Goal: Task Accomplishment & Management: Manage account settings

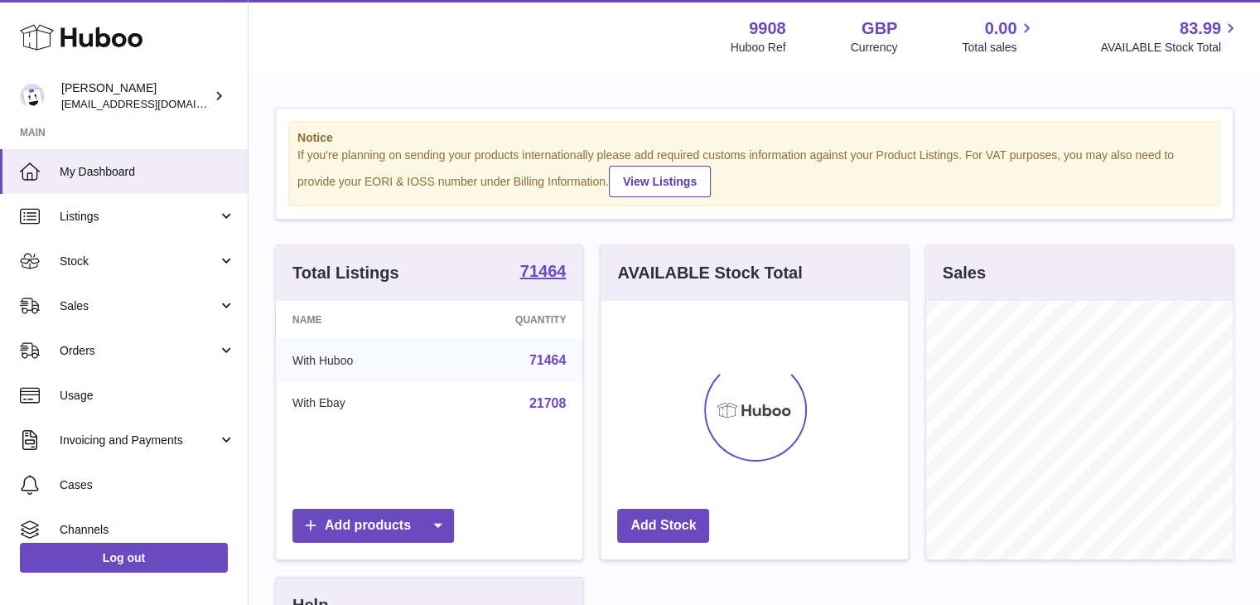
scroll to position [258, 307]
click at [99, 309] on span "Sales" at bounding box center [139, 306] width 158 height 16
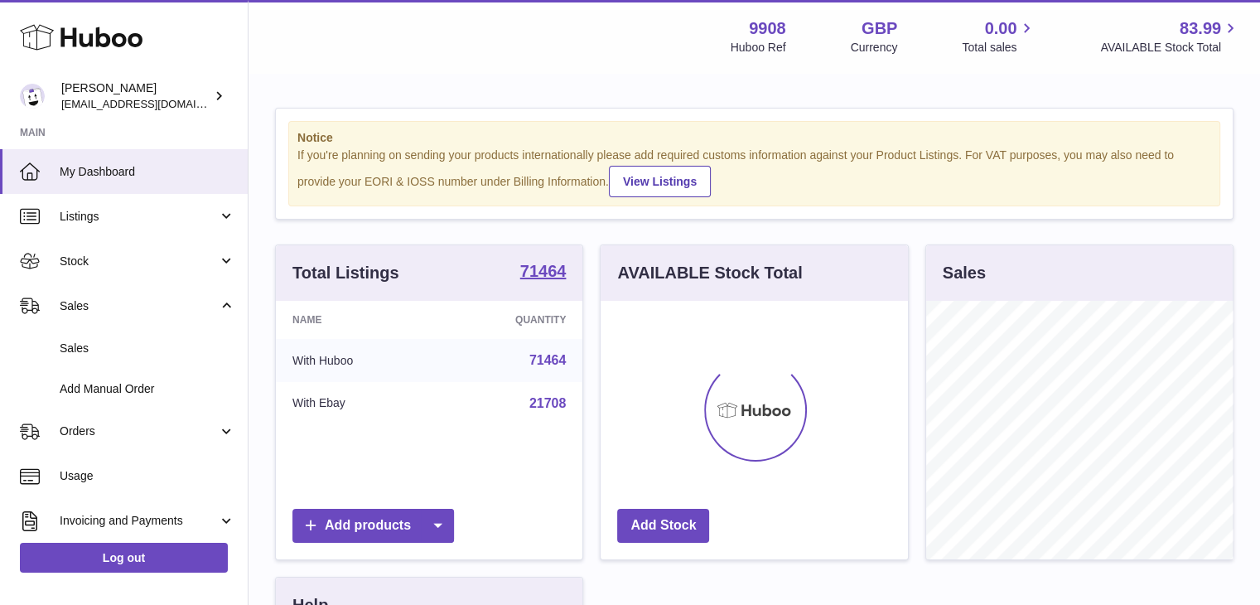
click at [103, 356] on link "Sales" at bounding box center [124, 348] width 248 height 41
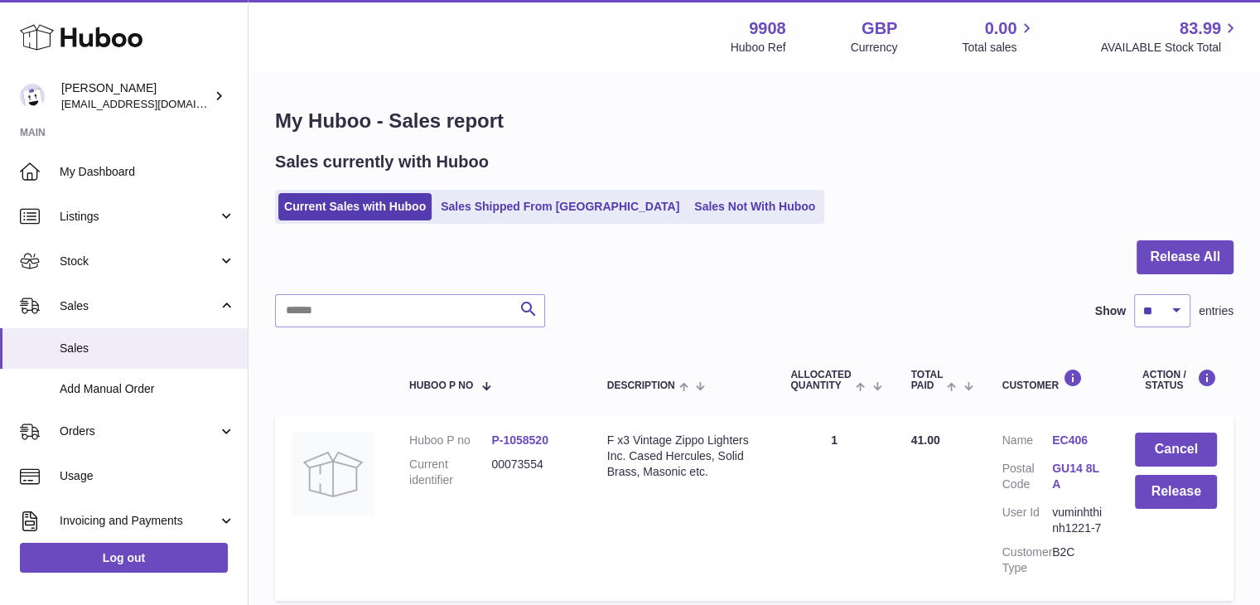
click at [536, 201] on link "Sales Shipped From [GEOGRAPHIC_DATA]" at bounding box center [560, 206] width 250 height 27
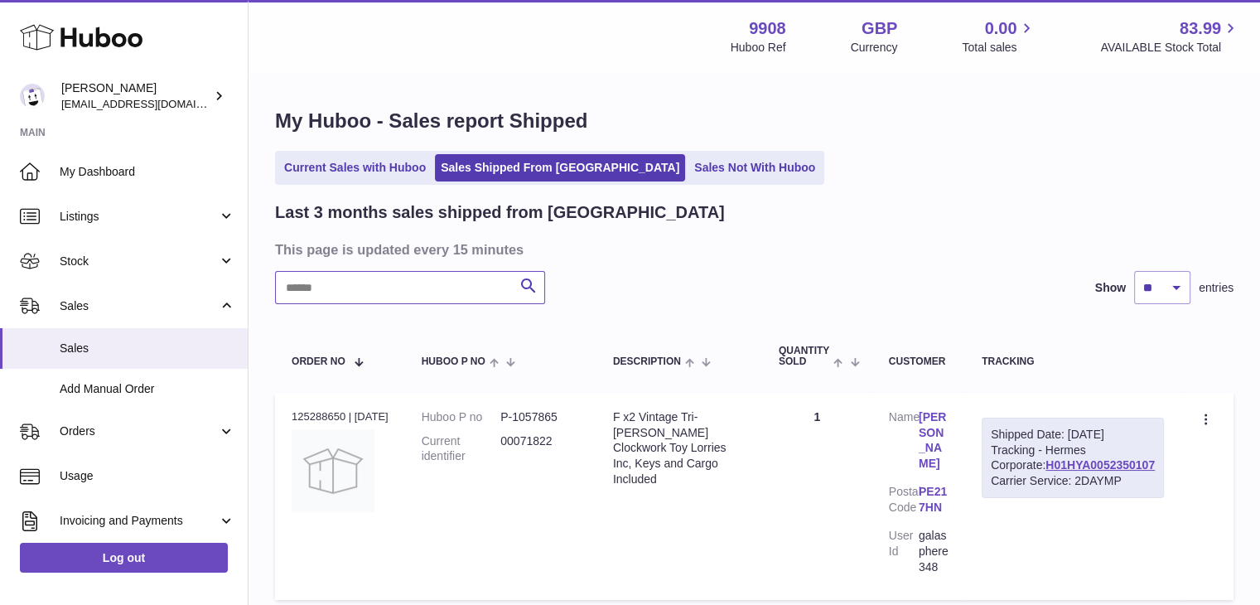
click at [372, 289] on input "text" at bounding box center [410, 287] width 270 height 33
paste input "********"
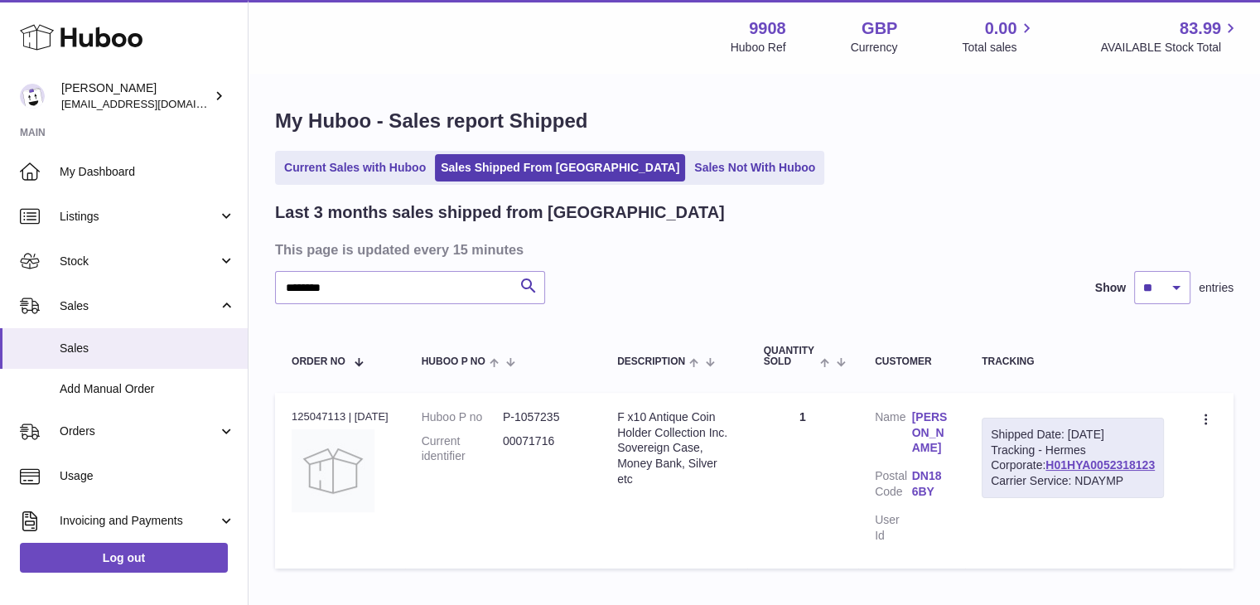
drag, startPoint x: 1159, startPoint y: 494, endPoint x: 1042, endPoint y: 499, distance: 116.9
click at [1042, 499] on div "Shipped Date: [DATE] Tracking - Hermes Corporate: H01HYA0052318123 Carrier Serv…" at bounding box center [1073, 457] width 182 height 81
copy link "H01HYA0052318123"
drag, startPoint x: 356, startPoint y: 296, endPoint x: 196, endPoint y: 292, distance: 159.9
click at [196, 292] on div "Huboo [PERSON_NAME] [EMAIL_ADDRESS][DOMAIN_NAME] Main My Dashboard Listings Not…" at bounding box center [630, 353] width 1260 height 707
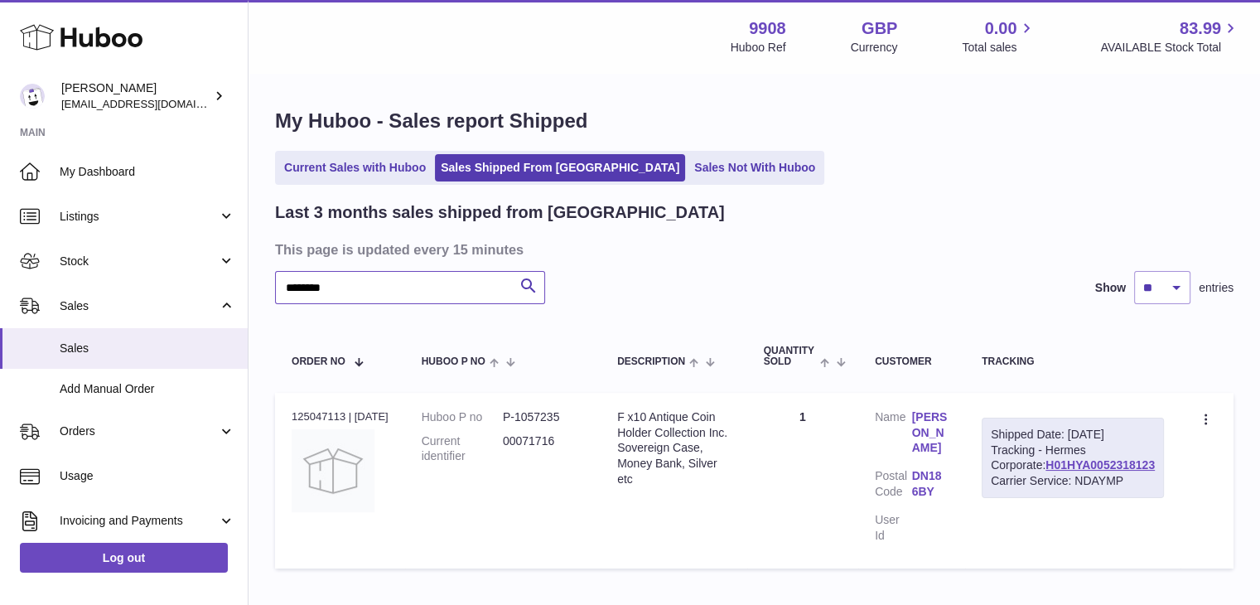
paste input "text"
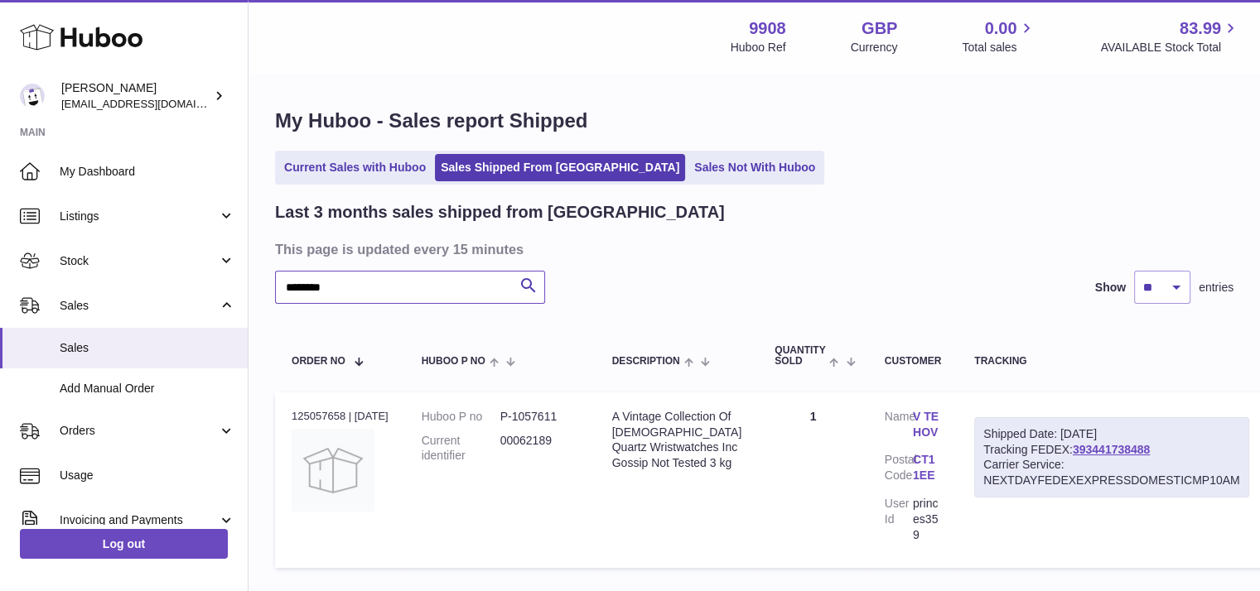
drag, startPoint x: 362, startPoint y: 292, endPoint x: 275, endPoint y: 291, distance: 87.0
click at [275, 291] on input "********" at bounding box center [410, 287] width 270 height 33
paste input "text"
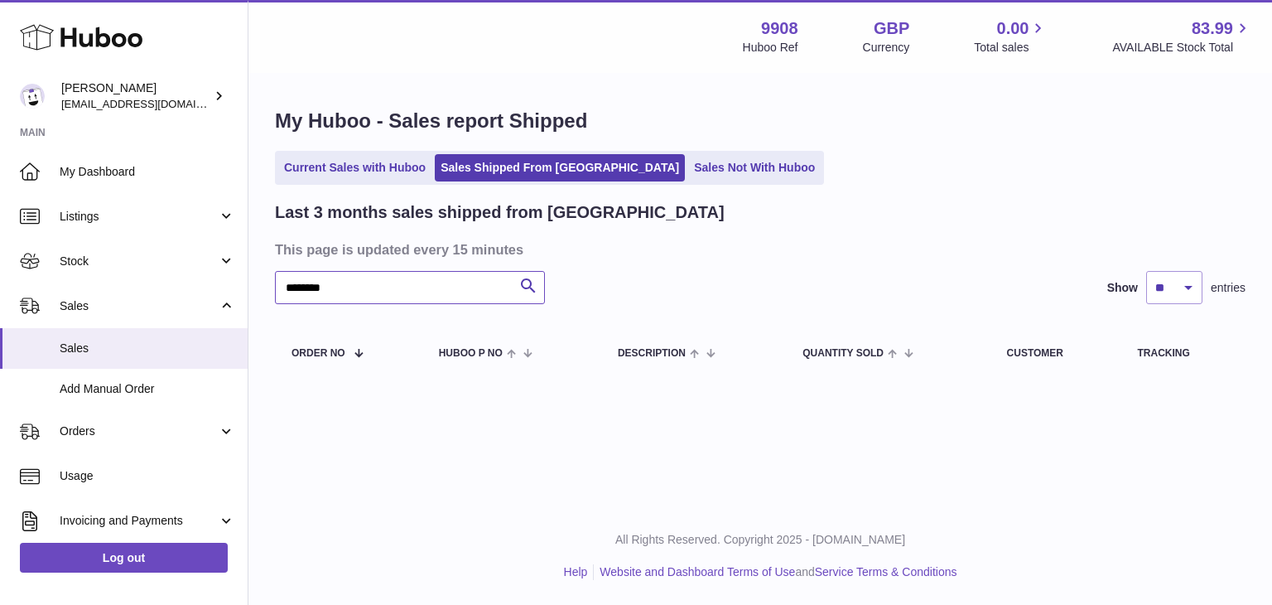
type input "********"
click at [335, 166] on link "Current Sales with Huboo" at bounding box center [354, 167] width 153 height 27
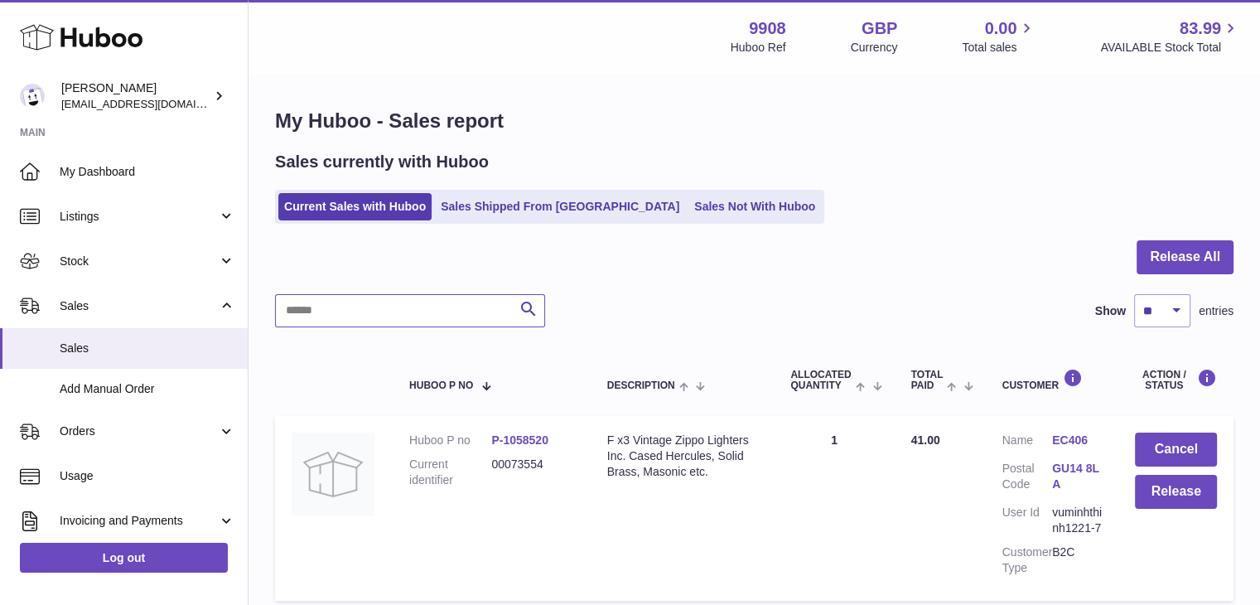
click at [340, 299] on input "text" at bounding box center [410, 310] width 270 height 33
paste input "********"
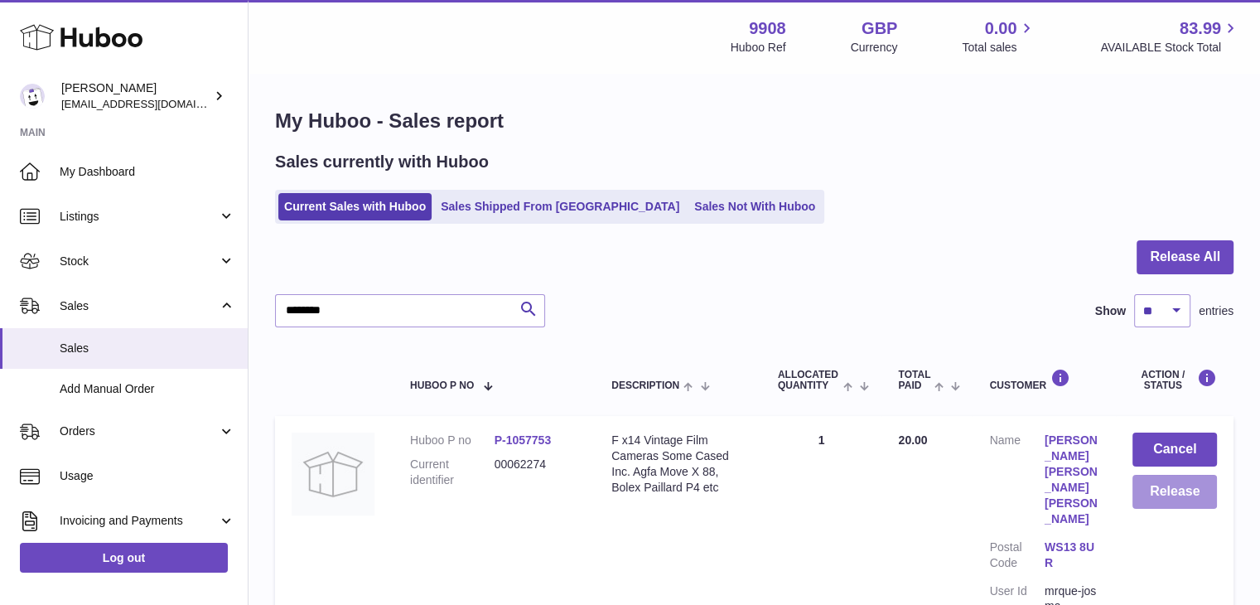
click at [1160, 492] on button "Release" at bounding box center [1174, 492] width 84 height 34
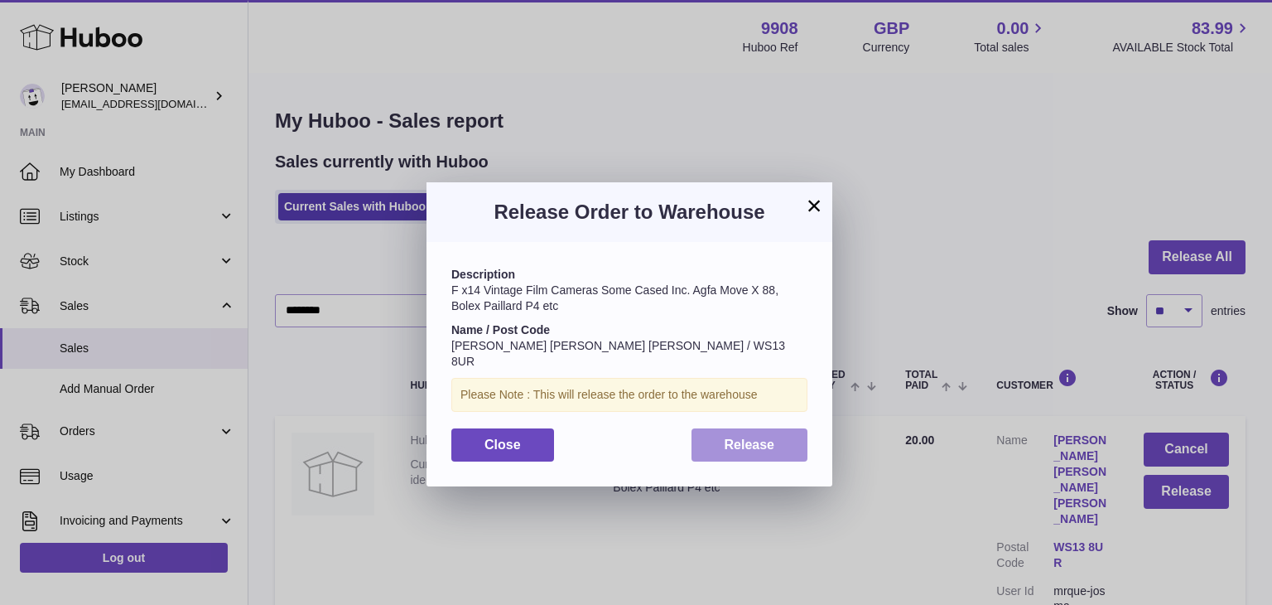
click at [754, 437] on span "Release" at bounding box center [750, 444] width 51 height 14
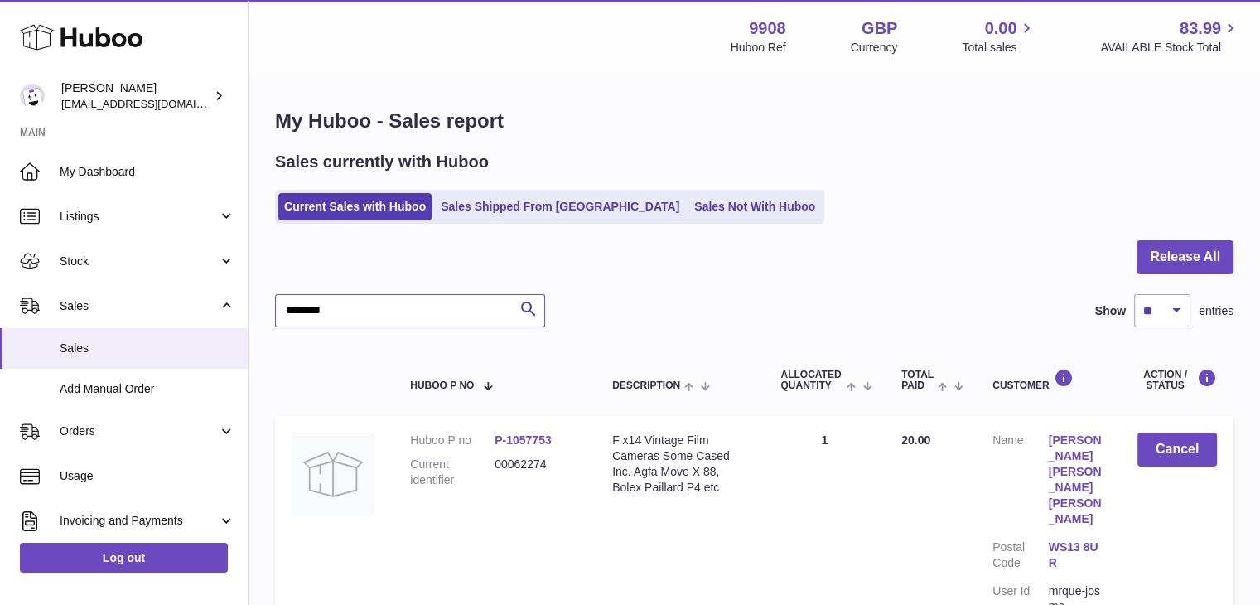
drag, startPoint x: 365, startPoint y: 313, endPoint x: 224, endPoint y: 305, distance: 141.1
click at [224, 305] on div "Huboo Ellie Baker tbcollectables@hotmail.co.uk Main My Dashboard Listings Not w…" at bounding box center [630, 409] width 1260 height 818
paste input "text"
type input "********"
click at [1160, 482] on button "Release" at bounding box center [1174, 492] width 84 height 34
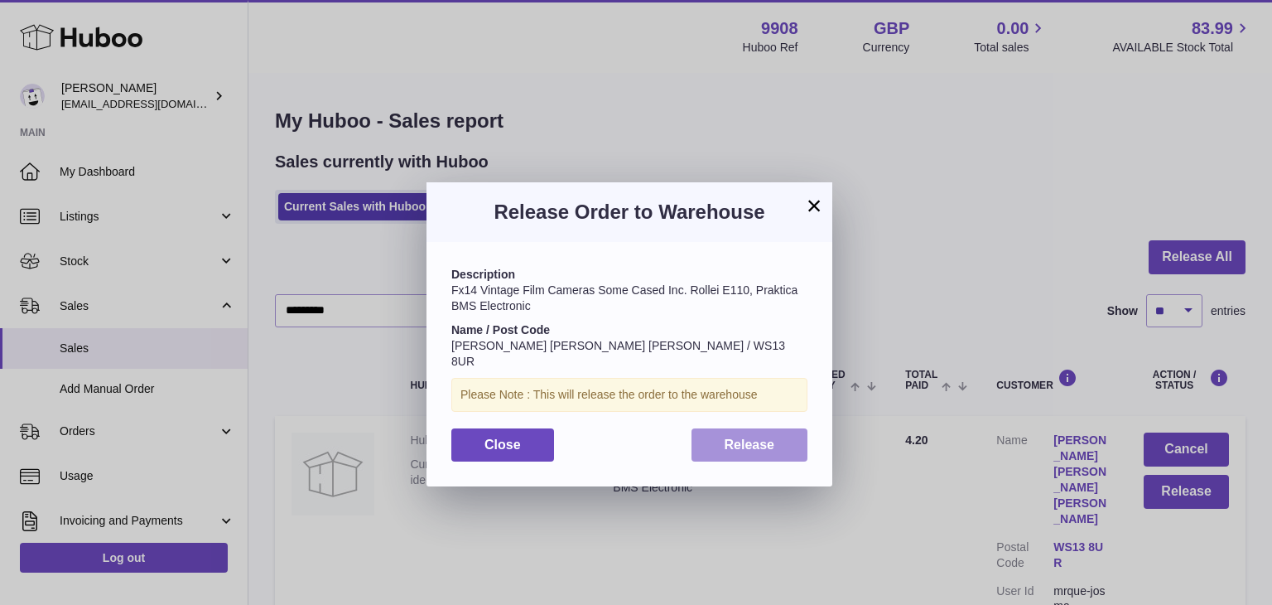
click at [766, 437] on span "Release" at bounding box center [750, 444] width 51 height 14
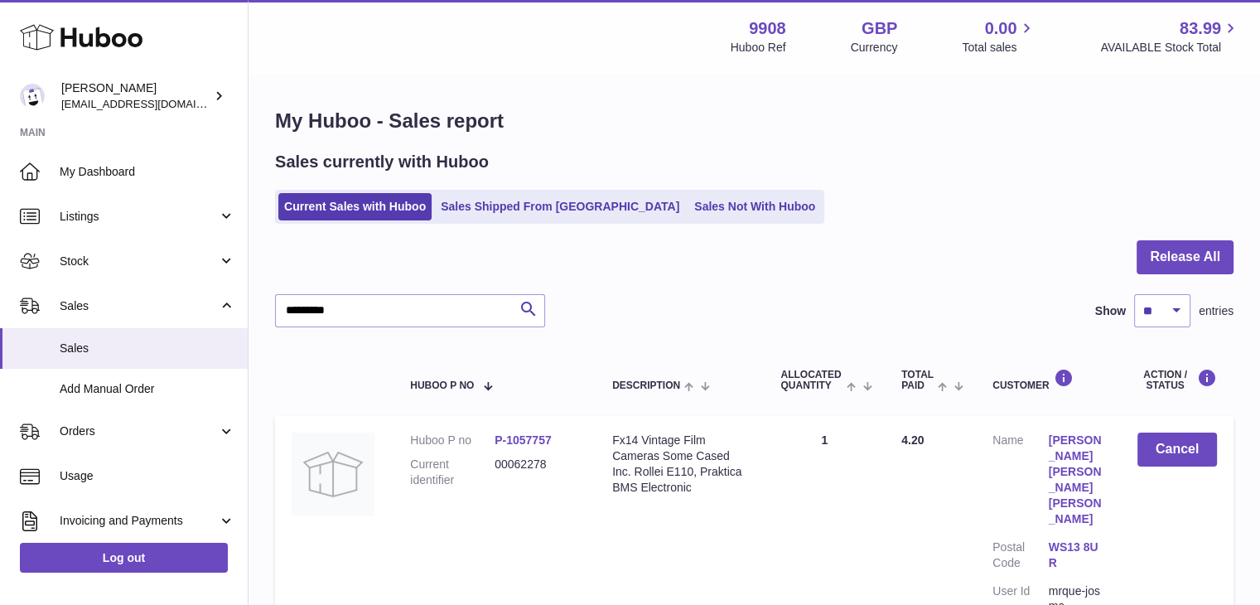
click at [340, 212] on link "Current Sales with Huboo" at bounding box center [354, 206] width 153 height 27
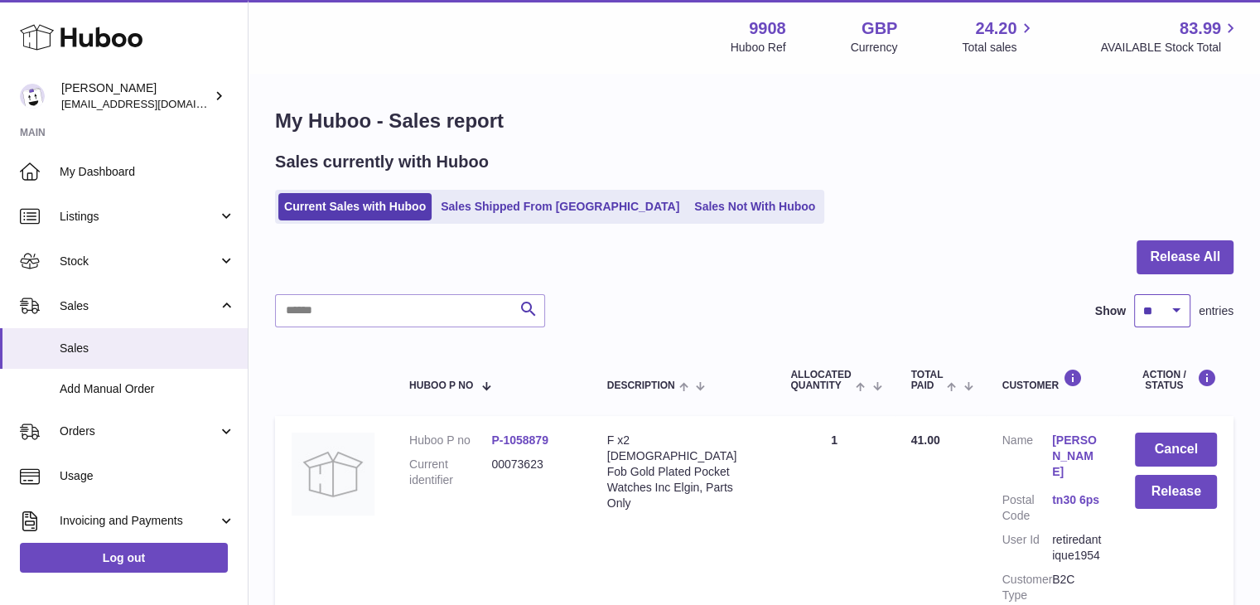
drag, startPoint x: 1169, startPoint y: 309, endPoint x: 1163, endPoint y: 324, distance: 16.0
click at [1169, 309] on select "** ** ** ***" at bounding box center [1162, 310] width 56 height 33
select select "***"
click at [1134, 294] on select "** ** ** ***" at bounding box center [1162, 310] width 56 height 33
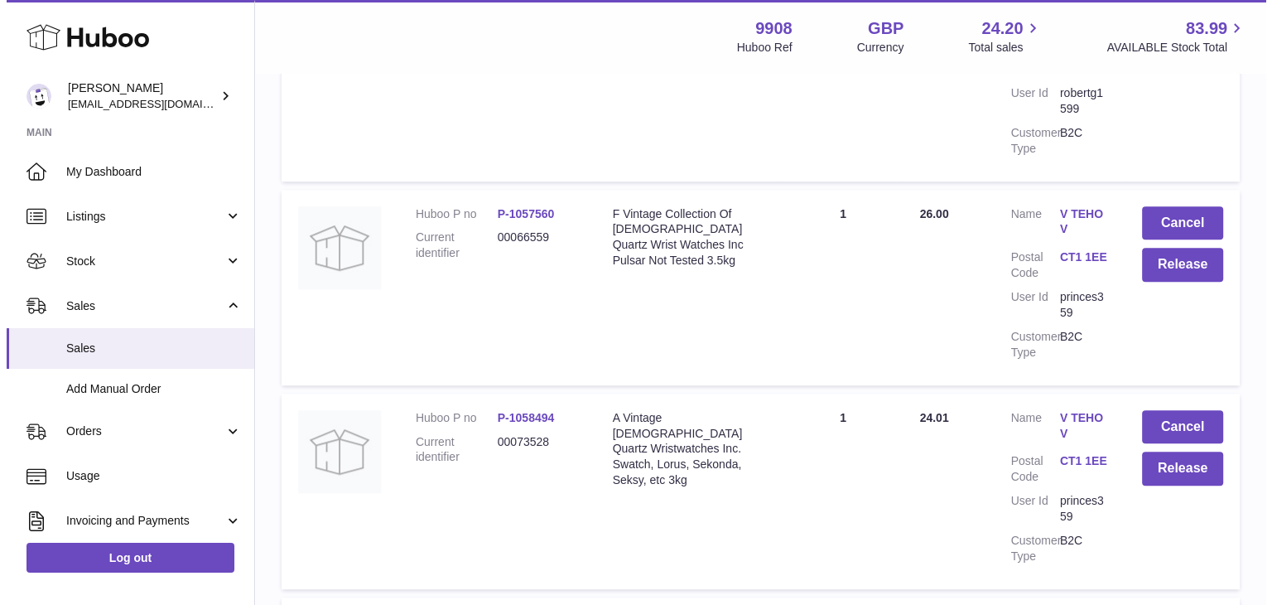
scroll to position [1104, 0]
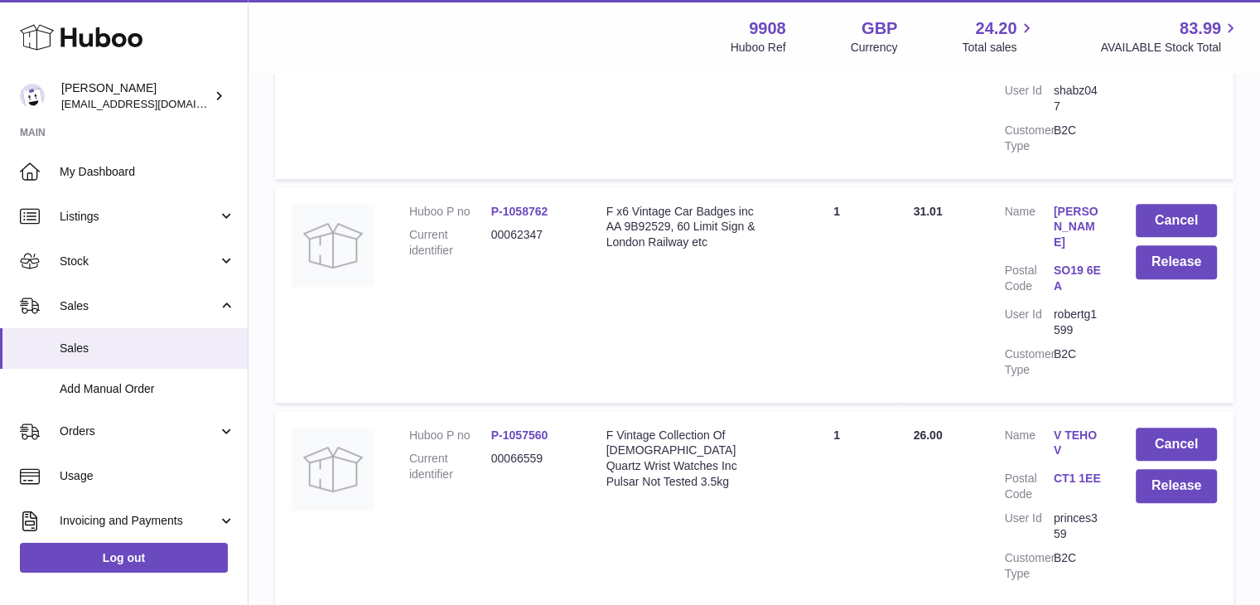
click at [1079, 427] on link "V TEHOV" at bounding box center [1078, 442] width 49 height 31
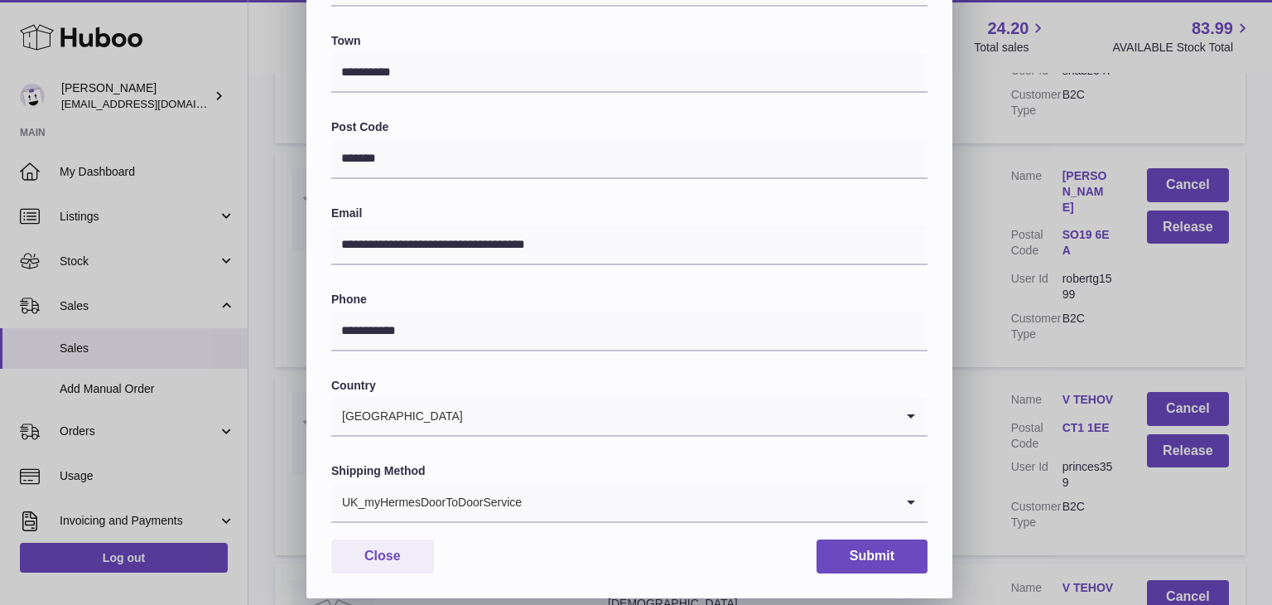
scroll to position [439, 0]
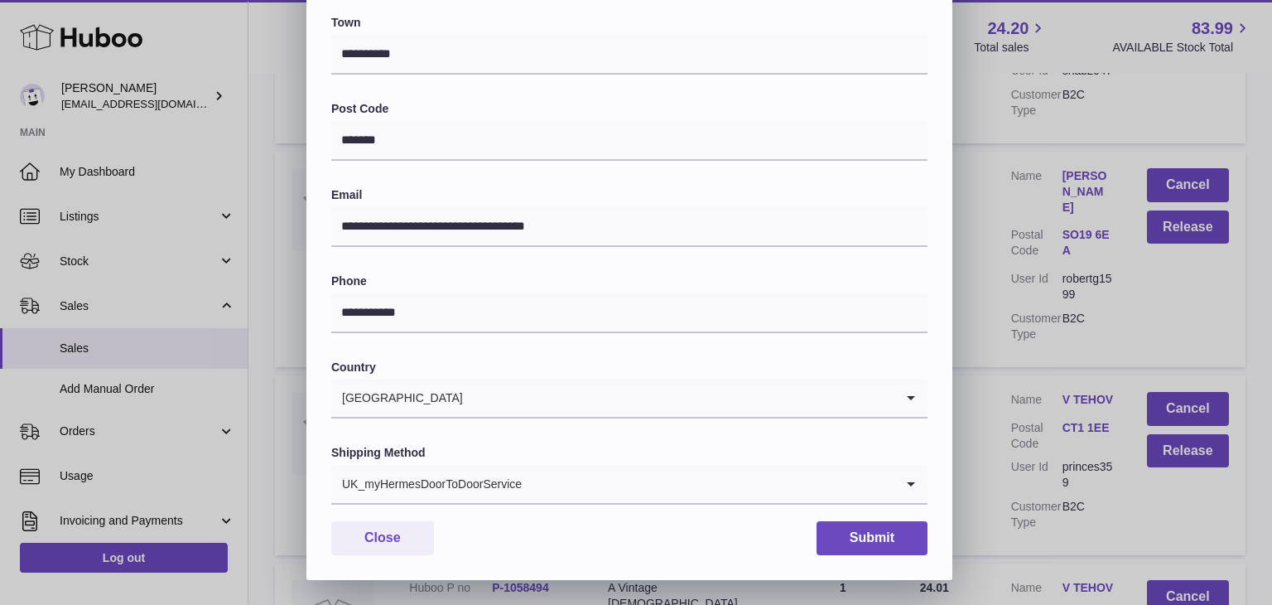
click at [489, 490] on div "UK_myHermesDoorToDoorService" at bounding box center [612, 484] width 563 height 38
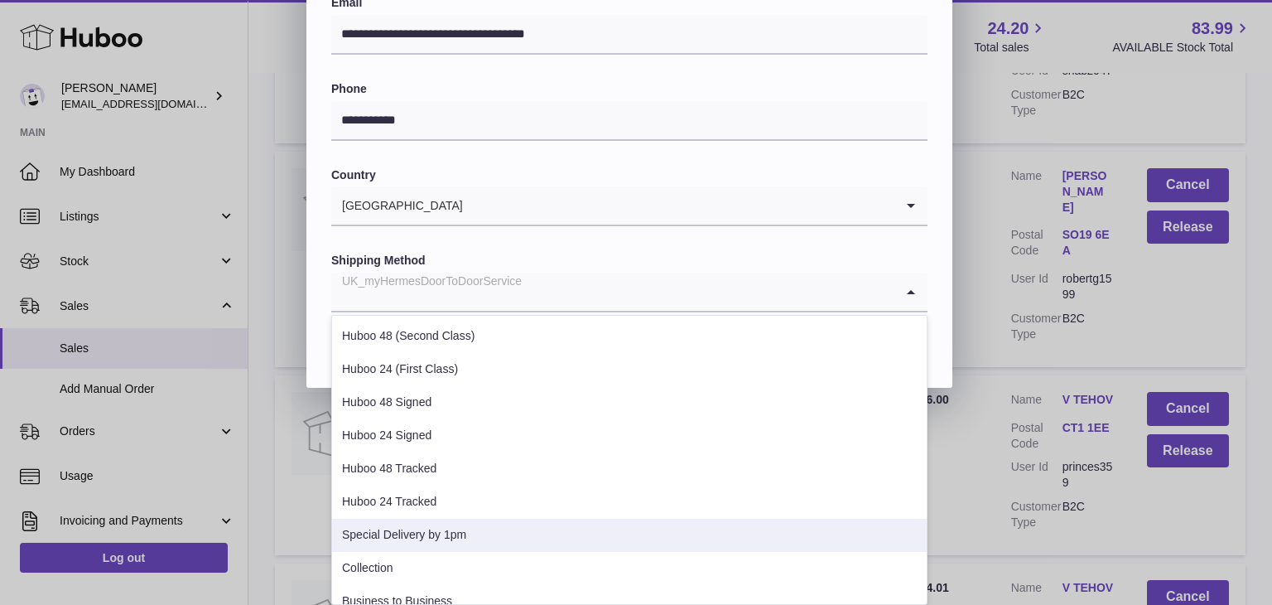
click at [457, 529] on li "Special Delivery by 1pm" at bounding box center [629, 535] width 595 height 33
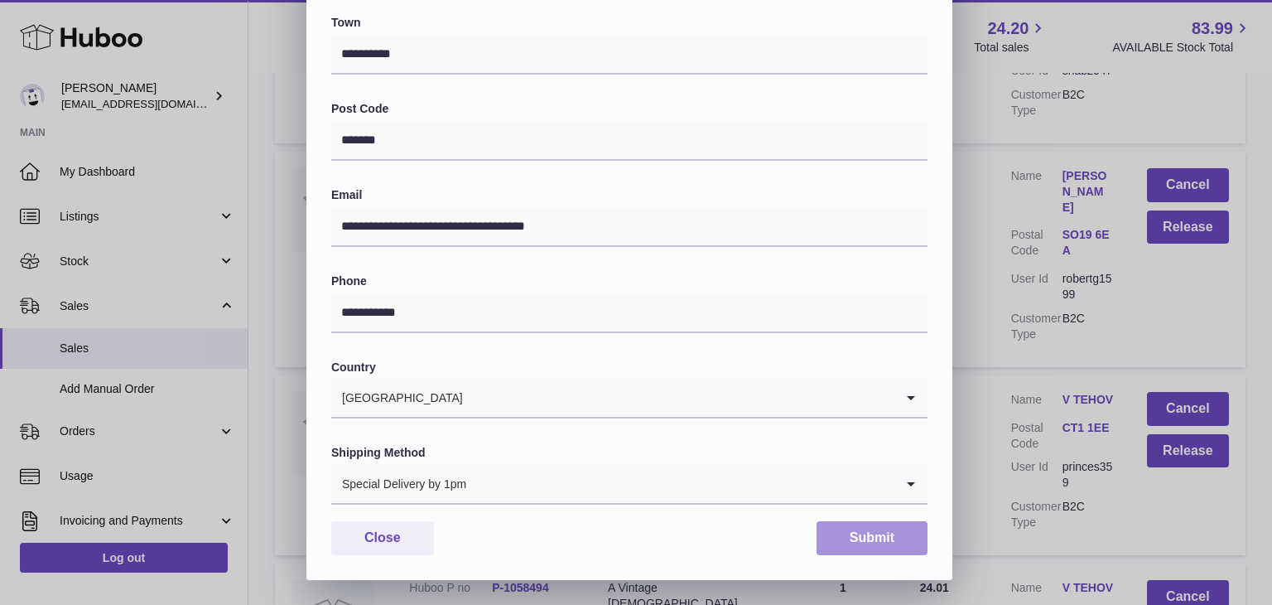
click at [856, 531] on button "Submit" at bounding box center [872, 538] width 111 height 34
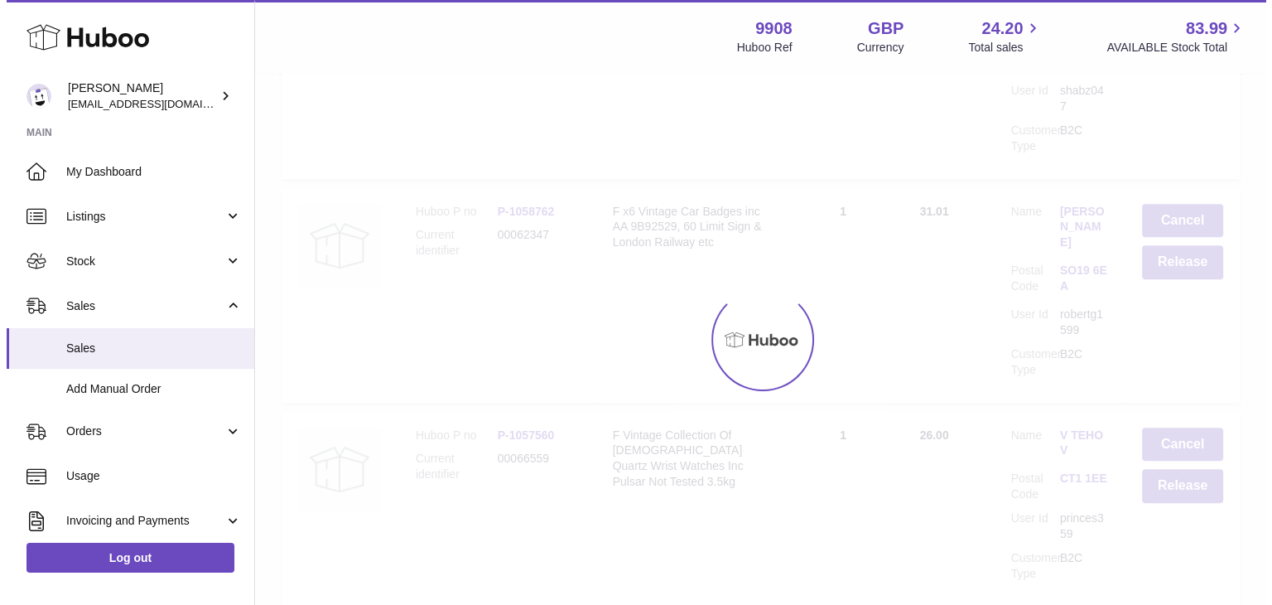
scroll to position [0, 0]
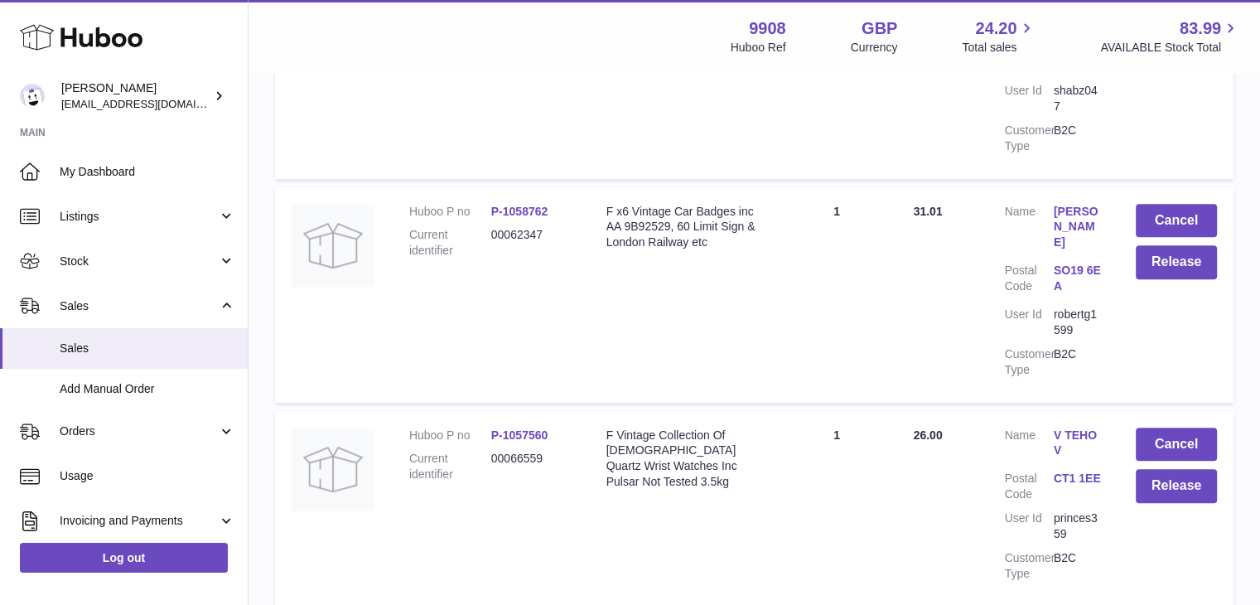
click at [1064, 427] on link "V TEHOV" at bounding box center [1078, 442] width 49 height 31
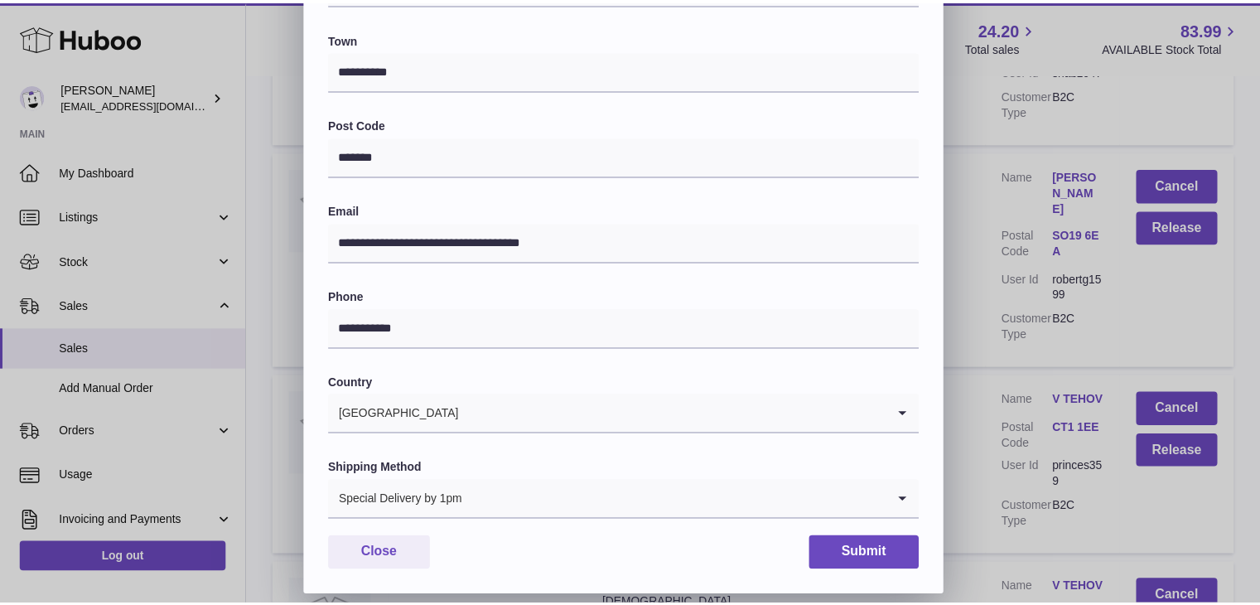
scroll to position [439, 0]
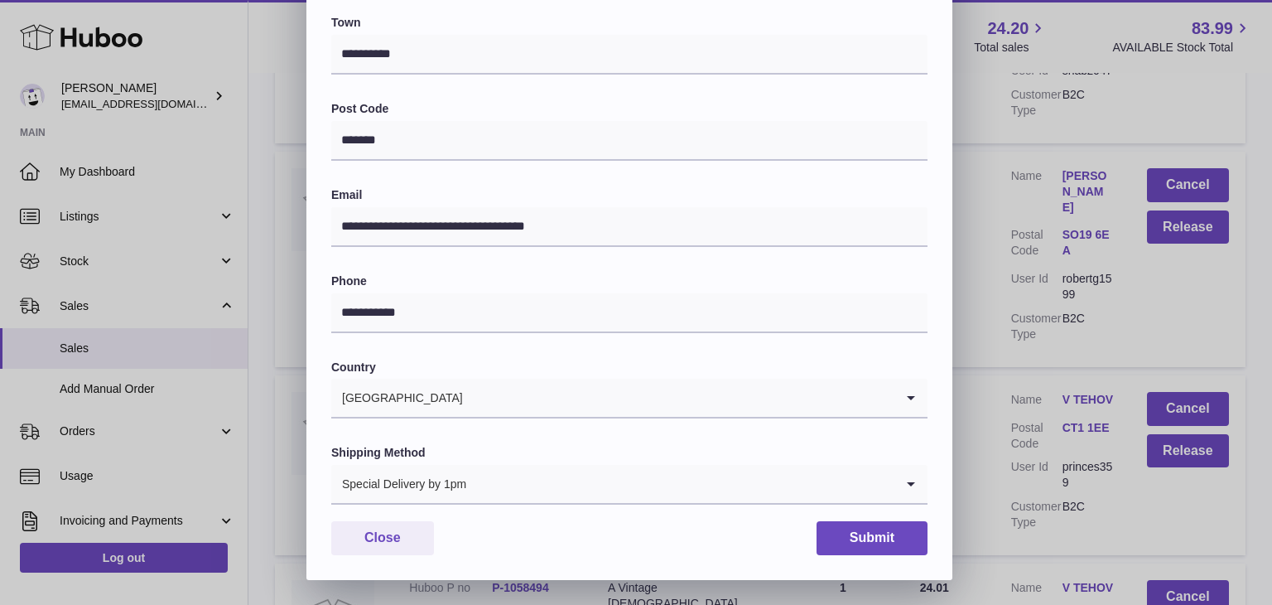
click at [990, 392] on div "**********" at bounding box center [636, 83] width 1272 height 994
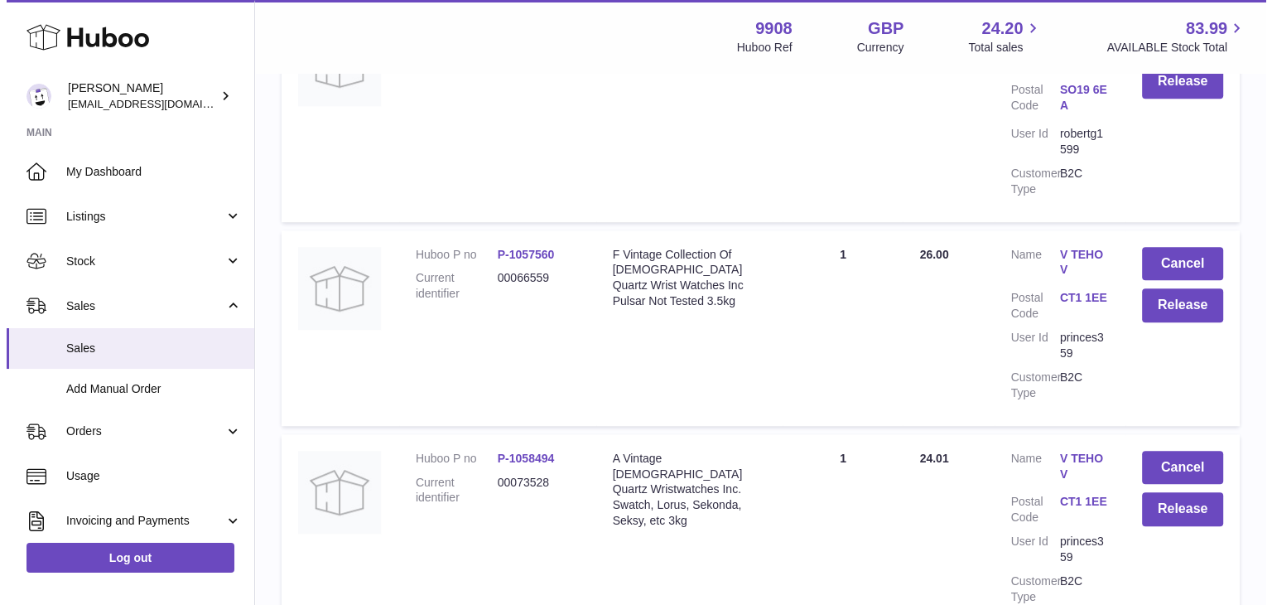
scroll to position [1325, 0]
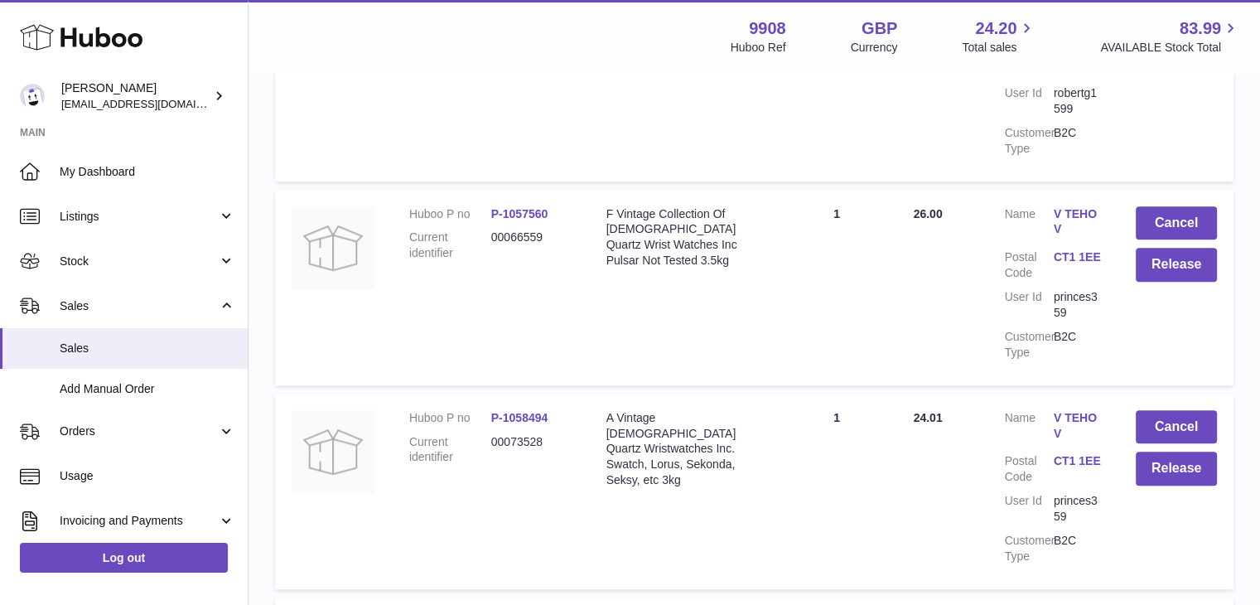
click at [1077, 410] on link "V TEHOV" at bounding box center [1078, 425] width 49 height 31
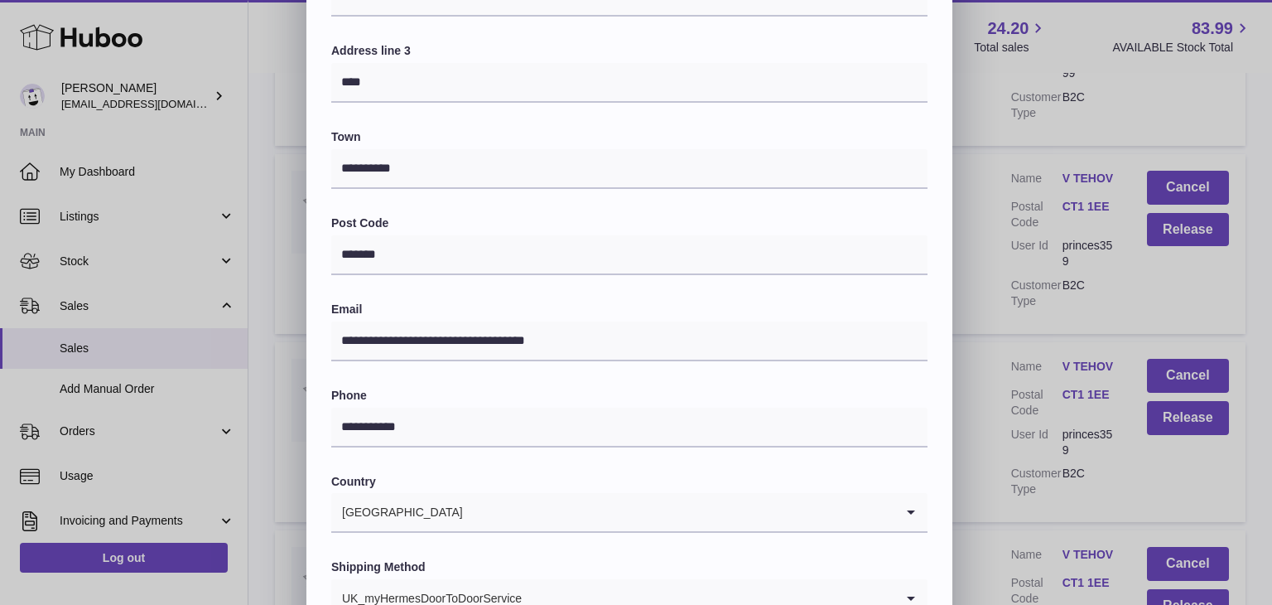
scroll to position [439, 0]
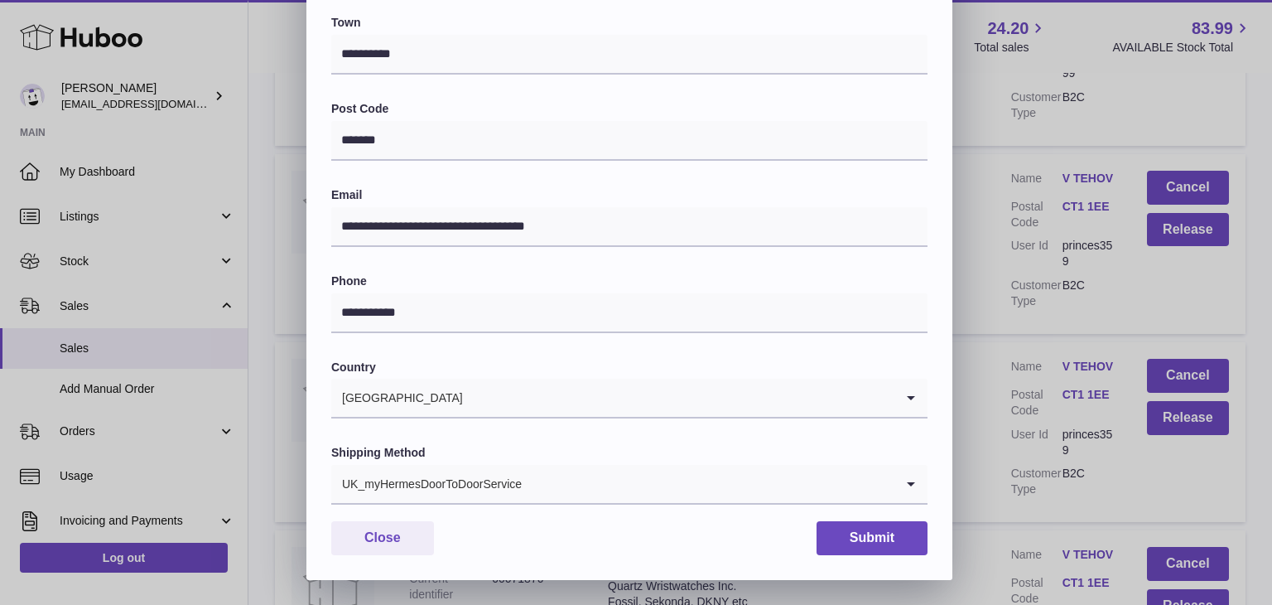
click at [480, 479] on div "UK_myHermesDoorToDoorService" at bounding box center [612, 484] width 563 height 38
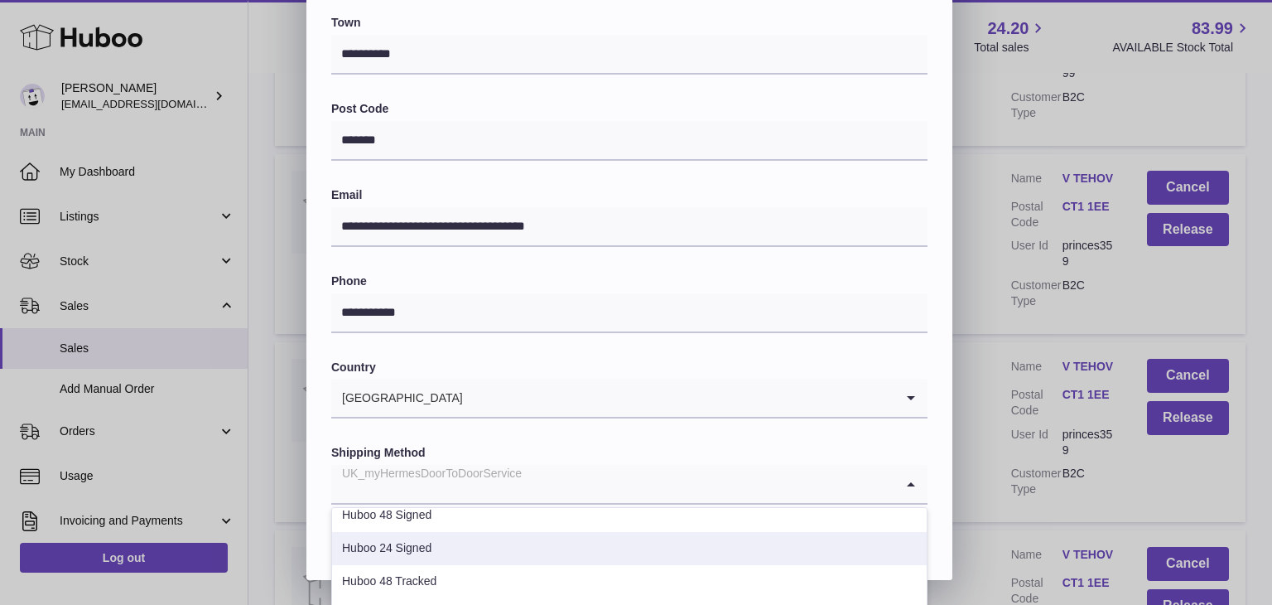
scroll to position [70, 0]
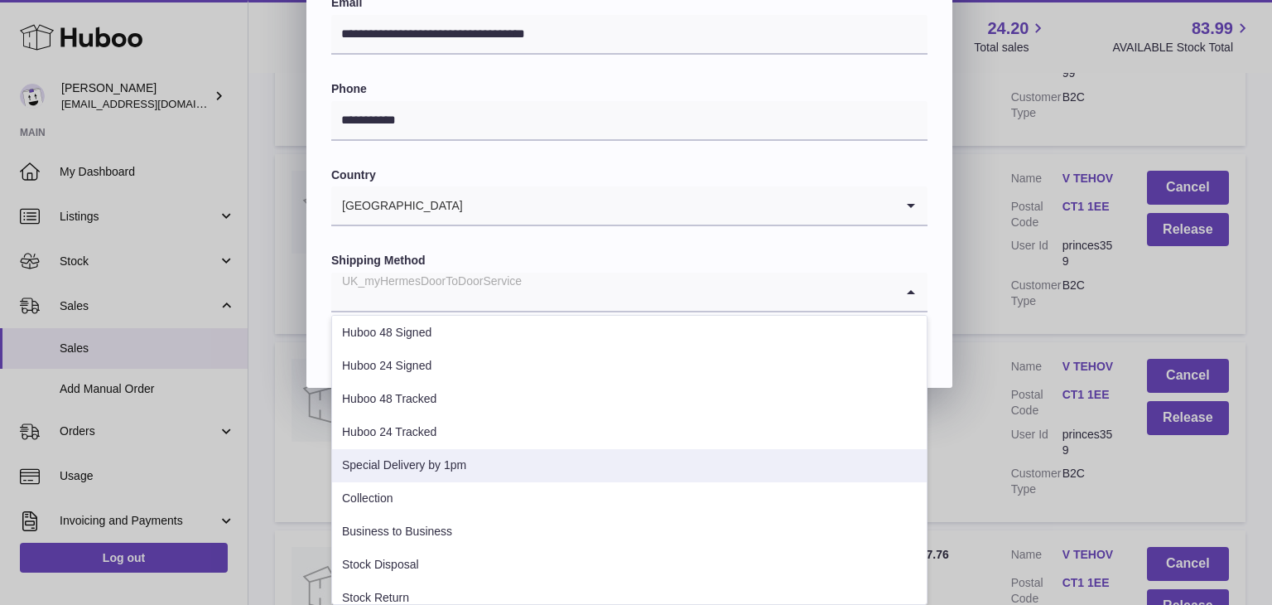
click at [435, 465] on li "Special Delivery by 1pm" at bounding box center [629, 465] width 595 height 33
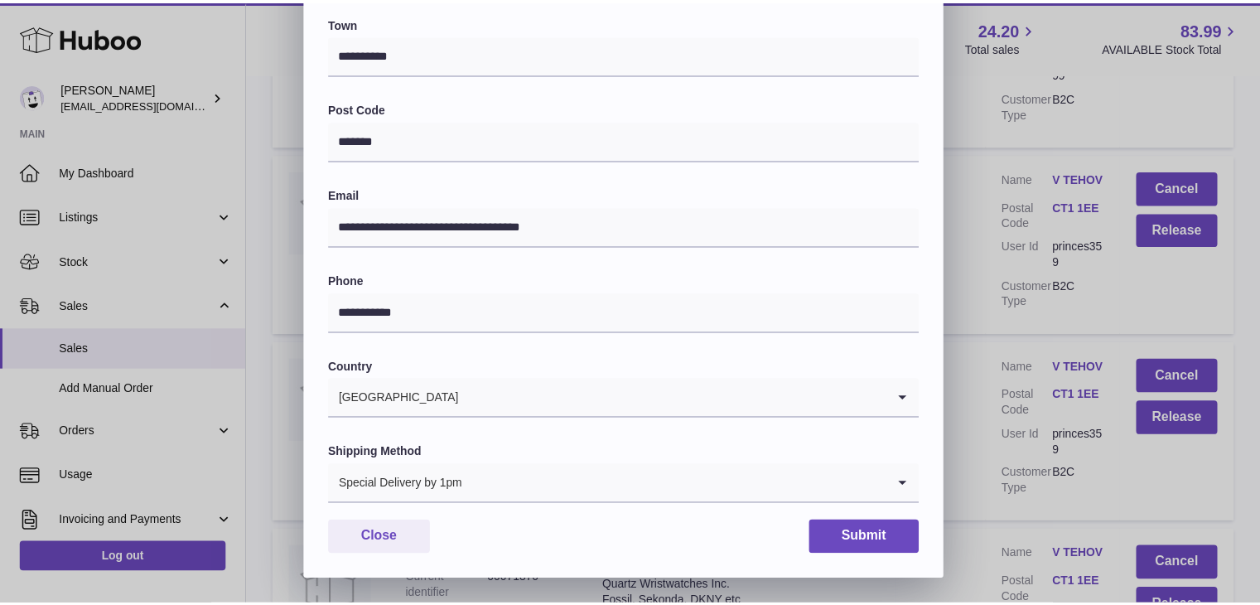
scroll to position [439, 0]
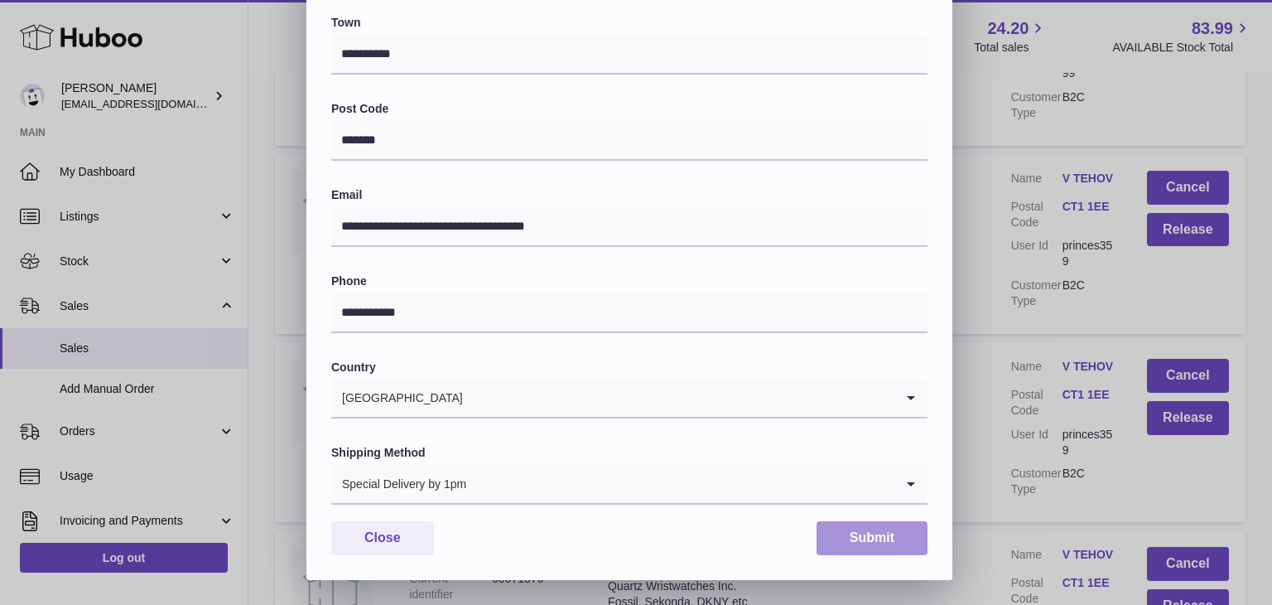
click at [859, 535] on button "Submit" at bounding box center [872, 538] width 111 height 34
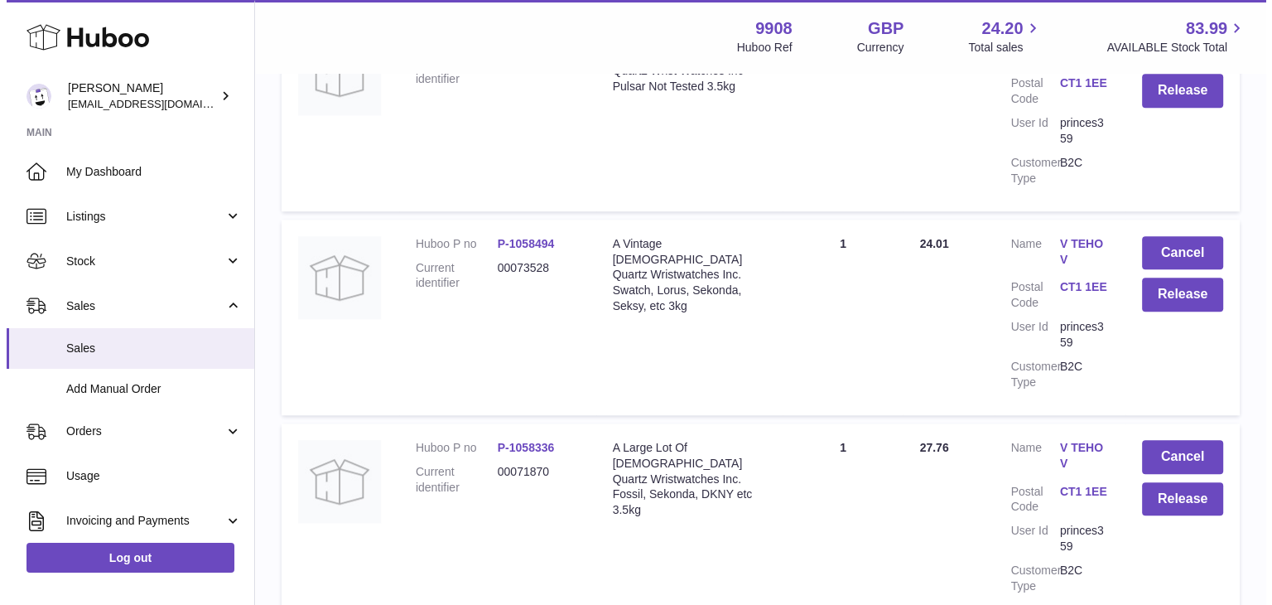
scroll to position [1546, 0]
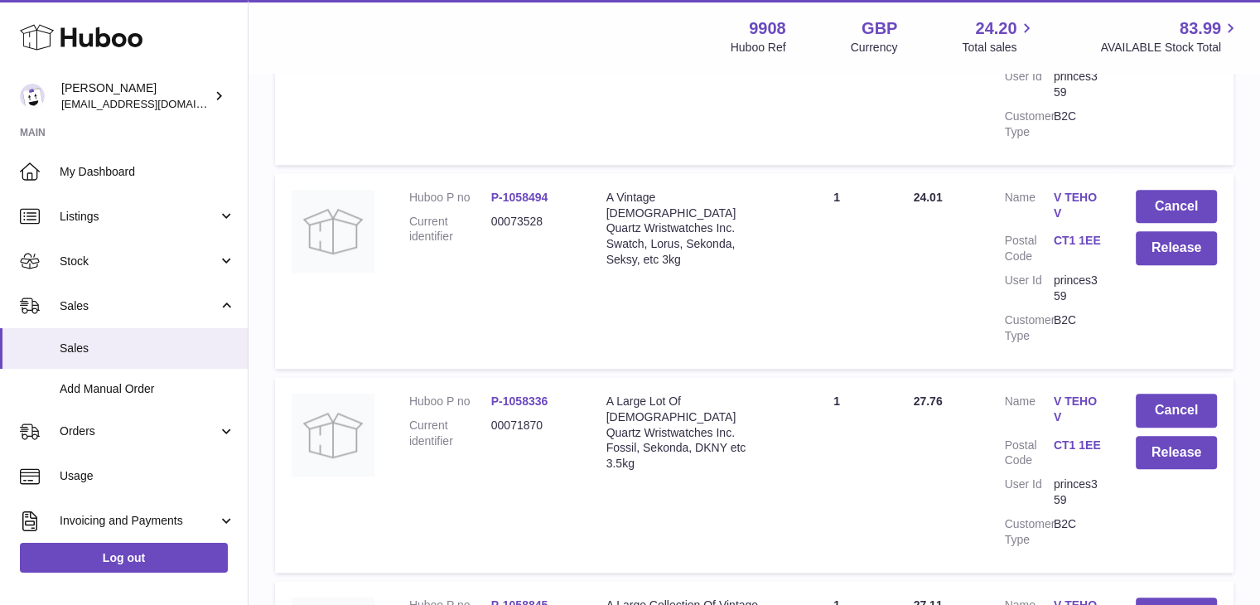
click at [1064, 393] on link "V TEHOV" at bounding box center [1078, 408] width 49 height 31
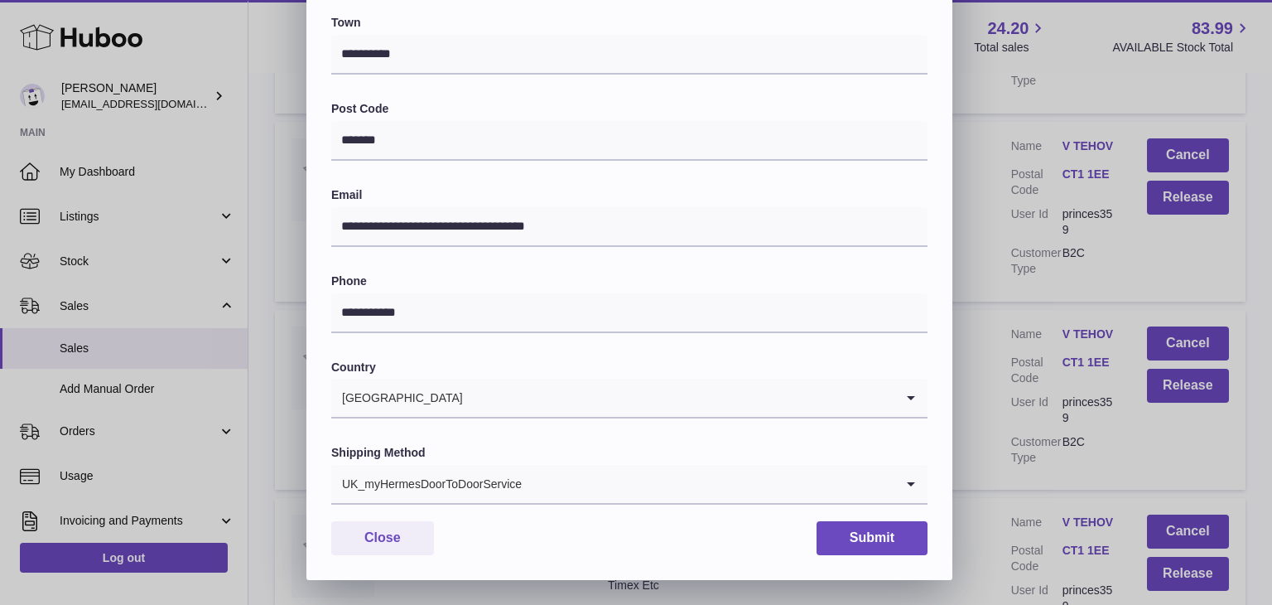
click at [536, 488] on input "Search for option" at bounding box center [709, 484] width 372 height 38
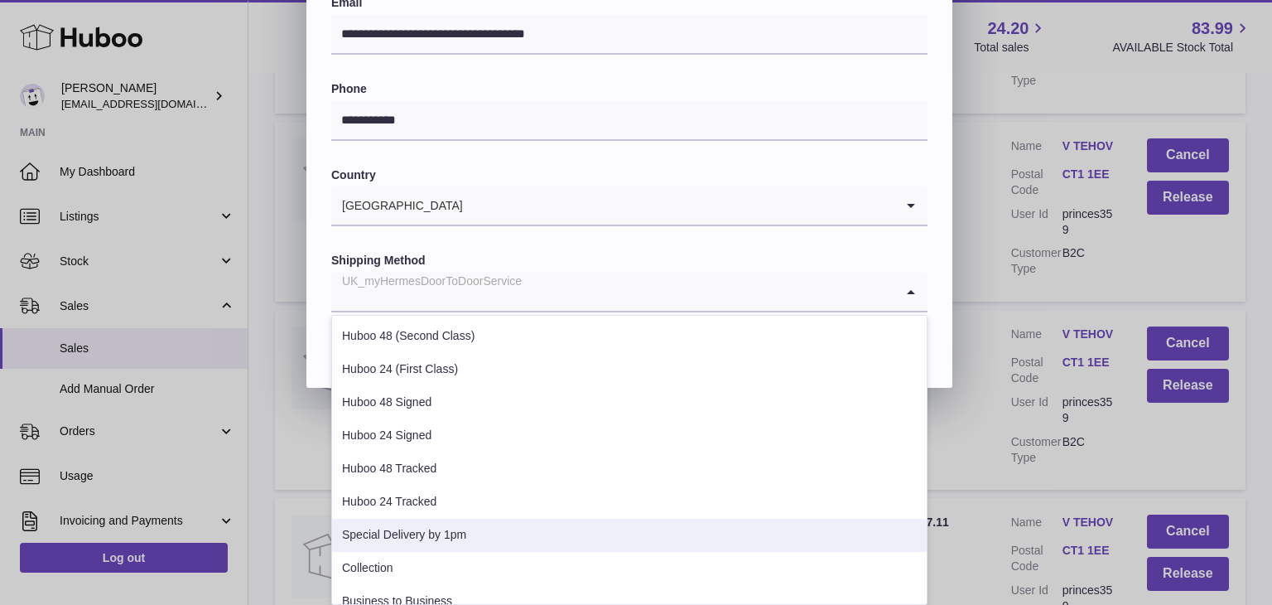
click at [461, 524] on li "Special Delivery by 1pm" at bounding box center [629, 535] width 595 height 33
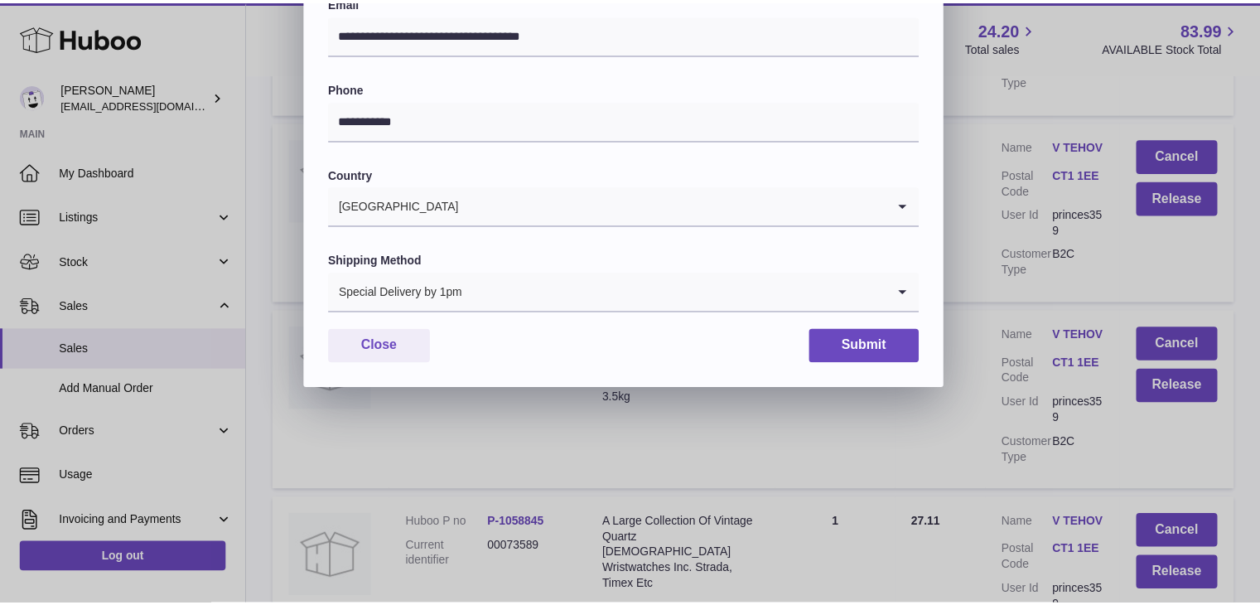
scroll to position [439, 0]
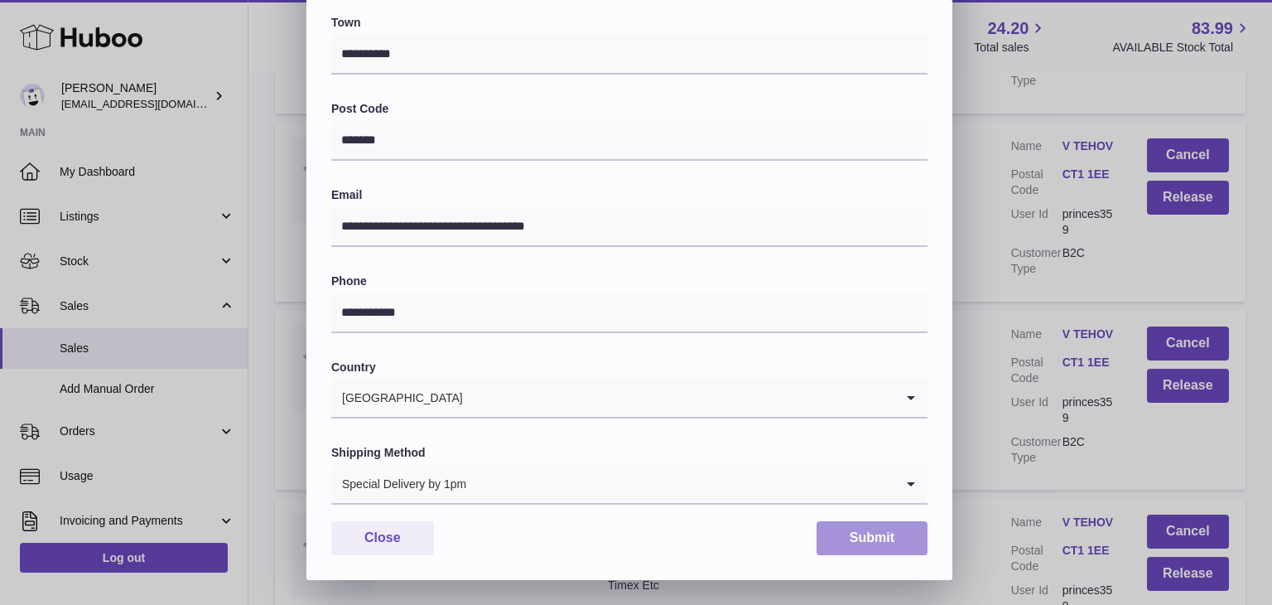
click at [865, 547] on button "Submit" at bounding box center [872, 538] width 111 height 34
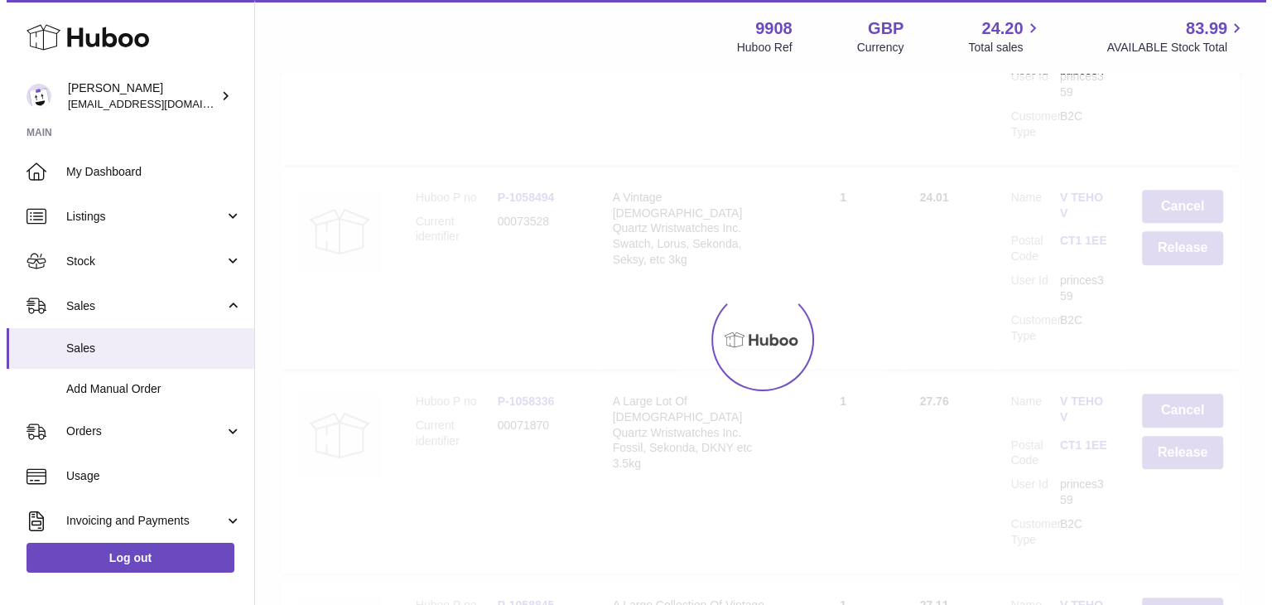
scroll to position [0, 0]
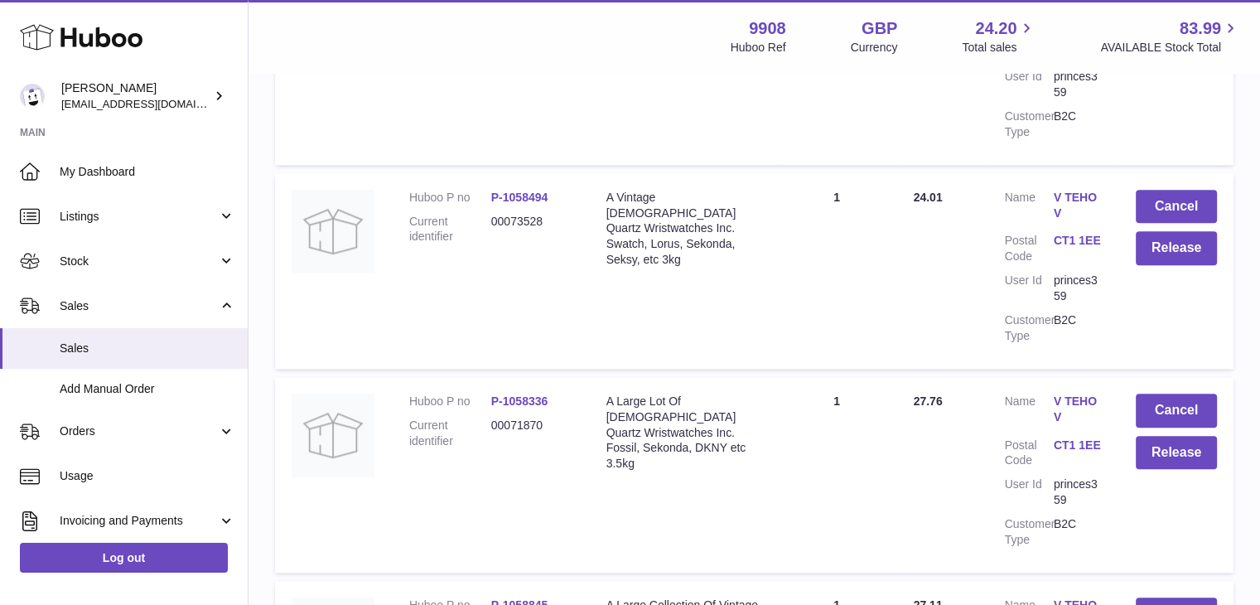
click at [1065, 597] on link "V TEHOV" at bounding box center [1078, 612] width 49 height 31
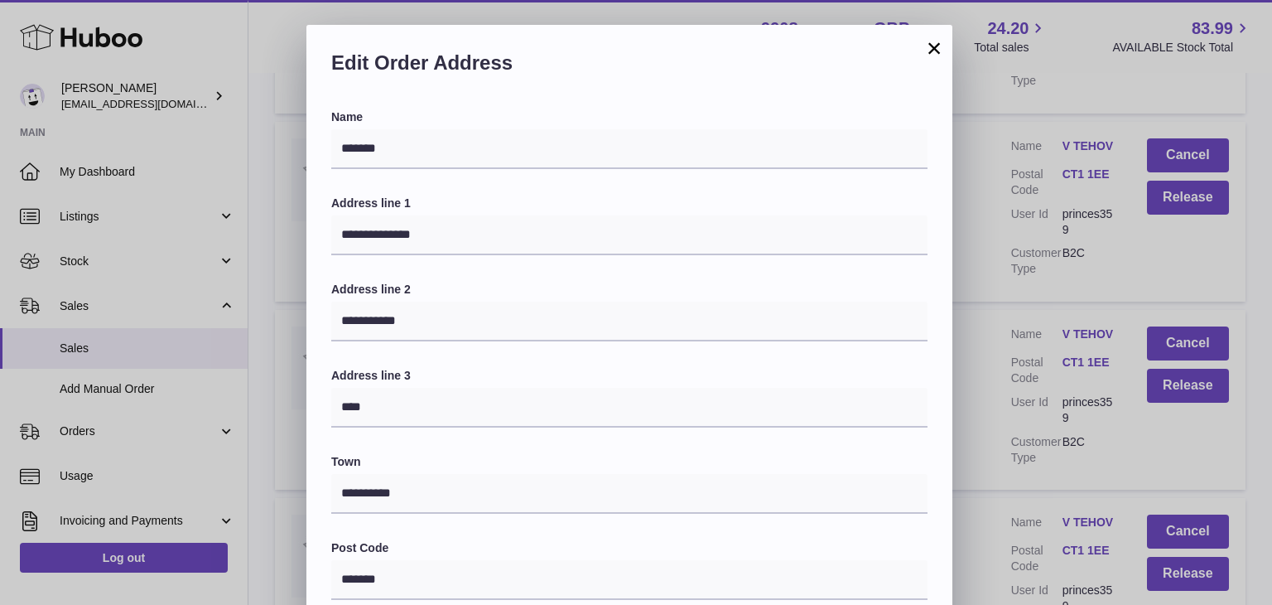
scroll to position [439, 0]
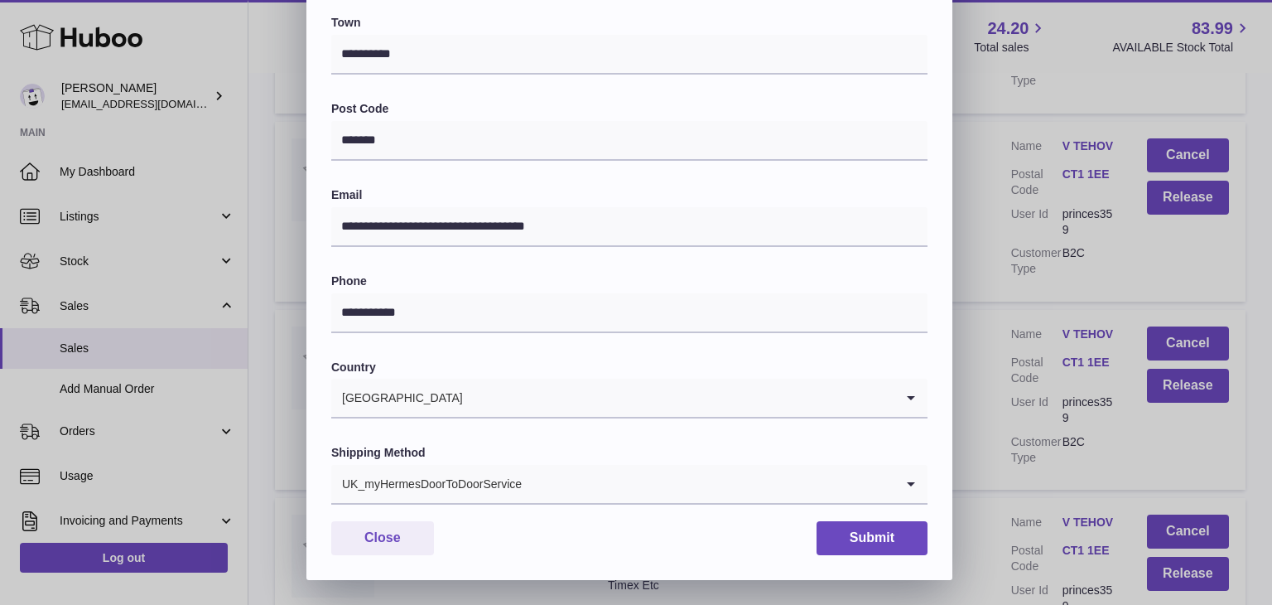
click at [527, 481] on input "Search for option" at bounding box center [709, 484] width 372 height 38
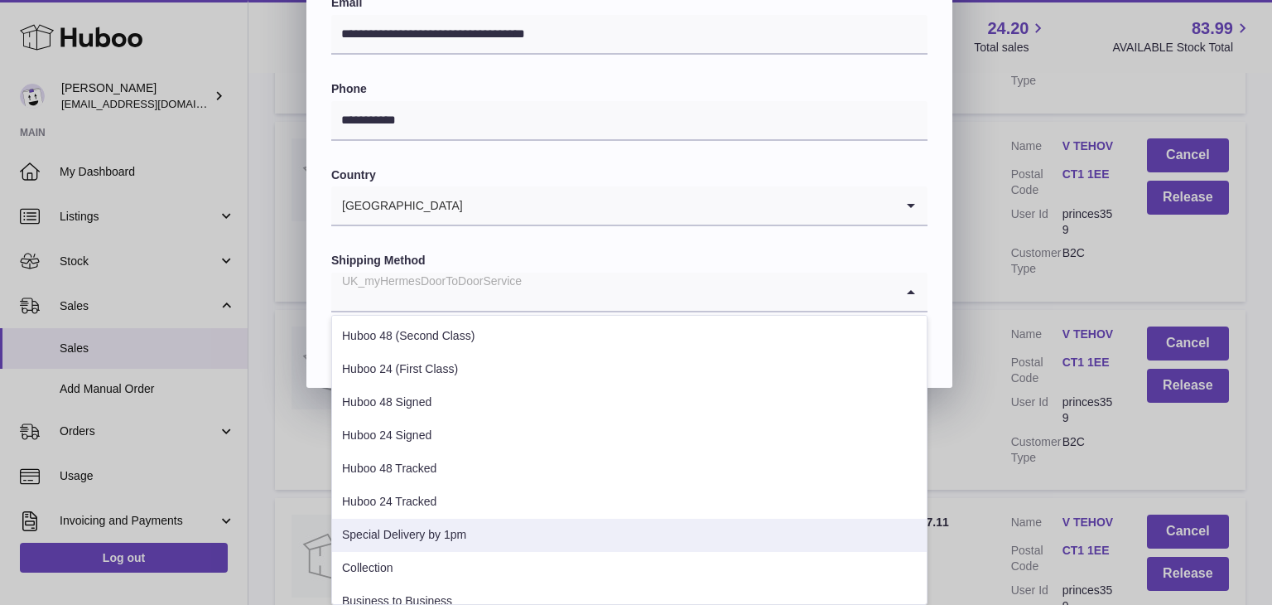
click at [468, 528] on li "Special Delivery by 1pm" at bounding box center [629, 535] width 595 height 33
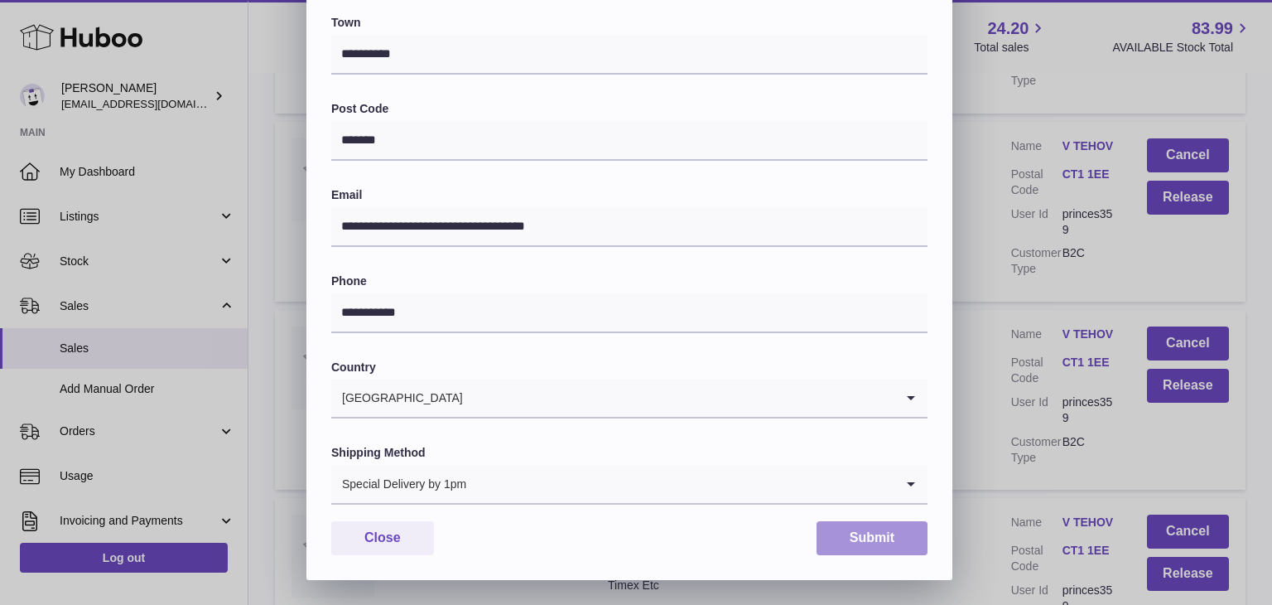
click at [843, 533] on button "Submit" at bounding box center [872, 538] width 111 height 34
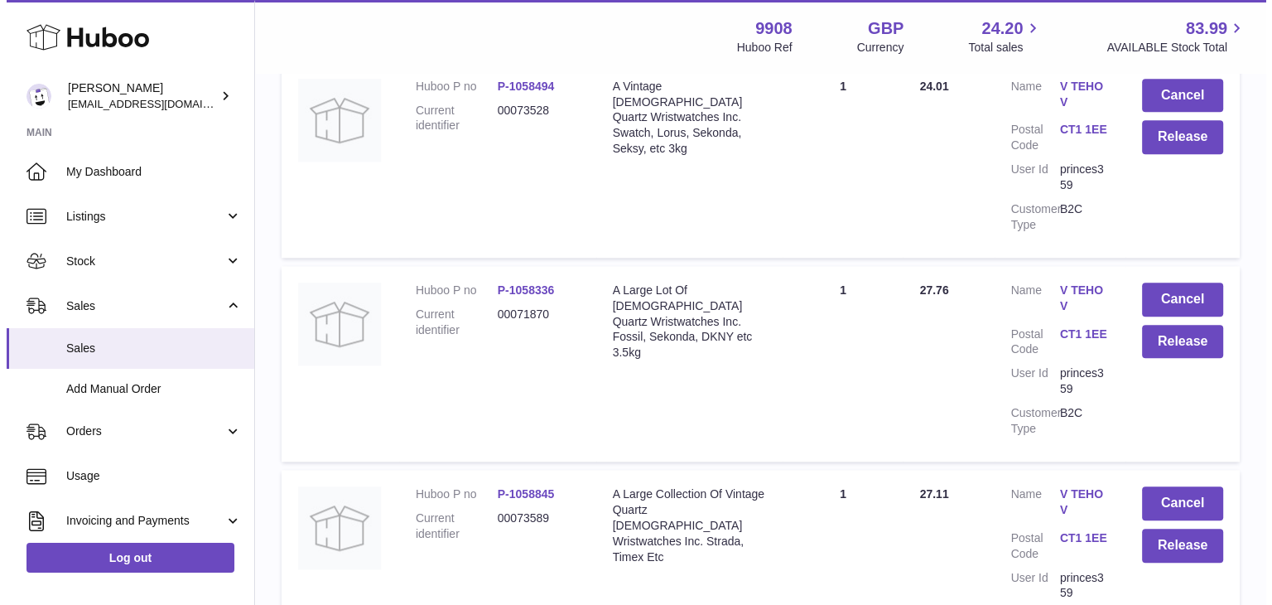
scroll to position [1767, 0]
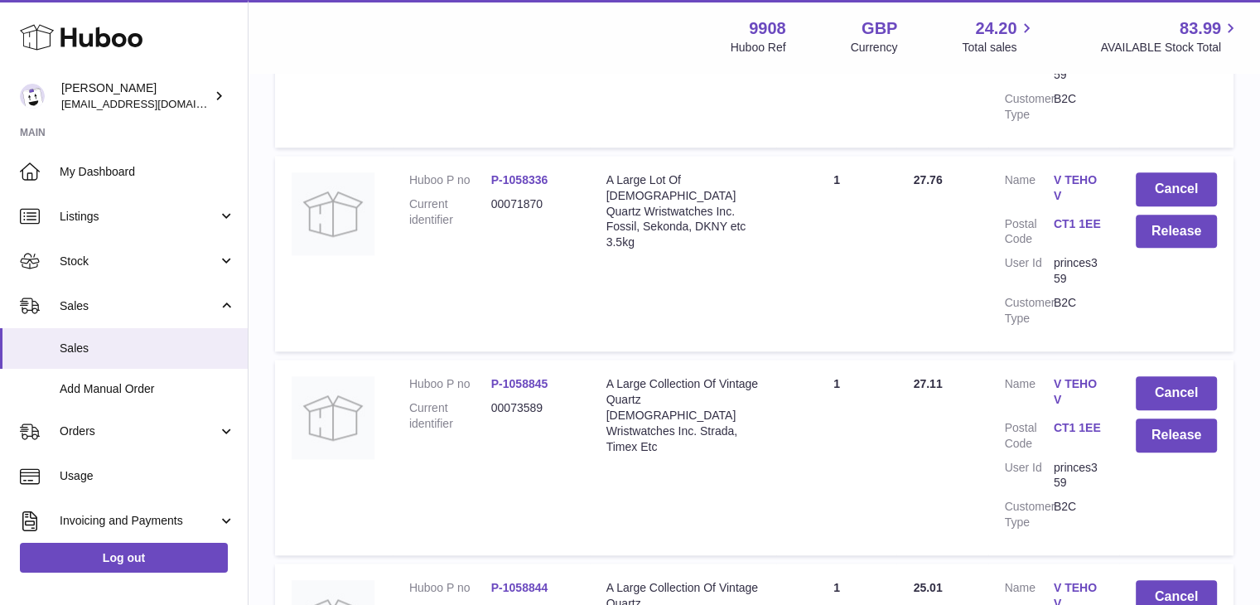
click at [1060, 376] on link "V TEHOV" at bounding box center [1078, 391] width 49 height 31
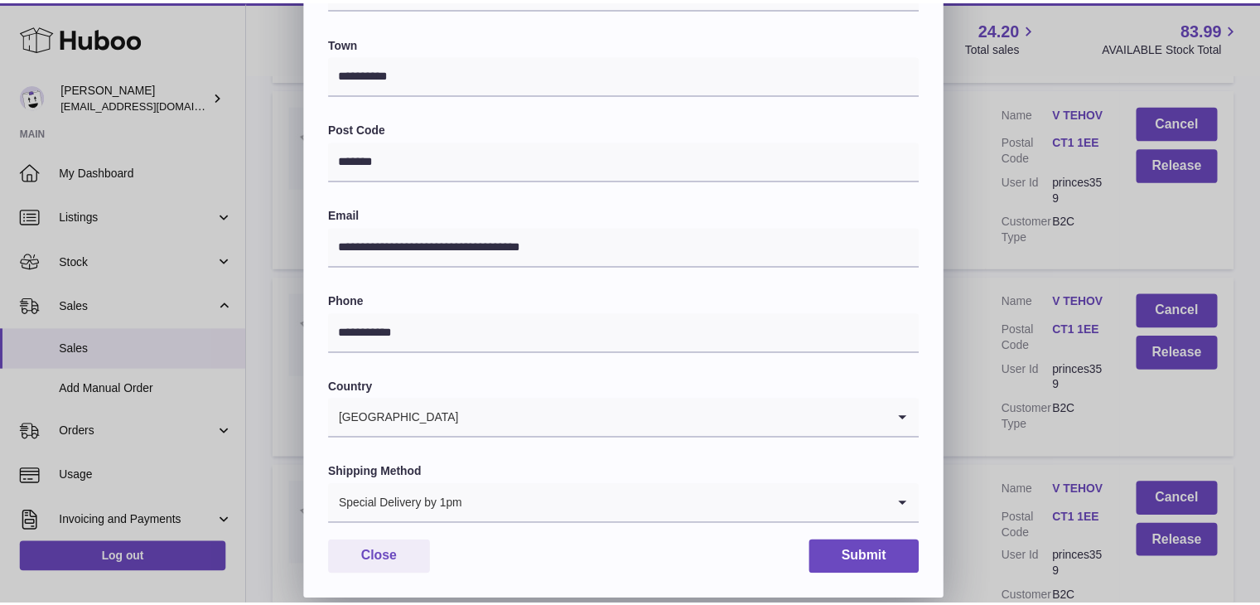
scroll to position [439, 0]
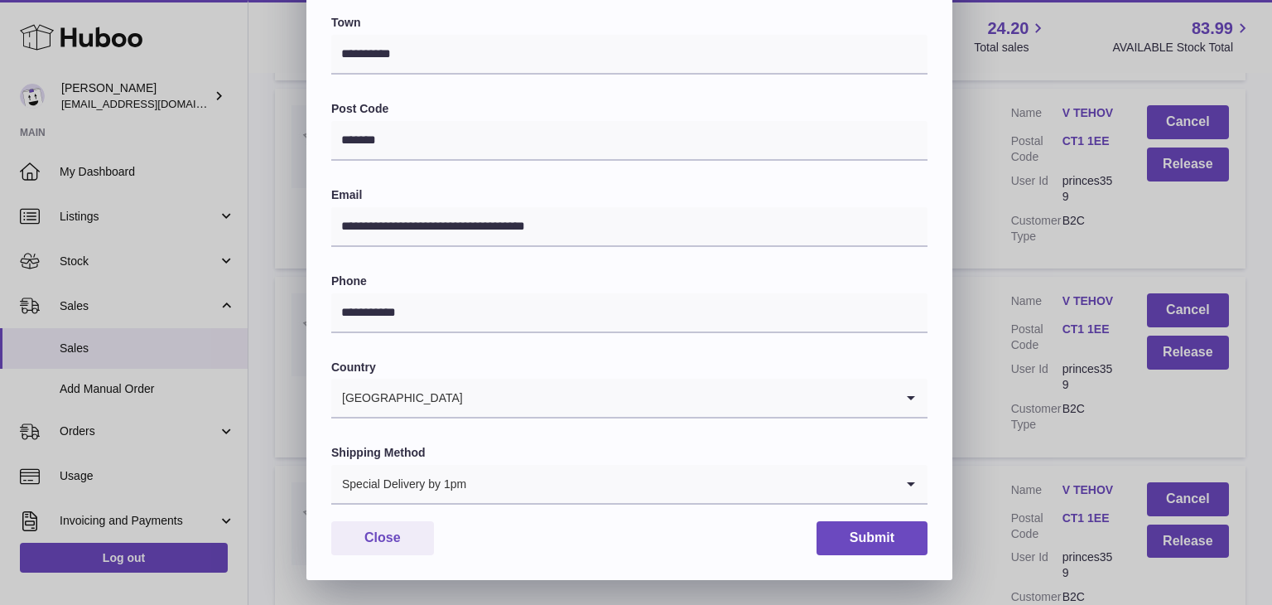
click at [994, 441] on div "**********" at bounding box center [636, 83] width 1272 height 994
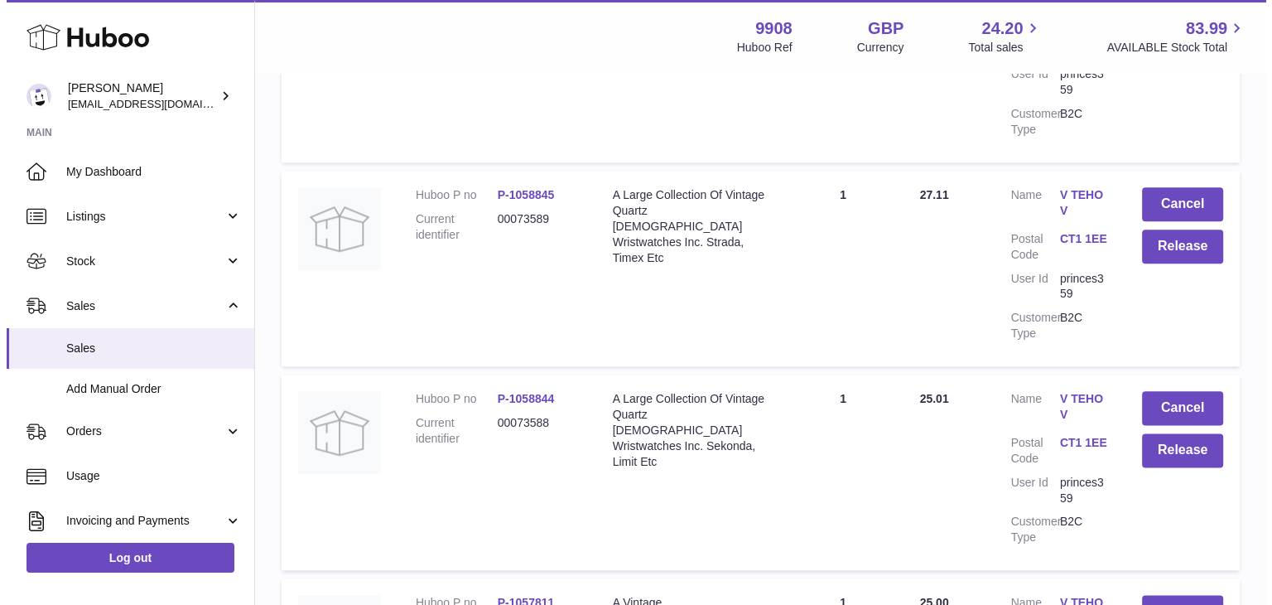
scroll to position [1988, 0]
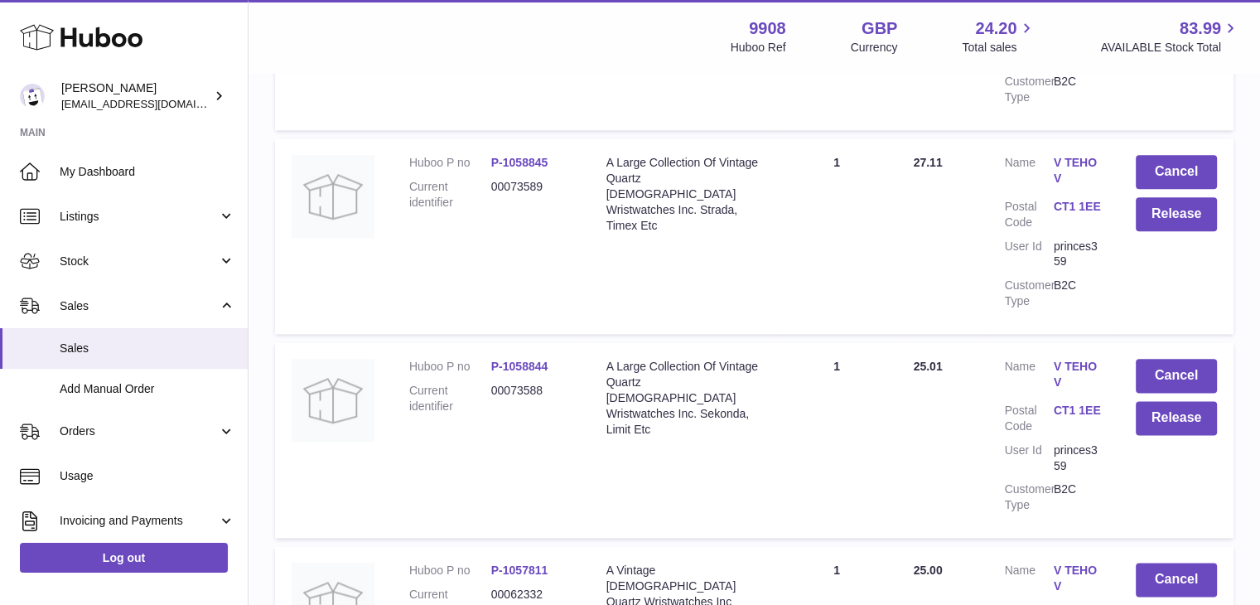
click at [1069, 359] on link "V TEHOV" at bounding box center [1078, 374] width 49 height 31
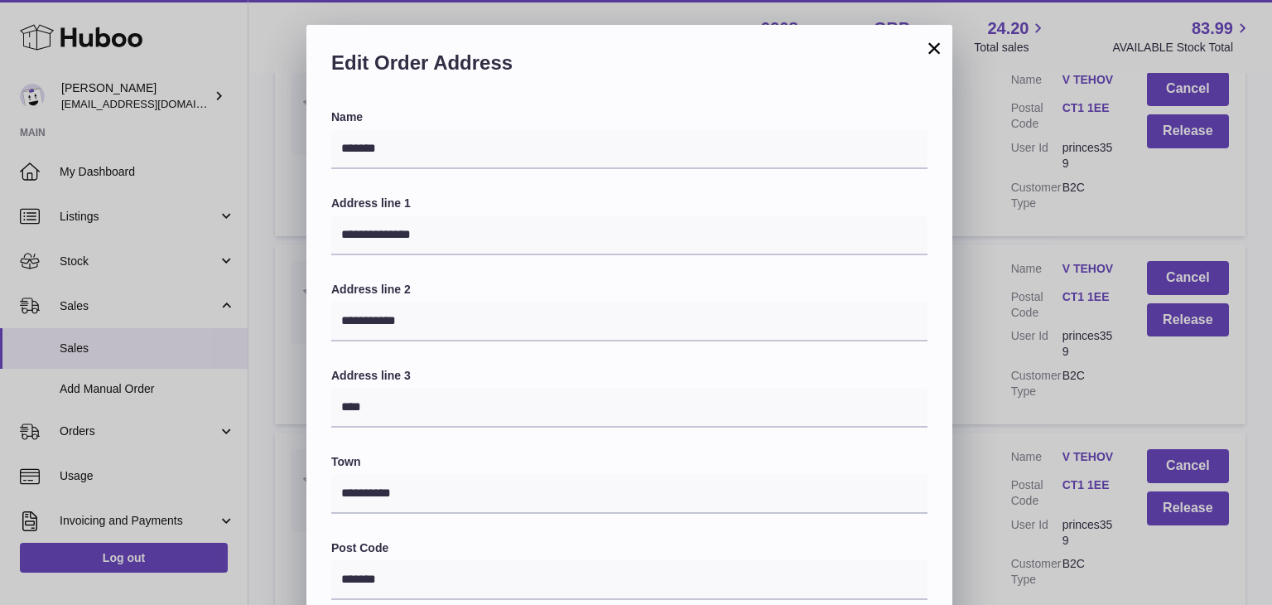
scroll to position [439, 0]
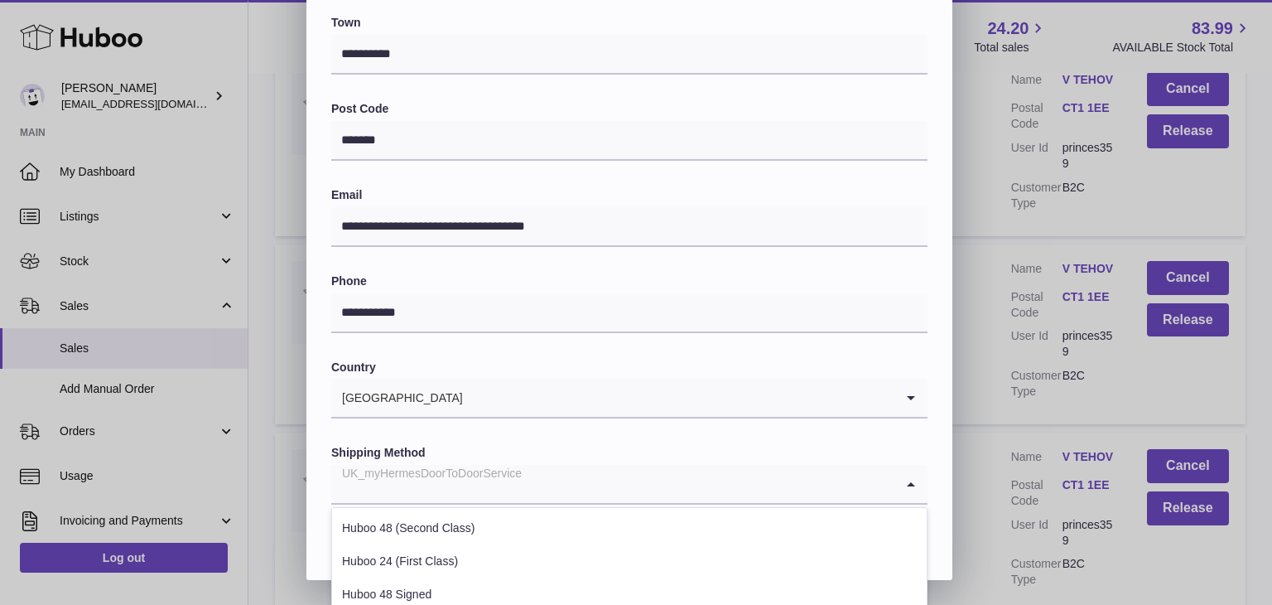
click at [533, 481] on input "Search for option" at bounding box center [612, 484] width 563 height 38
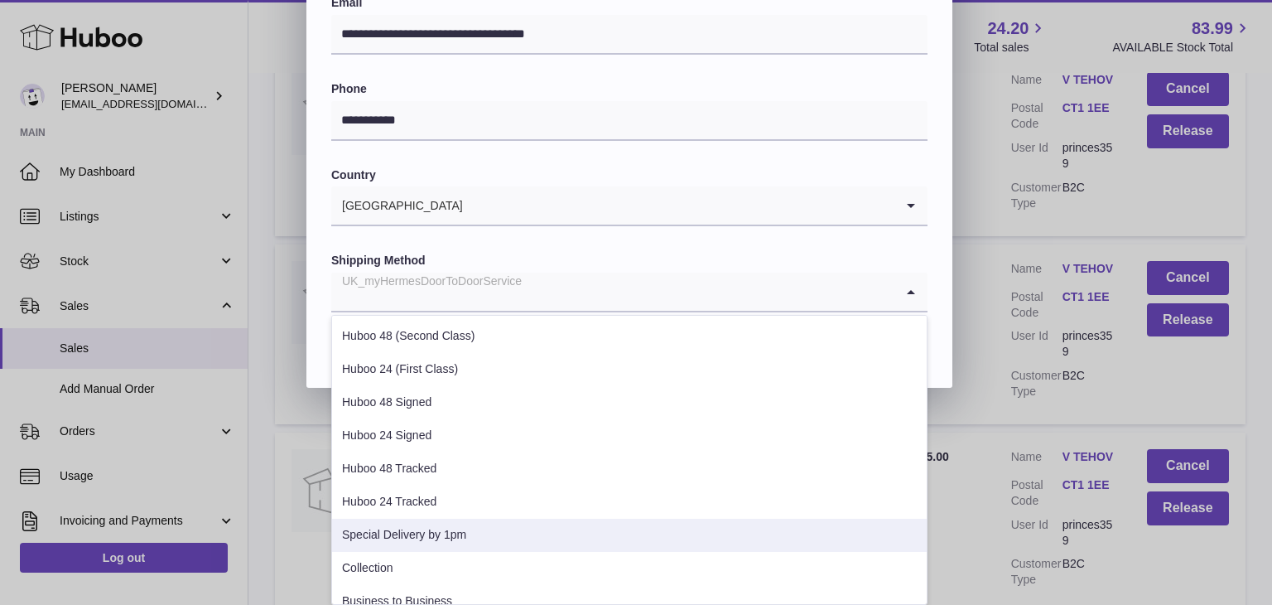
click at [444, 523] on li "Special Delivery by 1pm" at bounding box center [629, 535] width 595 height 33
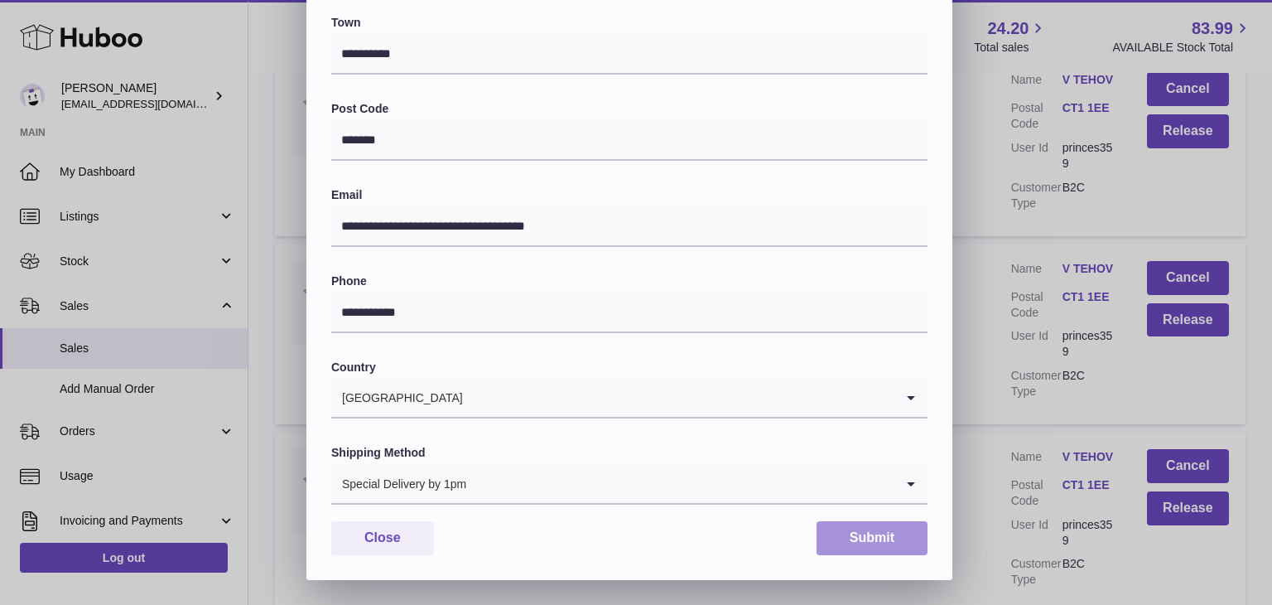
click at [872, 536] on button "Submit" at bounding box center [872, 538] width 111 height 34
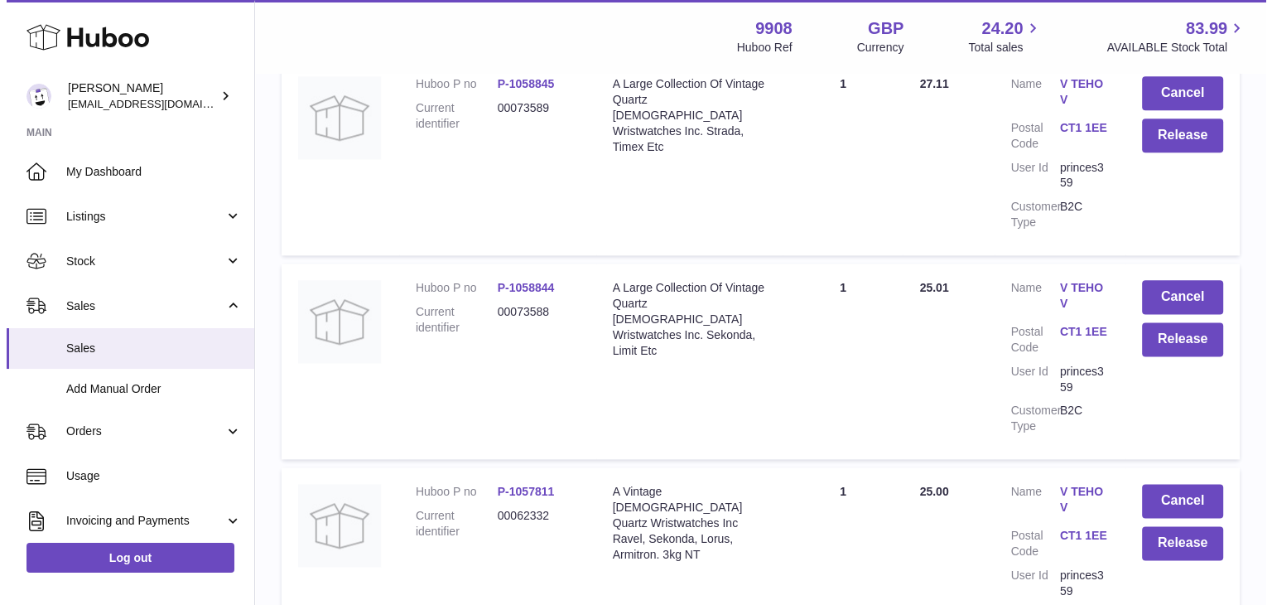
scroll to position [2098, 0]
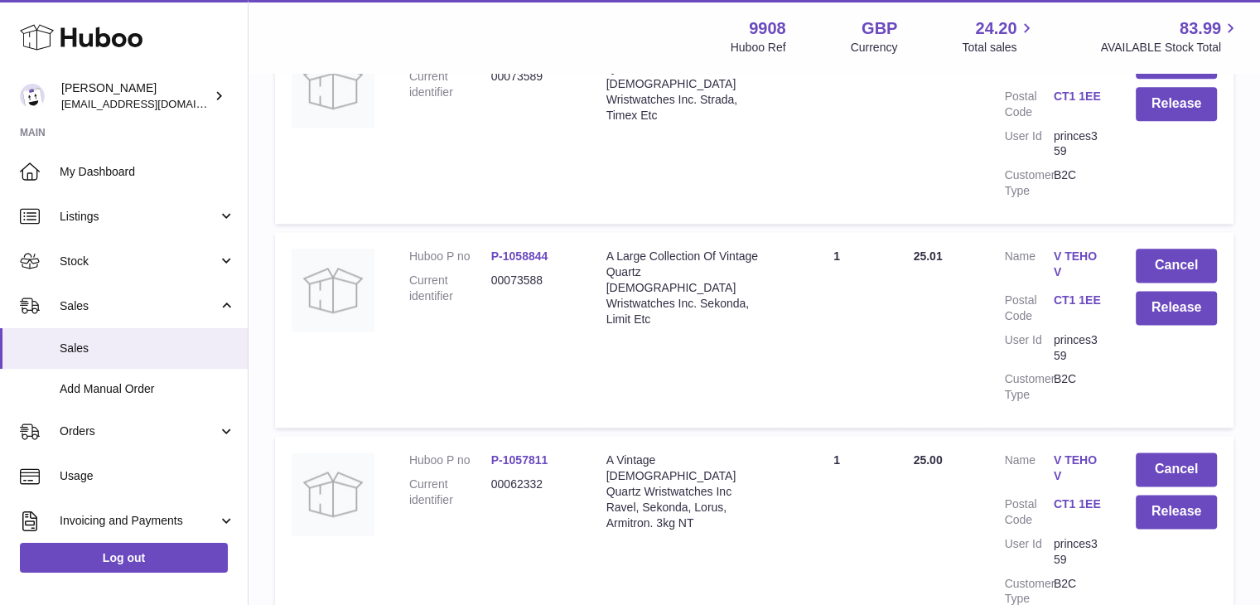
click at [1066, 452] on link "V TEHOV" at bounding box center [1078, 467] width 49 height 31
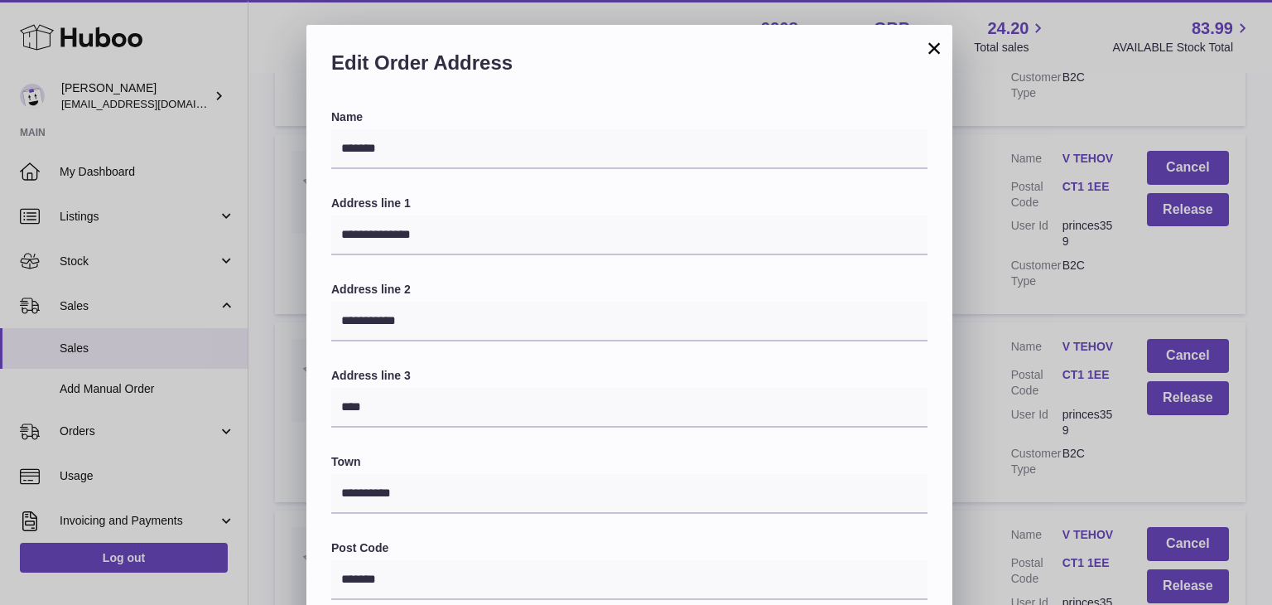
scroll to position [439, 0]
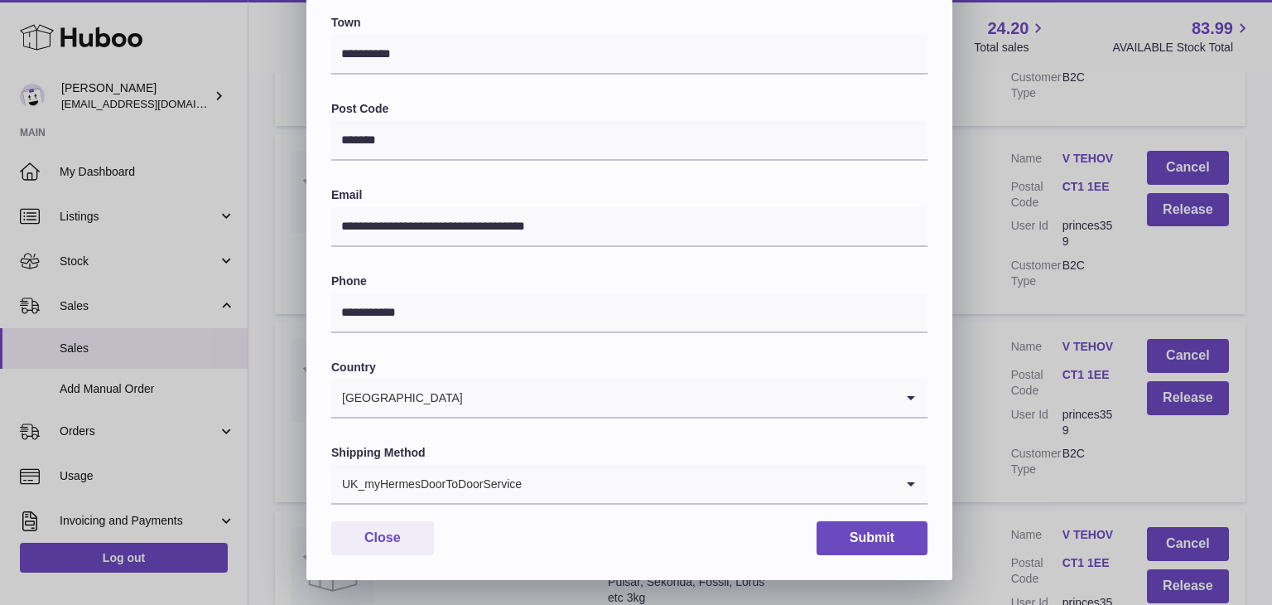
click at [652, 481] on input "Search for option" at bounding box center [709, 484] width 372 height 38
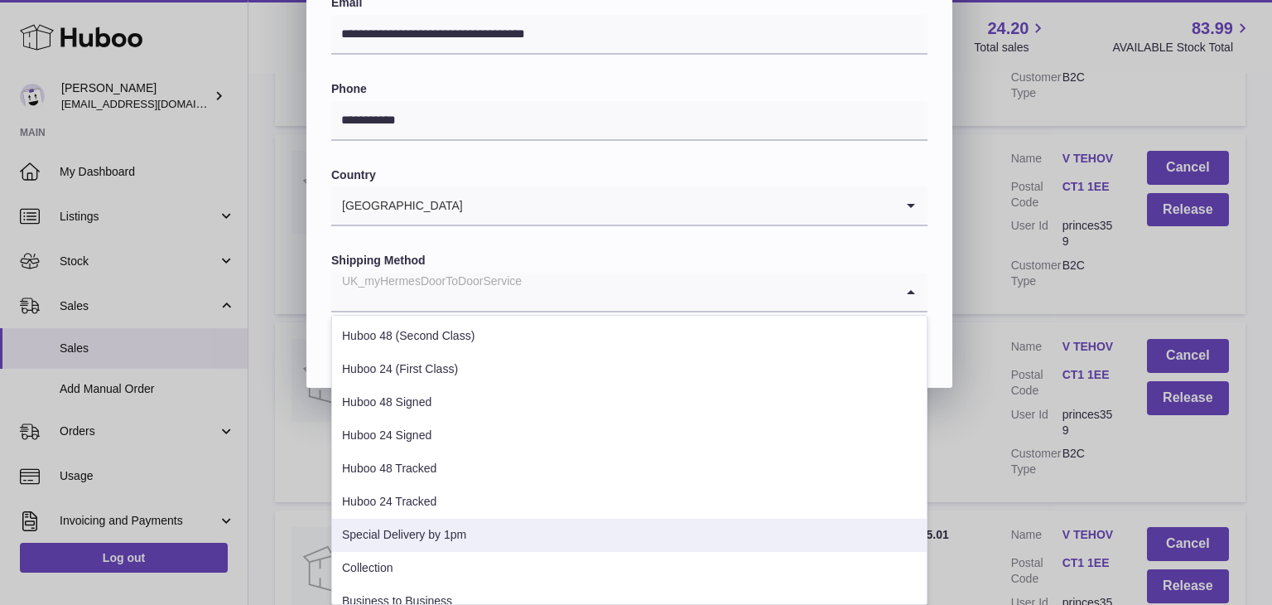
click at [438, 524] on li "Special Delivery by 1pm" at bounding box center [629, 535] width 595 height 33
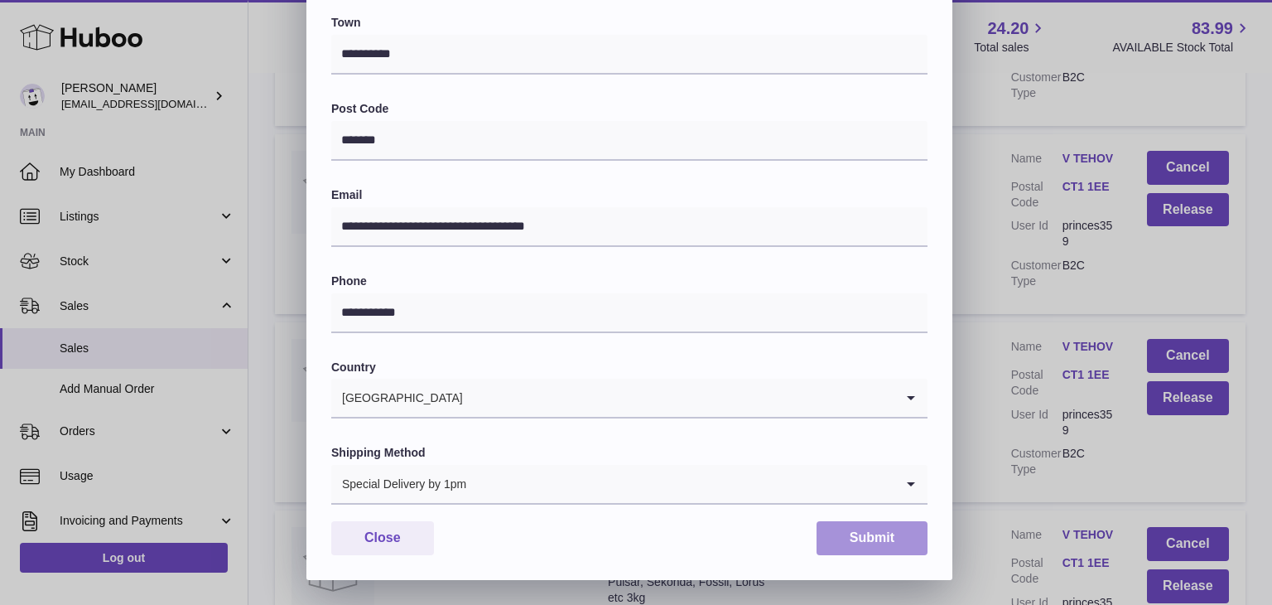
click at [878, 546] on button "Submit" at bounding box center [872, 538] width 111 height 34
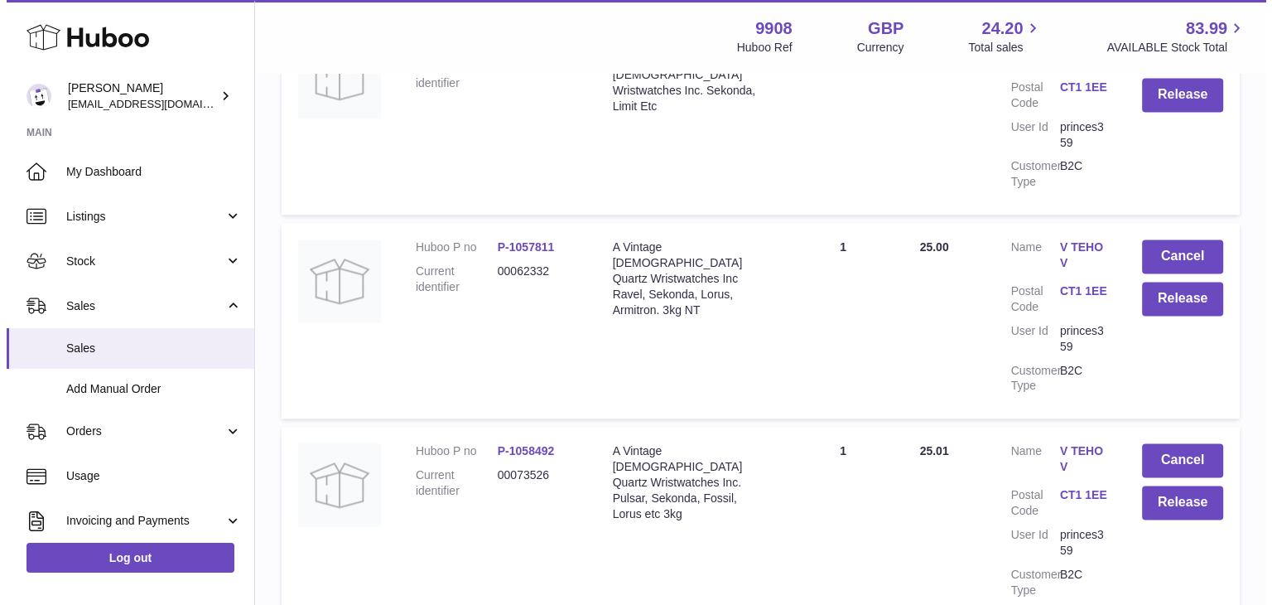
scroll to position [0, 0]
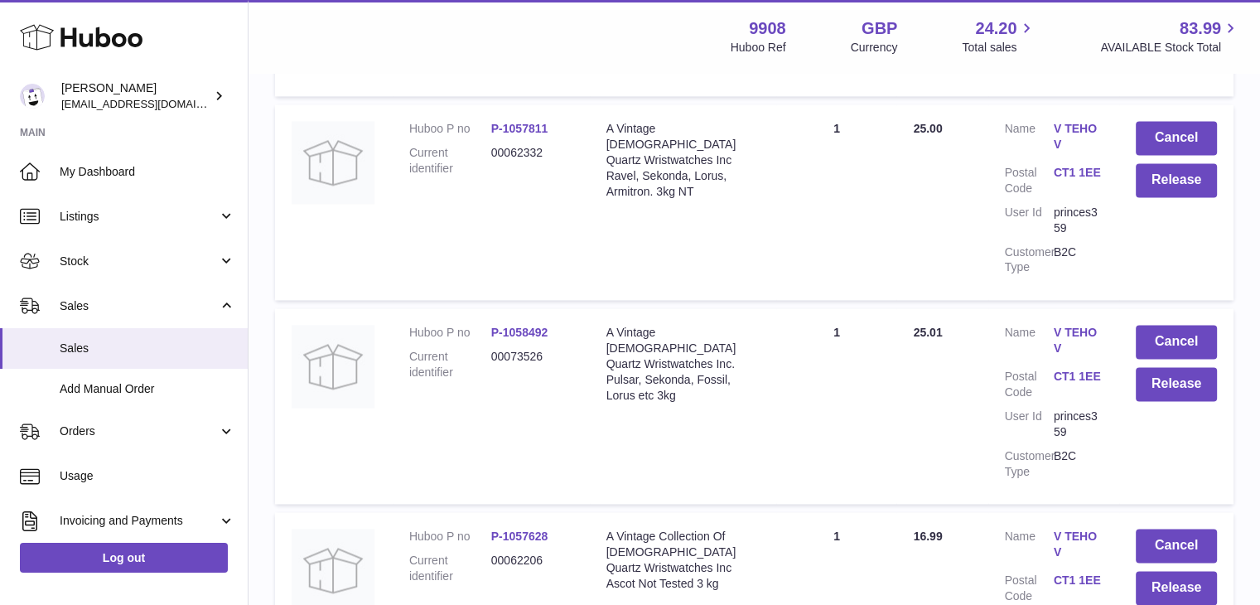
click at [1067, 325] on link "V TEHOV" at bounding box center [1078, 340] width 49 height 31
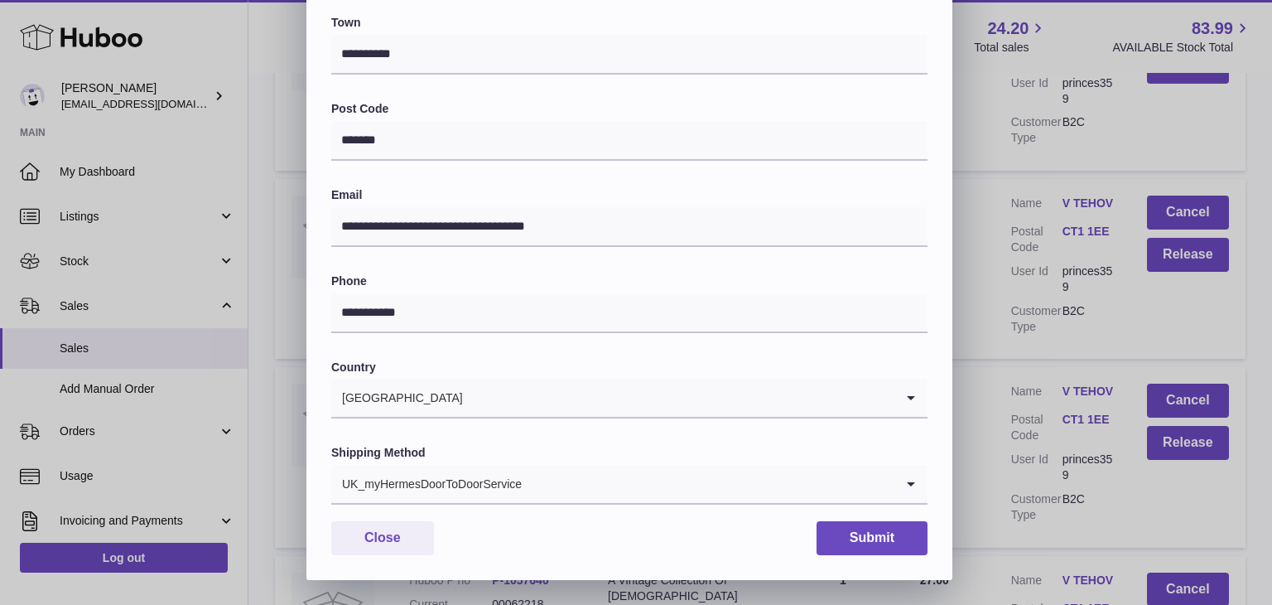
click at [568, 485] on input "Search for option" at bounding box center [709, 484] width 372 height 38
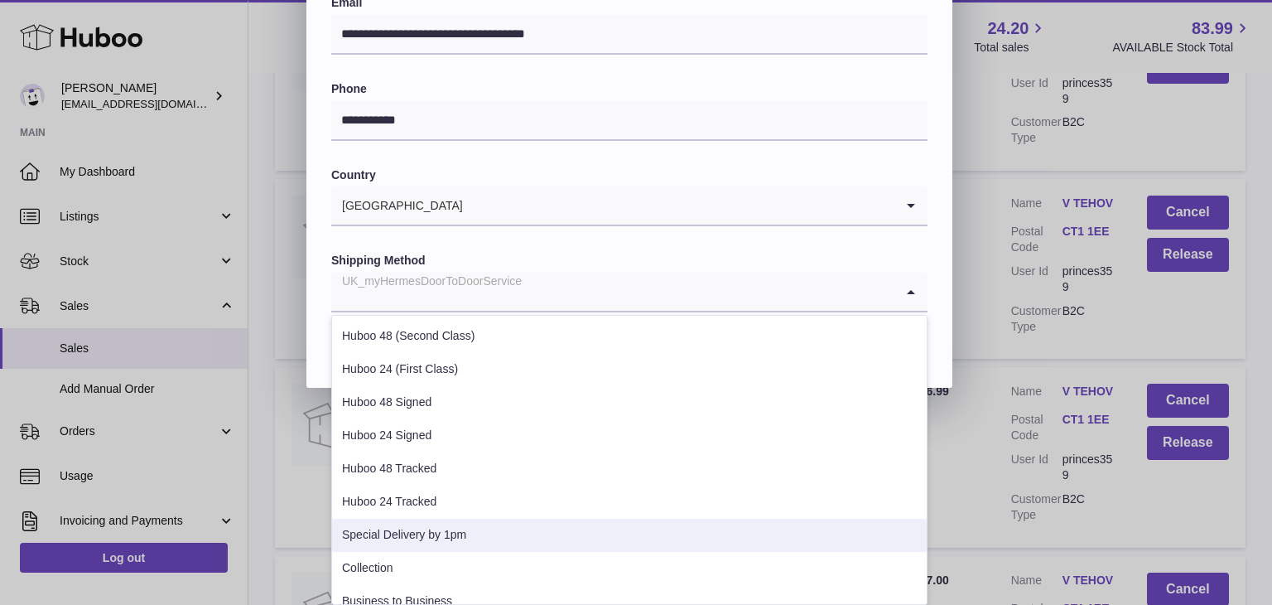
click at [475, 528] on li "Special Delivery by 1pm" at bounding box center [629, 535] width 595 height 33
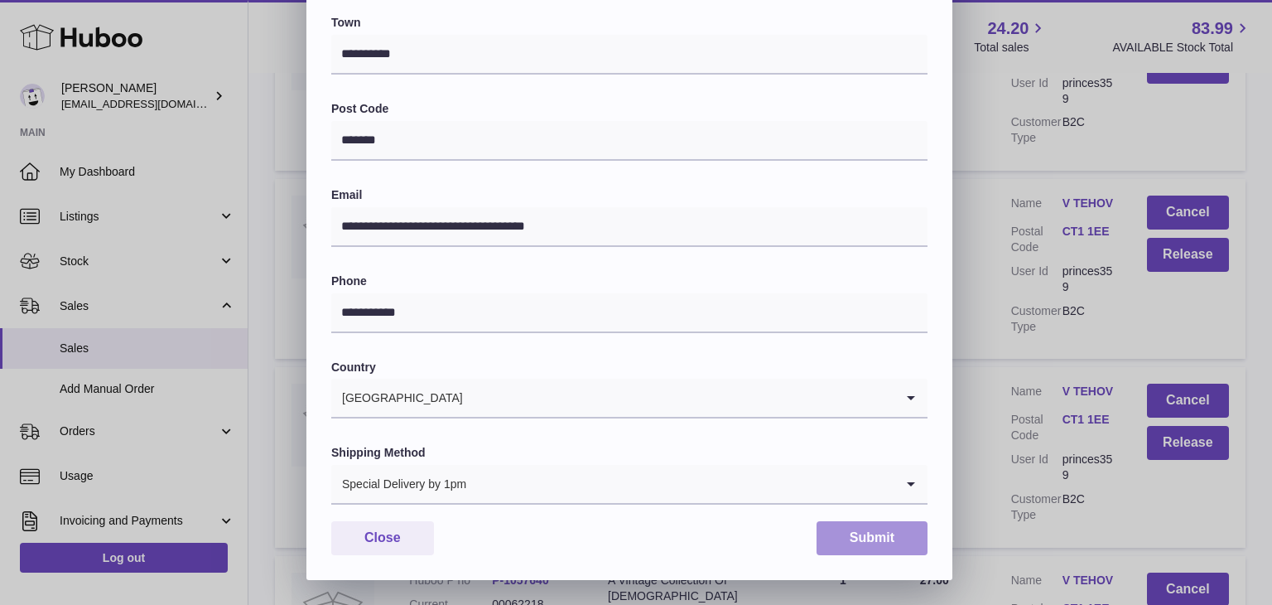
click at [874, 544] on button "Submit" at bounding box center [872, 538] width 111 height 34
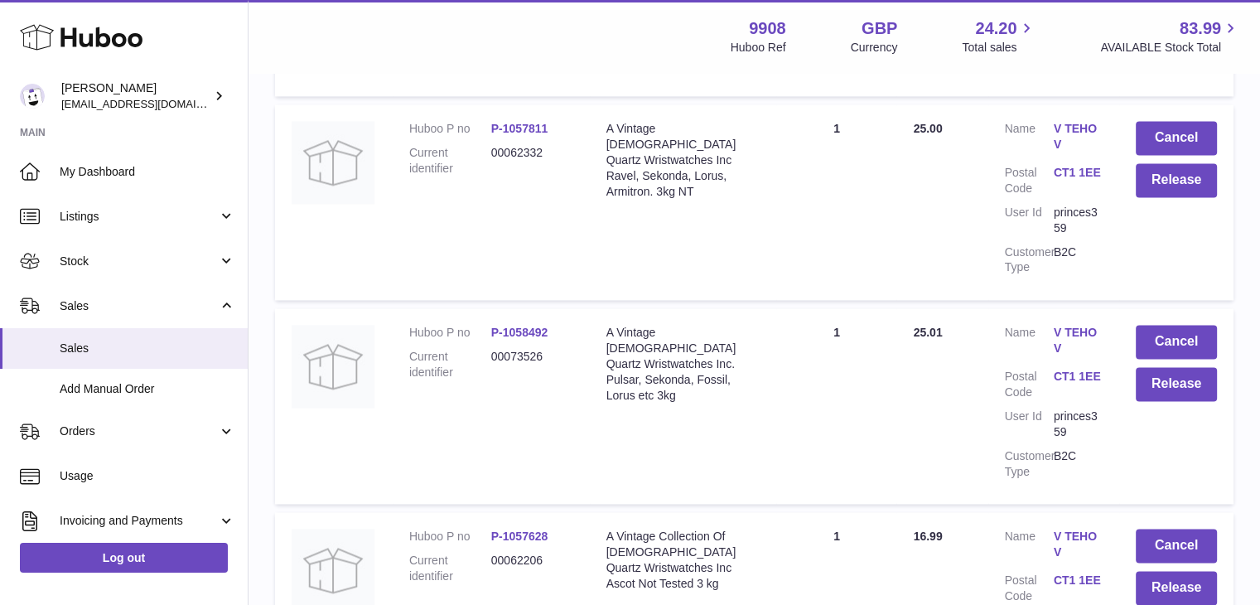
click at [1070, 528] on link "V TEHOV" at bounding box center [1078, 543] width 49 height 31
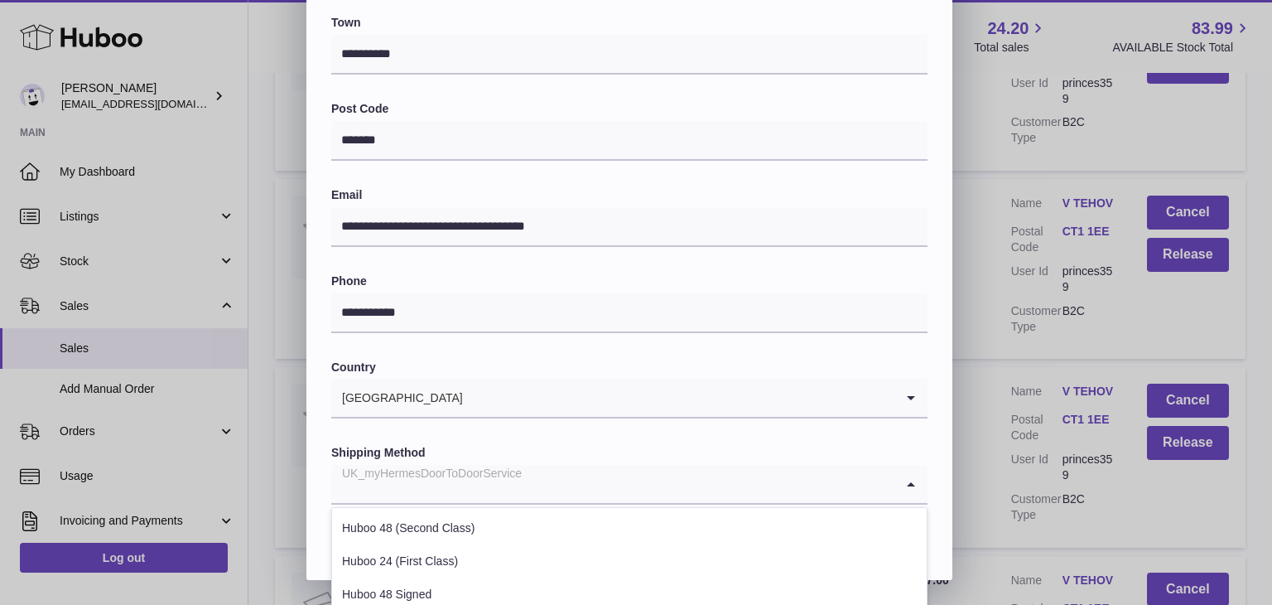
click at [527, 490] on input "Search for option" at bounding box center [612, 484] width 563 height 38
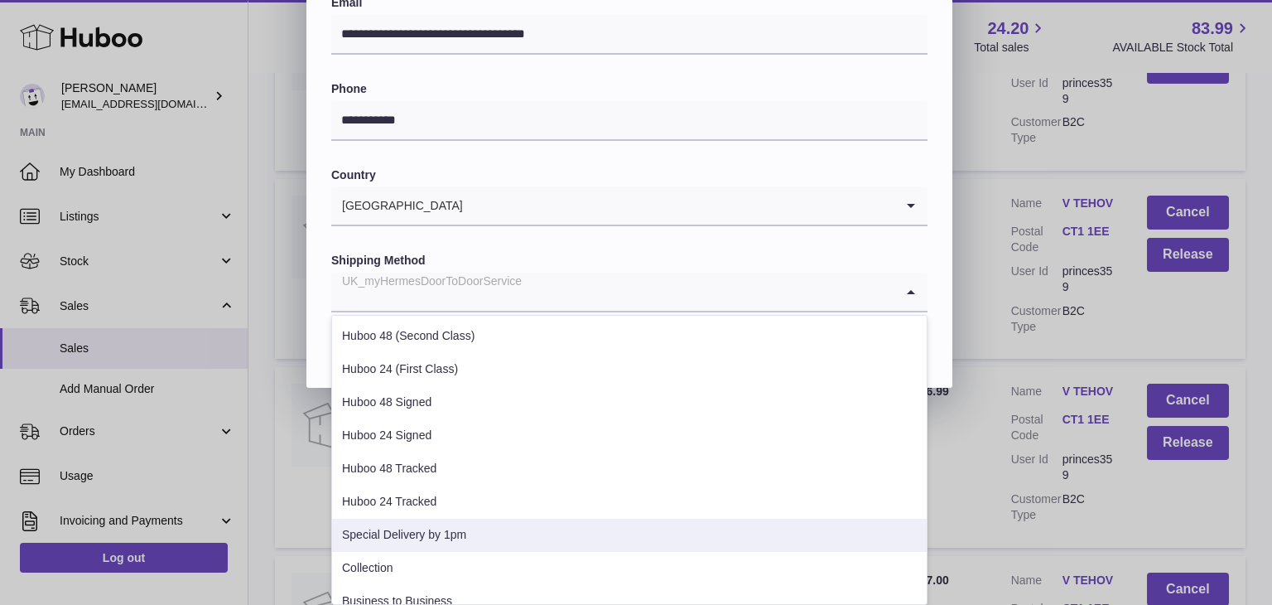
click at [452, 532] on li "Special Delivery by 1pm" at bounding box center [629, 535] width 595 height 33
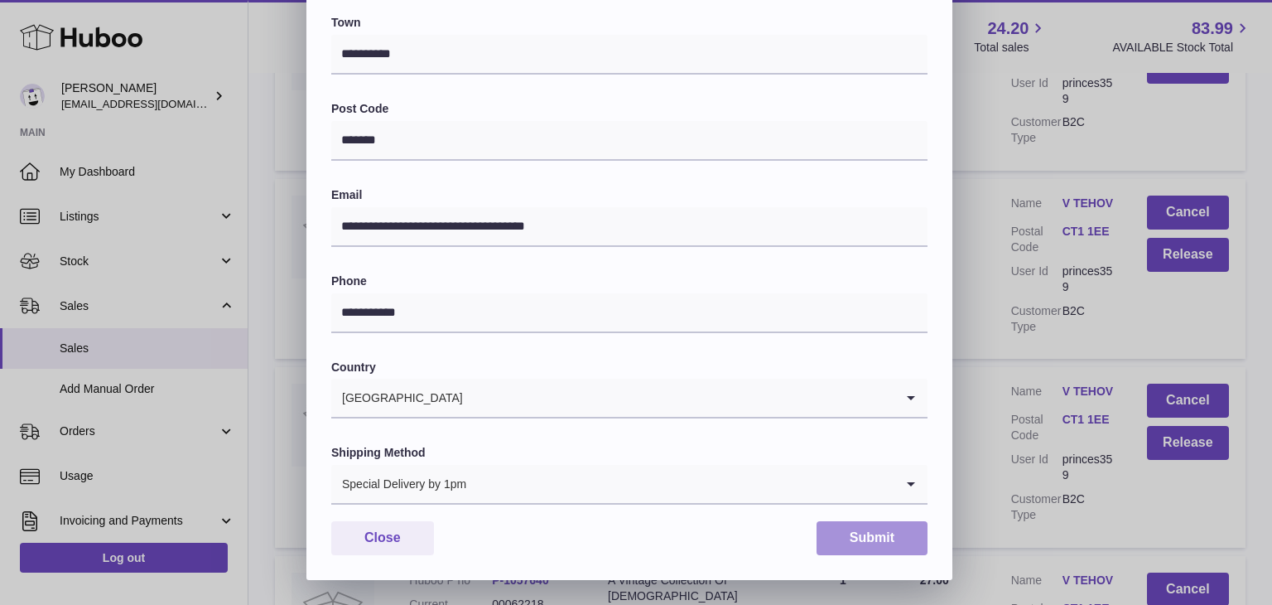
click at [850, 537] on button "Submit" at bounding box center [872, 538] width 111 height 34
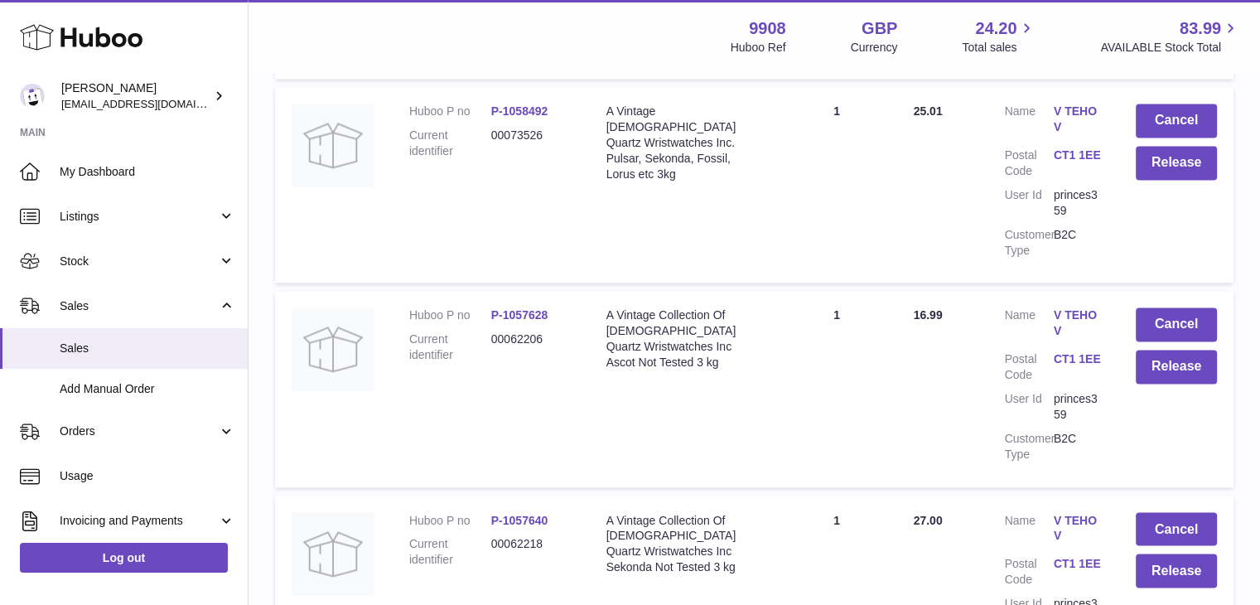
click at [1082, 512] on link "V TEHOV" at bounding box center [1078, 527] width 49 height 31
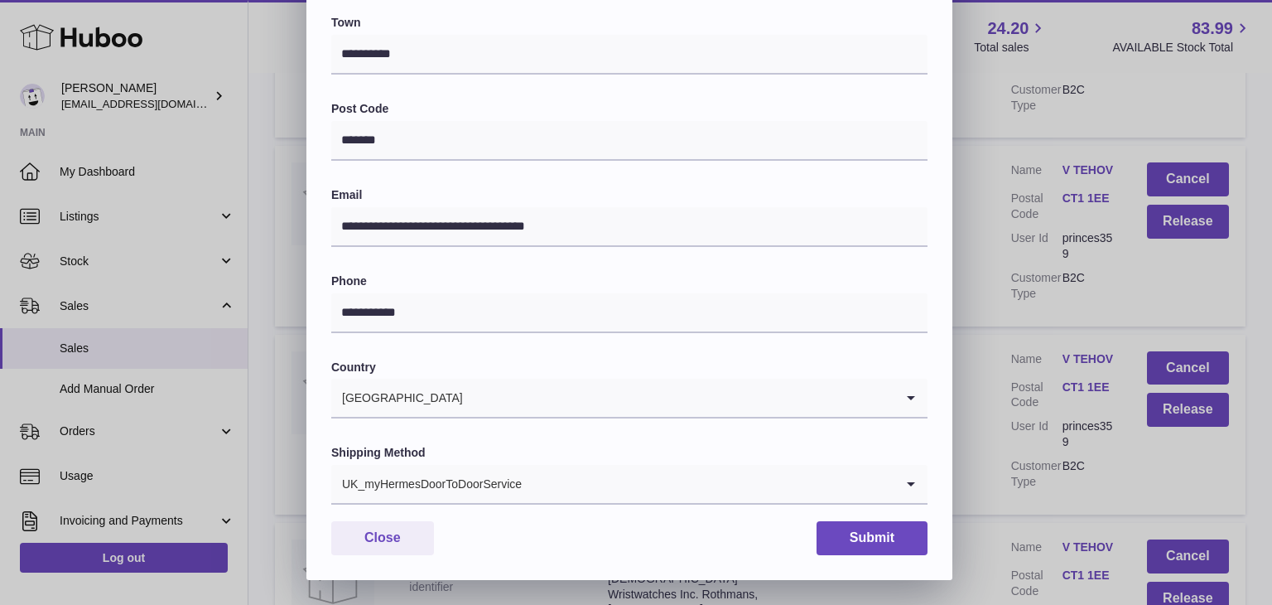
click at [549, 488] on input "Search for option" at bounding box center [709, 484] width 372 height 38
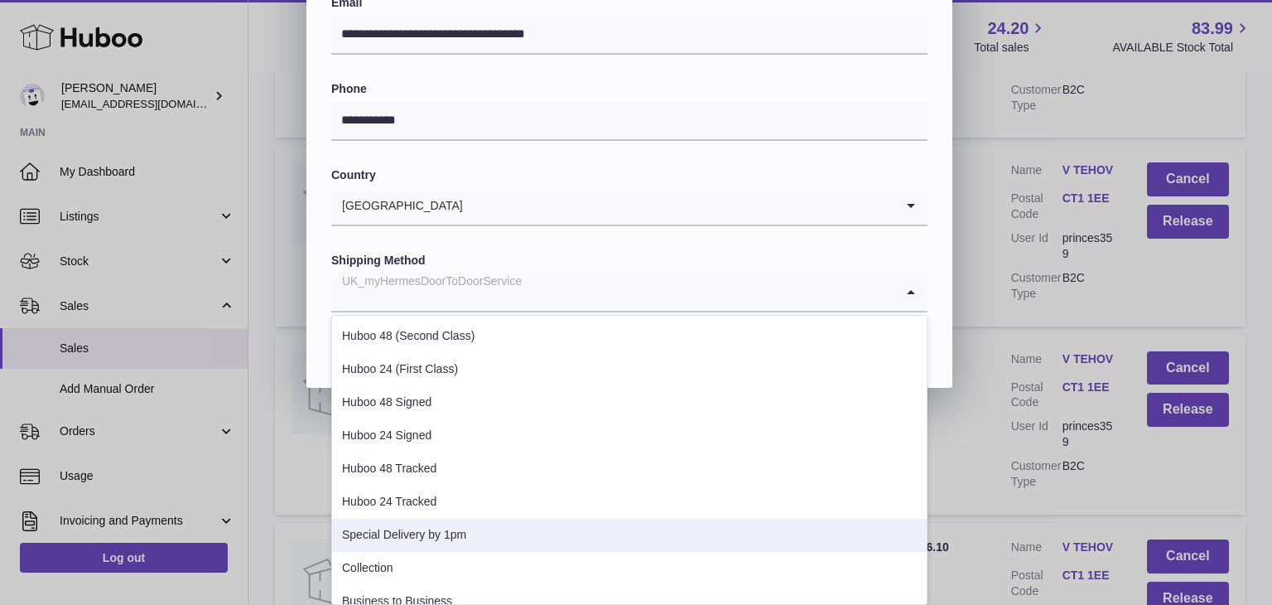
click at [444, 523] on li "Special Delivery by 1pm" at bounding box center [629, 535] width 595 height 33
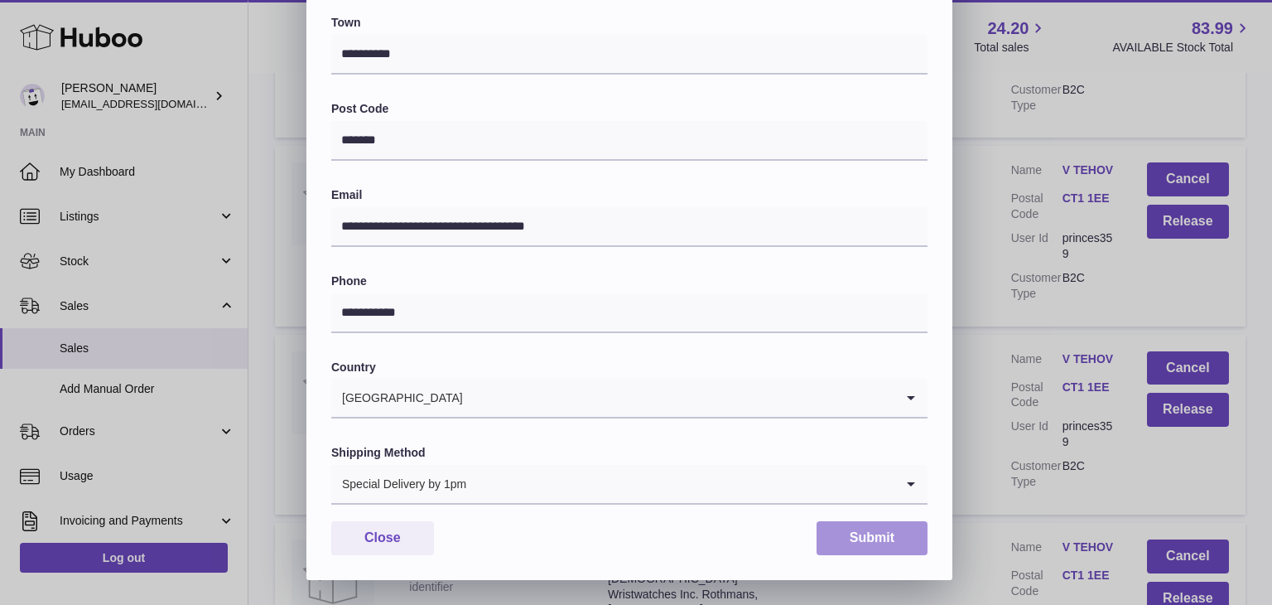
click at [865, 536] on button "Submit" at bounding box center [872, 538] width 111 height 34
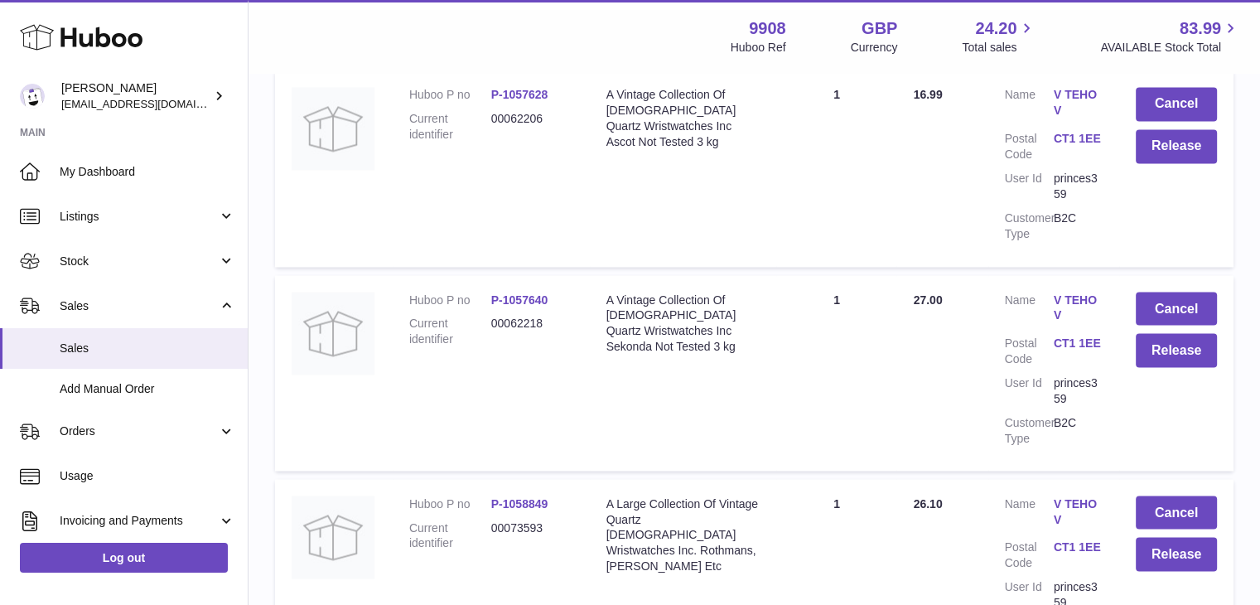
click at [1075, 495] on link "V TEHOV" at bounding box center [1078, 510] width 49 height 31
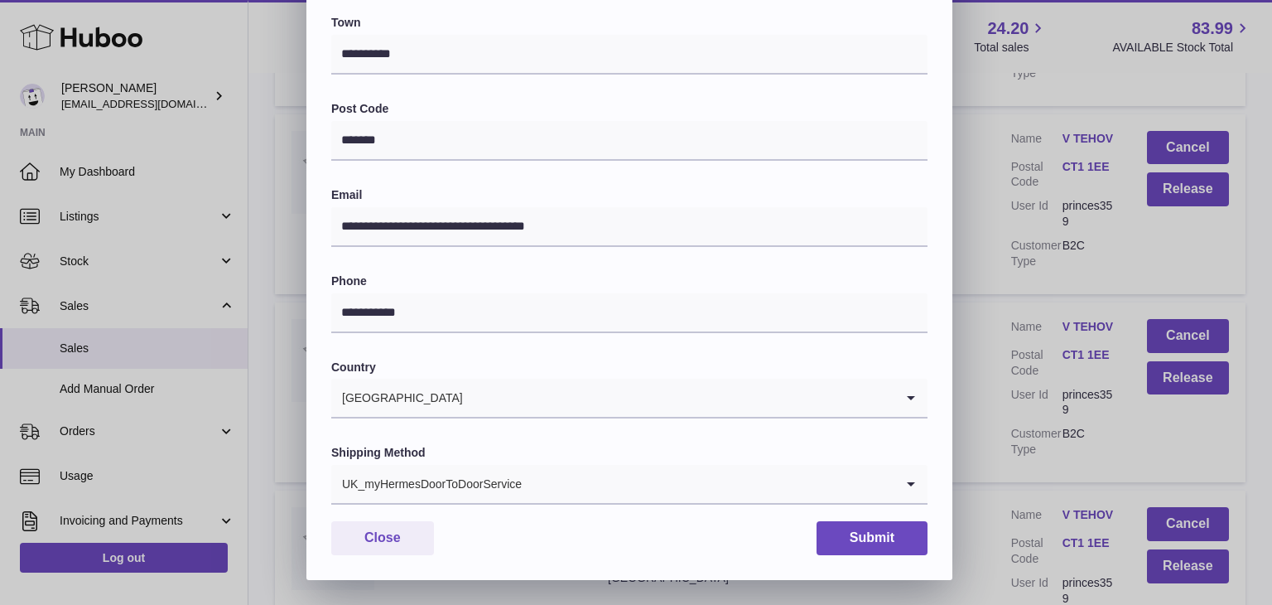
click at [506, 480] on div "UK_myHermesDoorToDoorService" at bounding box center [612, 484] width 563 height 38
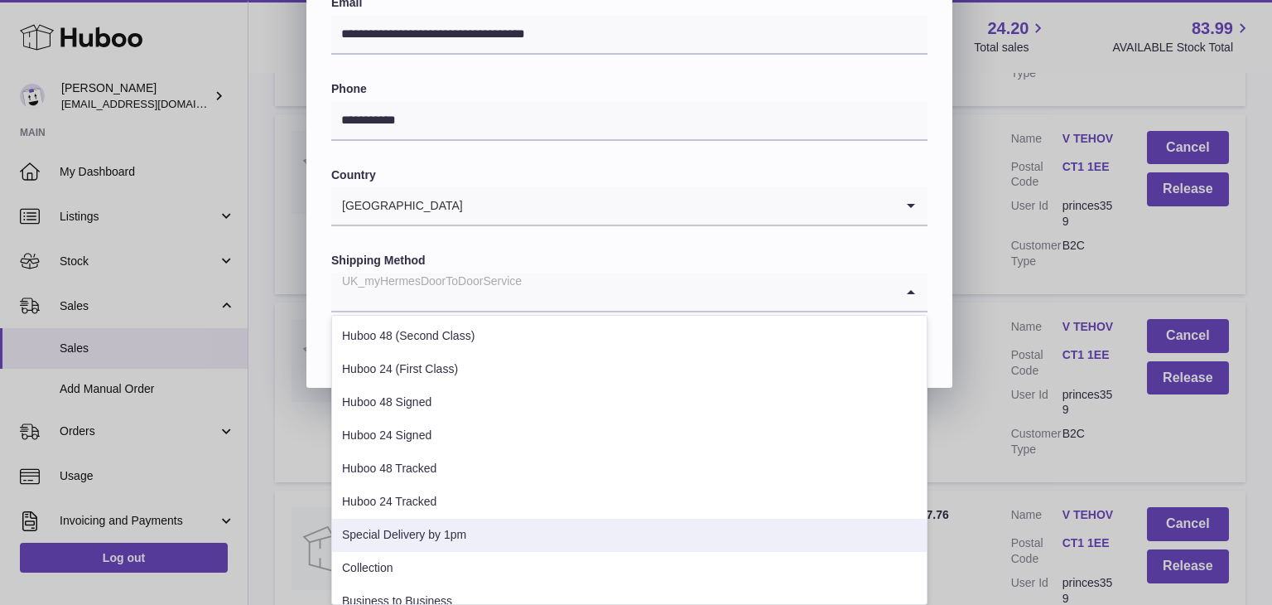
click at [470, 530] on li "Special Delivery by 1pm" at bounding box center [629, 535] width 595 height 33
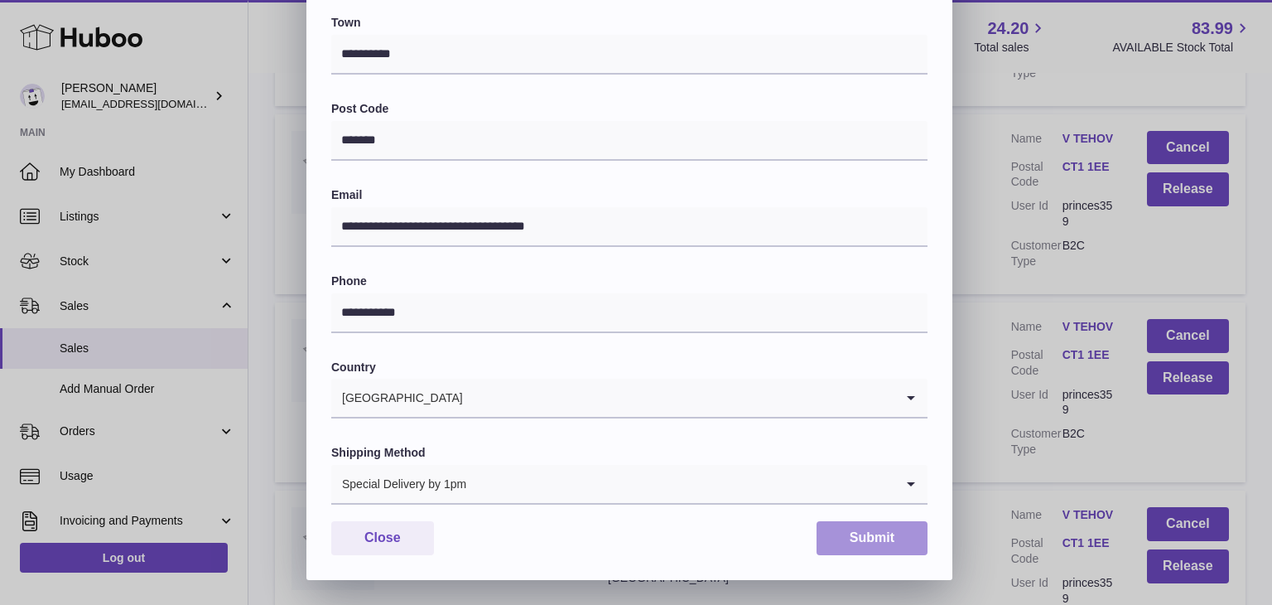
click at [895, 536] on button "Submit" at bounding box center [872, 538] width 111 height 34
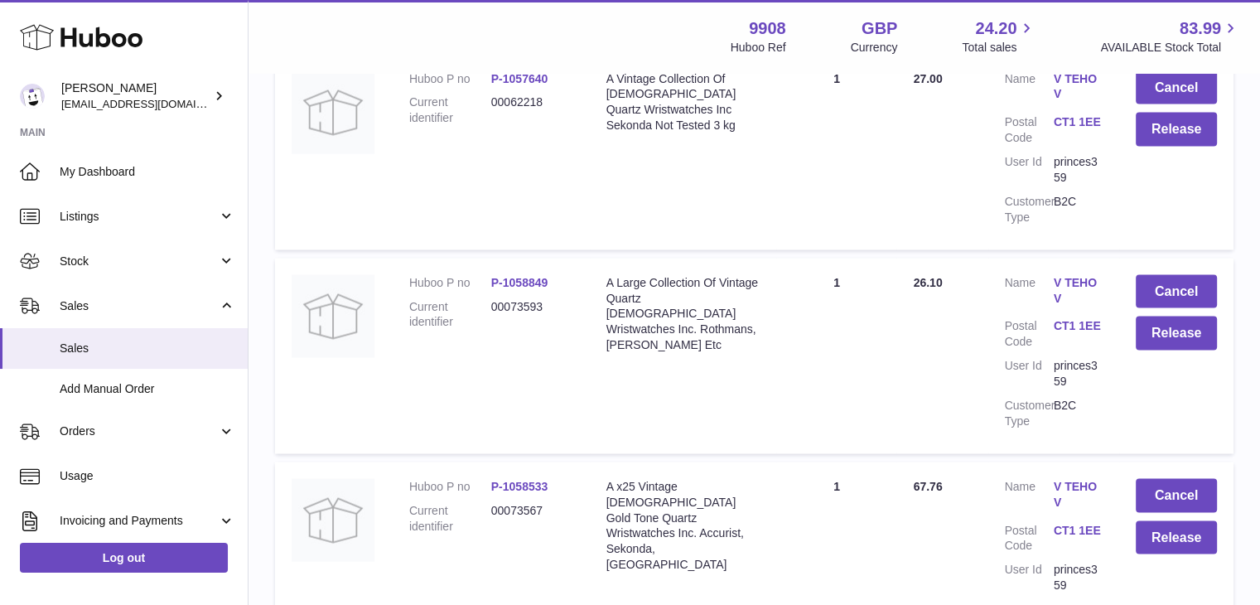
click at [1083, 478] on link "V TEHOV" at bounding box center [1078, 493] width 49 height 31
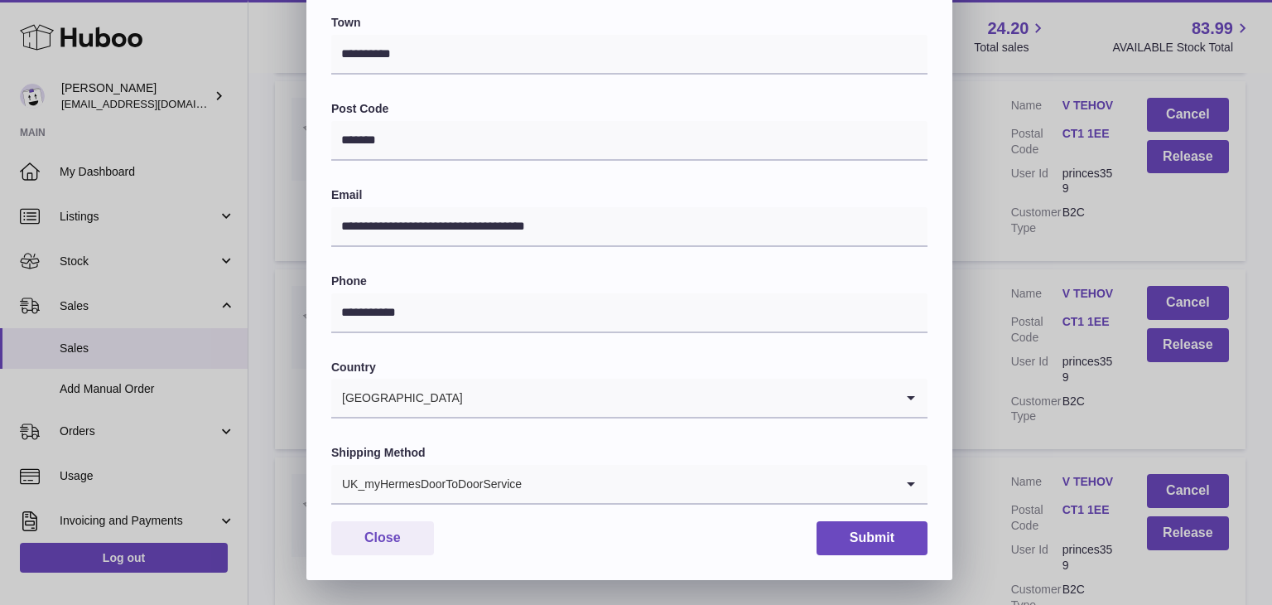
click at [511, 488] on div "UK_myHermesDoorToDoorService" at bounding box center [612, 484] width 563 height 38
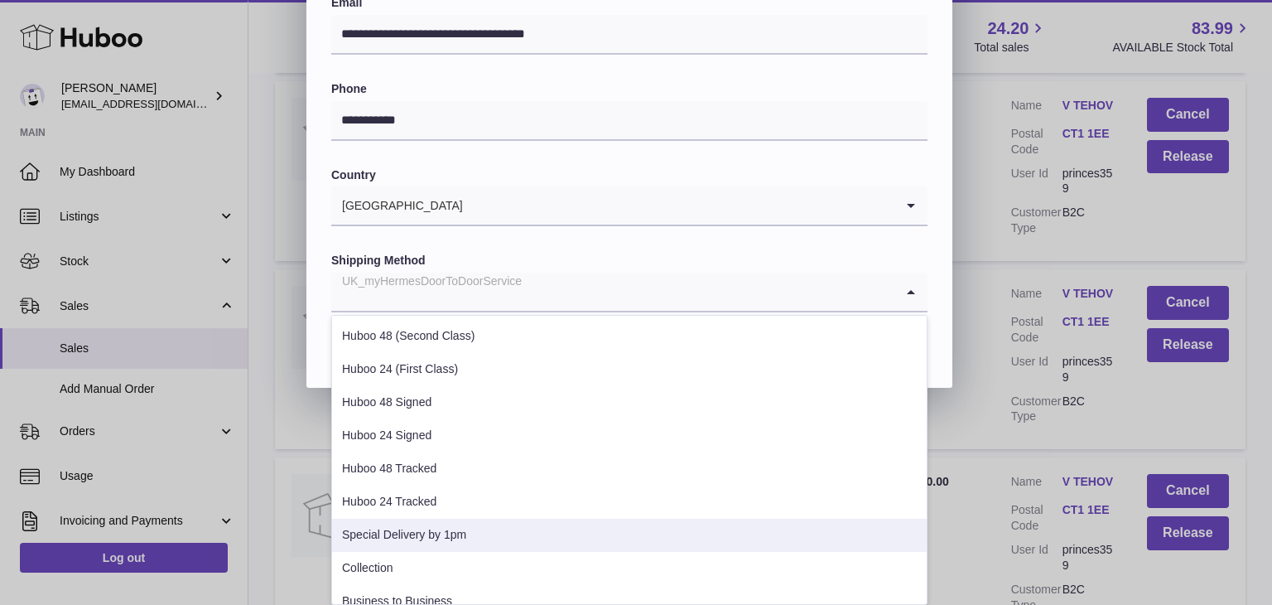
click at [436, 531] on li "Special Delivery by 1pm" at bounding box center [629, 535] width 595 height 33
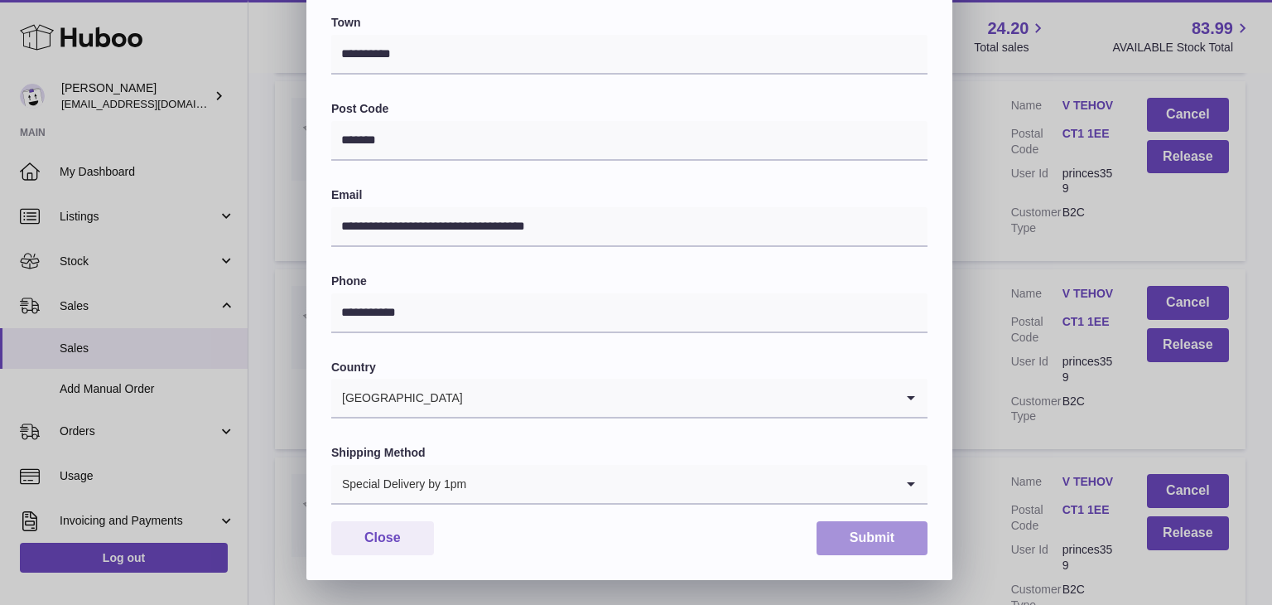
click at [873, 542] on button "Submit" at bounding box center [872, 538] width 111 height 34
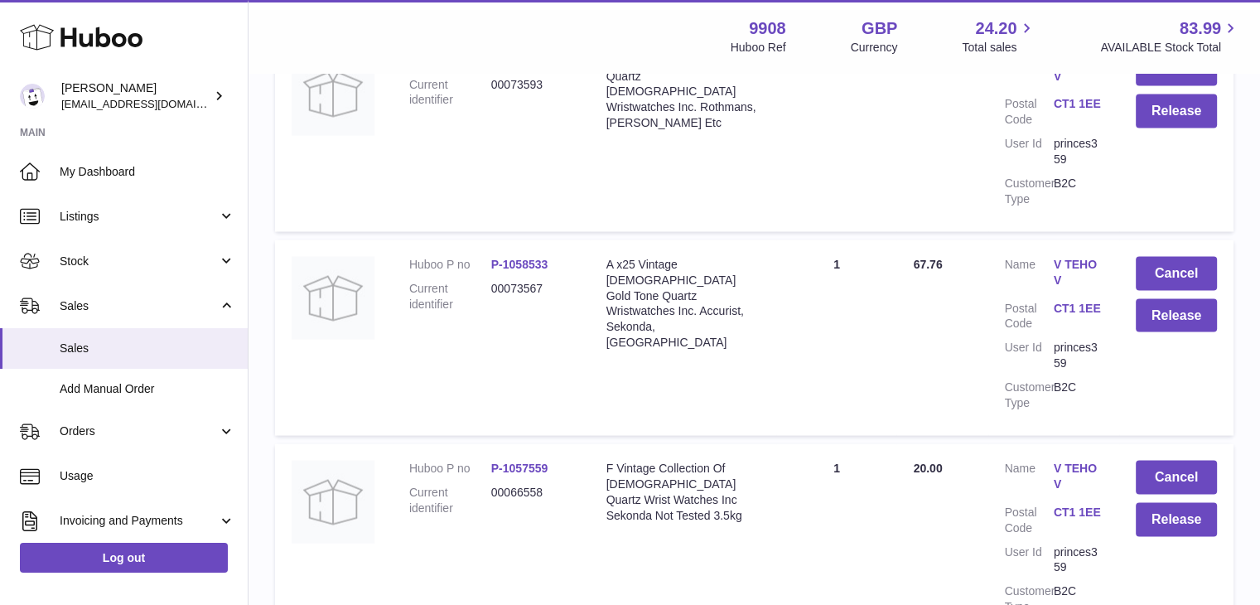
click at [1067, 461] on link "V TEHOV" at bounding box center [1078, 476] width 49 height 31
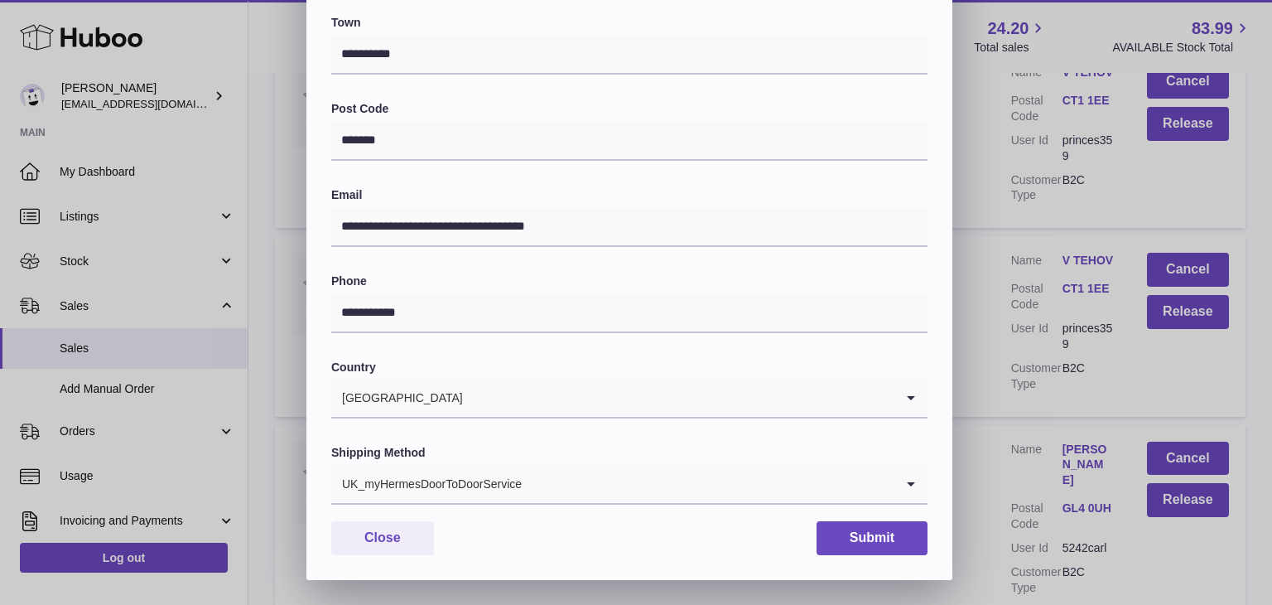
click at [479, 482] on div "UK_myHermesDoorToDoorService" at bounding box center [612, 484] width 563 height 38
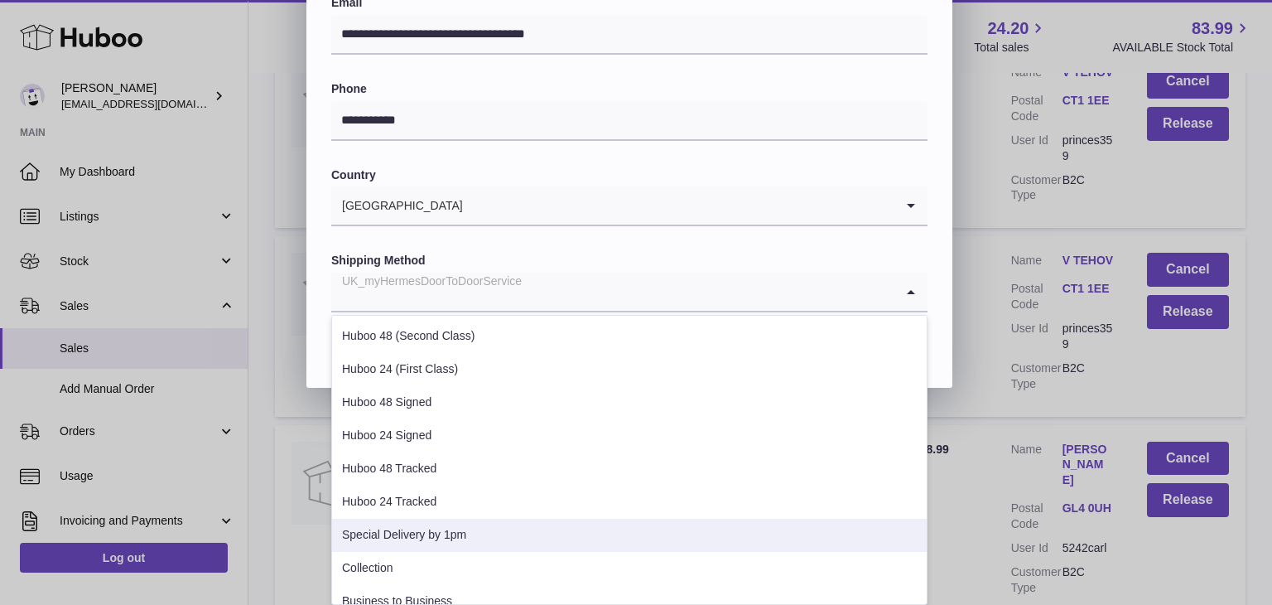
click at [467, 536] on li "Special Delivery by 1pm" at bounding box center [629, 535] width 595 height 33
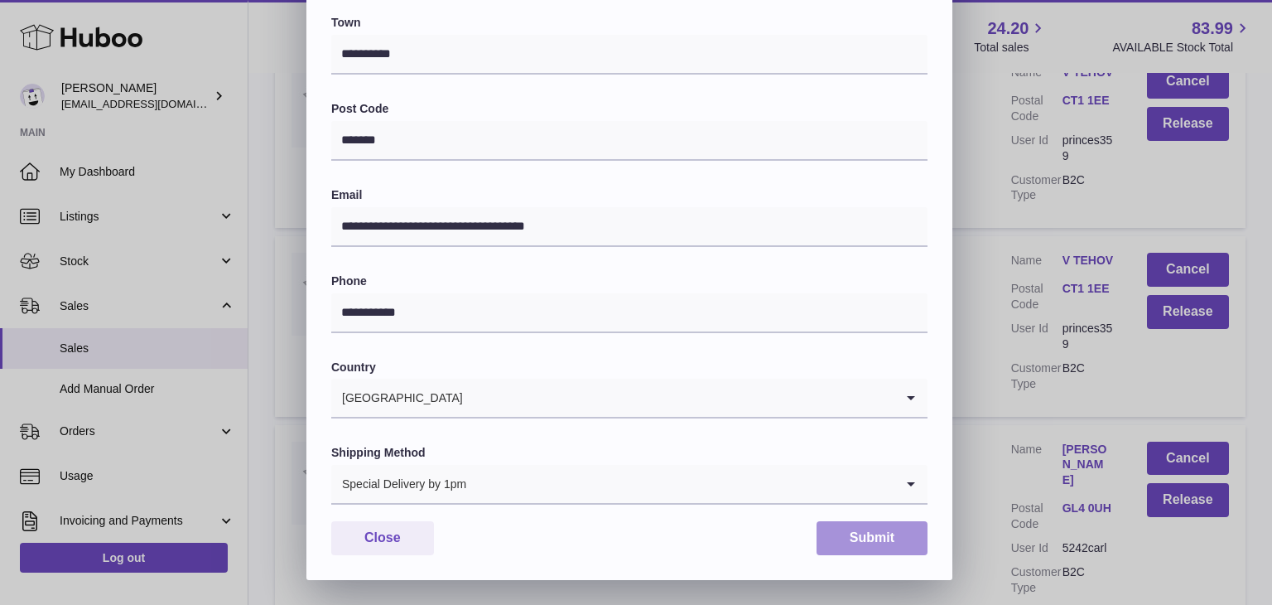
click at [847, 534] on button "Submit" at bounding box center [872, 538] width 111 height 34
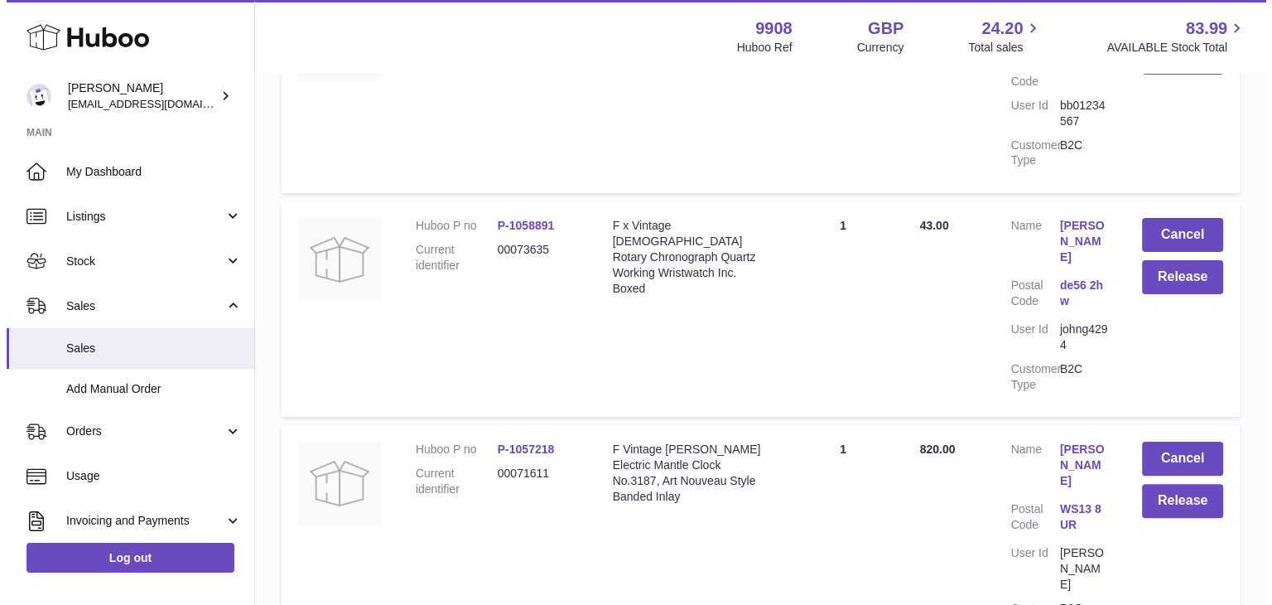
scroll to position [6405, 0]
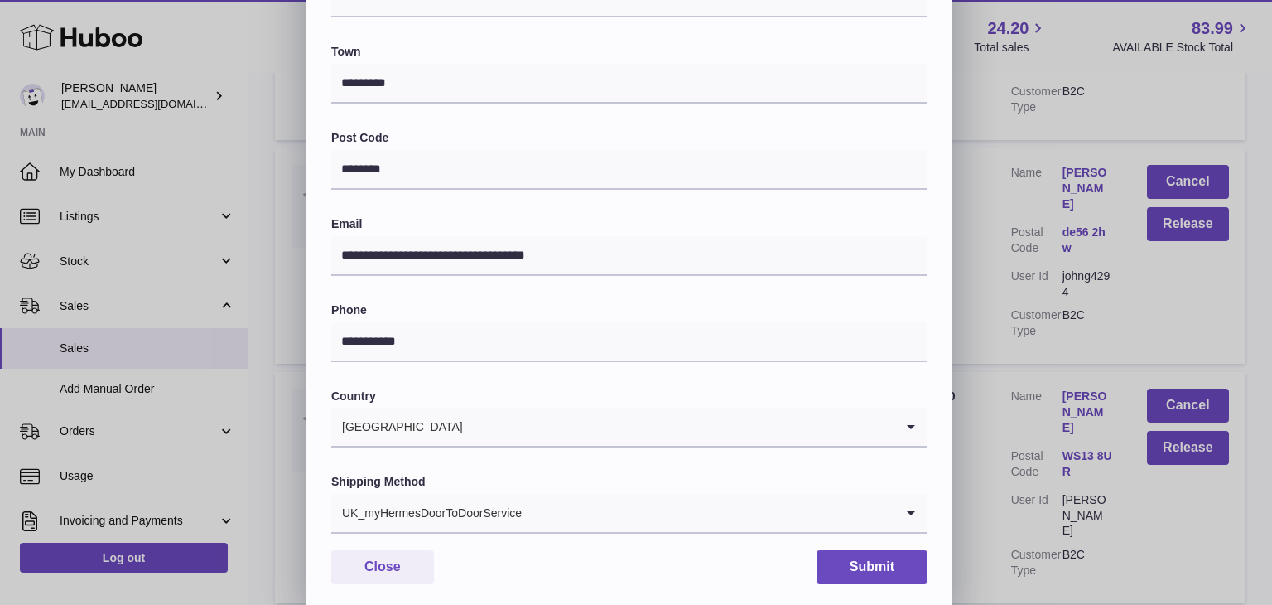
scroll to position [439, 0]
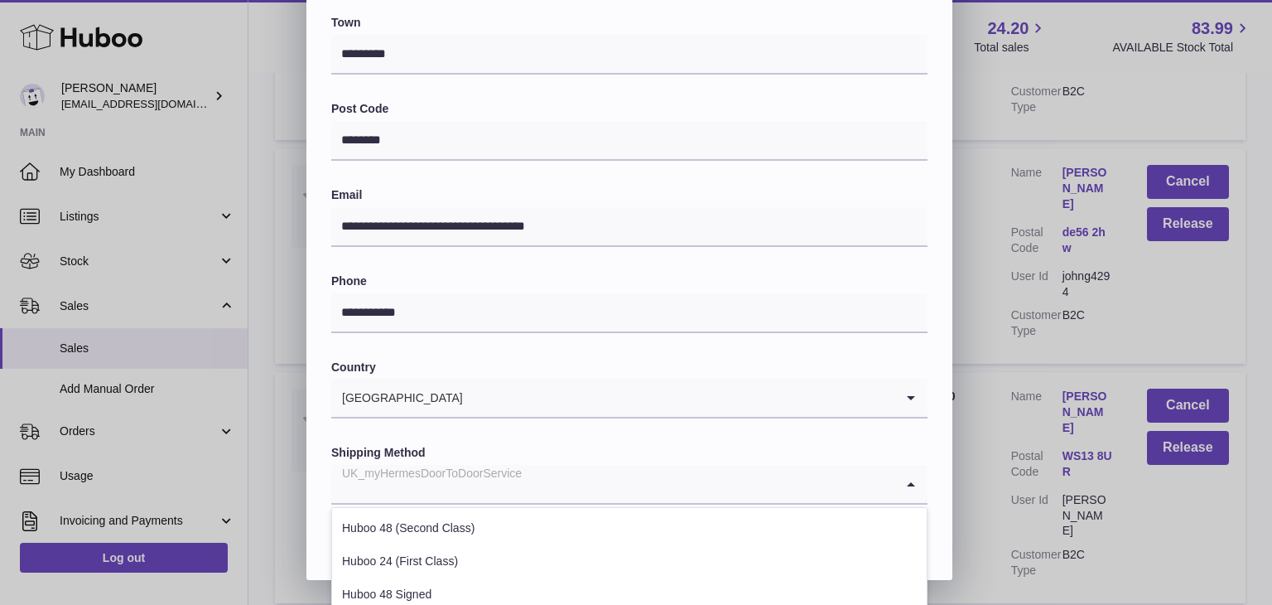
click at [573, 491] on input "Search for option" at bounding box center [612, 484] width 563 height 38
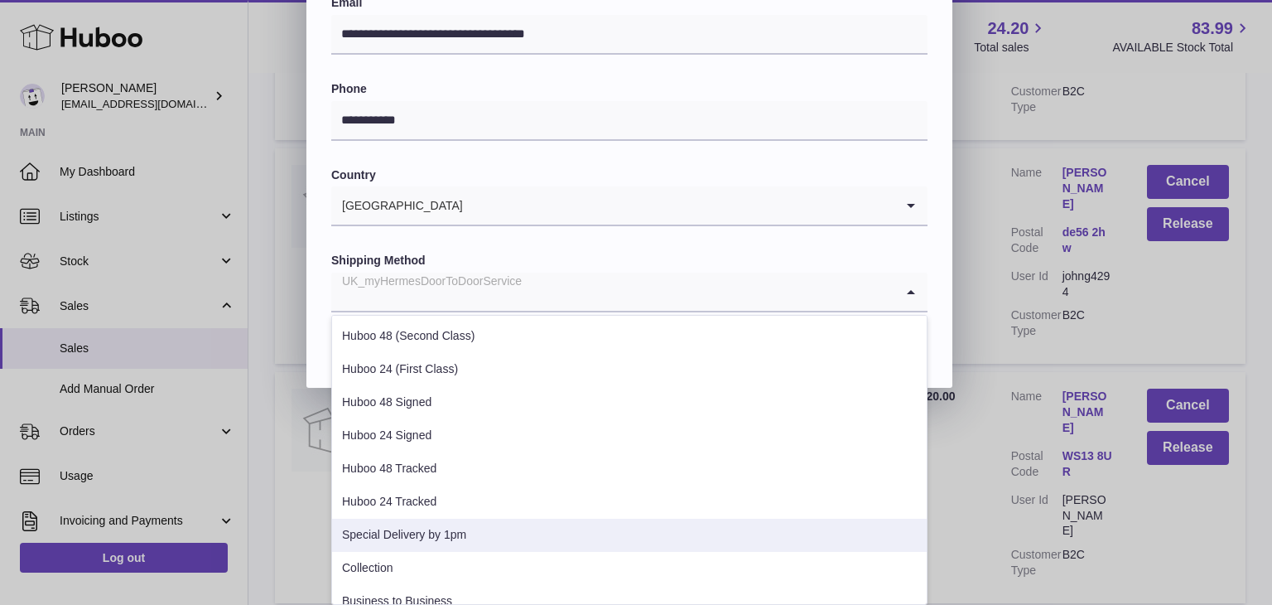
click at [467, 533] on li "Special Delivery by 1pm" at bounding box center [629, 535] width 595 height 33
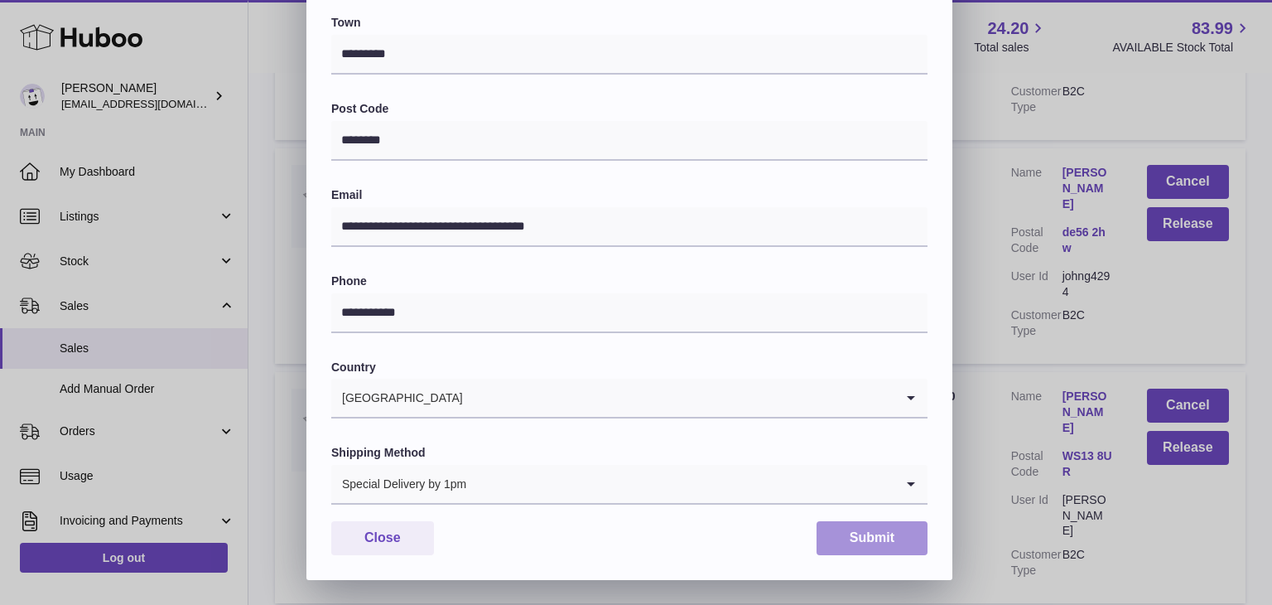
click at [859, 537] on button "Submit" at bounding box center [872, 538] width 111 height 34
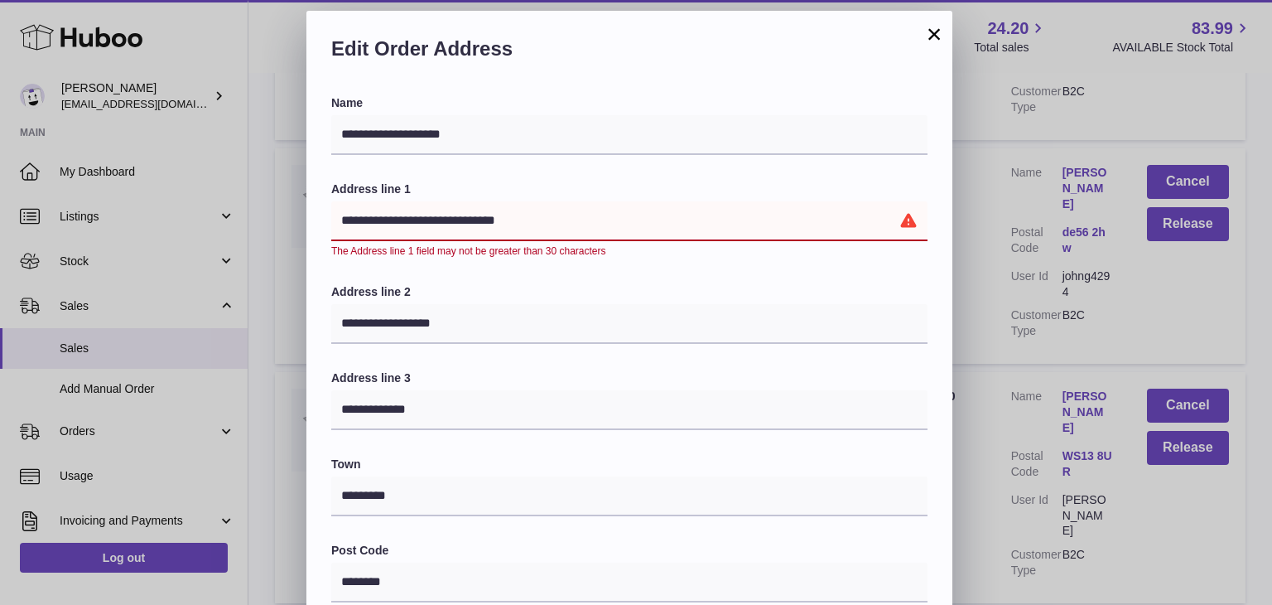
scroll to position [13, 0]
drag, startPoint x: 550, startPoint y: 216, endPoint x: 463, endPoint y: 221, distance: 87.1
click at [463, 221] on input "**********" at bounding box center [629, 222] width 596 height 40
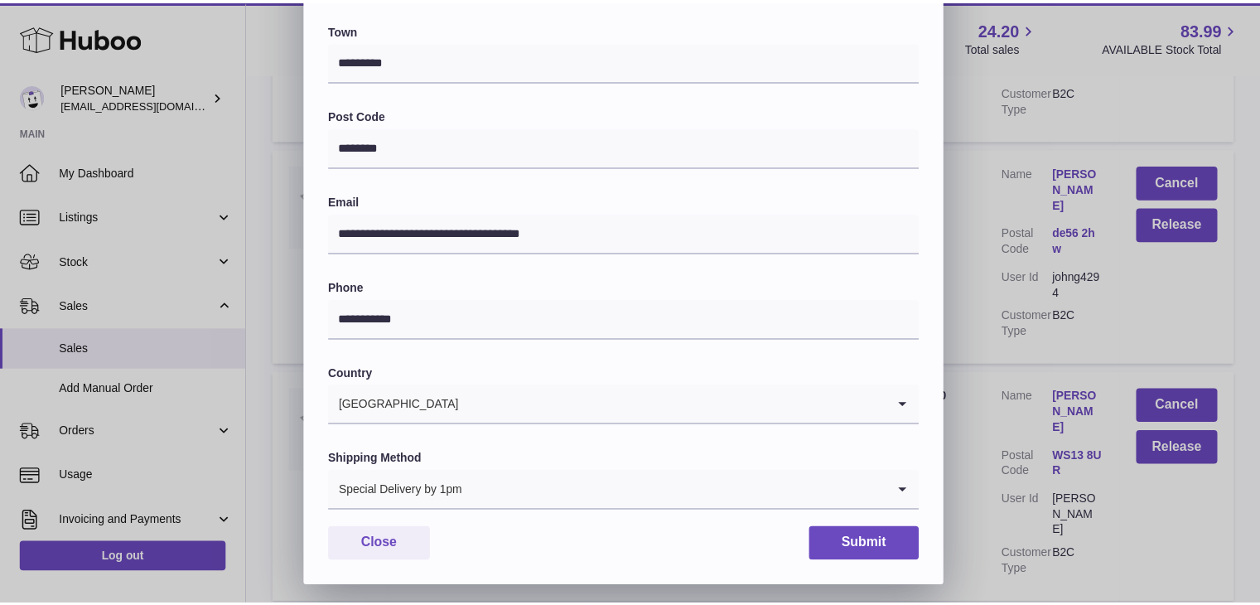
scroll to position [439, 0]
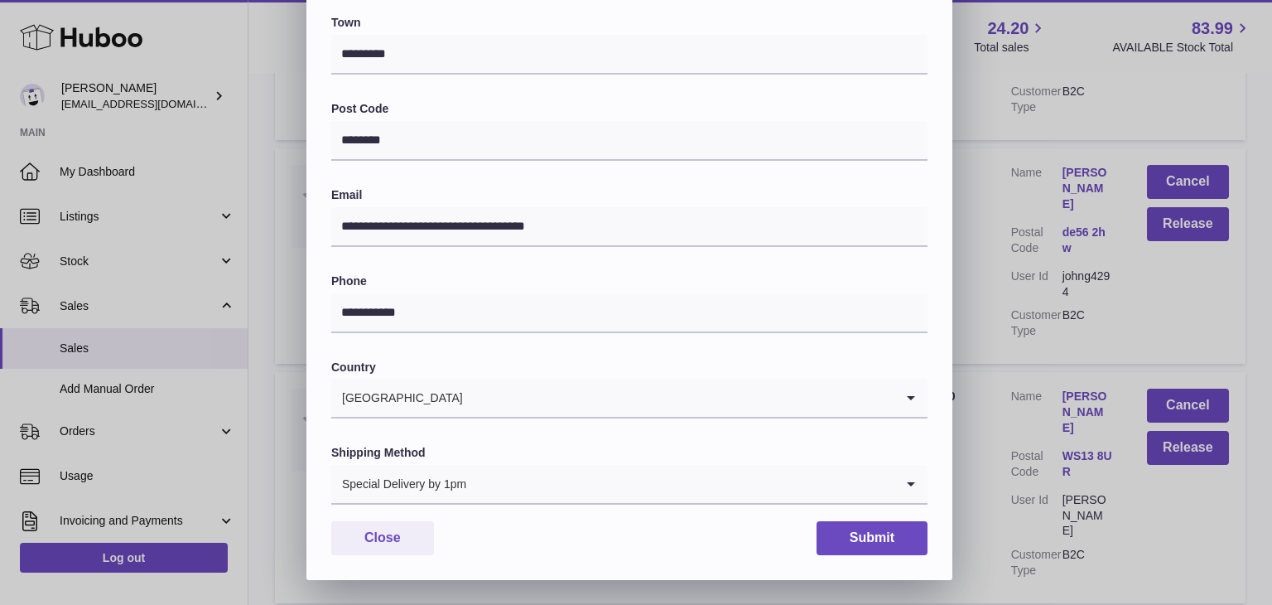
type input "**********"
click at [843, 543] on button "Submit" at bounding box center [872, 538] width 111 height 34
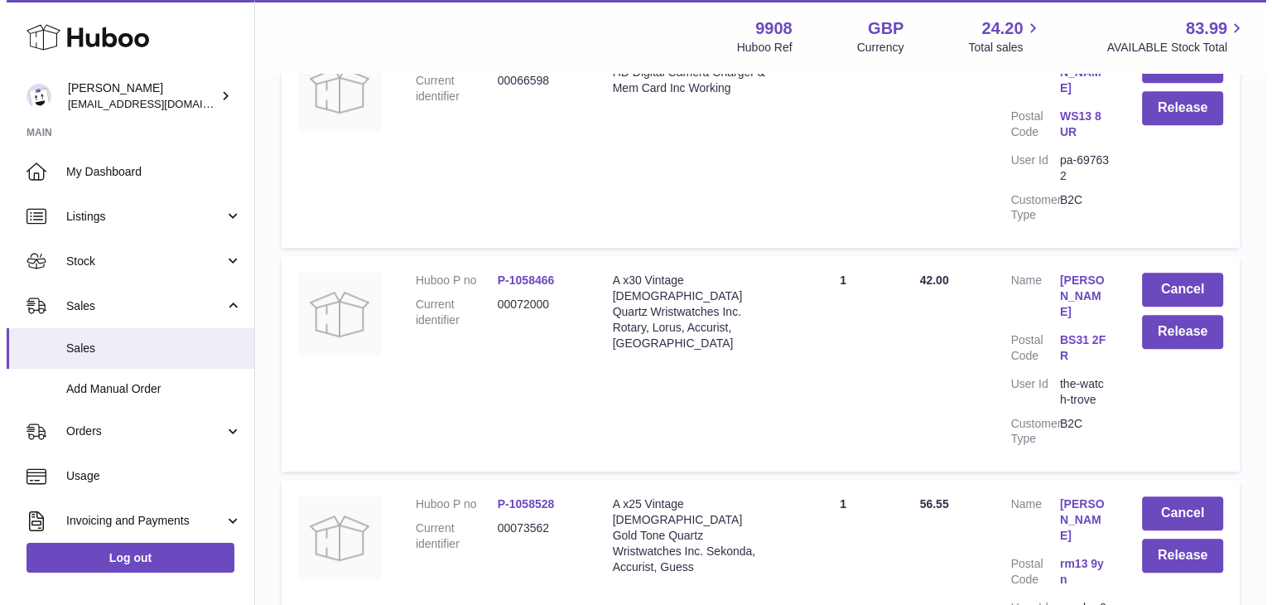
scroll to position [7841, 0]
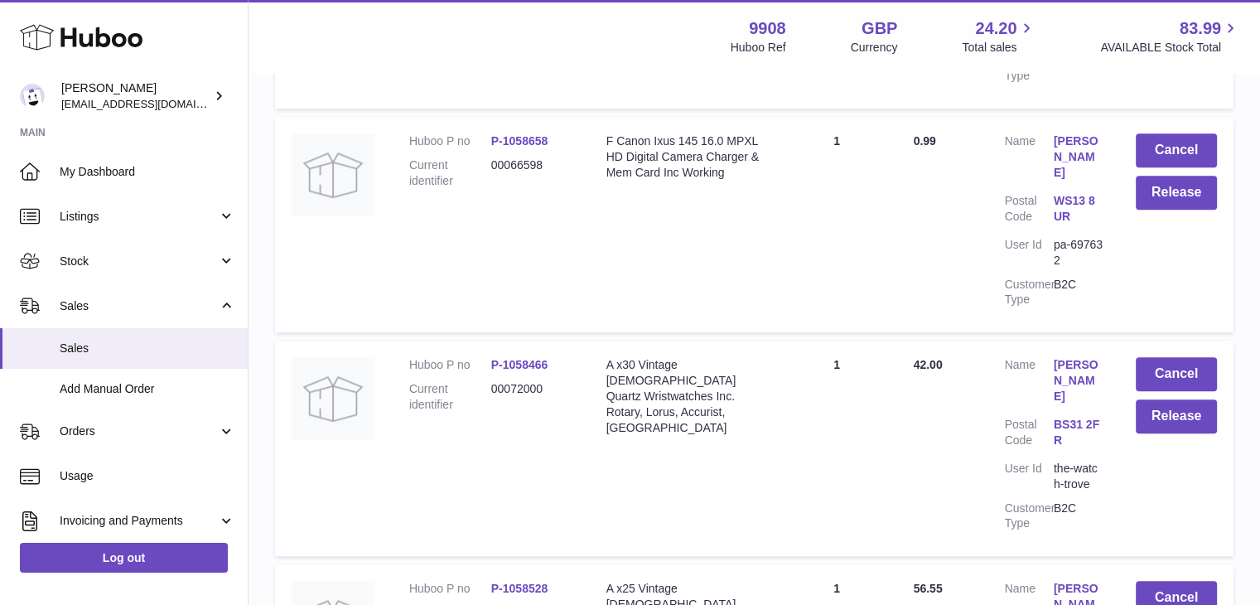
click at [1078, 581] on link "paul rose" at bounding box center [1078, 604] width 49 height 47
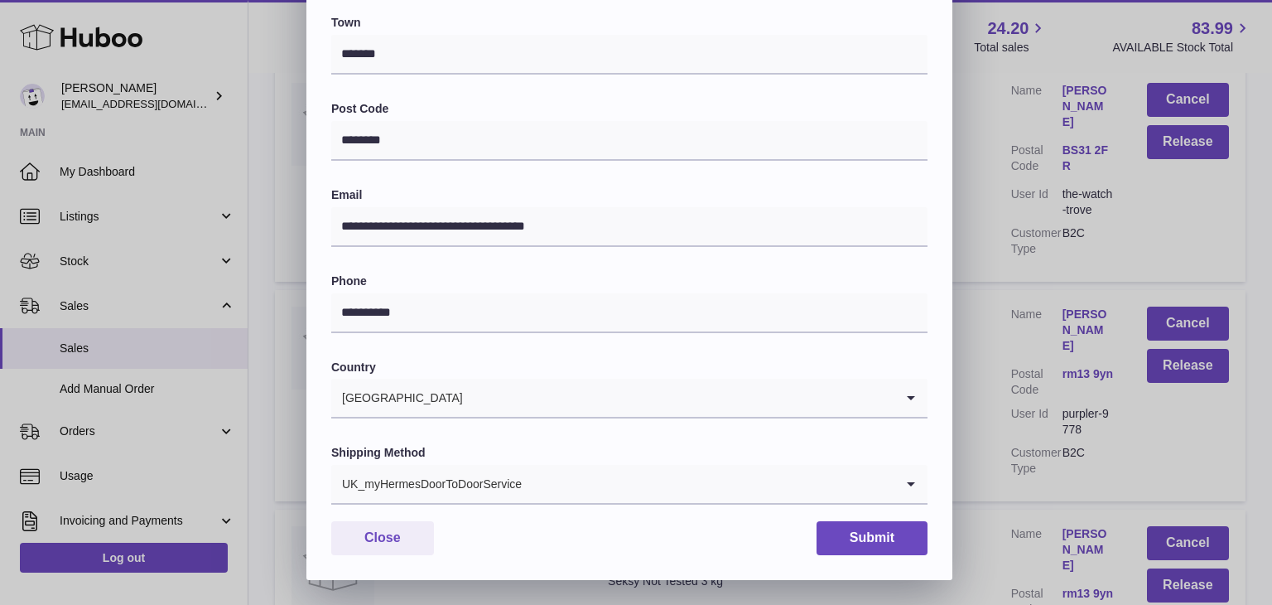
click at [425, 480] on div "UK_myHermesDoorToDoorService" at bounding box center [612, 484] width 563 height 38
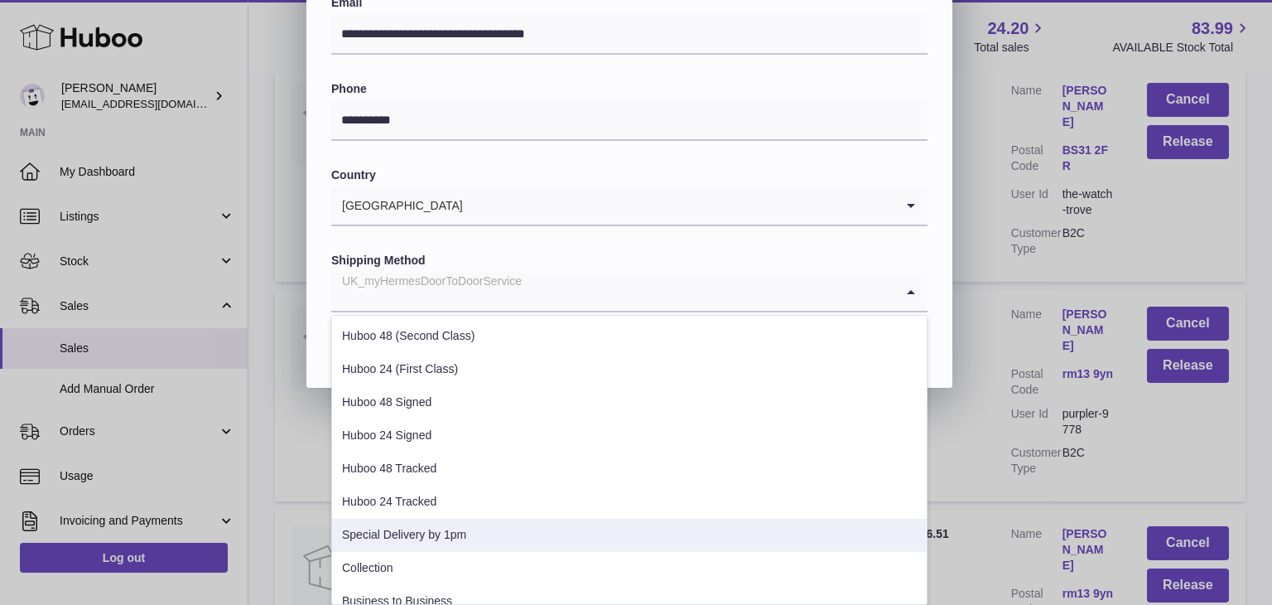
click at [408, 536] on li "Special Delivery by 1pm" at bounding box center [629, 535] width 595 height 33
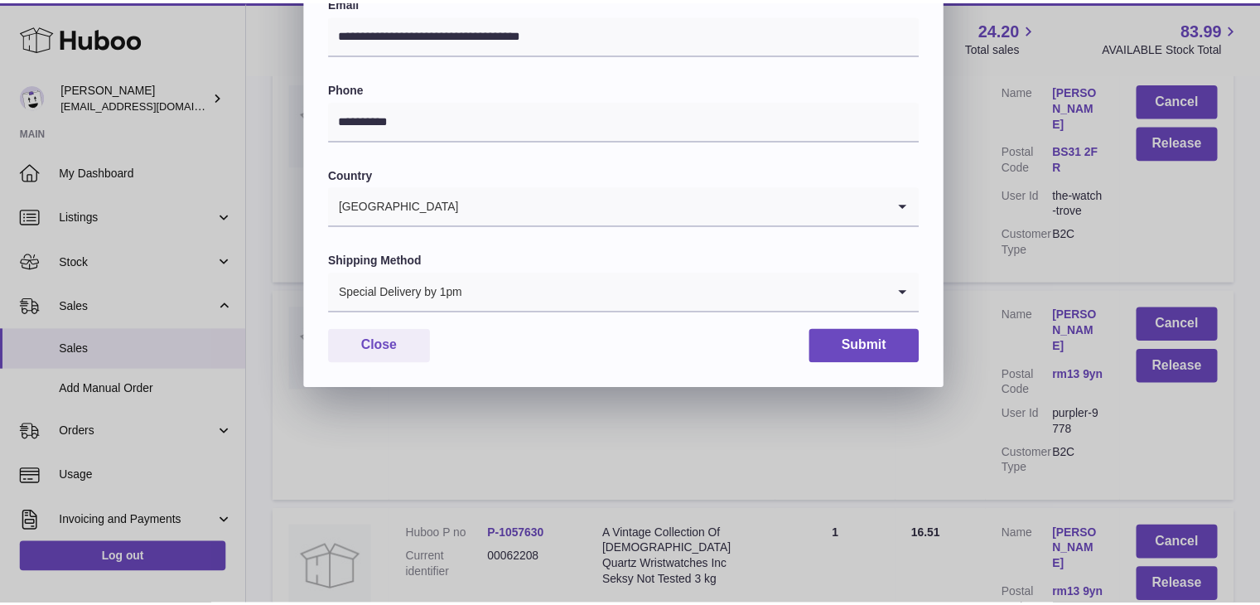
scroll to position [439, 0]
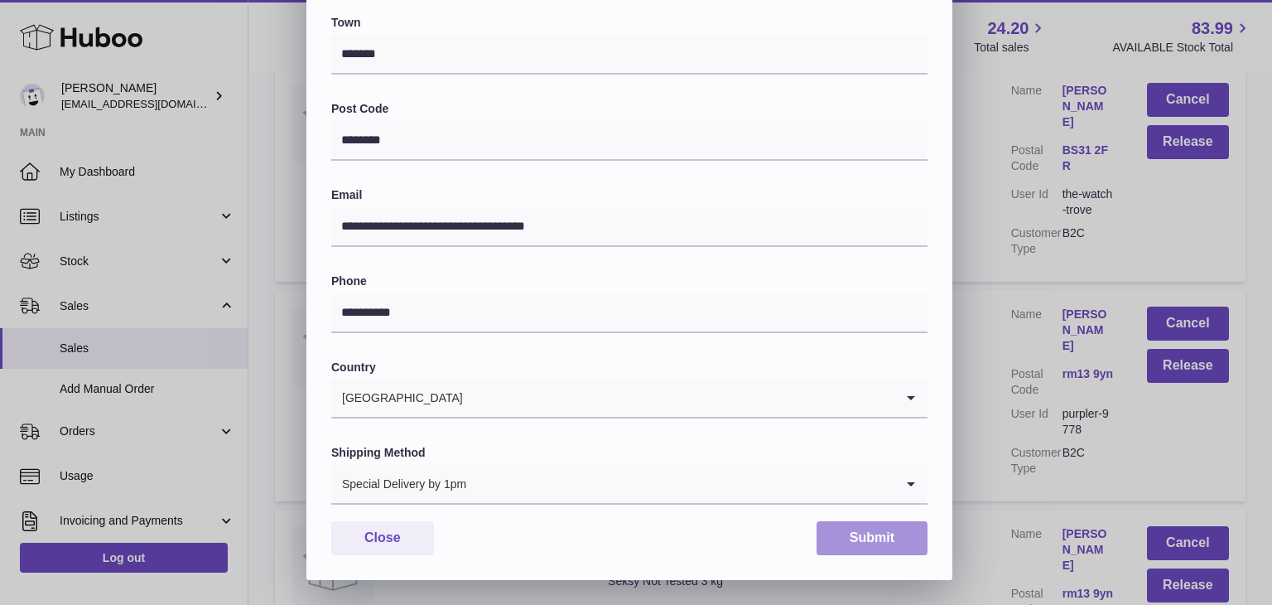
click at [879, 538] on button "Submit" at bounding box center [872, 538] width 111 height 34
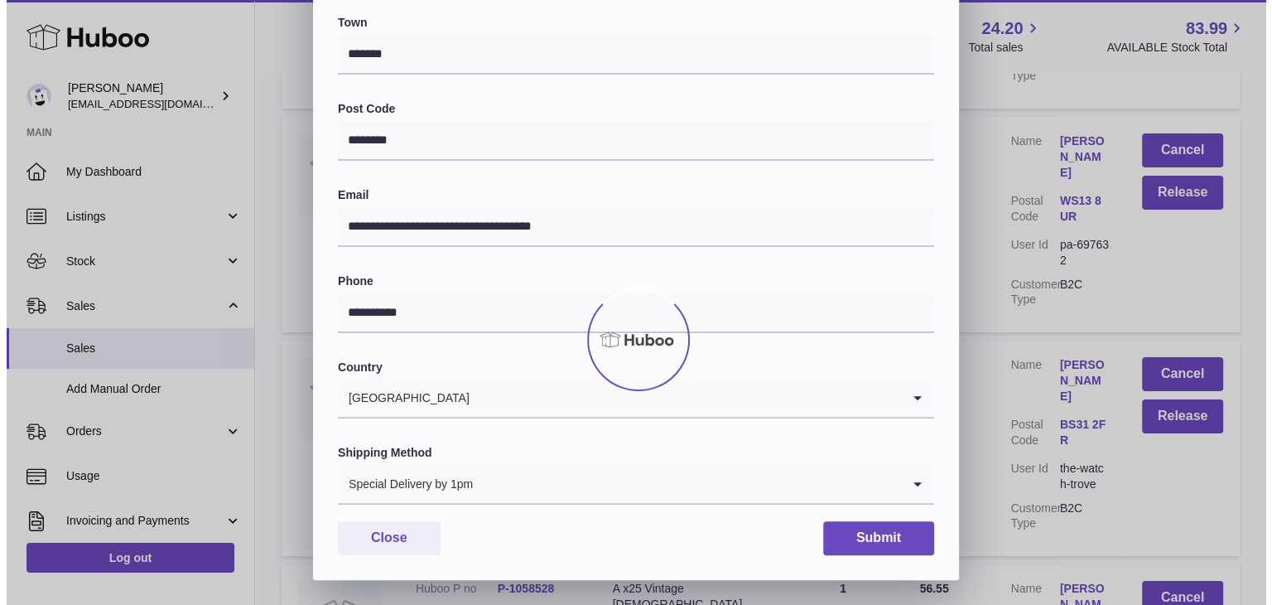
scroll to position [0, 0]
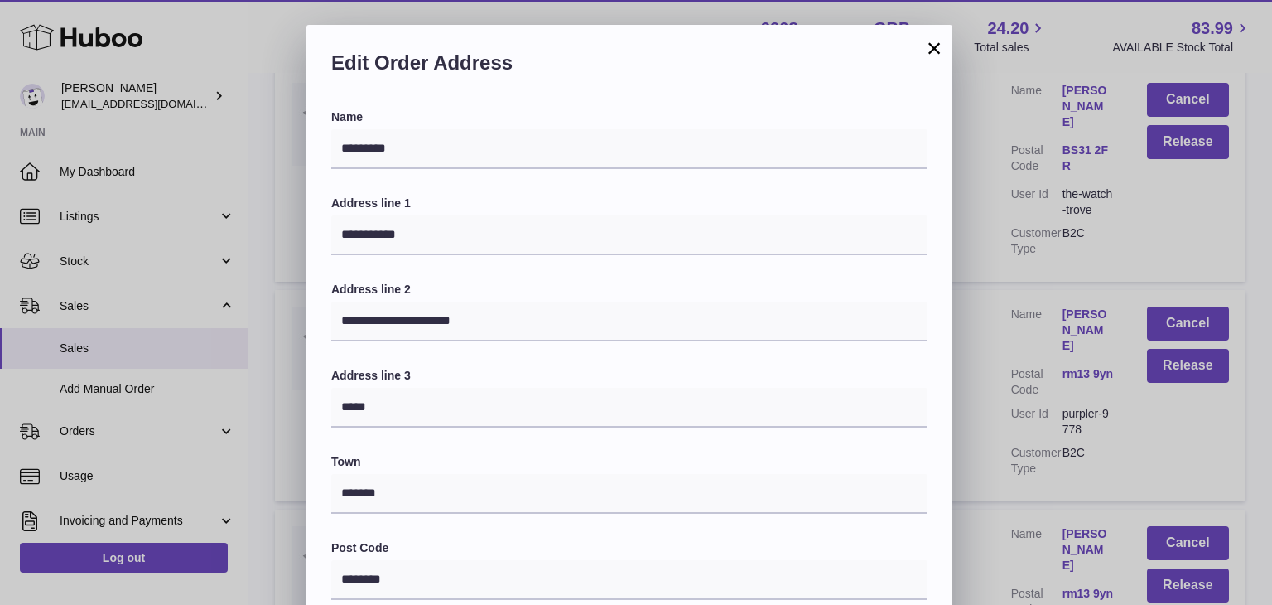
scroll to position [439, 0]
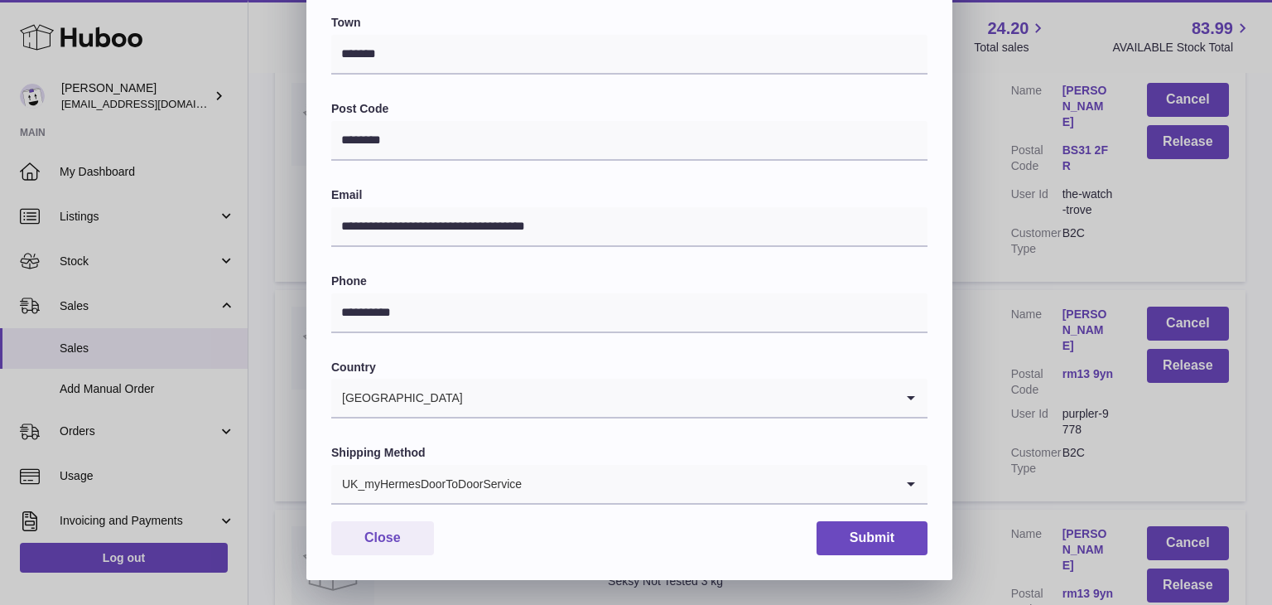
click at [479, 482] on div "UK_myHermesDoorToDoorService" at bounding box center [612, 484] width 563 height 38
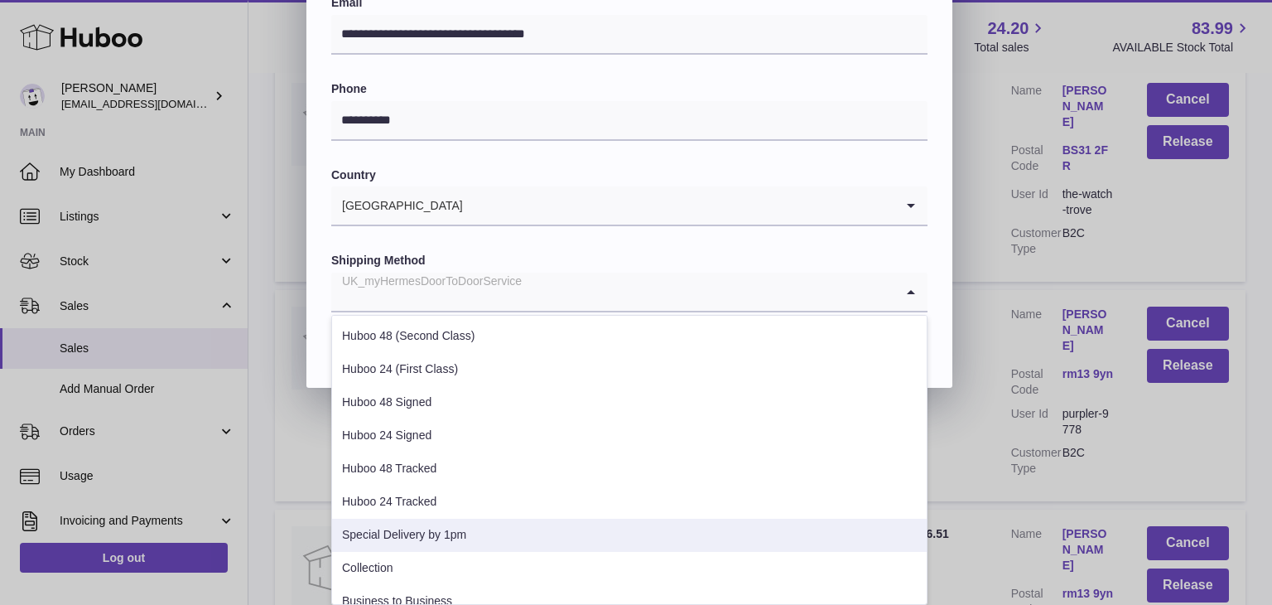
click at [441, 528] on li "Special Delivery by 1pm" at bounding box center [629, 535] width 595 height 33
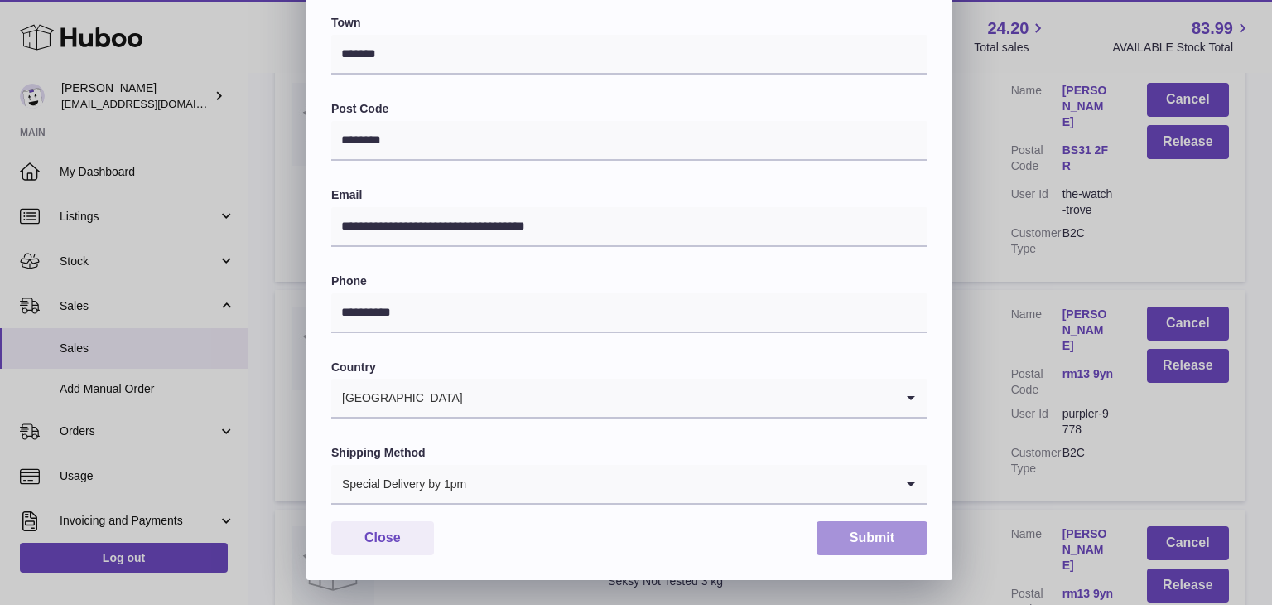
click at [839, 535] on button "Submit" at bounding box center [872, 538] width 111 height 34
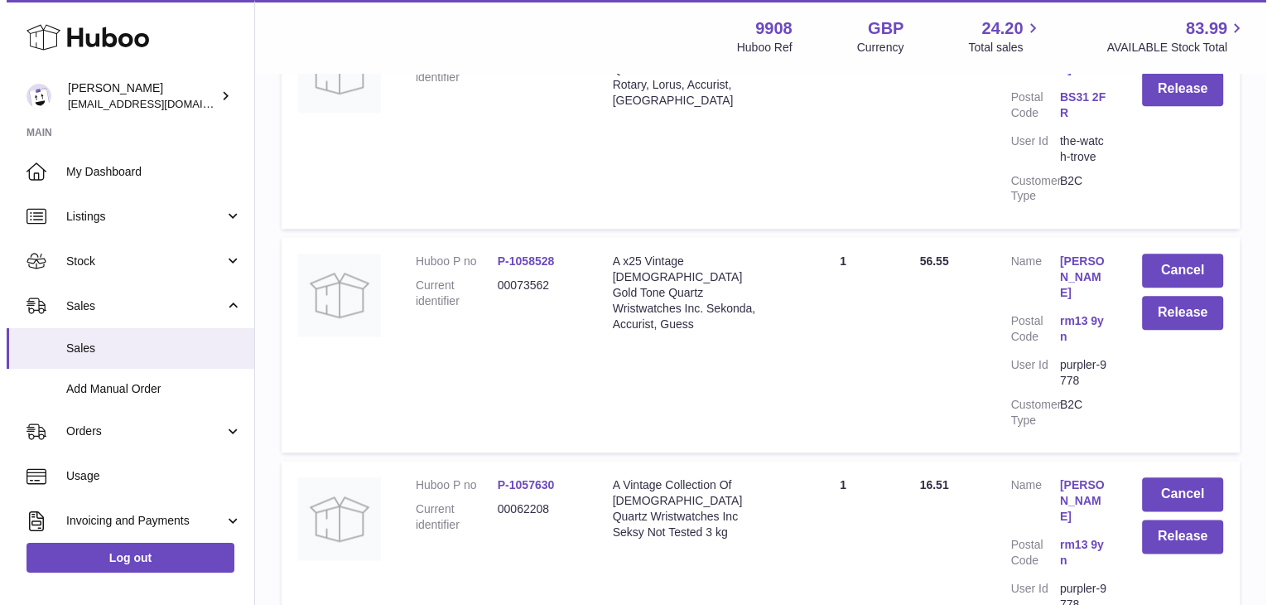
scroll to position [8172, 0]
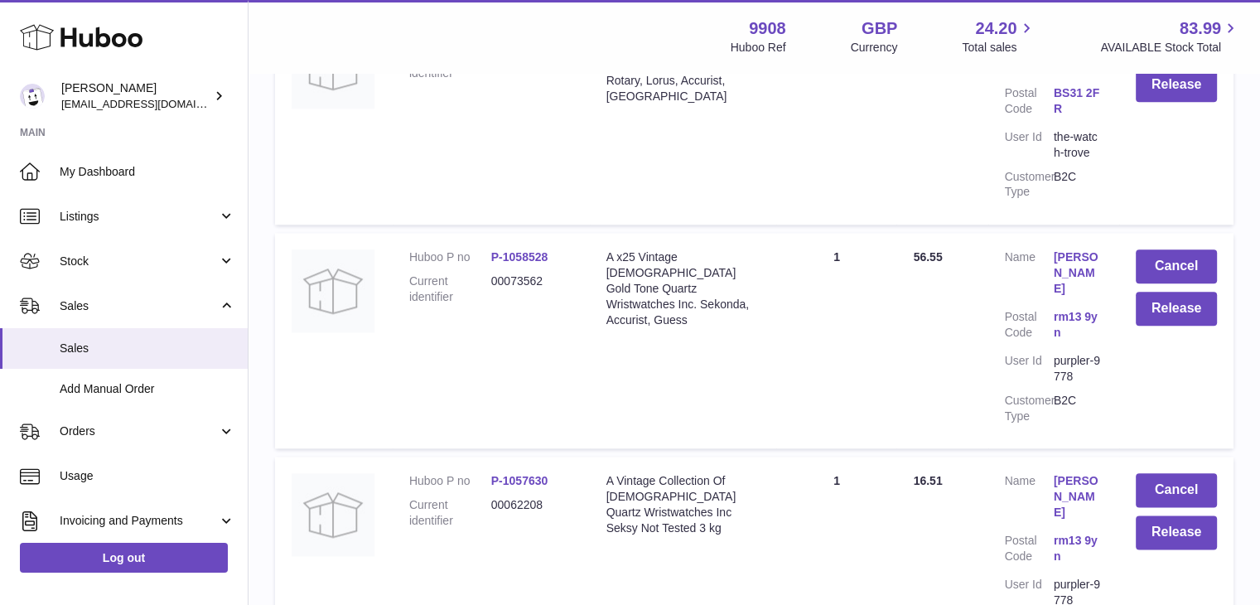
click at [1075, 473] on link "paul rose" at bounding box center [1078, 496] width 49 height 47
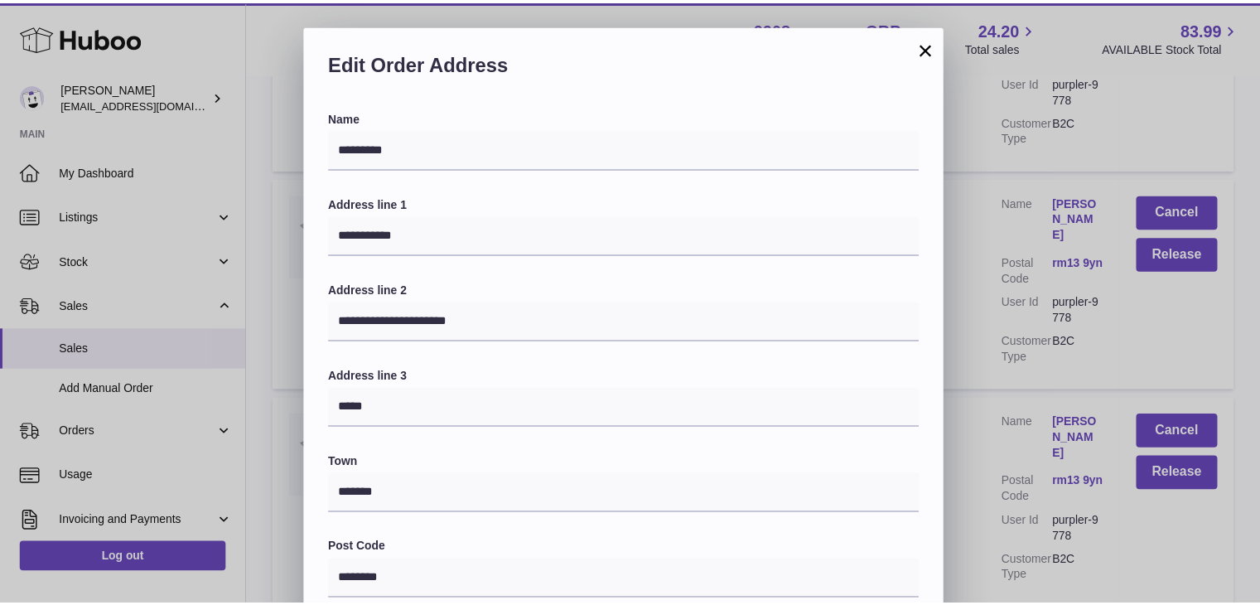
scroll to position [439, 0]
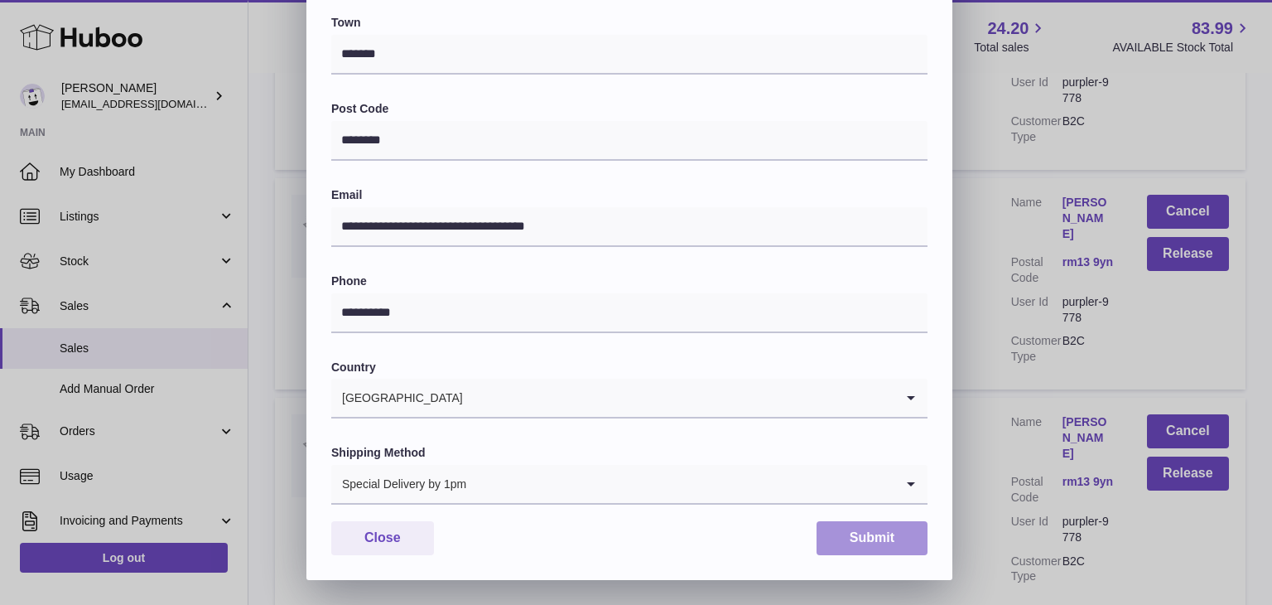
click at [864, 542] on button "Submit" at bounding box center [872, 538] width 111 height 34
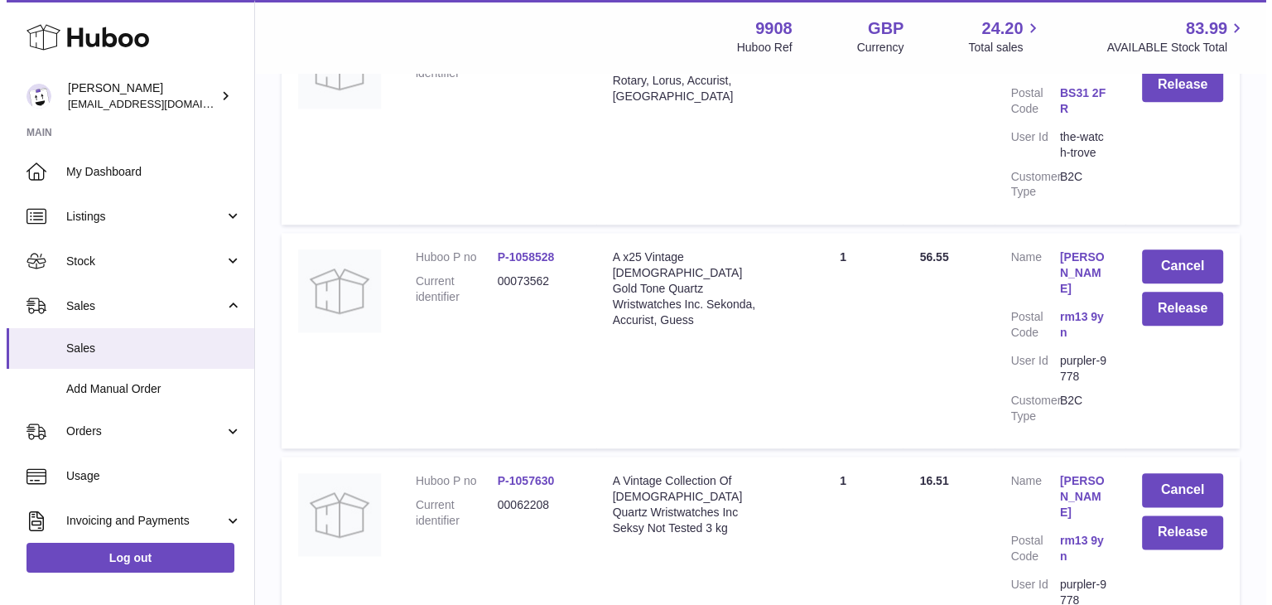
scroll to position [8283, 0]
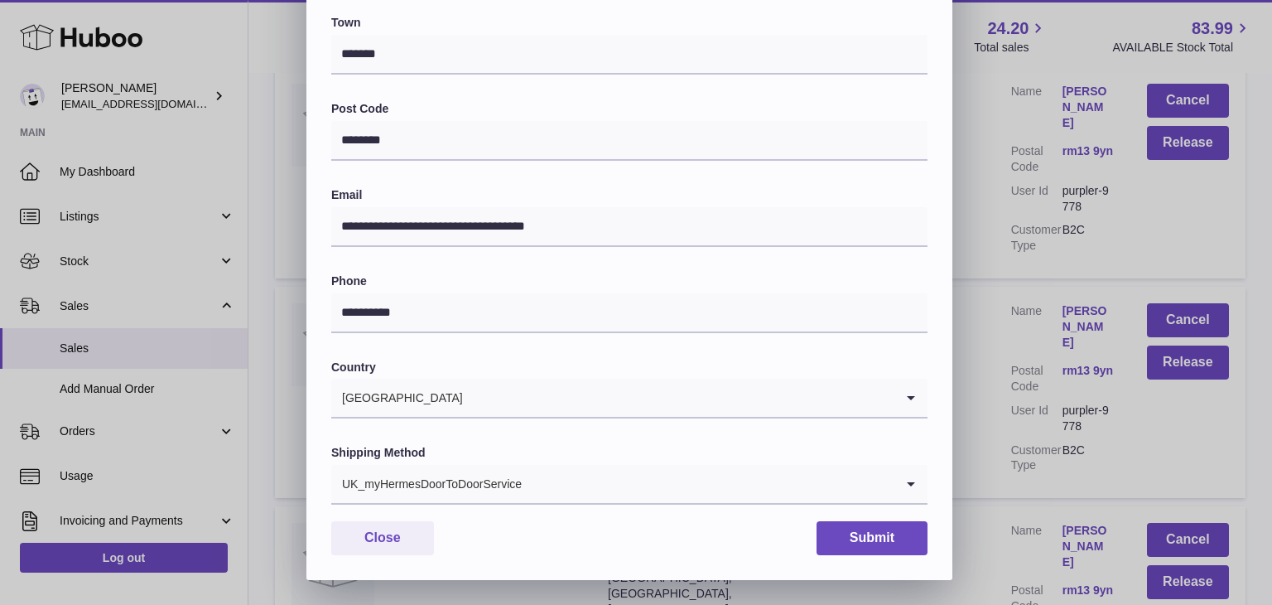
click at [497, 474] on div "UK_myHermesDoorToDoorService" at bounding box center [612, 484] width 563 height 38
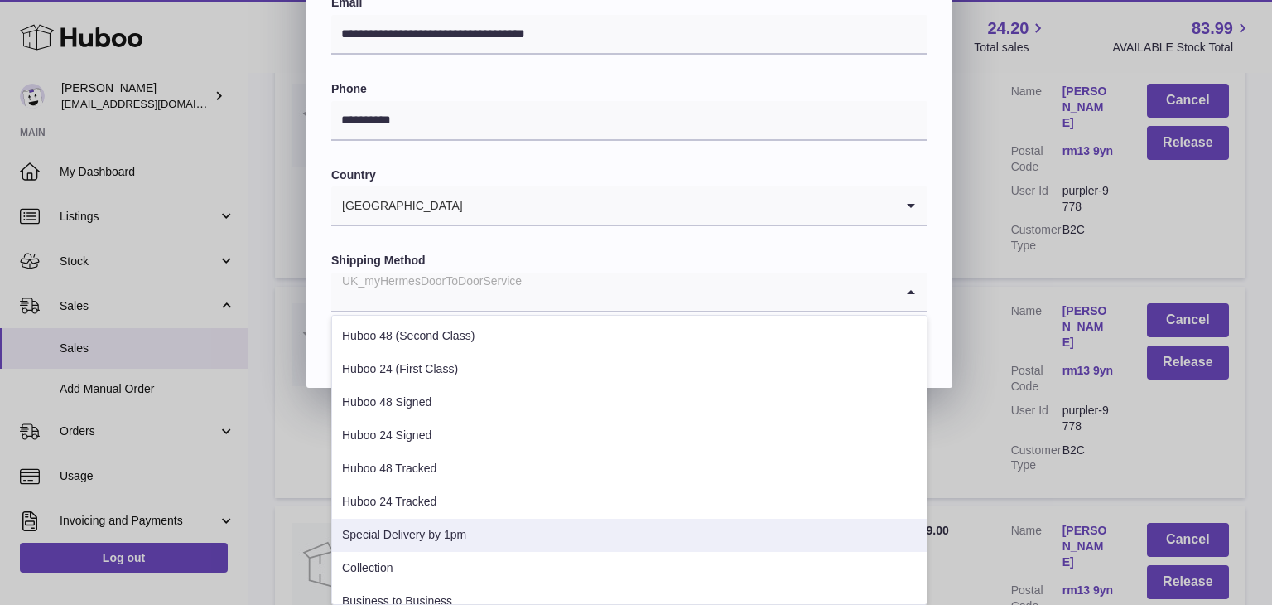
click at [439, 524] on li "Special Delivery by 1pm" at bounding box center [629, 535] width 595 height 33
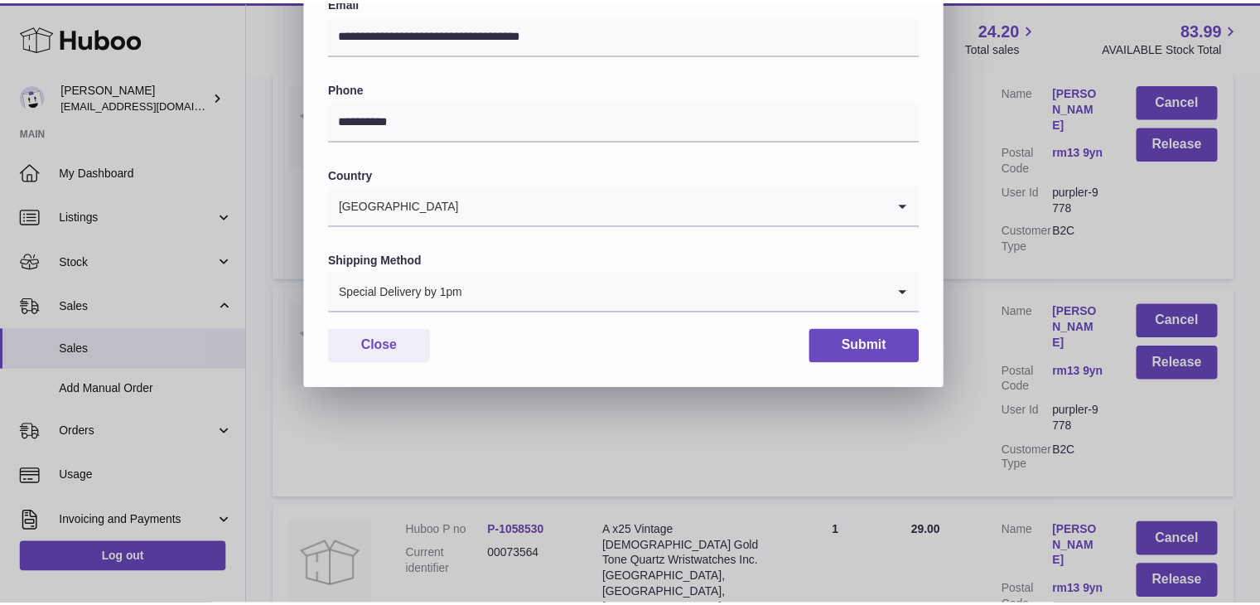
scroll to position [439, 0]
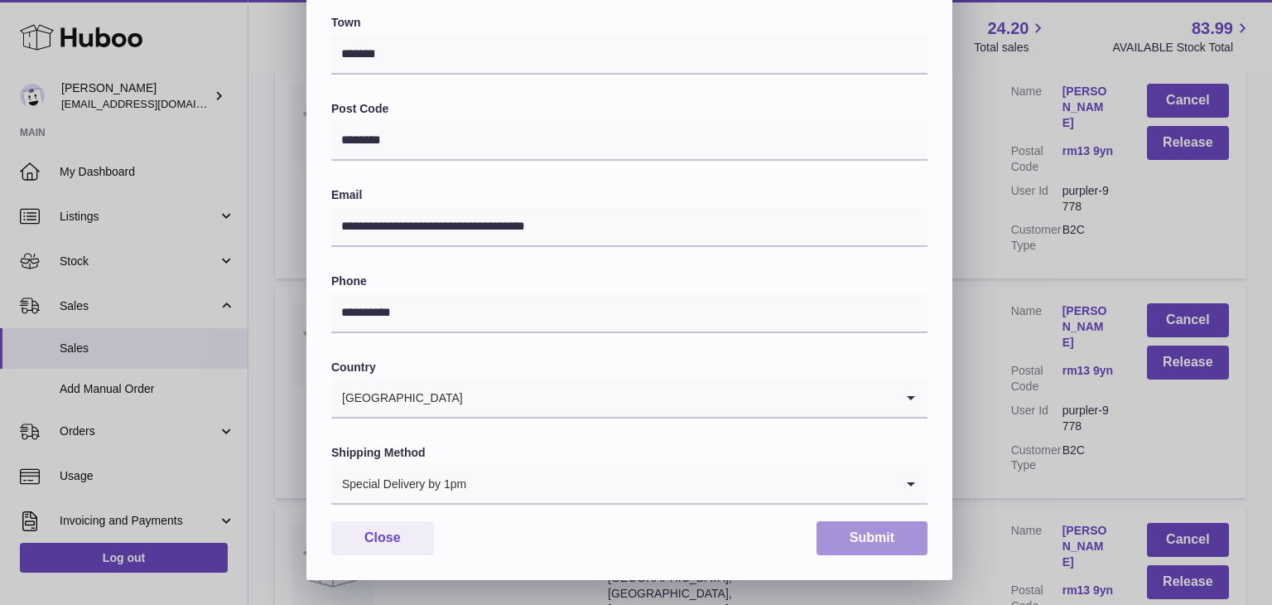
click at [863, 540] on button "Submit" at bounding box center [872, 538] width 111 height 34
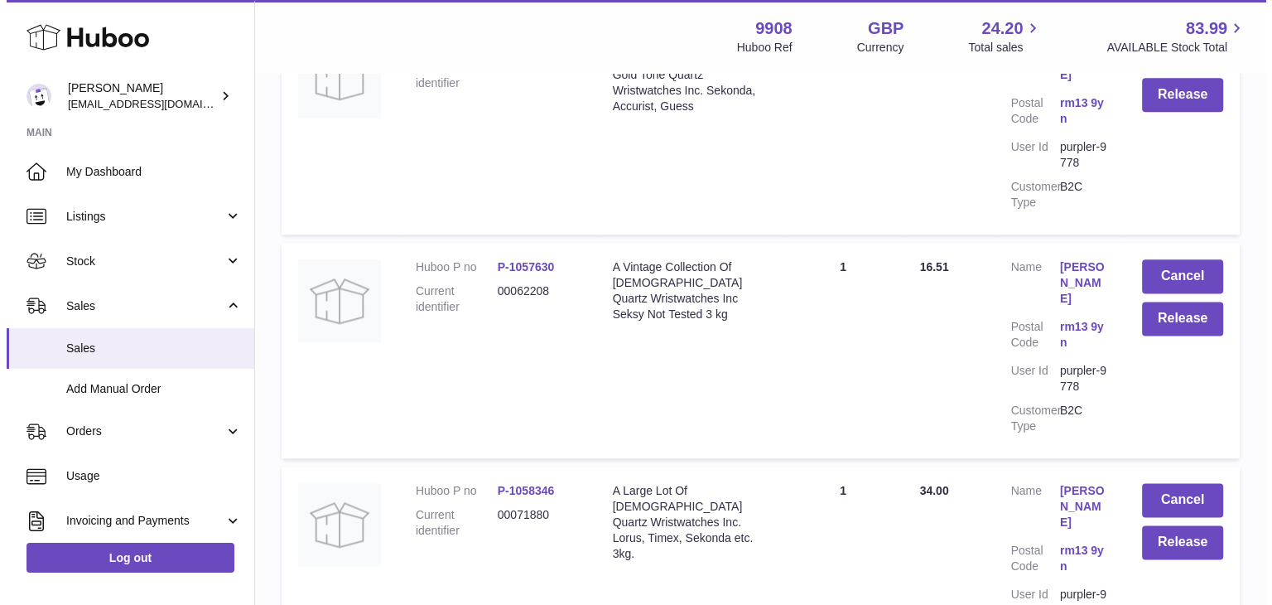
scroll to position [8614, 0]
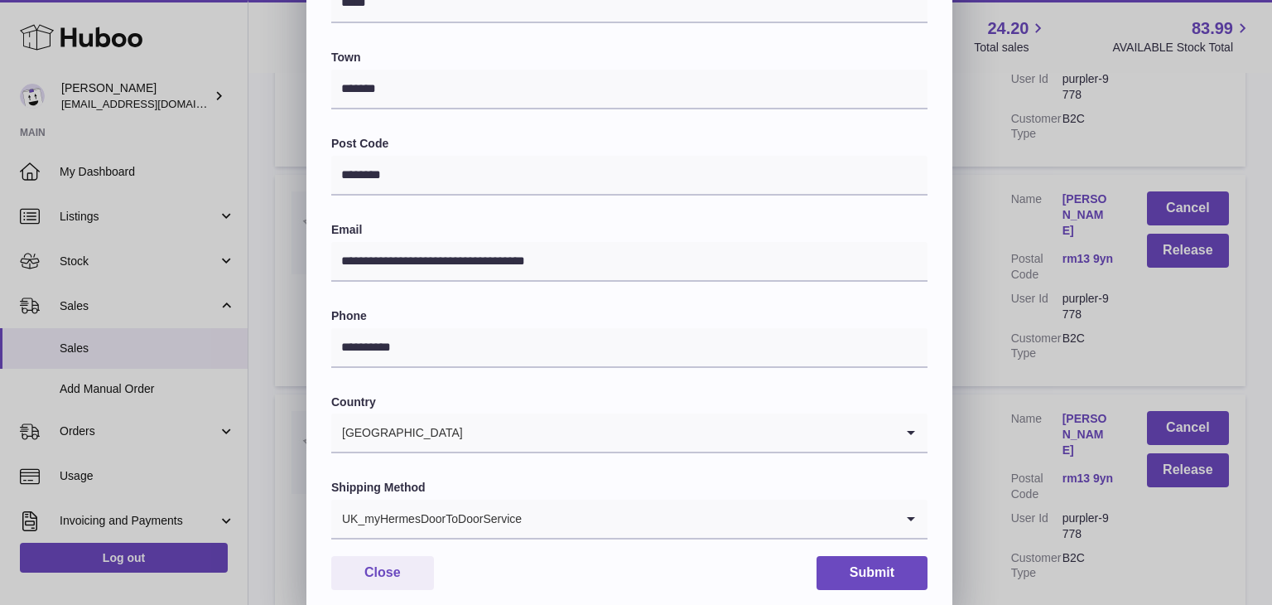
scroll to position [439, 0]
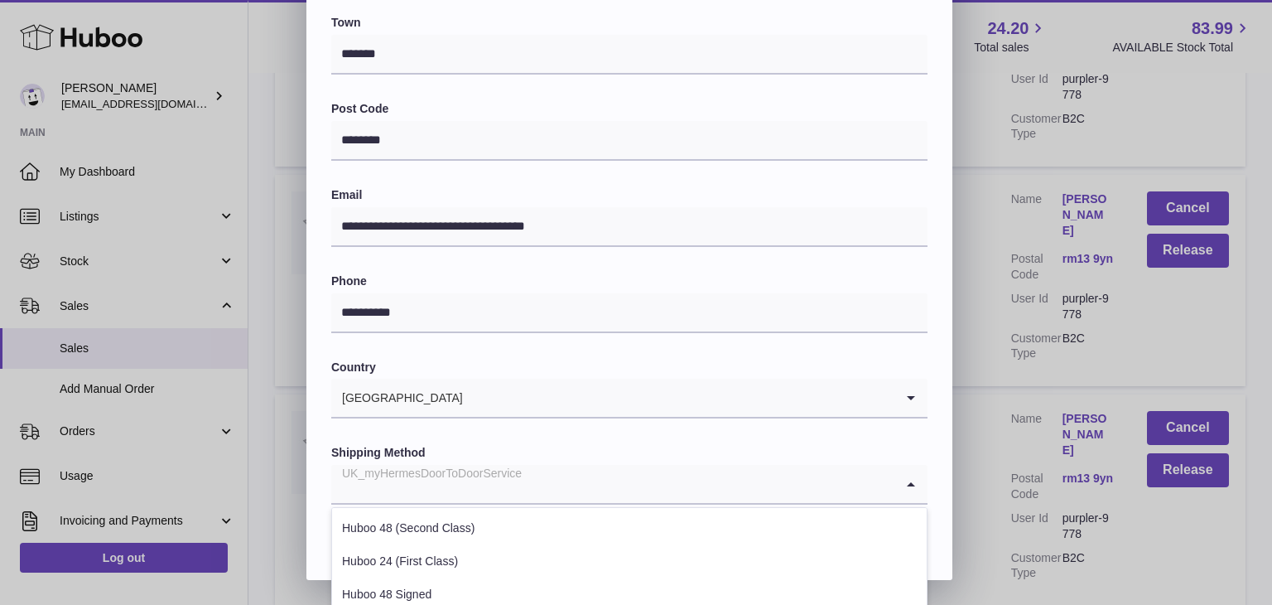
click at [504, 471] on div "UK_myHermesDoorToDoorService" at bounding box center [612, 484] width 563 height 38
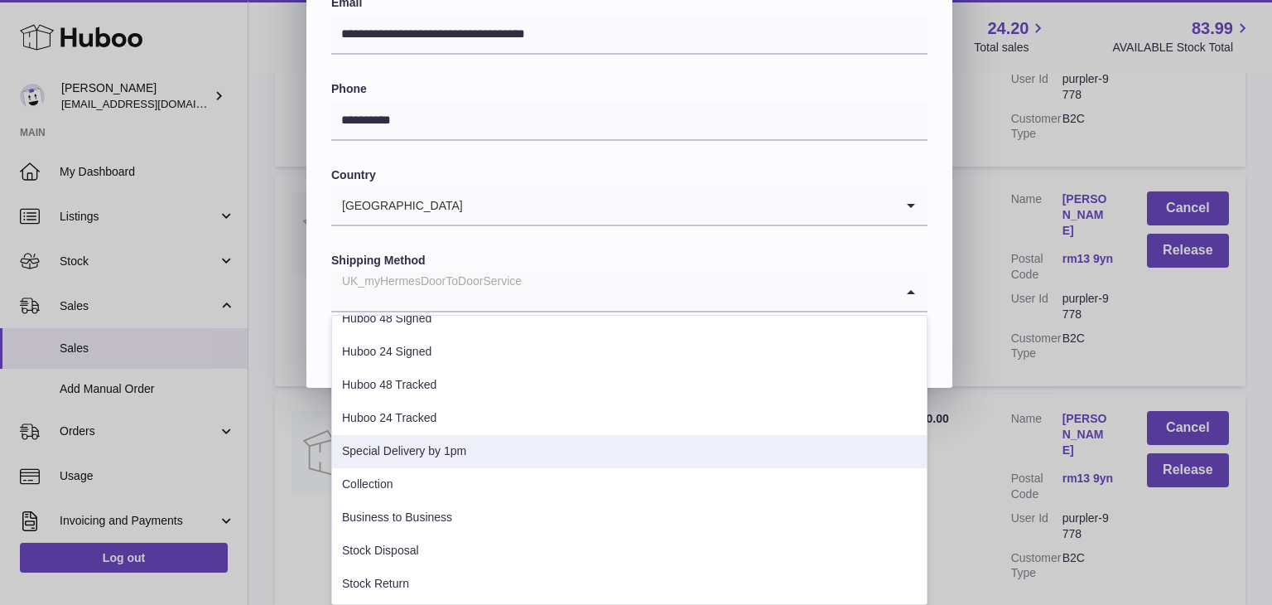
click at [424, 448] on li "Special Delivery by 1pm" at bounding box center [629, 451] width 595 height 33
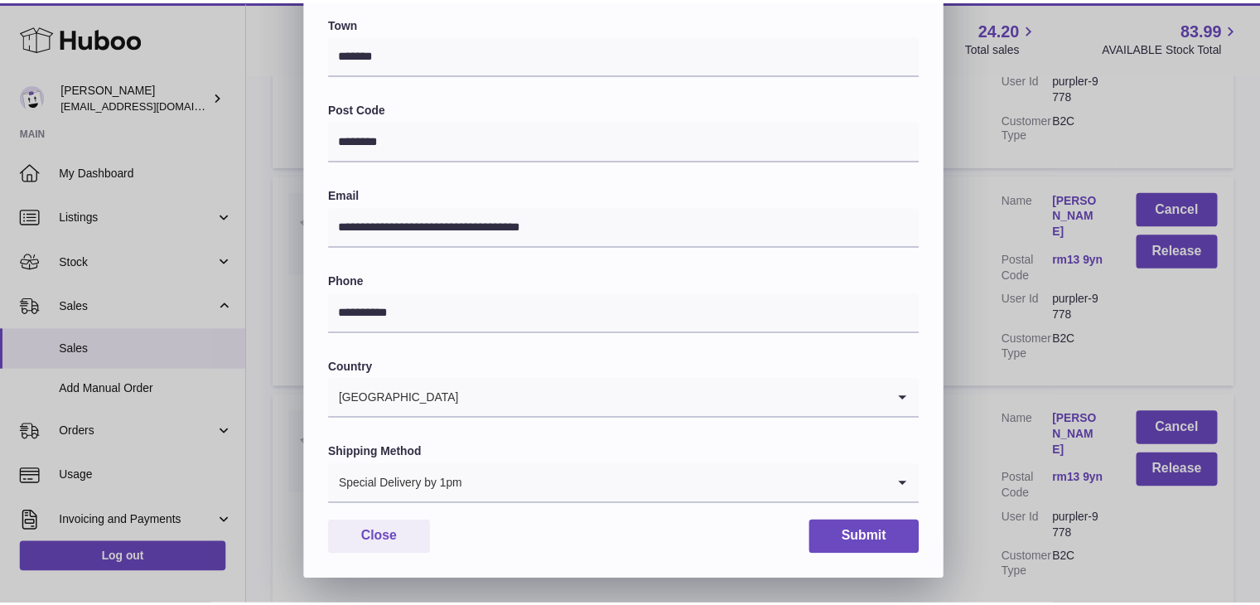
scroll to position [439, 0]
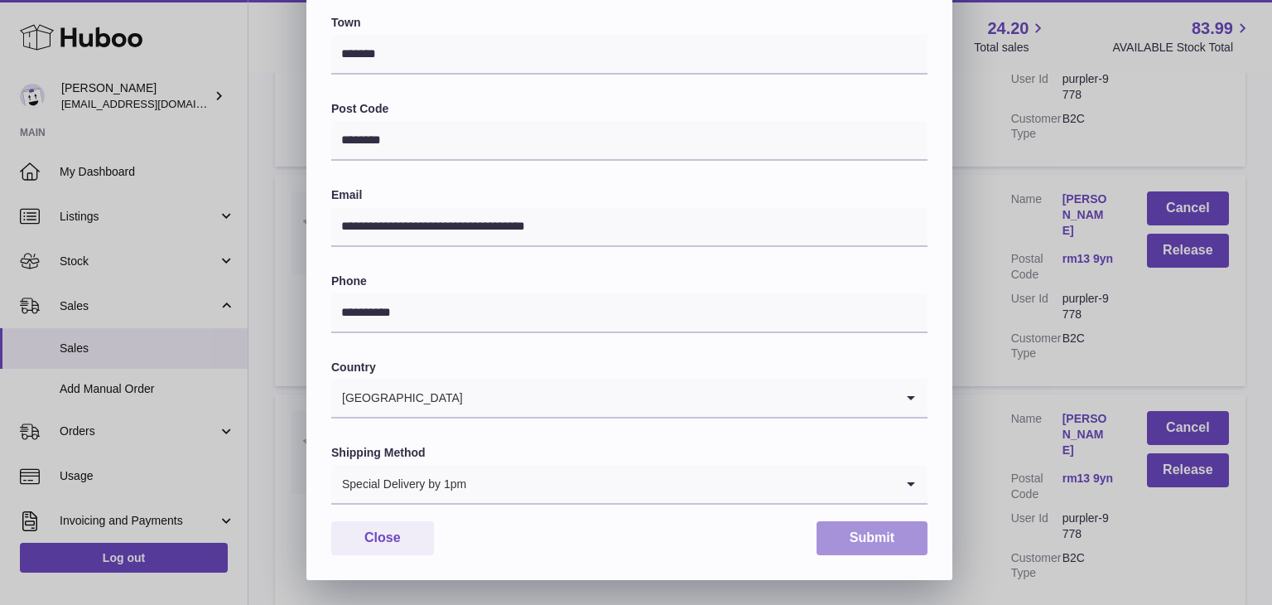
click at [885, 535] on button "Submit" at bounding box center [872, 538] width 111 height 34
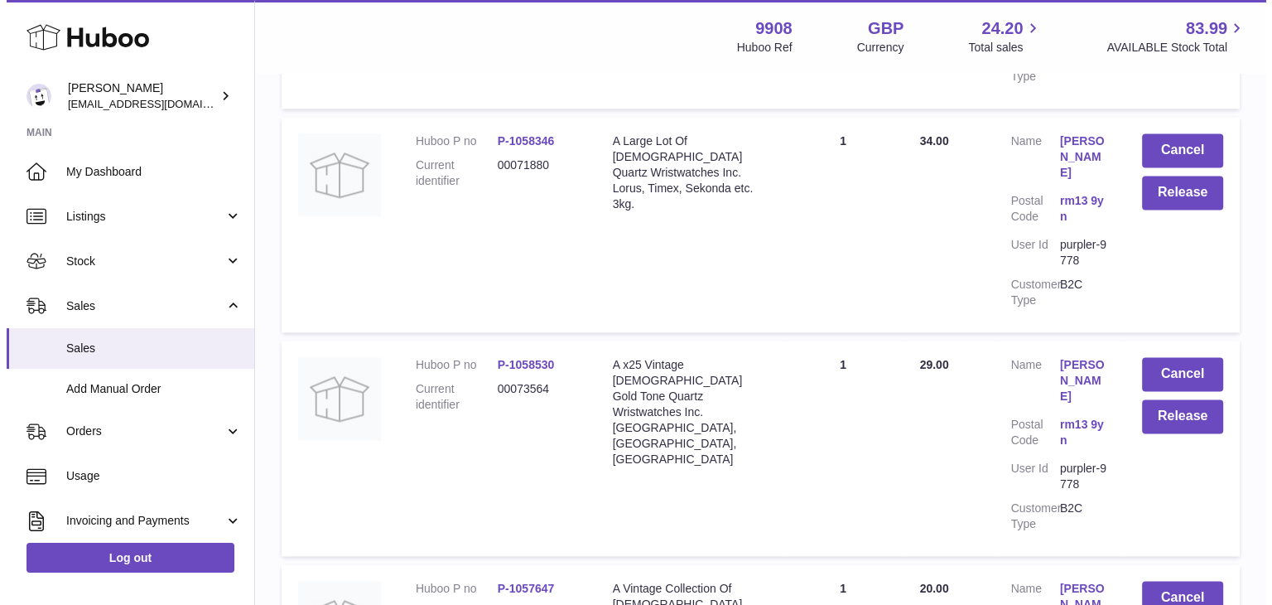
scroll to position [8835, 0]
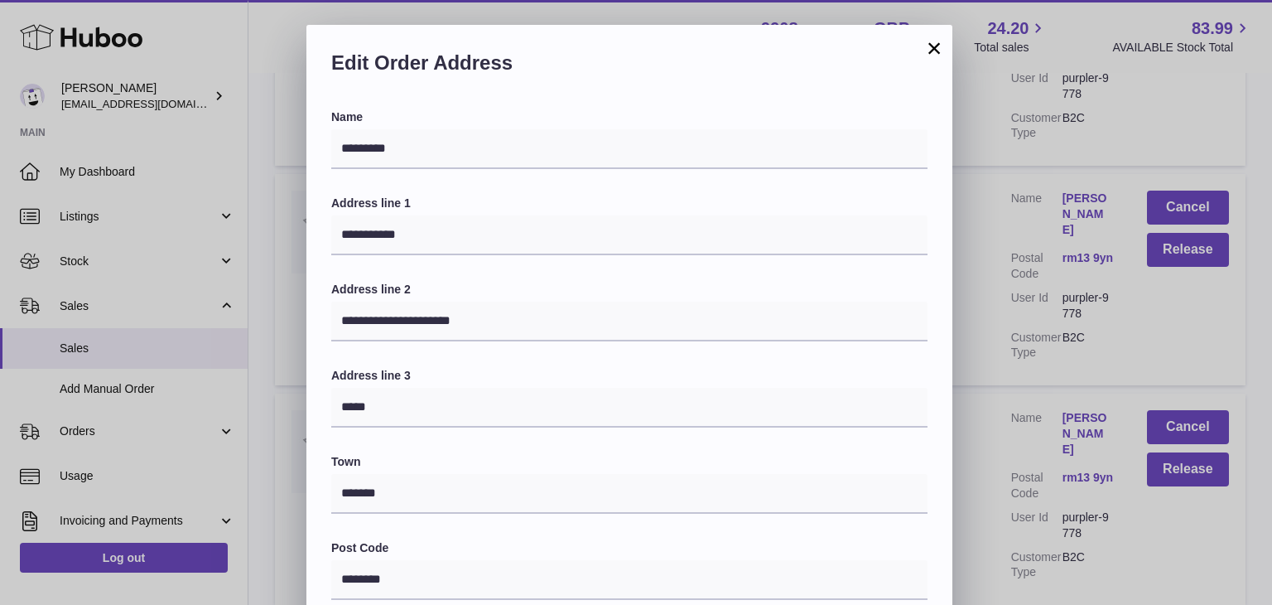
scroll to position [439, 0]
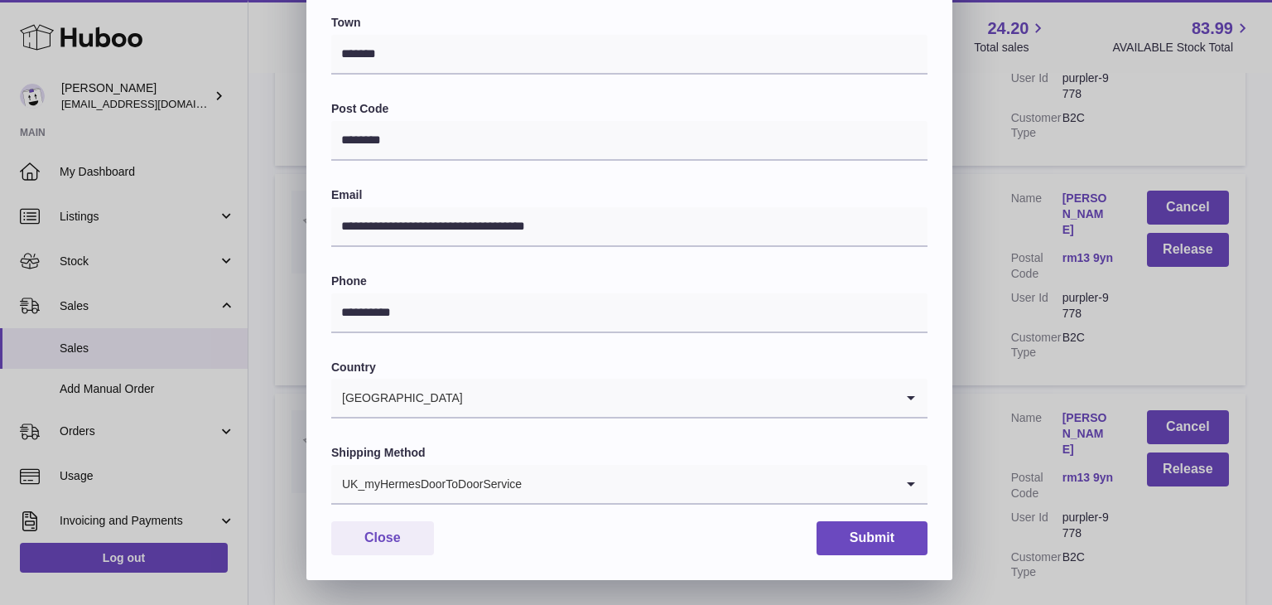
click at [525, 475] on input "Search for option" at bounding box center [709, 484] width 372 height 38
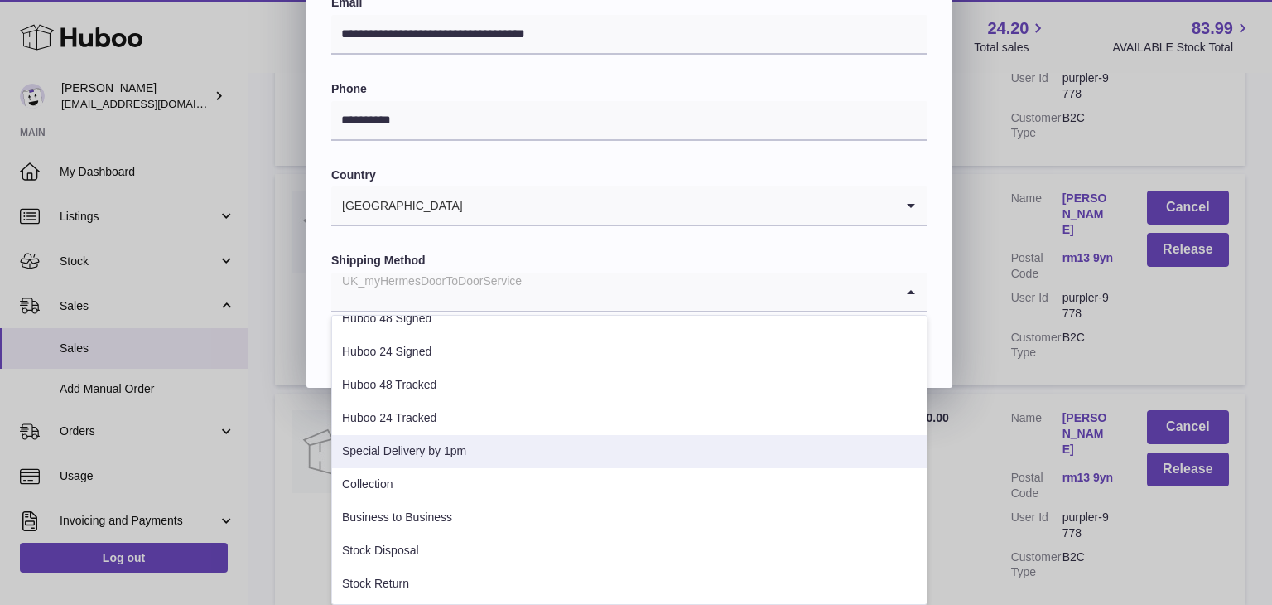
click at [429, 451] on li "Special Delivery by 1pm" at bounding box center [629, 451] width 595 height 33
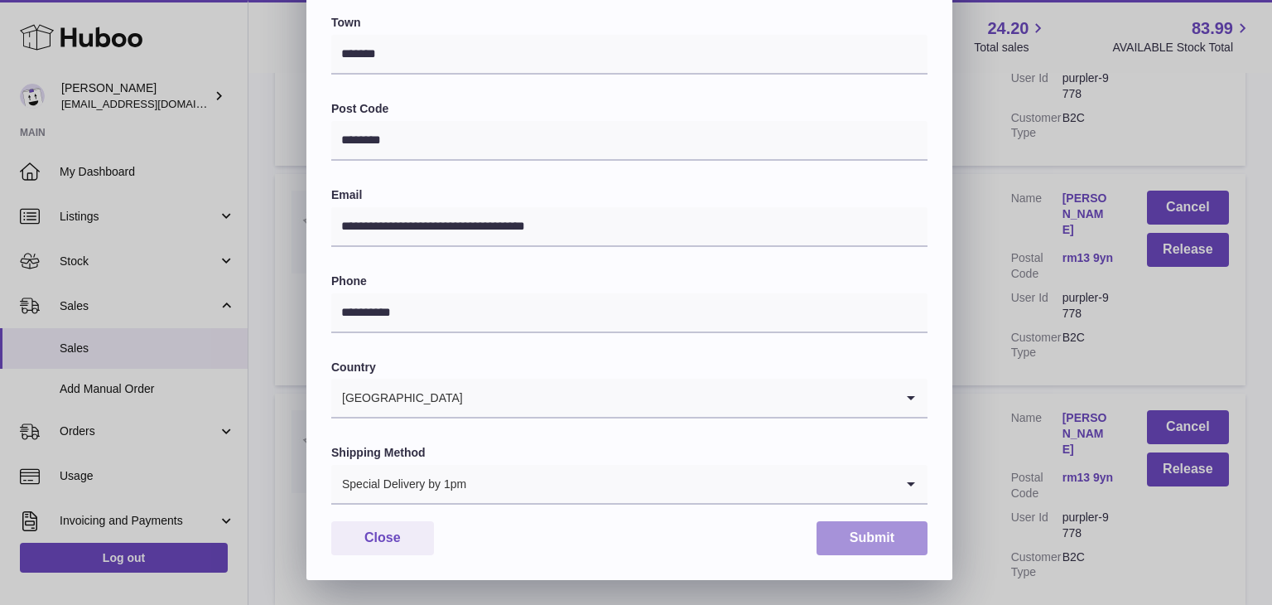
click at [874, 539] on button "Submit" at bounding box center [872, 538] width 111 height 34
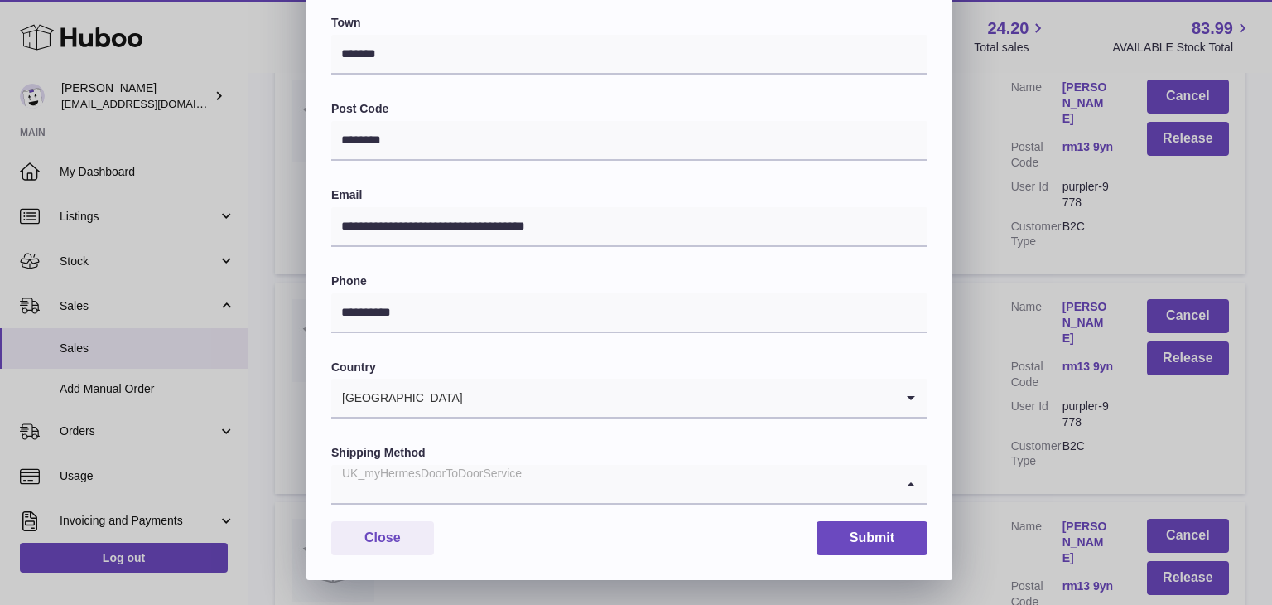
click at [527, 482] on input "Search for option" at bounding box center [612, 484] width 563 height 38
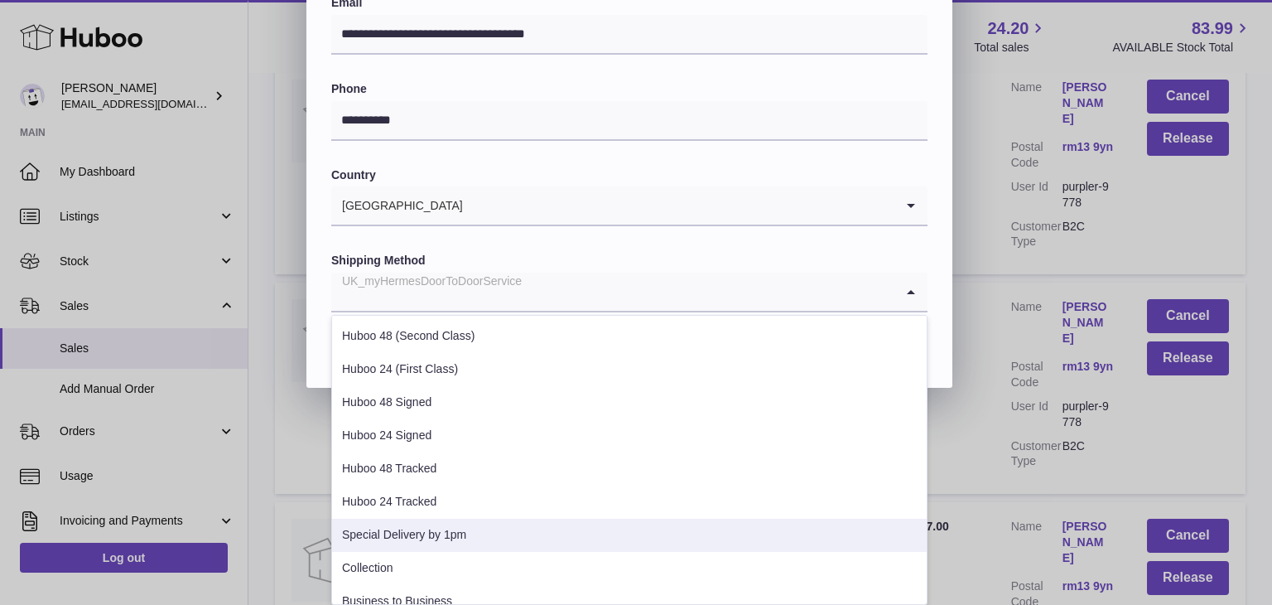
click at [460, 534] on li "Special Delivery by 1pm" at bounding box center [629, 535] width 595 height 33
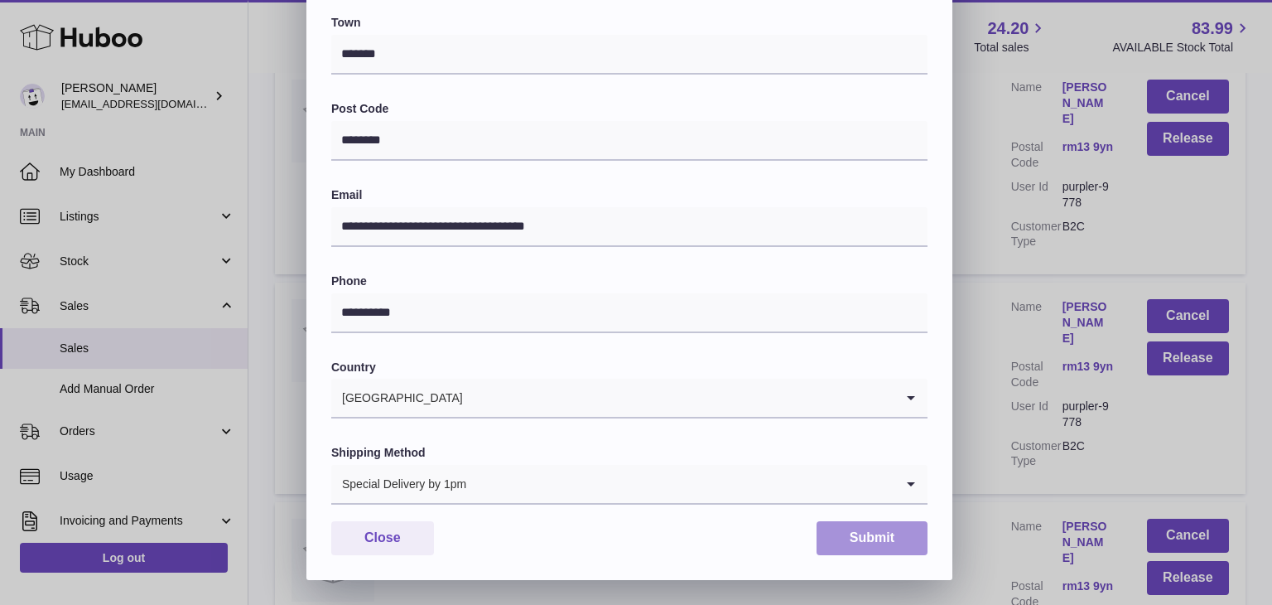
click at [846, 528] on button "Submit" at bounding box center [872, 538] width 111 height 34
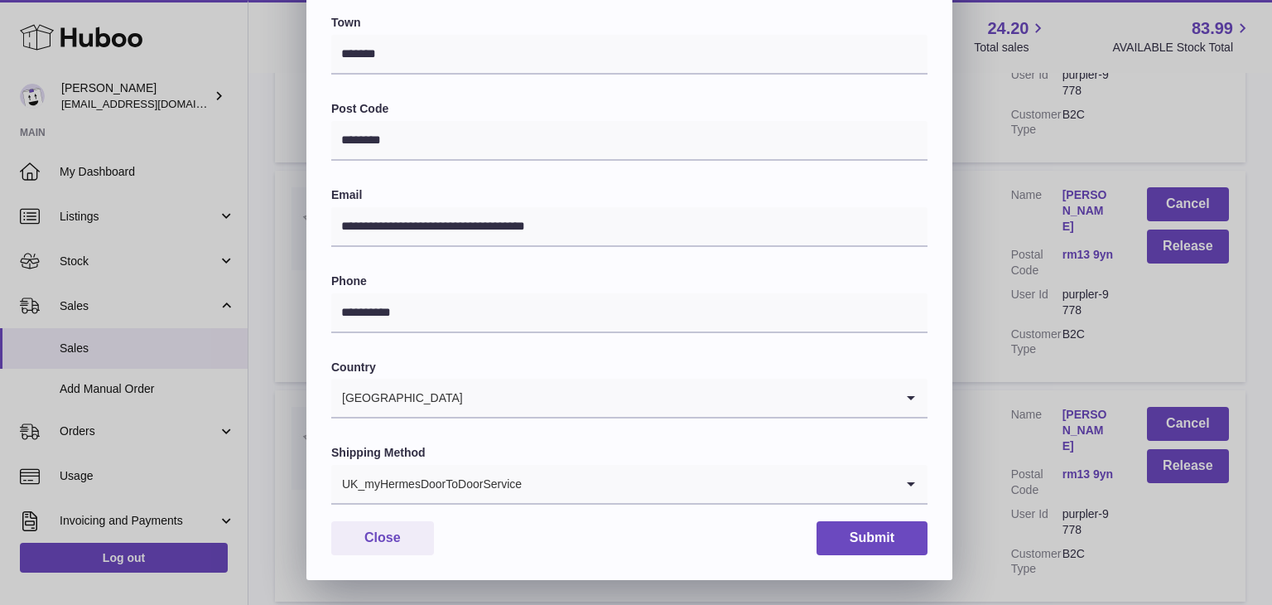
click at [501, 486] on div "UK_myHermesDoorToDoorService" at bounding box center [612, 484] width 563 height 38
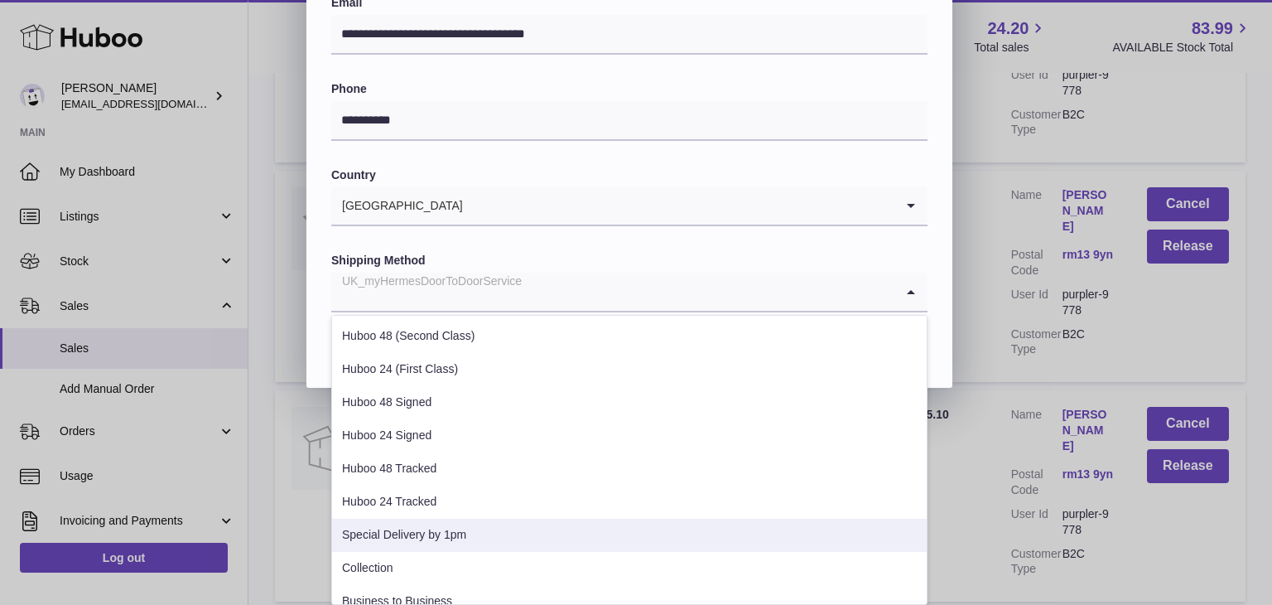
click at [465, 530] on li "Special Delivery by 1pm" at bounding box center [629, 535] width 595 height 33
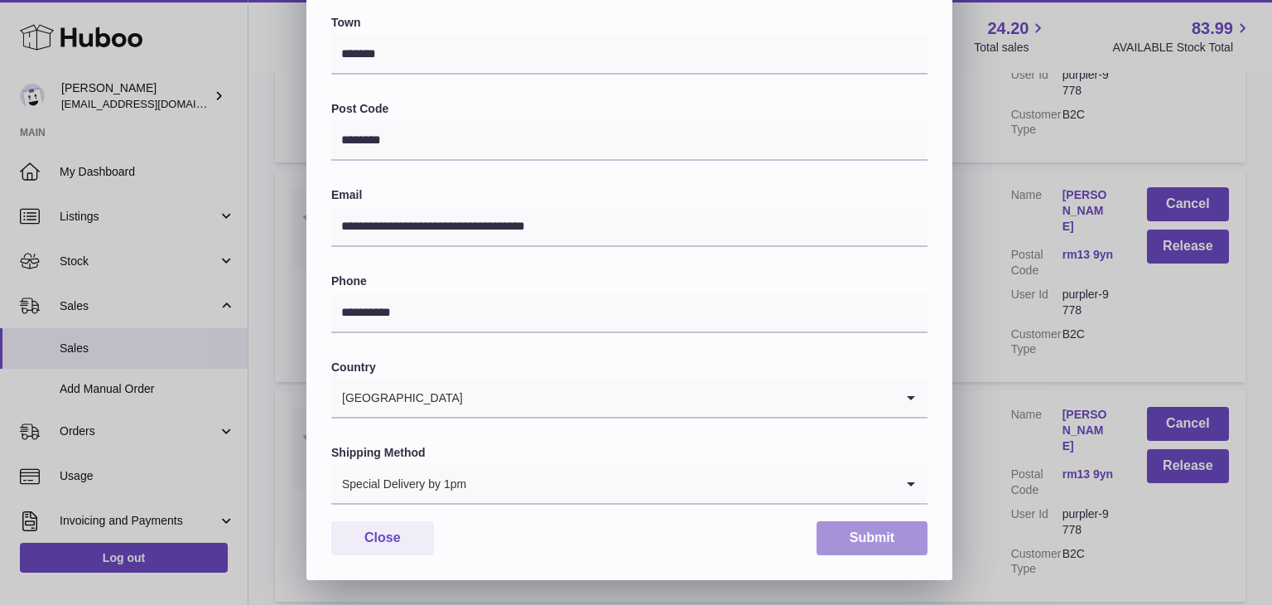
click at [853, 543] on button "Submit" at bounding box center [872, 538] width 111 height 34
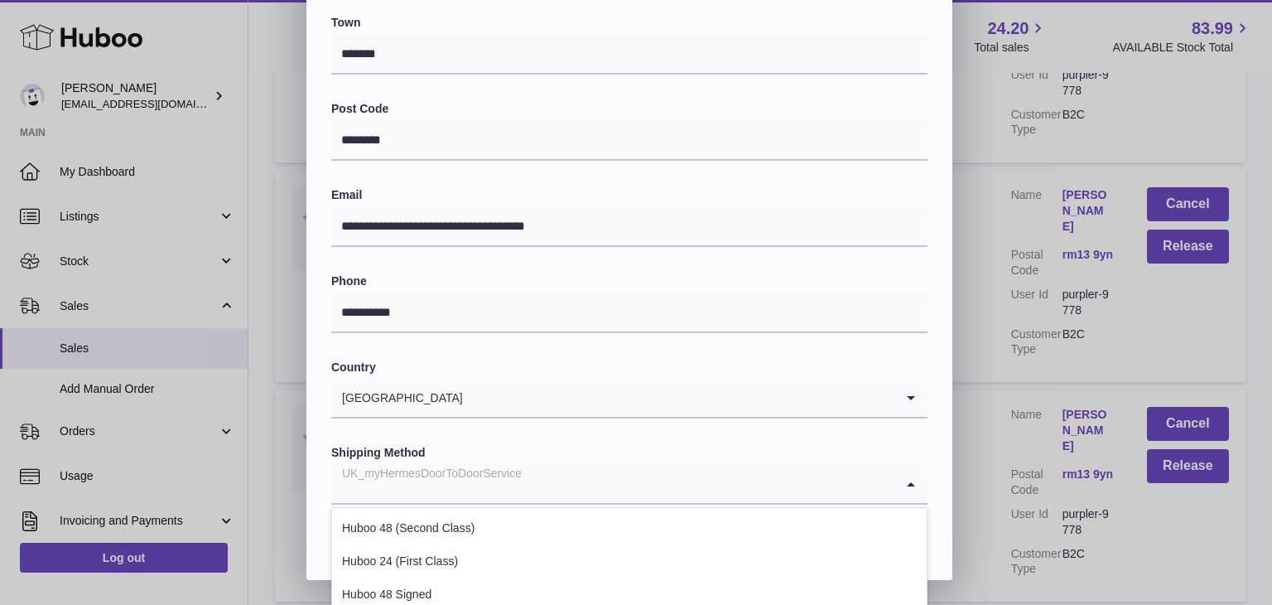
click at [523, 485] on input "Search for option" at bounding box center [612, 484] width 563 height 38
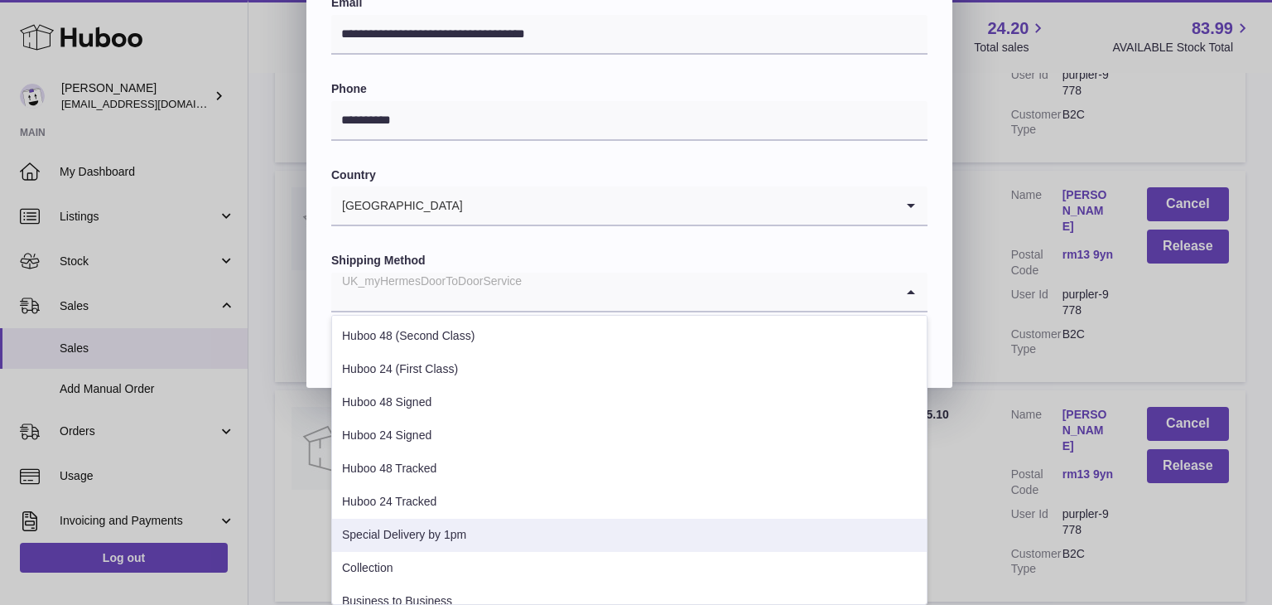
click at [437, 528] on li "Special Delivery by 1pm" at bounding box center [629, 535] width 595 height 33
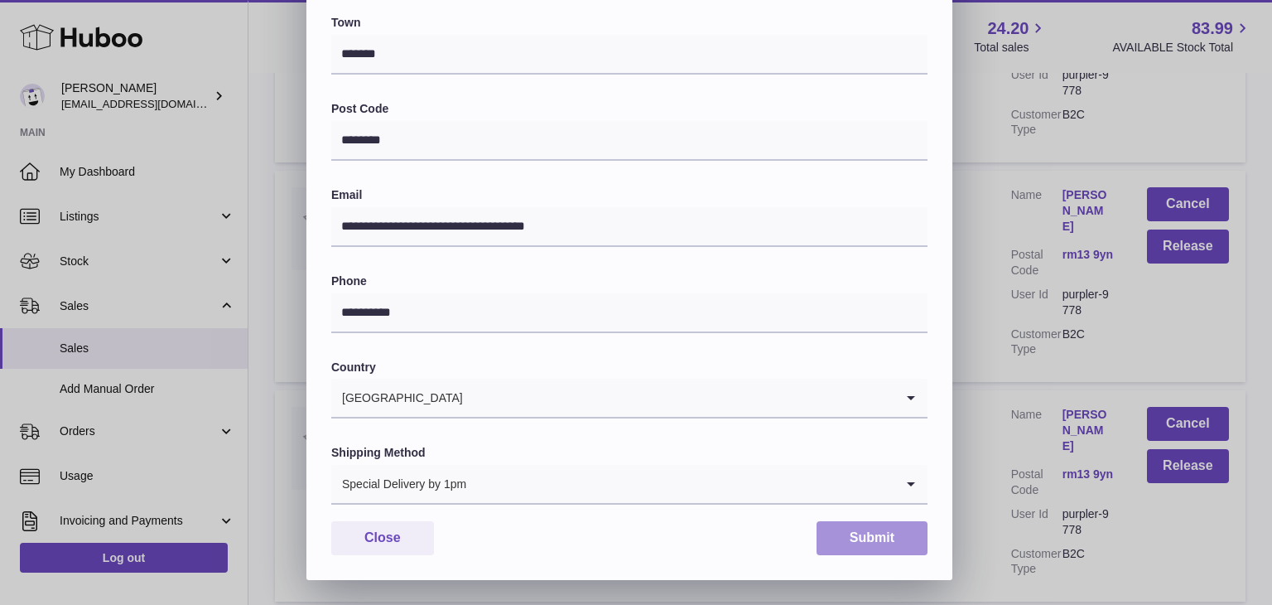
click at [863, 526] on button "Submit" at bounding box center [872, 538] width 111 height 34
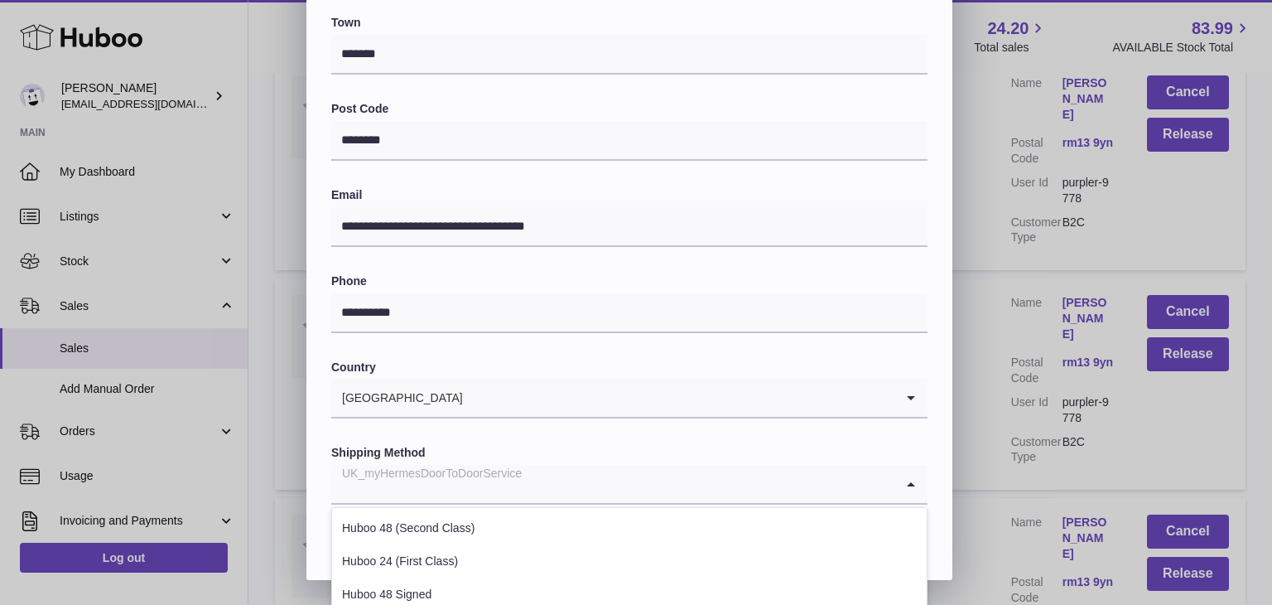
click at [519, 471] on div "UK_myHermesDoorToDoorService" at bounding box center [612, 484] width 563 height 38
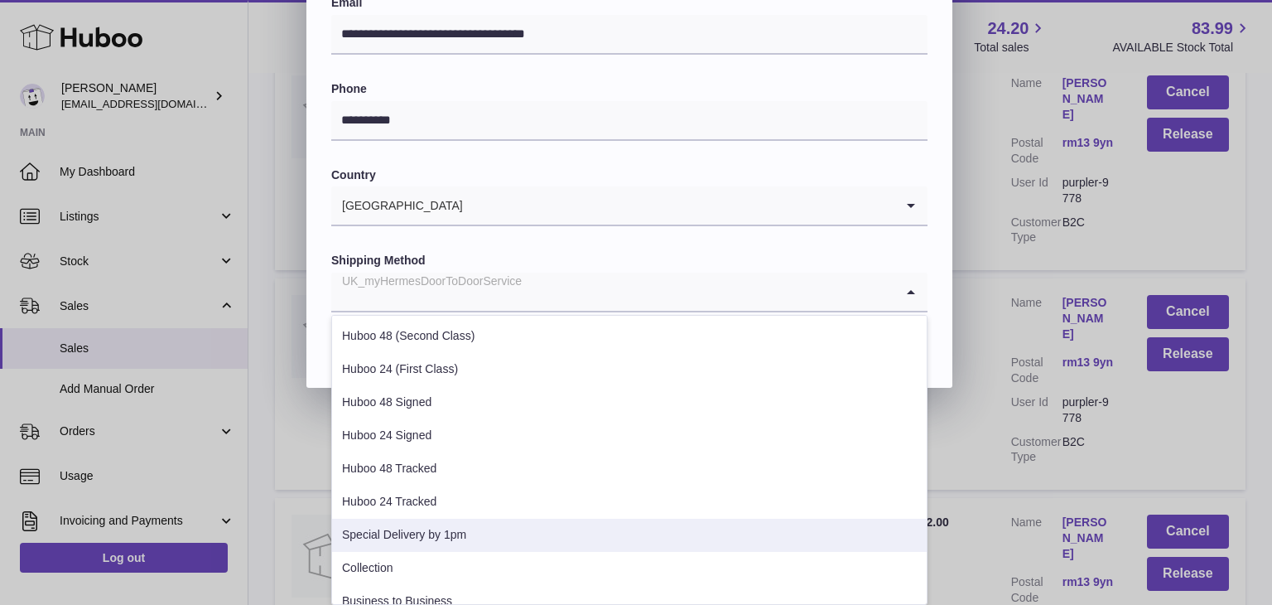
click at [465, 534] on li "Special Delivery by 1pm" at bounding box center [629, 535] width 595 height 33
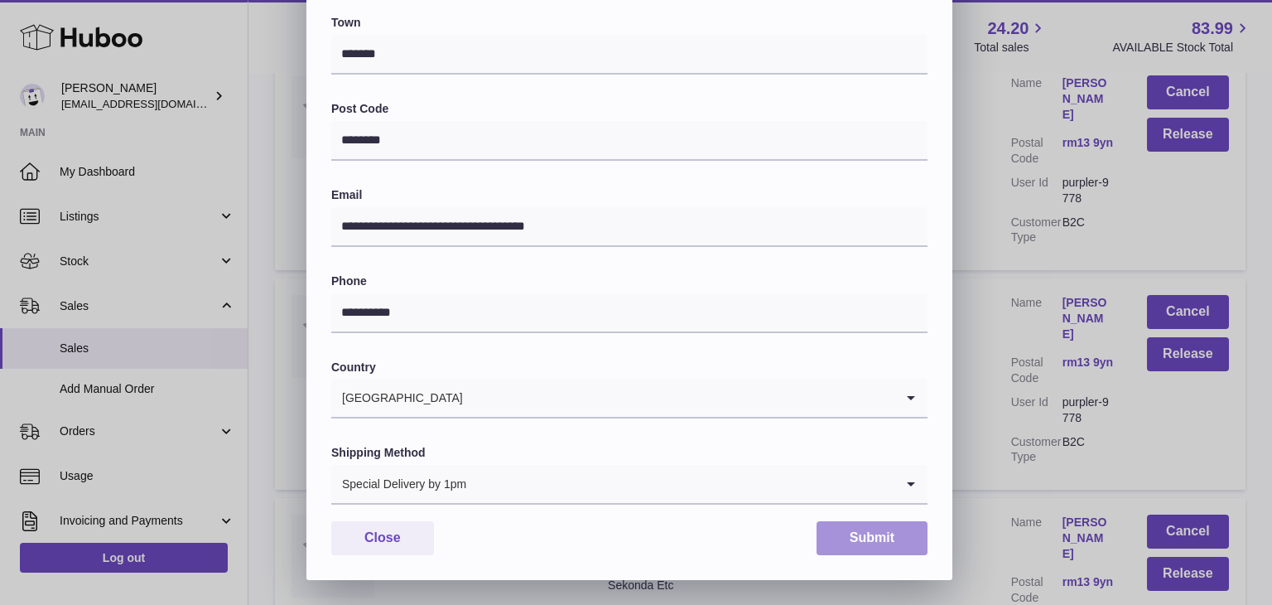
click at [866, 524] on button "Submit" at bounding box center [872, 538] width 111 height 34
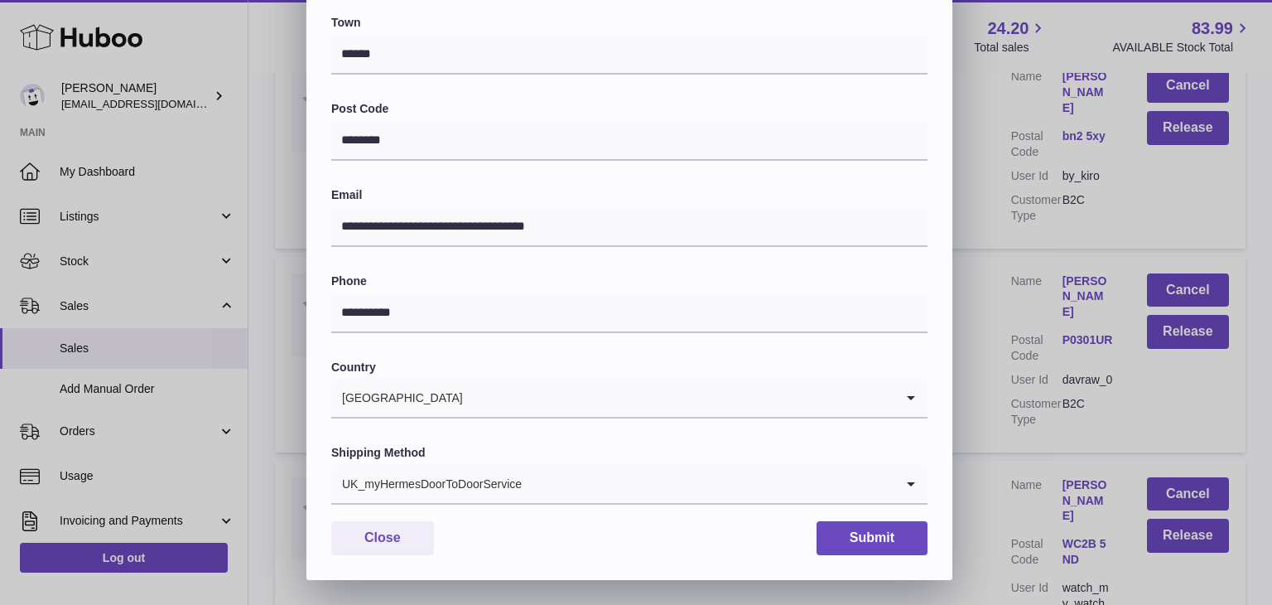
click at [479, 490] on div "UK_myHermesDoorToDoorService" at bounding box center [612, 484] width 563 height 38
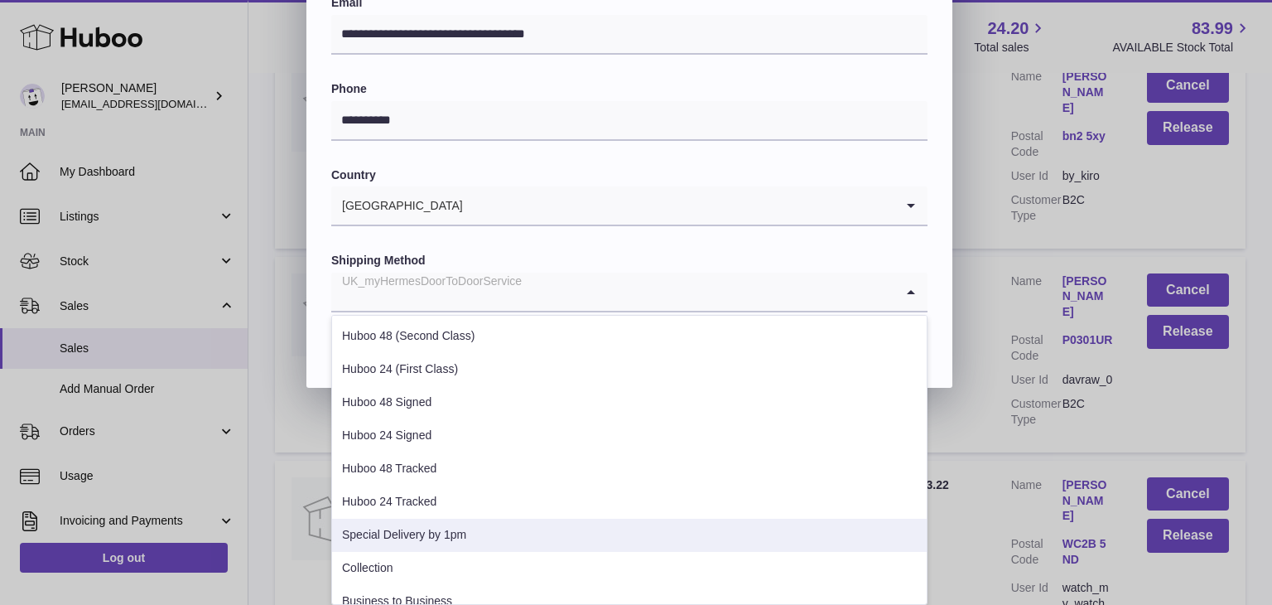
click at [447, 533] on li "Special Delivery by 1pm" at bounding box center [629, 535] width 595 height 33
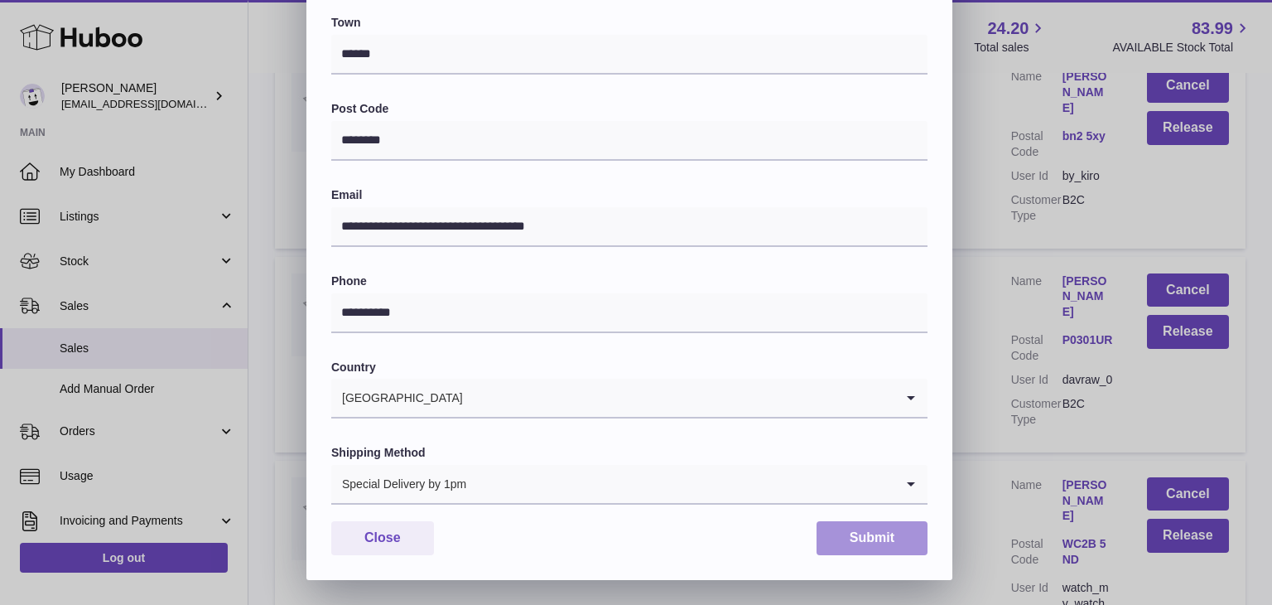
click at [860, 532] on button "Submit" at bounding box center [872, 538] width 111 height 34
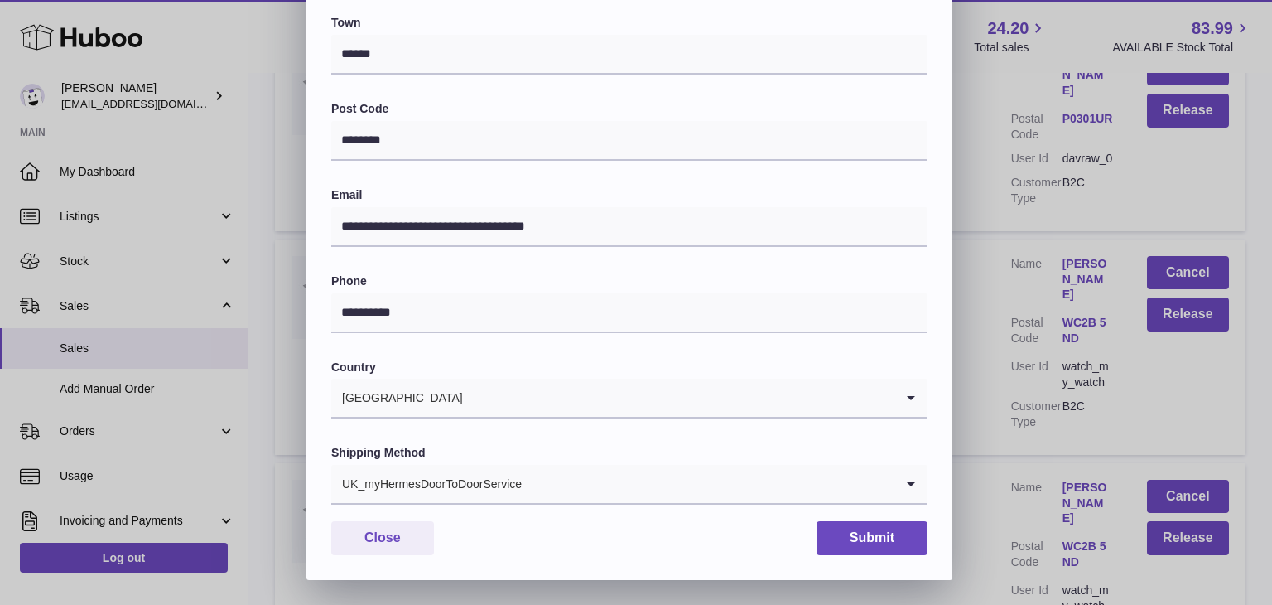
click at [514, 477] on div "UK_myHermesDoorToDoorService" at bounding box center [612, 484] width 563 height 38
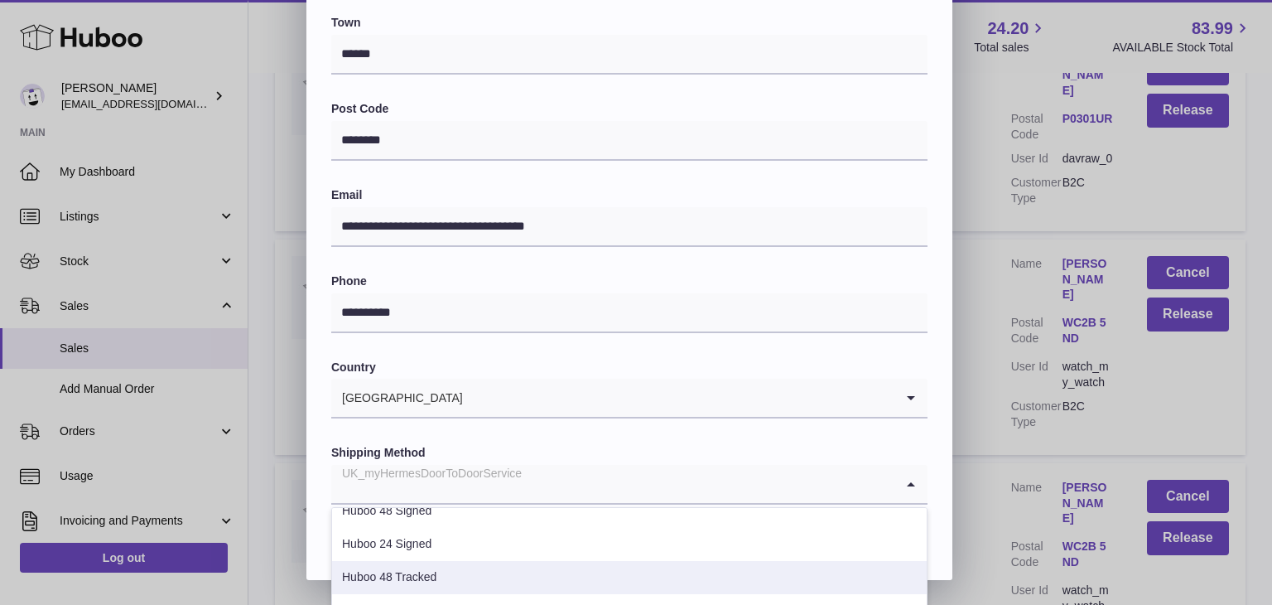
click at [461, 571] on li "Huboo 48 Tracked" at bounding box center [629, 577] width 595 height 33
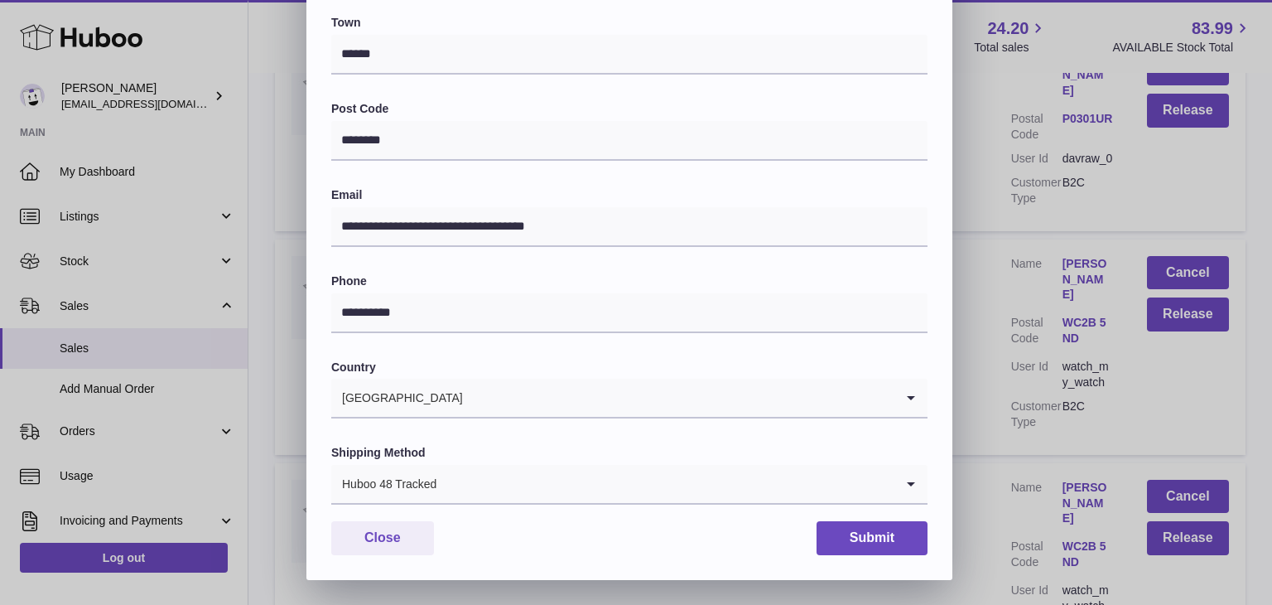
click at [477, 487] on input "Search for option" at bounding box center [665, 484] width 457 height 38
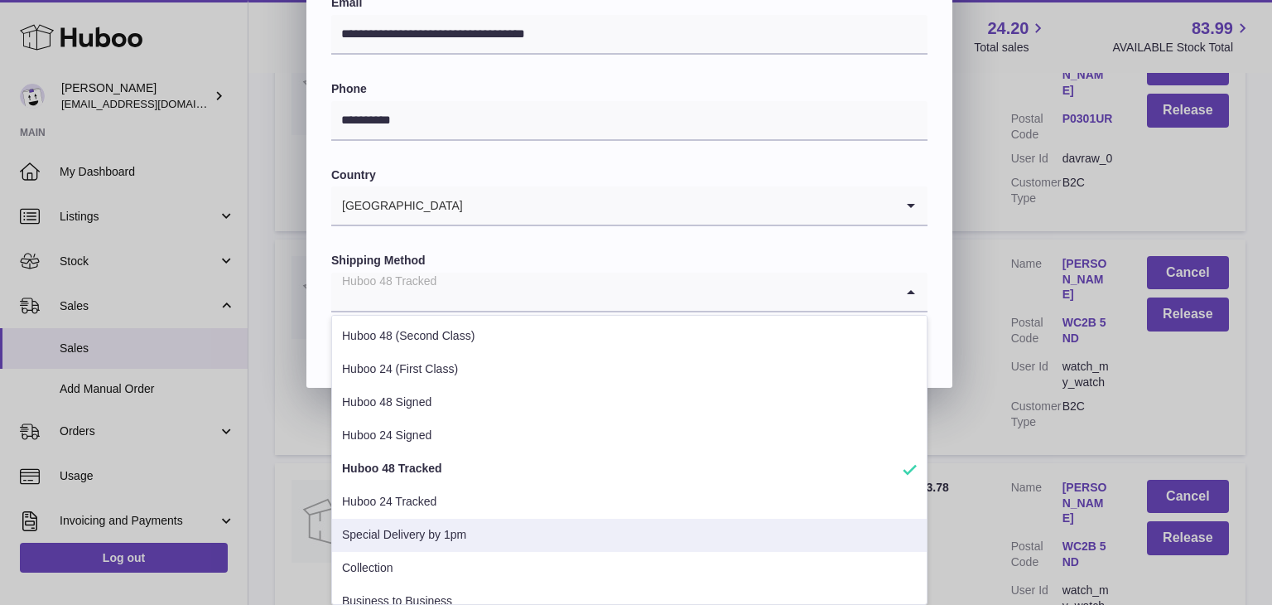
click at [421, 535] on li "Special Delivery by 1pm" at bounding box center [629, 535] width 595 height 33
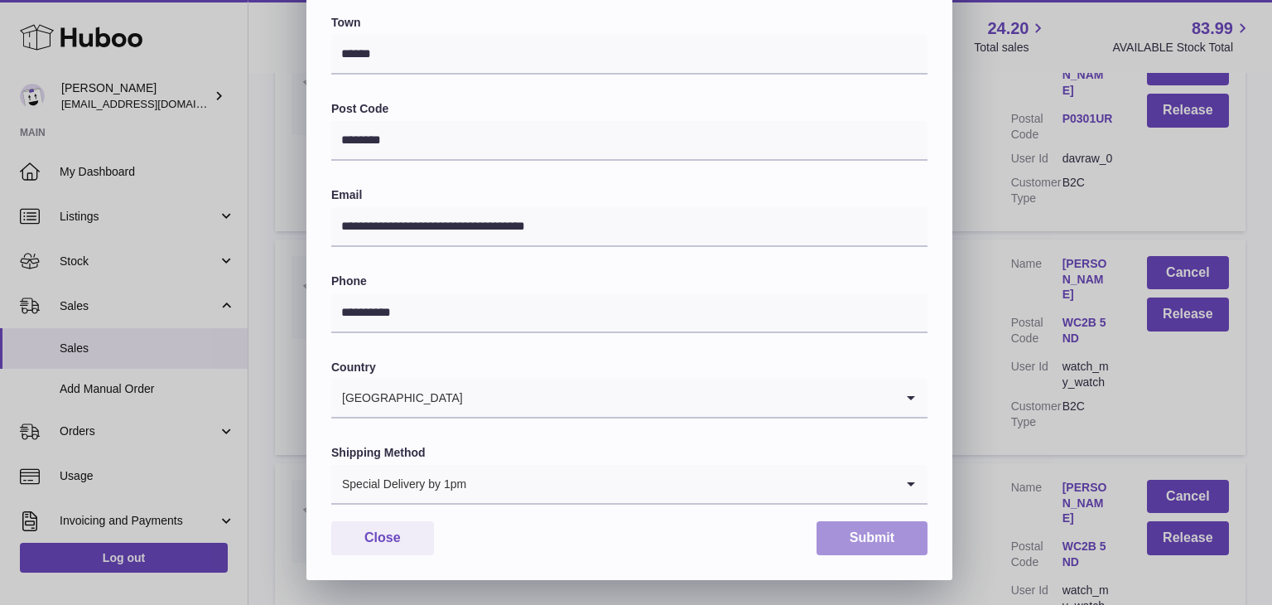
click at [871, 528] on button "Submit" at bounding box center [872, 538] width 111 height 34
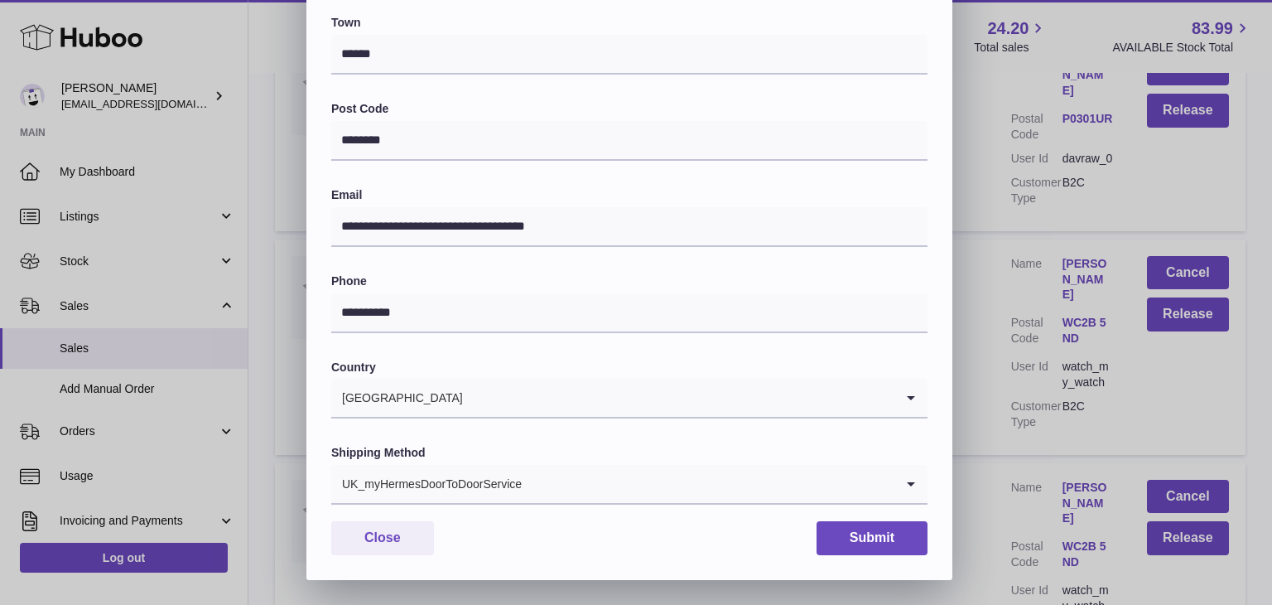
click at [486, 479] on div "UK_myHermesDoorToDoorService" at bounding box center [612, 484] width 563 height 38
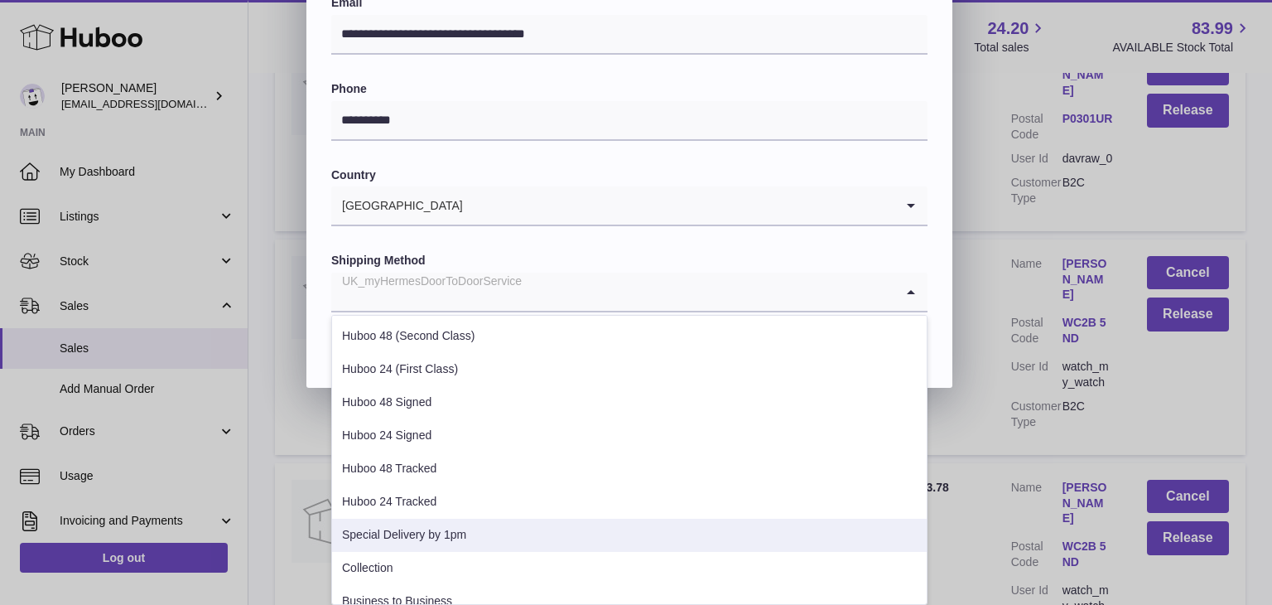
click at [457, 528] on li "Special Delivery by 1pm" at bounding box center [629, 535] width 595 height 33
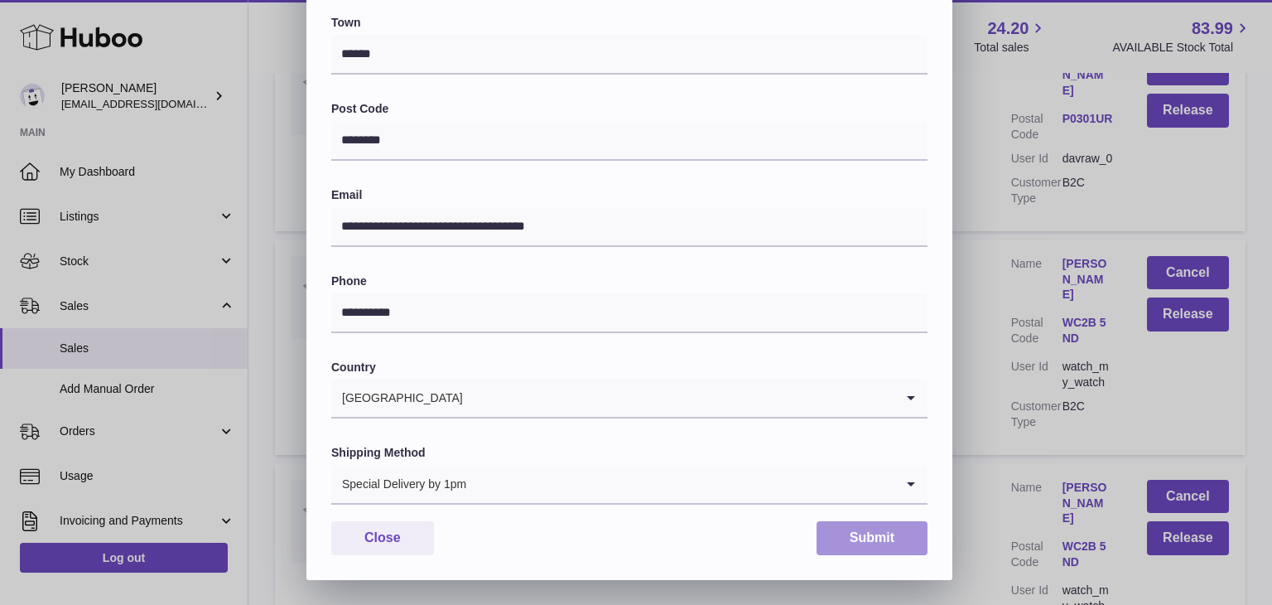
click at [848, 533] on button "Submit" at bounding box center [872, 538] width 111 height 34
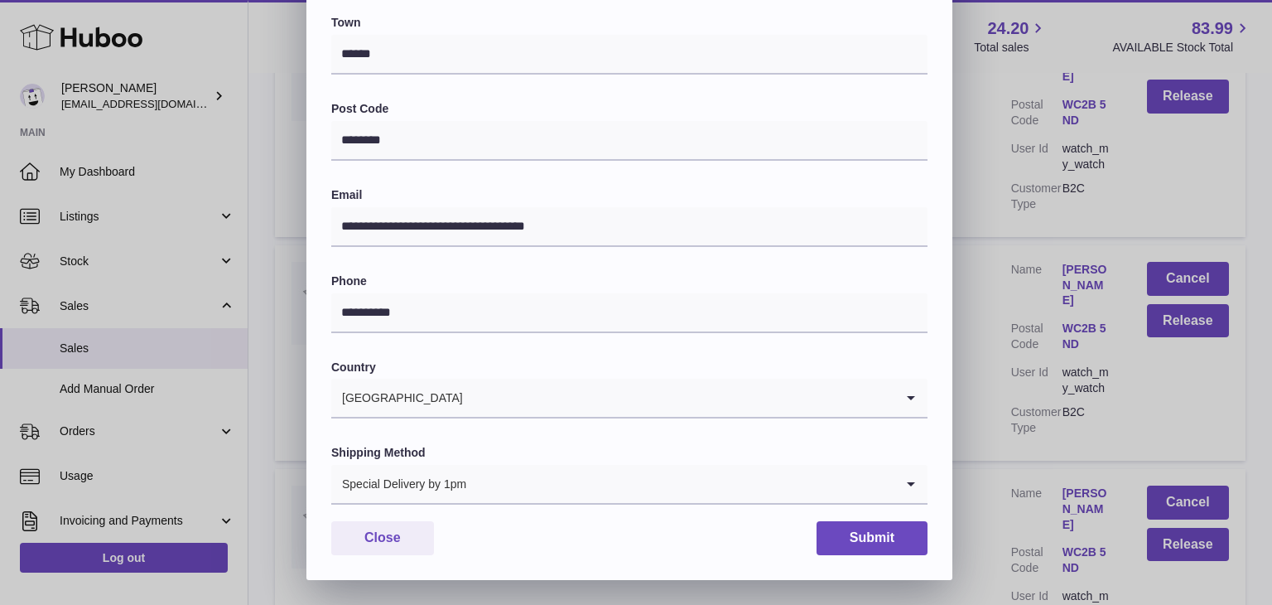
click at [529, 484] on input "Search for option" at bounding box center [680, 484] width 427 height 38
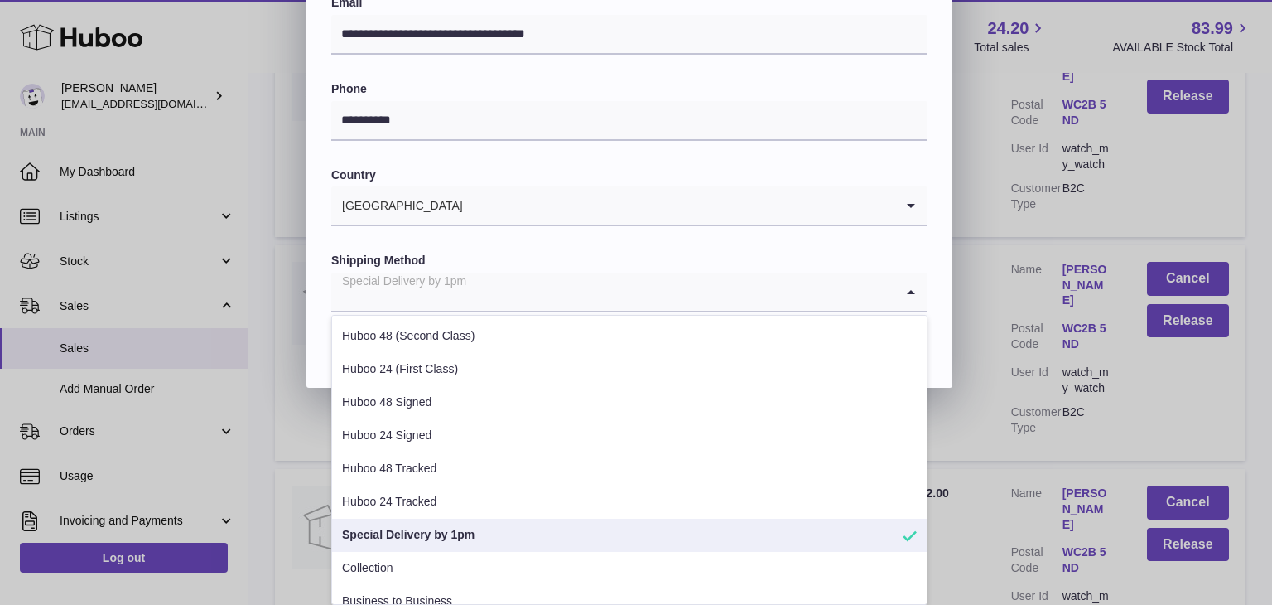
click at [507, 524] on li "Special Delivery by 1pm" at bounding box center [629, 535] width 595 height 33
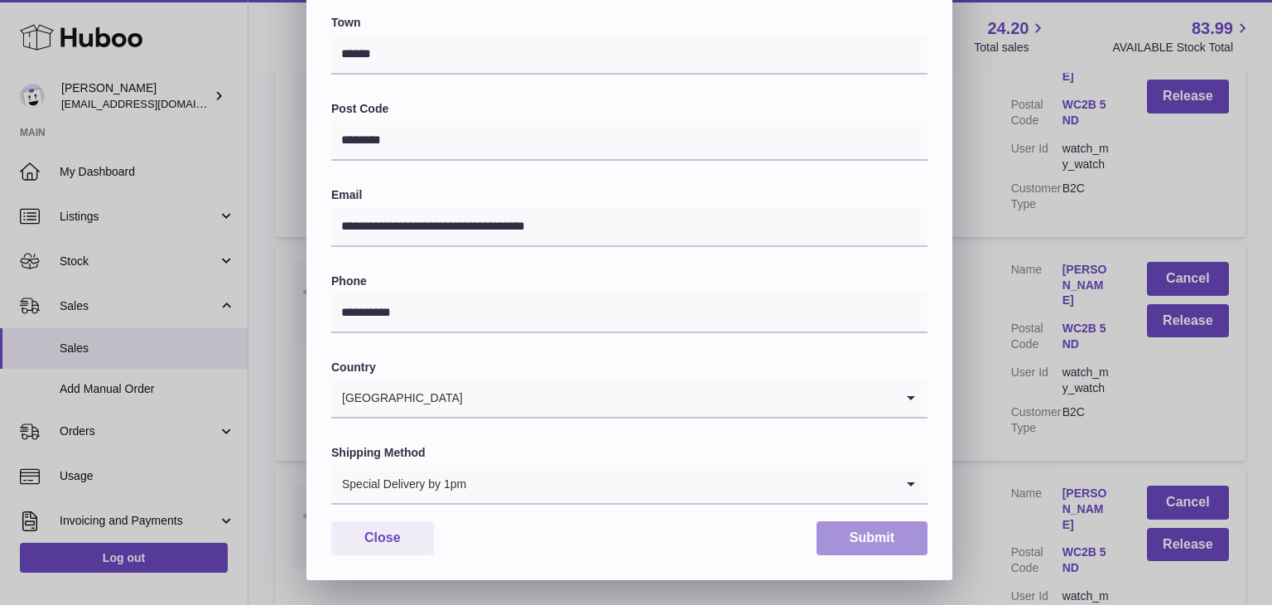
click at [864, 532] on button "Submit" at bounding box center [872, 538] width 111 height 34
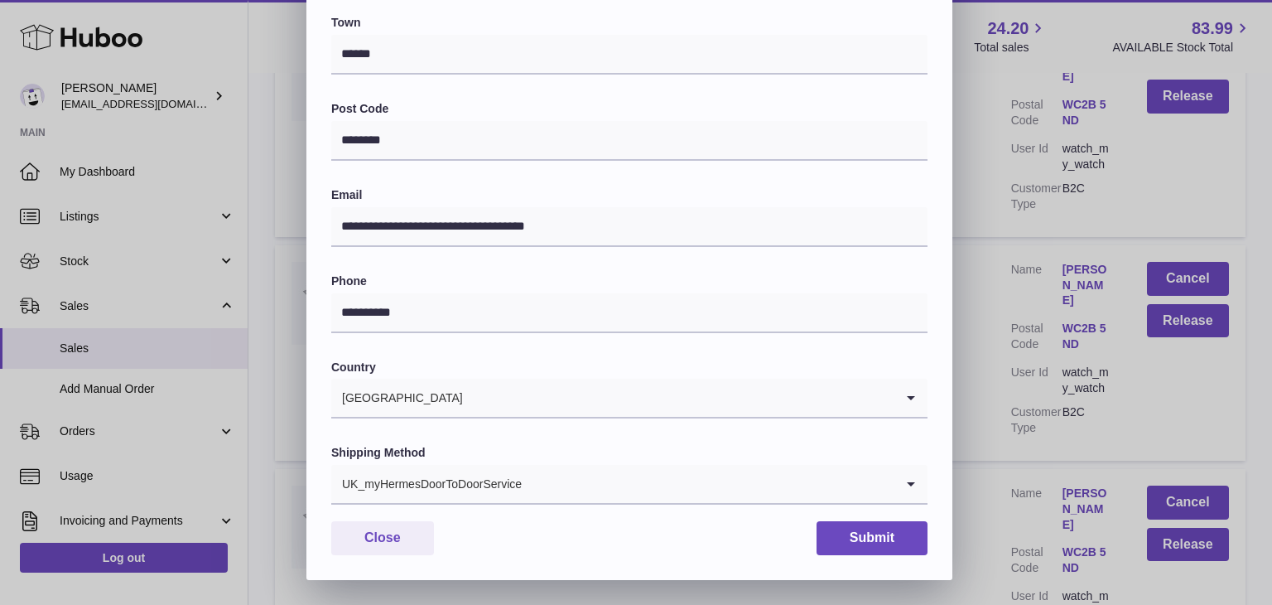
click at [524, 487] on input "Search for option" at bounding box center [709, 484] width 372 height 38
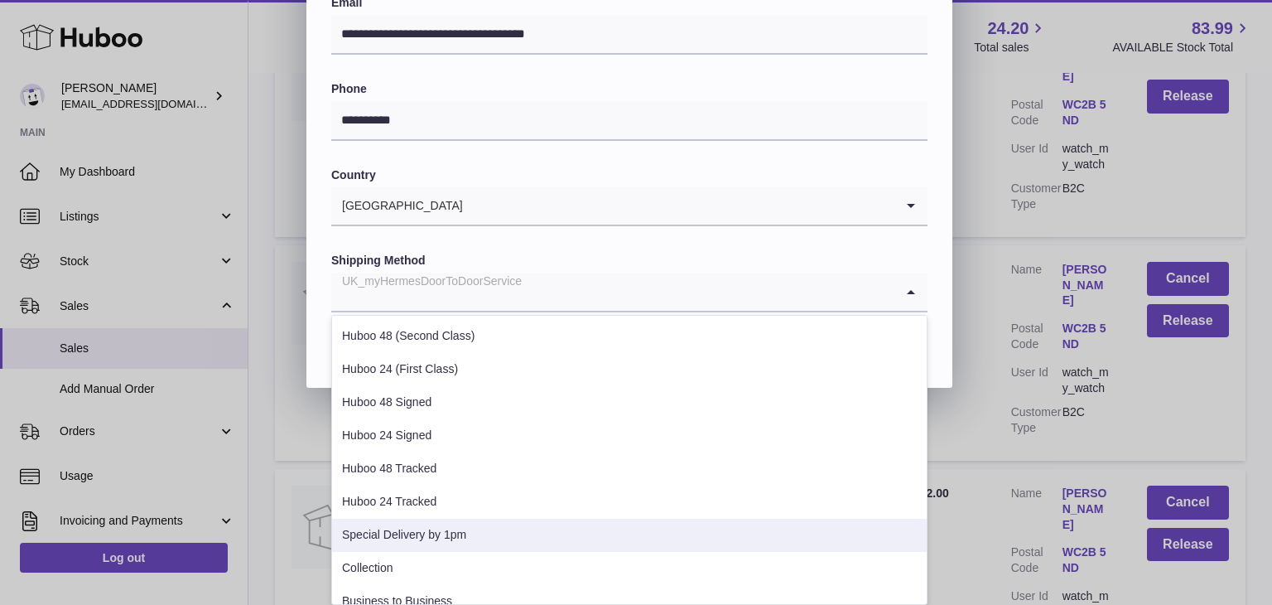
click at [465, 522] on li "Special Delivery by 1pm" at bounding box center [629, 535] width 595 height 33
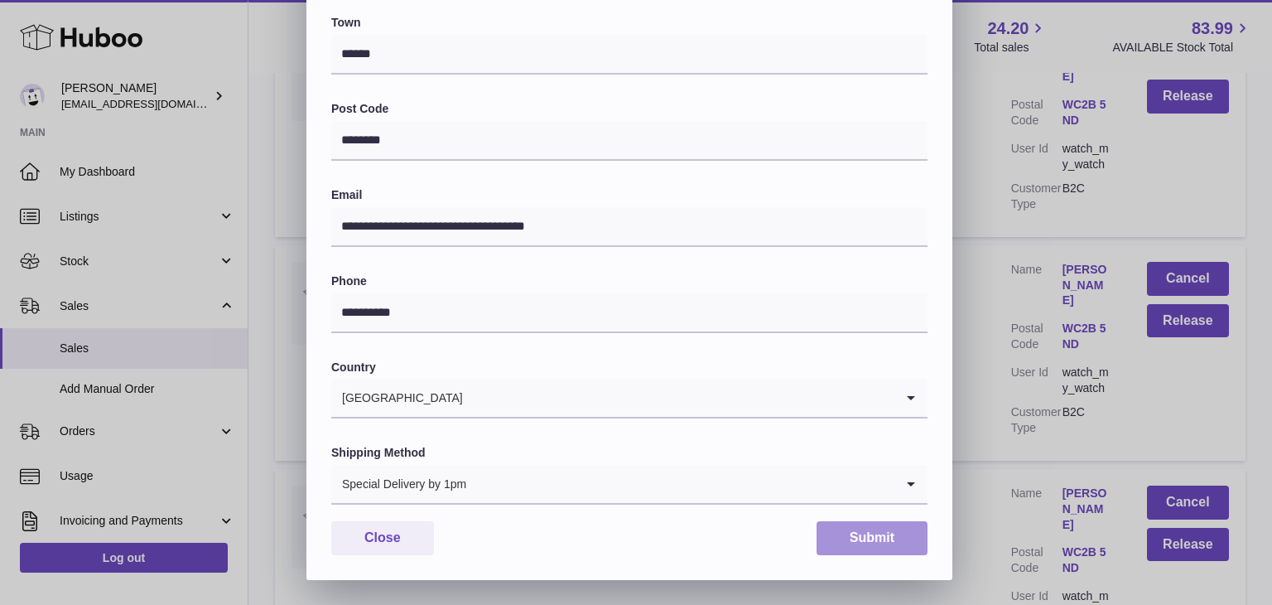
click at [861, 535] on button "Submit" at bounding box center [872, 538] width 111 height 34
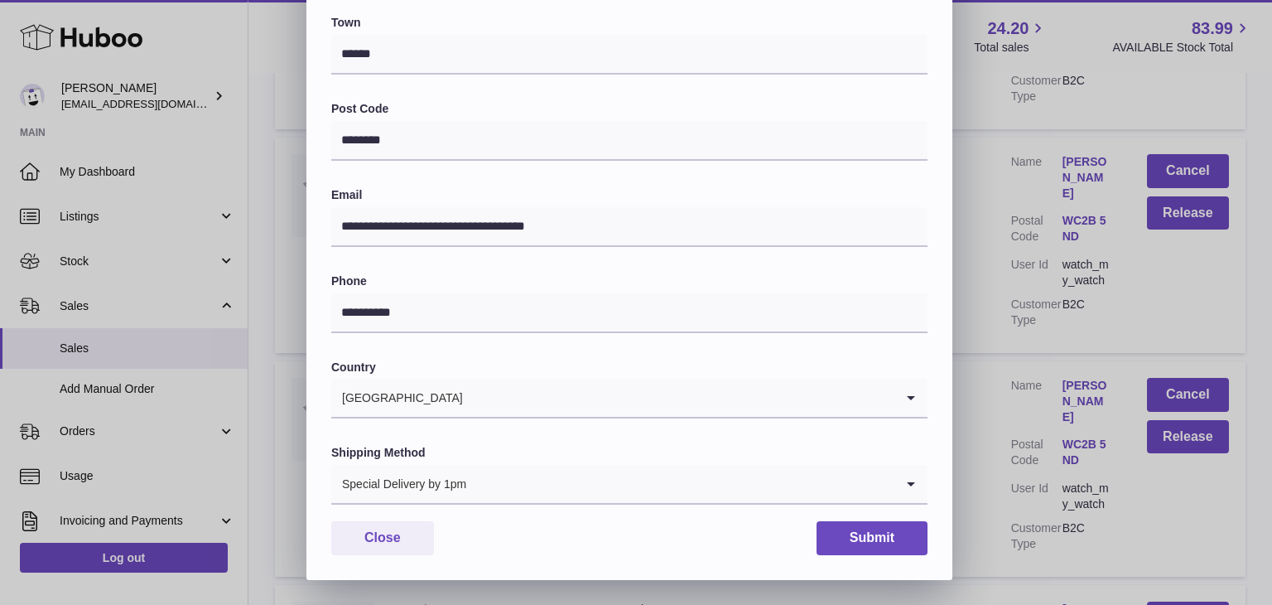
click at [472, 476] on input "Search for option" at bounding box center [680, 484] width 427 height 38
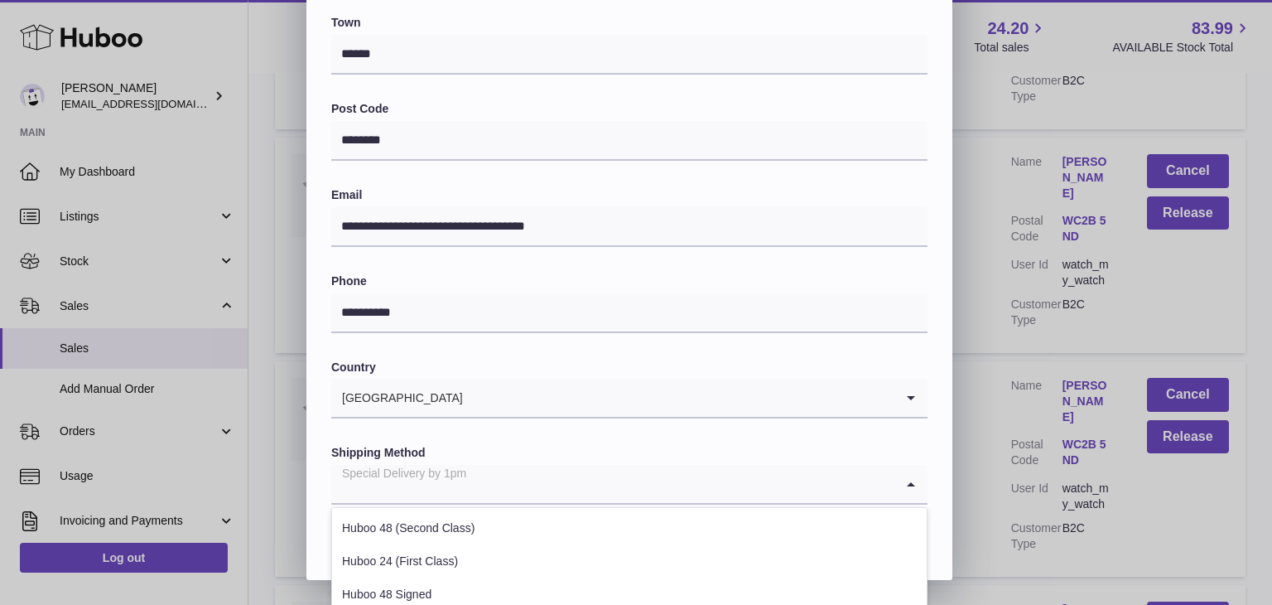
click at [993, 361] on div "**********" at bounding box center [636, 83] width 1272 height 994
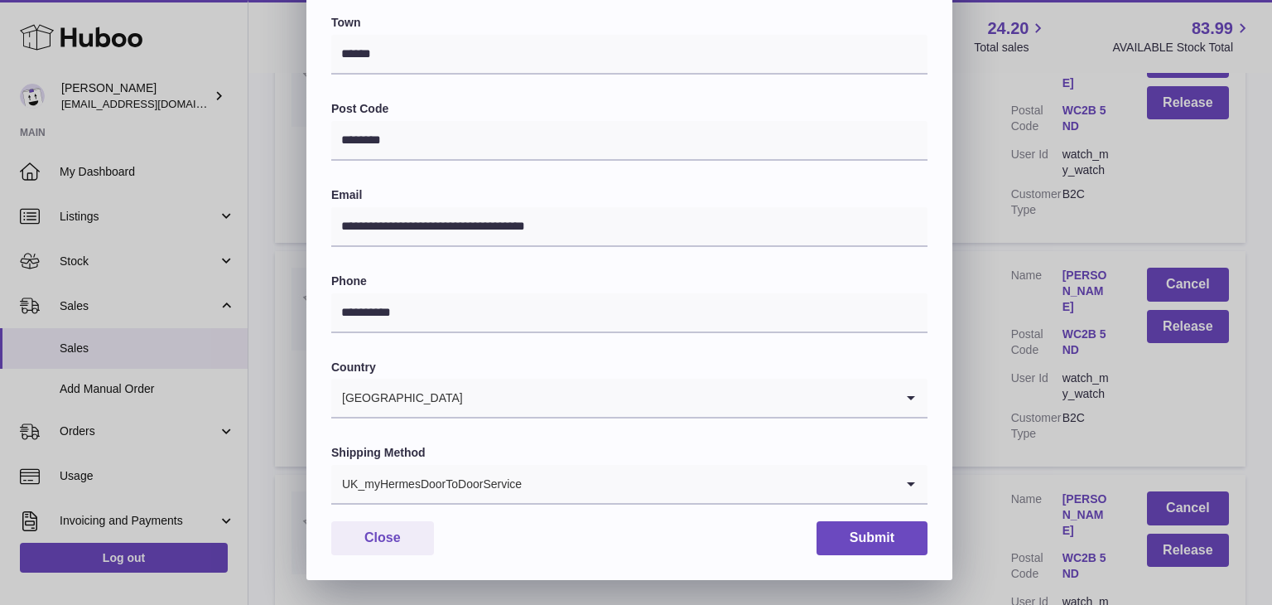
click at [565, 498] on input "Search for option" at bounding box center [709, 484] width 372 height 38
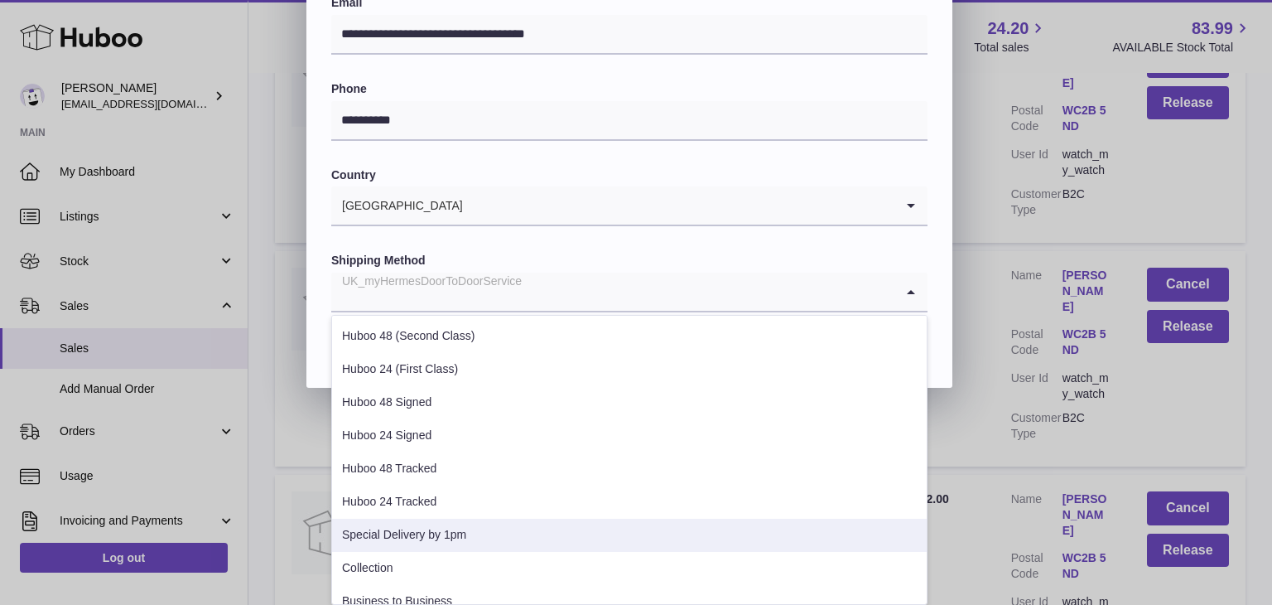
click at [452, 530] on li "Special Delivery by 1pm" at bounding box center [629, 535] width 595 height 33
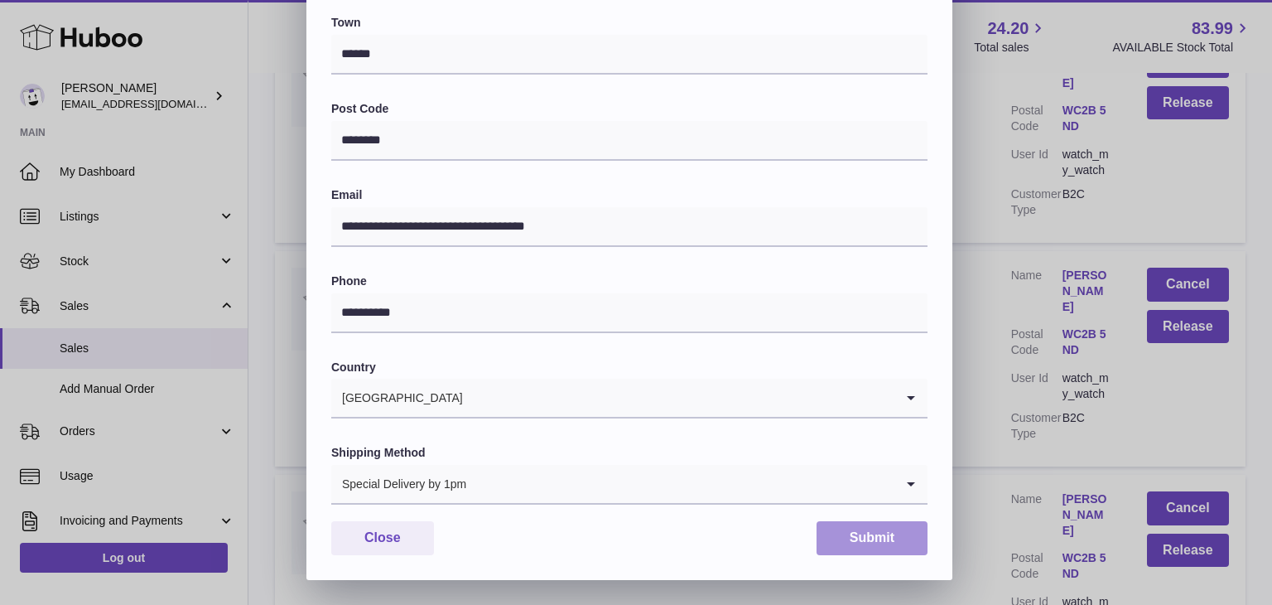
click at [881, 538] on button "Submit" at bounding box center [872, 538] width 111 height 34
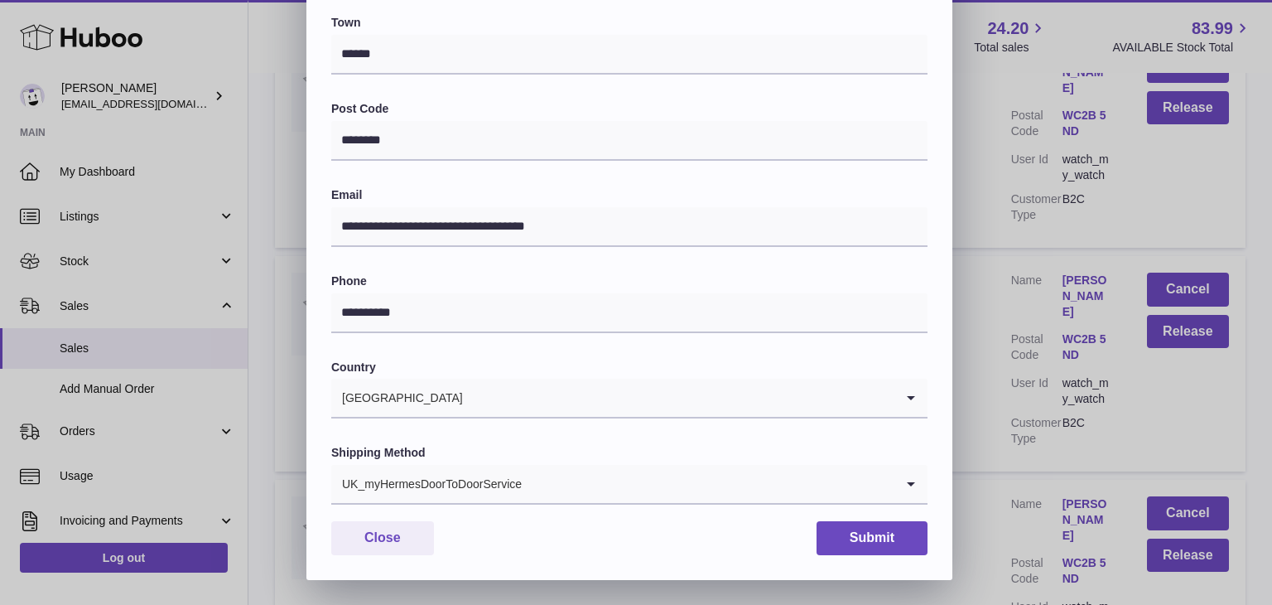
click at [507, 488] on div "UK_myHermesDoorToDoorService" at bounding box center [612, 484] width 563 height 38
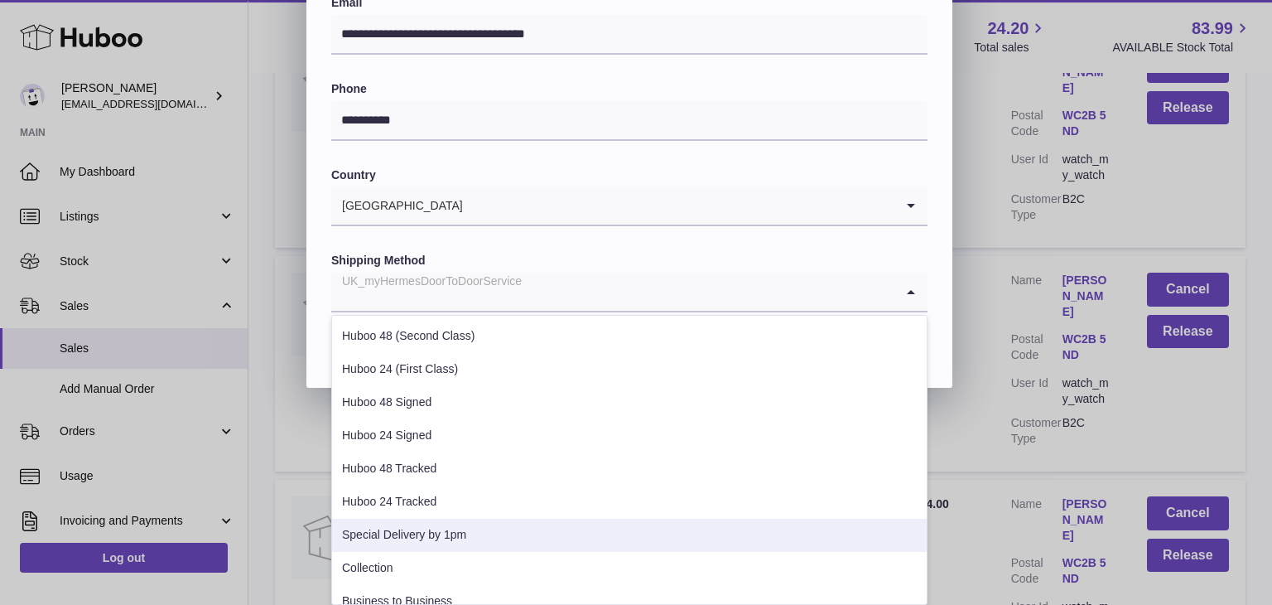
click at [431, 525] on li "Special Delivery by 1pm" at bounding box center [629, 535] width 595 height 33
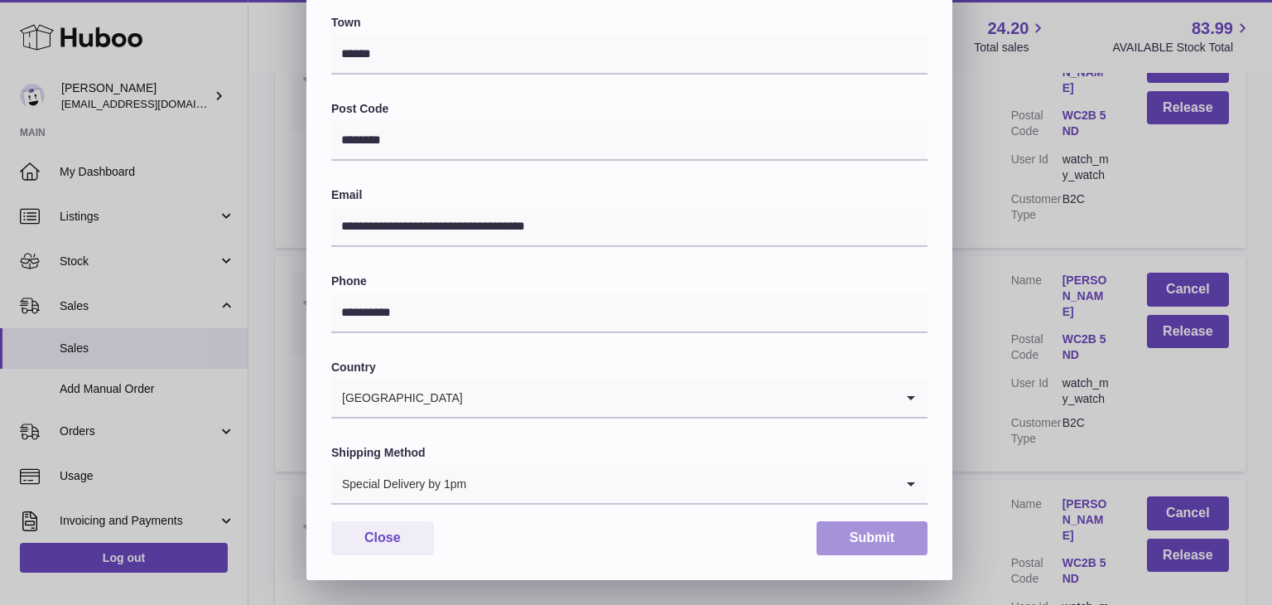
click at [880, 529] on button "Submit" at bounding box center [872, 538] width 111 height 34
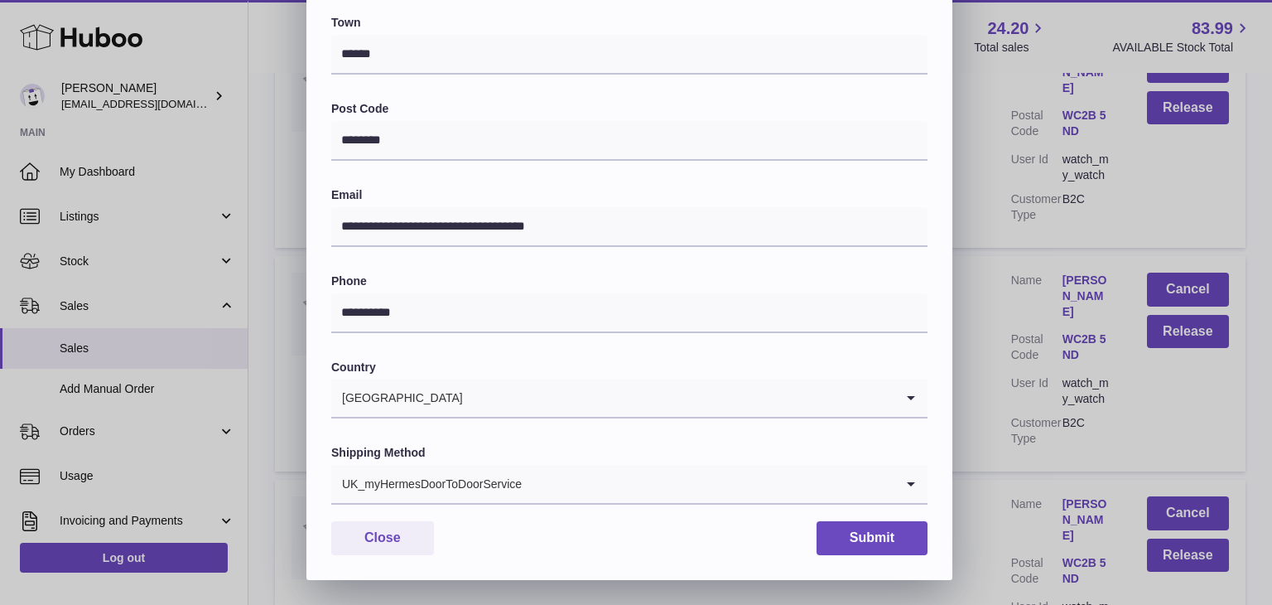
click at [671, 486] on input "Search for option" at bounding box center [709, 484] width 372 height 38
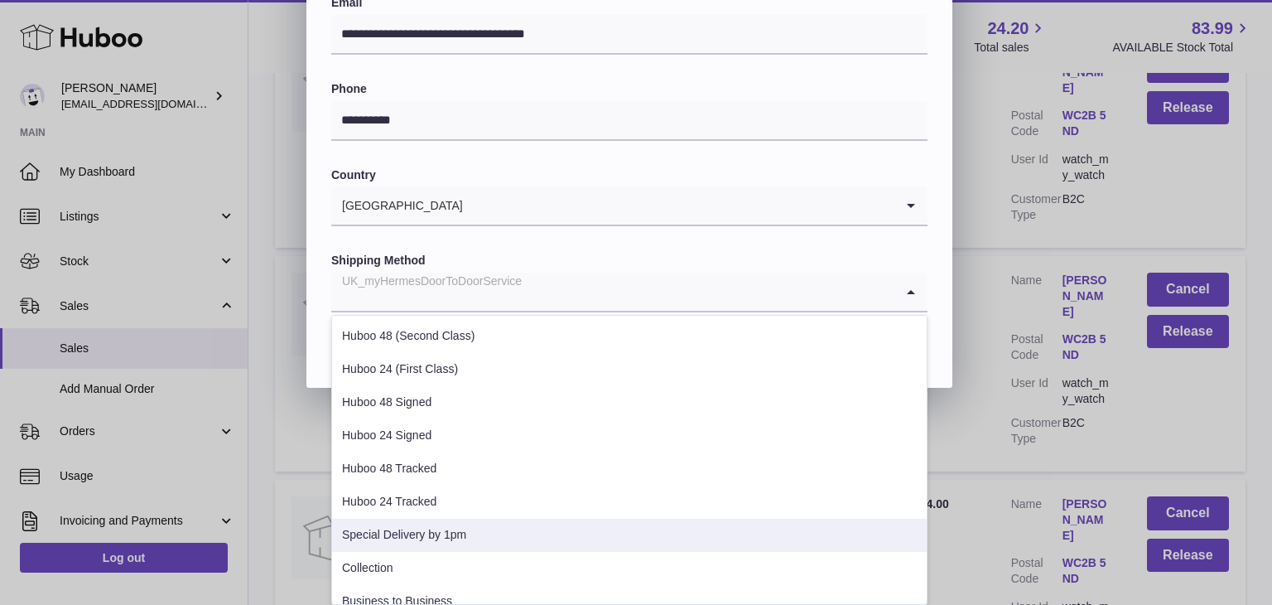
click at [433, 538] on li "Special Delivery by 1pm" at bounding box center [629, 535] width 595 height 33
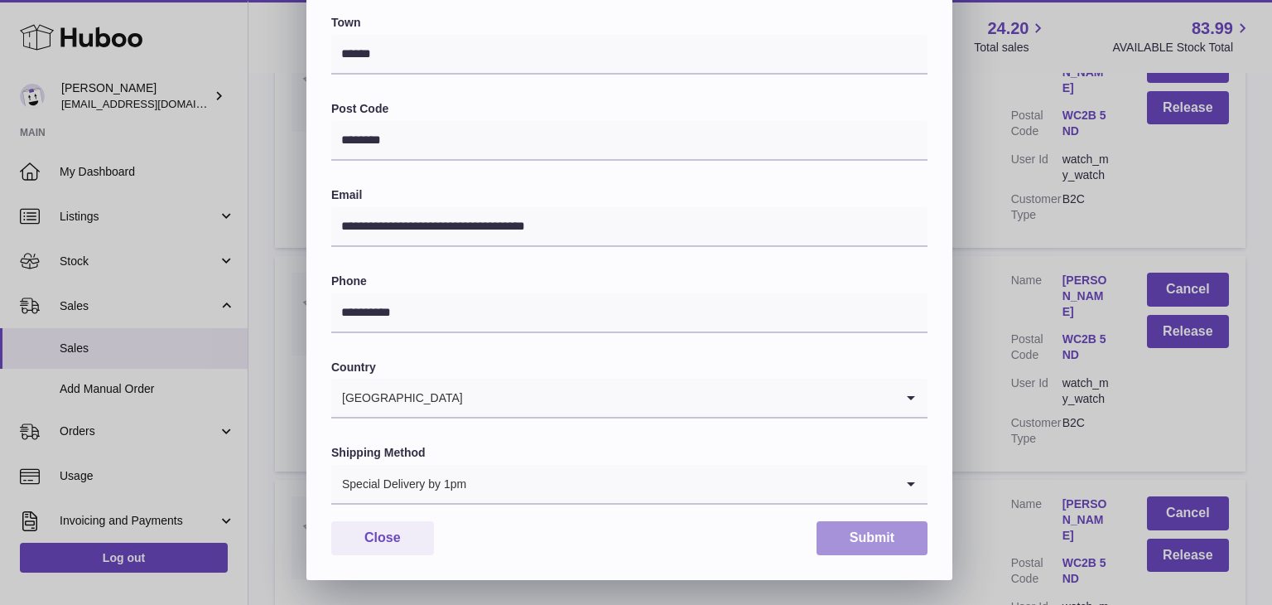
click at [866, 531] on button "Submit" at bounding box center [872, 538] width 111 height 34
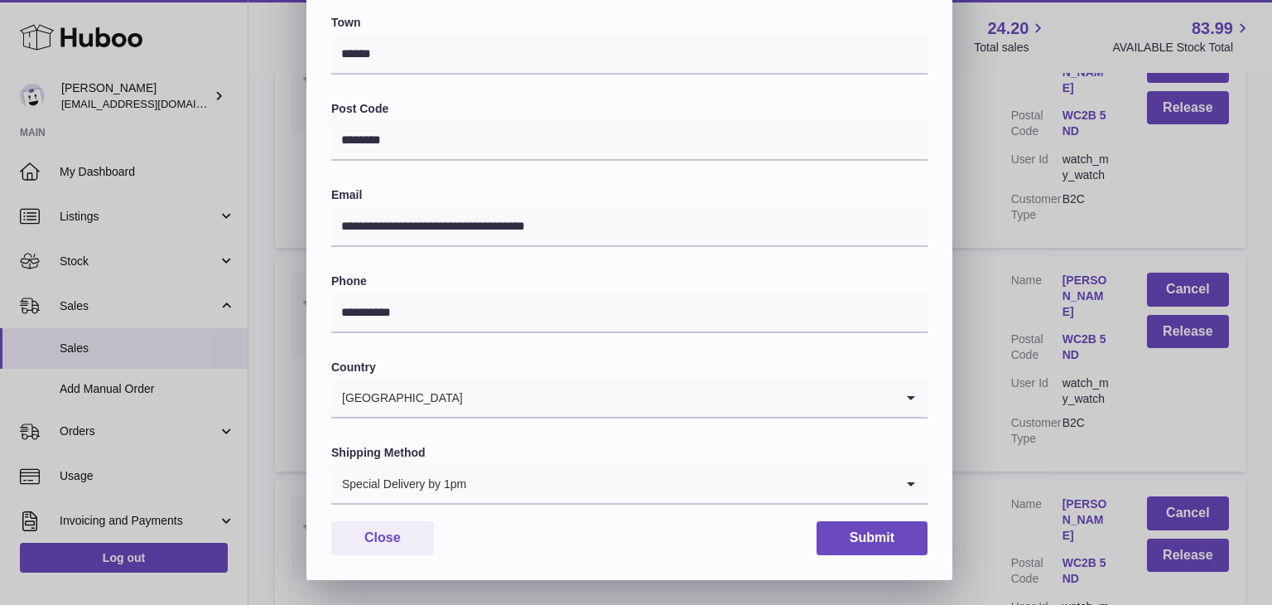
click at [992, 455] on div "**********" at bounding box center [636, 83] width 1272 height 994
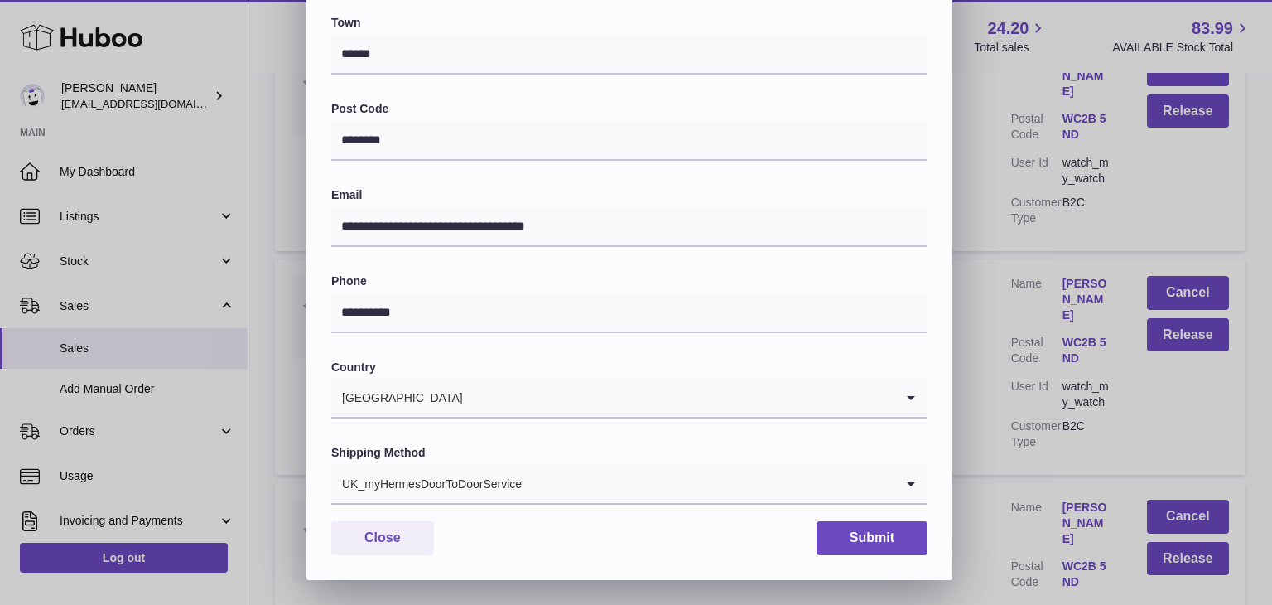
click at [523, 490] on input "Search for option" at bounding box center [709, 484] width 372 height 38
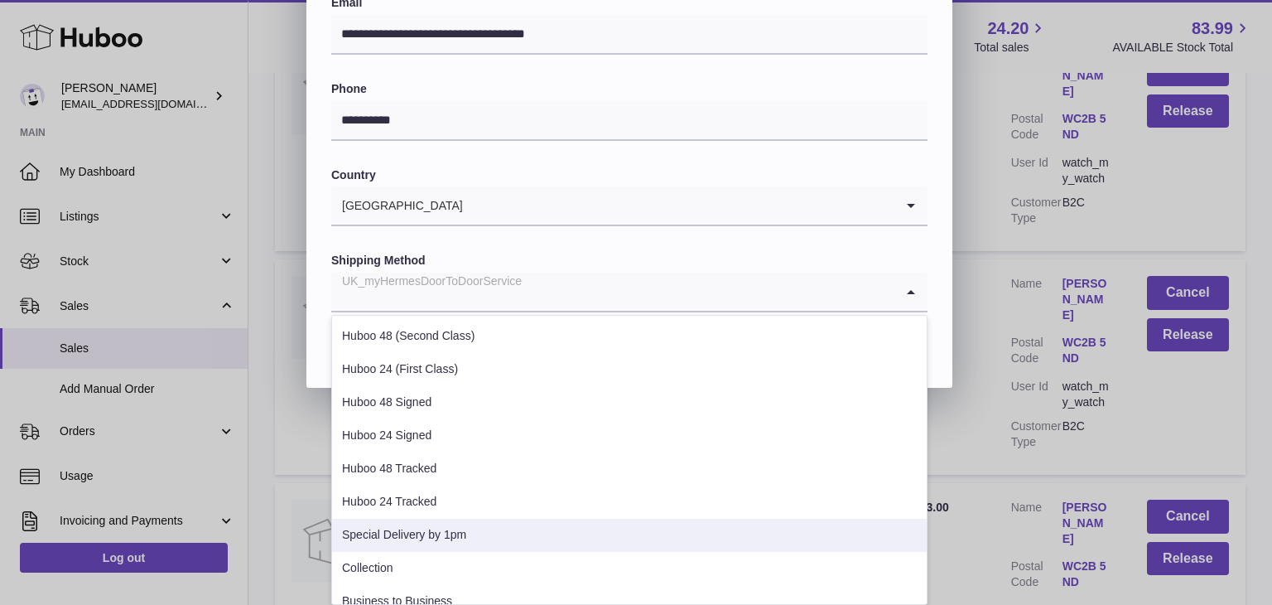
click at [465, 532] on li "Special Delivery by 1pm" at bounding box center [629, 535] width 595 height 33
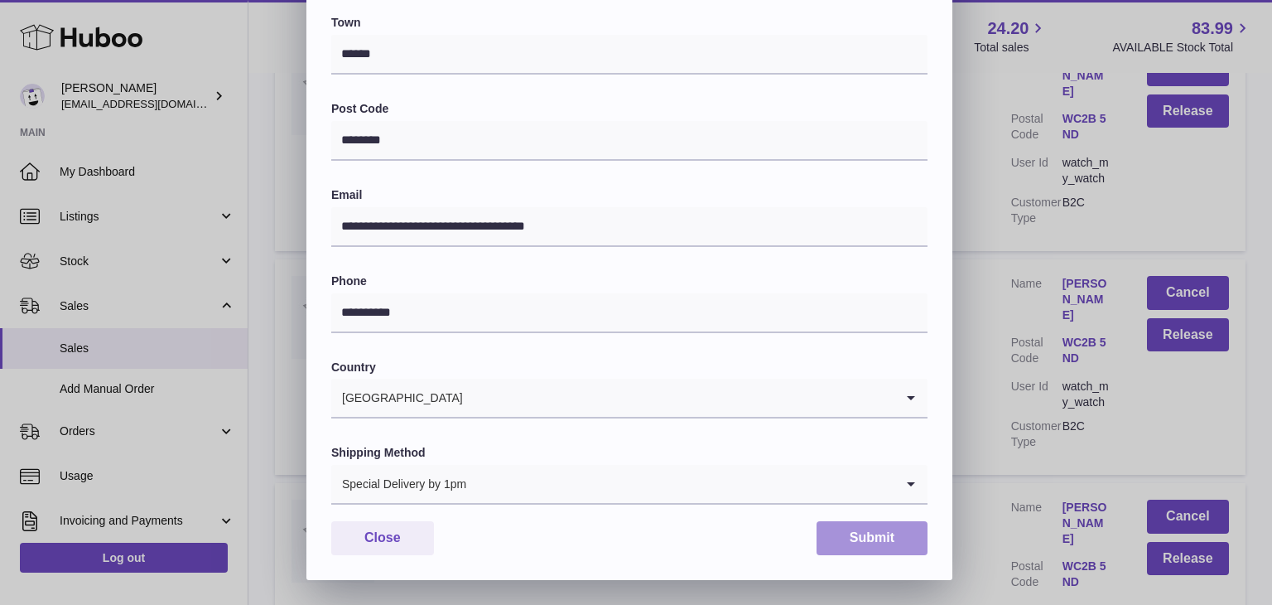
click at [869, 538] on button "Submit" at bounding box center [872, 538] width 111 height 34
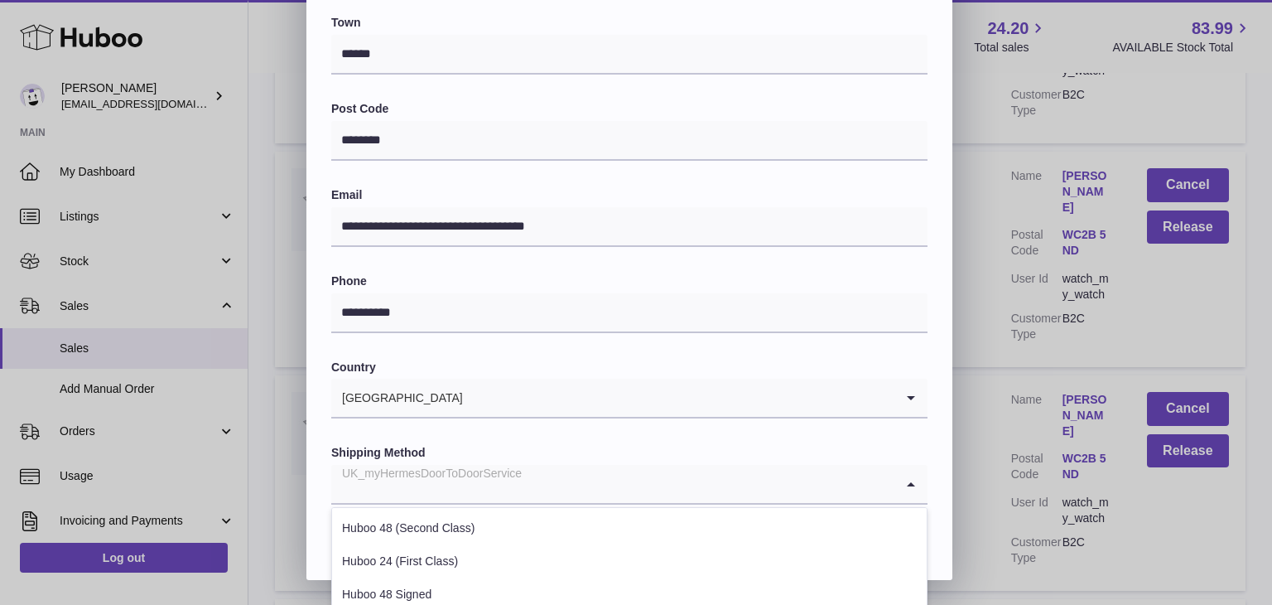
click at [719, 493] on input "Search for option" at bounding box center [612, 484] width 563 height 38
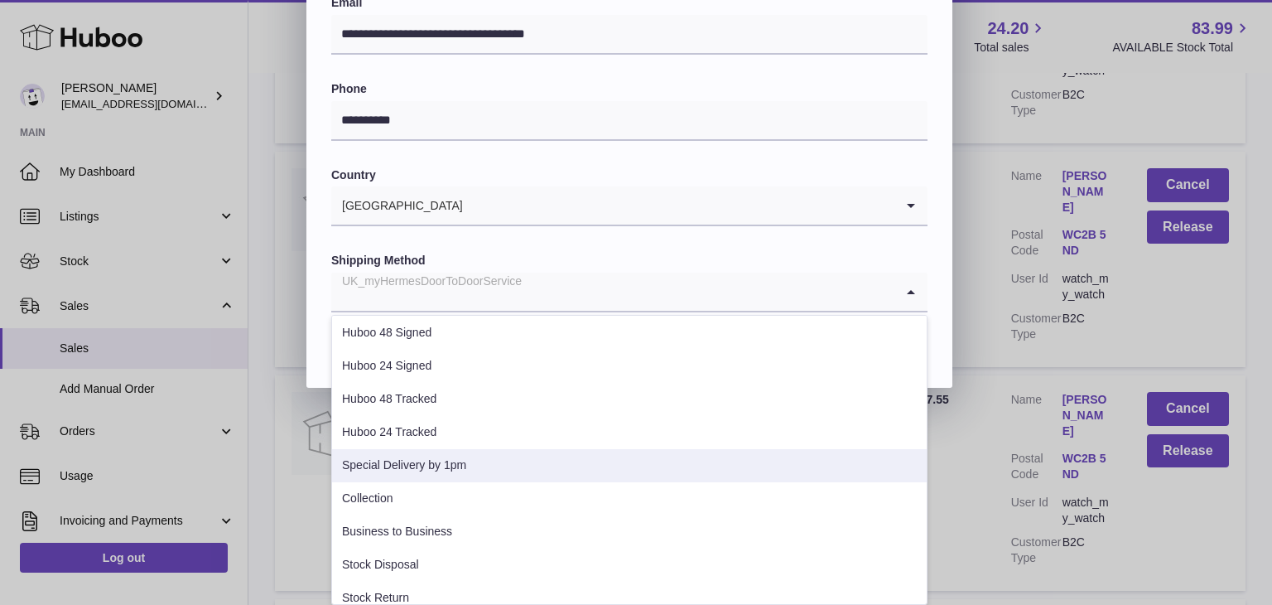
click at [463, 472] on li "Special Delivery by 1pm" at bounding box center [629, 465] width 595 height 33
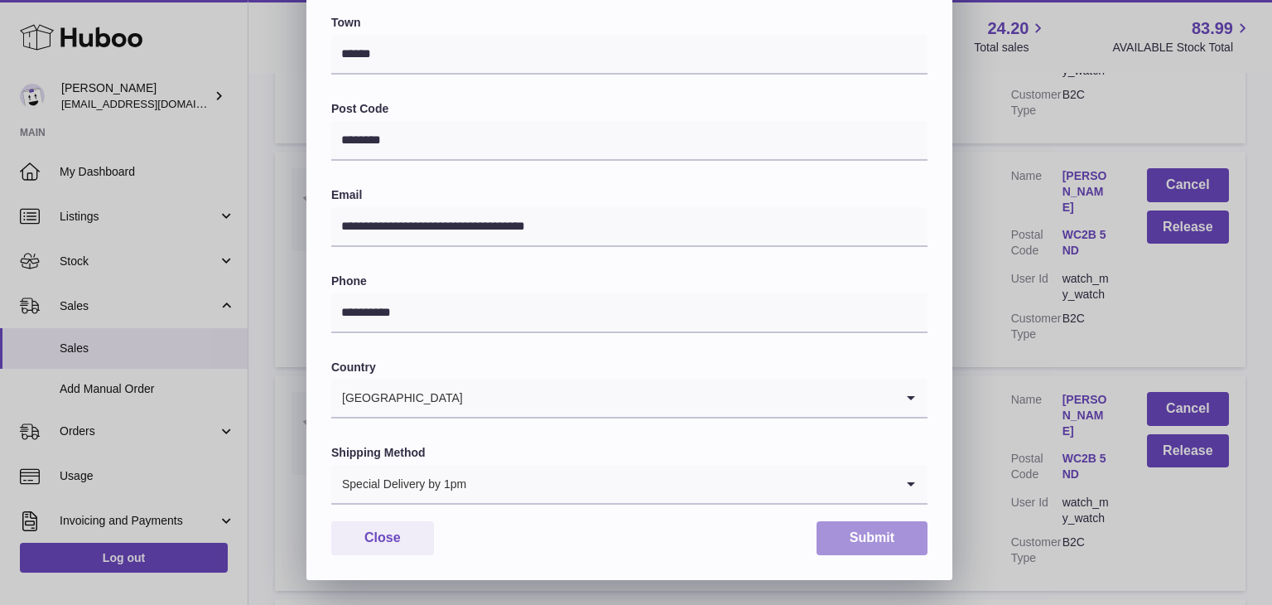
click at [870, 528] on button "Submit" at bounding box center [872, 538] width 111 height 34
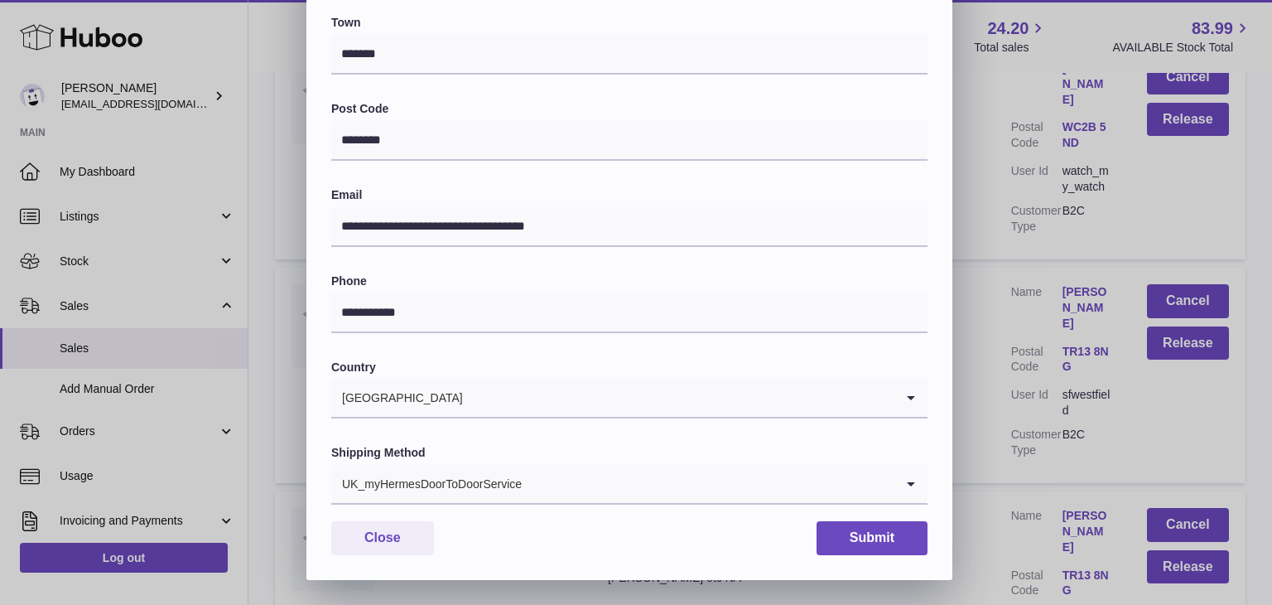
click at [533, 480] on input "Search for option" at bounding box center [709, 484] width 372 height 38
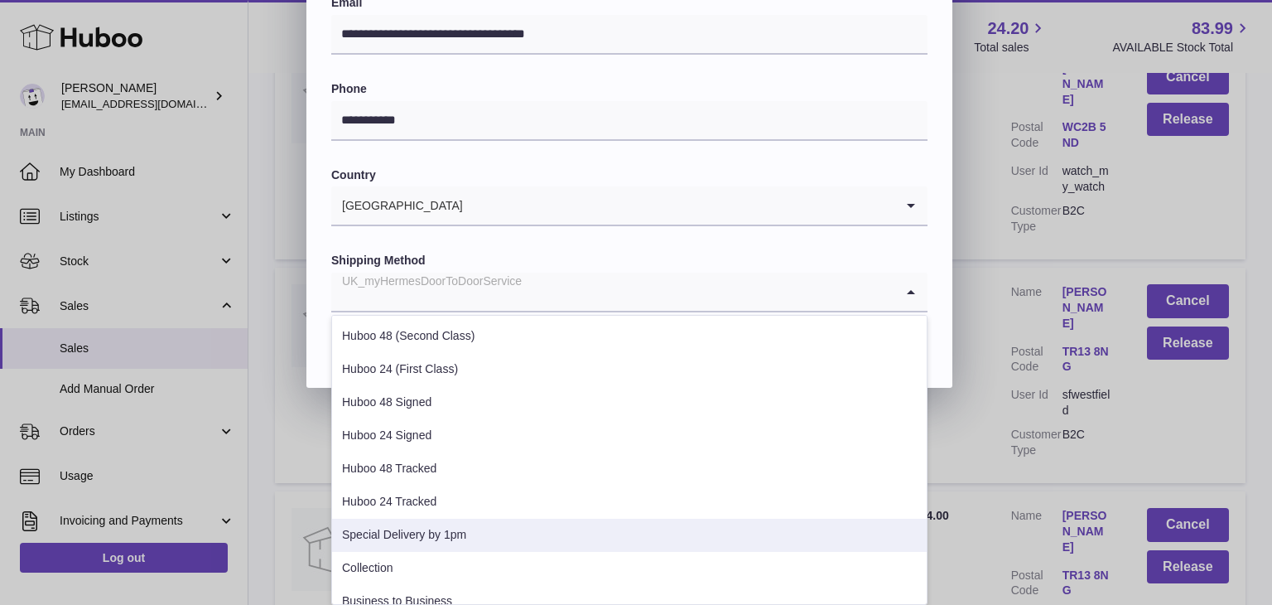
click at [490, 524] on li "Special Delivery by 1pm" at bounding box center [629, 535] width 595 height 33
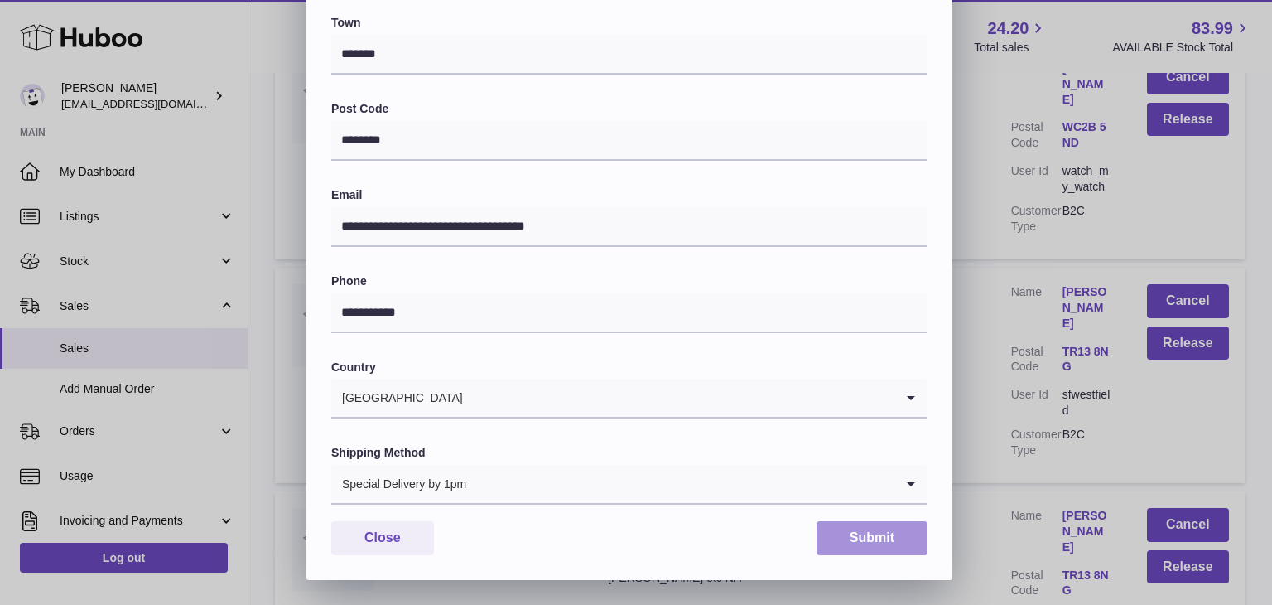
click at [872, 534] on button "Submit" at bounding box center [872, 538] width 111 height 34
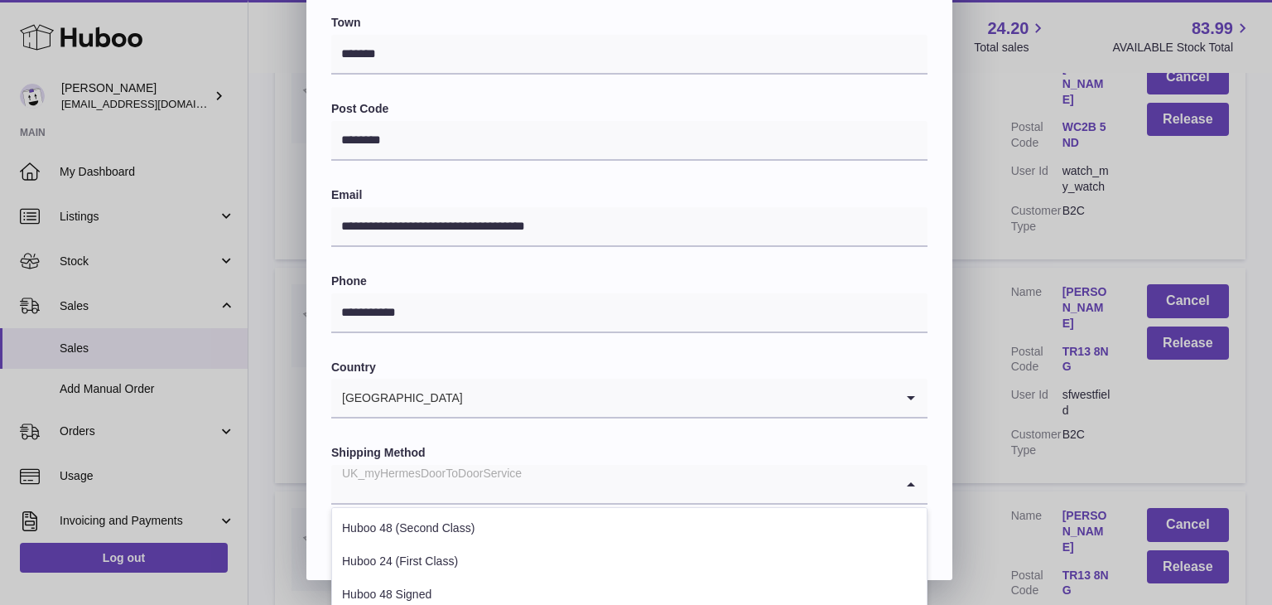
click at [547, 490] on input "Search for option" at bounding box center [612, 484] width 563 height 38
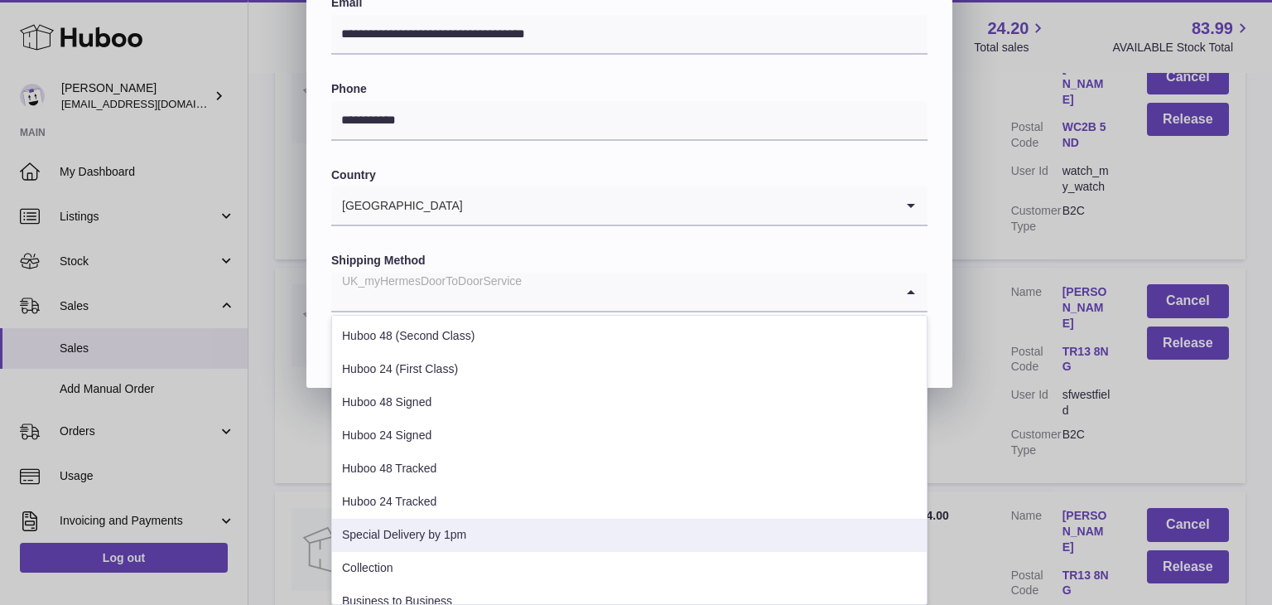
click at [495, 521] on li "Special Delivery by 1pm" at bounding box center [629, 535] width 595 height 33
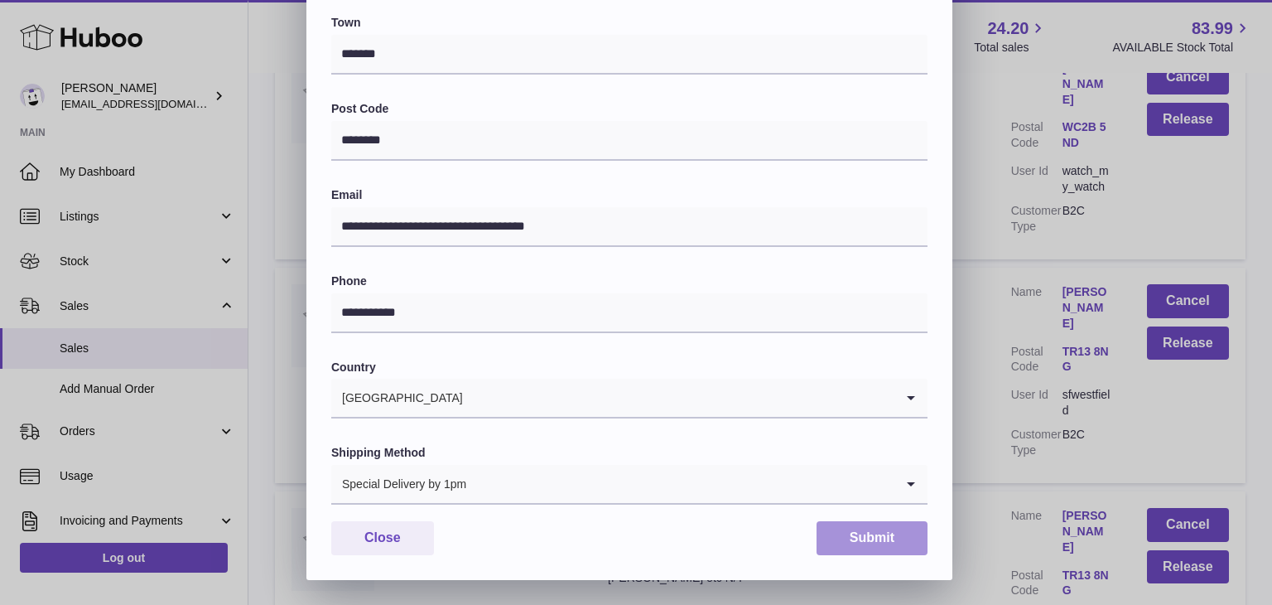
click at [880, 531] on button "Submit" at bounding box center [872, 538] width 111 height 34
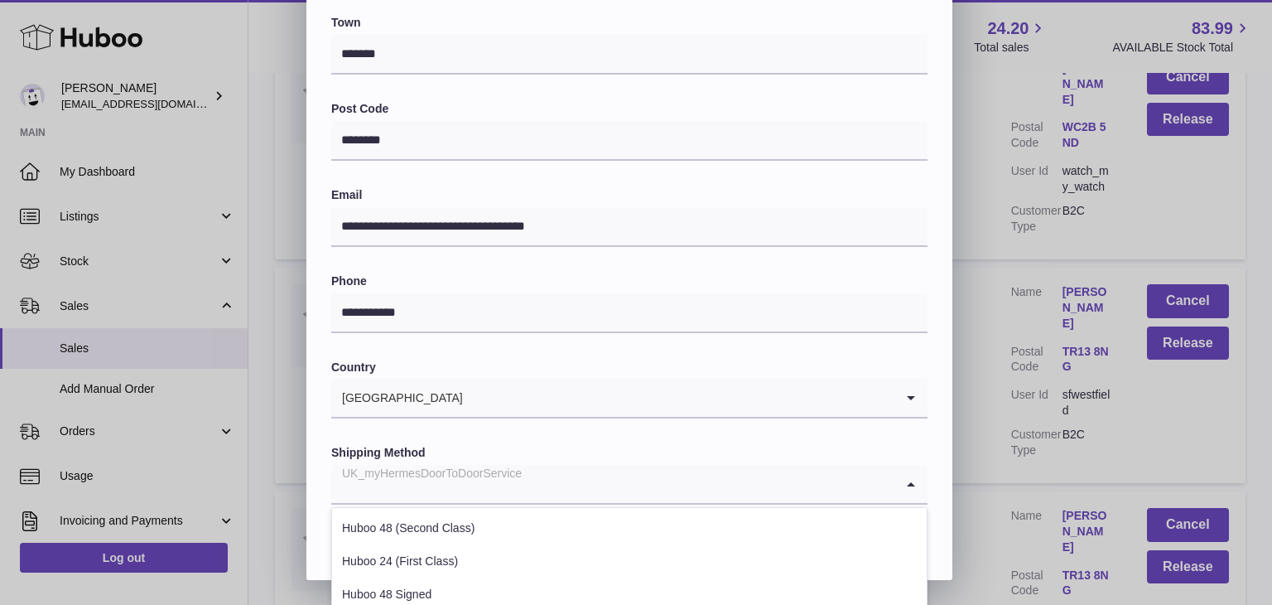
click at [485, 490] on div "UK_myHermesDoorToDoorService" at bounding box center [612, 484] width 563 height 38
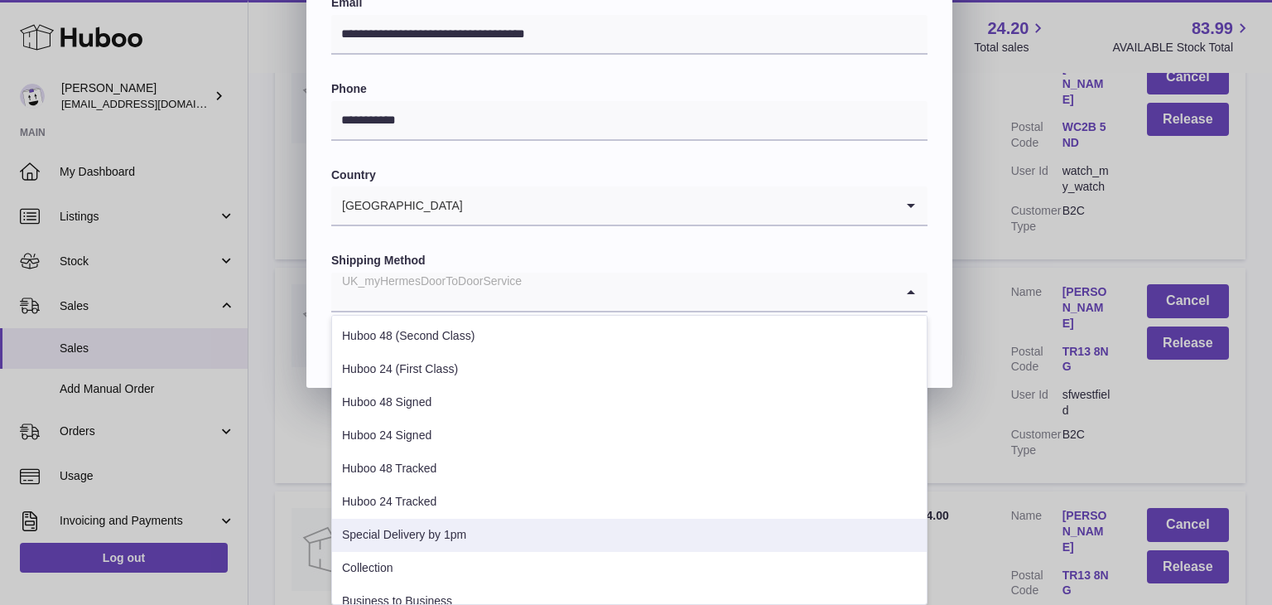
click at [469, 519] on li "Special Delivery by 1pm" at bounding box center [629, 535] width 595 height 33
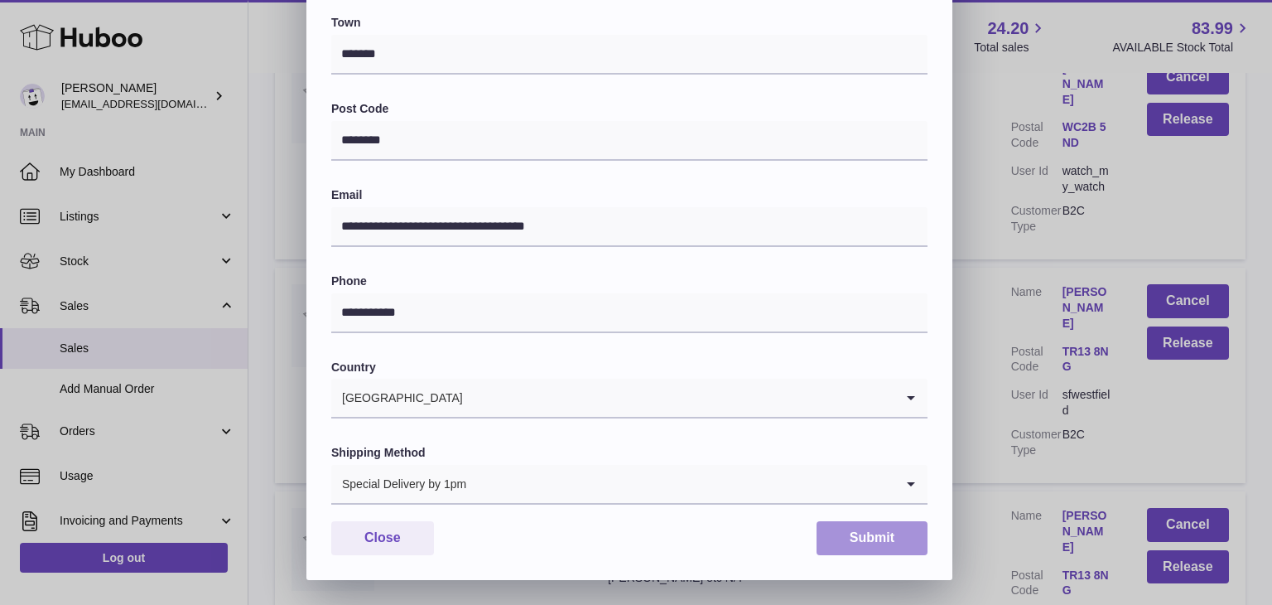
click at [851, 546] on button "Submit" at bounding box center [872, 538] width 111 height 34
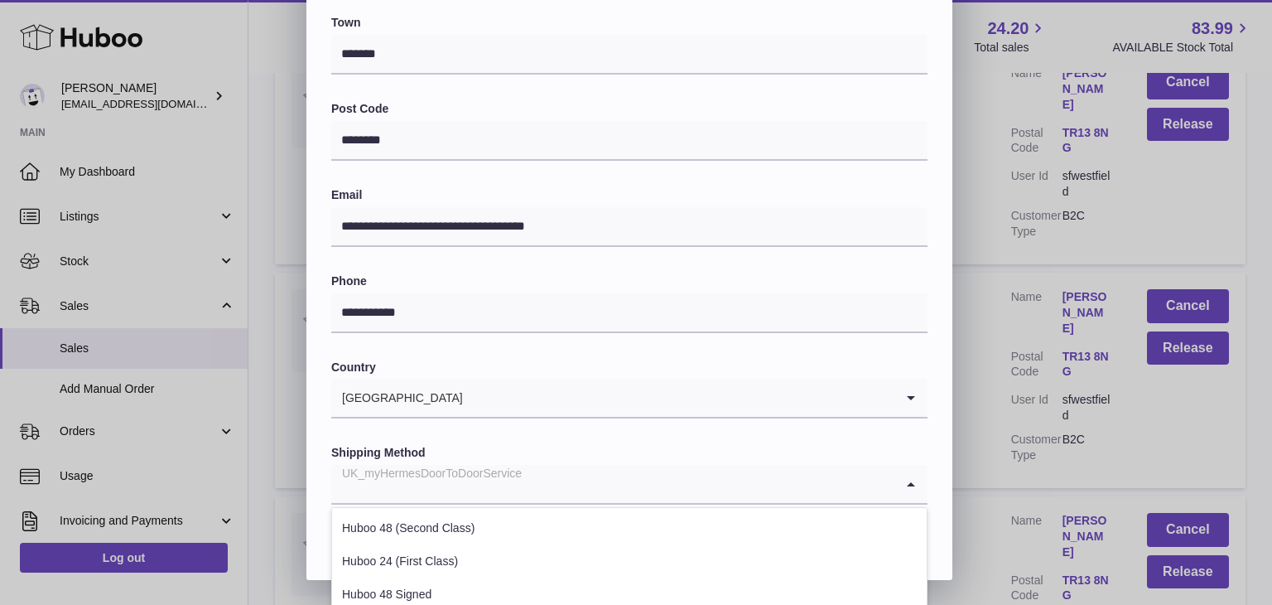
click at [494, 481] on div "UK_myHermesDoorToDoorService" at bounding box center [612, 484] width 563 height 38
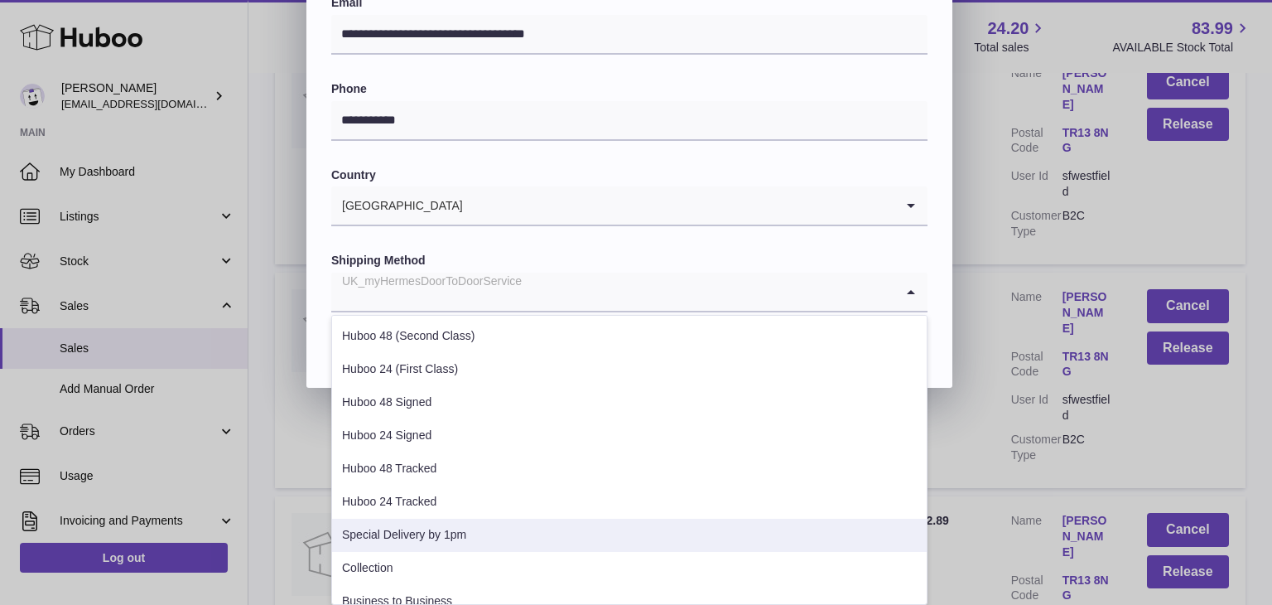
click at [454, 526] on li "Special Delivery by 1pm" at bounding box center [629, 535] width 595 height 33
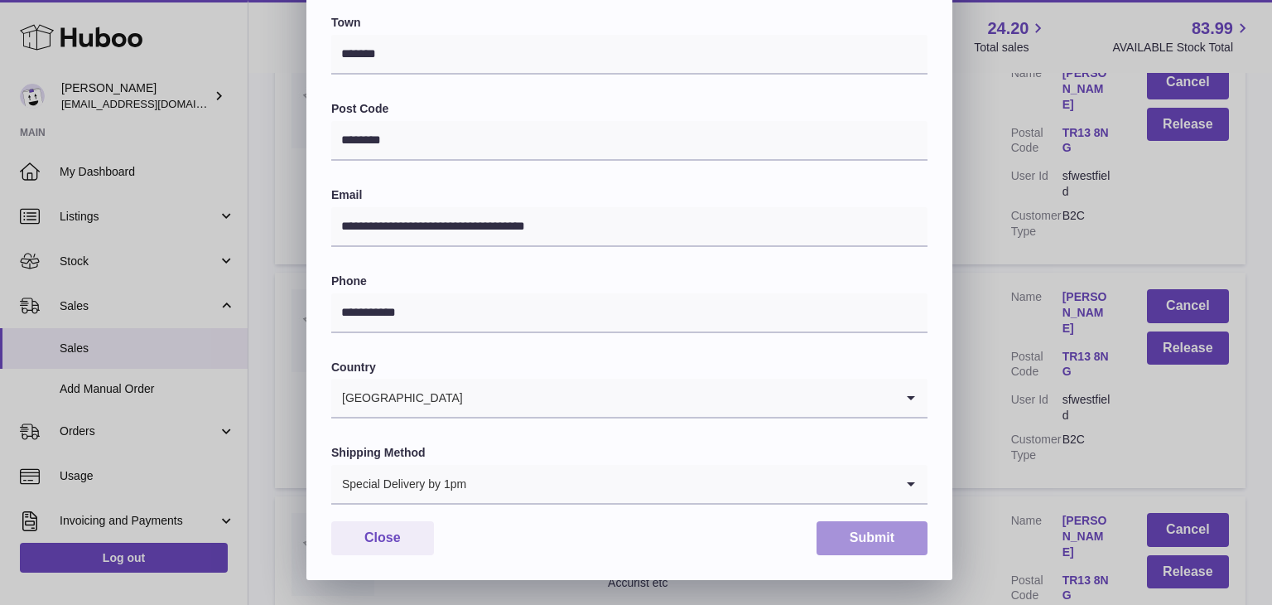
click at [877, 548] on button "Submit" at bounding box center [872, 538] width 111 height 34
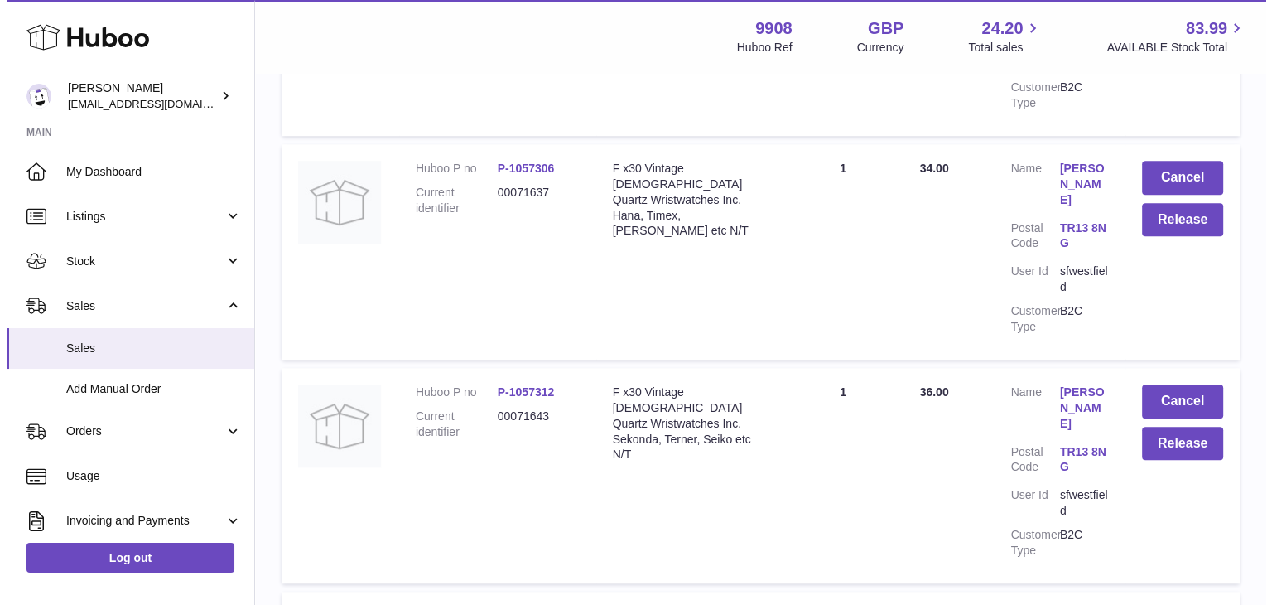
scroll to position [13804, 0]
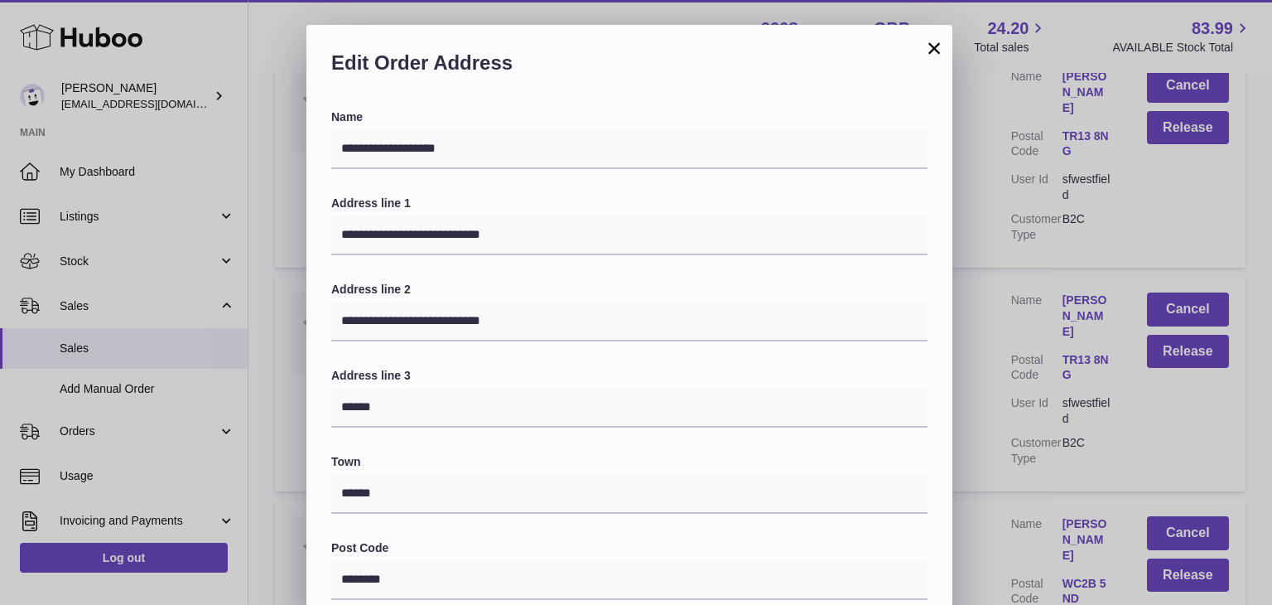
scroll to position [439, 0]
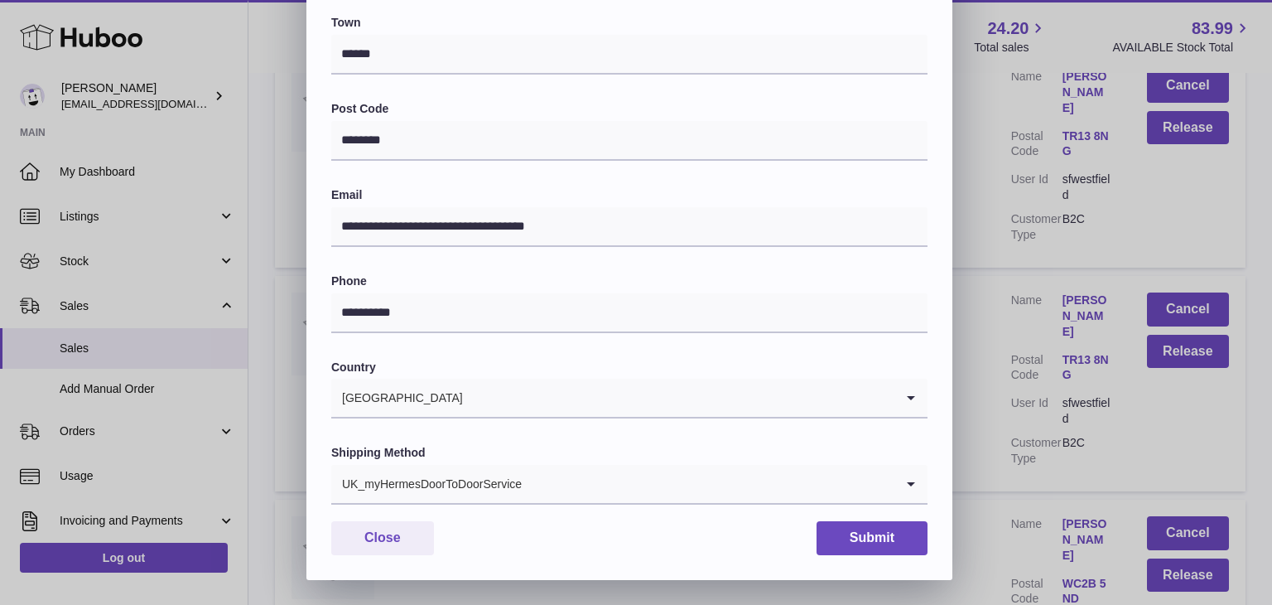
click at [533, 479] on input "Search for option" at bounding box center [709, 484] width 372 height 38
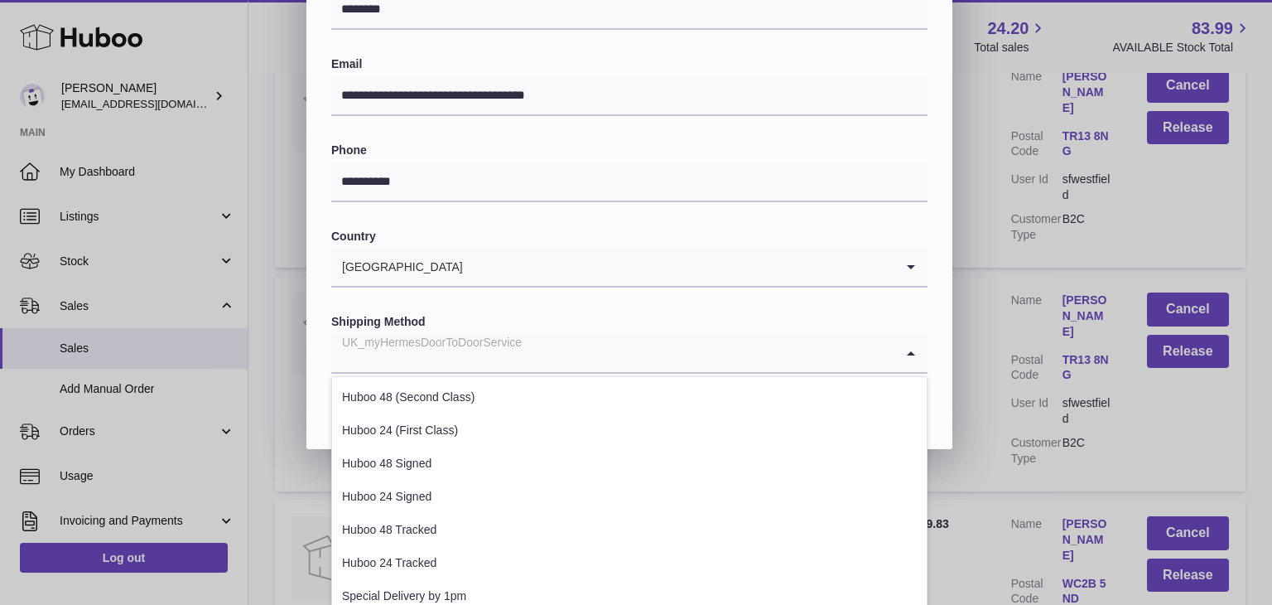
scroll to position [632, 0]
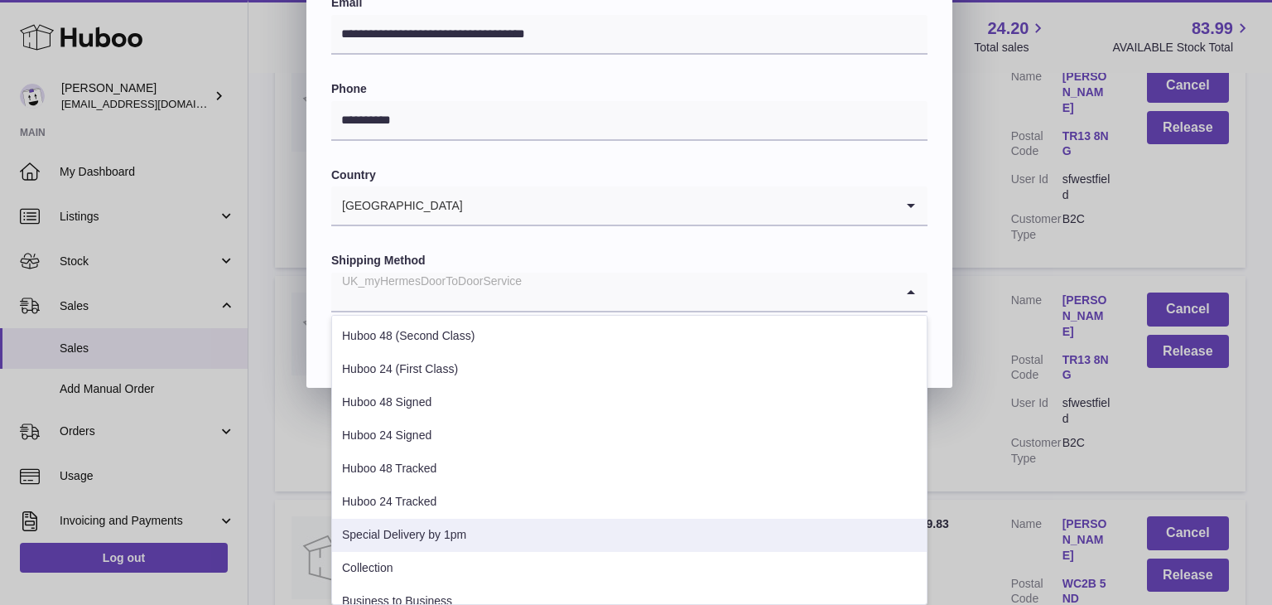
click at [445, 531] on li "Special Delivery by 1pm" at bounding box center [629, 535] width 595 height 33
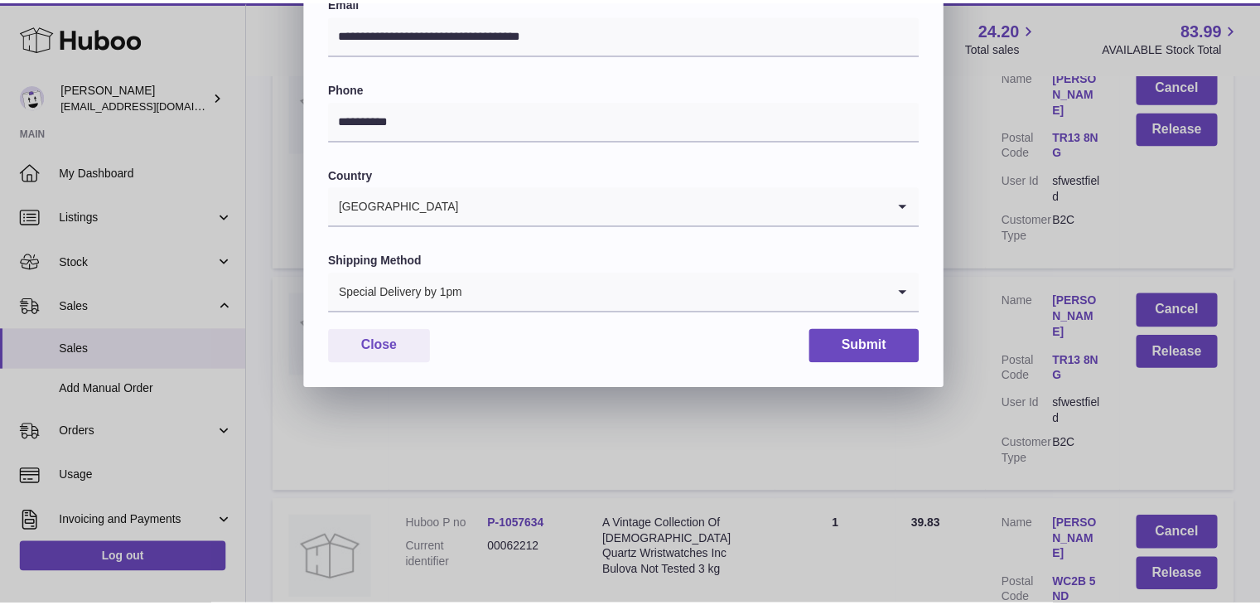
scroll to position [439, 0]
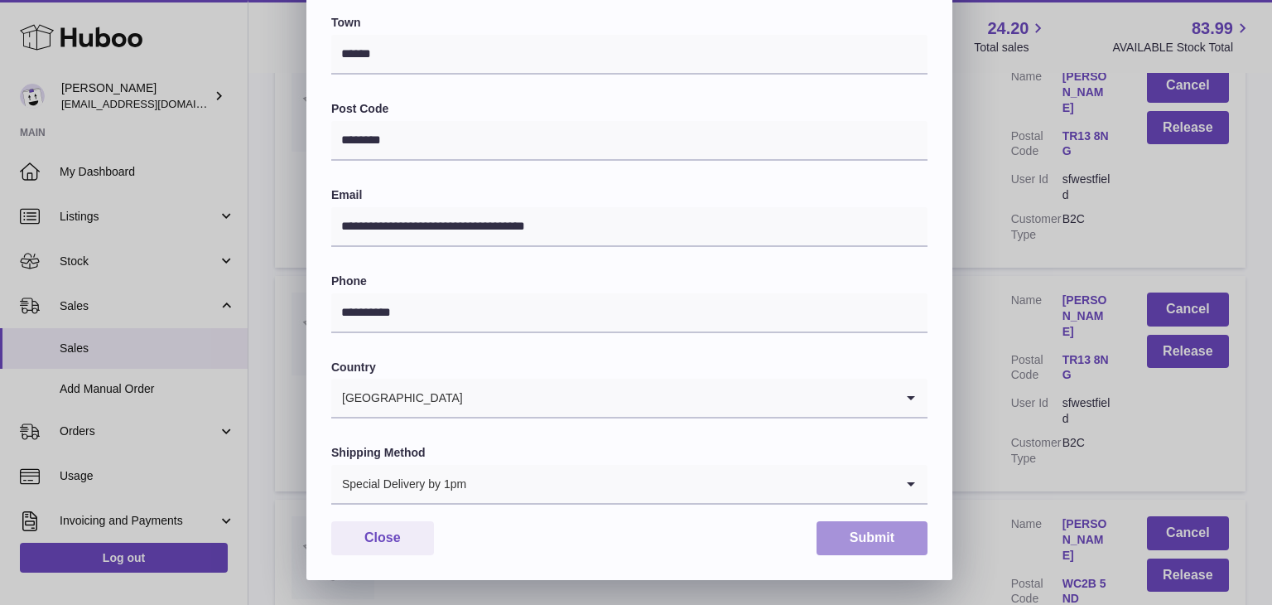
click at [871, 538] on button "Submit" at bounding box center [872, 538] width 111 height 34
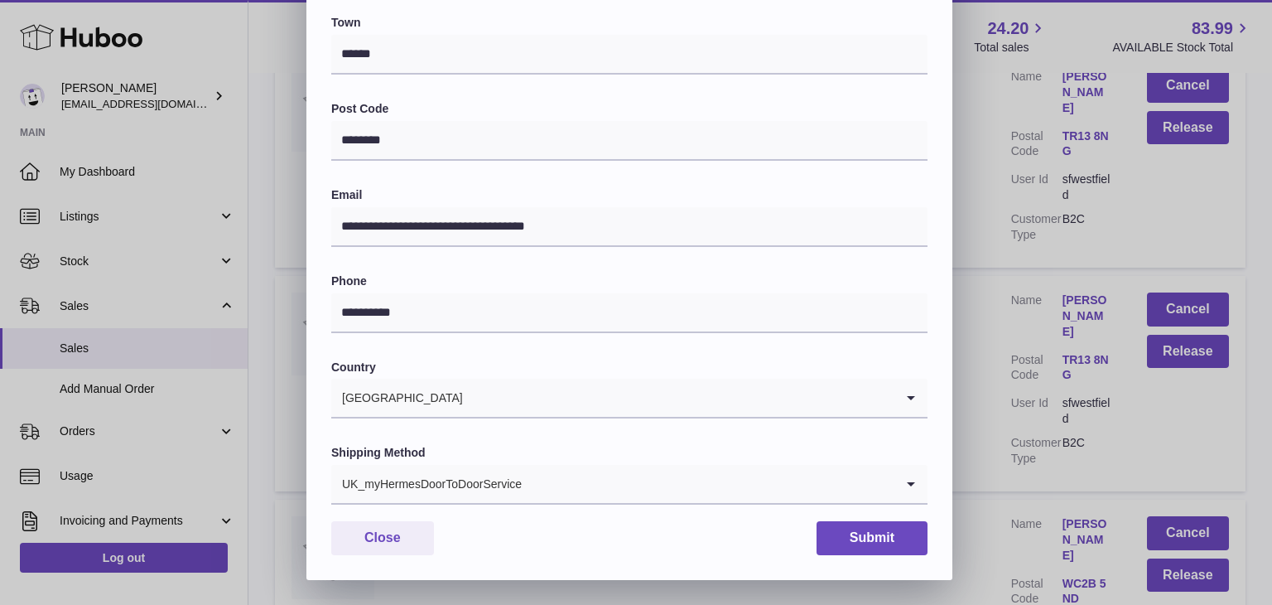
click at [513, 477] on div "UK_myHermesDoorToDoorService" at bounding box center [612, 484] width 563 height 38
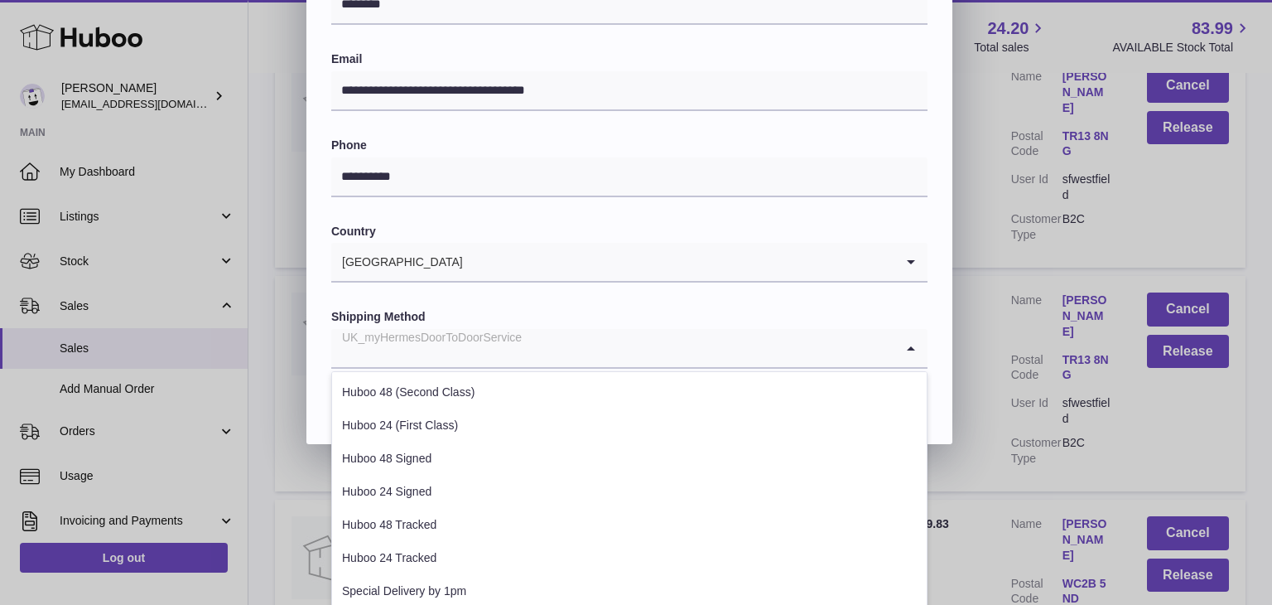
scroll to position [632, 0]
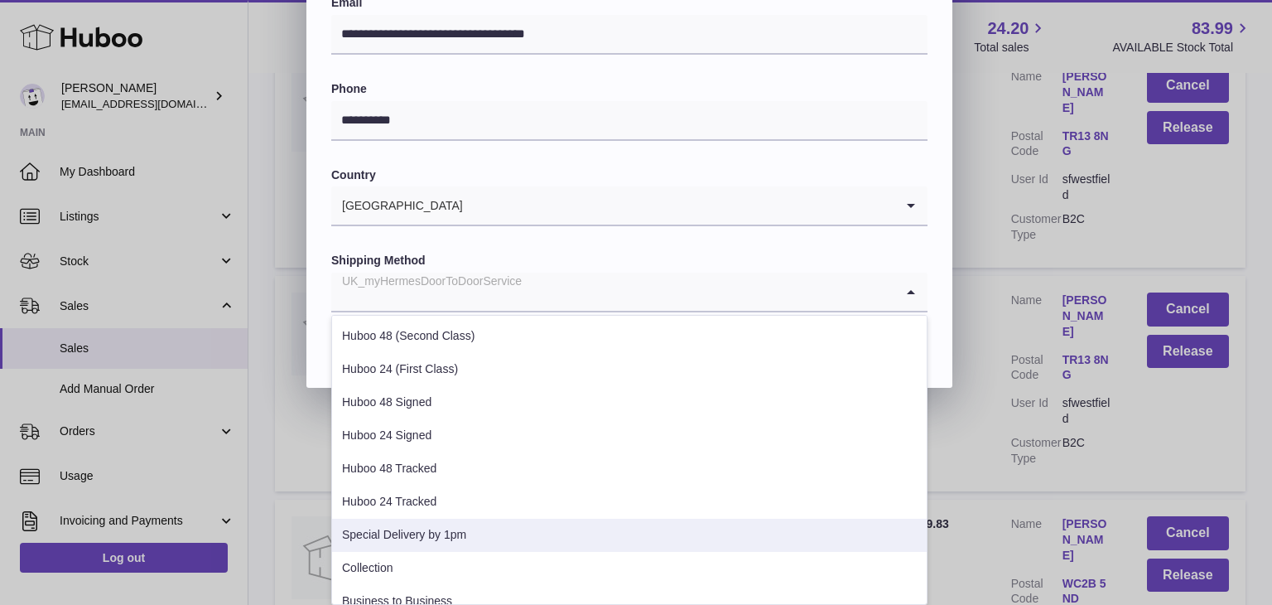
click at [457, 530] on li "Special Delivery by 1pm" at bounding box center [629, 535] width 595 height 33
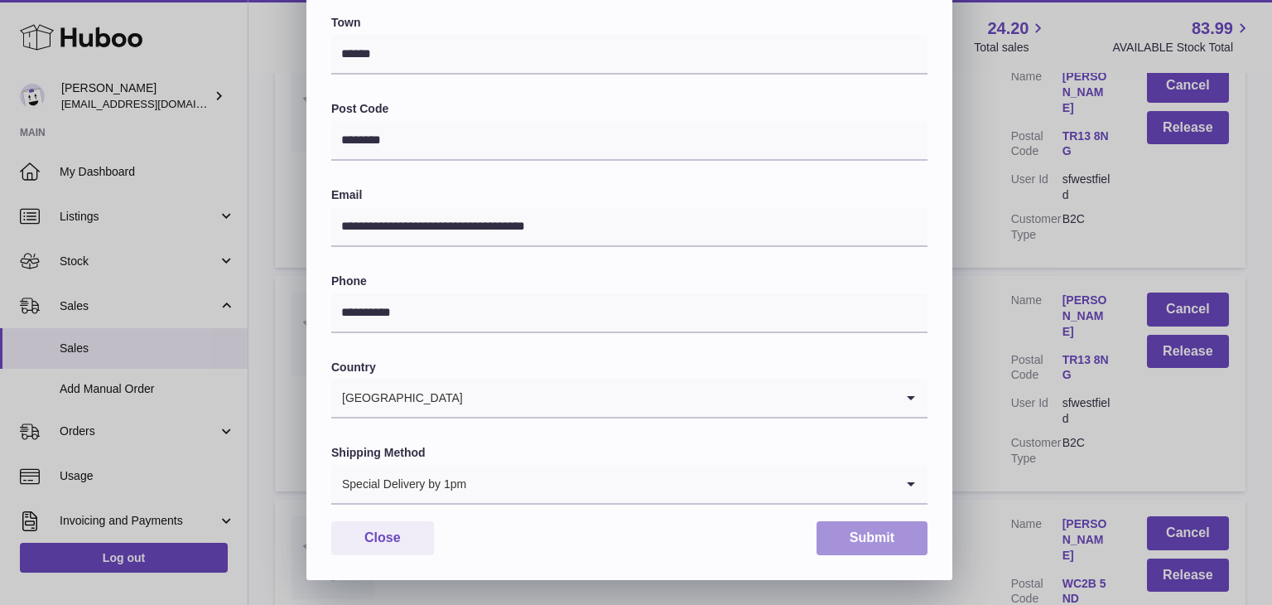
click at [875, 546] on button "Submit" at bounding box center [872, 538] width 111 height 34
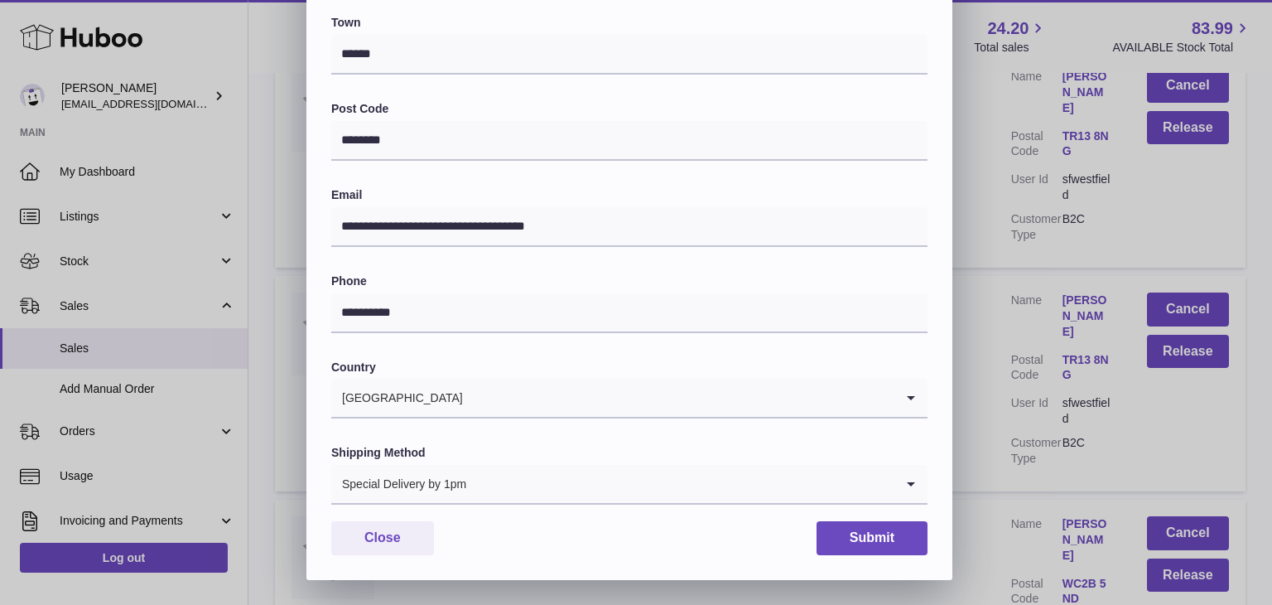
click at [515, 485] on input "Search for option" at bounding box center [680, 484] width 427 height 38
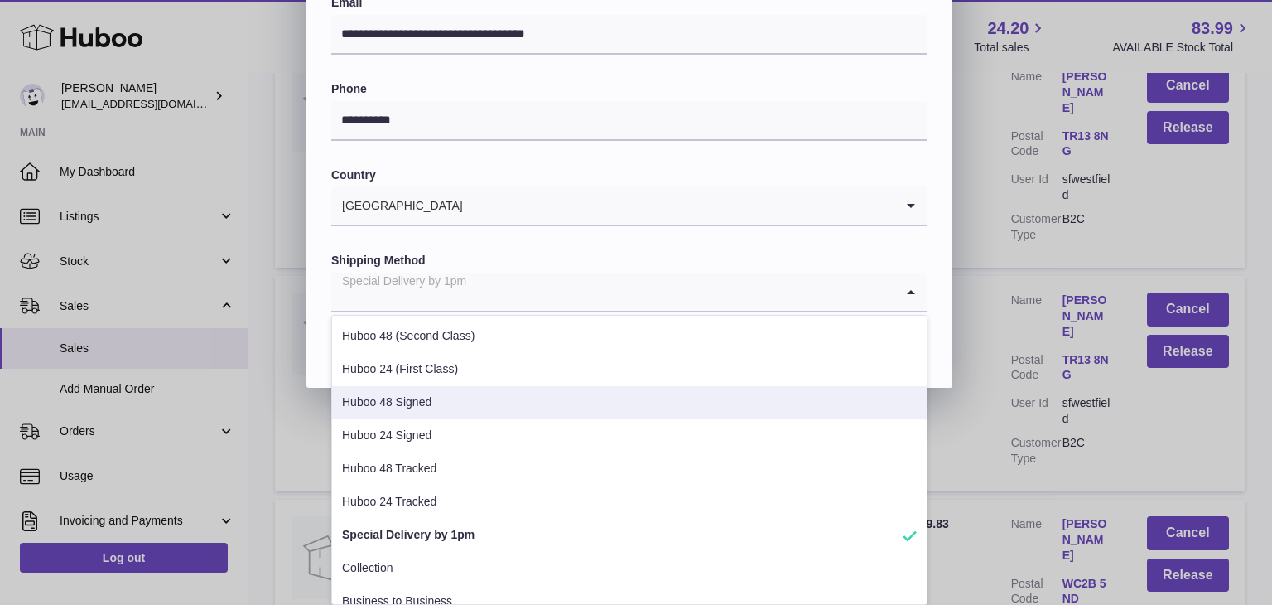
click at [961, 403] on div "**********" at bounding box center [636, 302] width 1272 height 605
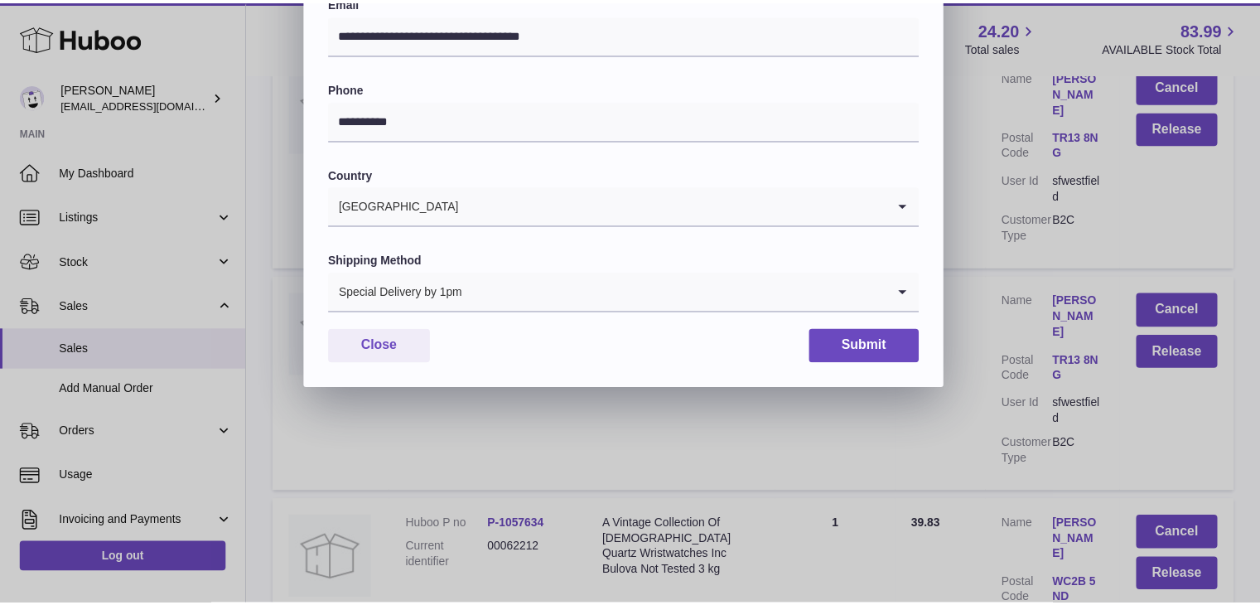
scroll to position [439, 0]
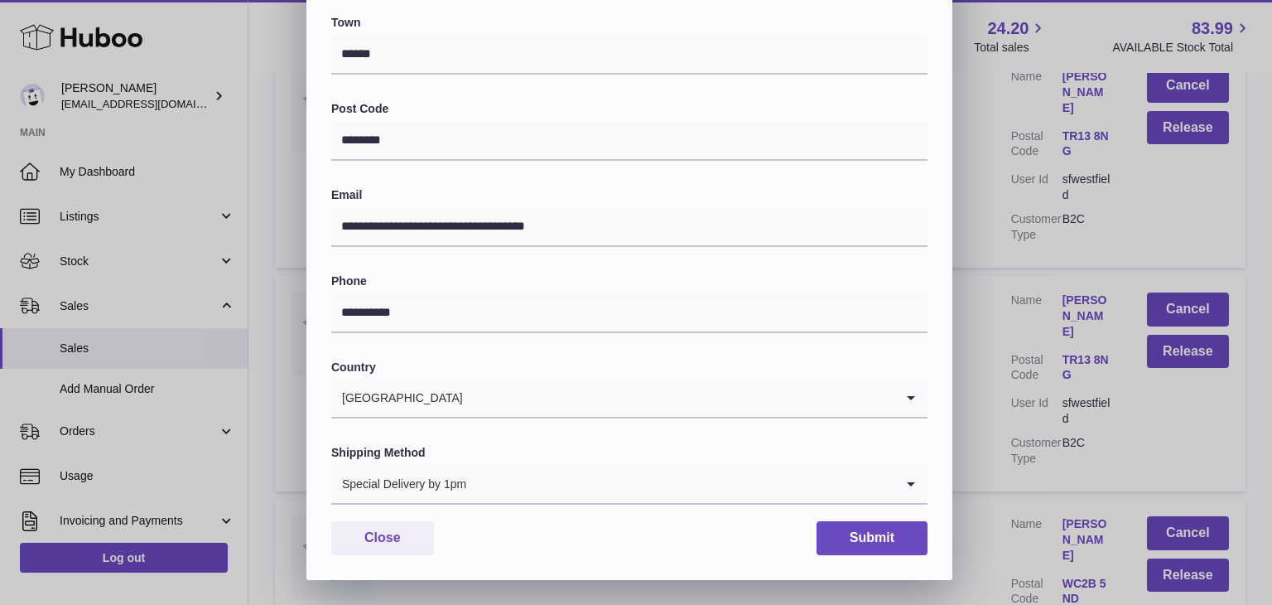
click at [987, 412] on div "**********" at bounding box center [636, 83] width 1272 height 994
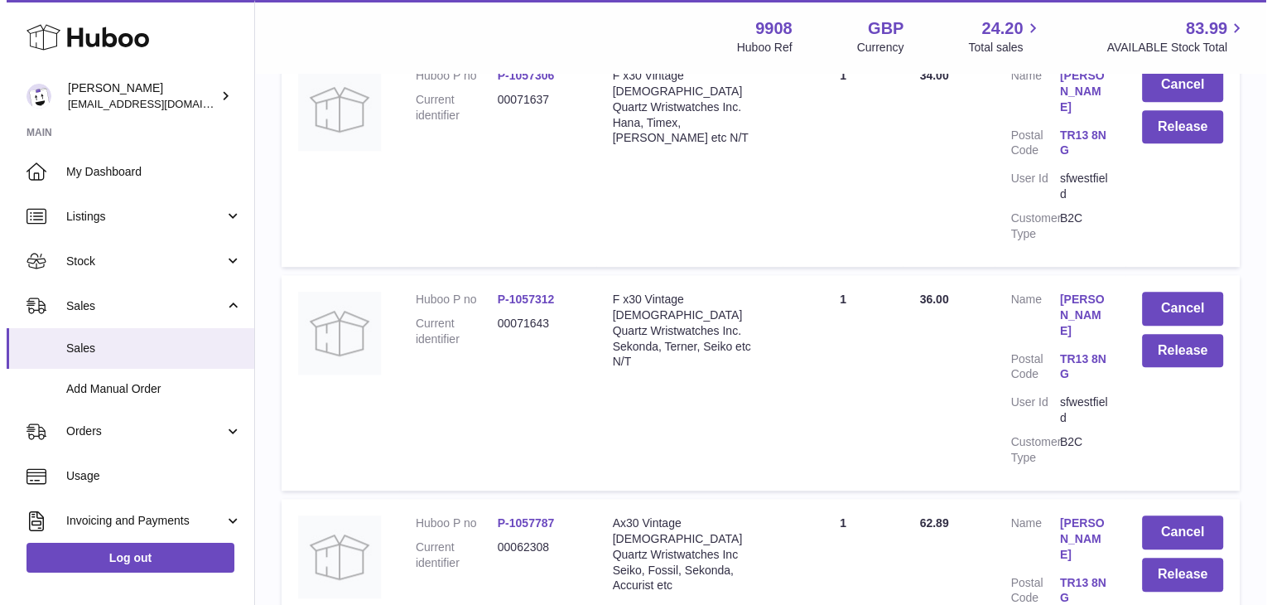
scroll to position [14025, 0]
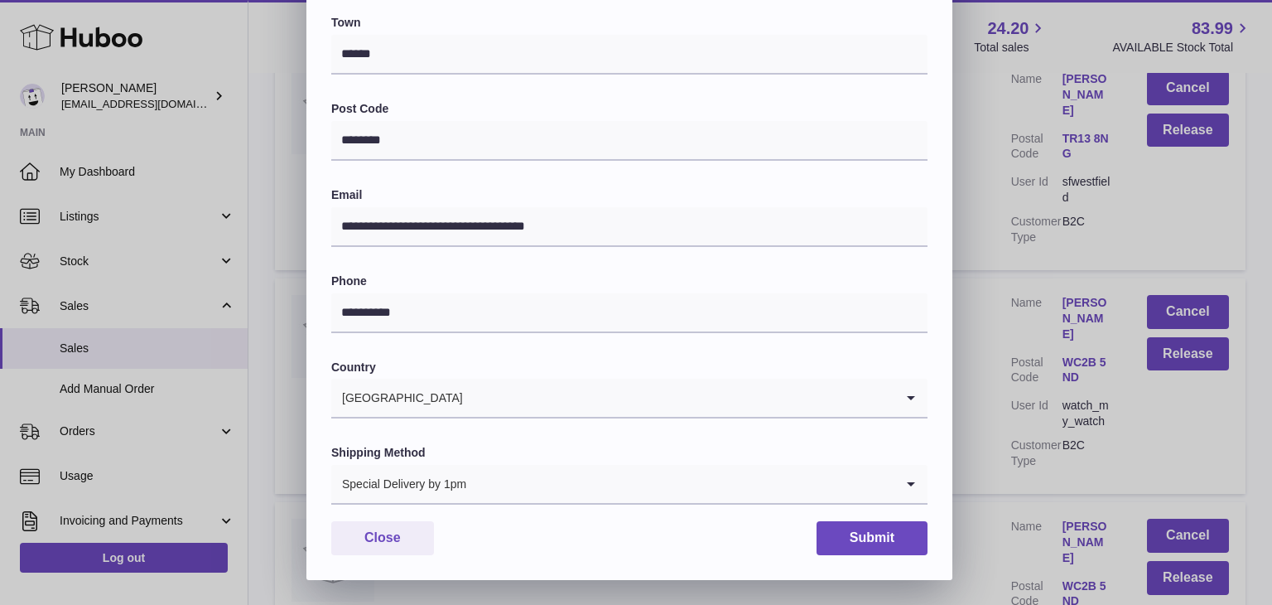
click at [966, 356] on div "**********" at bounding box center [636, 83] width 1272 height 994
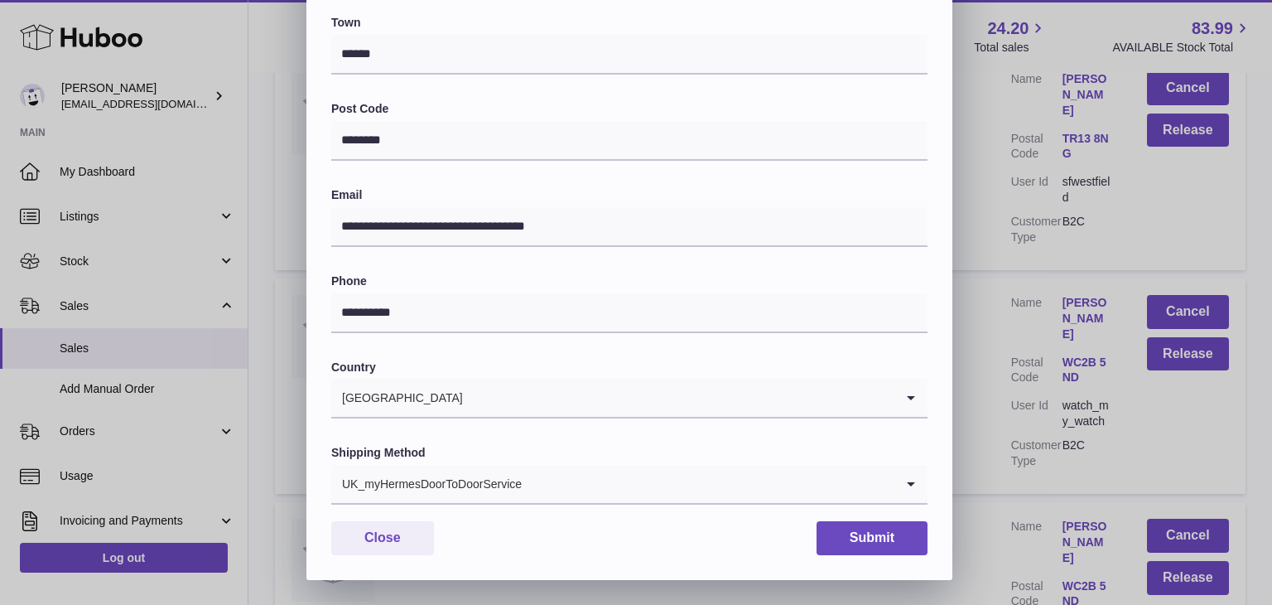
click at [576, 479] on input "Search for option" at bounding box center [709, 484] width 372 height 38
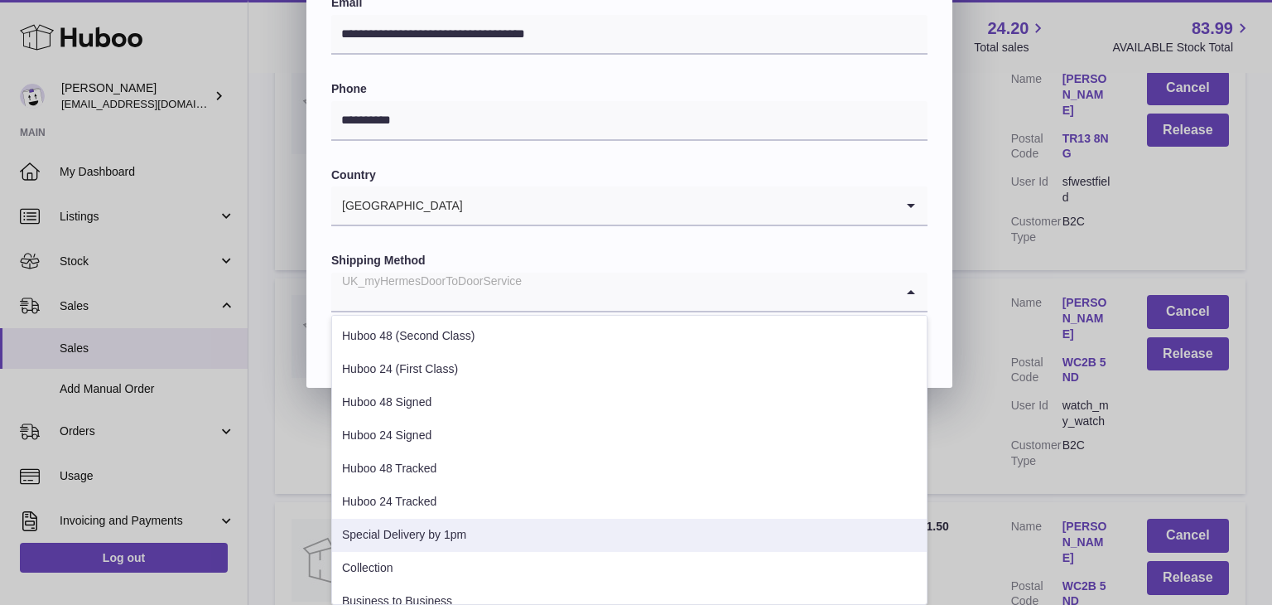
click at [505, 540] on li "Special Delivery by 1pm" at bounding box center [629, 535] width 595 height 33
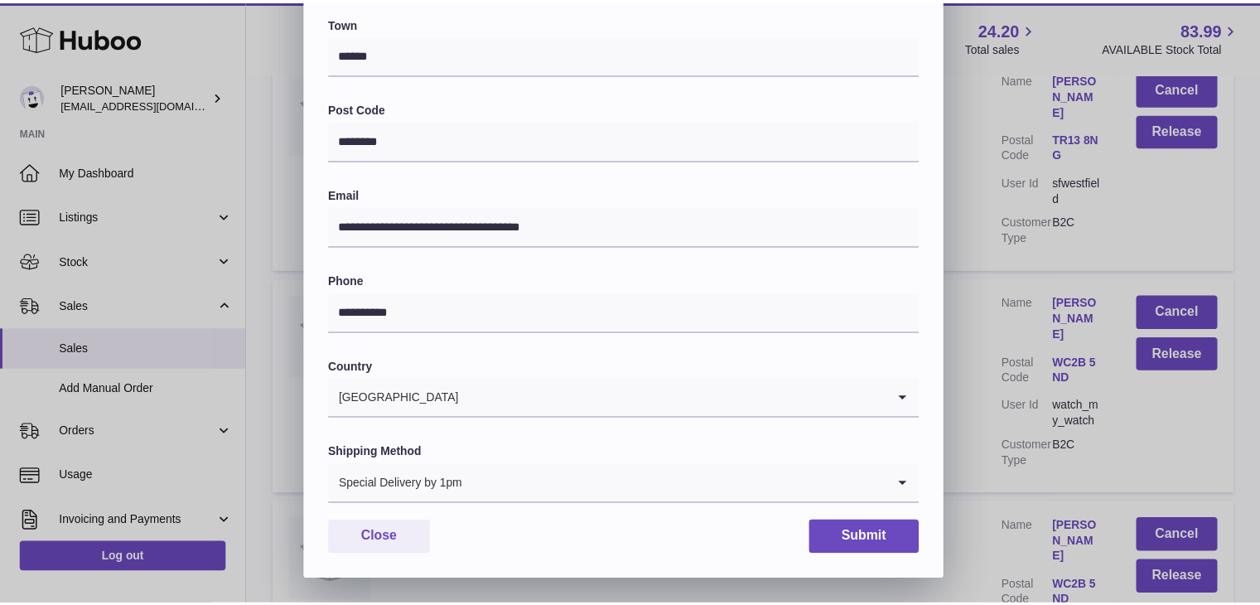
scroll to position [439, 0]
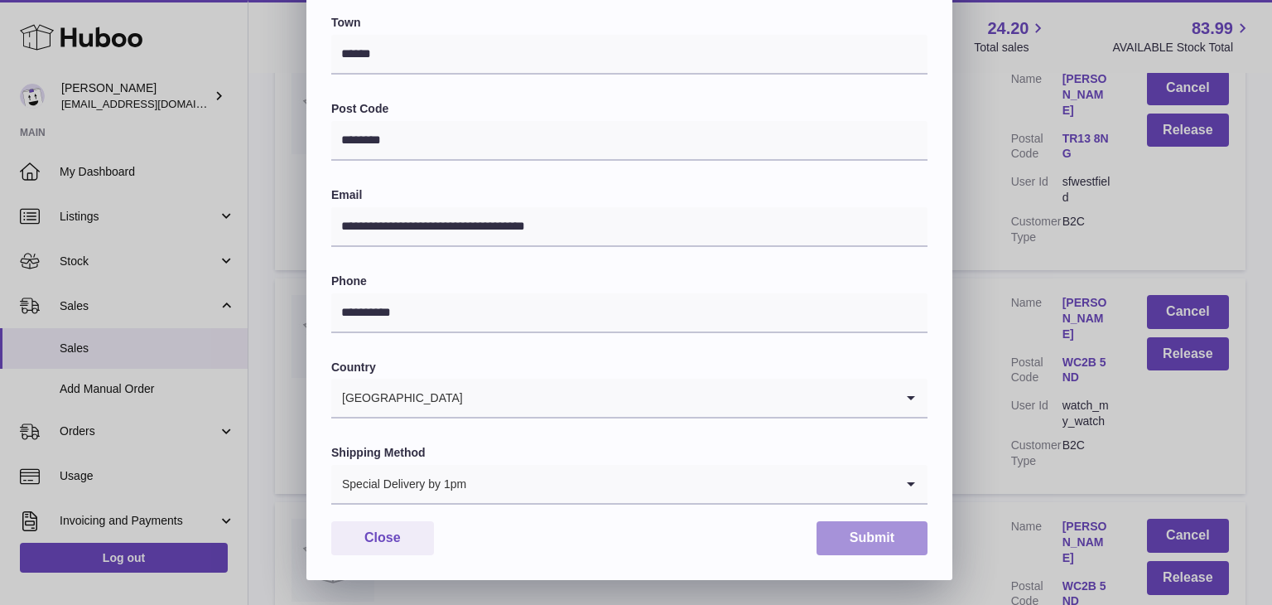
click at [861, 528] on button "Submit" at bounding box center [872, 538] width 111 height 34
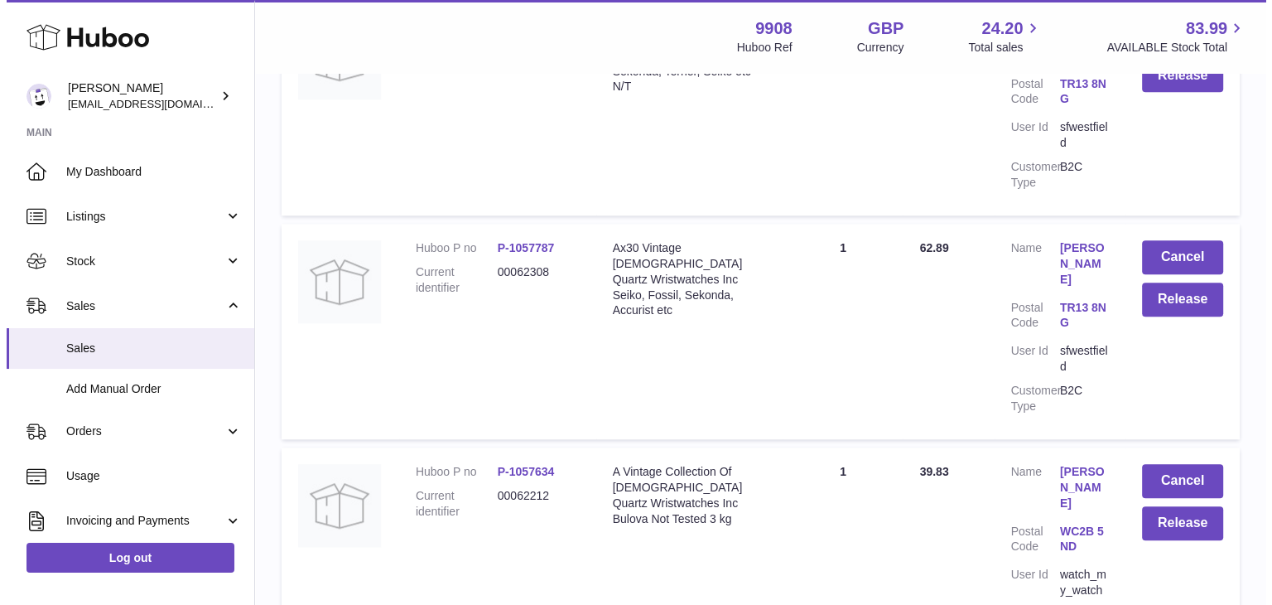
scroll to position [14247, 0]
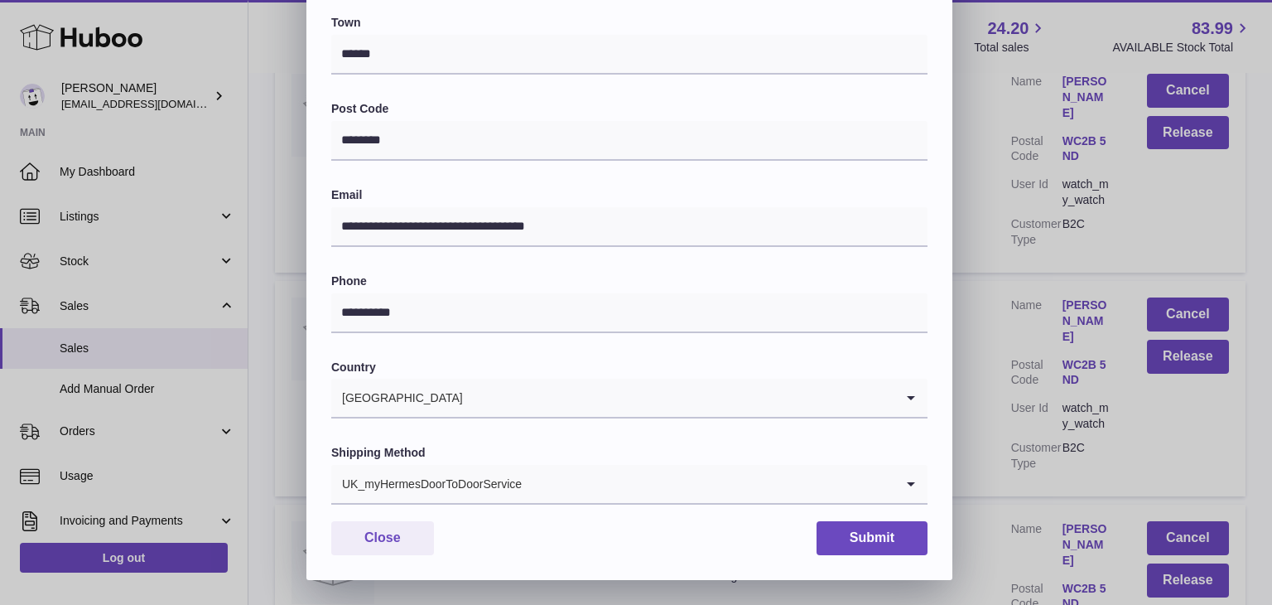
click at [547, 487] on input "Search for option" at bounding box center [709, 484] width 372 height 38
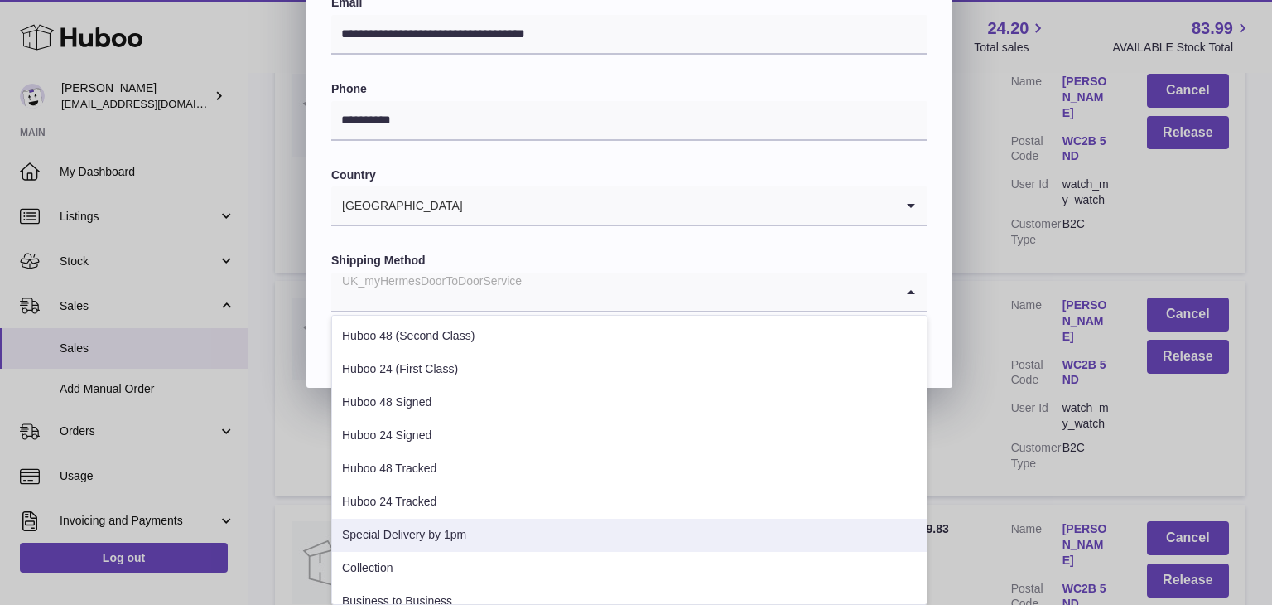
click at [423, 529] on li "Special Delivery by 1pm" at bounding box center [629, 535] width 595 height 33
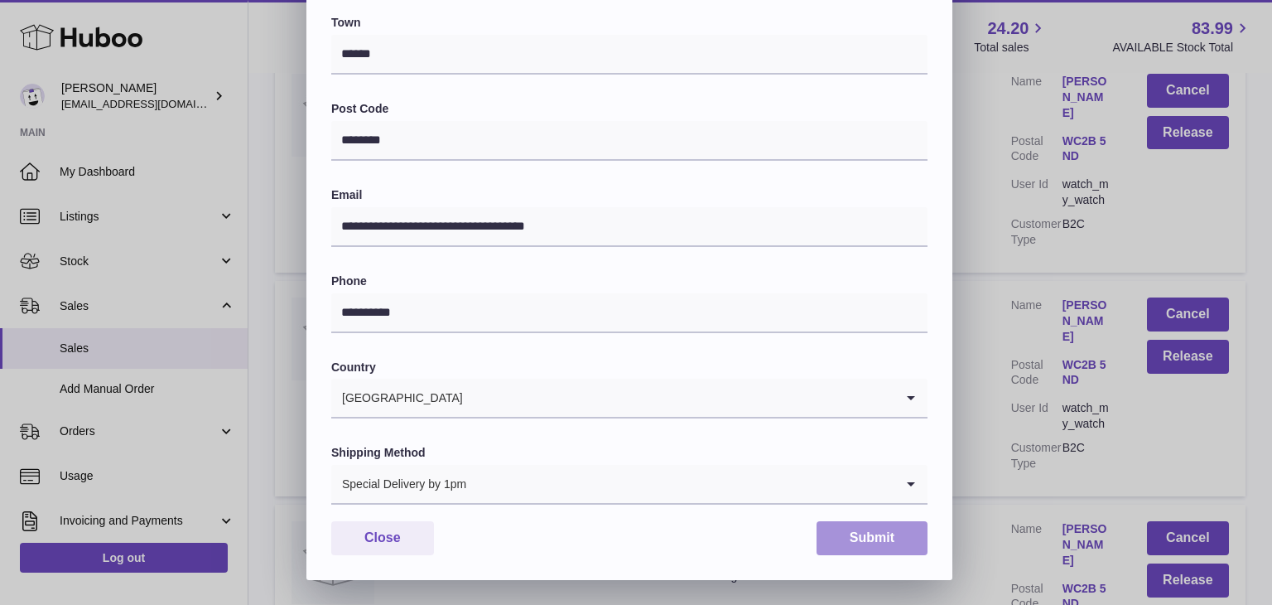
click at [881, 541] on button "Submit" at bounding box center [872, 538] width 111 height 34
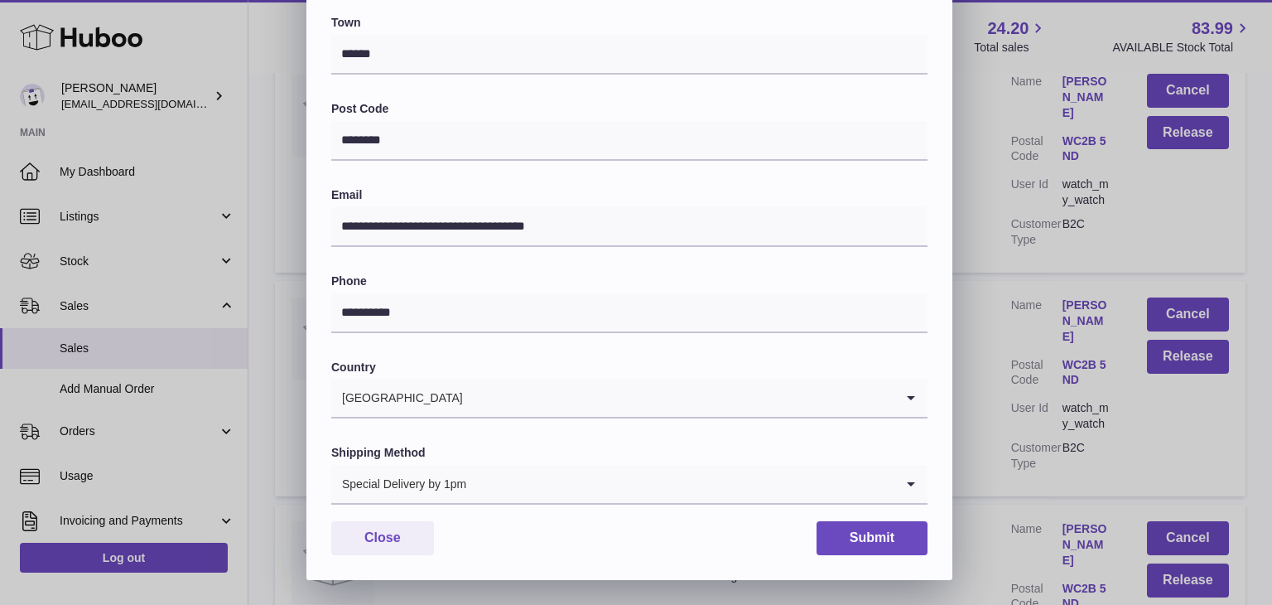
click at [1006, 412] on div "**********" at bounding box center [636, 83] width 1272 height 994
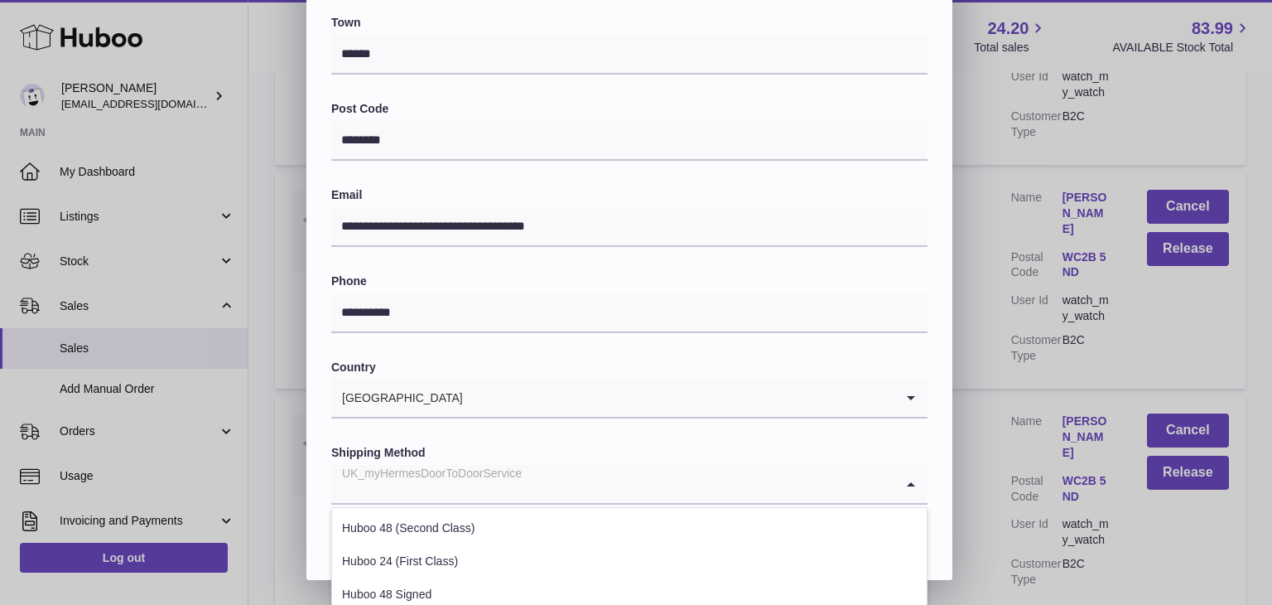
click at [545, 493] on input "Search for option" at bounding box center [612, 484] width 563 height 38
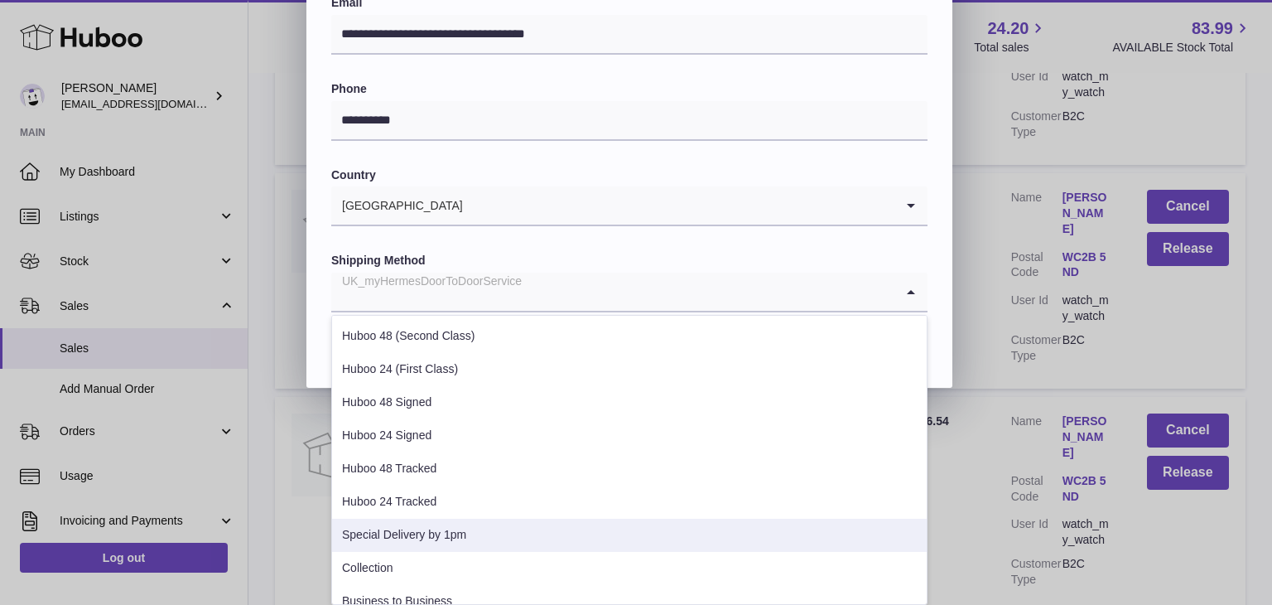
click at [470, 521] on li "Special Delivery by 1pm" at bounding box center [629, 535] width 595 height 33
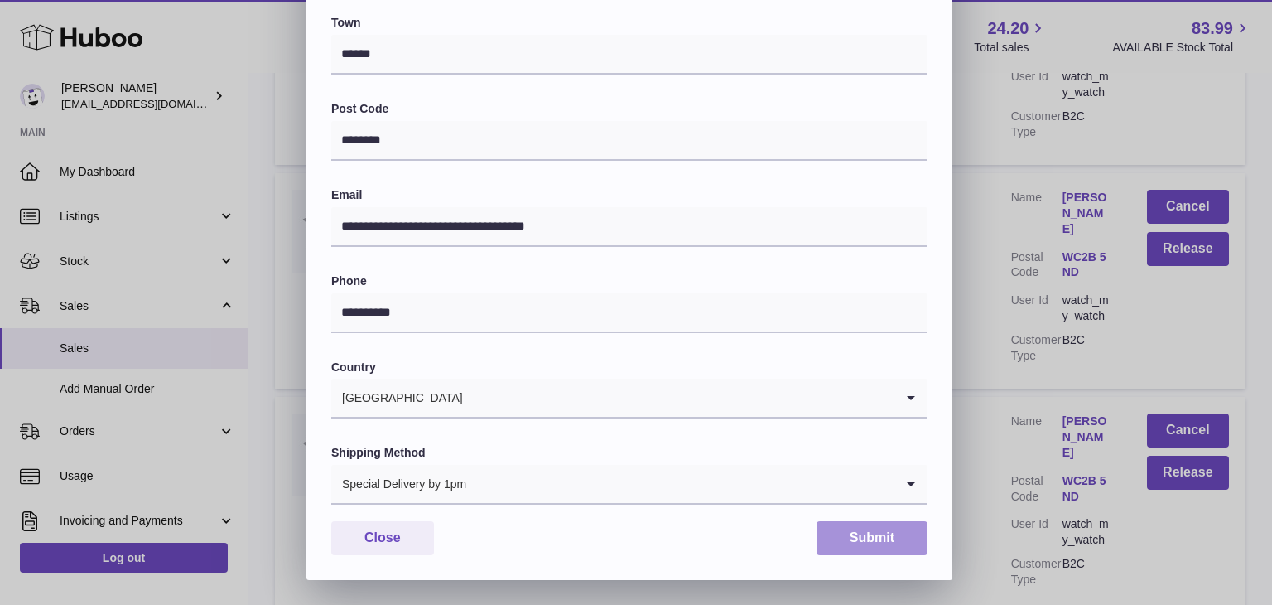
click at [863, 547] on button "Submit" at bounding box center [872, 538] width 111 height 34
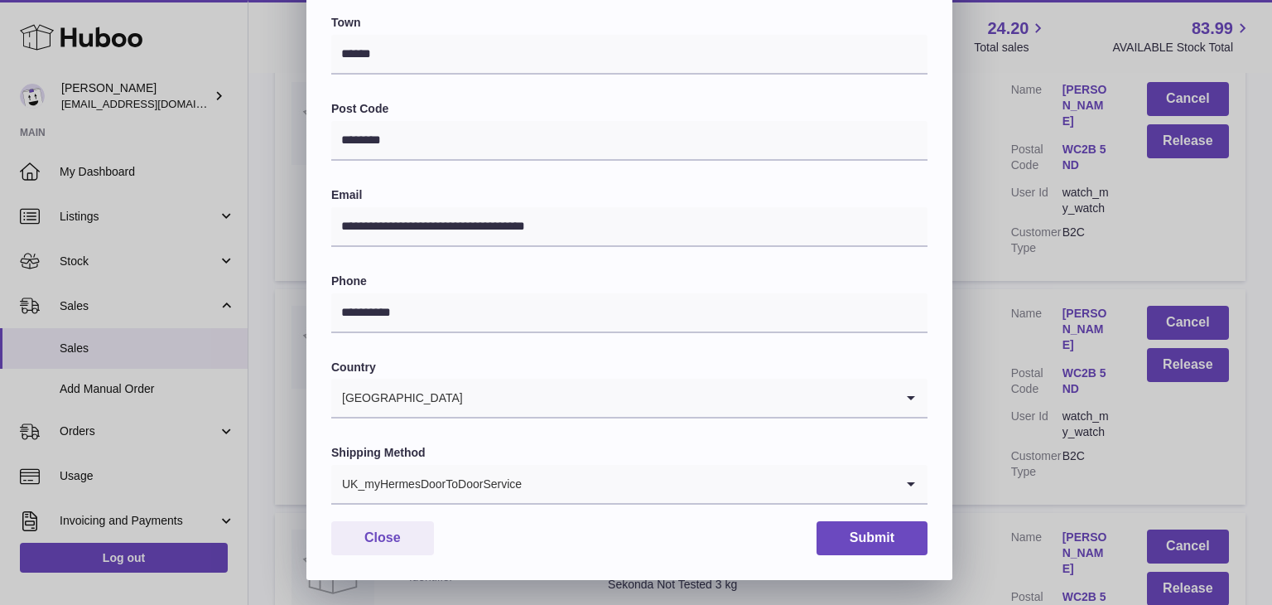
click at [552, 486] on input "Search for option" at bounding box center [709, 484] width 372 height 38
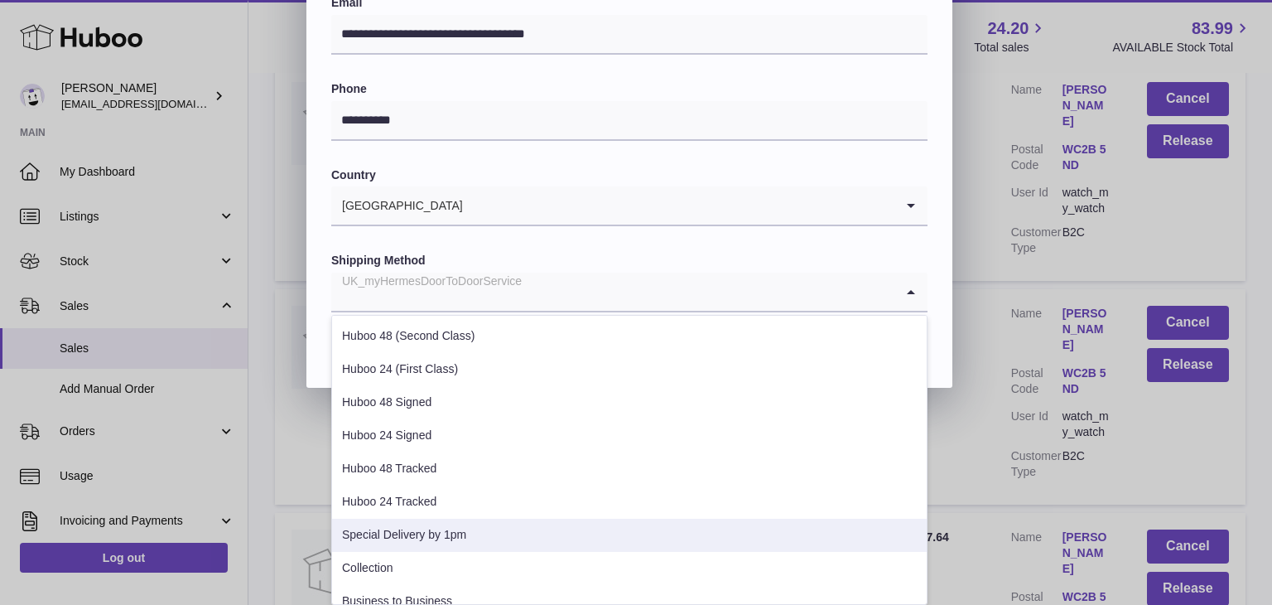
click at [466, 534] on li "Special Delivery by 1pm" at bounding box center [629, 535] width 595 height 33
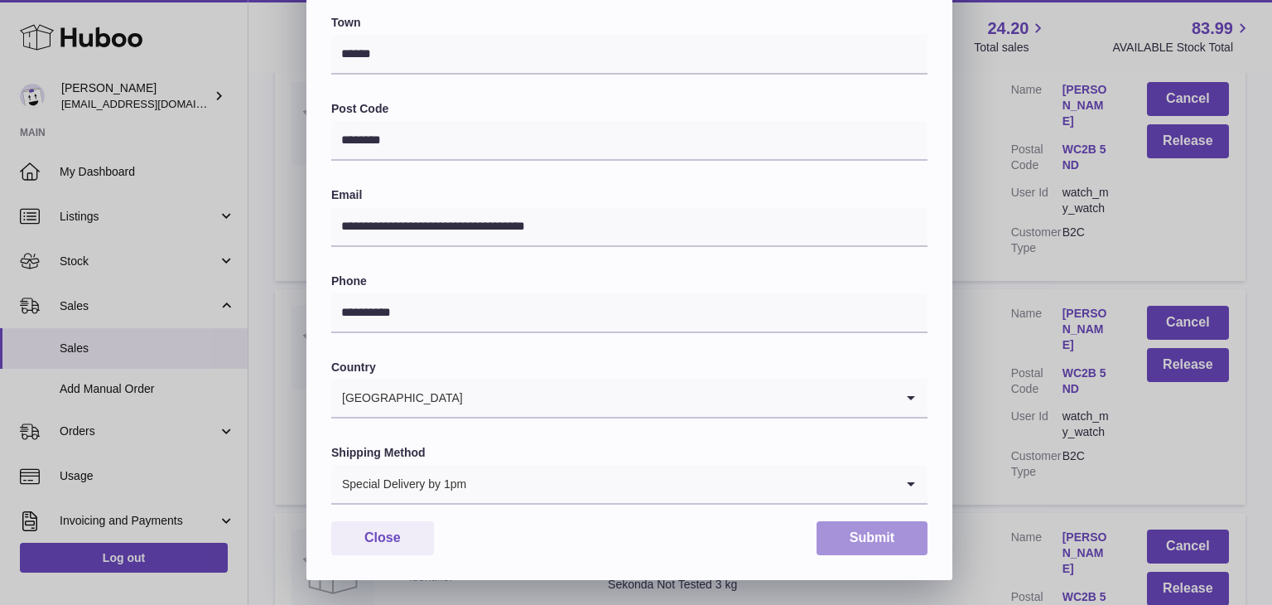
click at [844, 544] on button "Submit" at bounding box center [872, 538] width 111 height 34
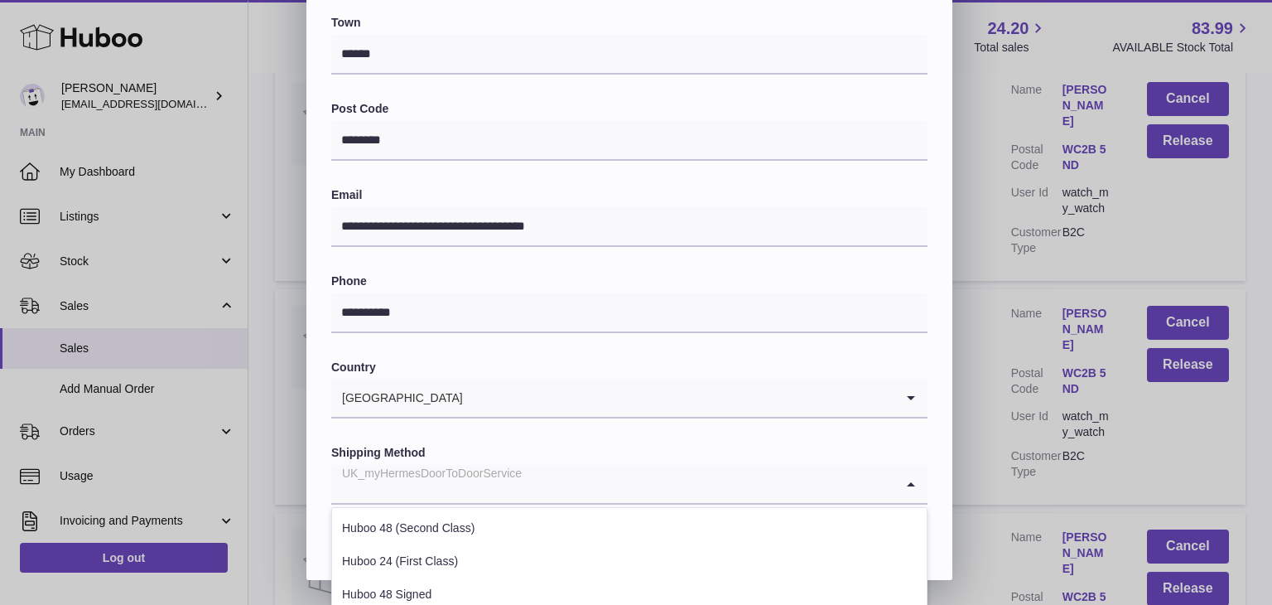
click at [497, 489] on div "UK_myHermesDoorToDoorService" at bounding box center [612, 484] width 563 height 38
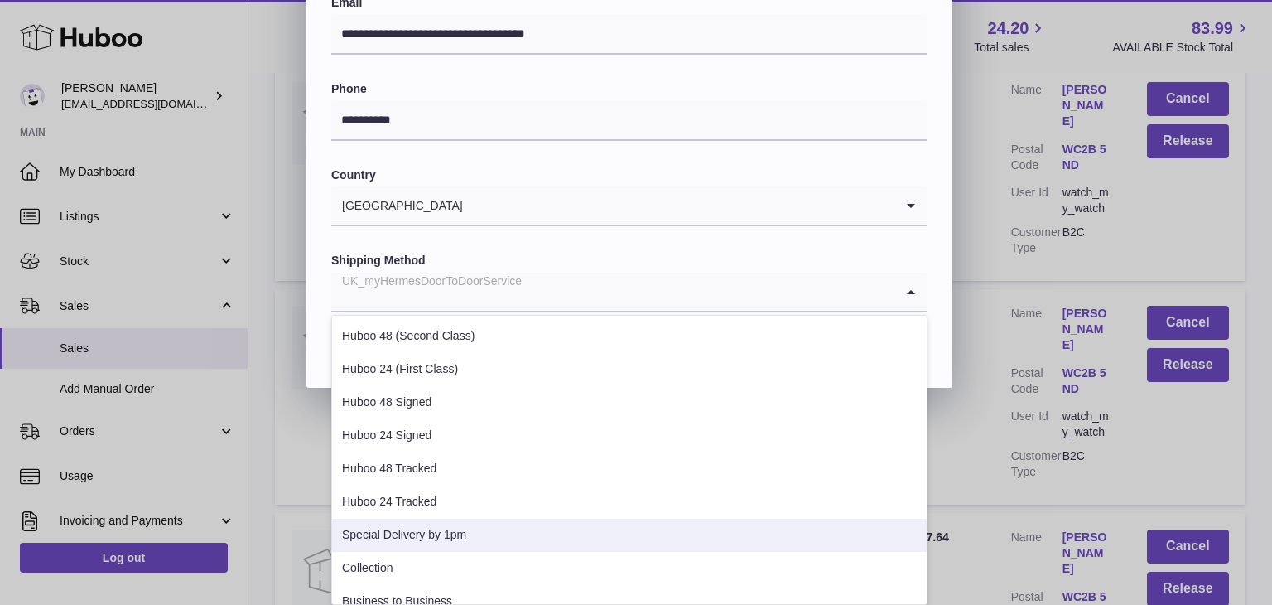
click at [465, 532] on li "Special Delivery by 1pm" at bounding box center [629, 535] width 595 height 33
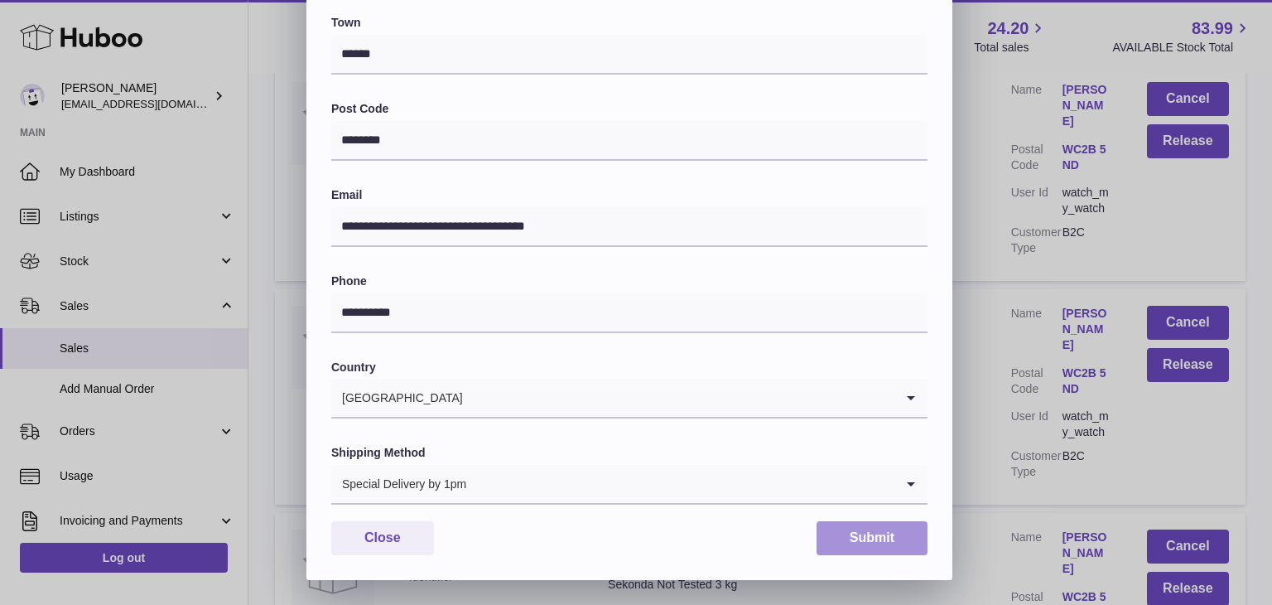
click at [847, 532] on button "Submit" at bounding box center [872, 538] width 111 height 34
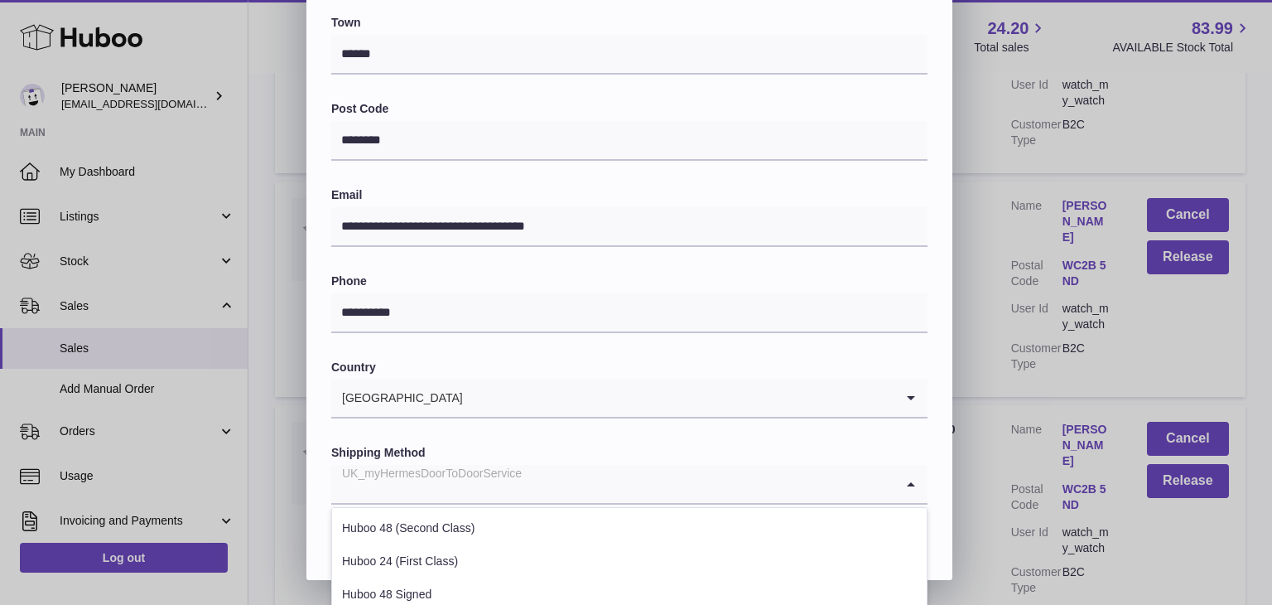
click at [567, 498] on input "Search for option" at bounding box center [612, 484] width 563 height 38
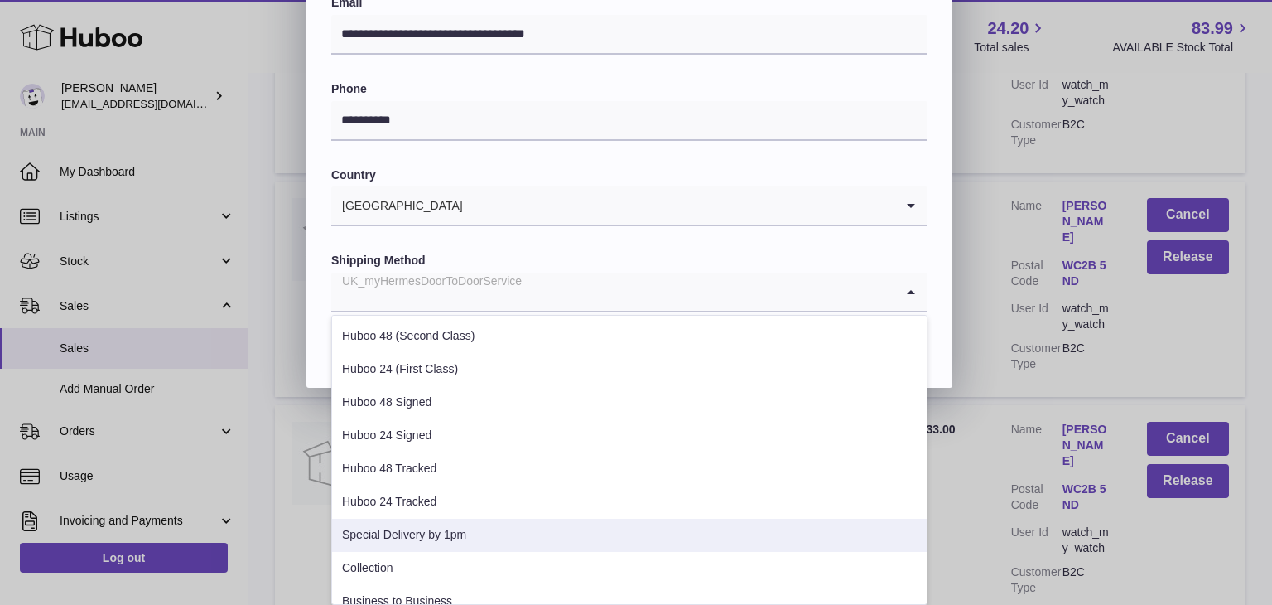
click at [504, 527] on li "Special Delivery by 1pm" at bounding box center [629, 535] width 595 height 33
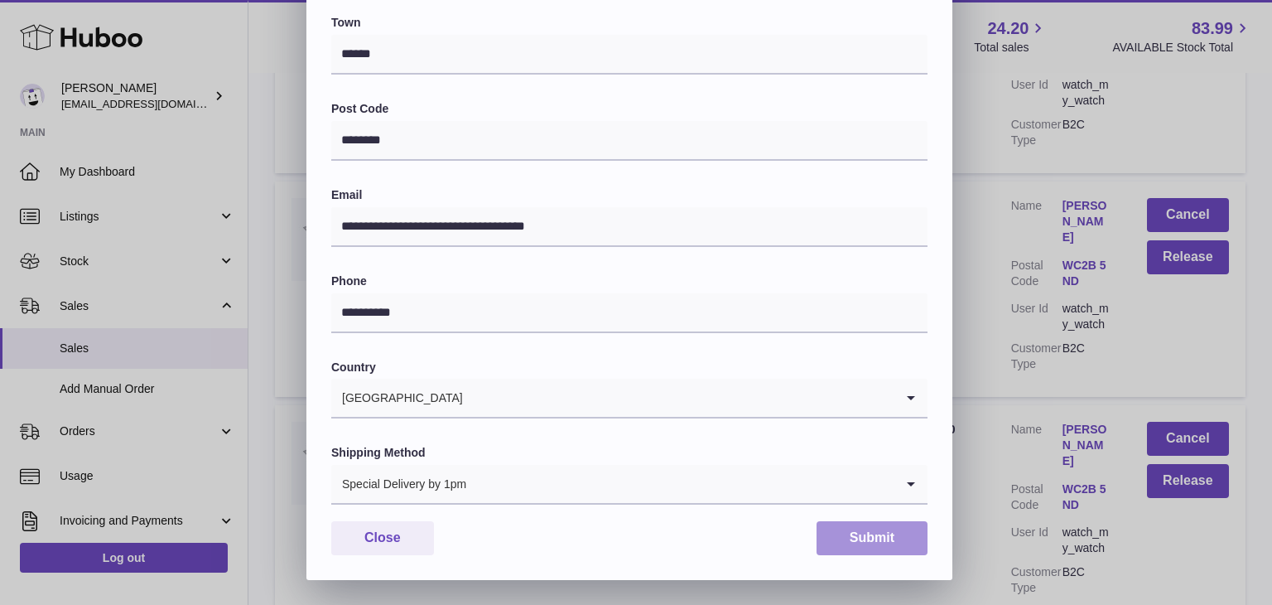
click at [863, 528] on button "Submit" at bounding box center [872, 538] width 111 height 34
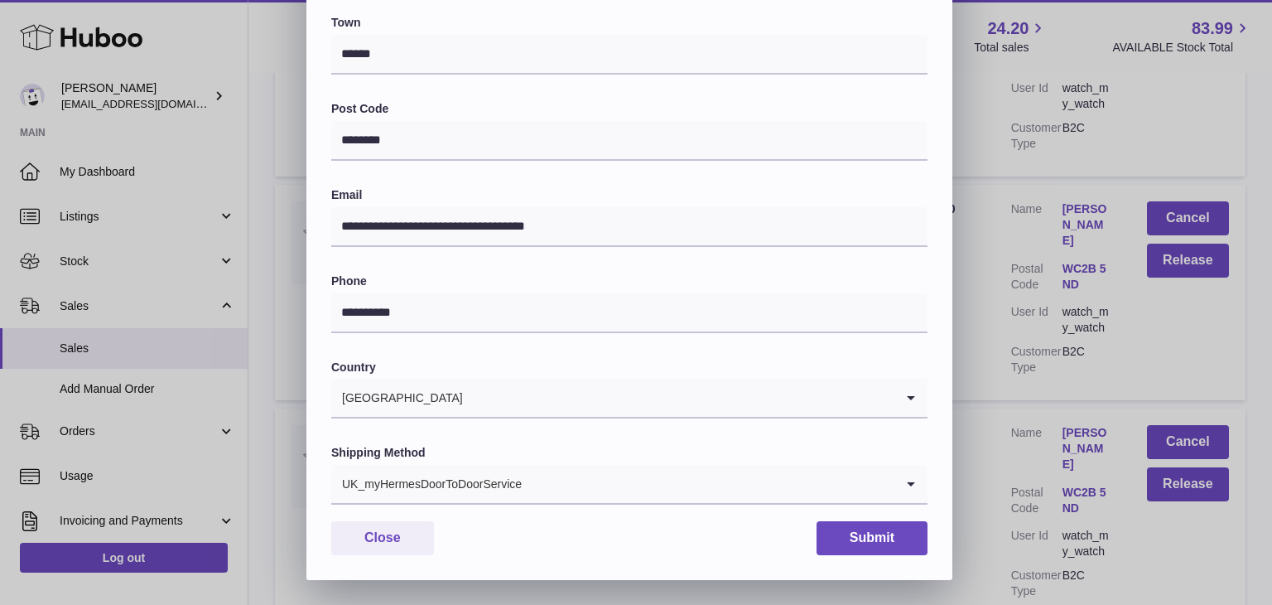
click at [560, 490] on input "Search for option" at bounding box center [709, 484] width 372 height 38
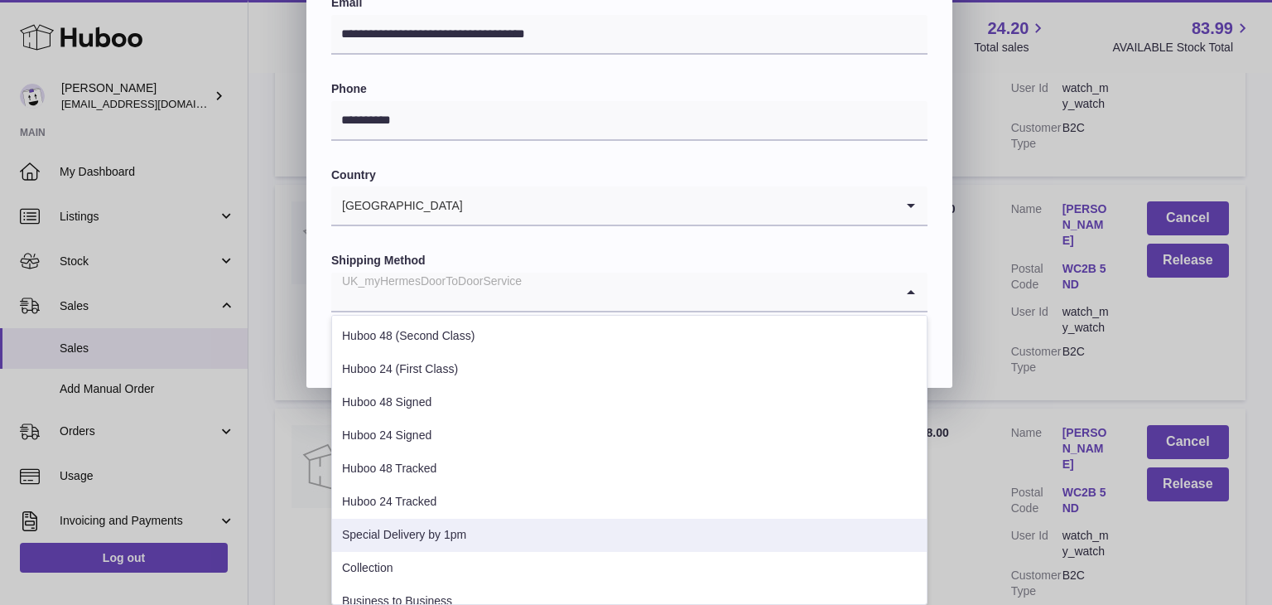
click at [475, 529] on li "Special Delivery by 1pm" at bounding box center [629, 535] width 595 height 33
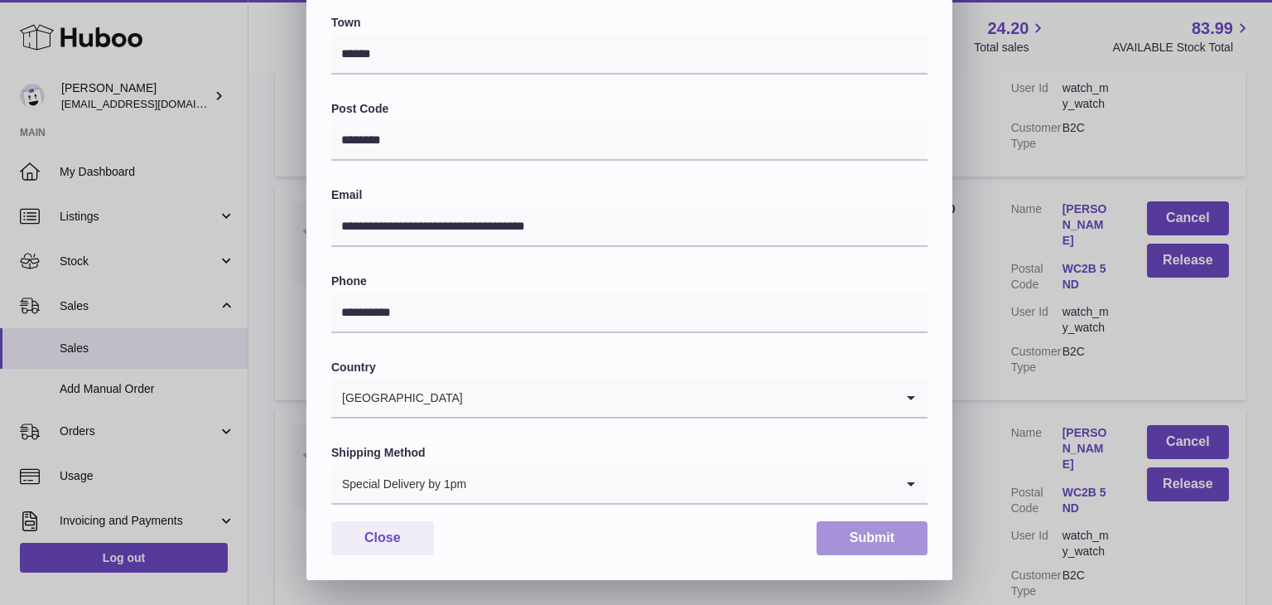
click at [871, 544] on button "Submit" at bounding box center [872, 538] width 111 height 34
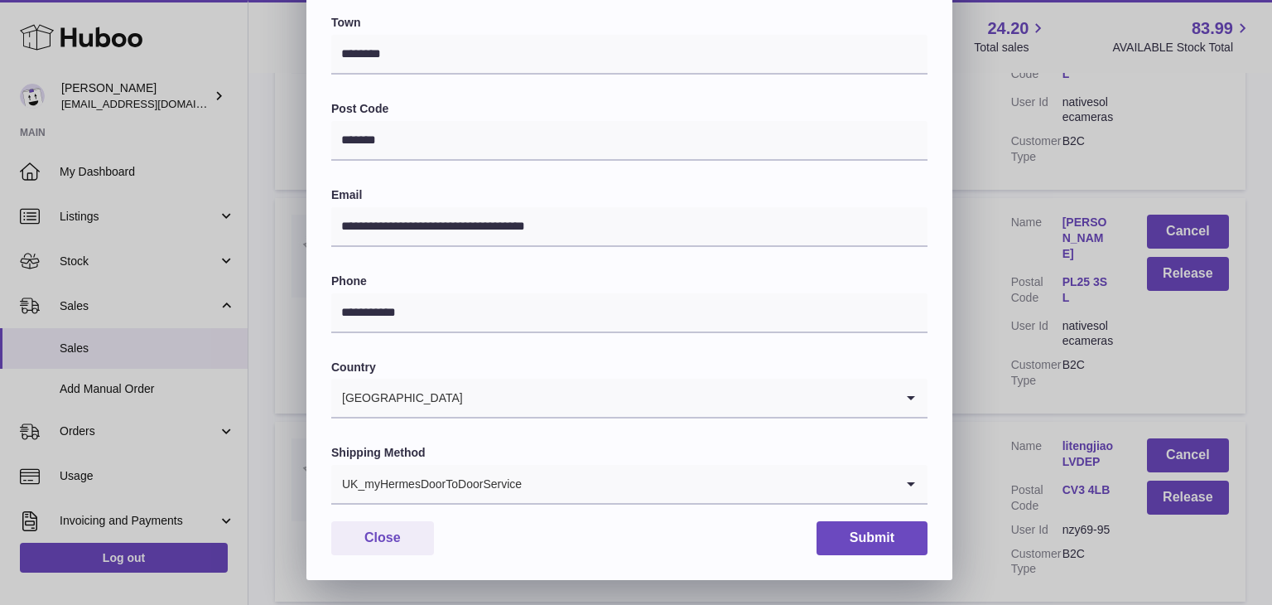
click at [540, 494] on input "Search for option" at bounding box center [709, 484] width 372 height 38
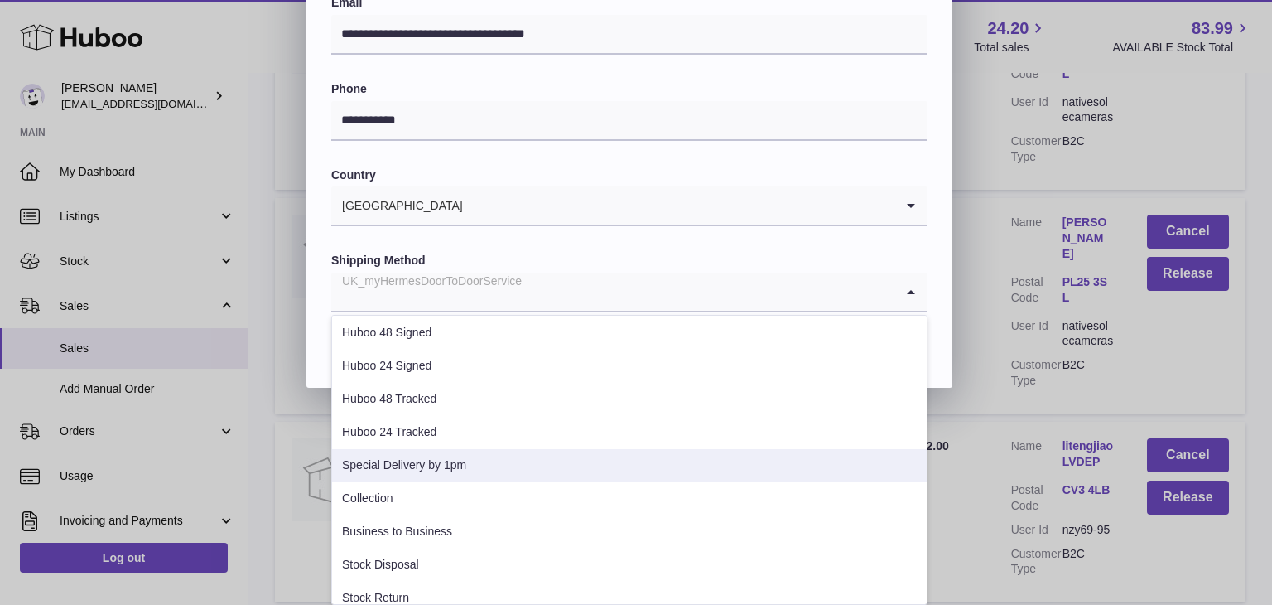
click at [490, 469] on li "Special Delivery by 1pm" at bounding box center [629, 465] width 595 height 33
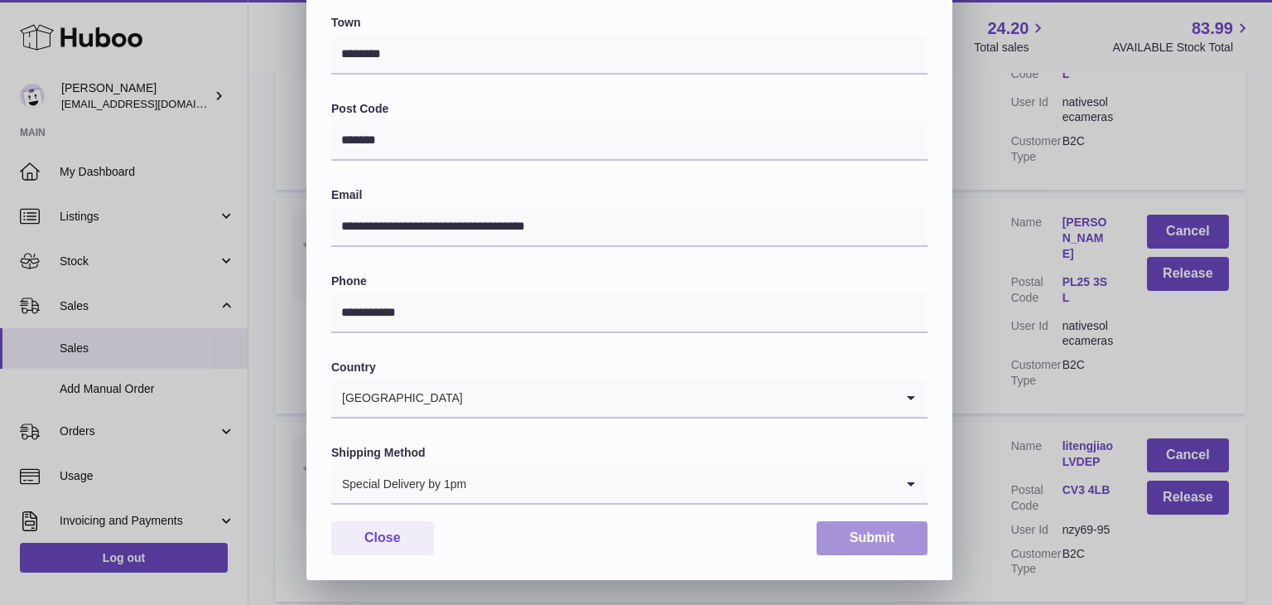
click at [847, 533] on button "Submit" at bounding box center [872, 538] width 111 height 34
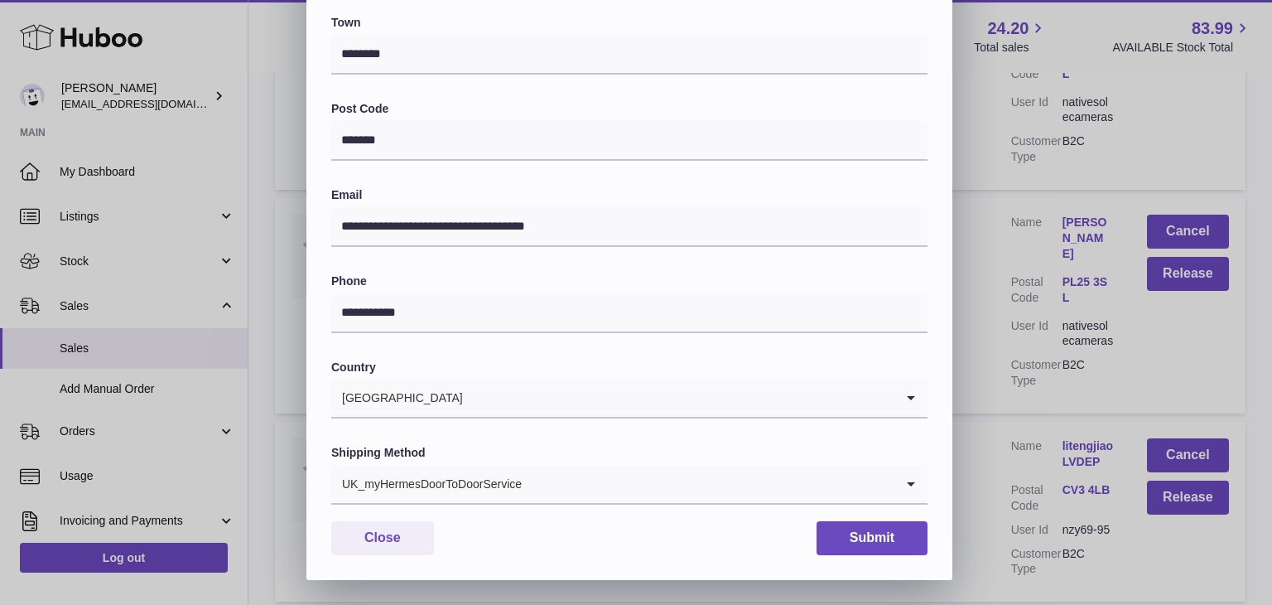
click at [523, 485] on input "Search for option" at bounding box center [709, 484] width 372 height 38
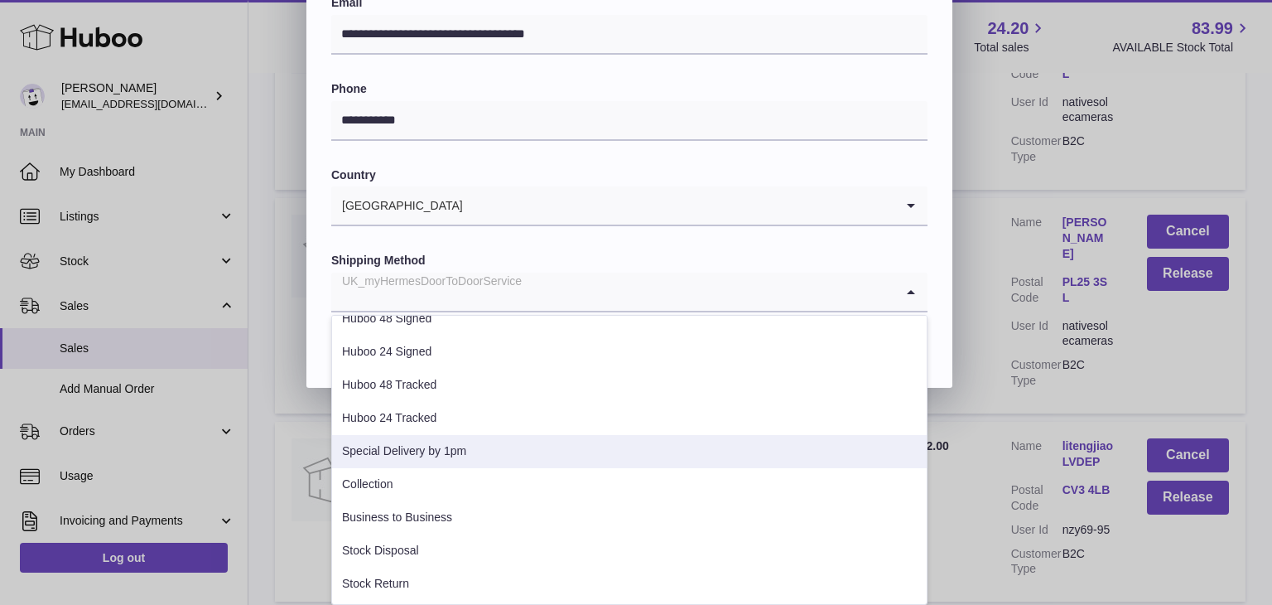
click at [465, 444] on li "Special Delivery by 1pm" at bounding box center [629, 451] width 595 height 33
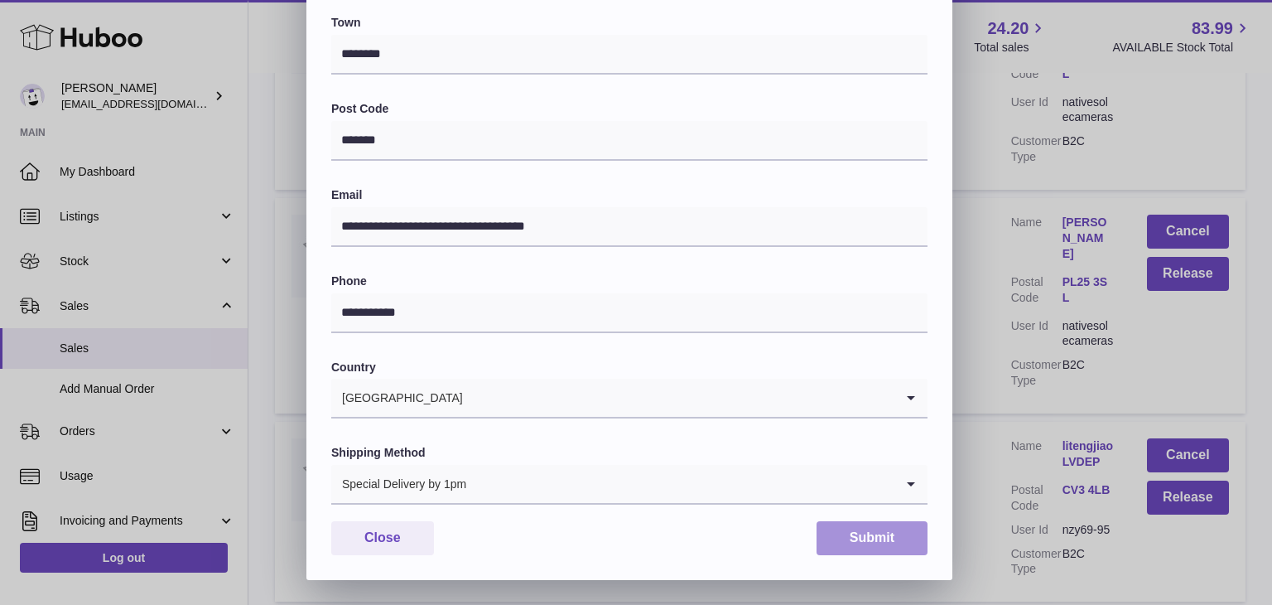
click at [859, 539] on button "Submit" at bounding box center [872, 538] width 111 height 34
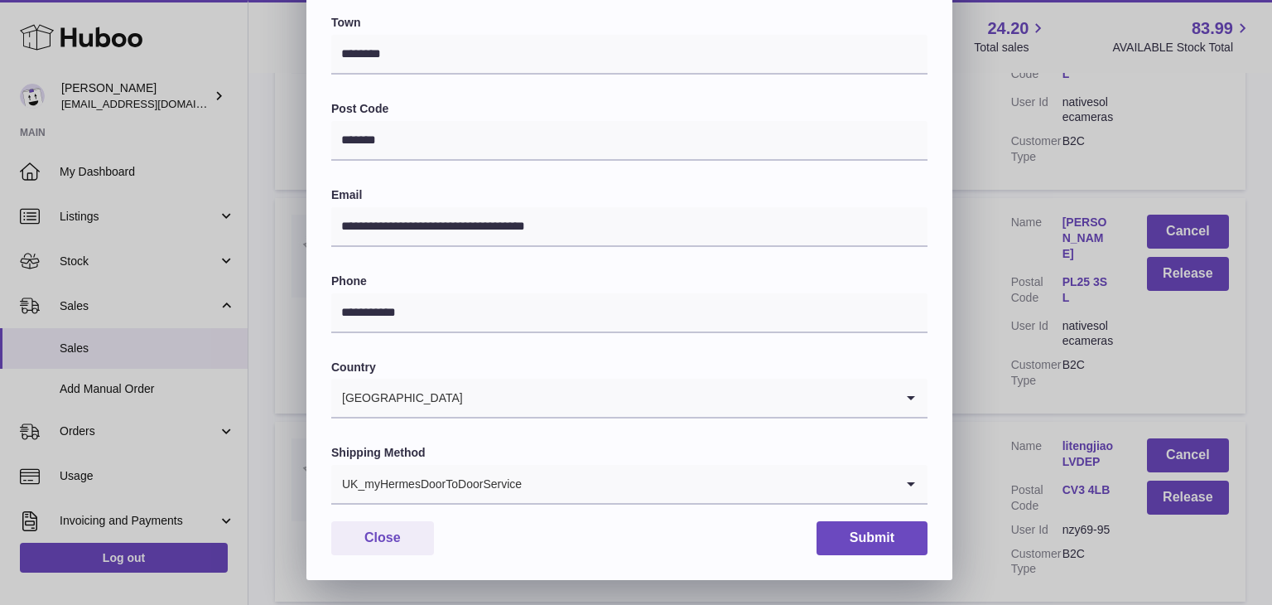
click at [527, 478] on input "Search for option" at bounding box center [709, 484] width 372 height 38
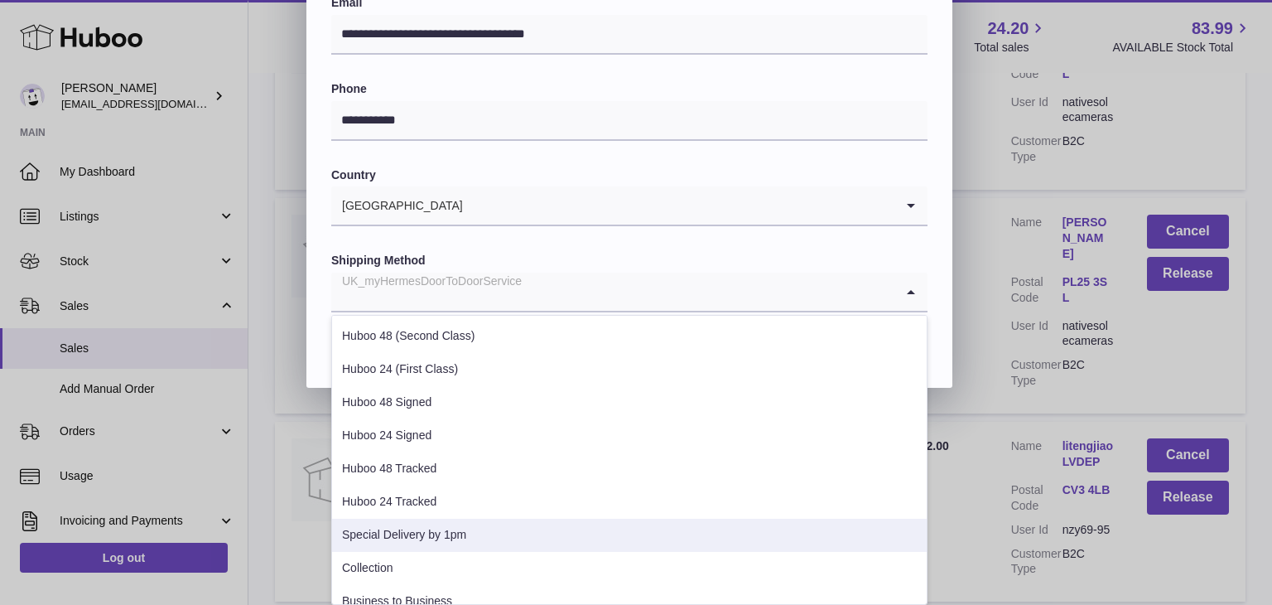
click at [480, 531] on li "Special Delivery by 1pm" at bounding box center [629, 535] width 595 height 33
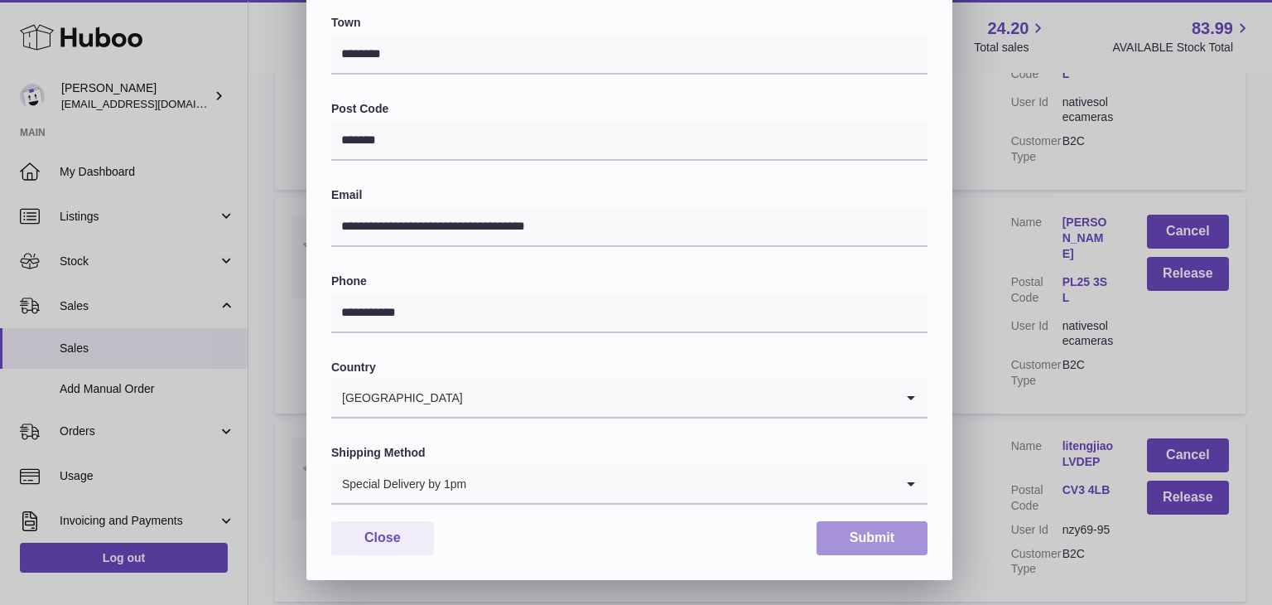
click at [887, 543] on button "Submit" at bounding box center [872, 538] width 111 height 34
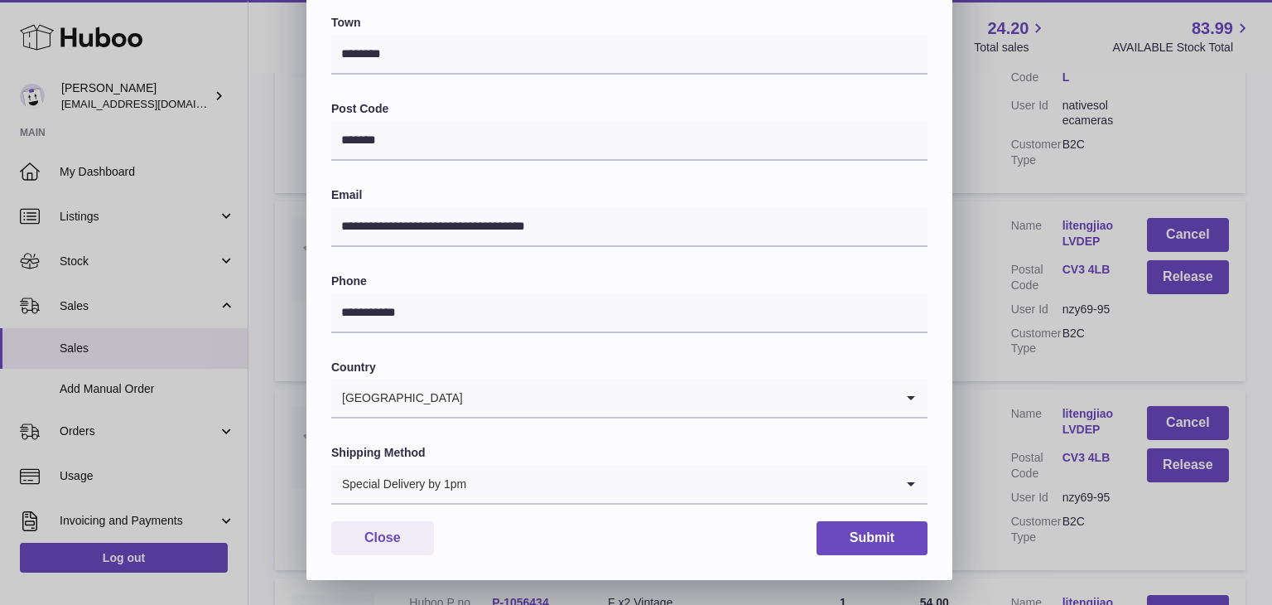
click at [990, 422] on div "**********" at bounding box center [636, 83] width 1272 height 994
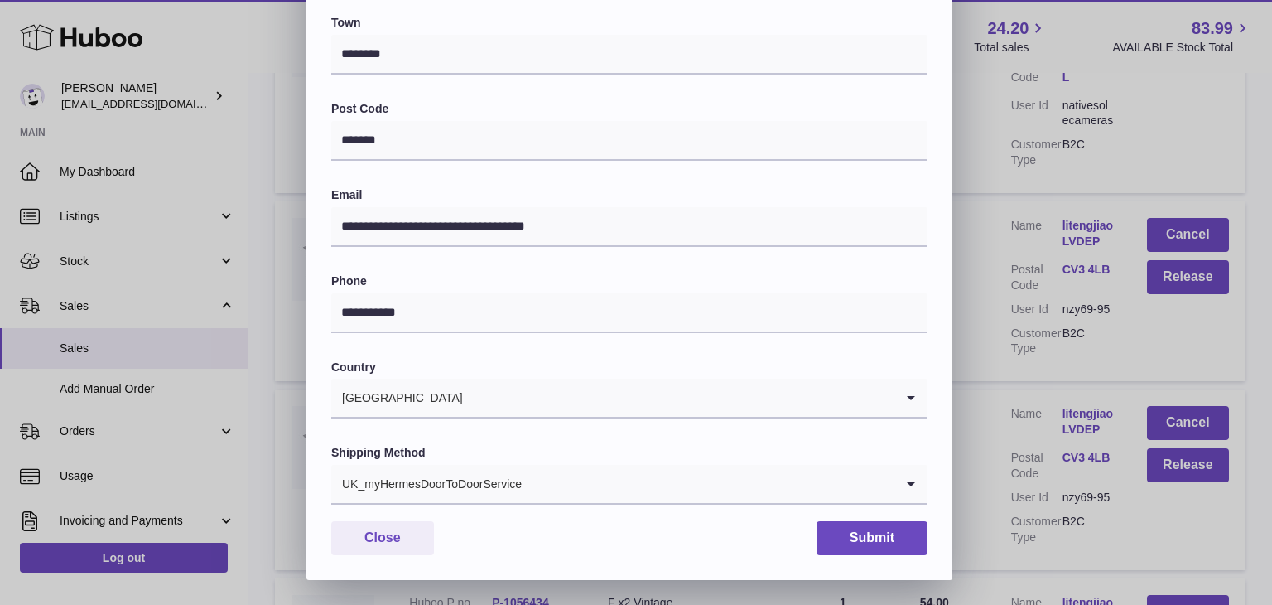
click at [516, 499] on div "UK_myHermesDoorToDoorService" at bounding box center [612, 484] width 563 height 38
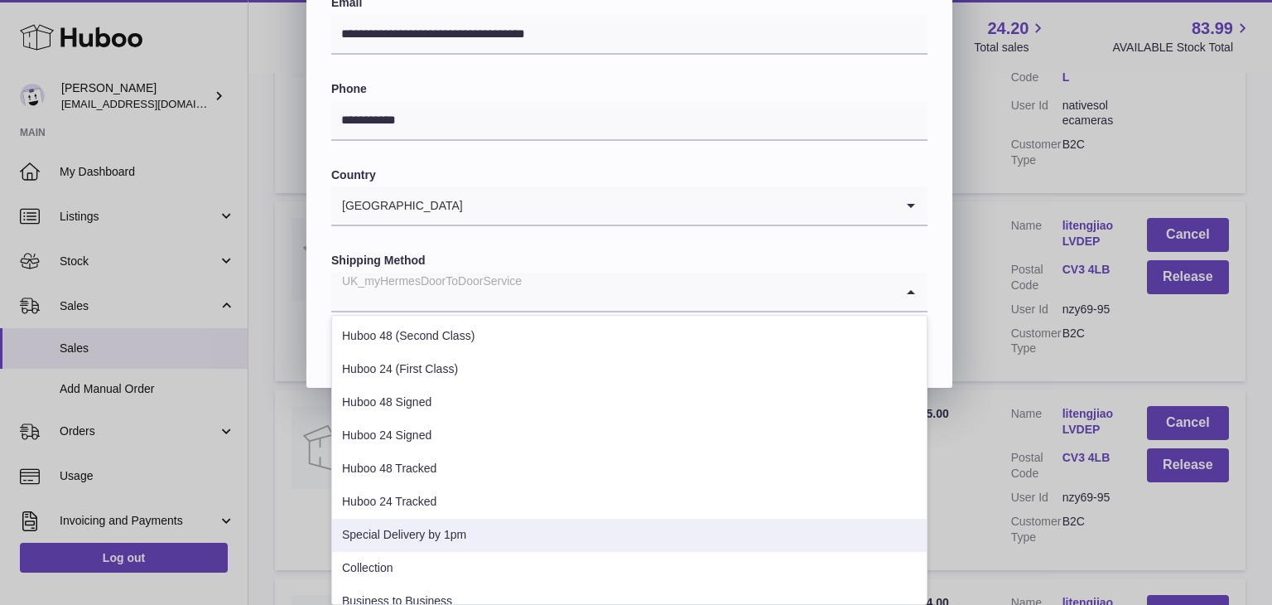
click at [483, 527] on li "Special Delivery by 1pm" at bounding box center [629, 535] width 595 height 33
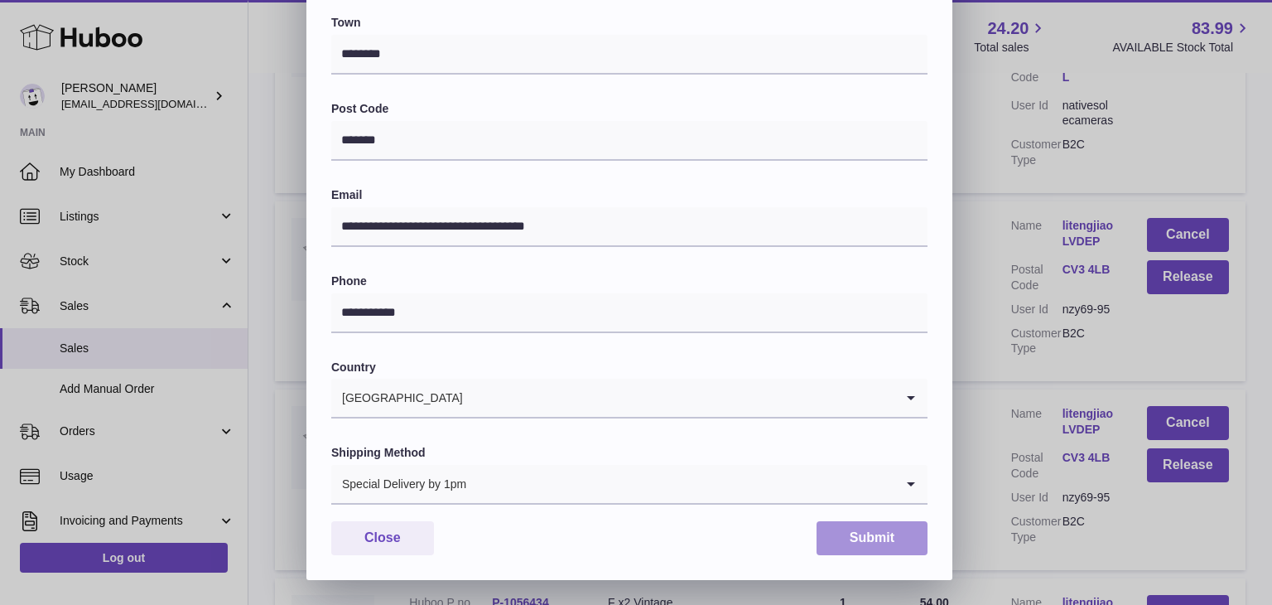
click at [892, 534] on button "Submit" at bounding box center [872, 538] width 111 height 34
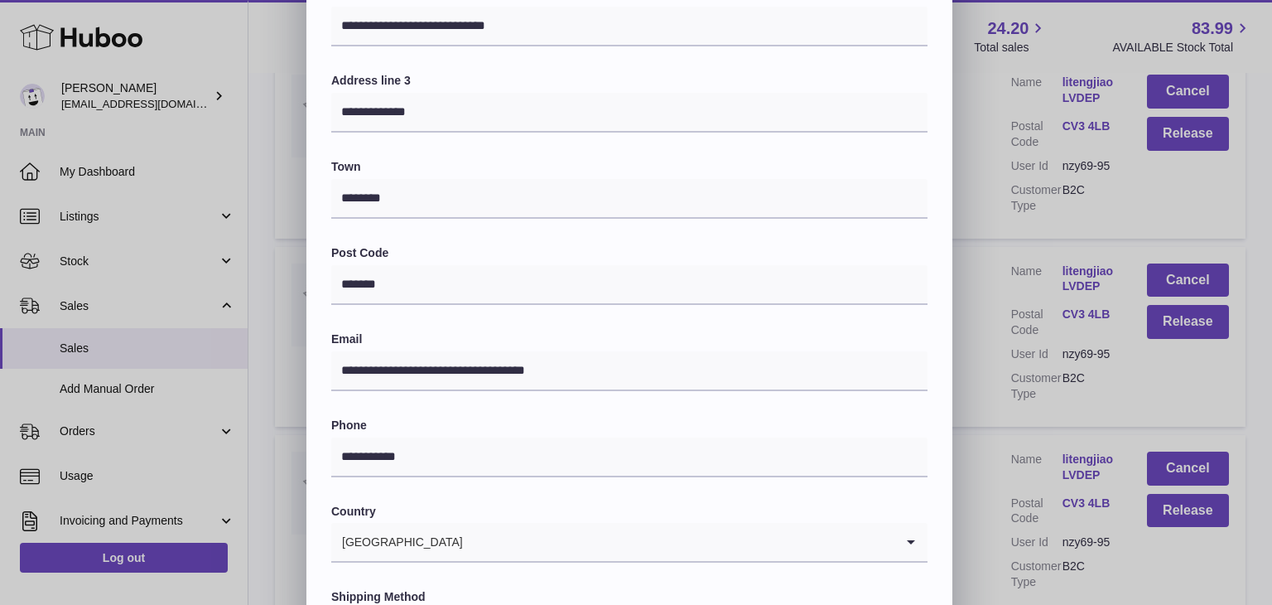
scroll to position [439, 0]
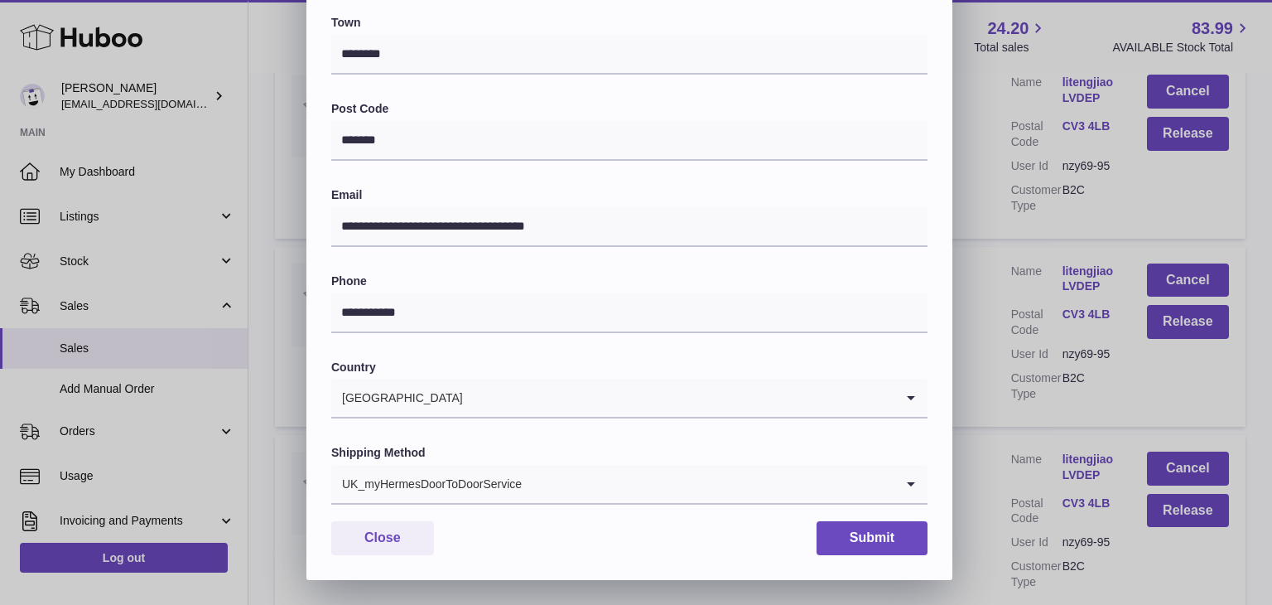
click at [412, 485] on div "UK_myHermesDoorToDoorService" at bounding box center [612, 484] width 563 height 38
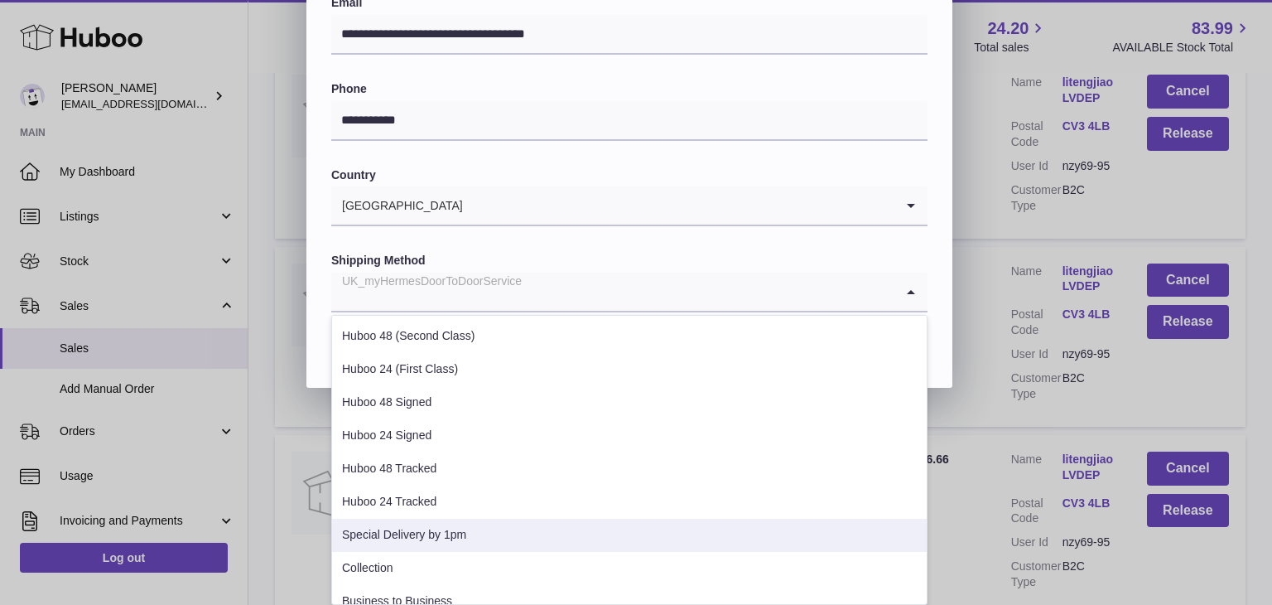
click at [432, 523] on li "Special Delivery by 1pm" at bounding box center [629, 535] width 595 height 33
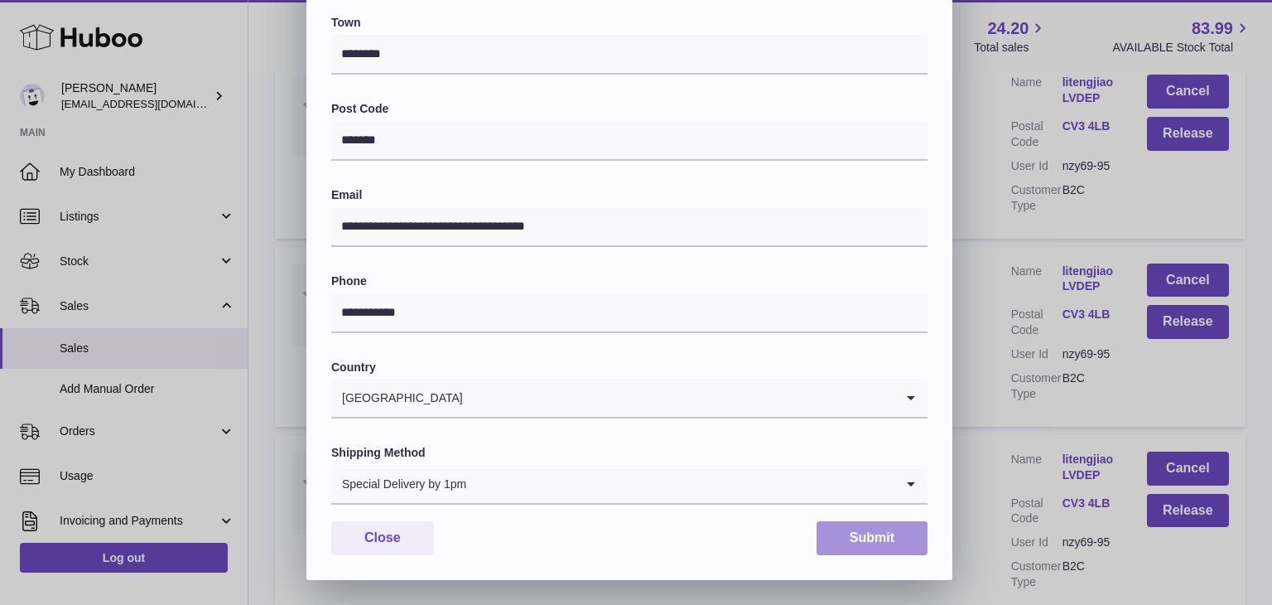
click at [847, 540] on button "Submit" at bounding box center [872, 538] width 111 height 34
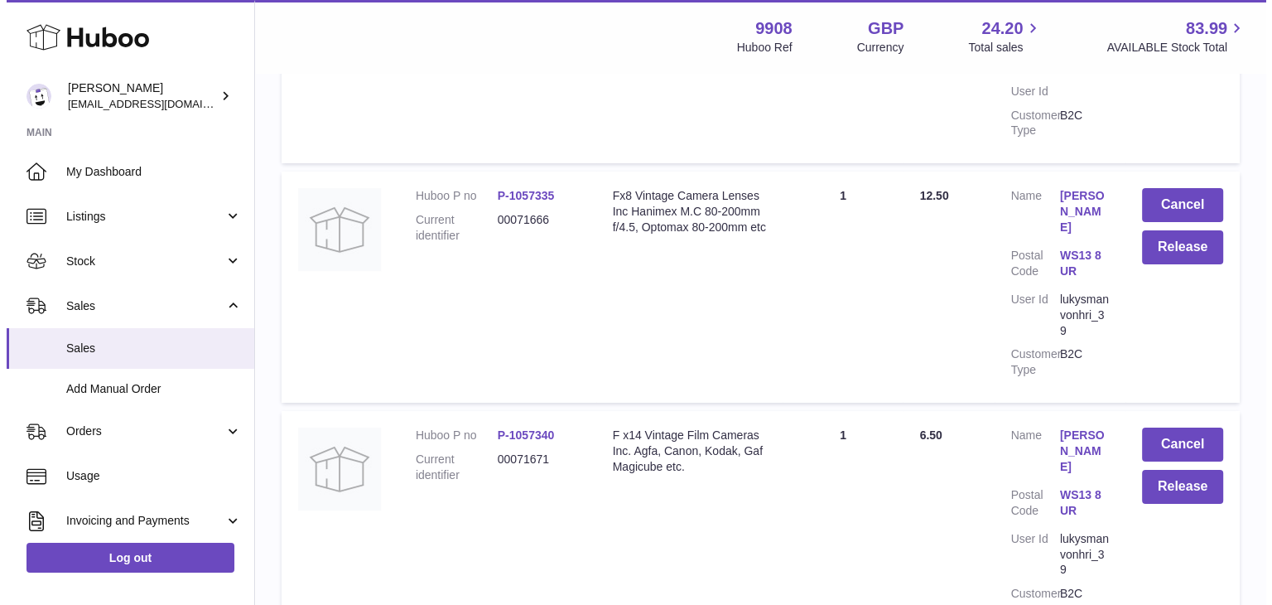
scroll to position [18774, 0]
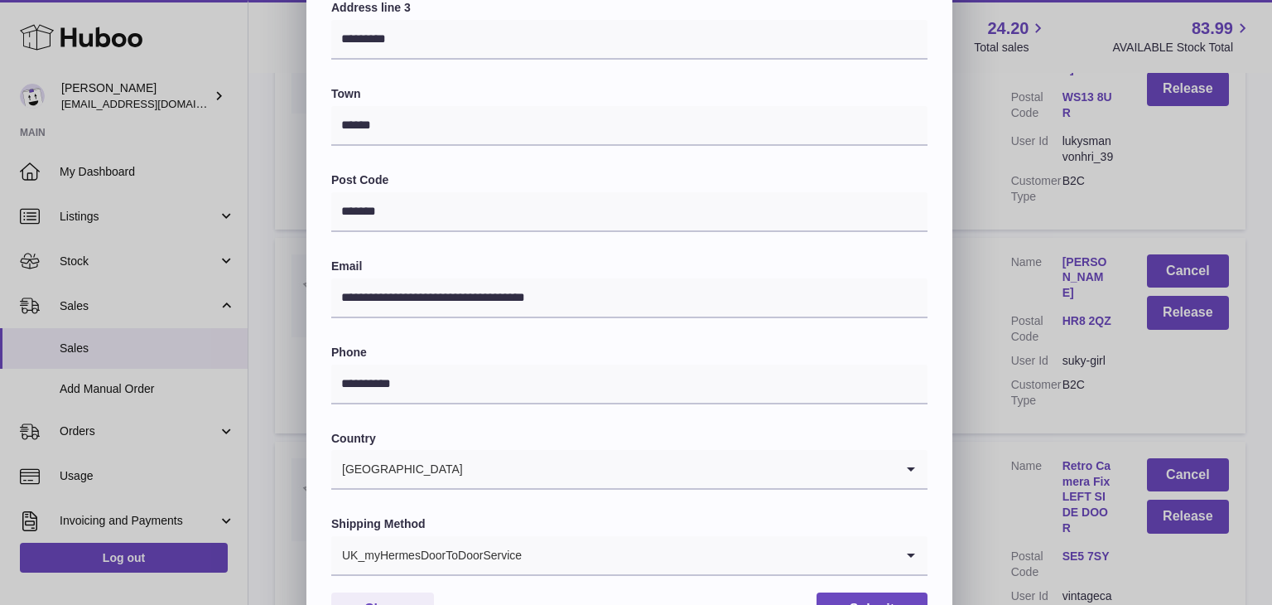
scroll to position [439, 0]
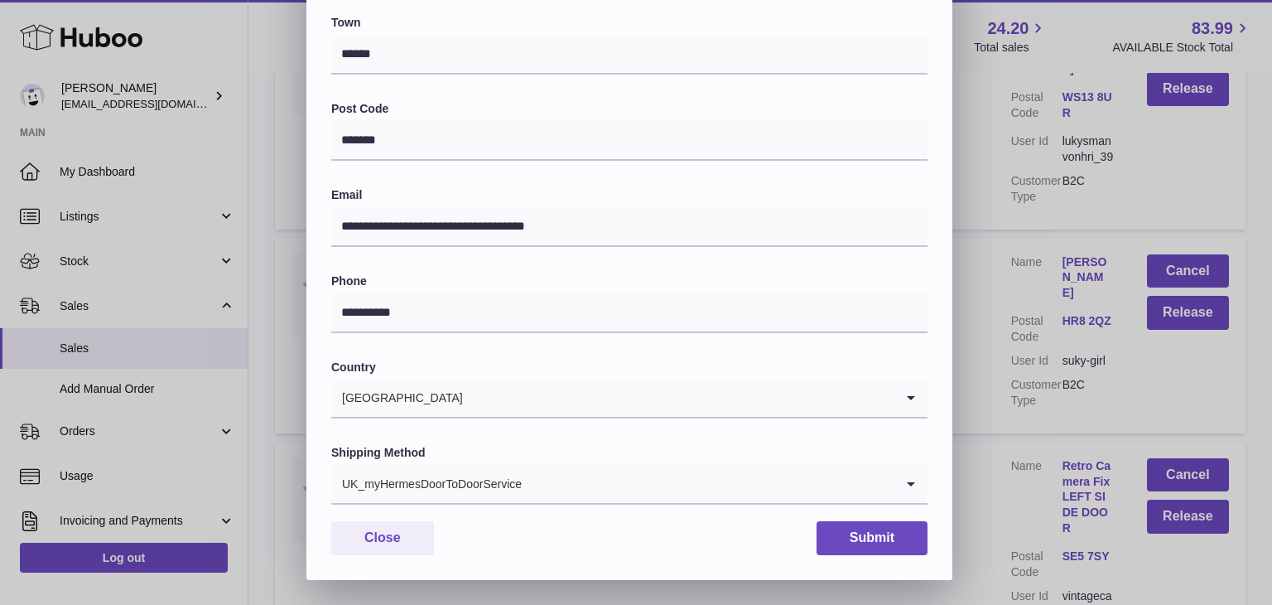
click at [487, 475] on div "UK_myHermesDoorToDoorService" at bounding box center [612, 484] width 563 height 38
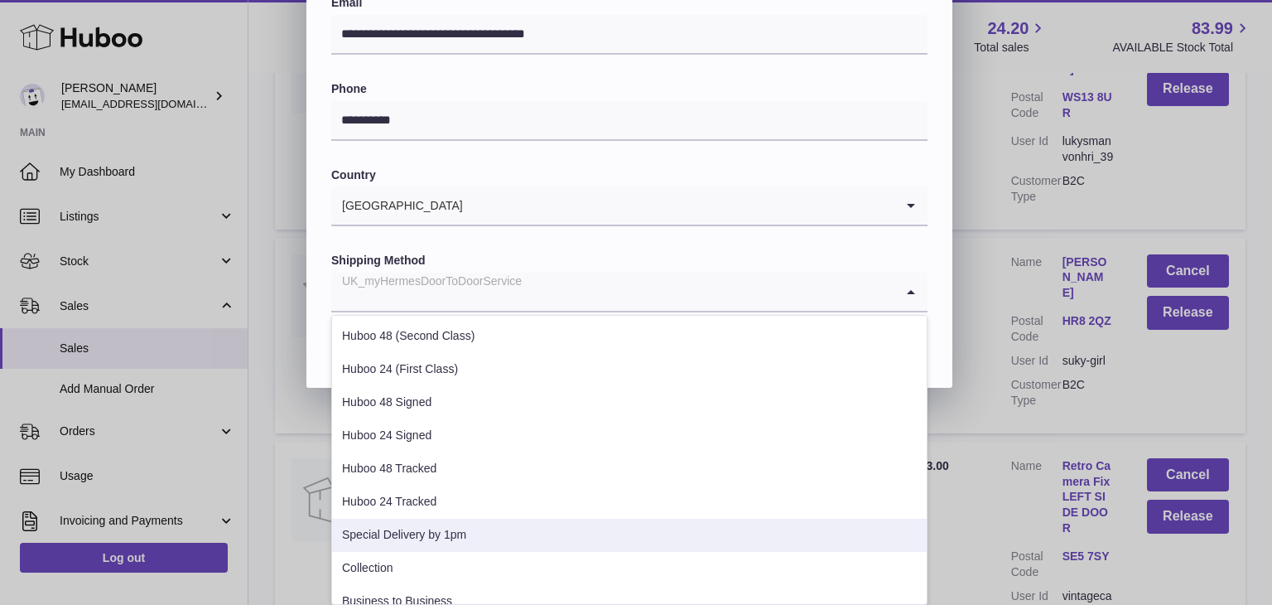
click at [441, 527] on li "Special Delivery by 1pm" at bounding box center [629, 535] width 595 height 33
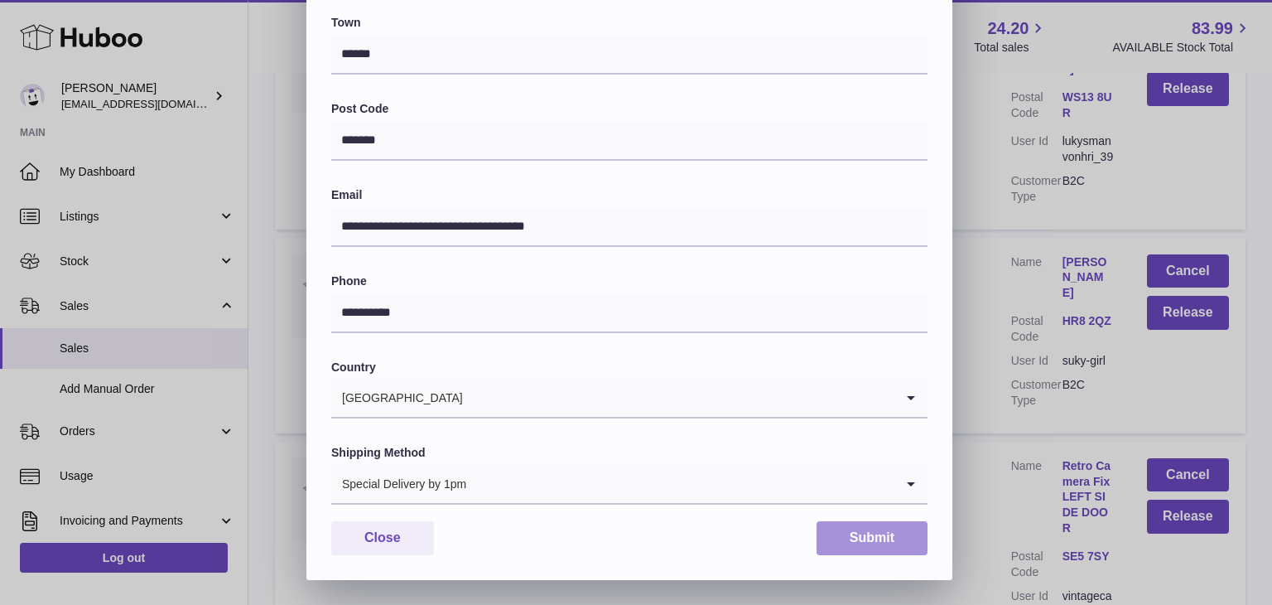
click at [876, 539] on button "Submit" at bounding box center [872, 538] width 111 height 34
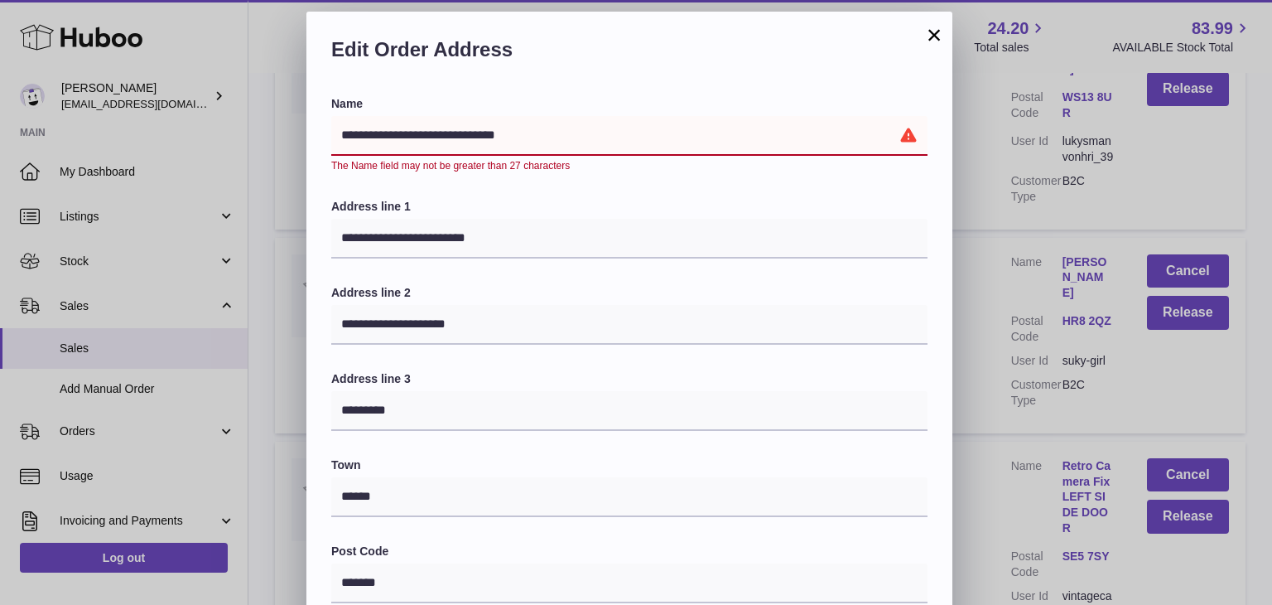
drag, startPoint x: 568, startPoint y: 133, endPoint x: 444, endPoint y: 137, distance: 124.3
click at [444, 137] on input "**********" at bounding box center [629, 136] width 596 height 40
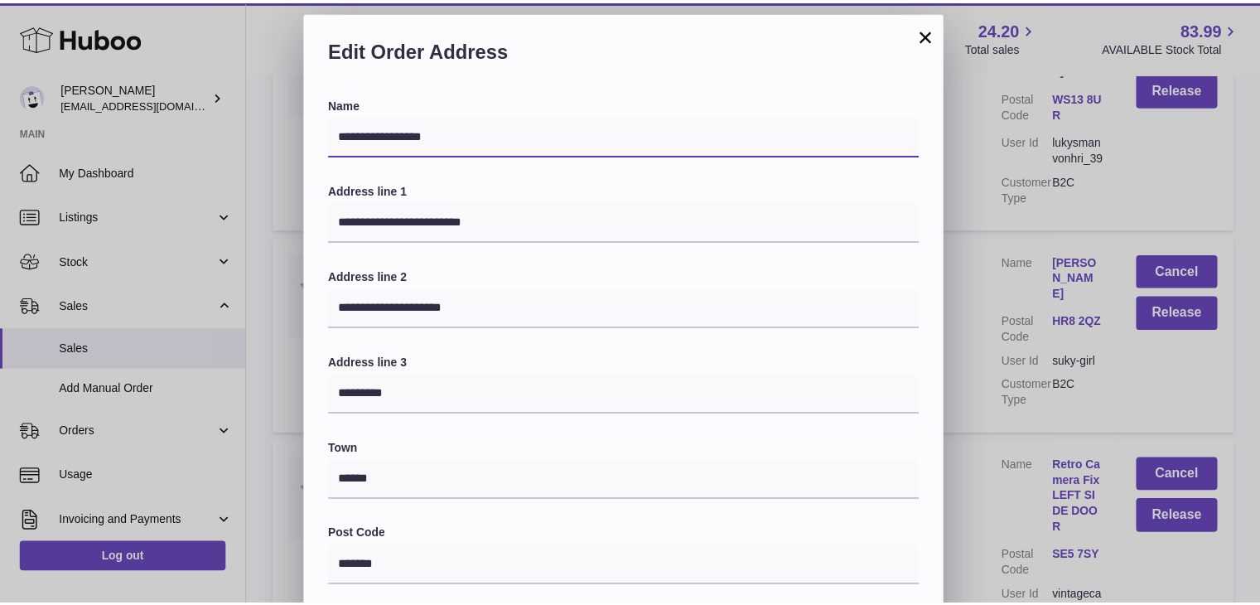
scroll to position [439, 0]
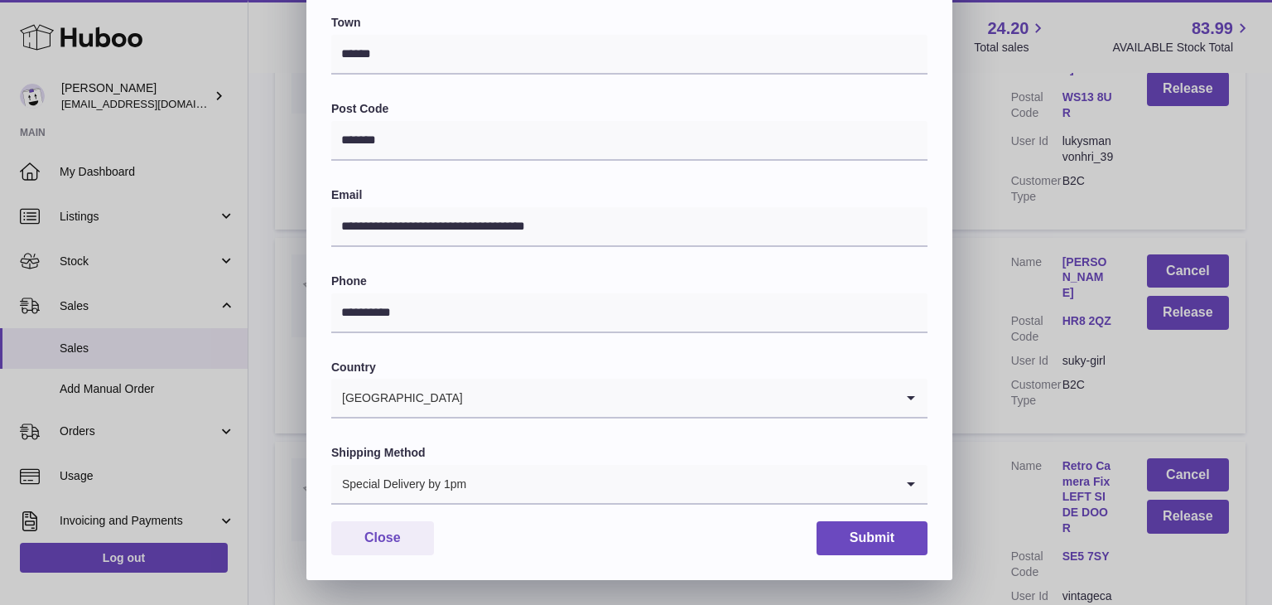
type input "**********"
click at [869, 535] on button "Submit" at bounding box center [872, 538] width 111 height 34
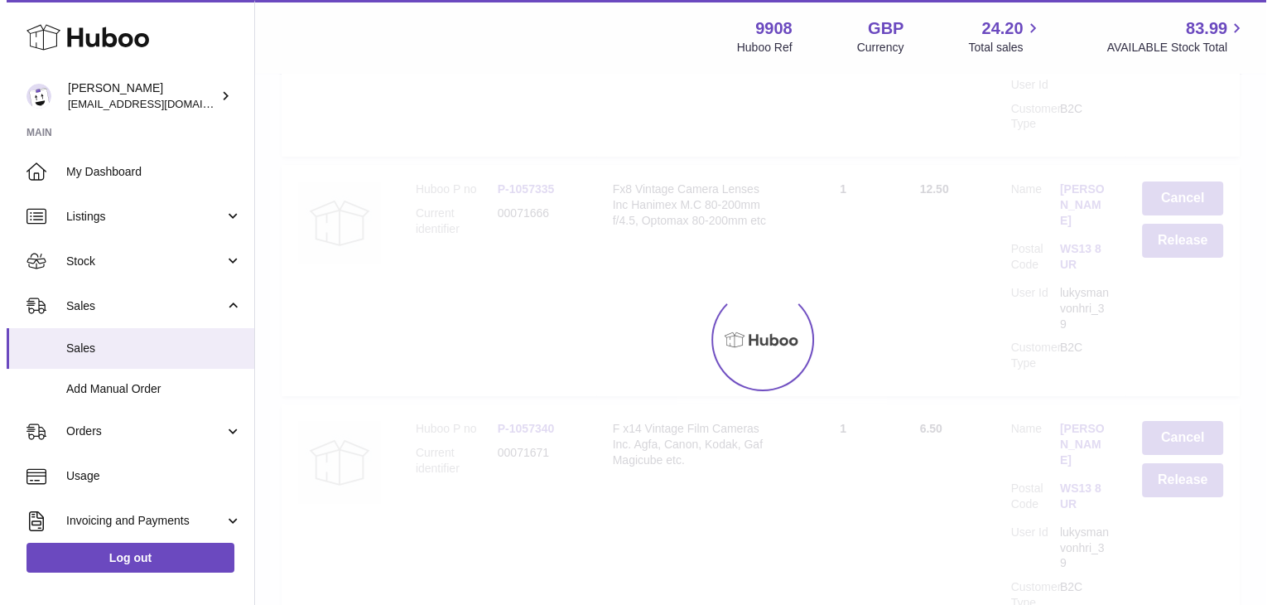
scroll to position [0, 0]
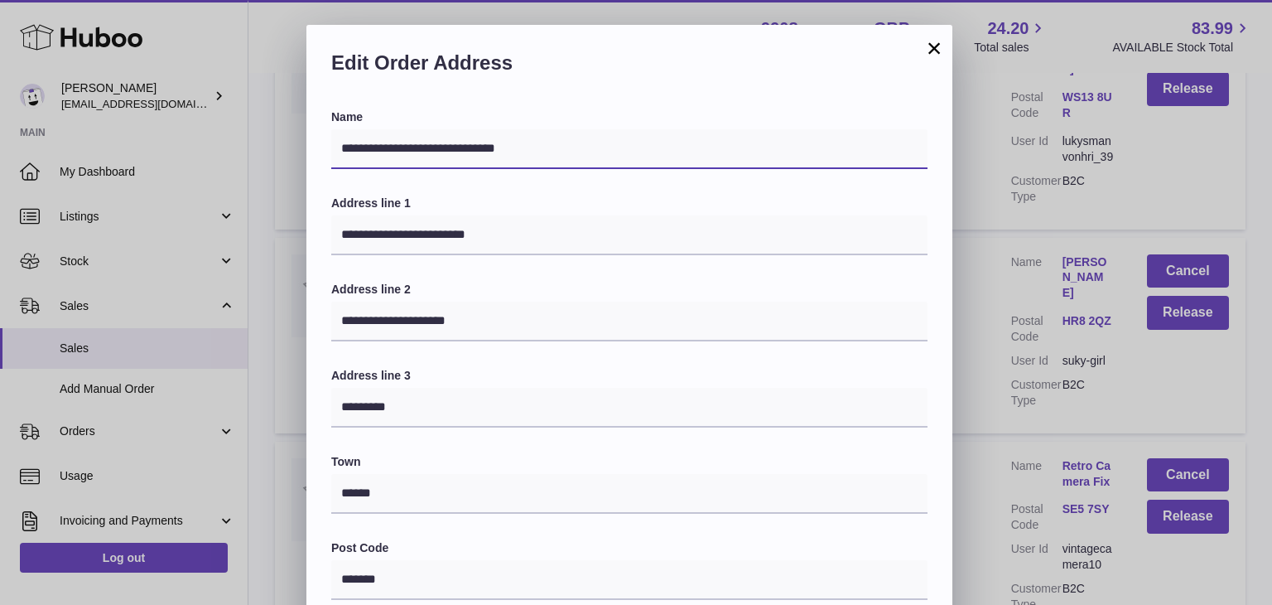
drag, startPoint x: 569, startPoint y: 151, endPoint x: 444, endPoint y: 142, distance: 125.3
click at [444, 142] on input "**********" at bounding box center [629, 149] width 596 height 40
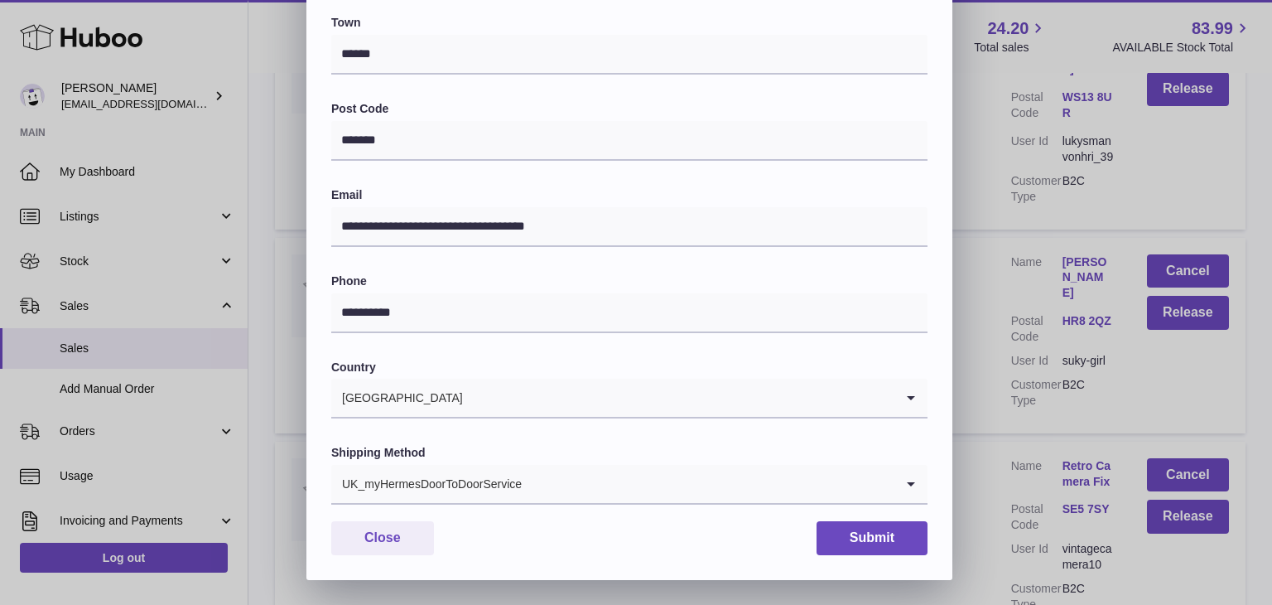
type input "**********"
click at [481, 475] on div "UK_myHermesDoorToDoorService" at bounding box center [612, 484] width 563 height 38
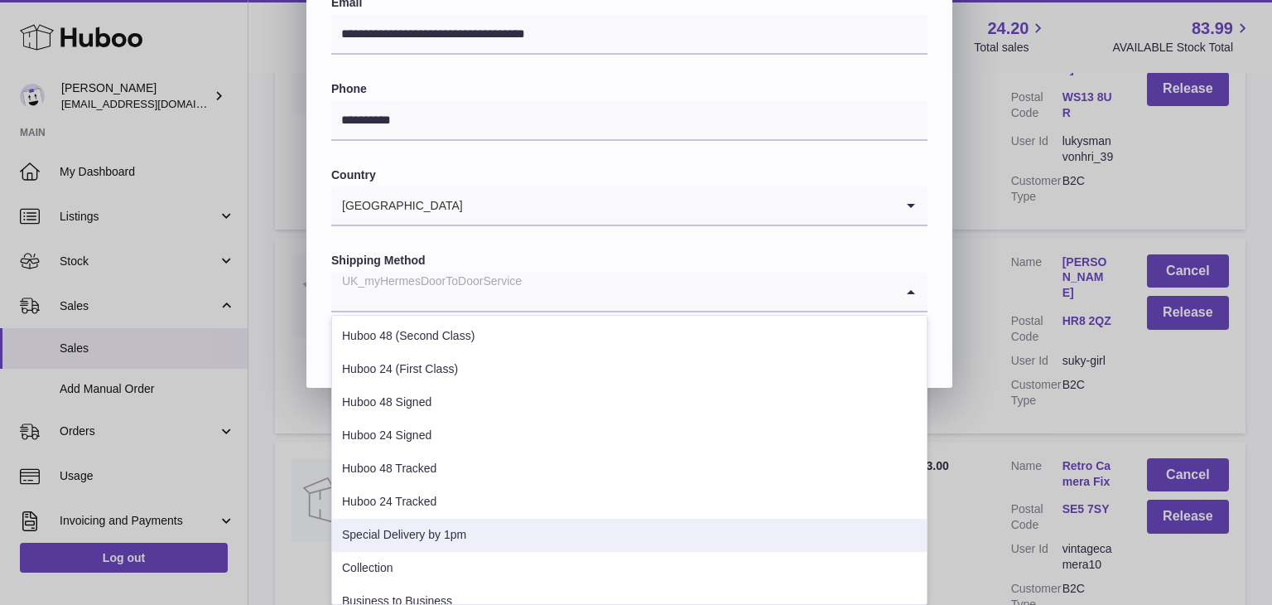
click at [440, 531] on li "Special Delivery by 1pm" at bounding box center [629, 535] width 595 height 33
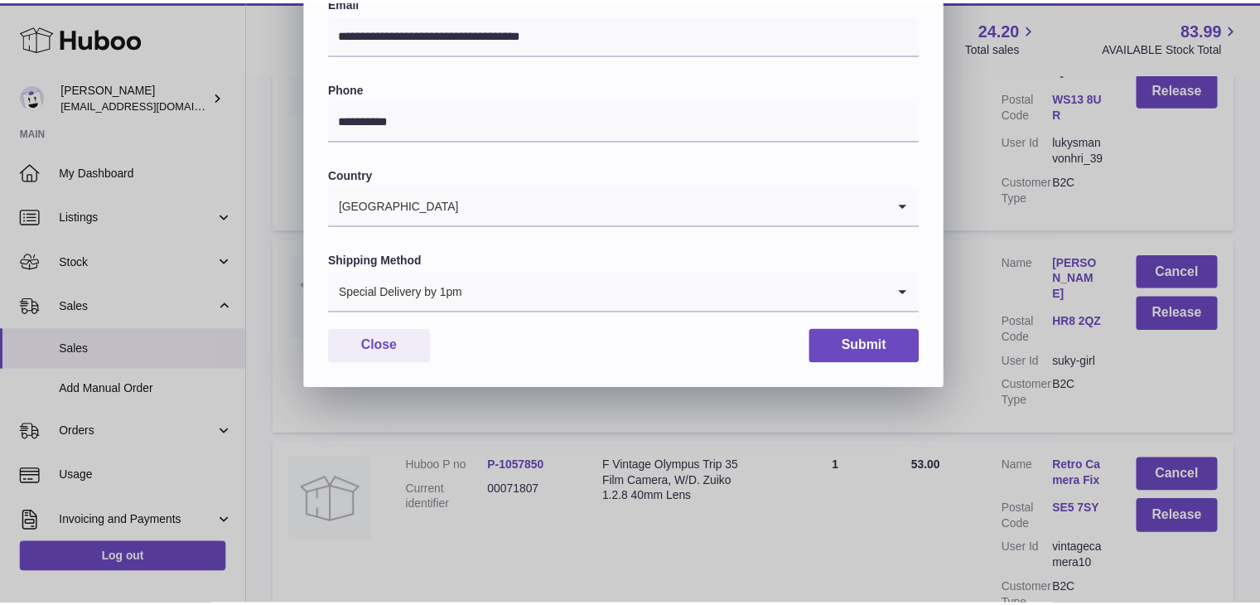
scroll to position [439, 0]
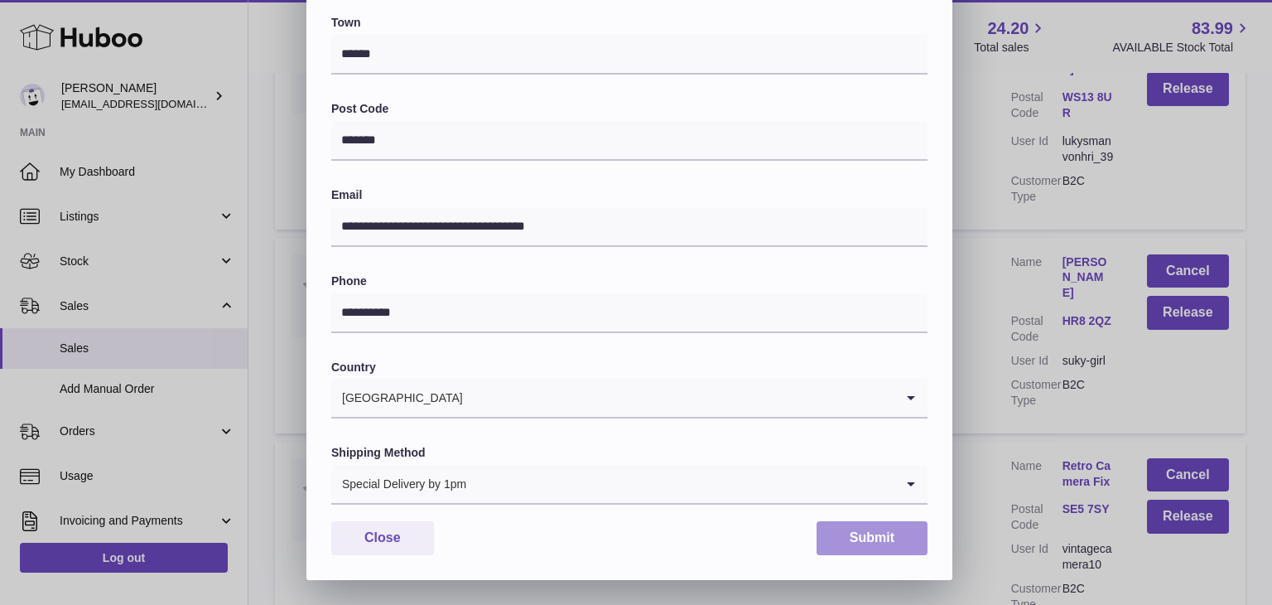
click at [866, 531] on button "Submit" at bounding box center [872, 538] width 111 height 34
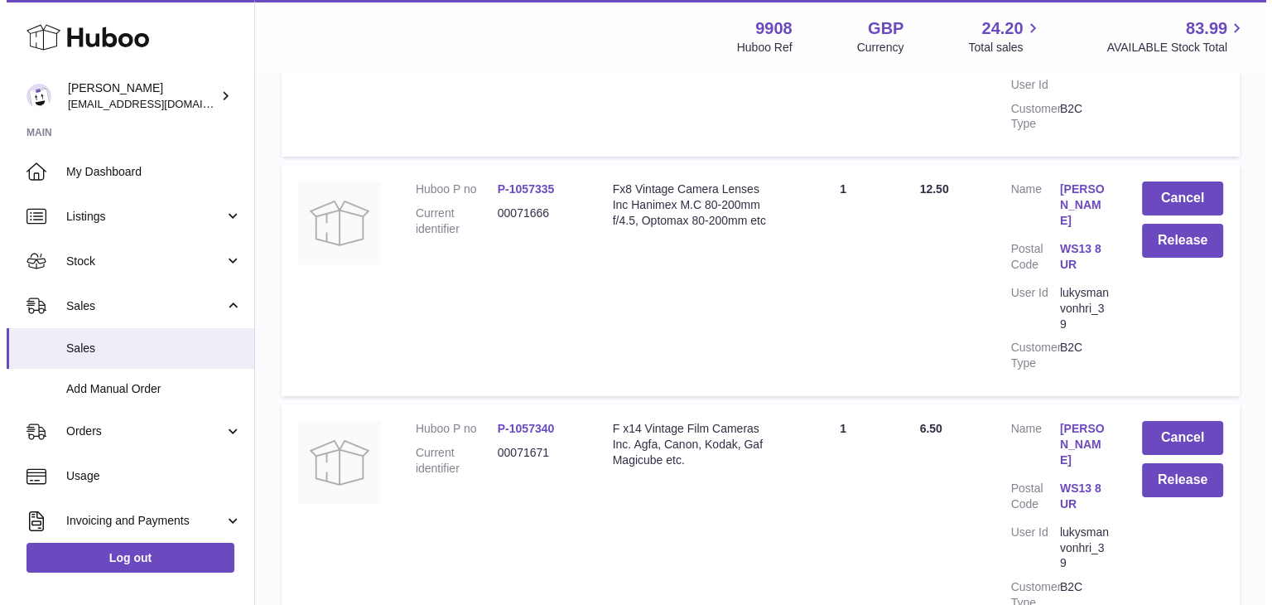
scroll to position [18995, 0]
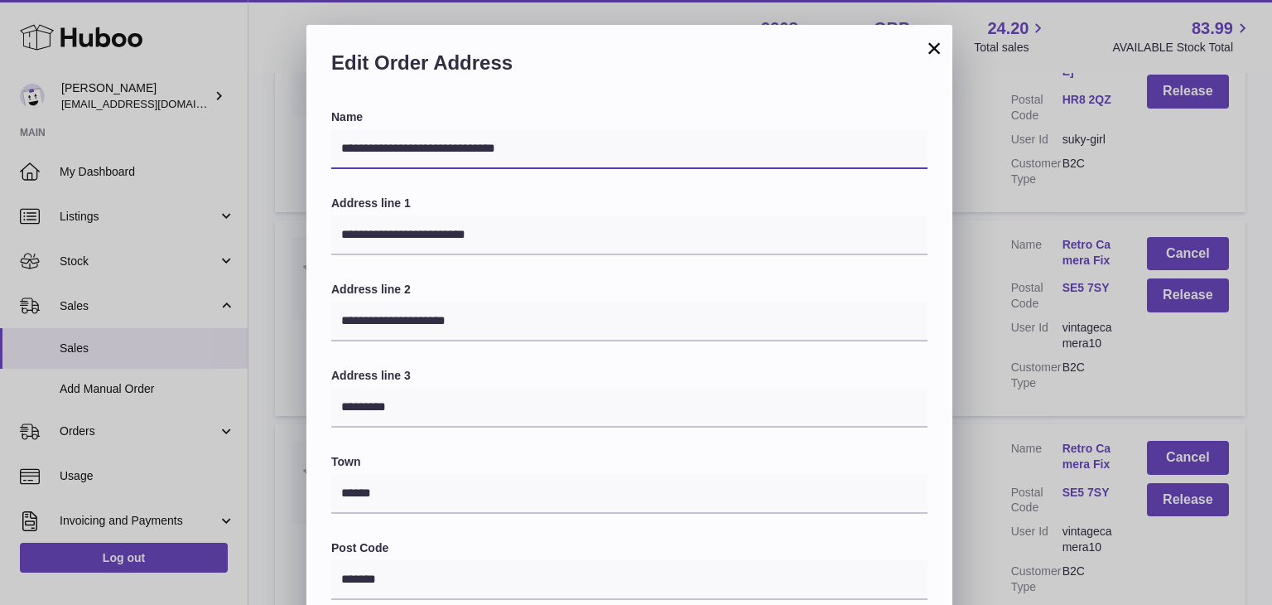
drag, startPoint x: 572, startPoint y: 147, endPoint x: 421, endPoint y: 147, distance: 151.6
click at [421, 147] on input "**********" at bounding box center [629, 149] width 596 height 40
click at [560, 138] on input "**********" at bounding box center [629, 149] width 596 height 40
drag, startPoint x: 557, startPoint y: 152, endPoint x: 444, endPoint y: 153, distance: 113.5
click at [444, 153] on input "**********" at bounding box center [629, 149] width 596 height 40
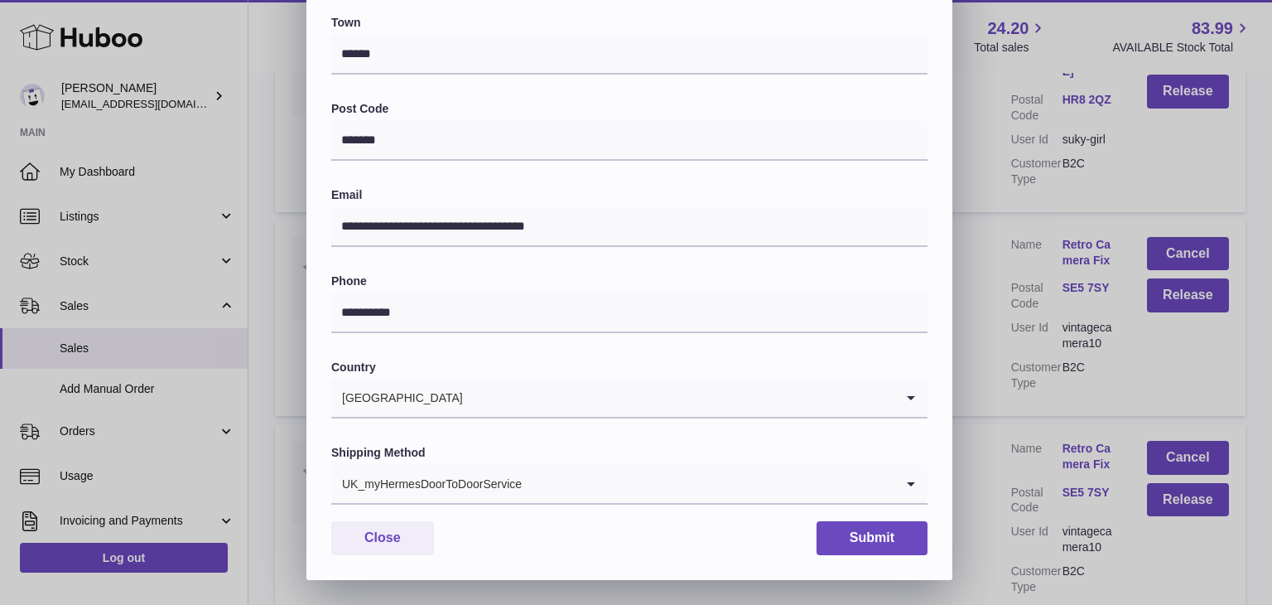
type input "**********"
click at [615, 499] on input "Search for option" at bounding box center [709, 484] width 372 height 38
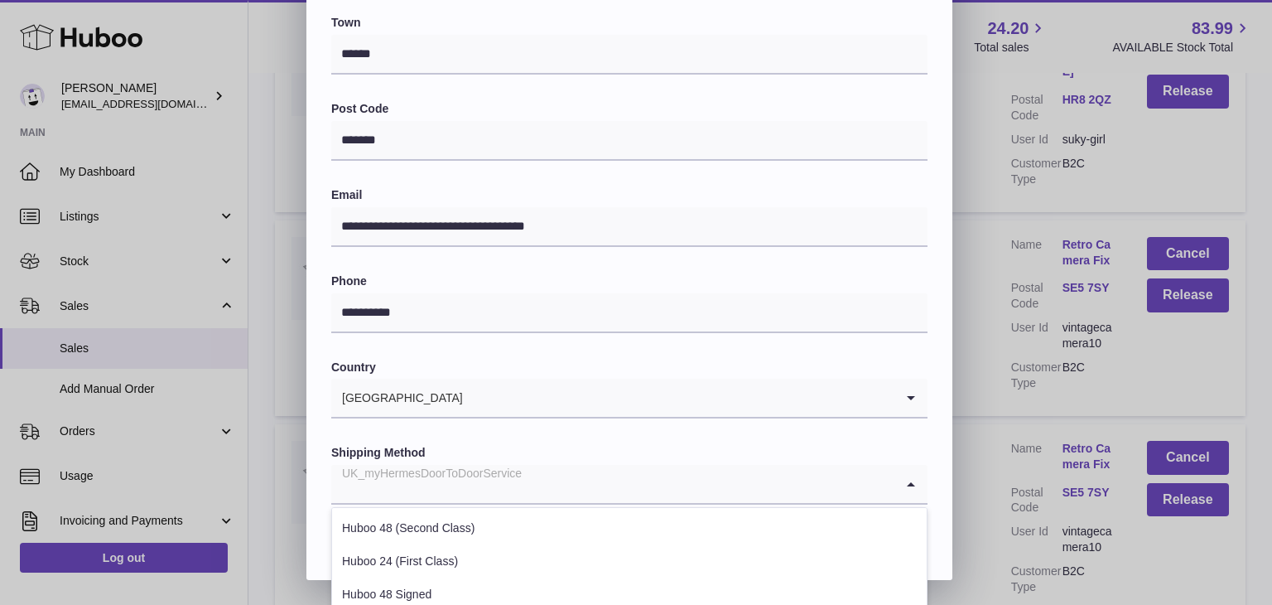
scroll to position [632, 0]
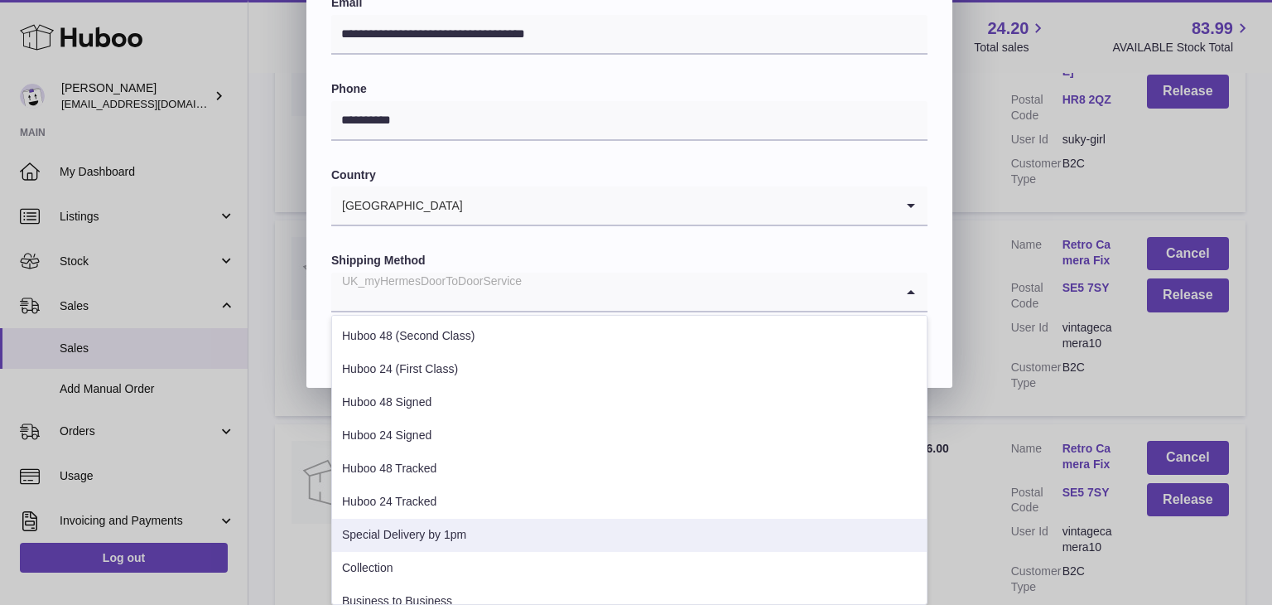
click at [435, 519] on li "Special Delivery by 1pm" at bounding box center [629, 535] width 595 height 33
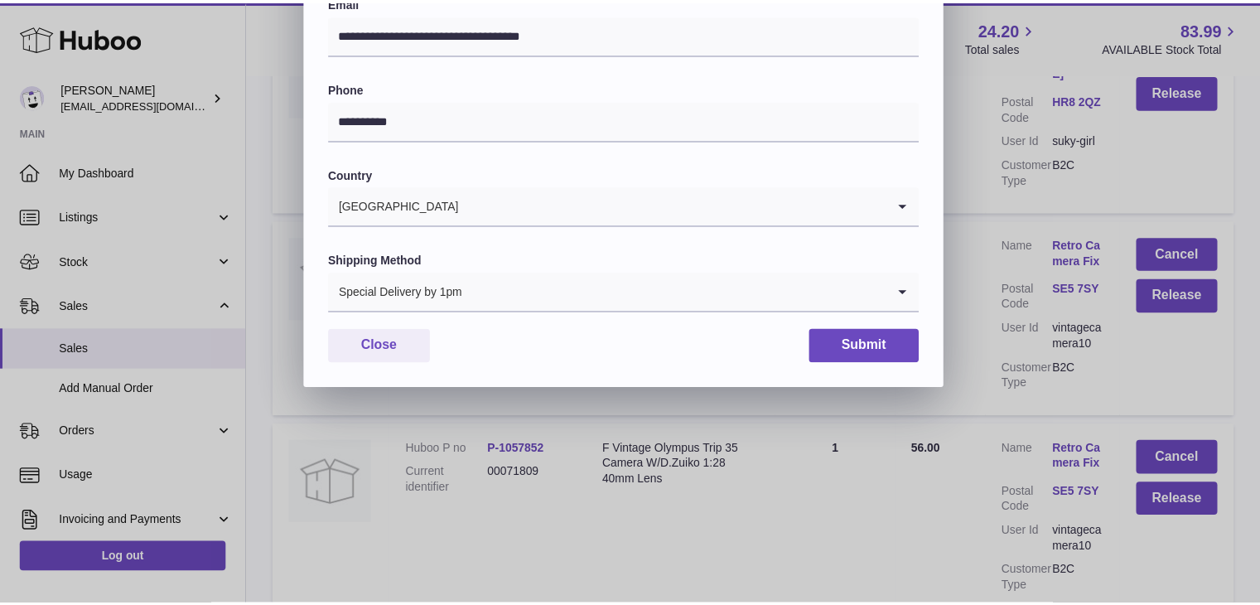
scroll to position [439, 0]
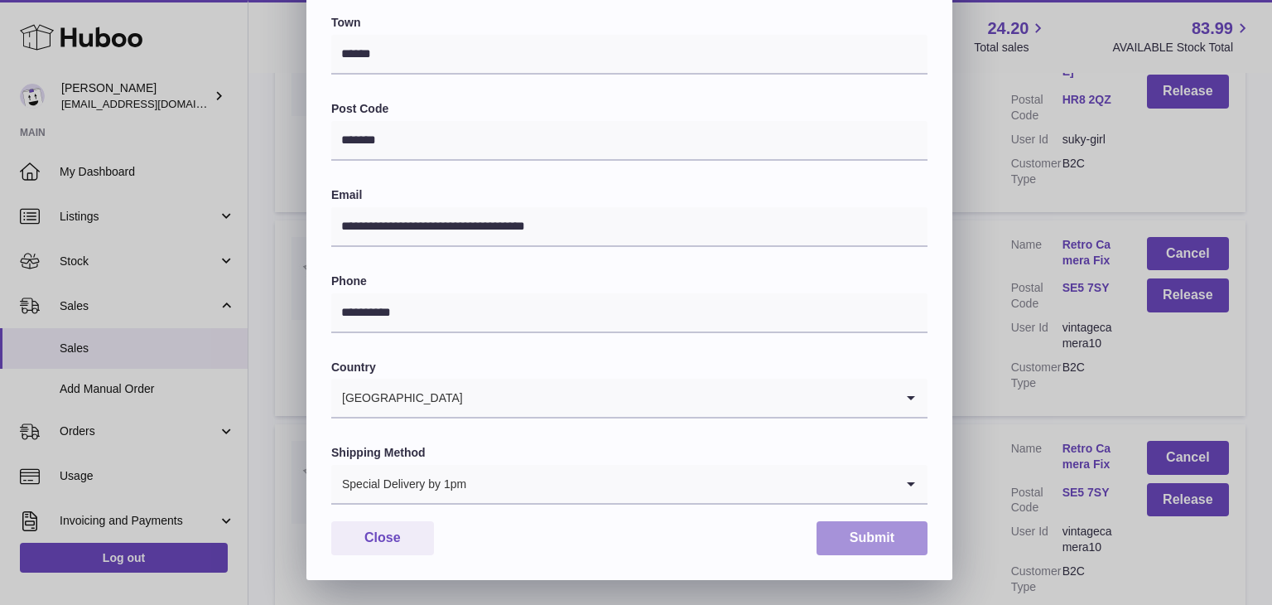
click at [871, 535] on button "Submit" at bounding box center [872, 538] width 111 height 34
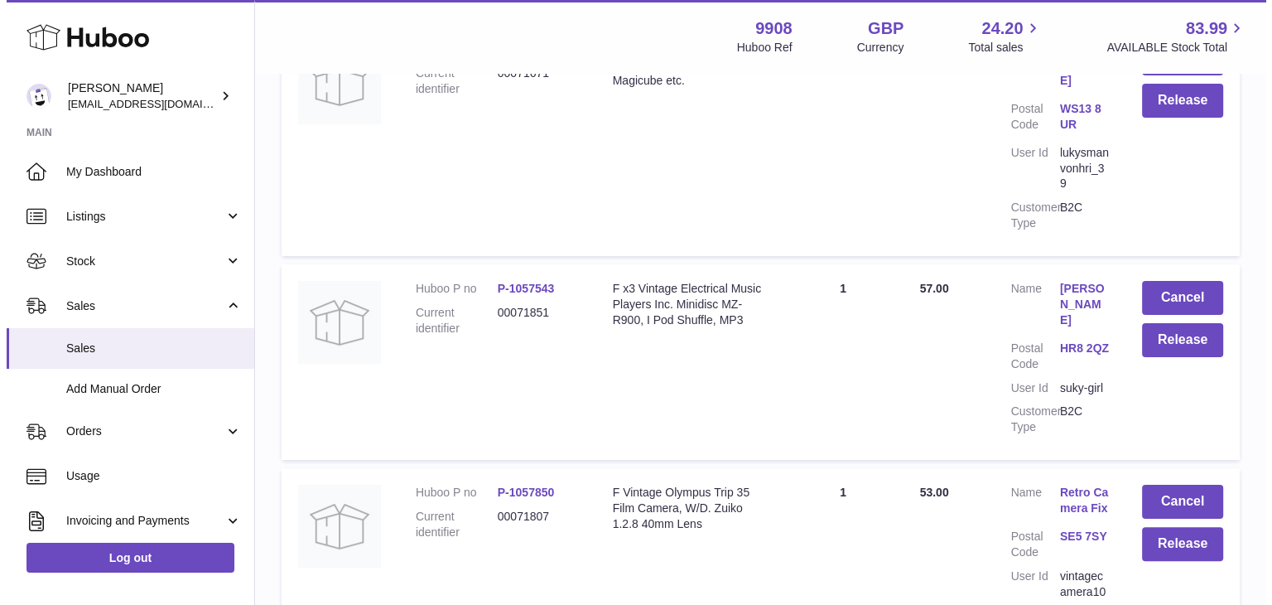
scroll to position [19216, 0]
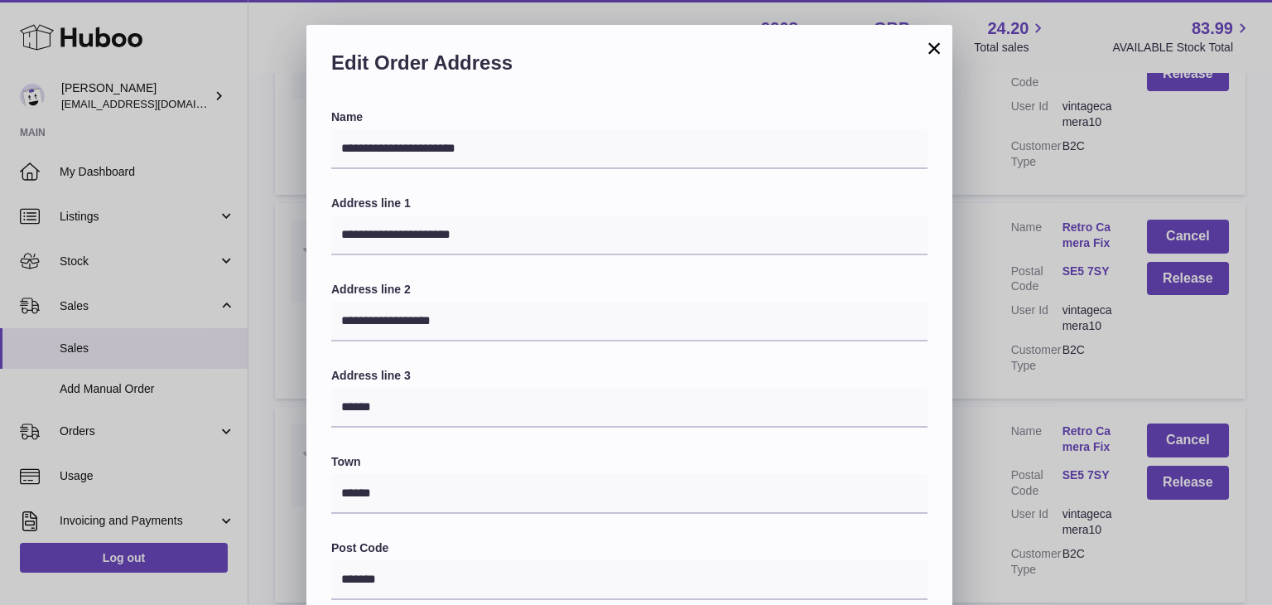
scroll to position [439, 0]
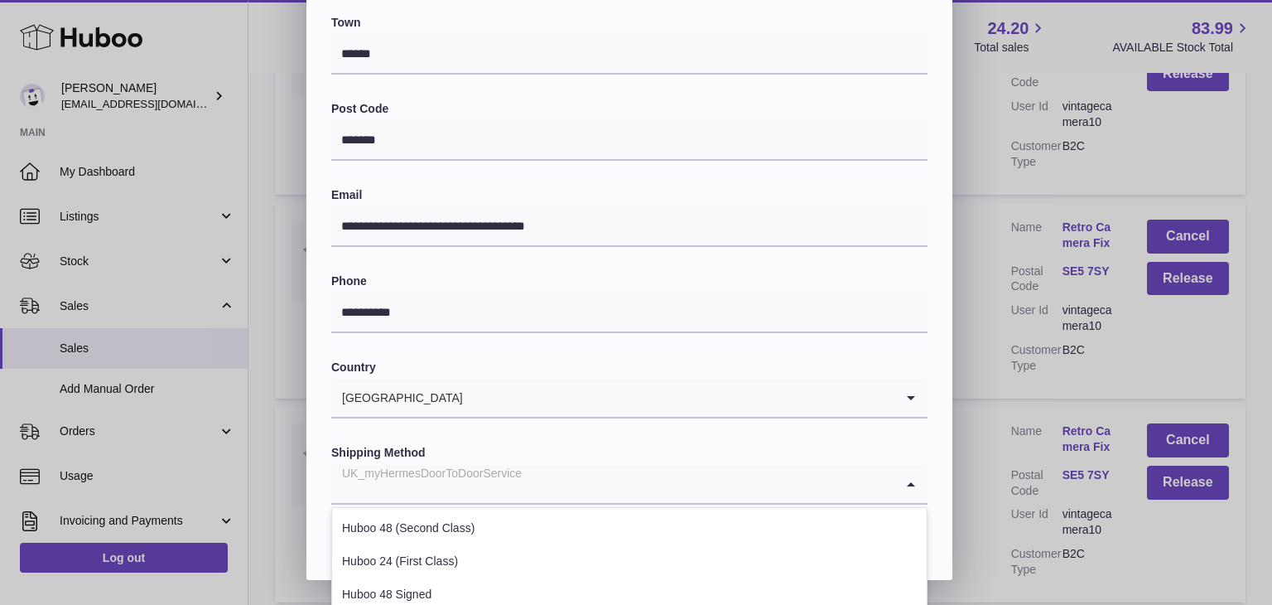
click at [446, 485] on div "UK_myHermesDoorToDoorService" at bounding box center [612, 484] width 563 height 38
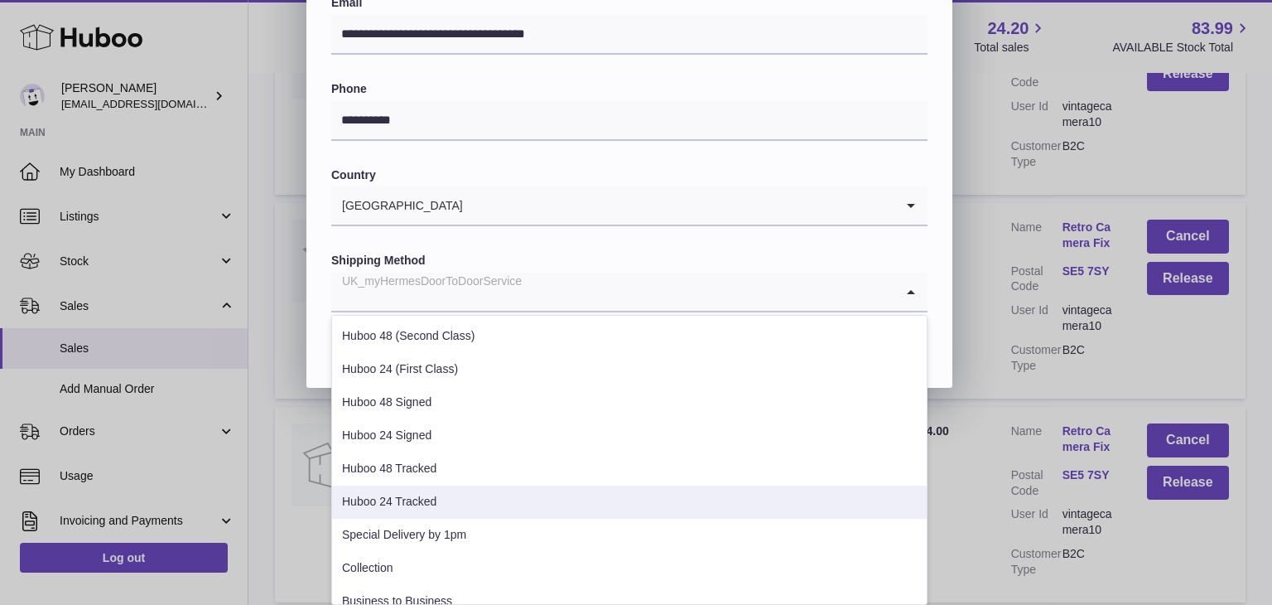
click at [424, 504] on li "Huboo 24 Tracked" at bounding box center [629, 501] width 595 height 33
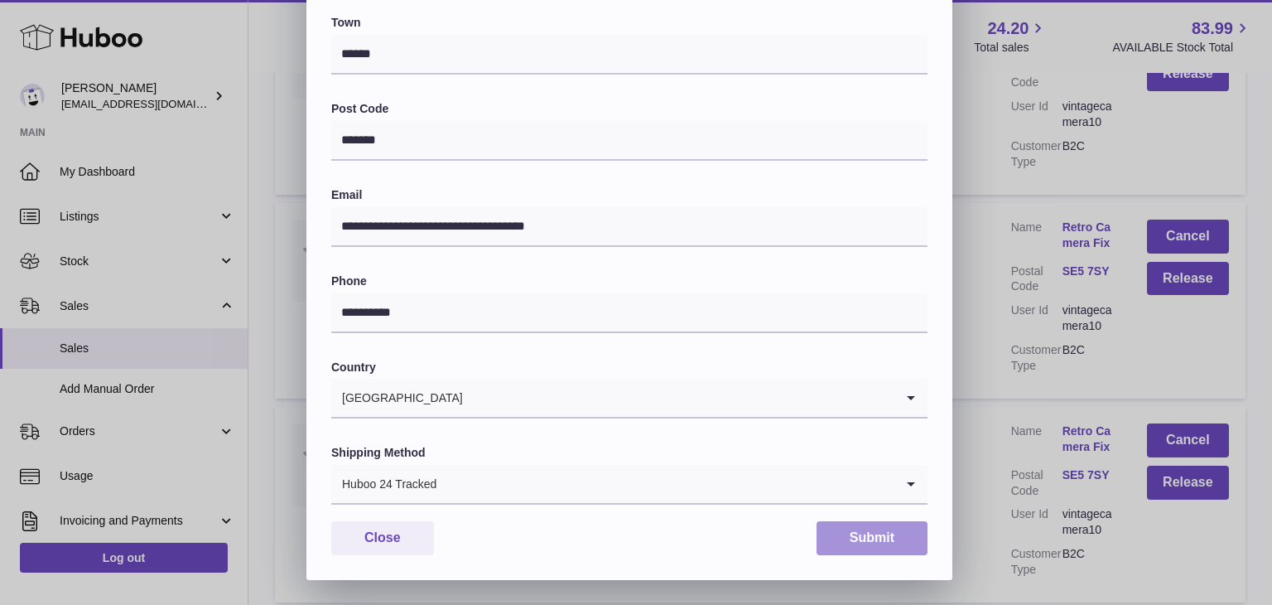
click at [867, 537] on button "Submit" at bounding box center [872, 538] width 111 height 34
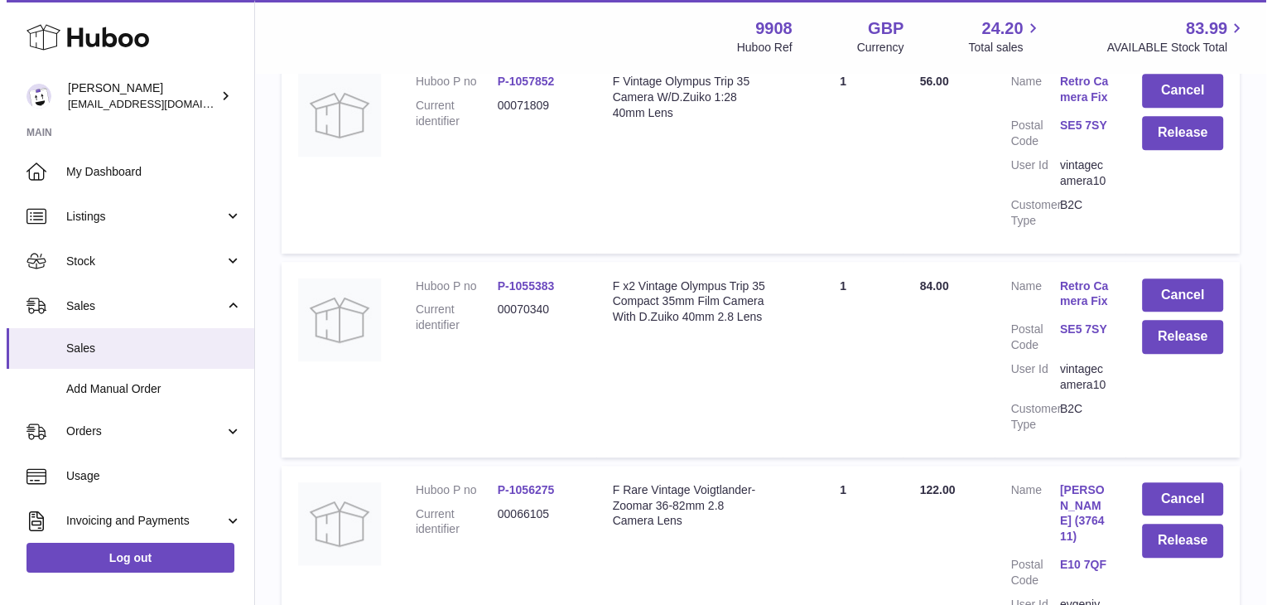
scroll to position [19548, 0]
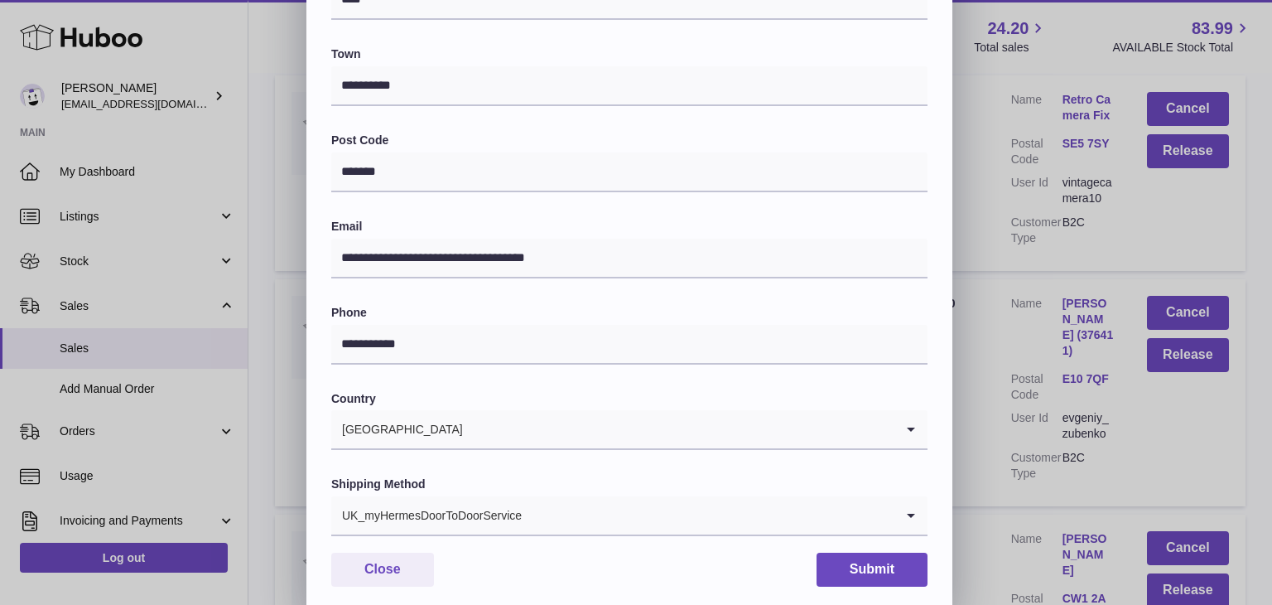
scroll to position [439, 0]
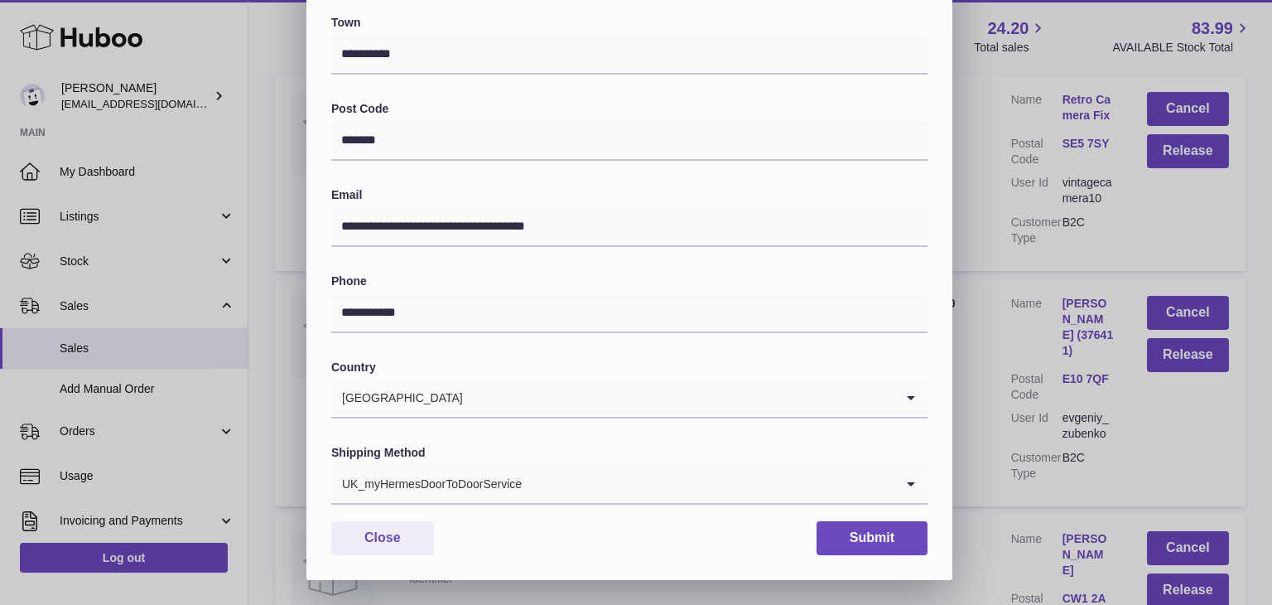
click at [486, 483] on div "UK_myHermesDoorToDoorService" at bounding box center [612, 484] width 563 height 38
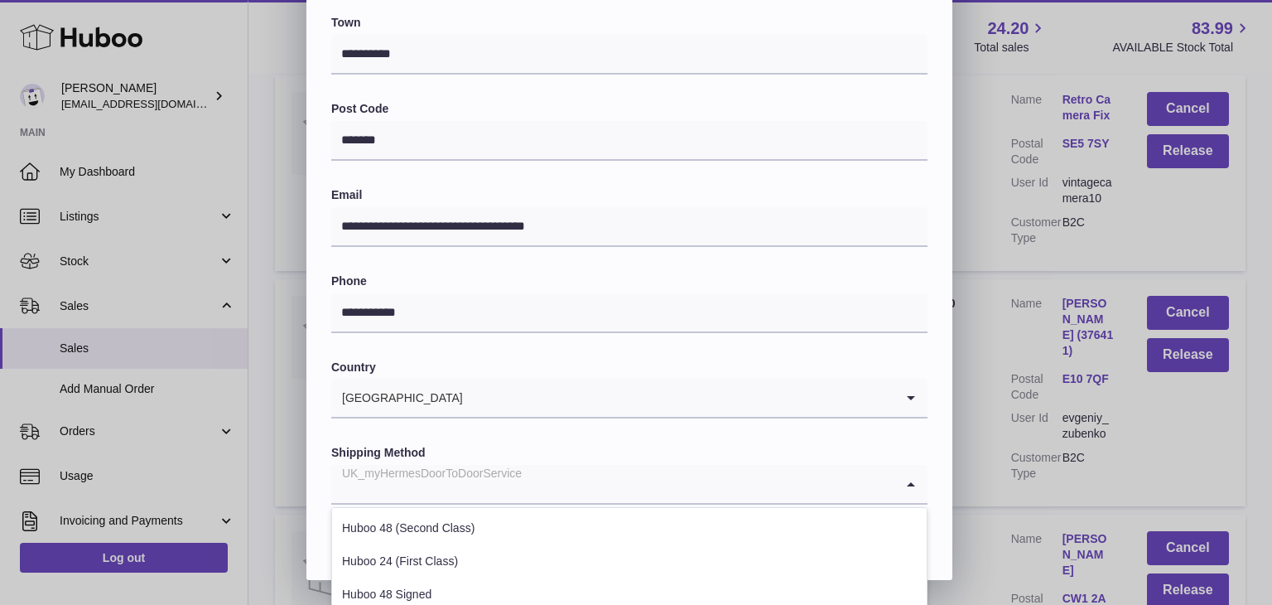
scroll to position [632, 0]
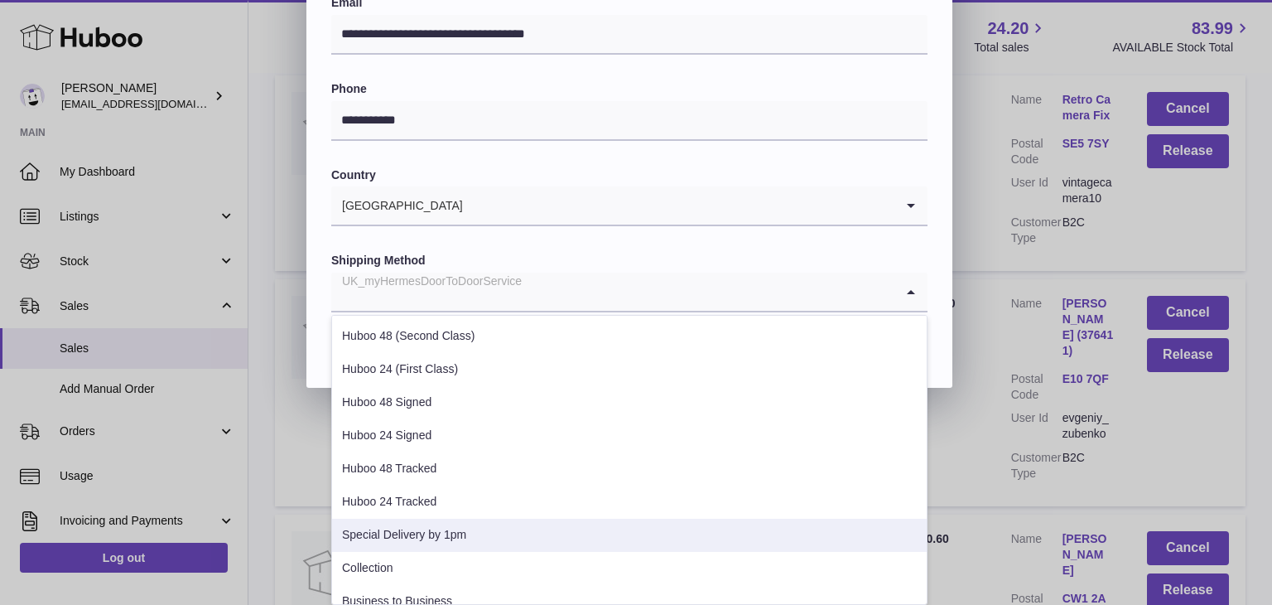
click at [421, 529] on li "Special Delivery by 1pm" at bounding box center [629, 535] width 595 height 33
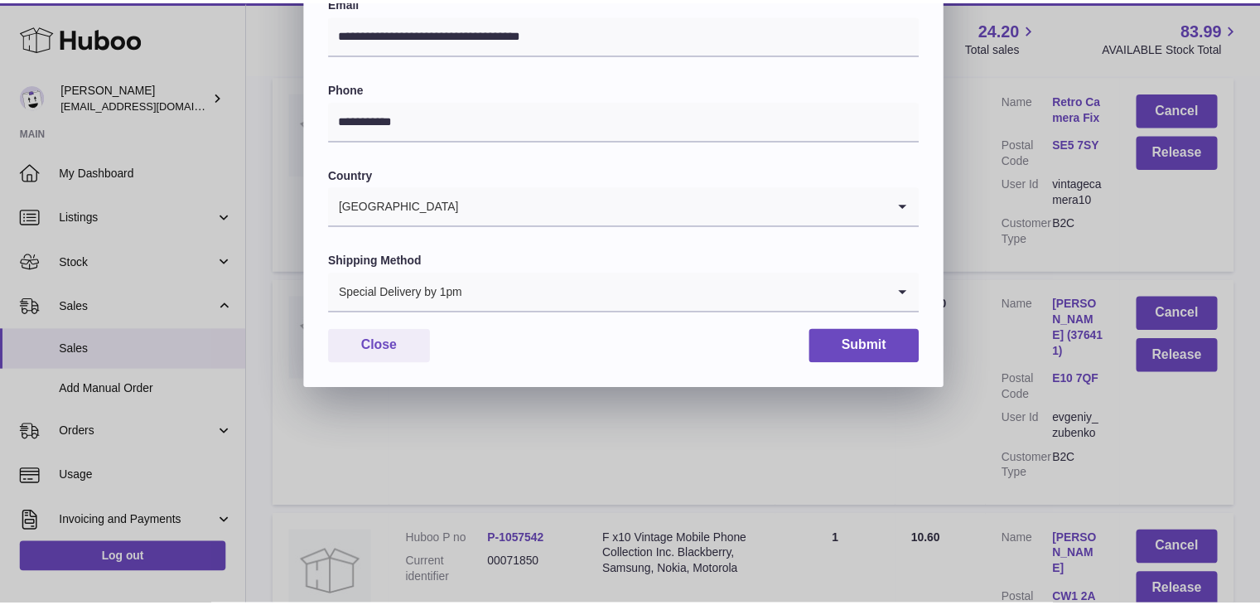
scroll to position [439, 0]
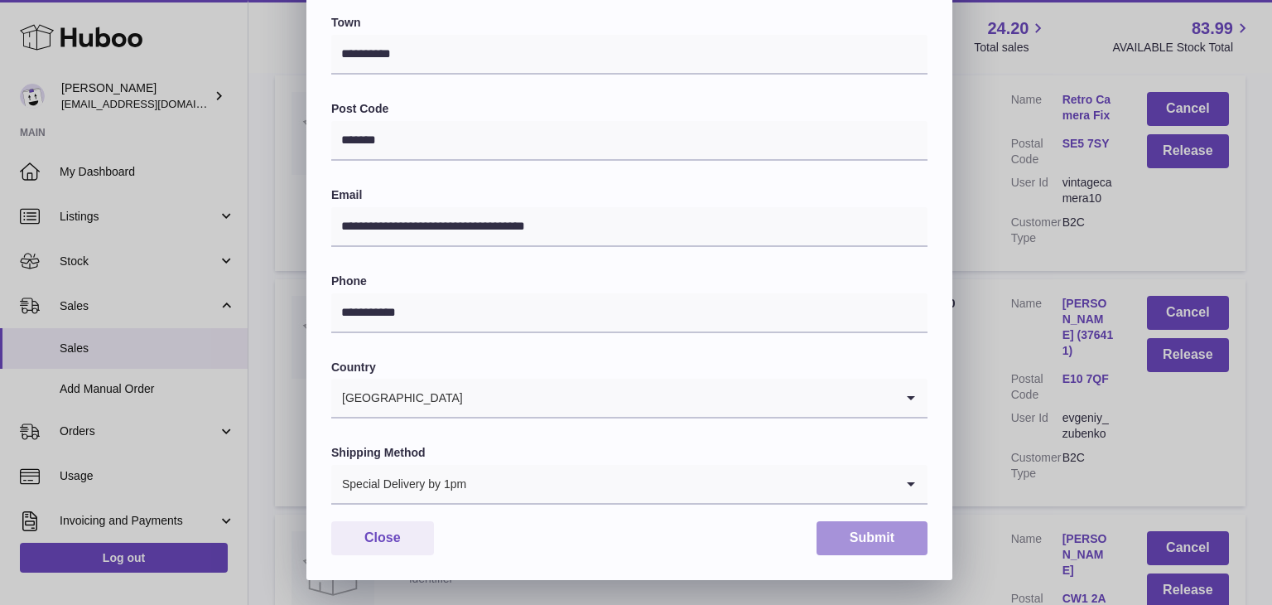
click at [875, 549] on button "Submit" at bounding box center [872, 538] width 111 height 34
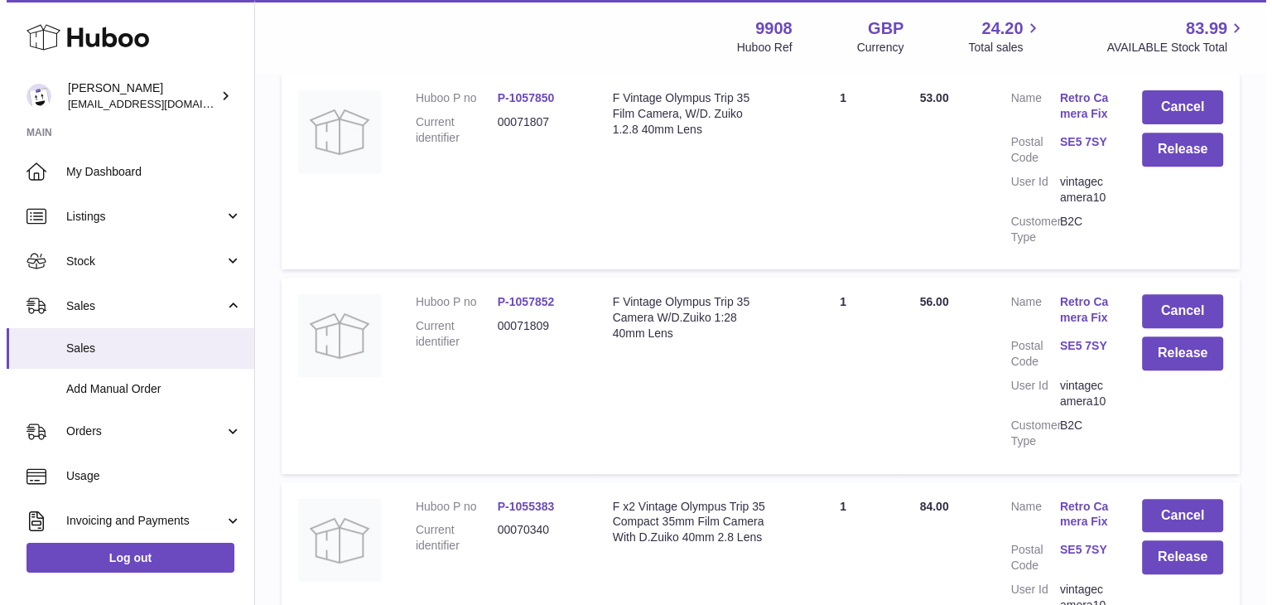
scroll to position [19768, 0]
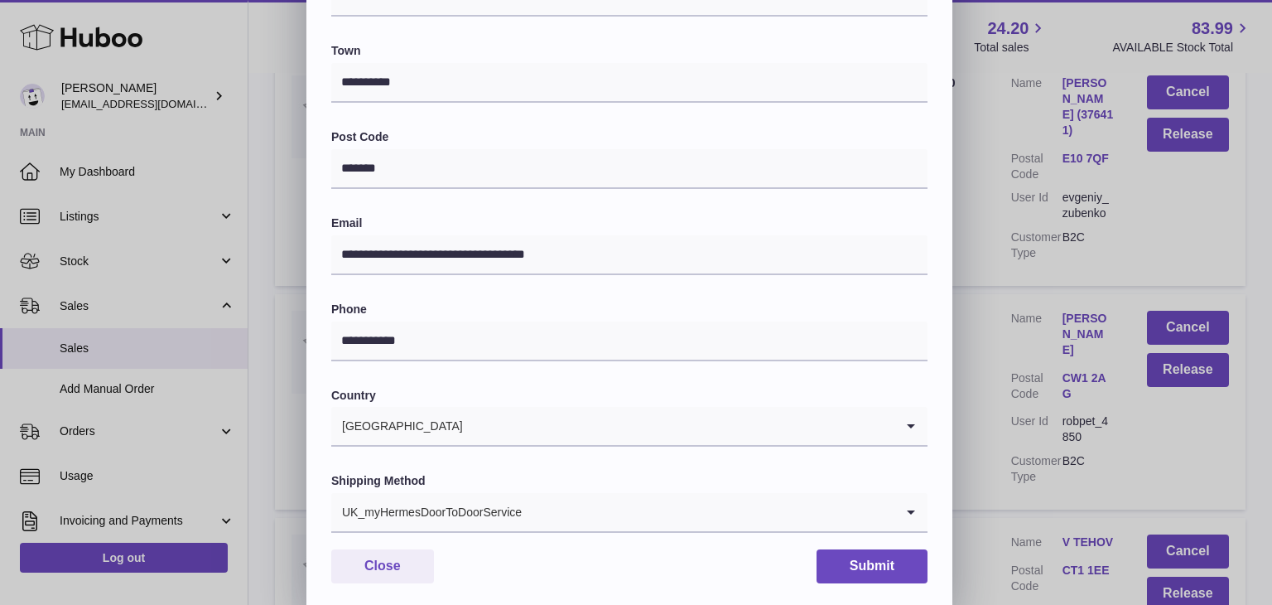
scroll to position [439, 0]
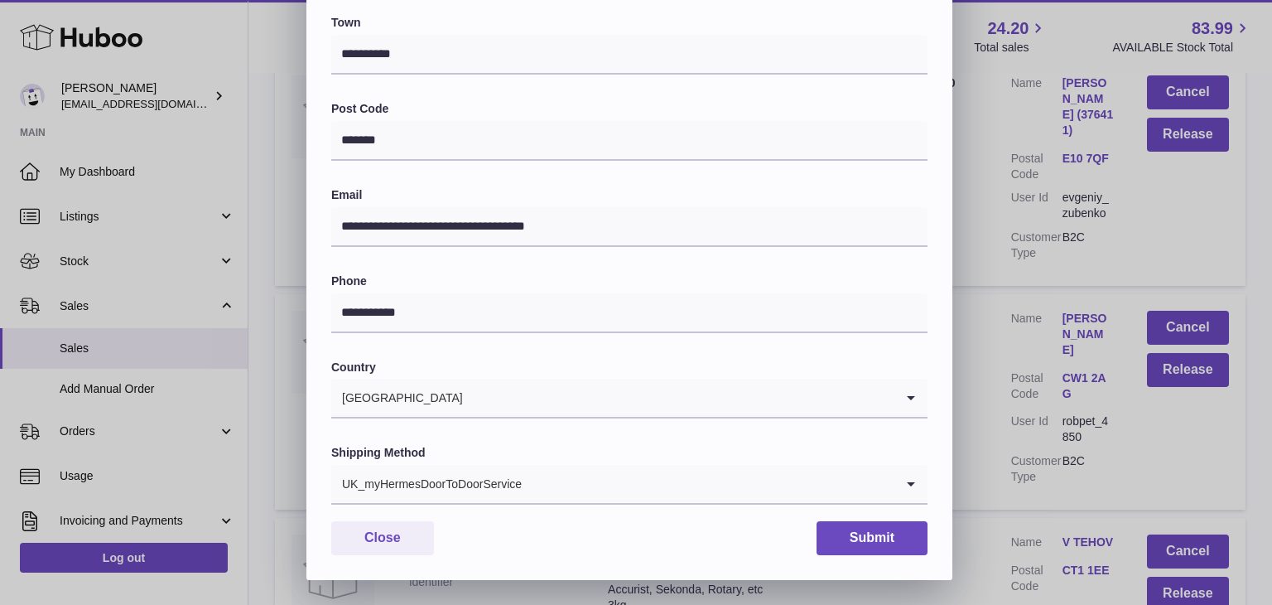
click at [524, 502] on input "Search for option" at bounding box center [709, 484] width 372 height 38
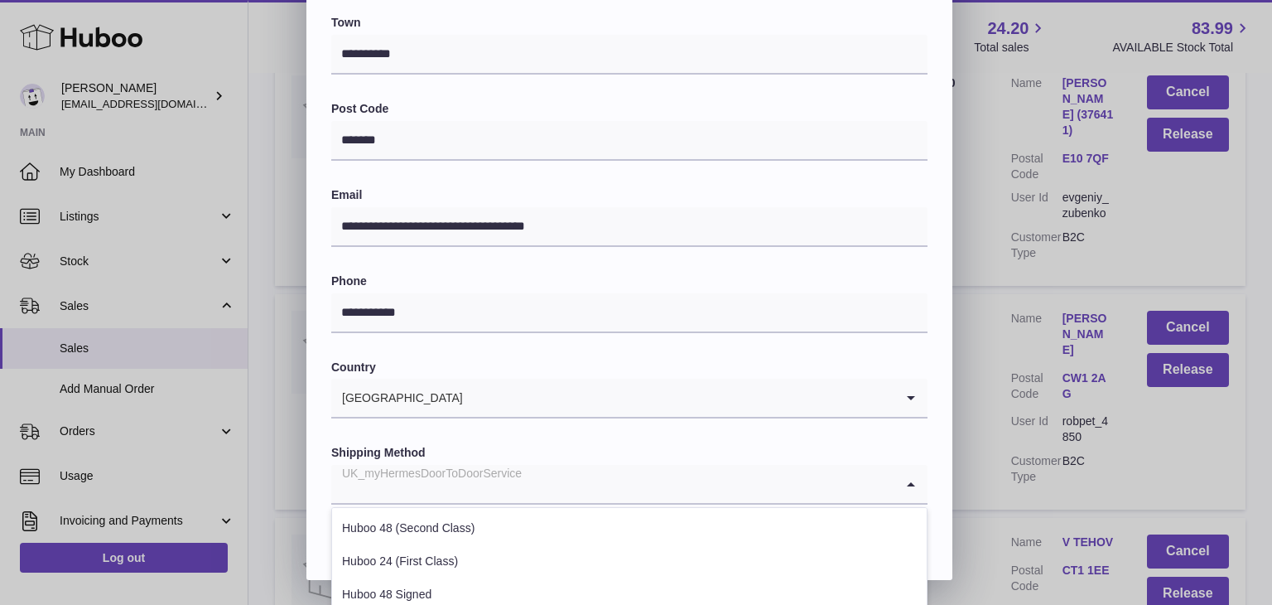
click at [526, 488] on input "Search for option" at bounding box center [612, 484] width 563 height 38
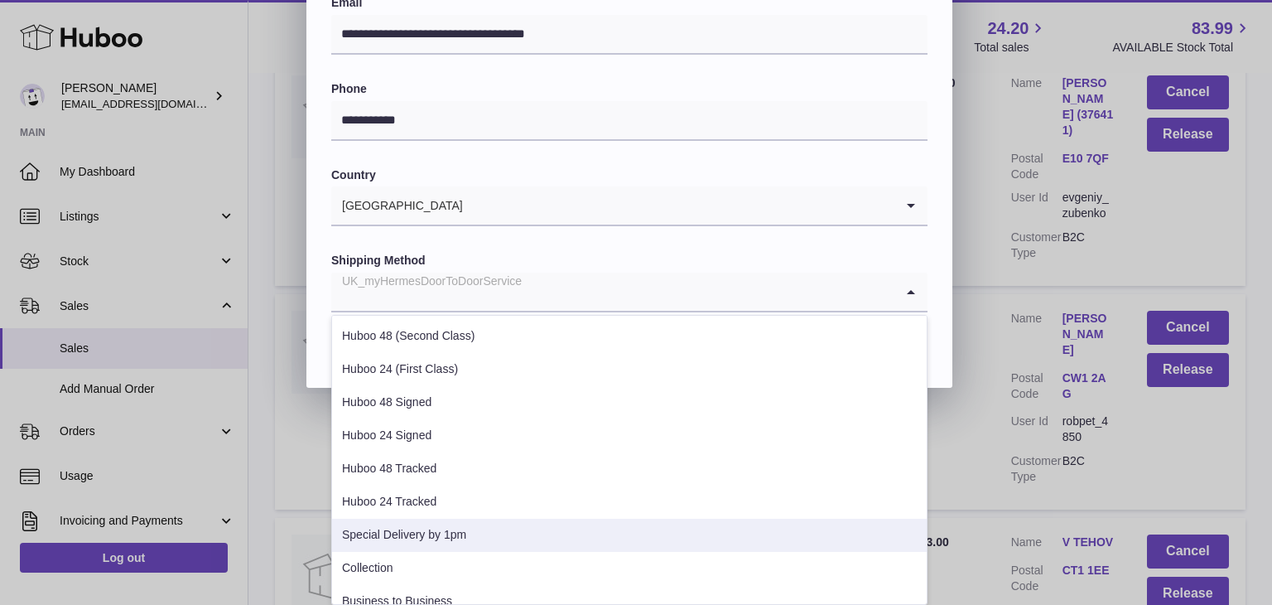
click at [417, 541] on li "Special Delivery by 1pm" at bounding box center [629, 535] width 595 height 33
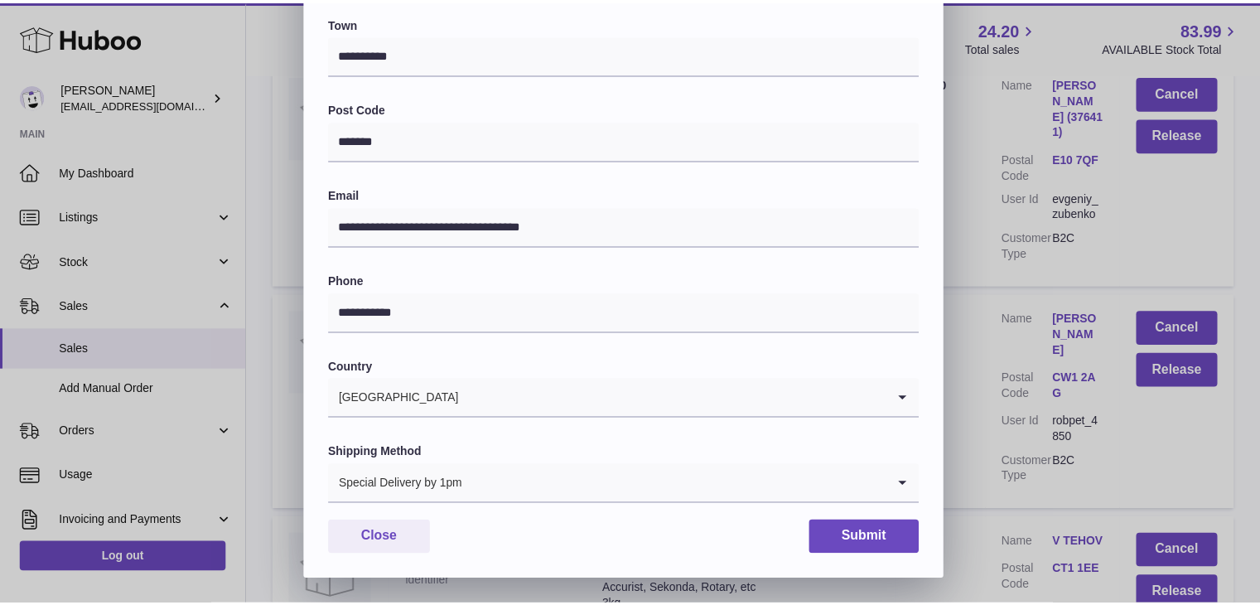
scroll to position [439, 0]
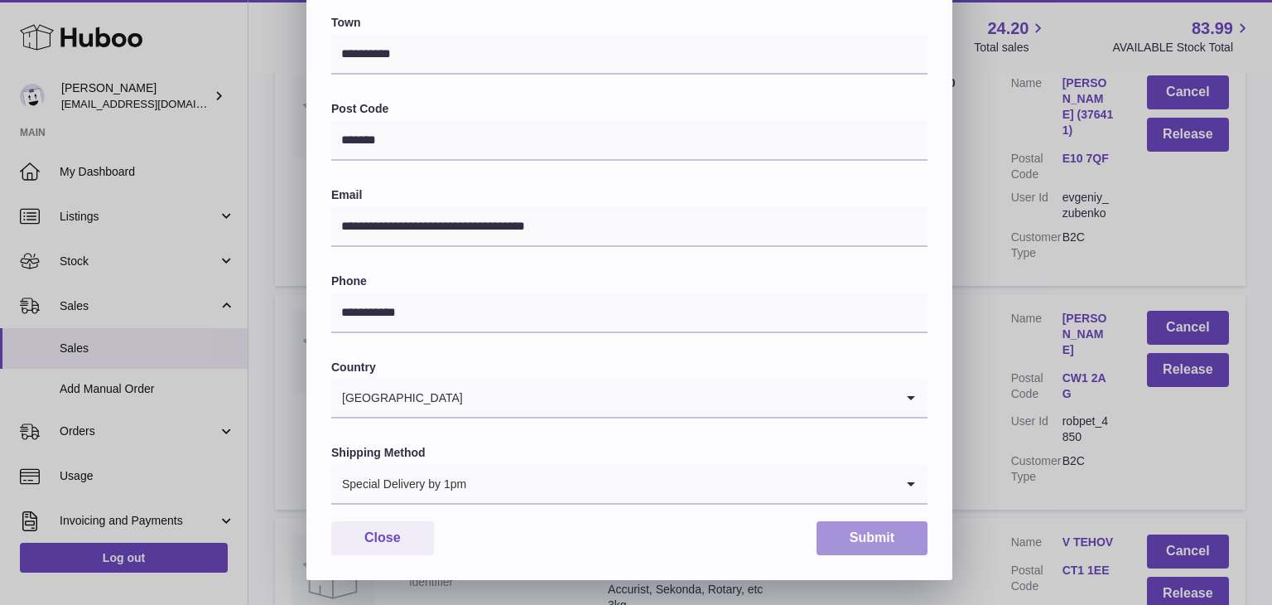
click at [885, 543] on button "Submit" at bounding box center [872, 538] width 111 height 34
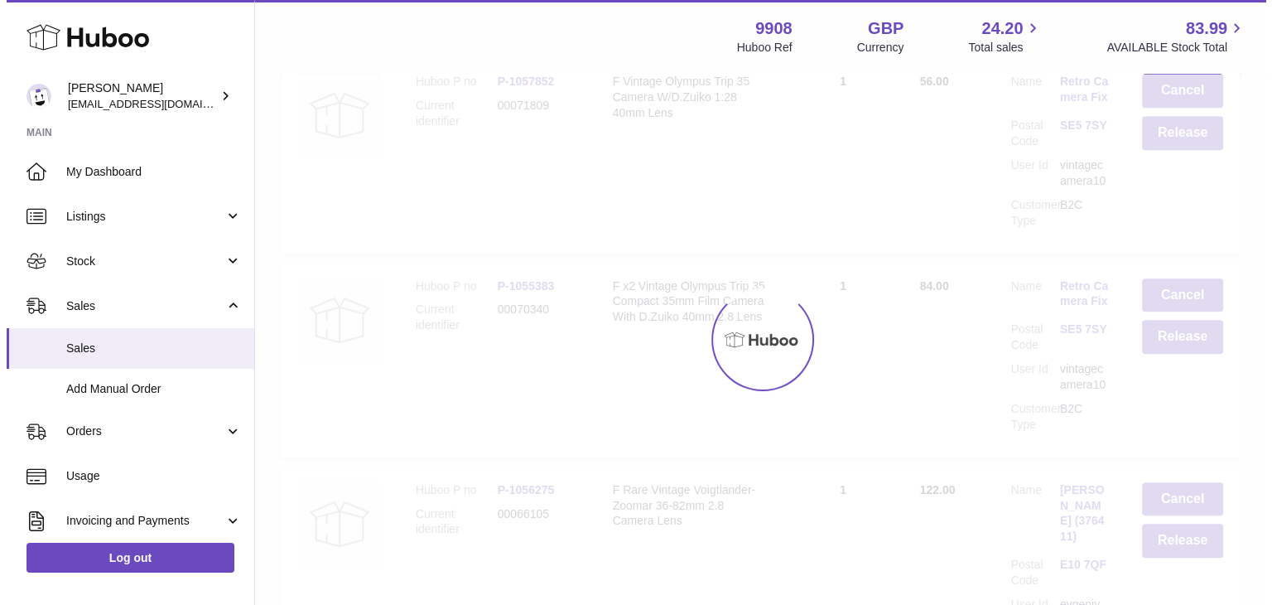
scroll to position [0, 0]
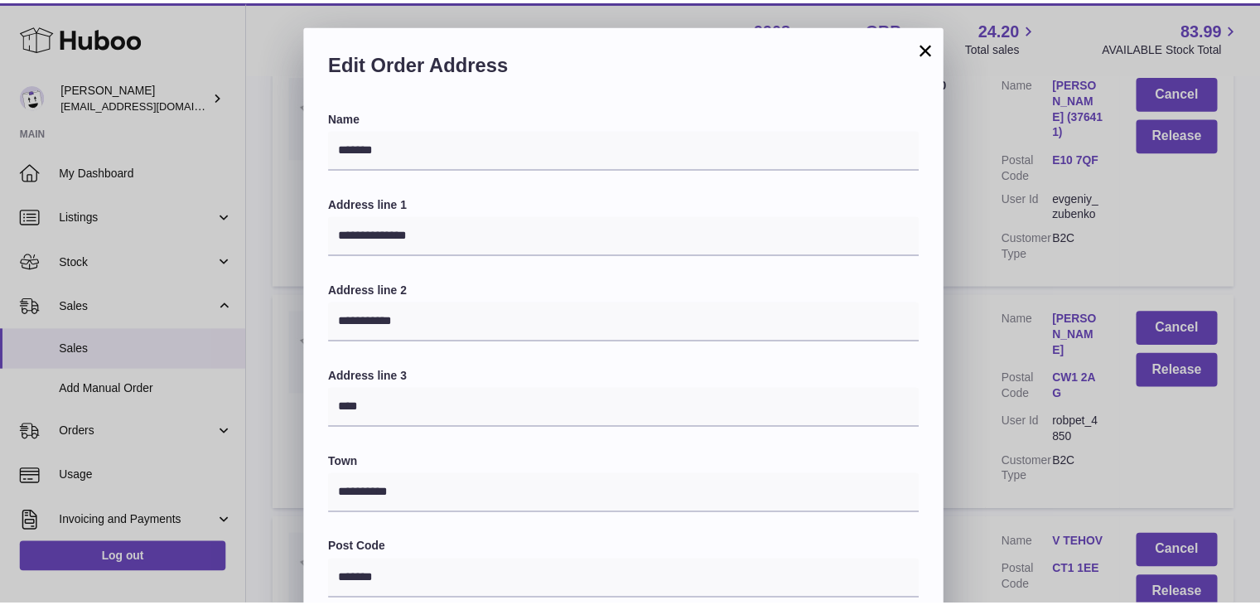
scroll to position [439, 0]
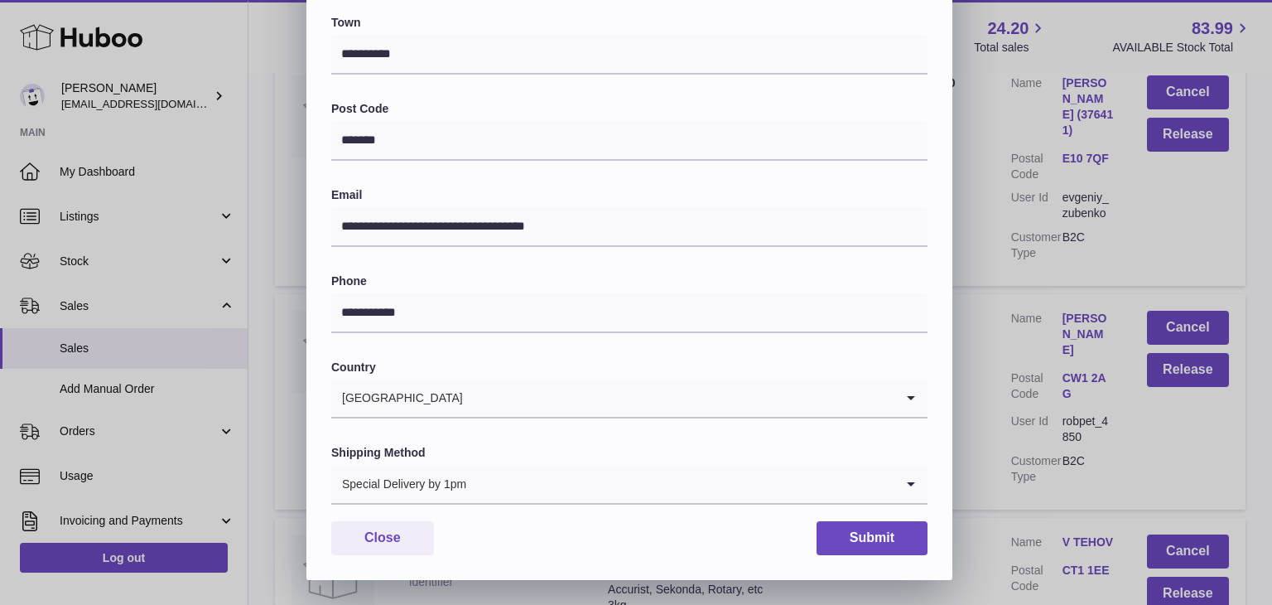
click at [987, 348] on div "**********" at bounding box center [636, 83] width 1272 height 994
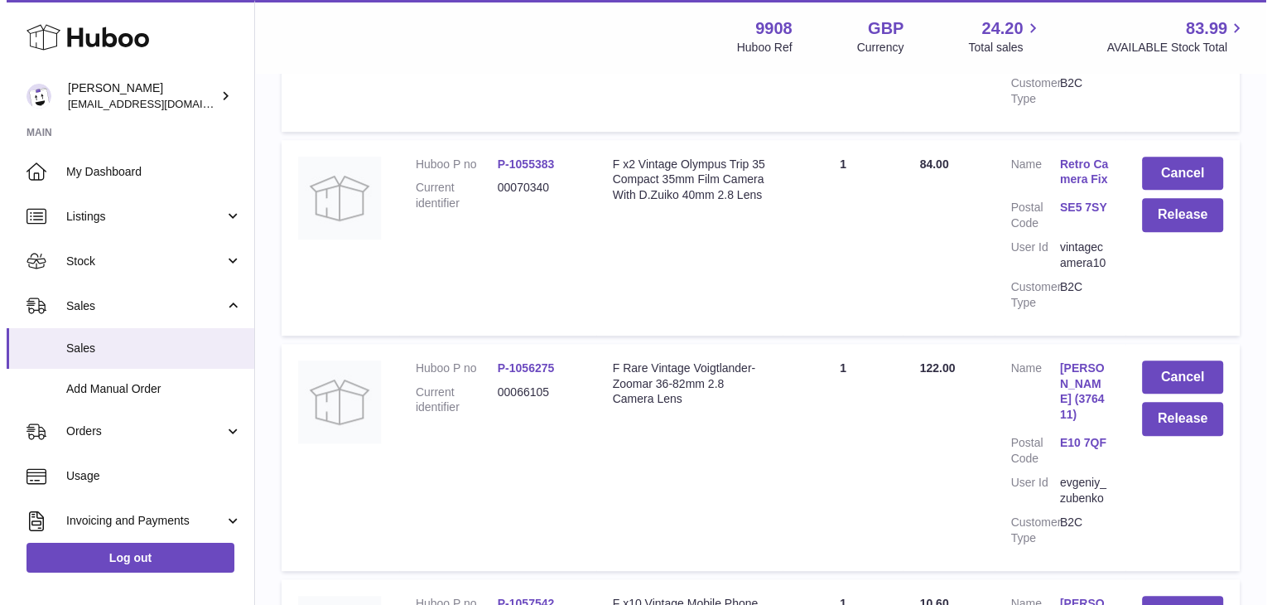
scroll to position [19989, 0]
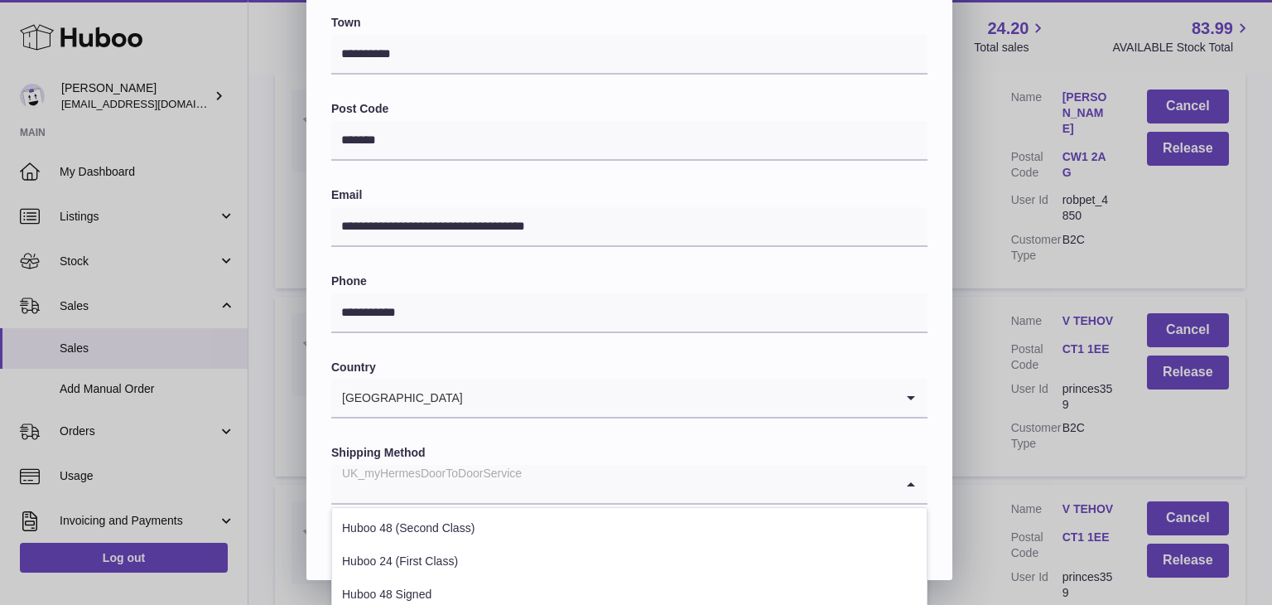
click at [511, 491] on div "UK_myHermesDoorToDoorService" at bounding box center [612, 484] width 563 height 38
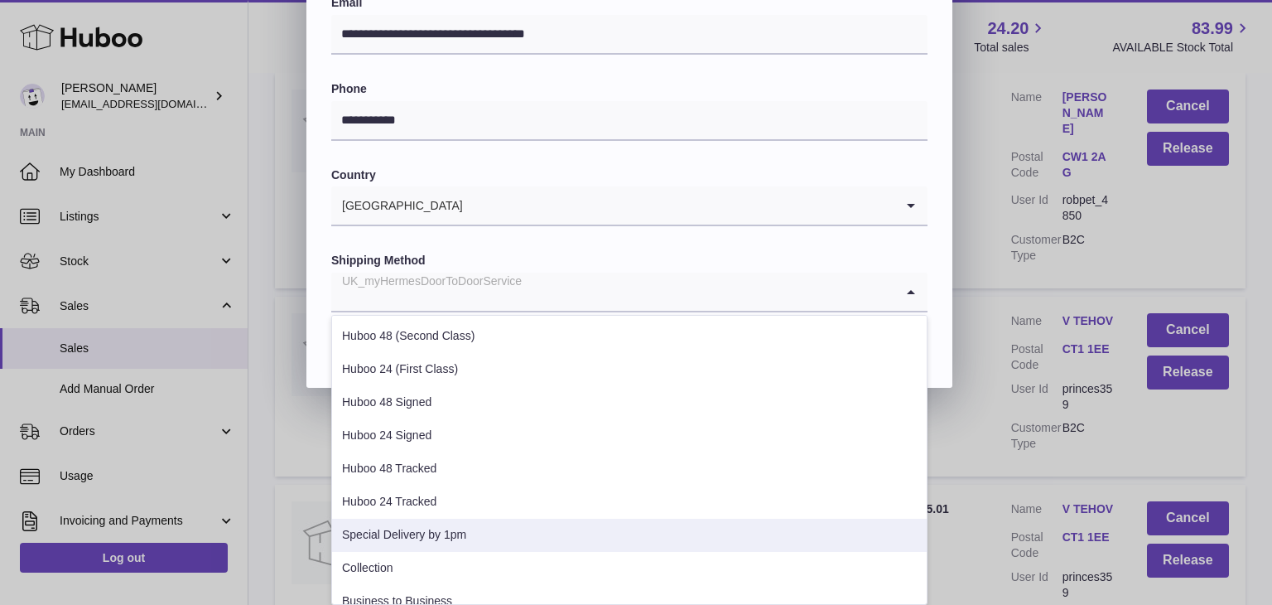
click at [461, 538] on li "Special Delivery by 1pm" at bounding box center [629, 535] width 595 height 33
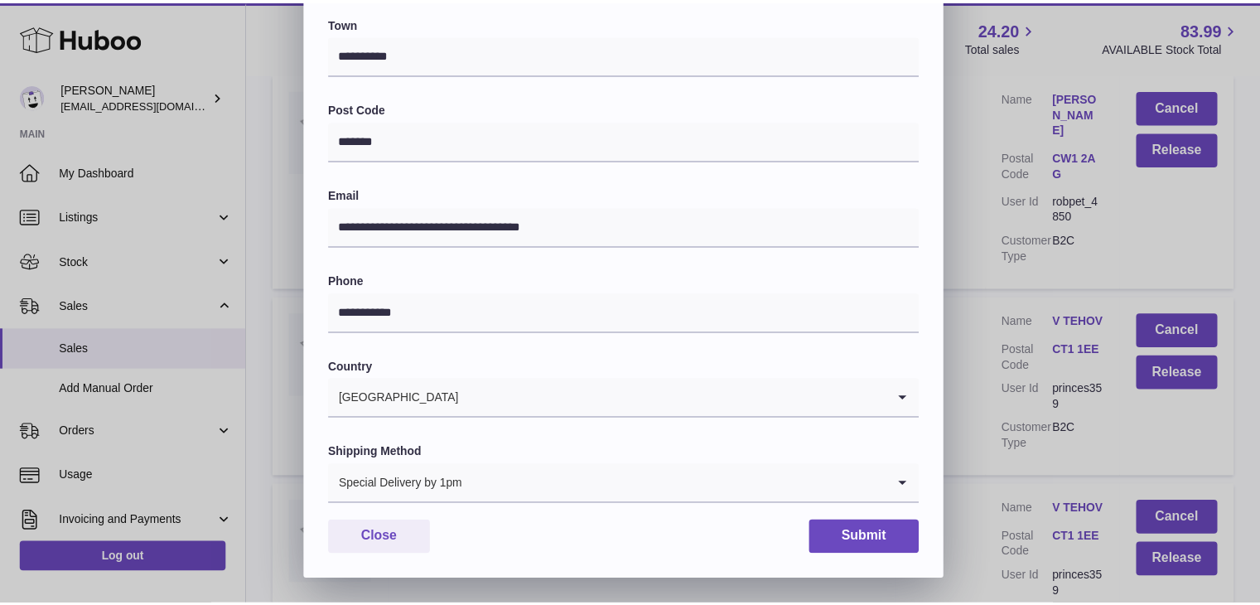
scroll to position [439, 0]
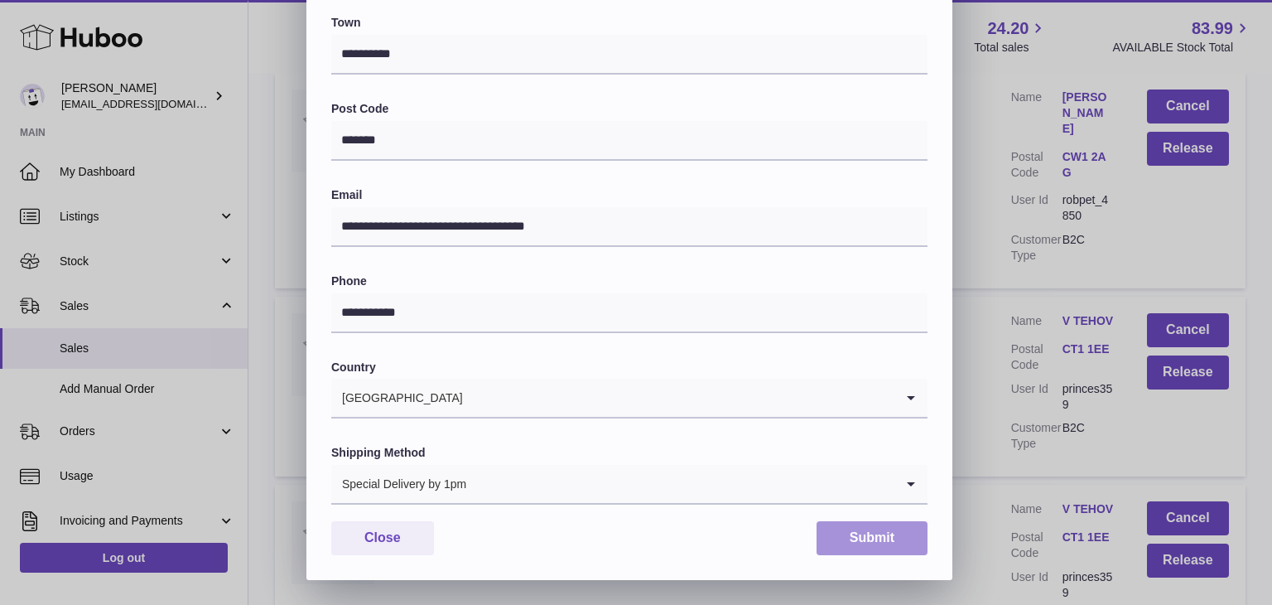
click at [885, 531] on button "Submit" at bounding box center [872, 538] width 111 height 34
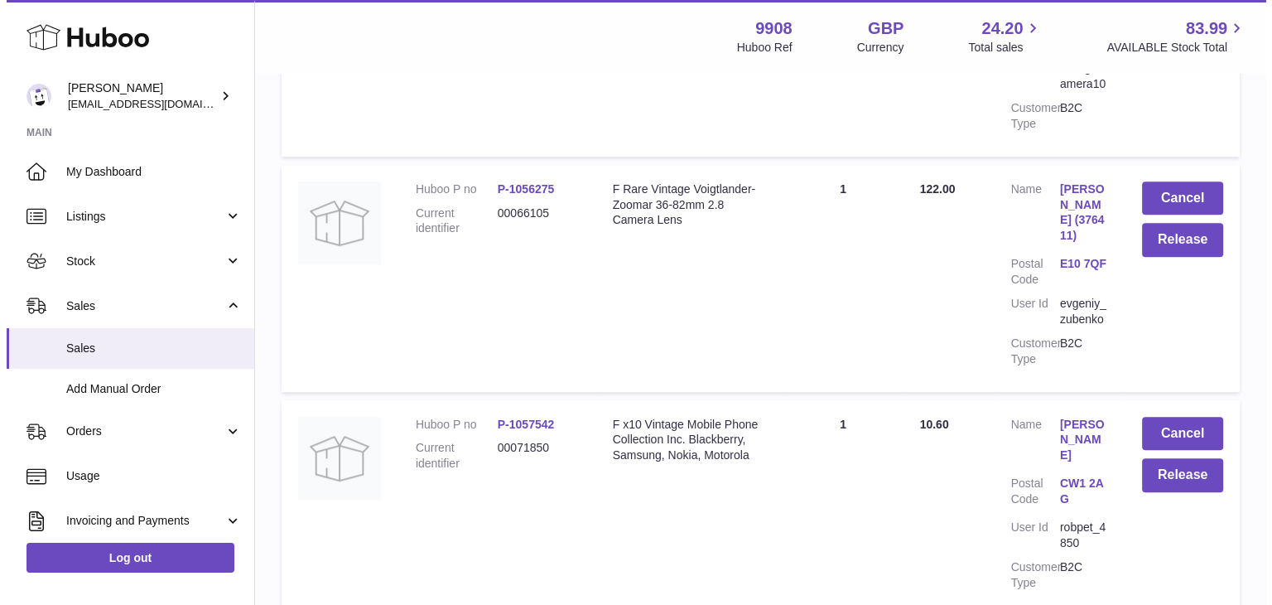
scroll to position [20099, 0]
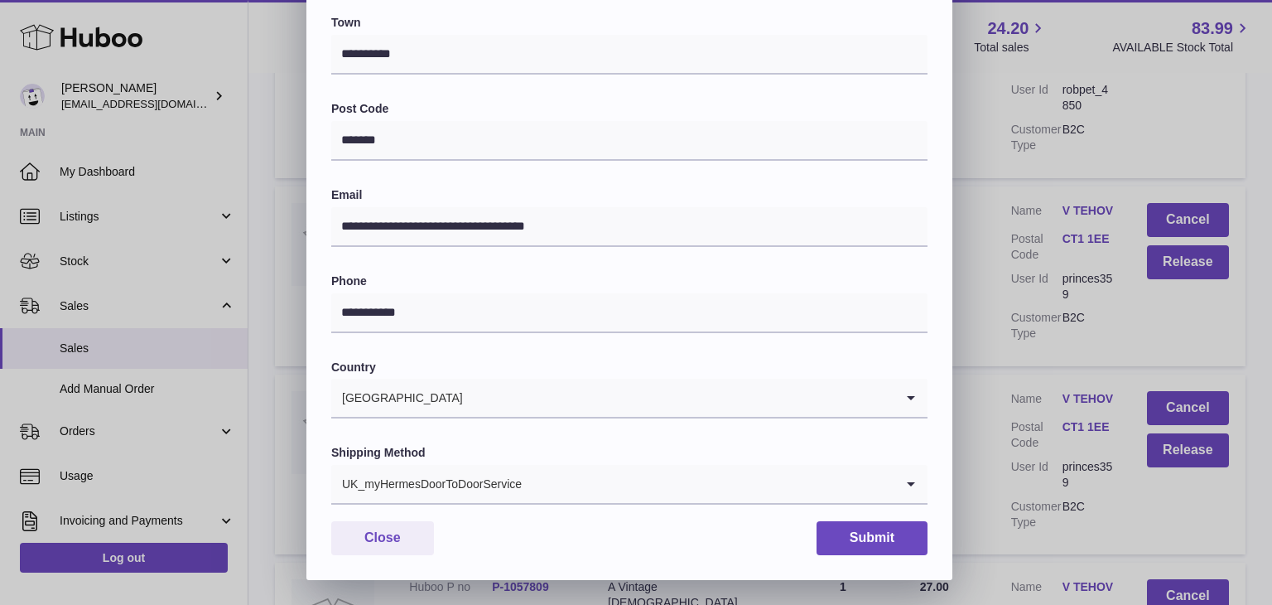
click at [538, 490] on input "Search for option" at bounding box center [709, 484] width 372 height 38
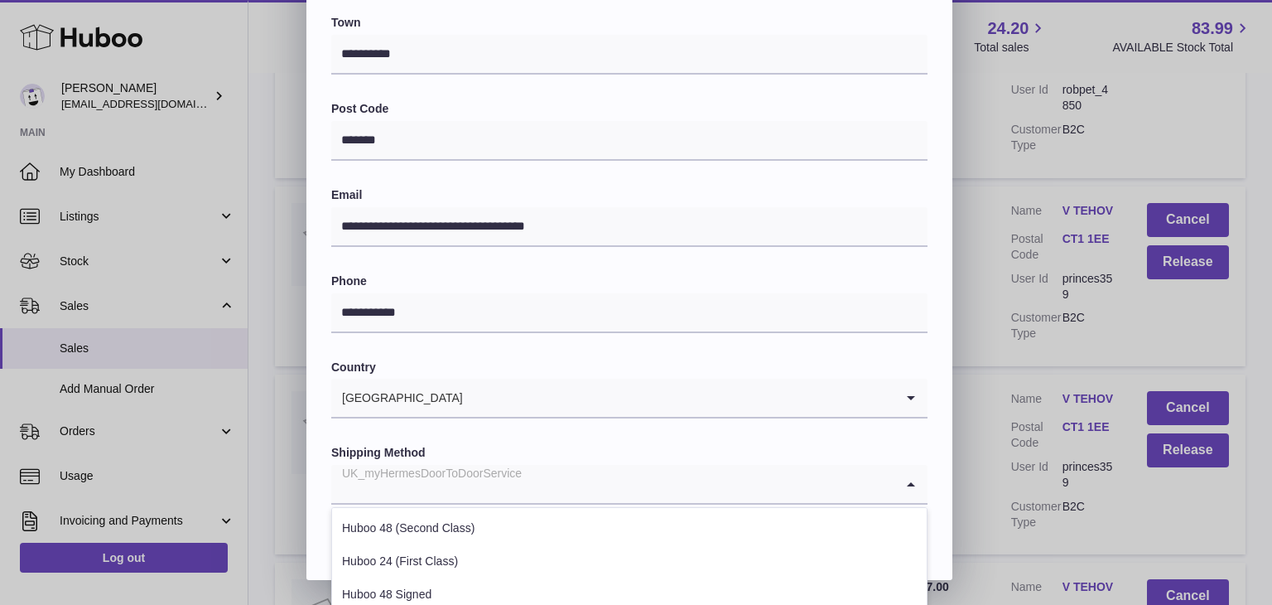
scroll to position [632, 0]
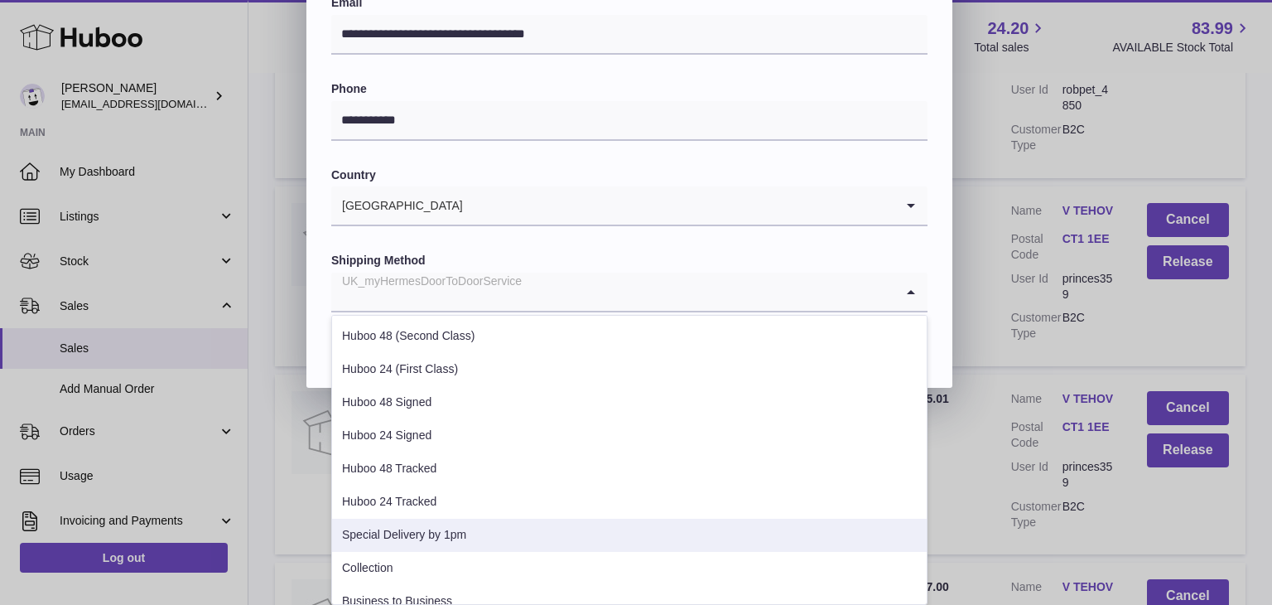
click at [446, 540] on li "Special Delivery by 1pm" at bounding box center [629, 535] width 595 height 33
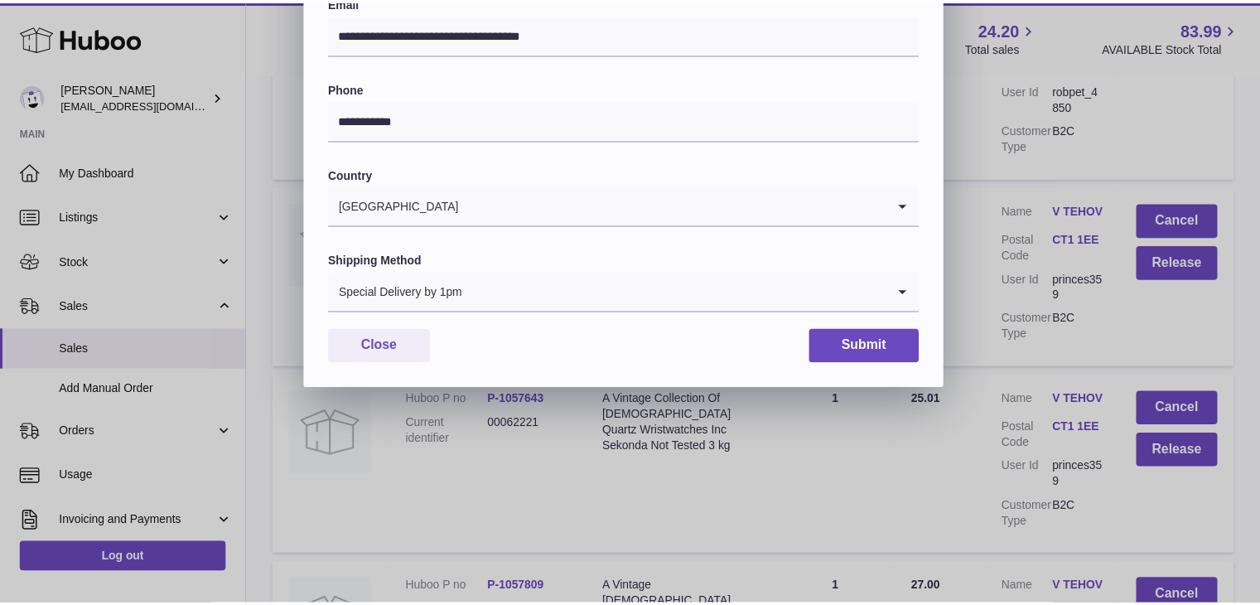
scroll to position [439, 0]
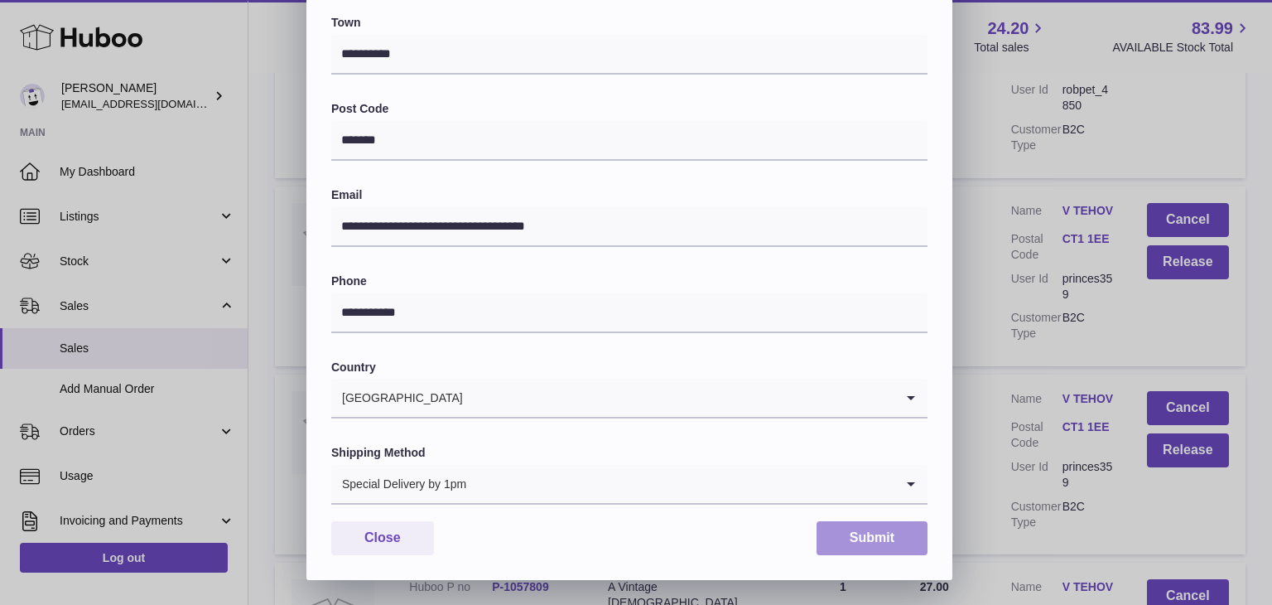
click at [879, 538] on button "Submit" at bounding box center [872, 538] width 111 height 34
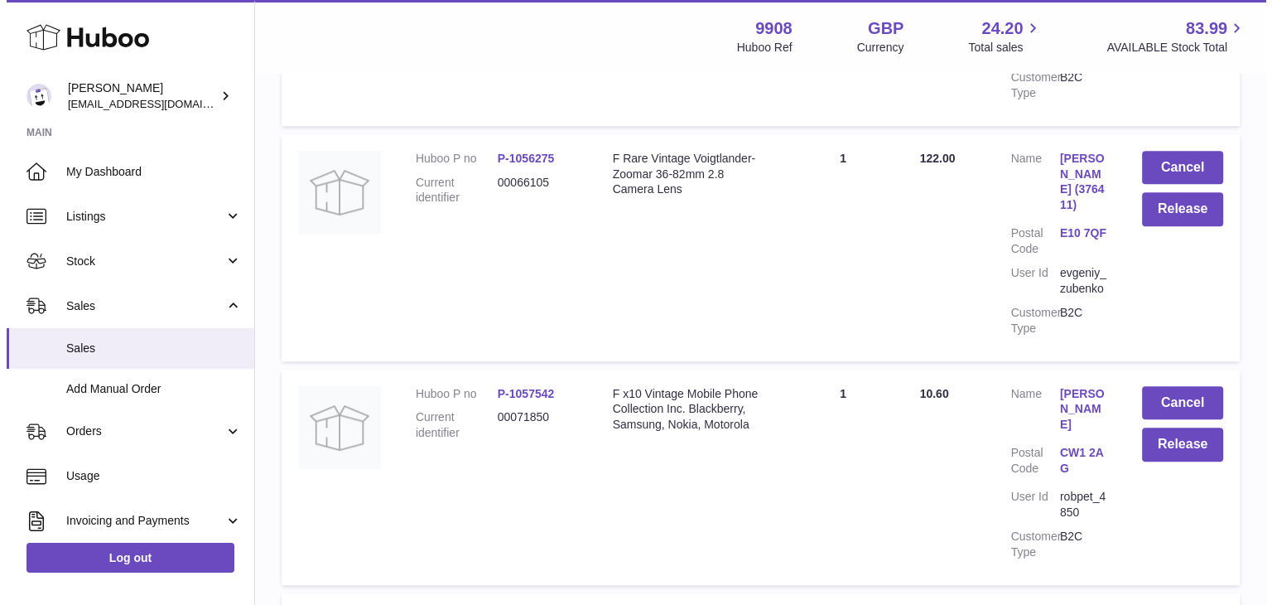
scroll to position [20210, 0]
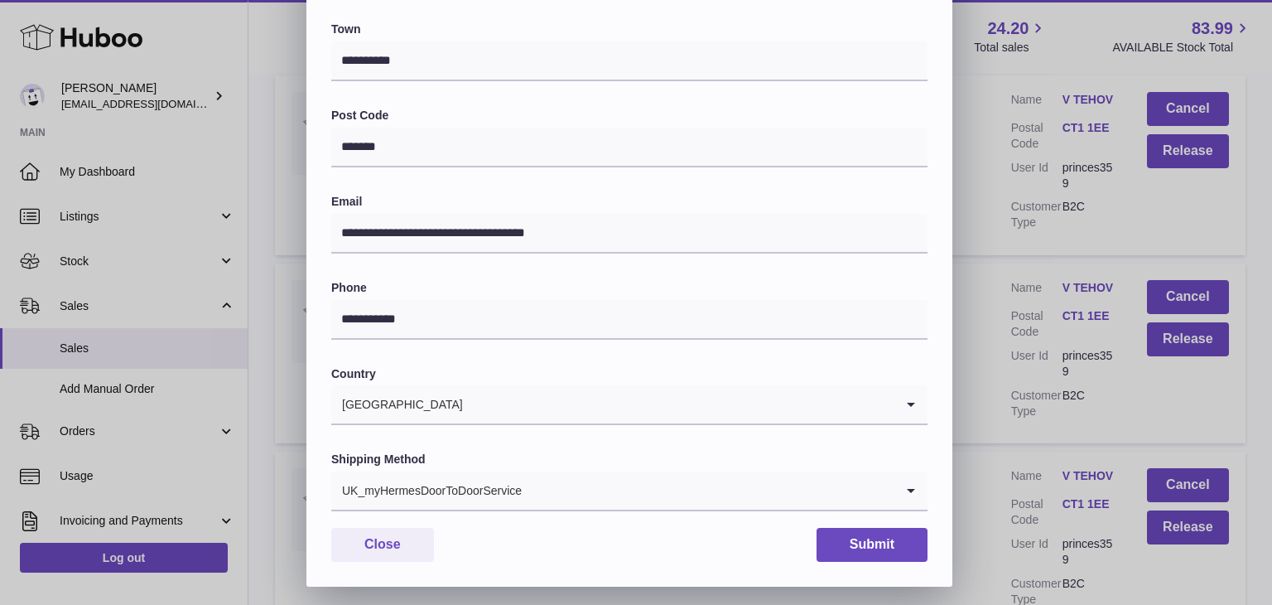
scroll to position [439, 0]
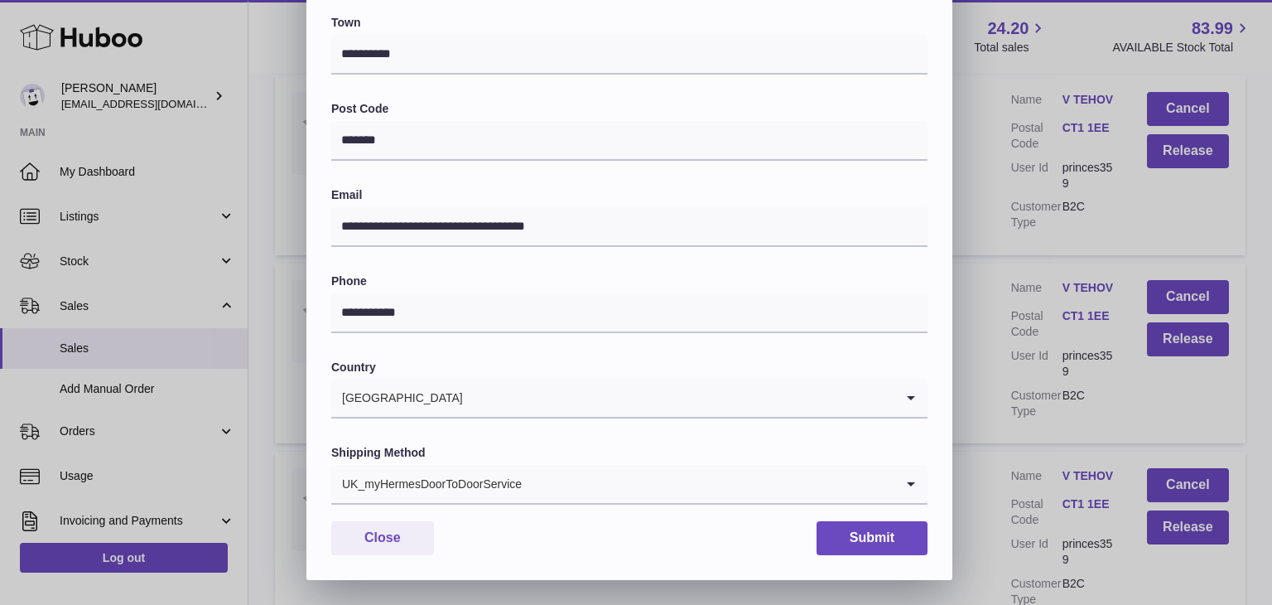
click at [533, 490] on input "Search for option" at bounding box center [709, 484] width 372 height 38
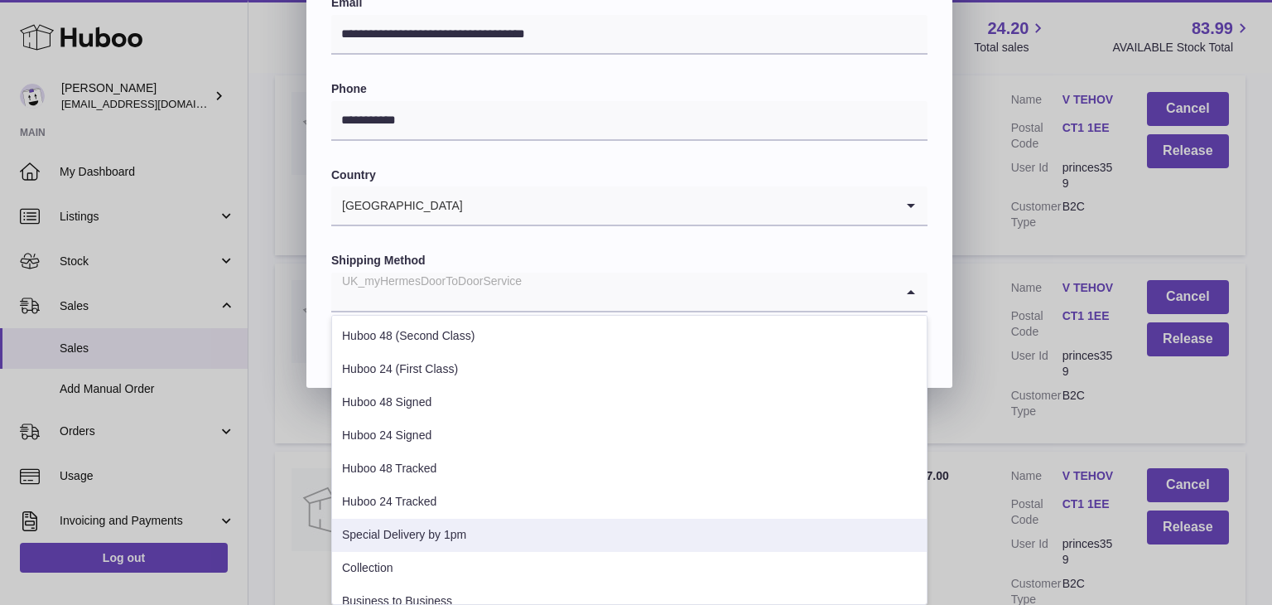
click at [435, 539] on li "Special Delivery by 1pm" at bounding box center [629, 535] width 595 height 33
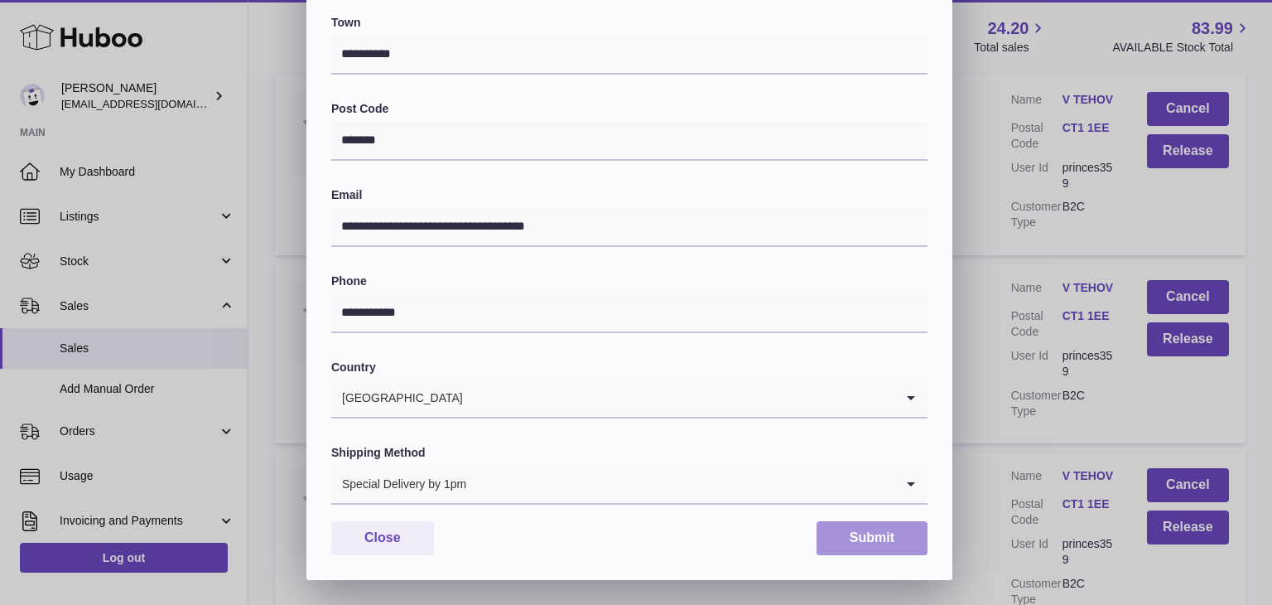
click at [879, 538] on button "Submit" at bounding box center [872, 538] width 111 height 34
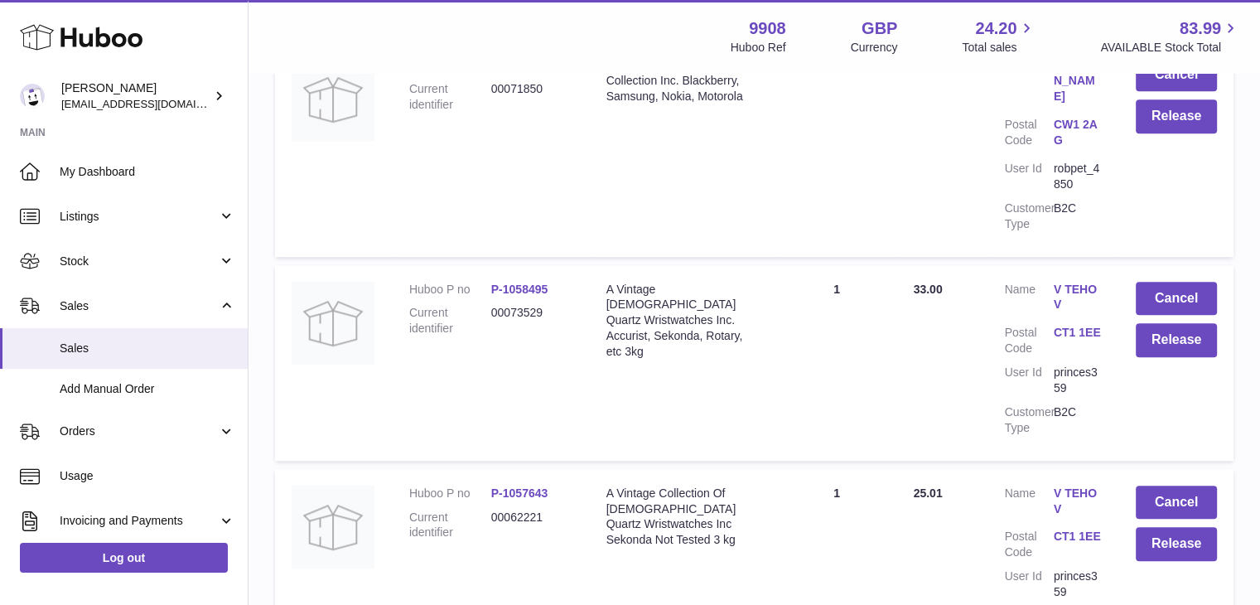
scroll to position [20431, 0]
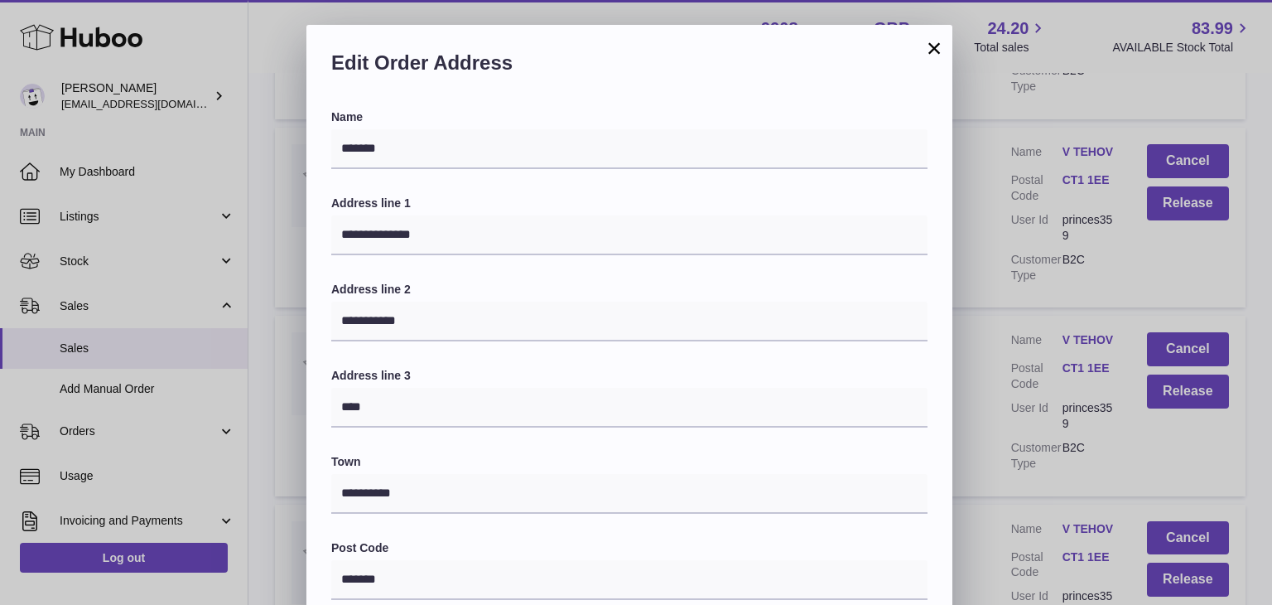
scroll to position [439, 0]
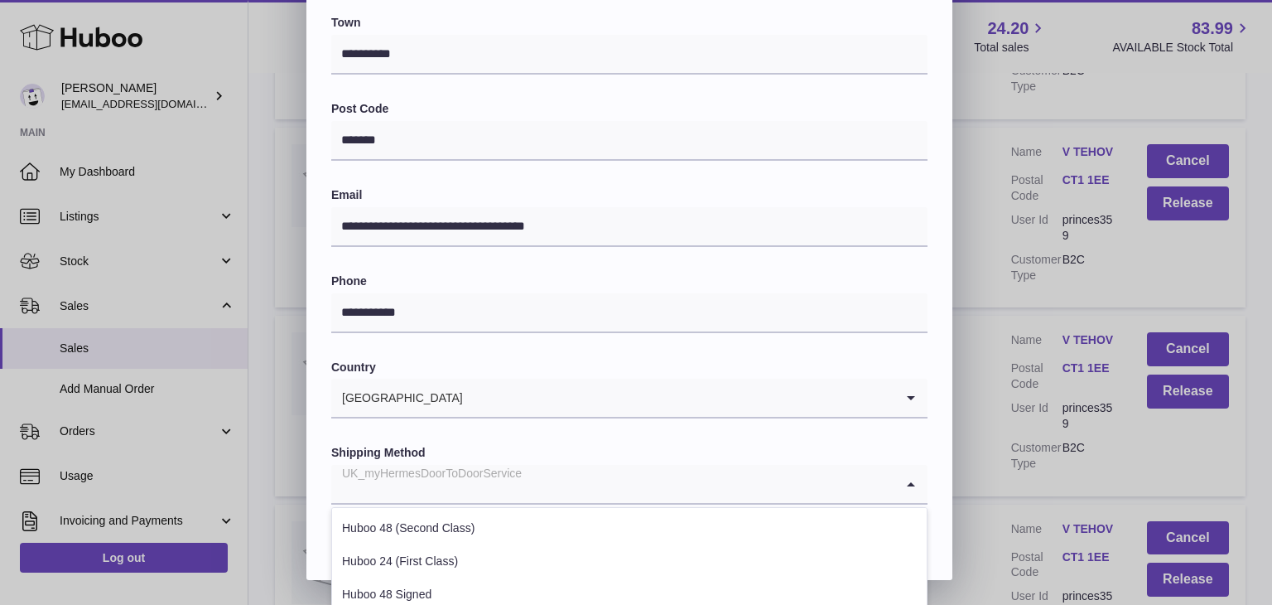
click at [475, 494] on div "UK_myHermesDoorToDoorService" at bounding box center [612, 484] width 563 height 38
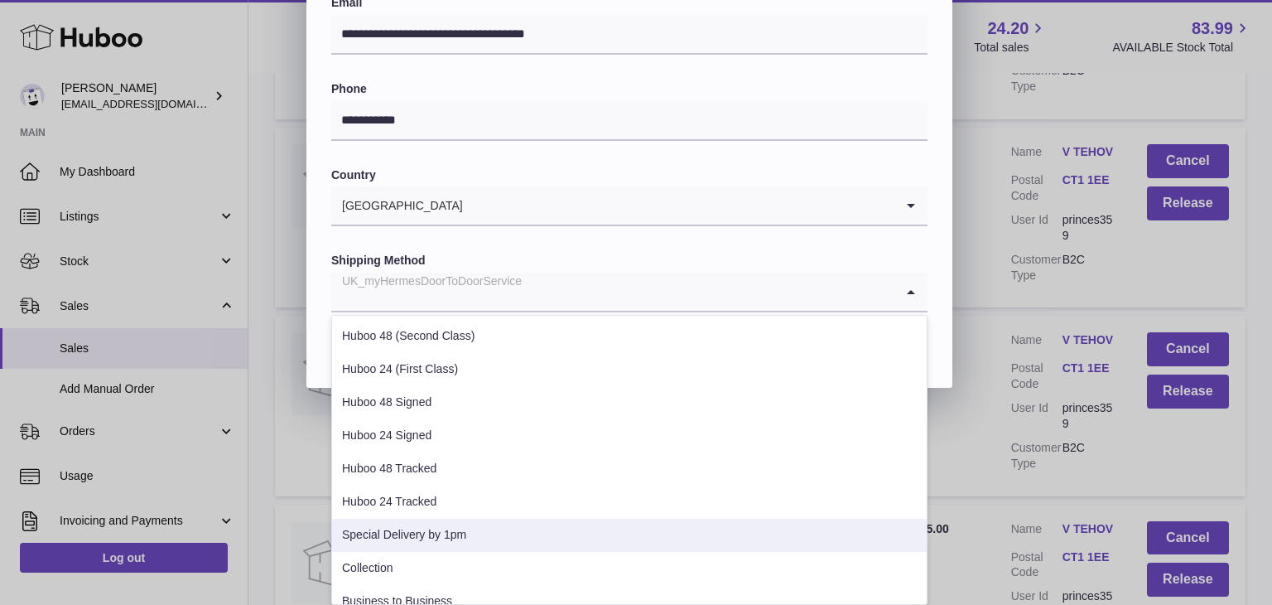
click at [457, 524] on li "Special Delivery by 1pm" at bounding box center [629, 535] width 595 height 33
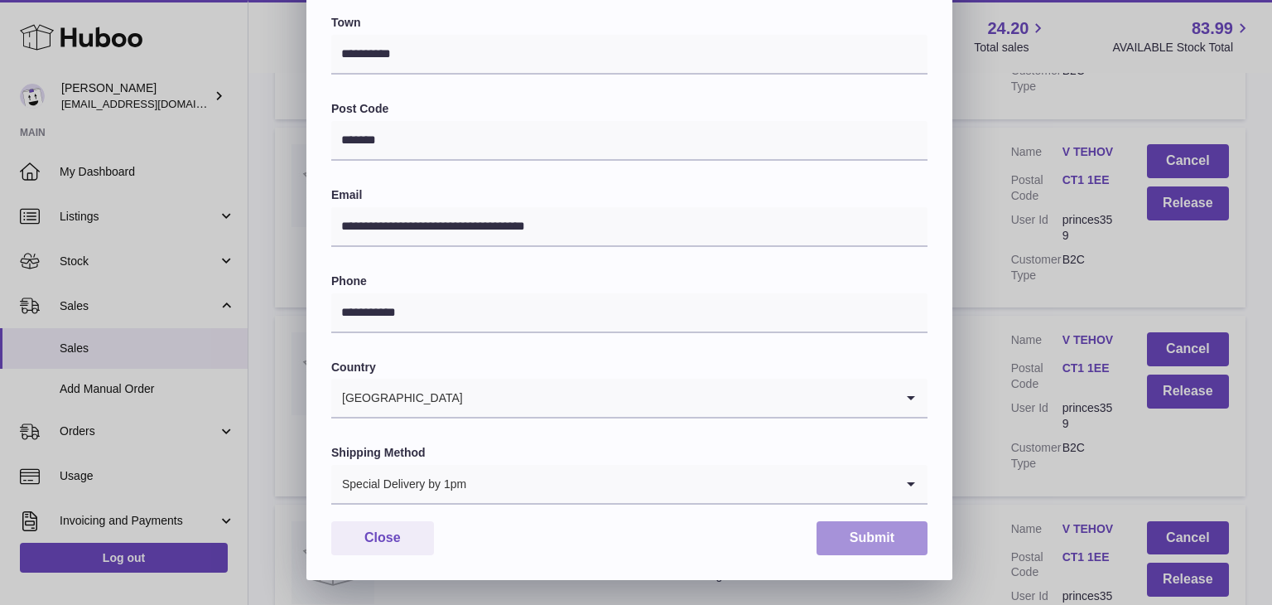
click at [859, 530] on button "Submit" at bounding box center [872, 538] width 111 height 34
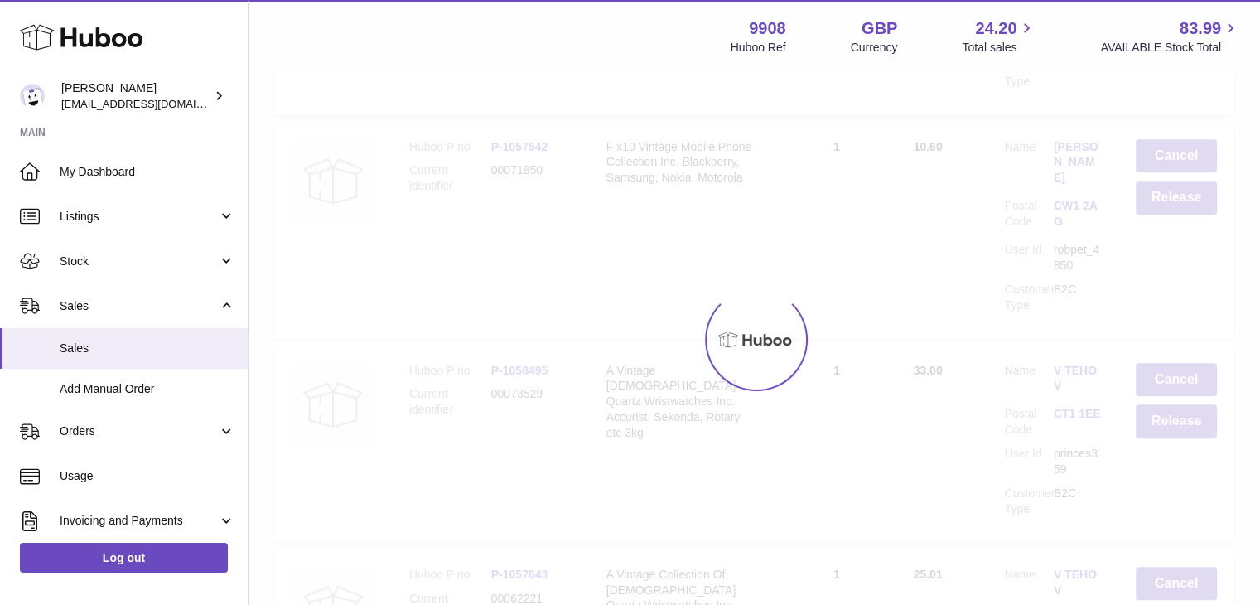
scroll to position [0, 0]
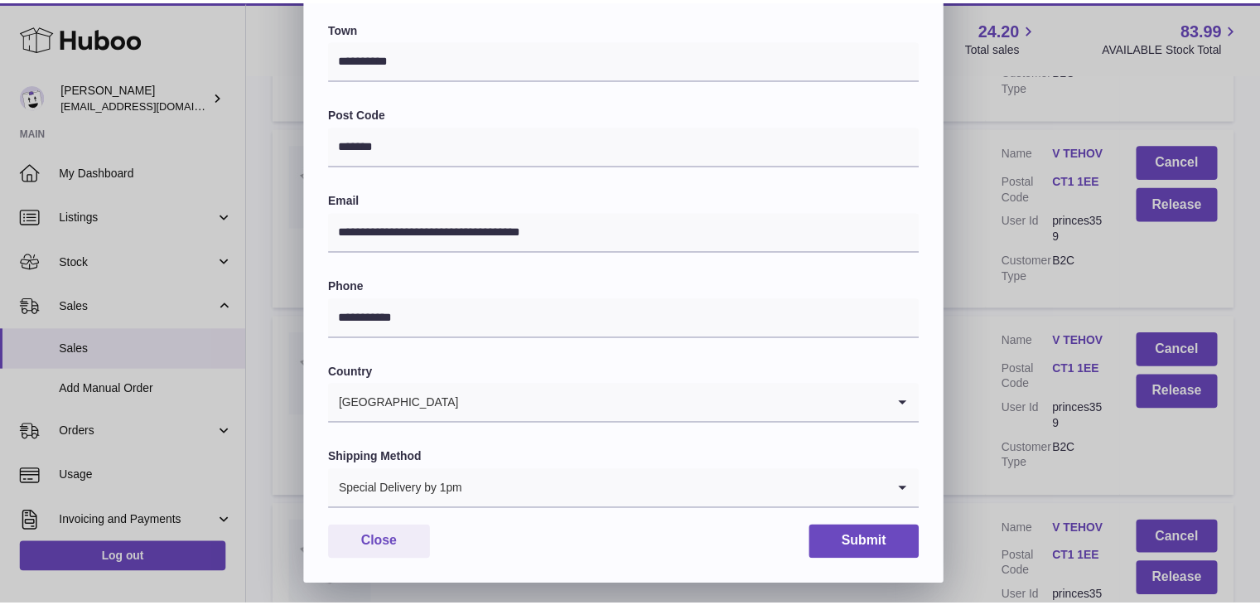
scroll to position [439, 0]
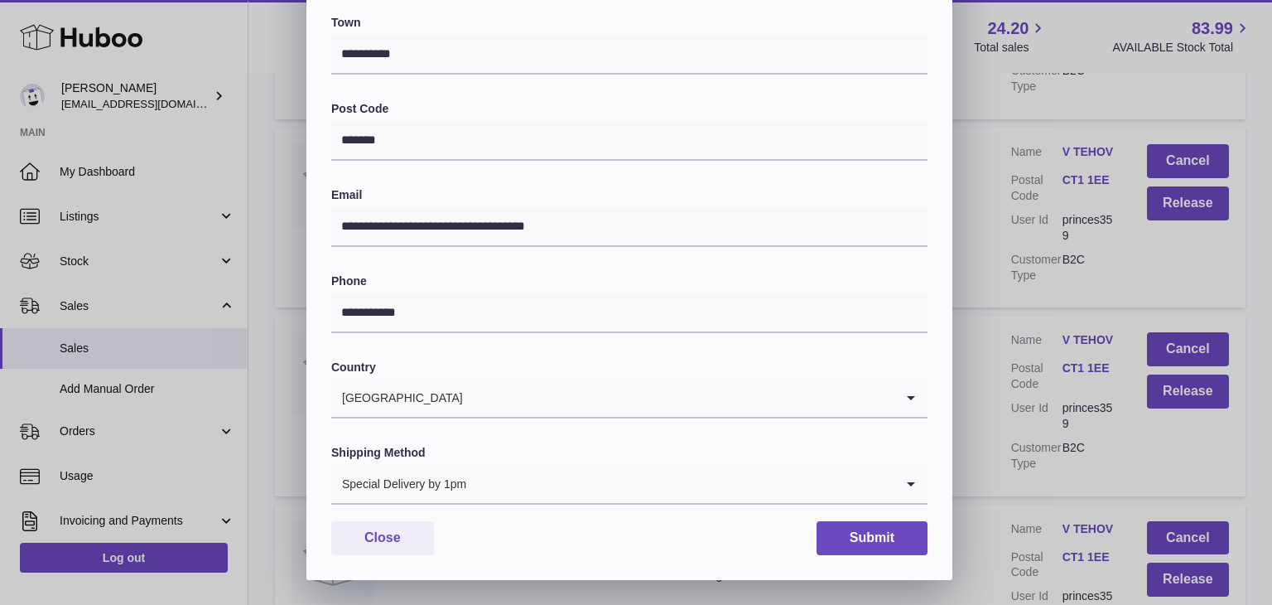
click at [963, 340] on div "**********" at bounding box center [636, 83] width 1272 height 994
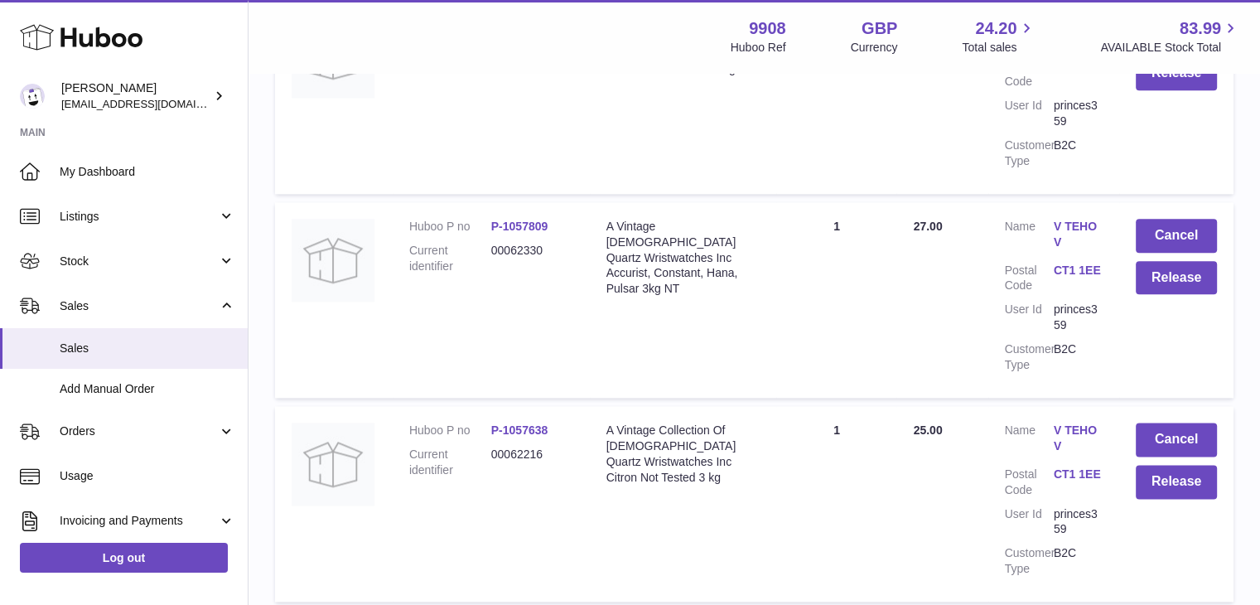
scroll to position [20677, 0]
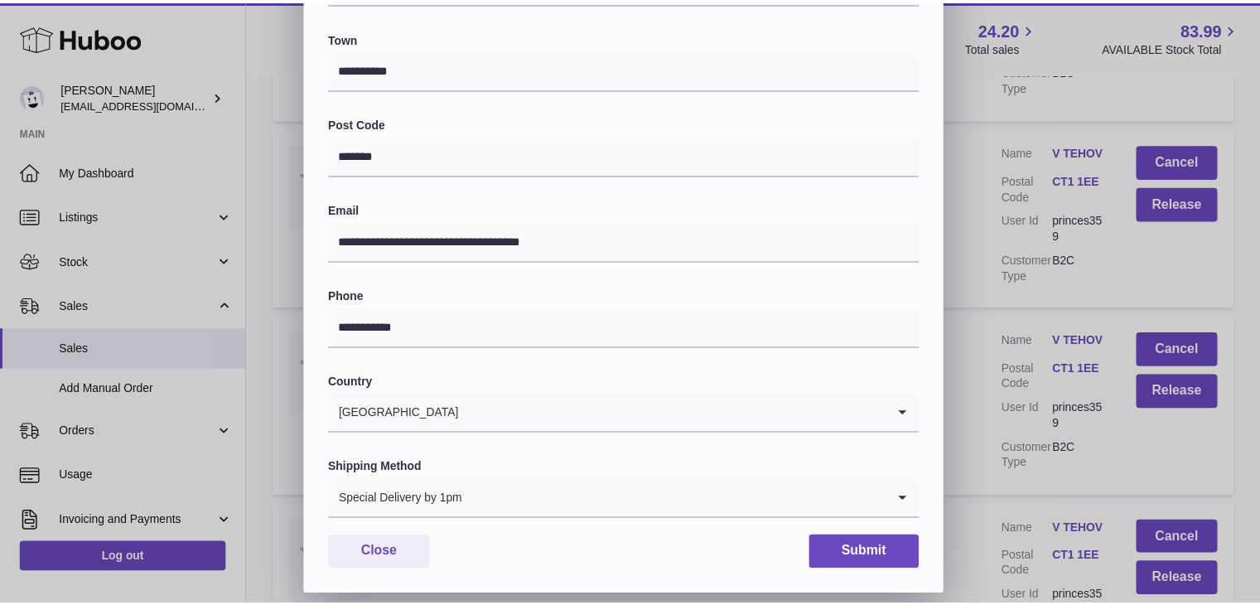
scroll to position [439, 0]
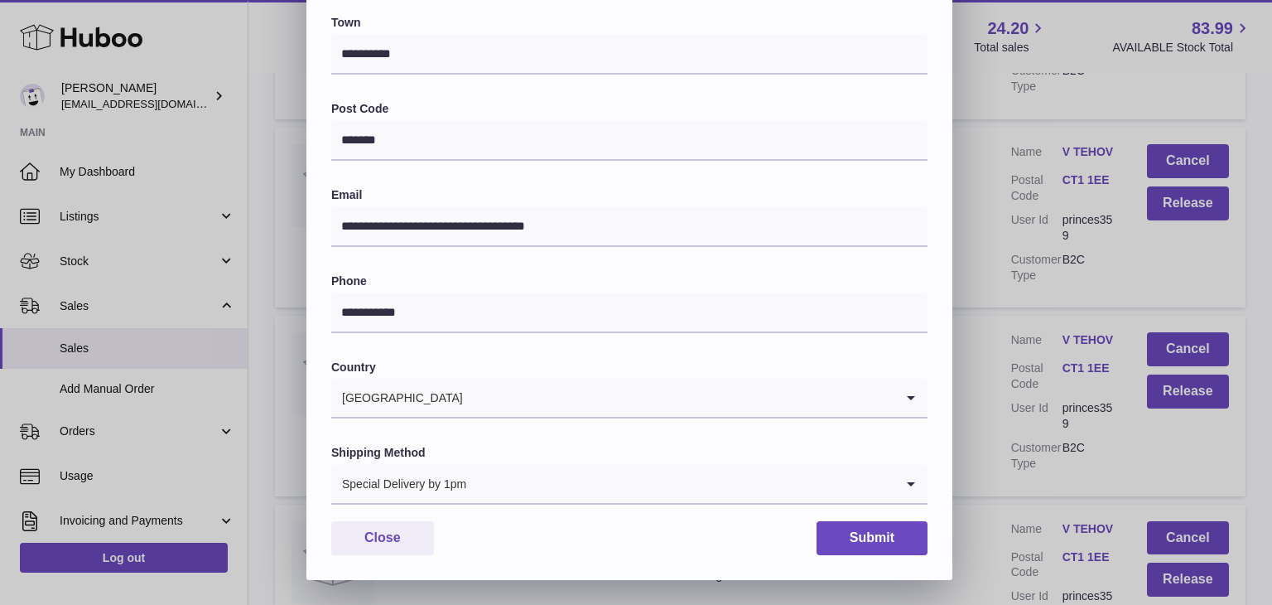
click at [1027, 430] on div "**********" at bounding box center [636, 83] width 1272 height 994
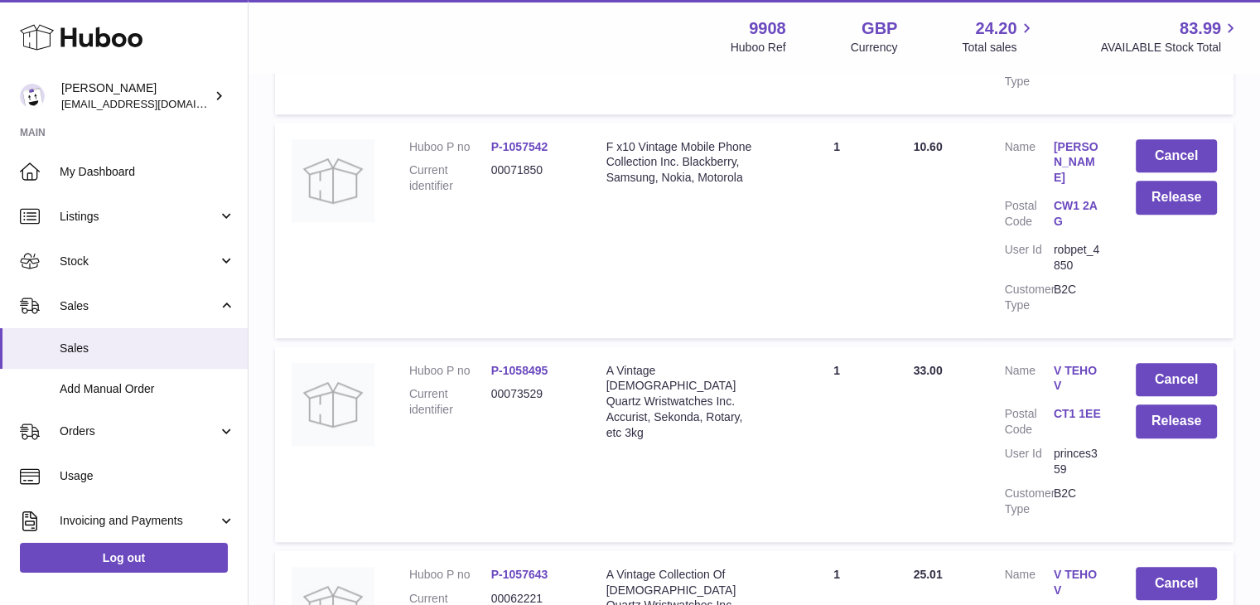
scroll to position [0, 0]
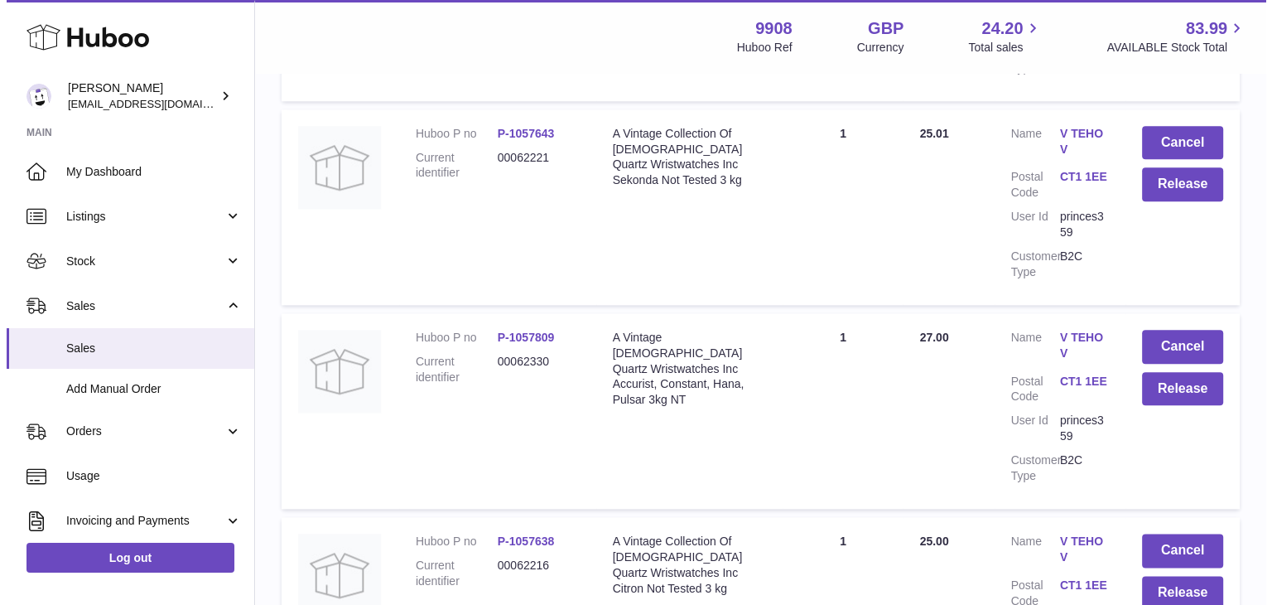
scroll to position [20346, 0]
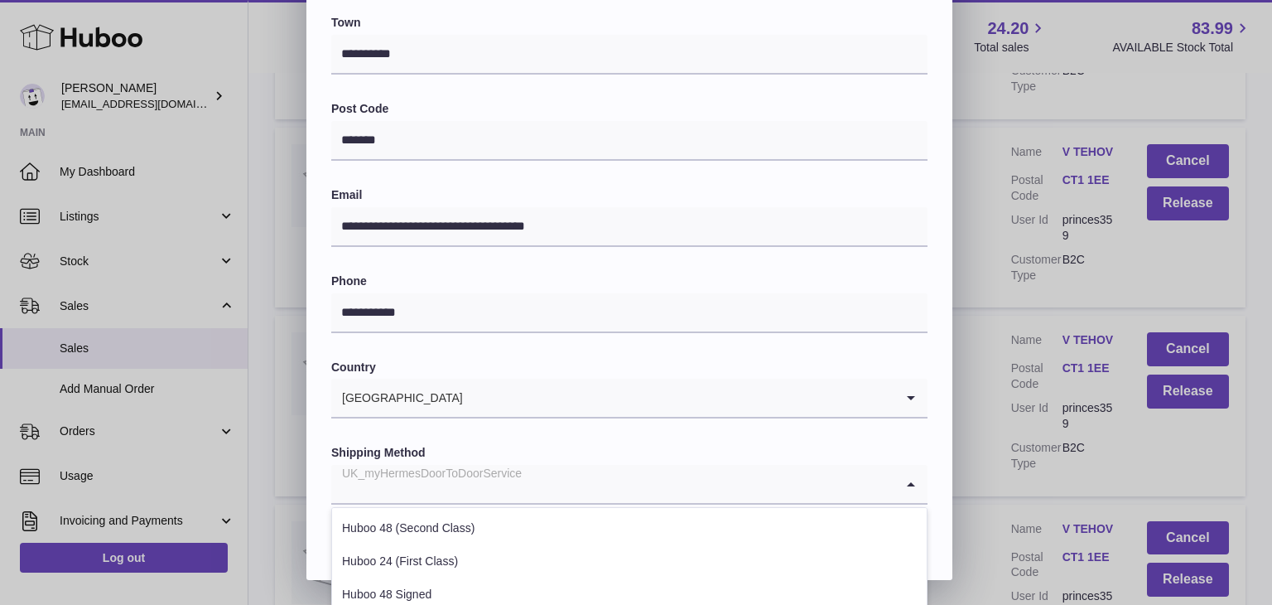
click at [601, 492] on input "Search for option" at bounding box center [612, 484] width 563 height 38
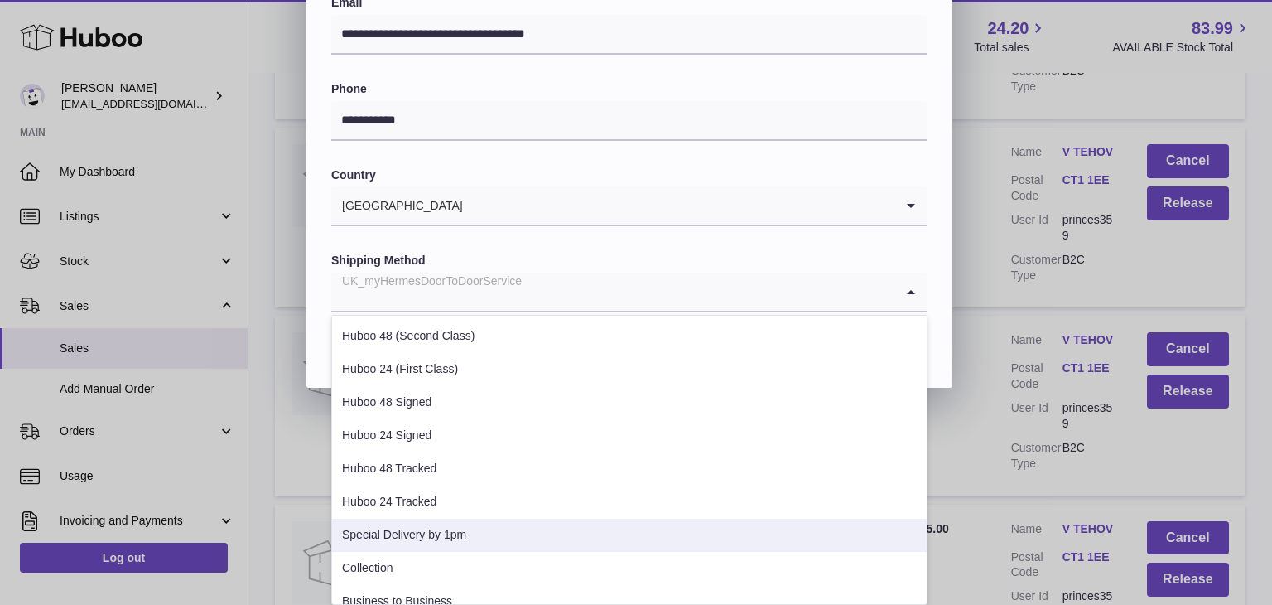
click at [422, 533] on li "Special Delivery by 1pm" at bounding box center [629, 535] width 595 height 33
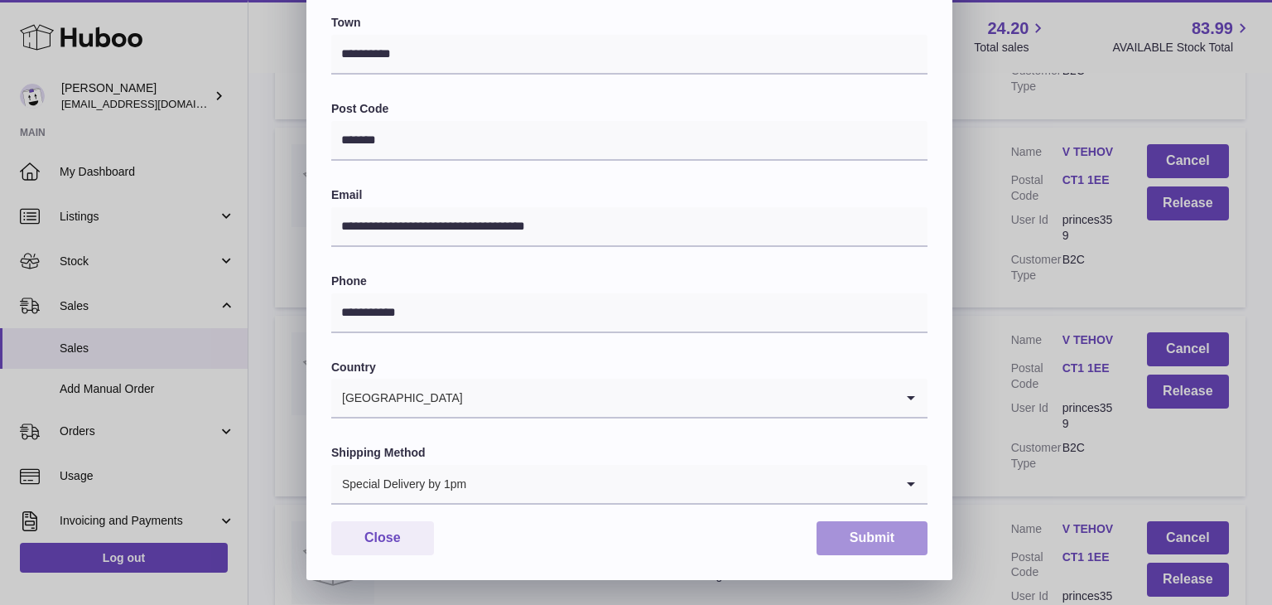
click at [848, 531] on button "Submit" at bounding box center [872, 538] width 111 height 34
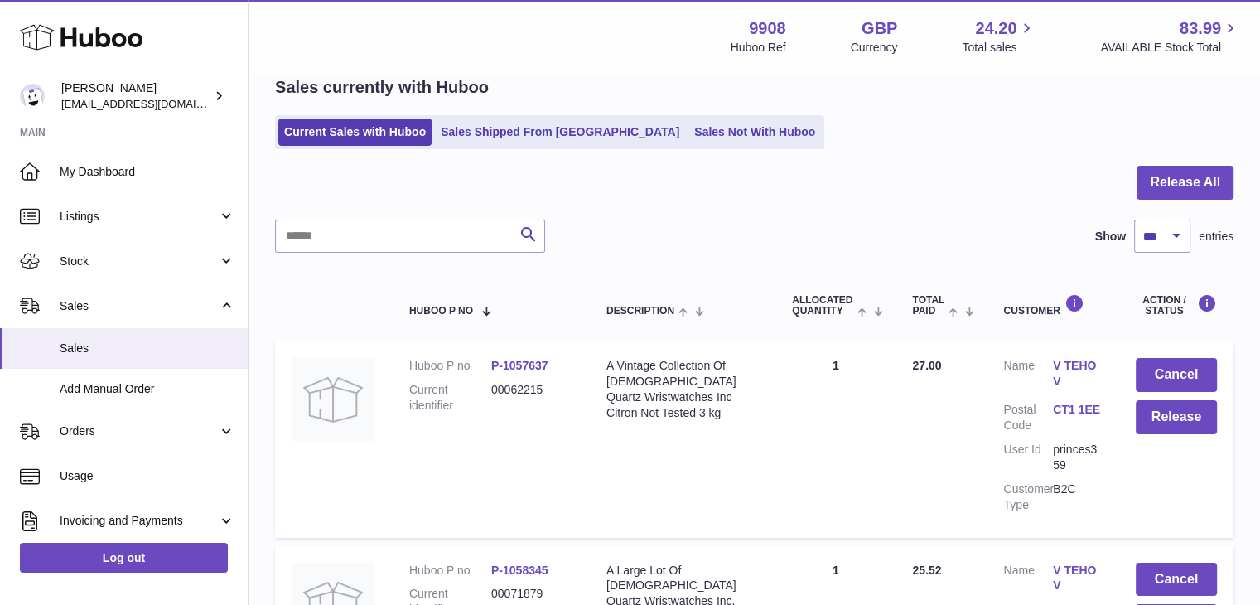
click at [1077, 365] on link "V TEHOV" at bounding box center [1078, 373] width 50 height 31
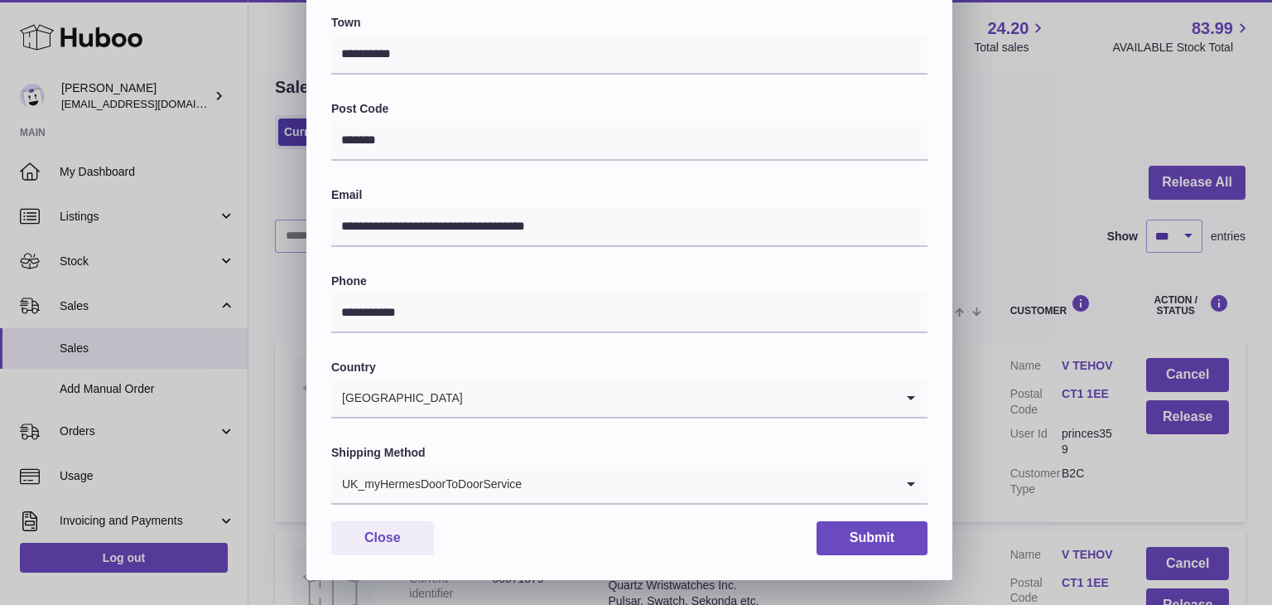
click at [520, 461] on div "Shipping Method UK_myHermesDoorToDoorService Loading..." at bounding box center [629, 475] width 596 height 60
click at [564, 477] on input "Search for option" at bounding box center [709, 484] width 372 height 38
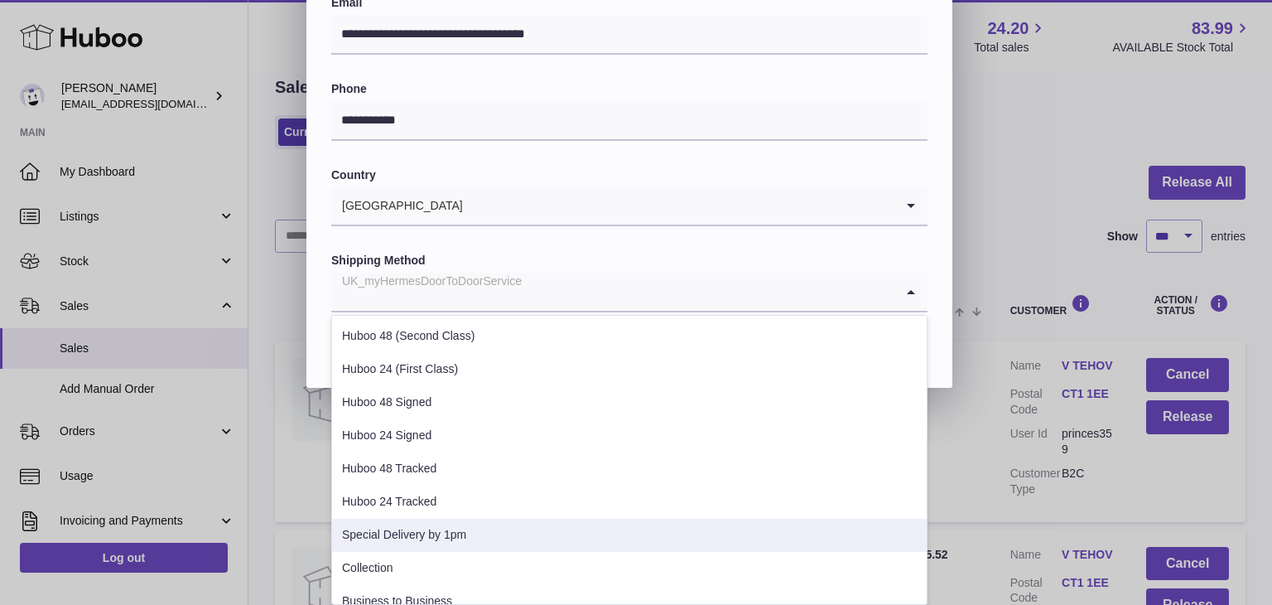
click at [465, 528] on li "Special Delivery by 1pm" at bounding box center [629, 535] width 595 height 33
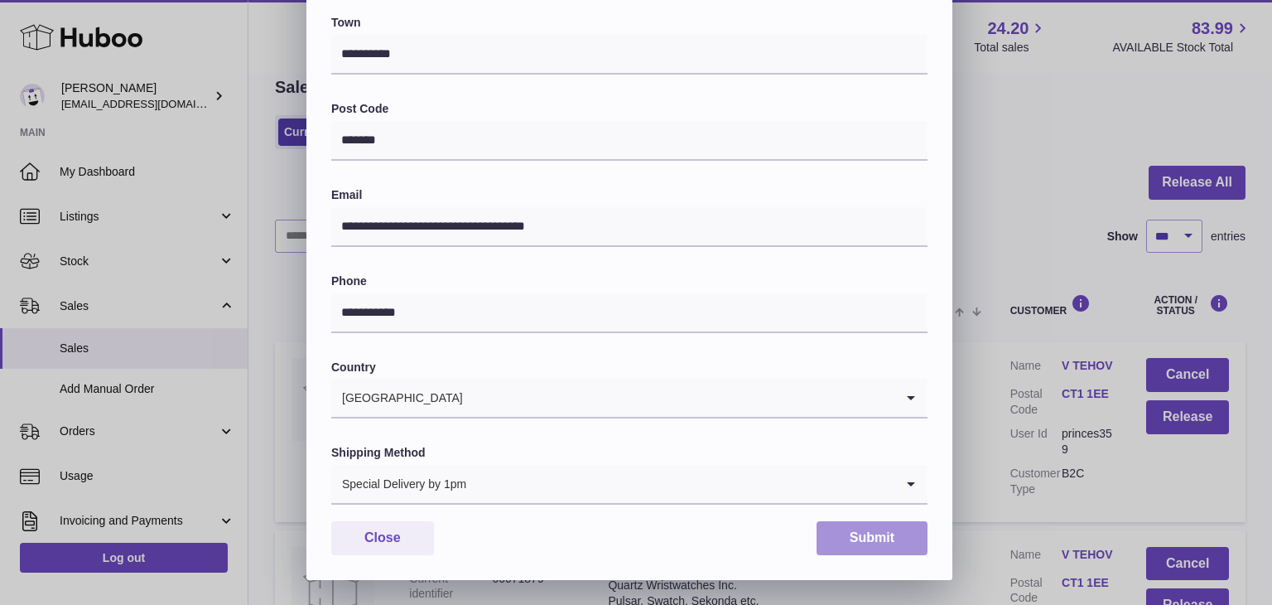
click at [912, 544] on button "Submit" at bounding box center [872, 538] width 111 height 34
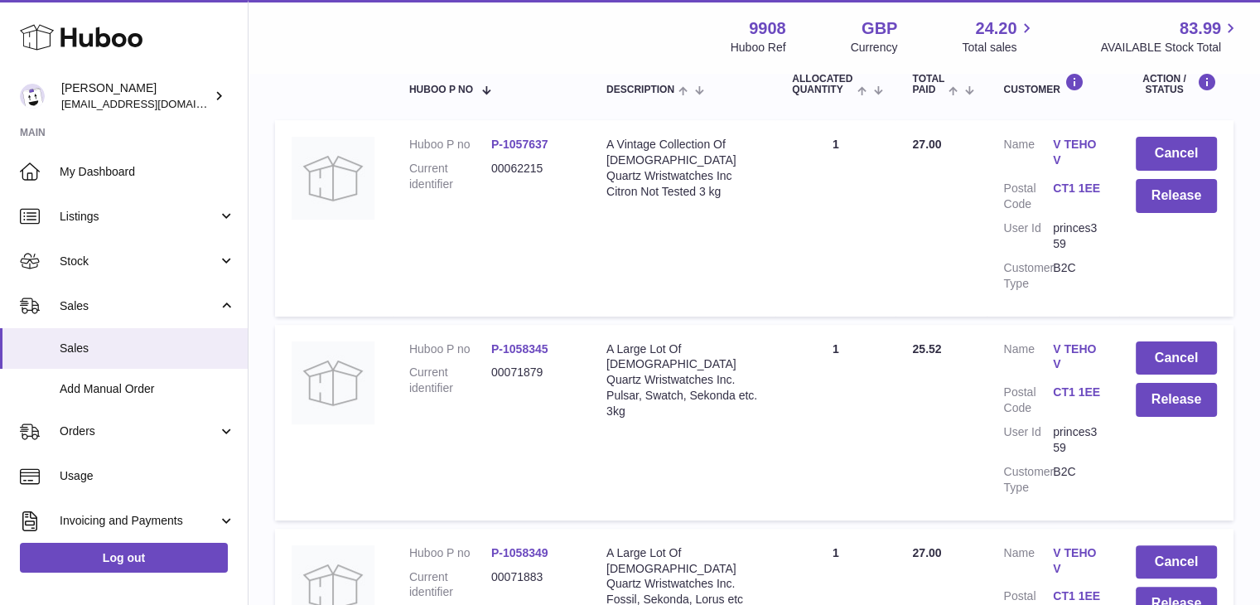
click at [1063, 349] on link "V TEHOV" at bounding box center [1078, 356] width 50 height 31
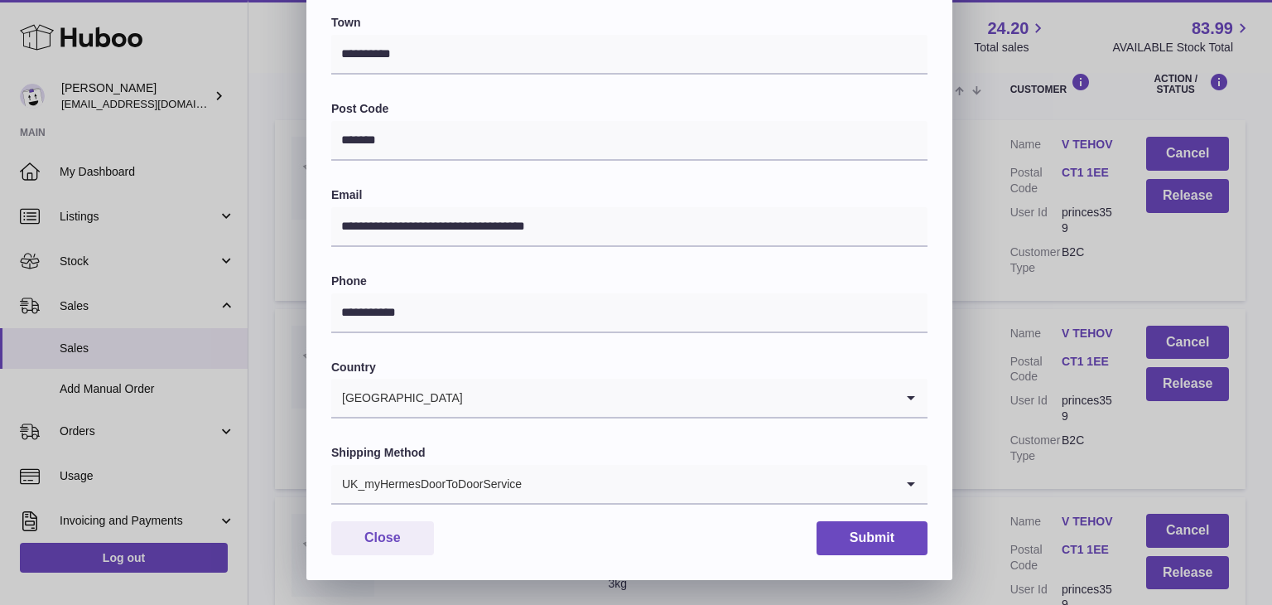
click at [497, 485] on div "UK_myHermesDoorToDoorService" at bounding box center [612, 484] width 563 height 38
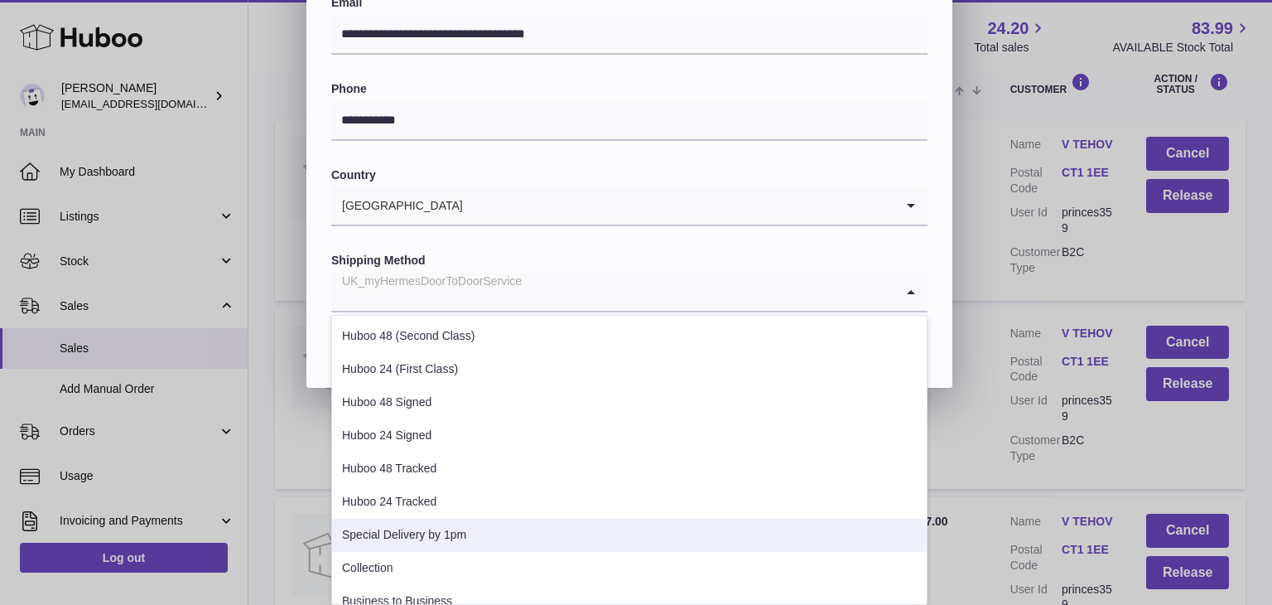
click at [443, 539] on li "Special Delivery by 1pm" at bounding box center [629, 535] width 595 height 33
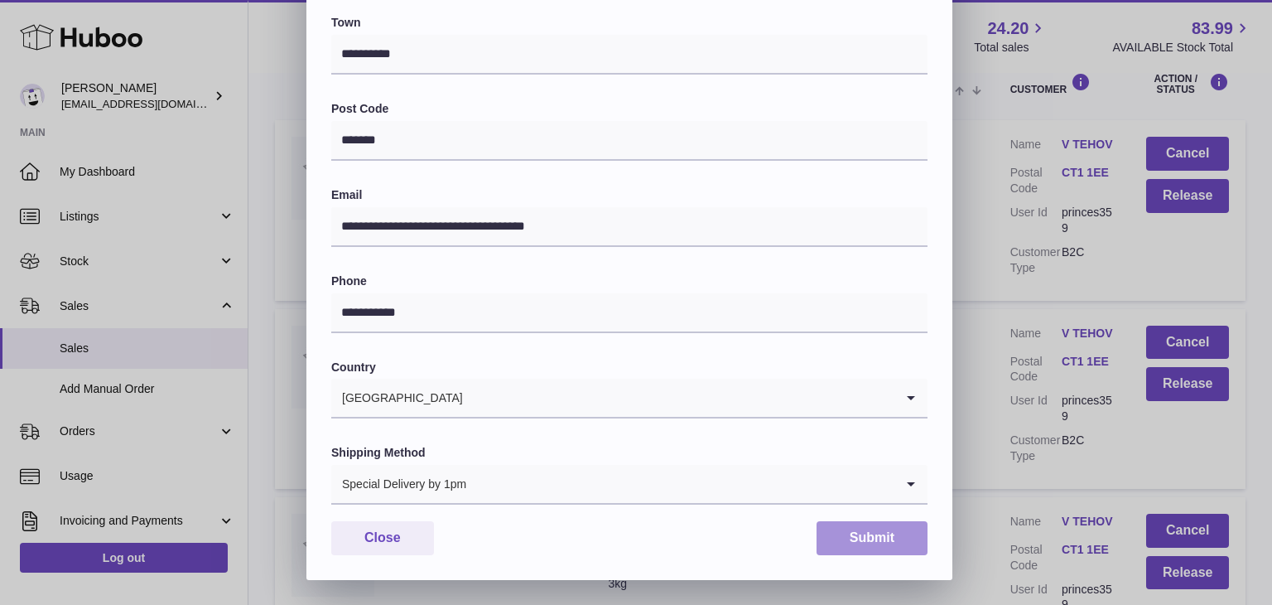
click at [875, 540] on button "Submit" at bounding box center [872, 538] width 111 height 34
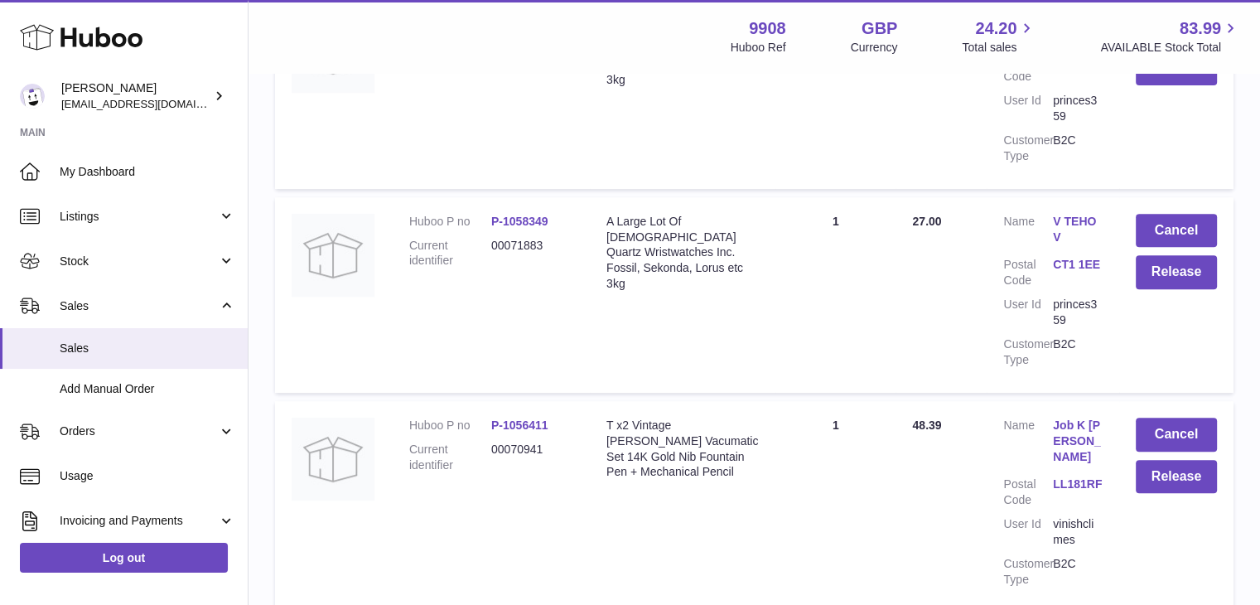
click at [1079, 219] on link "V TEHOV" at bounding box center [1078, 229] width 50 height 31
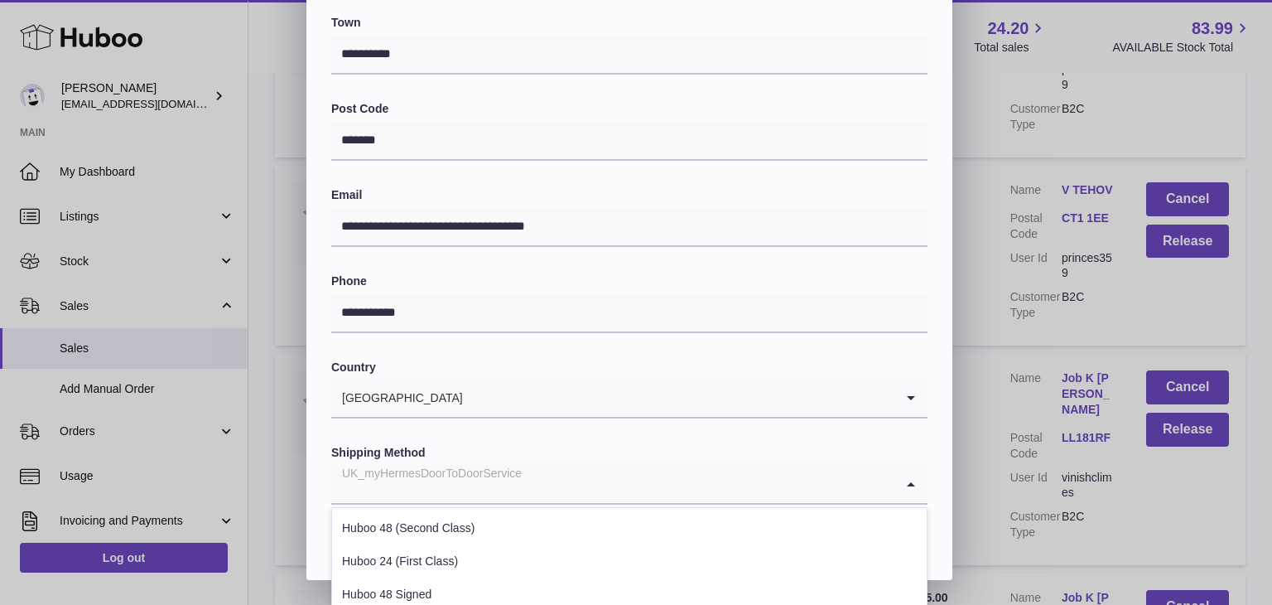
click at [502, 490] on div "UK_myHermesDoorToDoorService" at bounding box center [612, 484] width 563 height 38
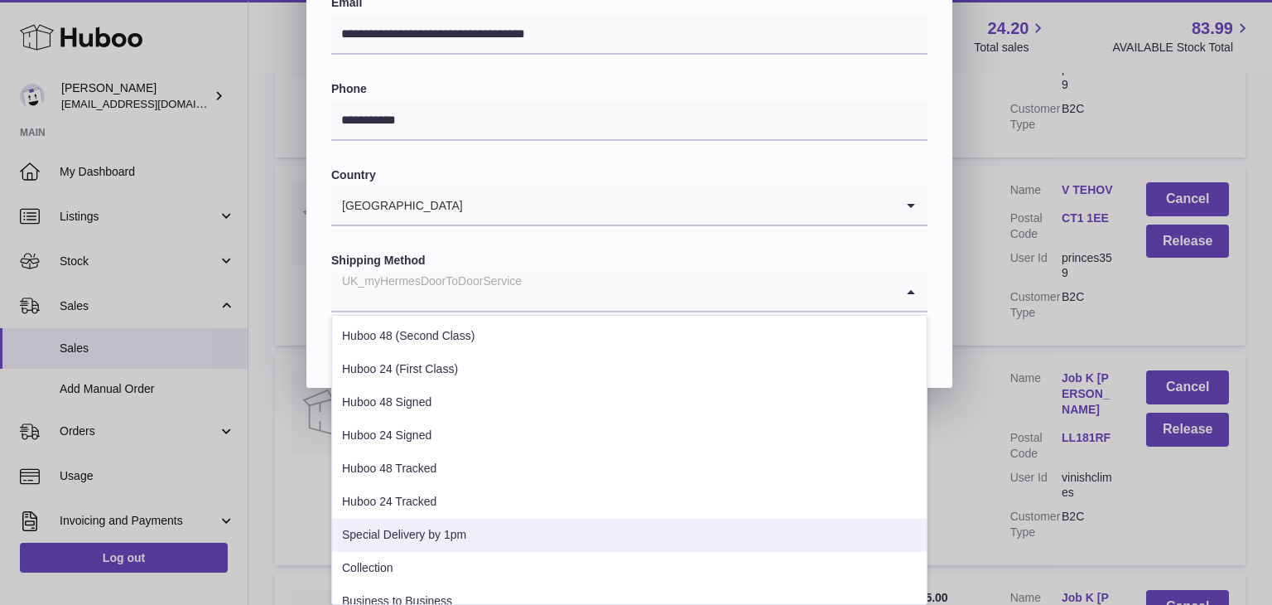
click at [460, 520] on li "Special Delivery by 1pm" at bounding box center [629, 535] width 595 height 33
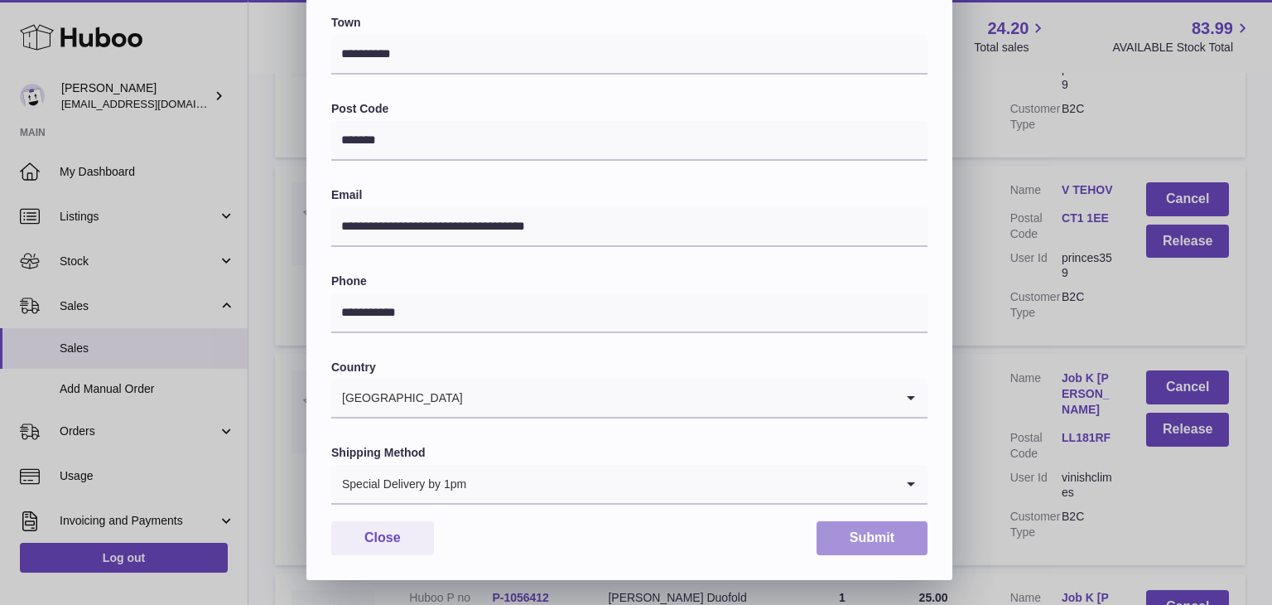
drag, startPoint x: 875, startPoint y: 543, endPoint x: 879, endPoint y: 530, distance: 13.9
click at [875, 543] on button "Submit" at bounding box center [872, 538] width 111 height 34
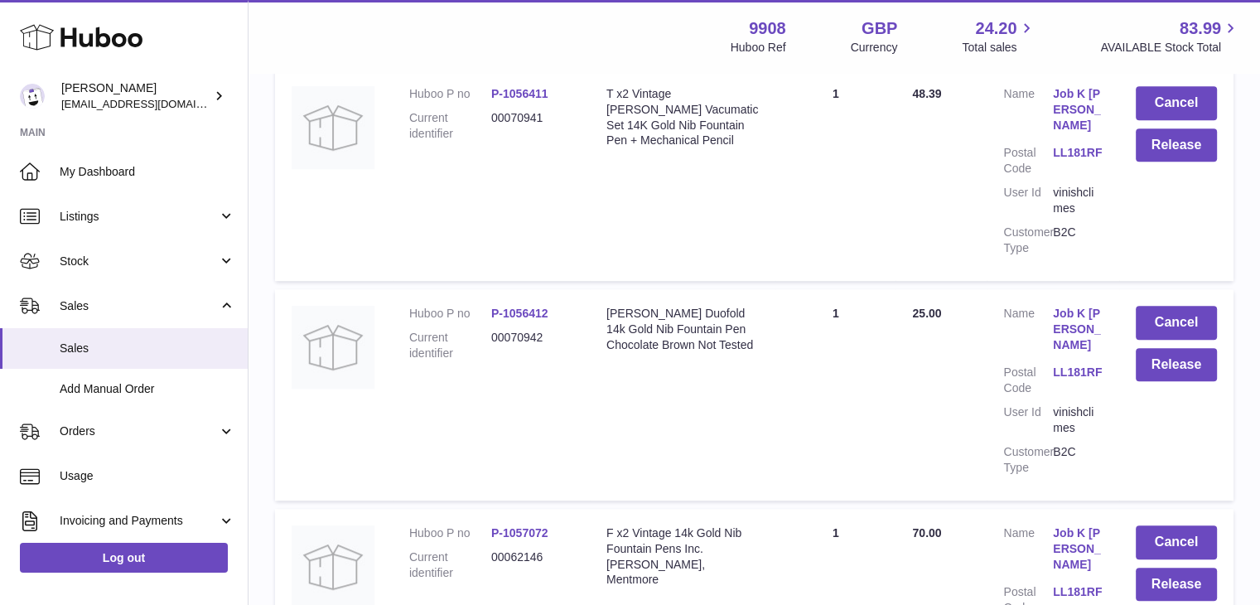
click at [1067, 101] on link "Job K Kuruvilla" at bounding box center [1078, 109] width 50 height 47
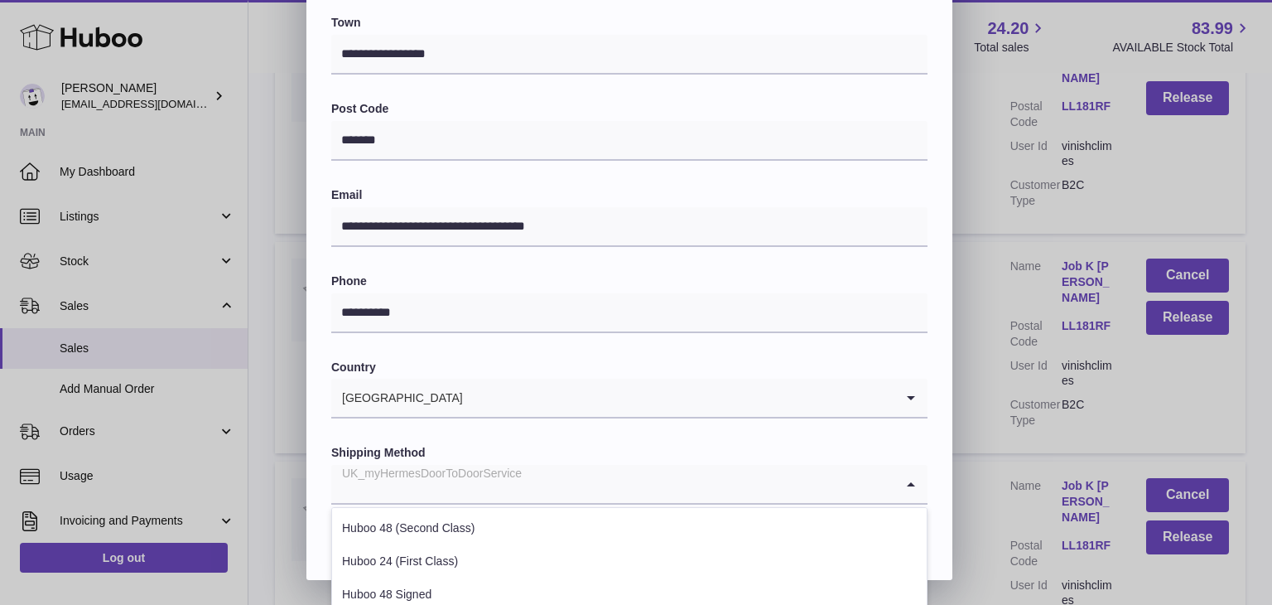
click at [519, 480] on div "UK_myHermesDoorToDoorService" at bounding box center [612, 484] width 563 height 38
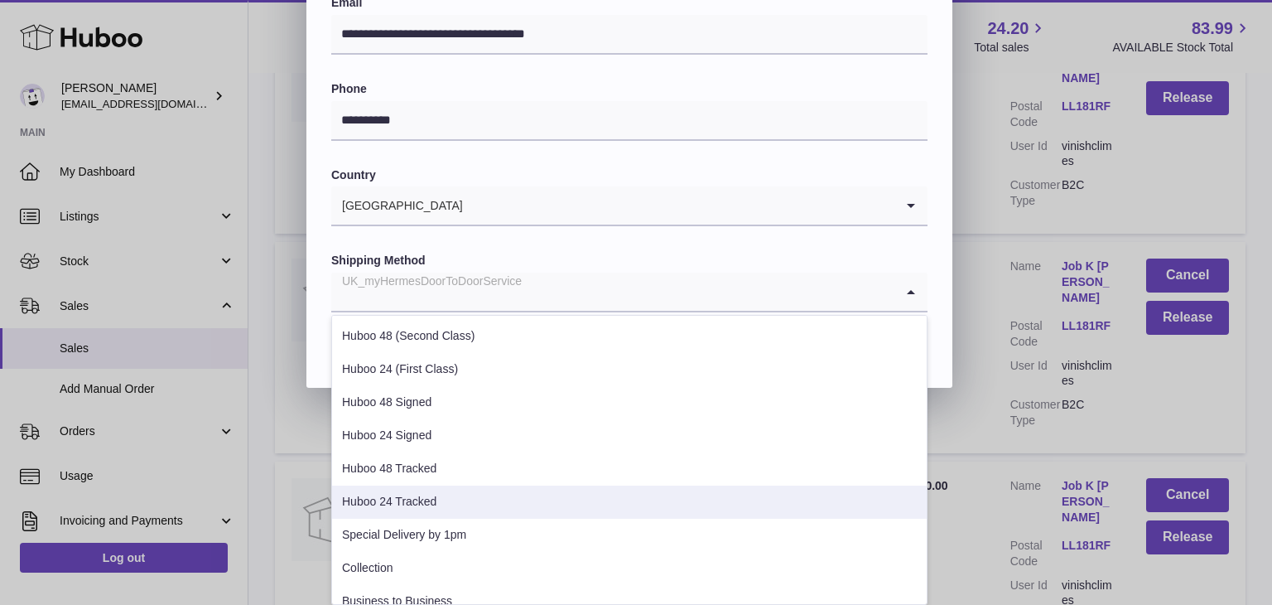
click at [457, 491] on li "Huboo 24 Tracked" at bounding box center [629, 501] width 595 height 33
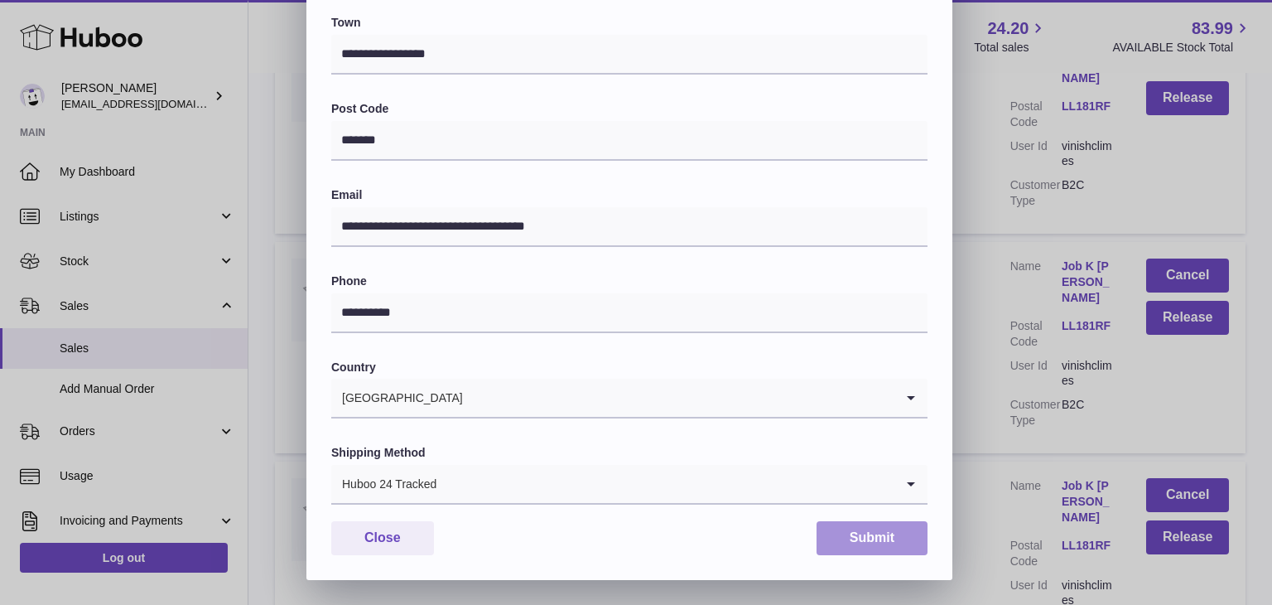
click at [871, 545] on button "Submit" at bounding box center [872, 538] width 111 height 34
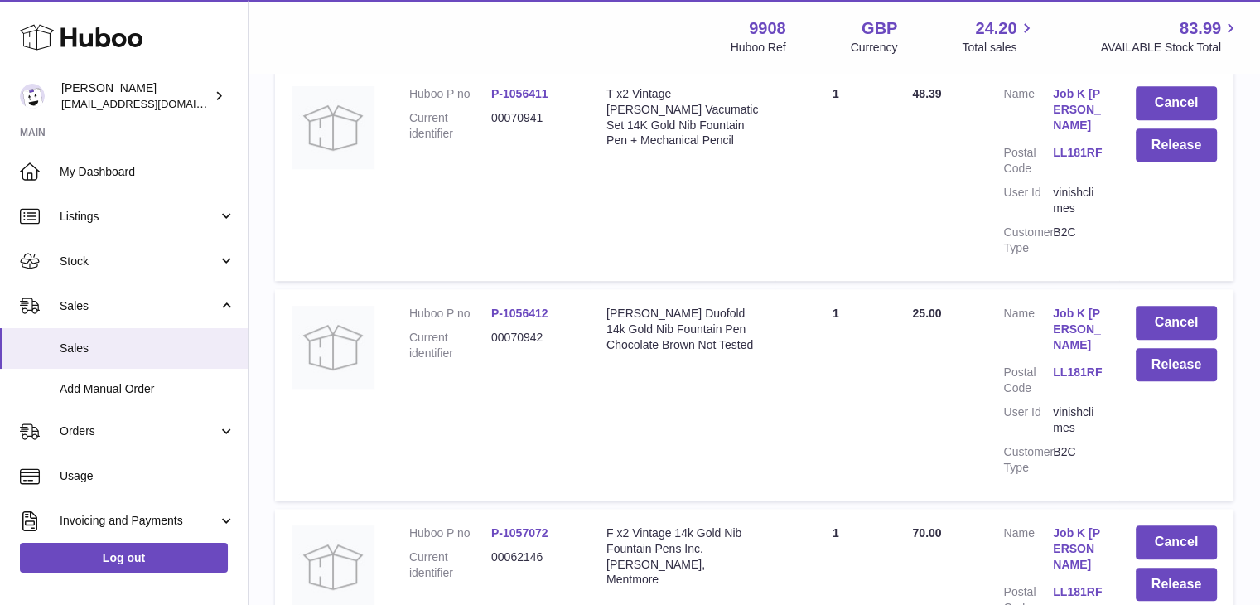
click at [1076, 306] on link "Job K Kuruvilla" at bounding box center [1078, 329] width 50 height 47
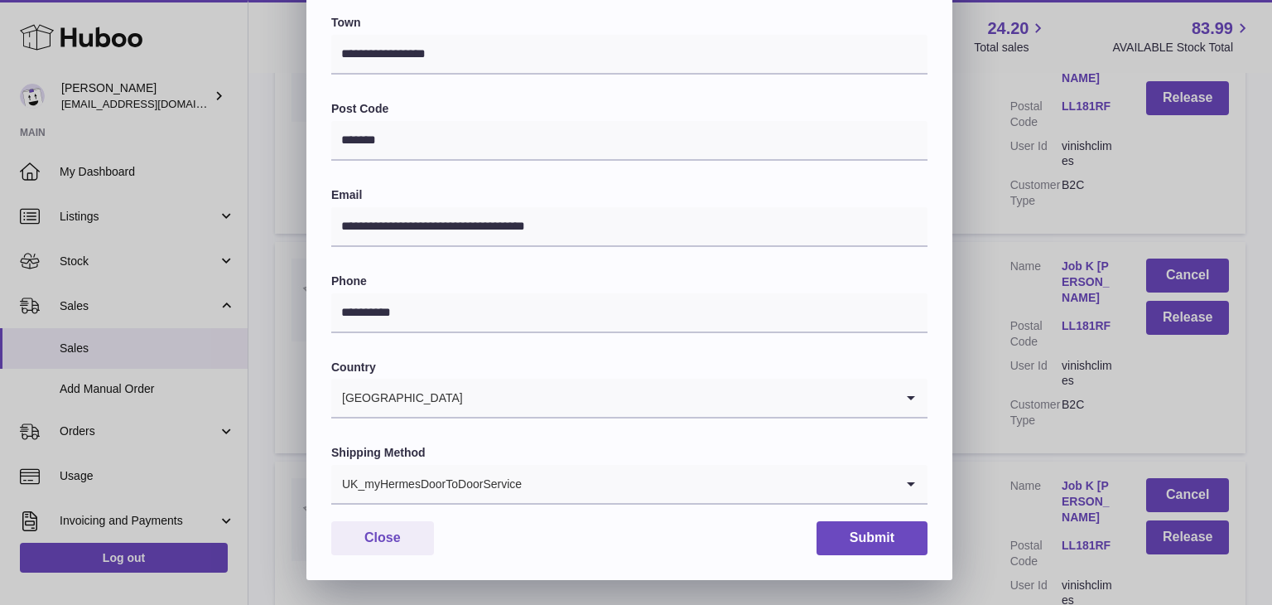
click at [463, 486] on div "UK_myHermesDoorToDoorService" at bounding box center [612, 484] width 563 height 38
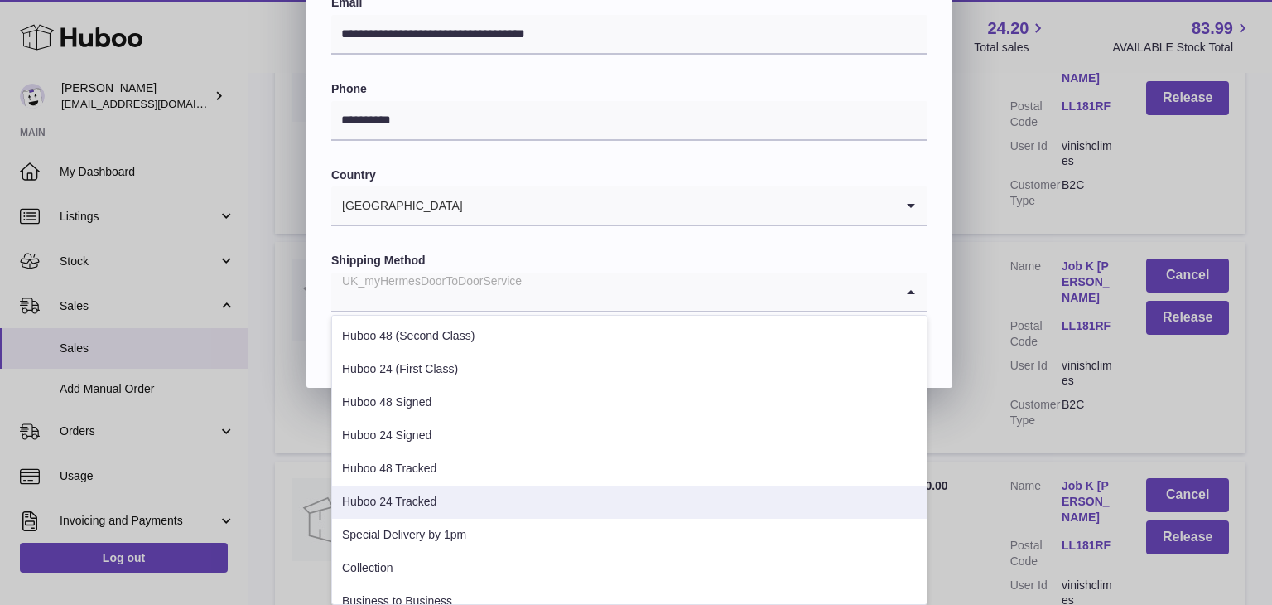
click at [447, 496] on li "Huboo 24 Tracked" at bounding box center [629, 501] width 595 height 33
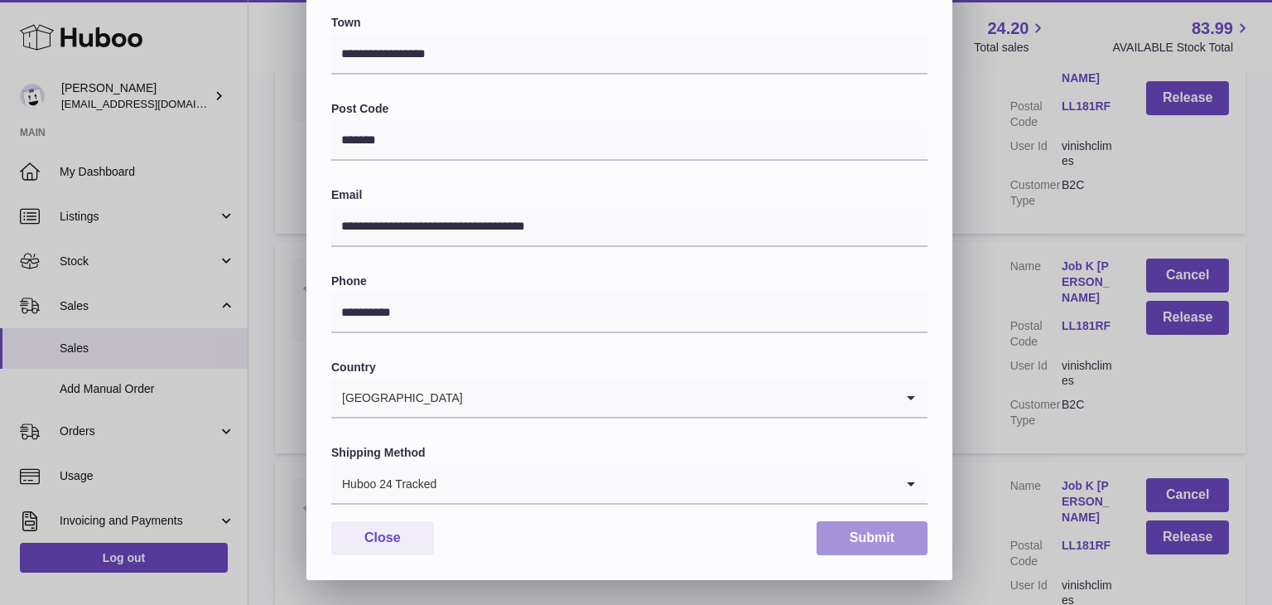
click at [868, 533] on button "Submit" at bounding box center [872, 538] width 111 height 34
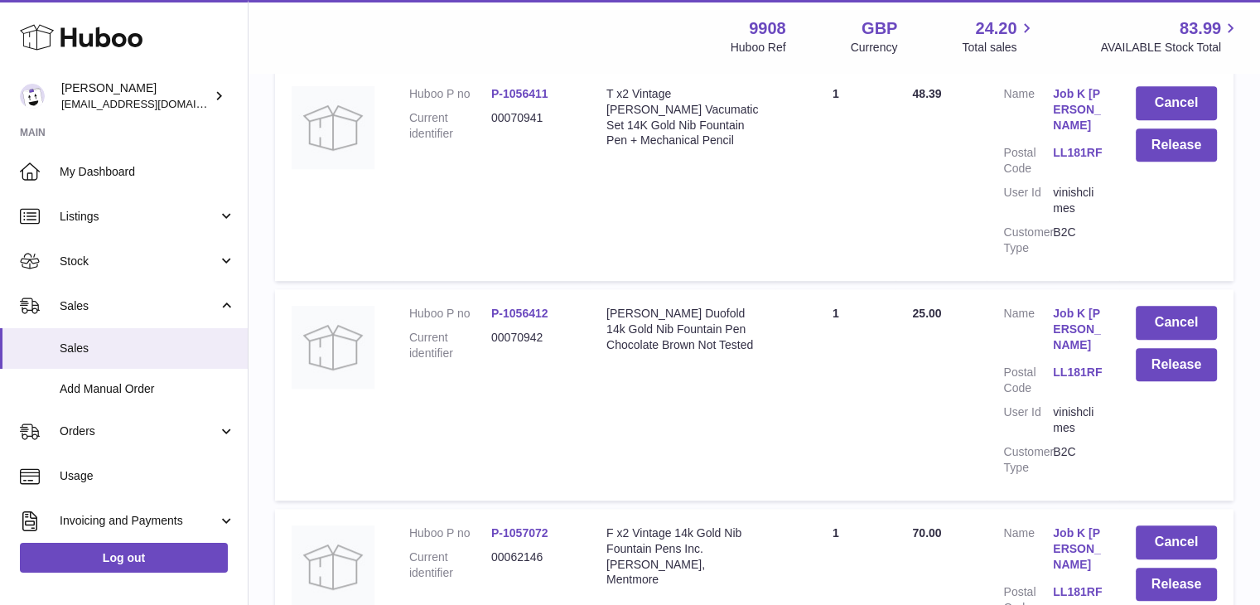
click at [1071, 525] on link "Job K Kuruvilla" at bounding box center [1078, 548] width 50 height 47
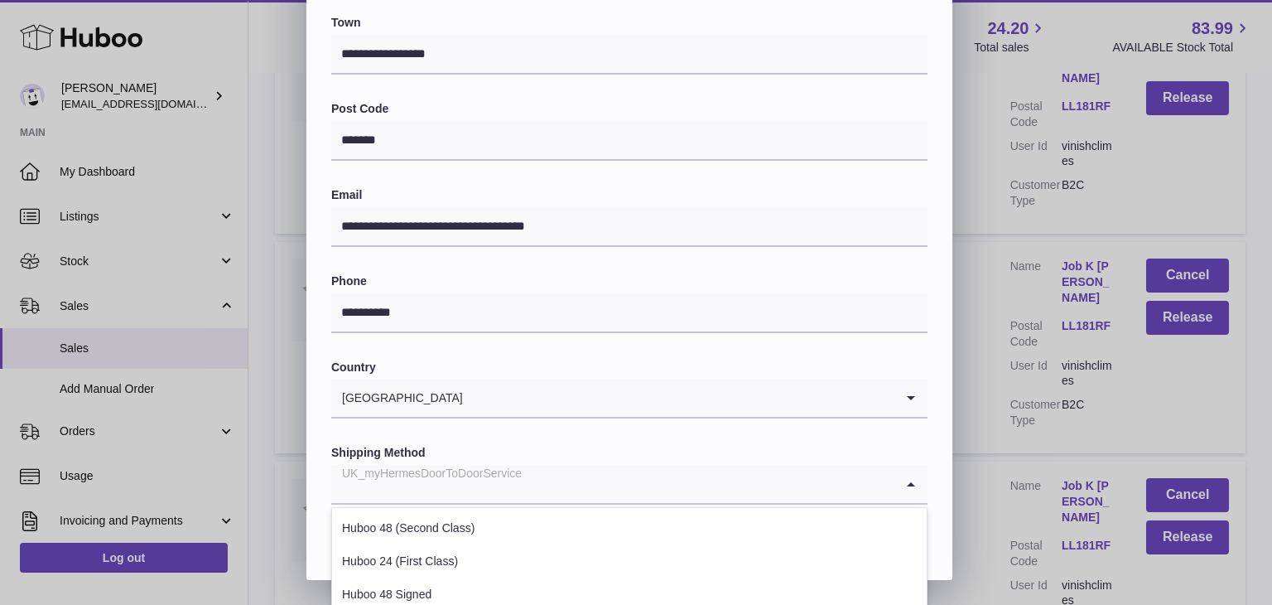
click at [484, 478] on div "UK_myHermesDoorToDoorService" at bounding box center [612, 484] width 563 height 38
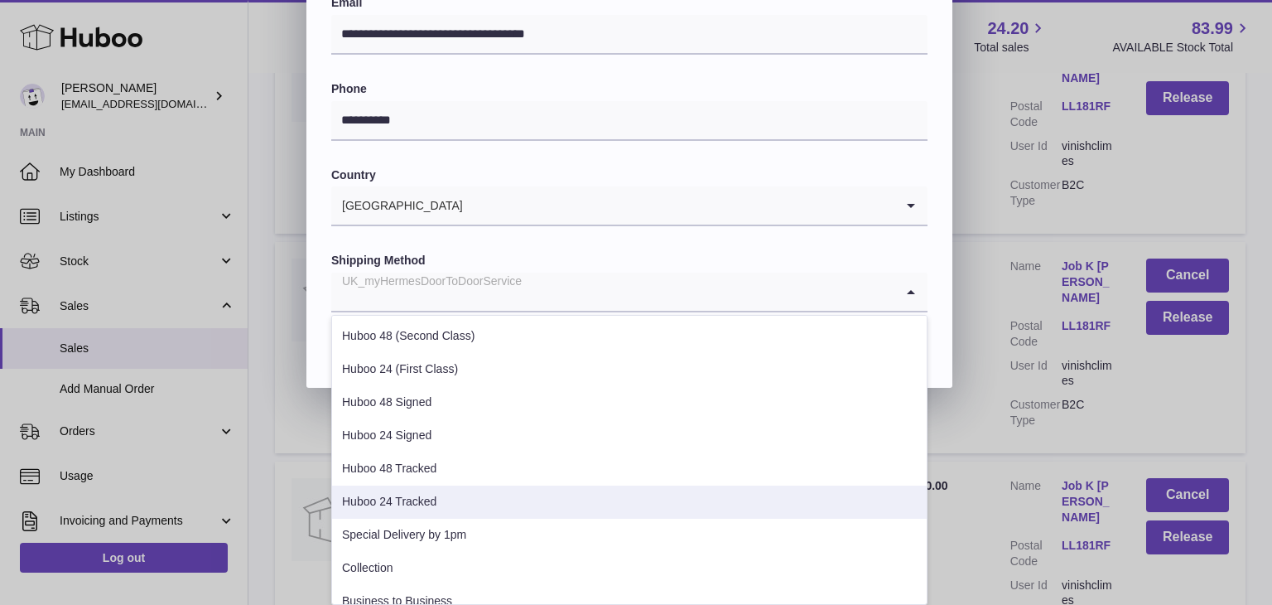
click at [443, 504] on li "Huboo 24 Tracked" at bounding box center [629, 501] width 595 height 33
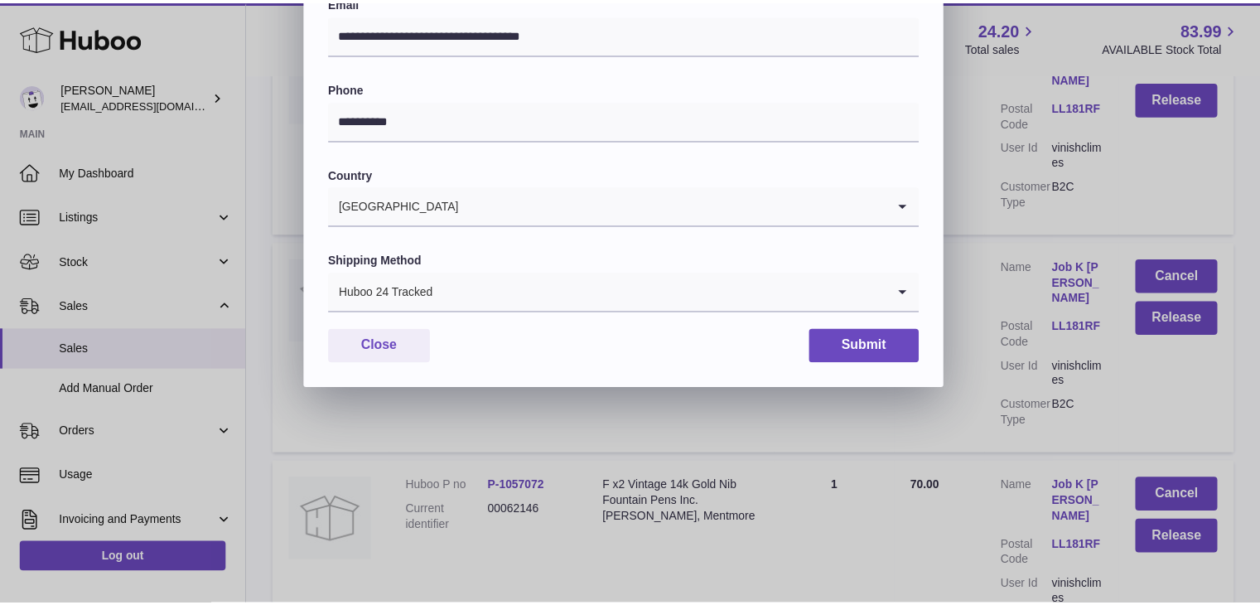
scroll to position [439, 0]
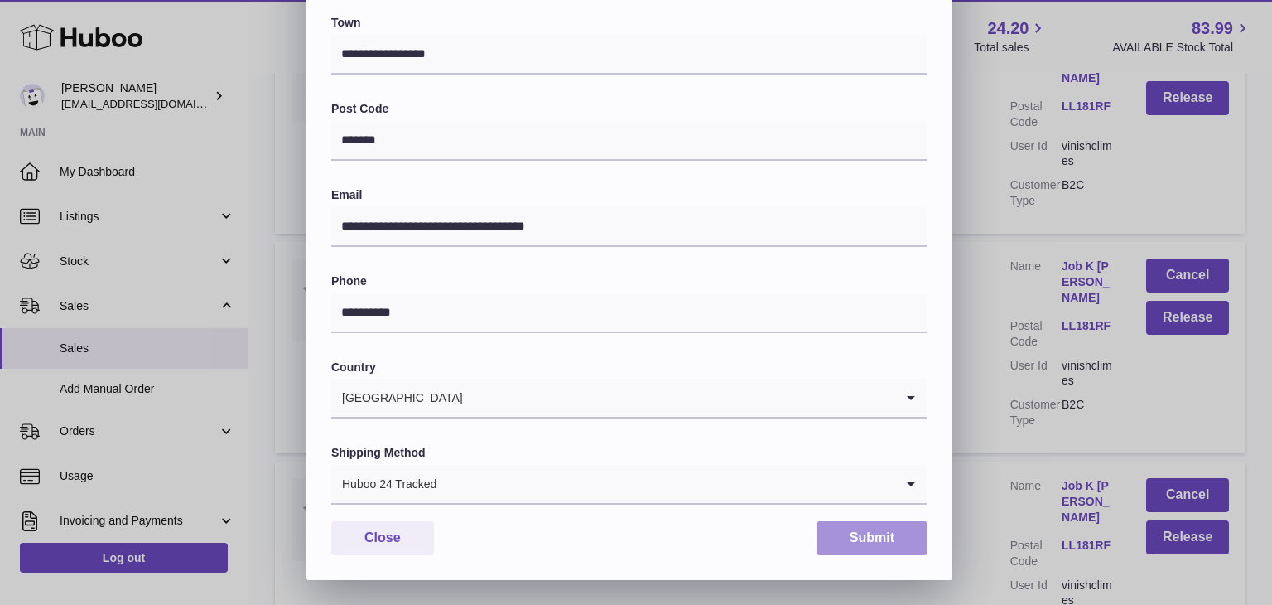
click at [871, 541] on button "Submit" at bounding box center [872, 538] width 111 height 34
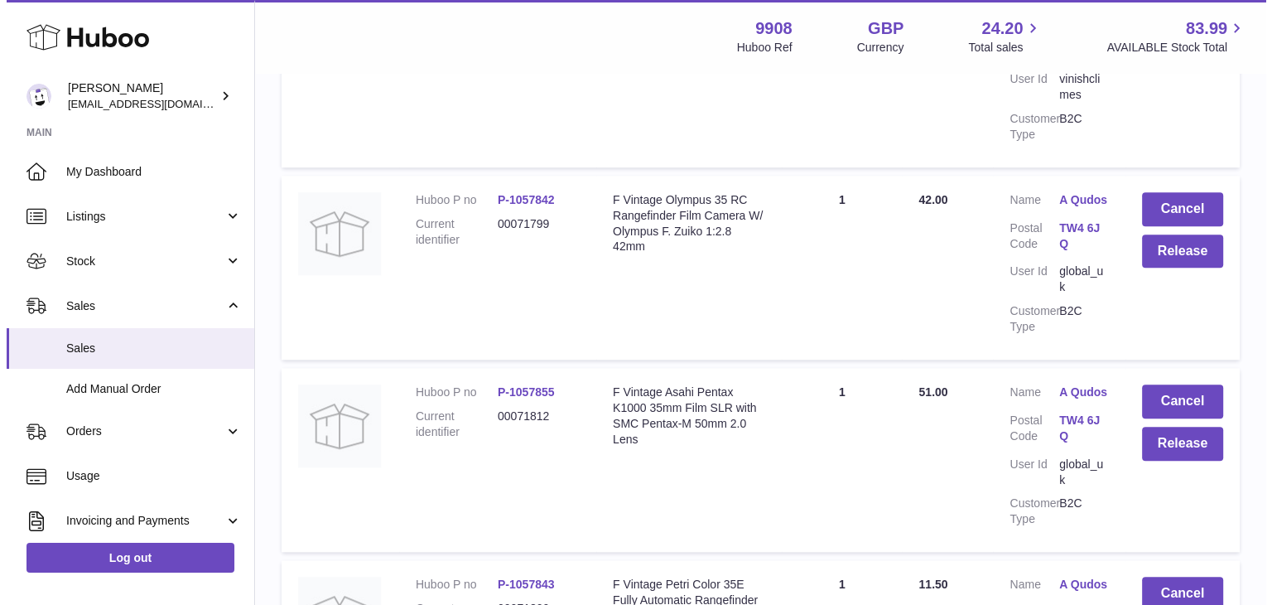
scroll to position [1290, 0]
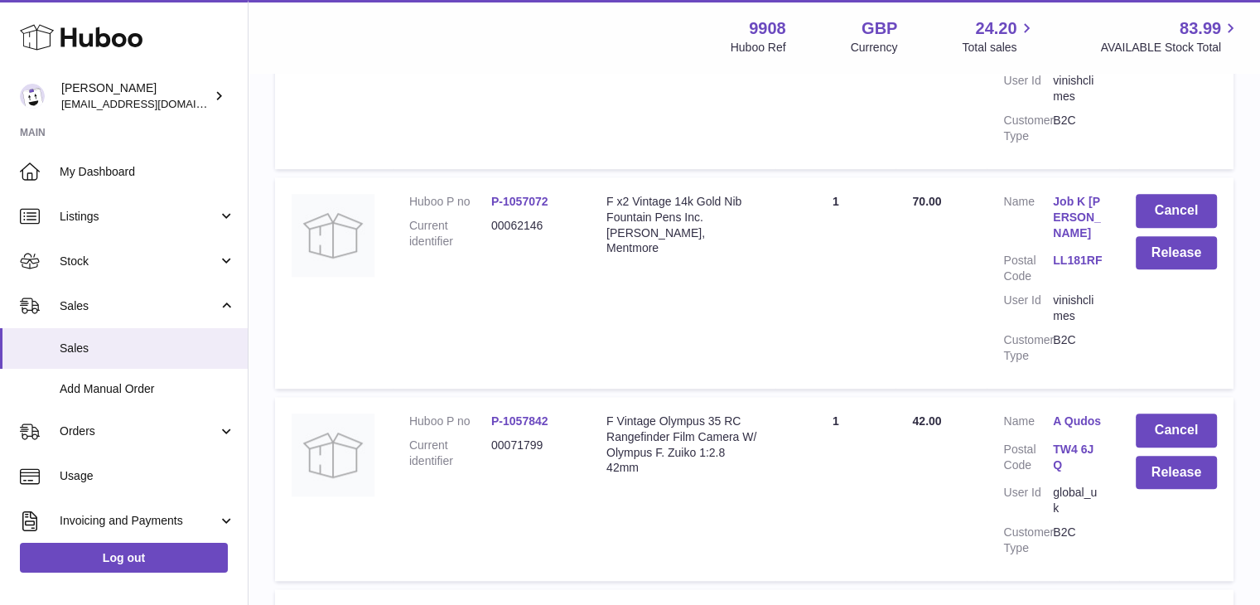
click at [1075, 413] on link "A Qudos" at bounding box center [1078, 421] width 50 height 16
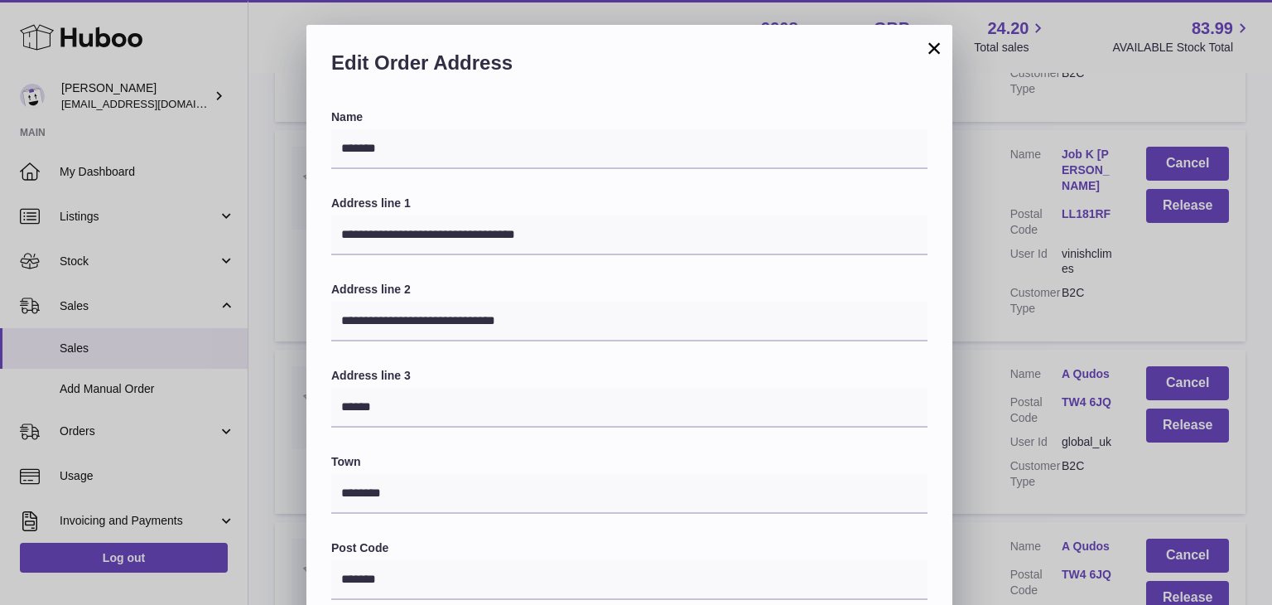
scroll to position [439, 0]
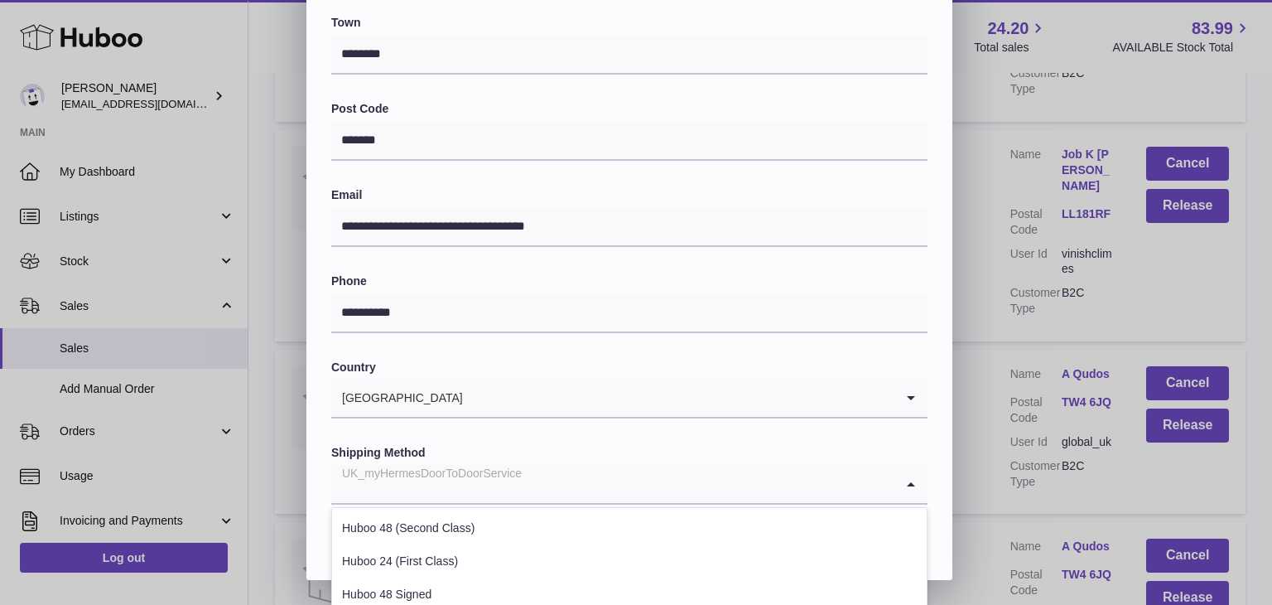
click at [481, 495] on div "UK_myHermesDoorToDoorService" at bounding box center [612, 484] width 563 height 38
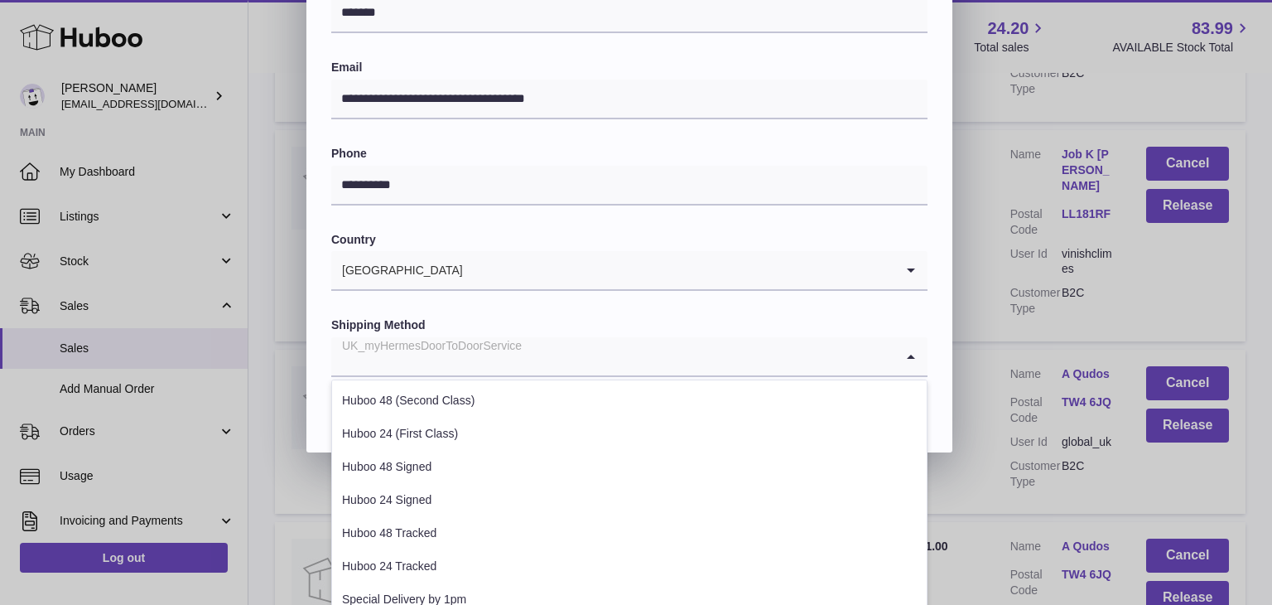
scroll to position [632, 0]
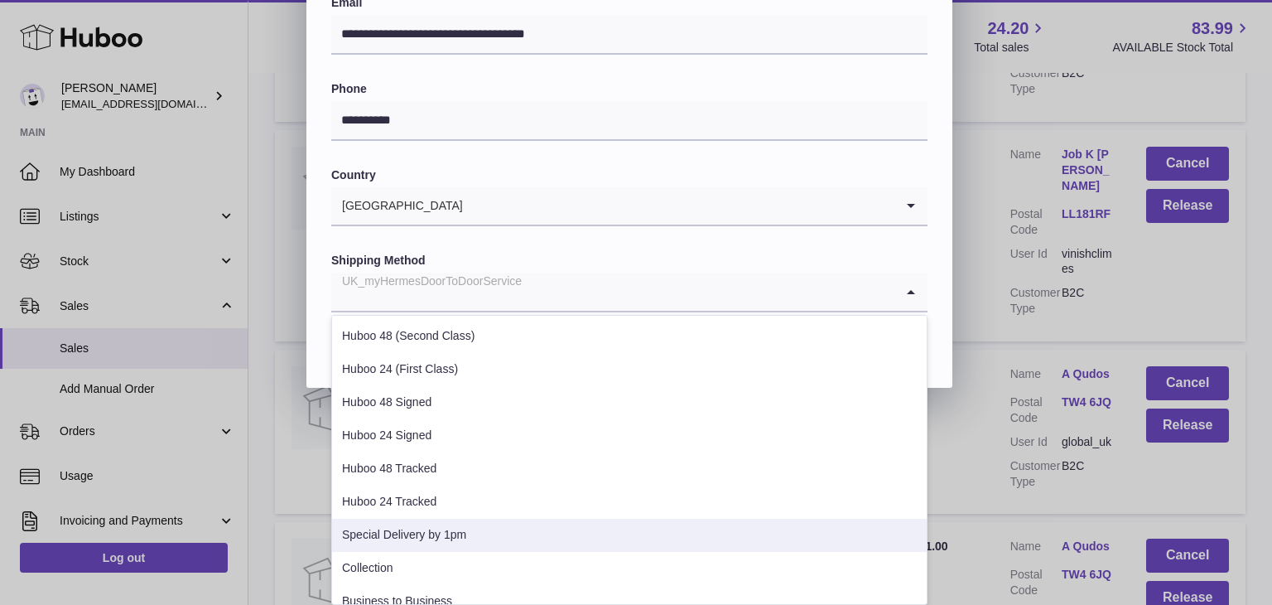
click at [489, 520] on li "Special Delivery by 1pm" at bounding box center [629, 535] width 595 height 33
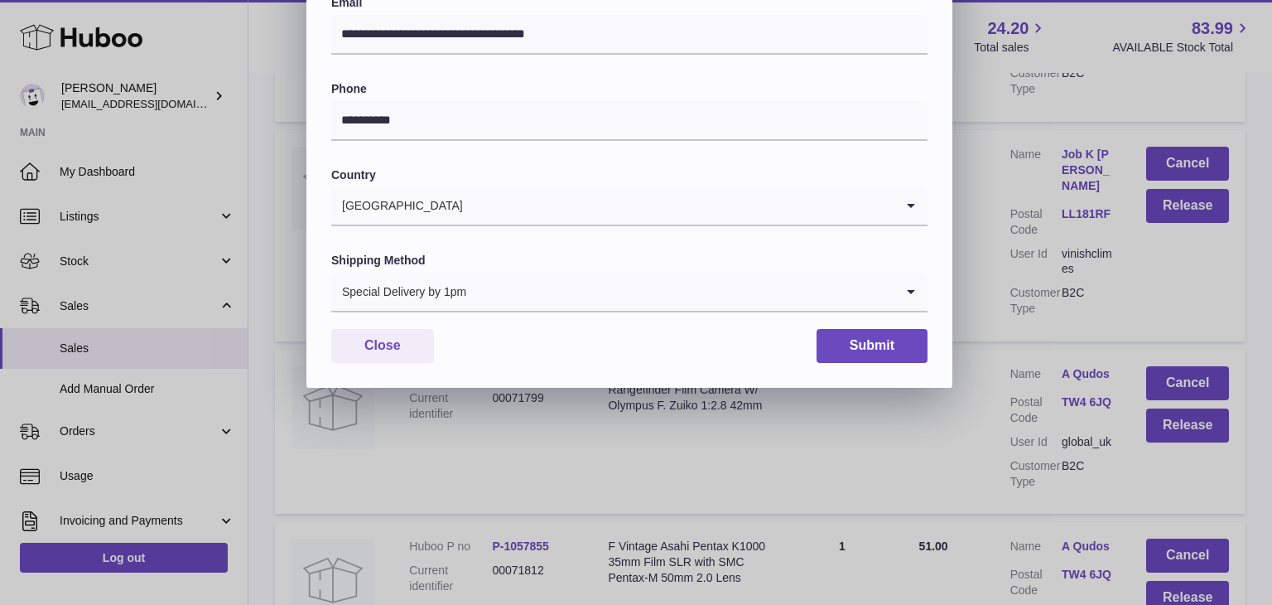
scroll to position [439, 0]
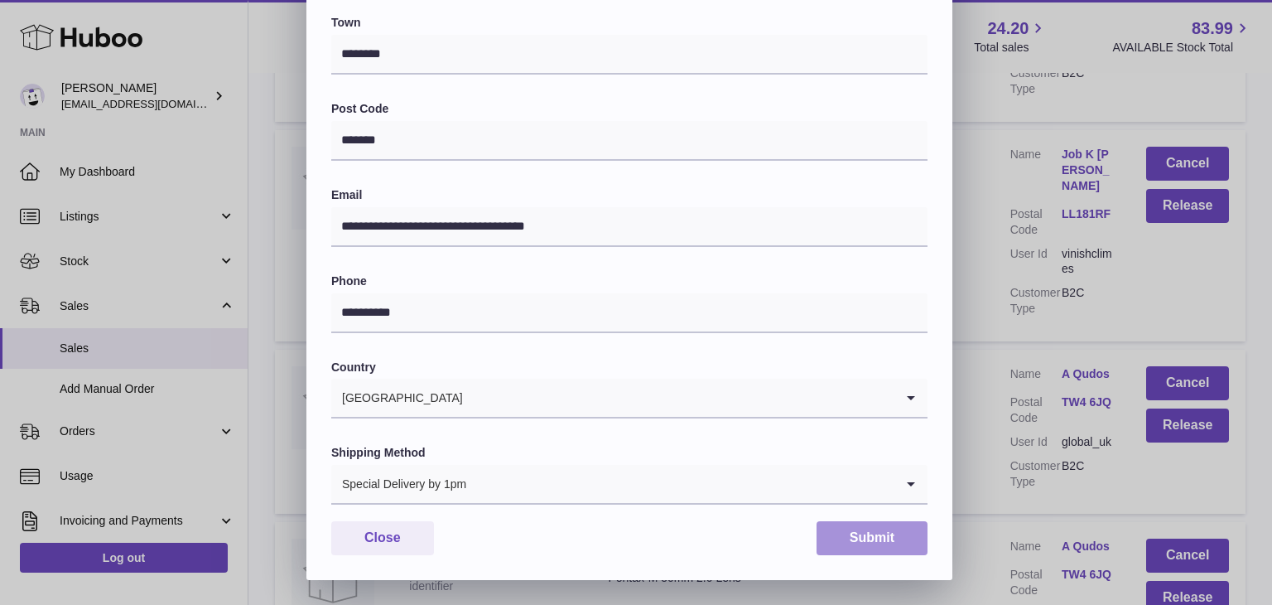
click at [856, 527] on button "Submit" at bounding box center [872, 538] width 111 height 34
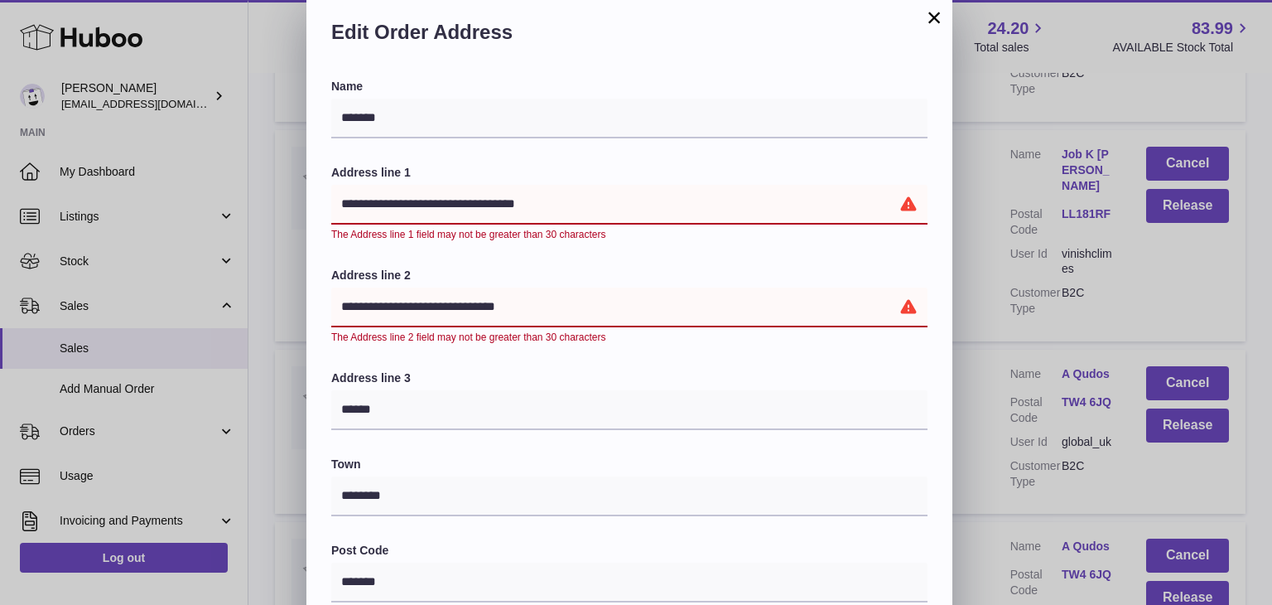
drag, startPoint x: 557, startPoint y: 200, endPoint x: 434, endPoint y: 205, distance: 123.5
click at [434, 205] on input "**********" at bounding box center [629, 205] width 596 height 40
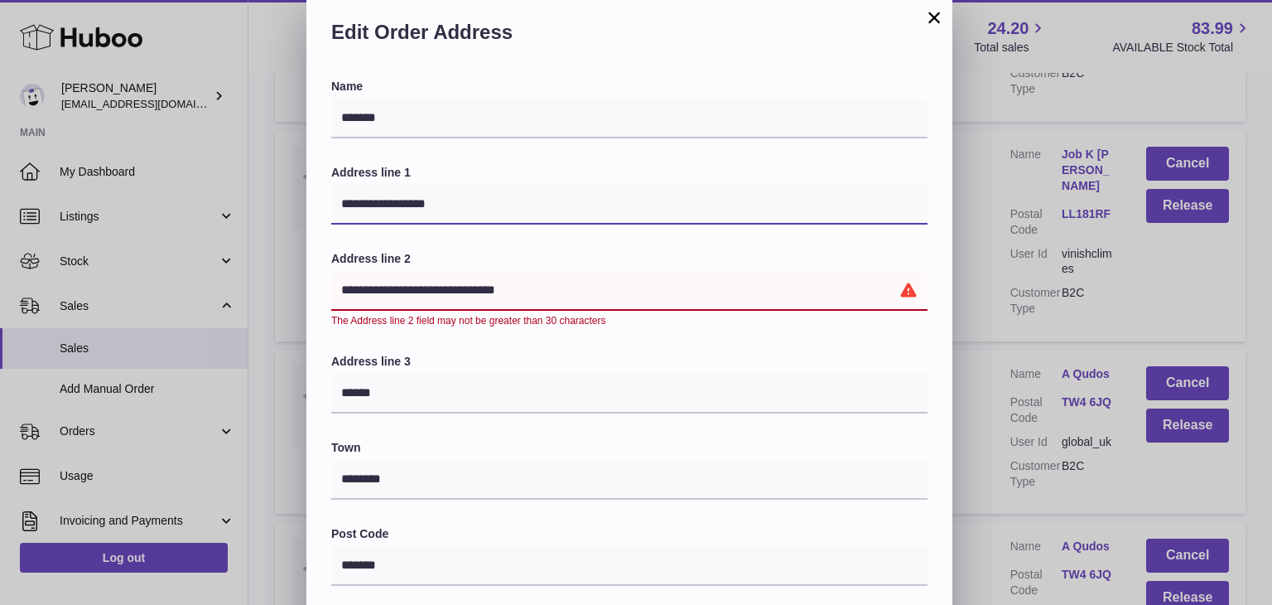
type input "**********"
drag, startPoint x: 510, startPoint y: 286, endPoint x: 495, endPoint y: 289, distance: 15.3
click at [495, 289] on input "**********" at bounding box center [629, 291] width 596 height 40
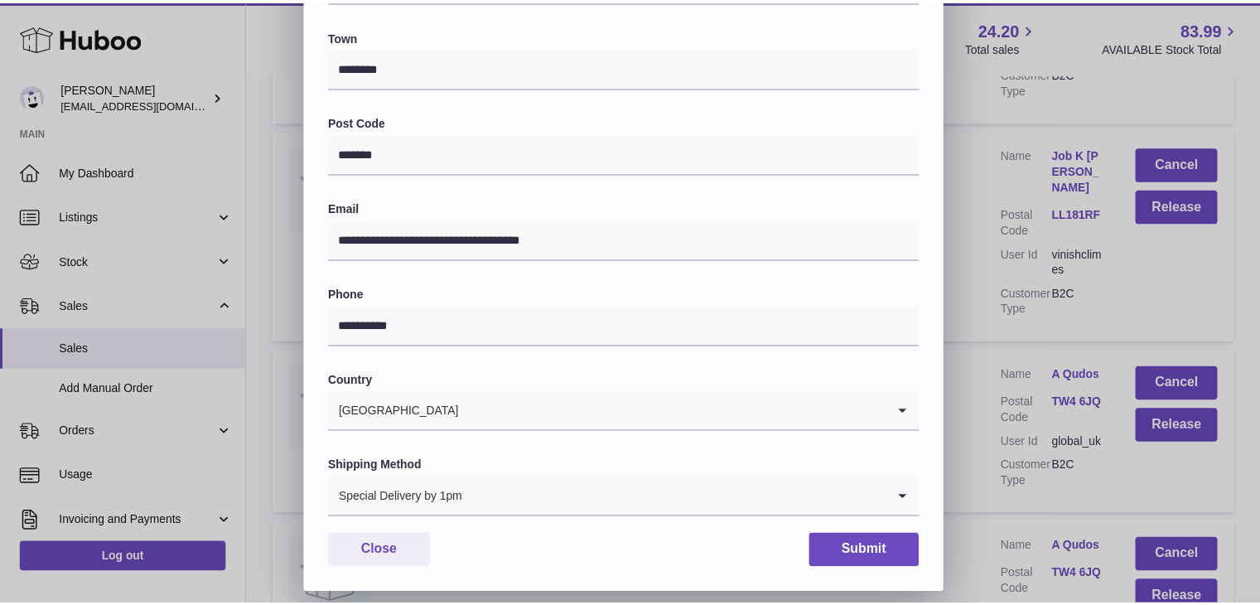
scroll to position [439, 0]
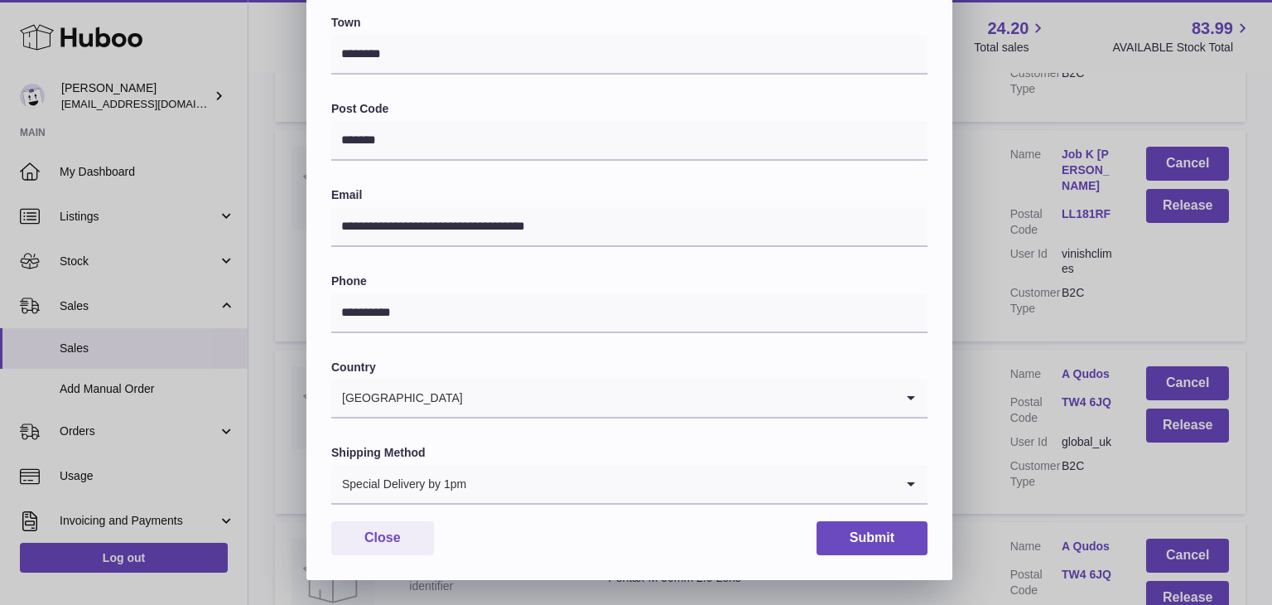
type input "**********"
click at [862, 539] on button "Submit" at bounding box center [872, 538] width 111 height 34
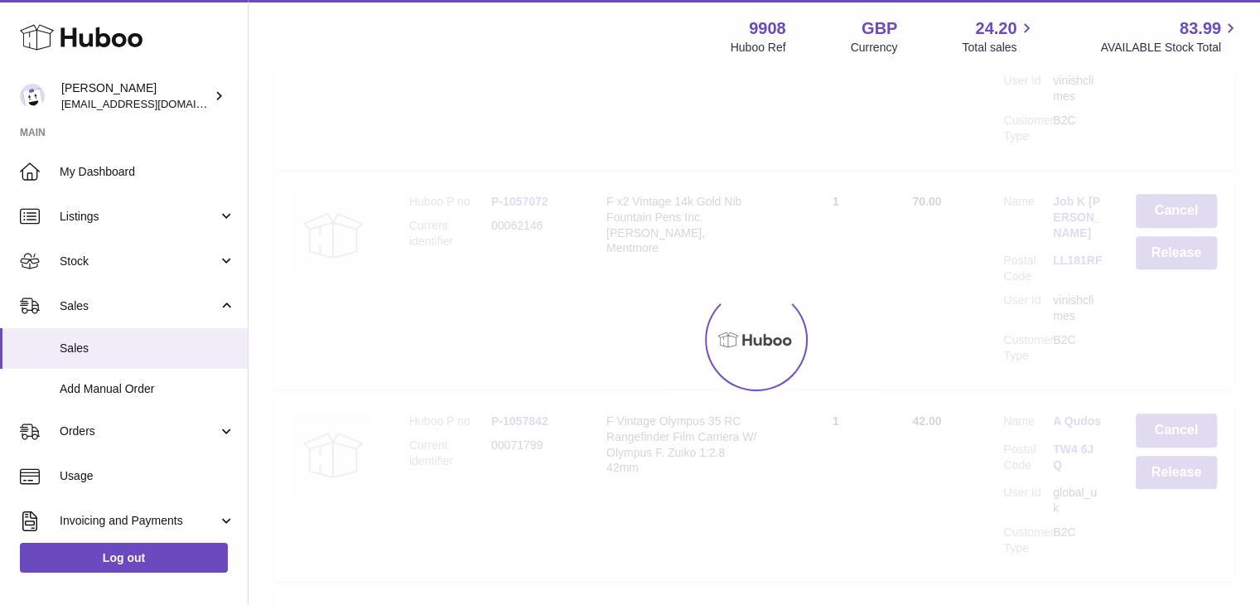
scroll to position [0, 0]
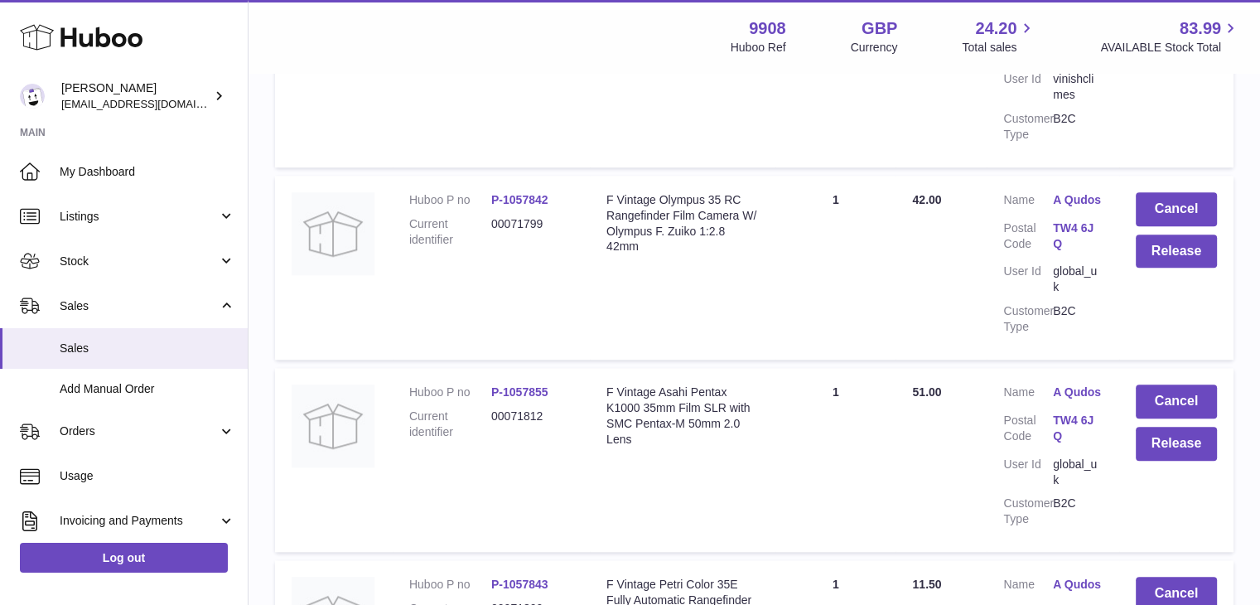
click at [1080, 384] on link "A Qudos" at bounding box center [1078, 392] width 50 height 16
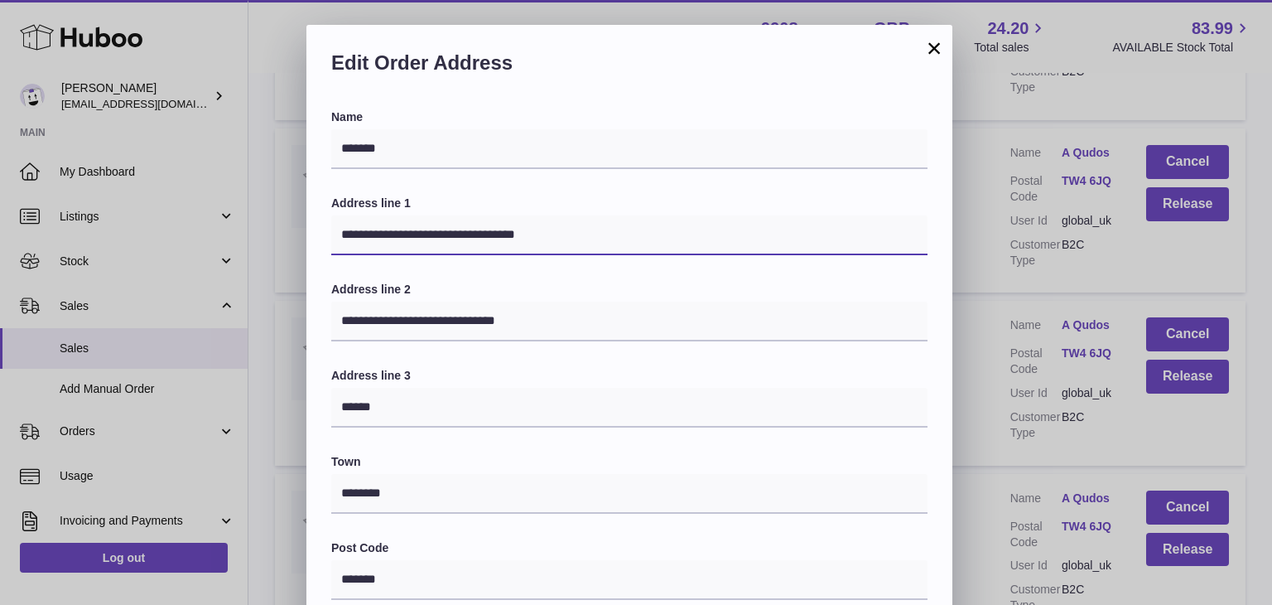
drag, startPoint x: 516, startPoint y: 239, endPoint x: 433, endPoint y: 240, distance: 82.8
click at [433, 240] on input "**********" at bounding box center [629, 235] width 596 height 40
type input "**********"
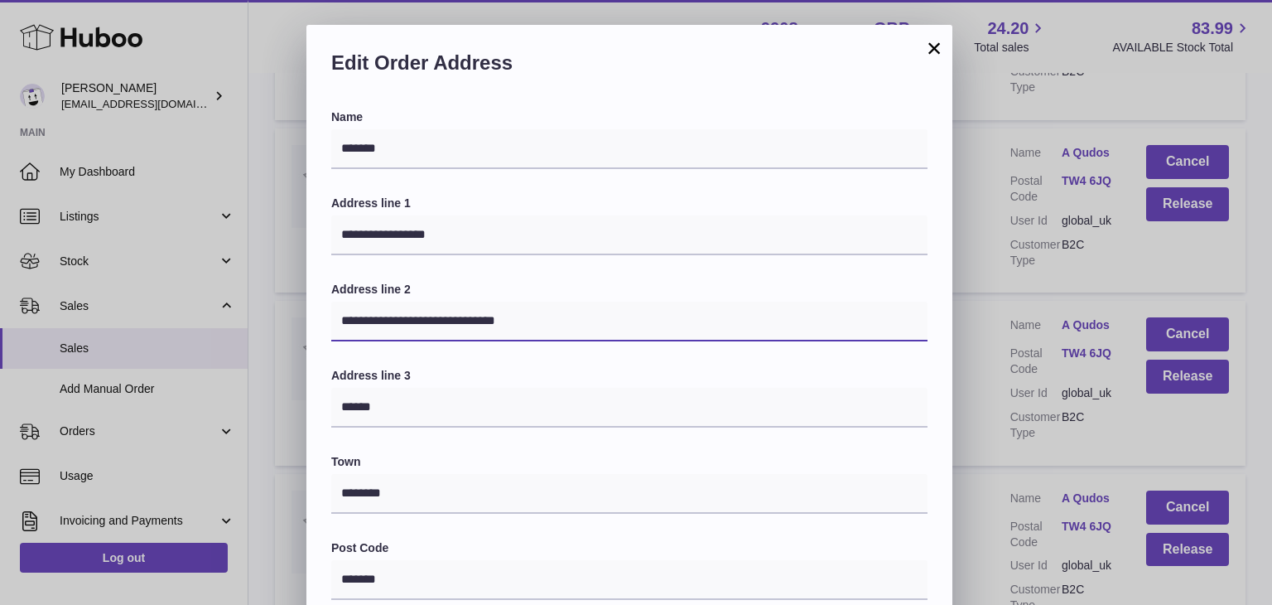
click at [508, 326] on input "**********" at bounding box center [629, 321] width 596 height 40
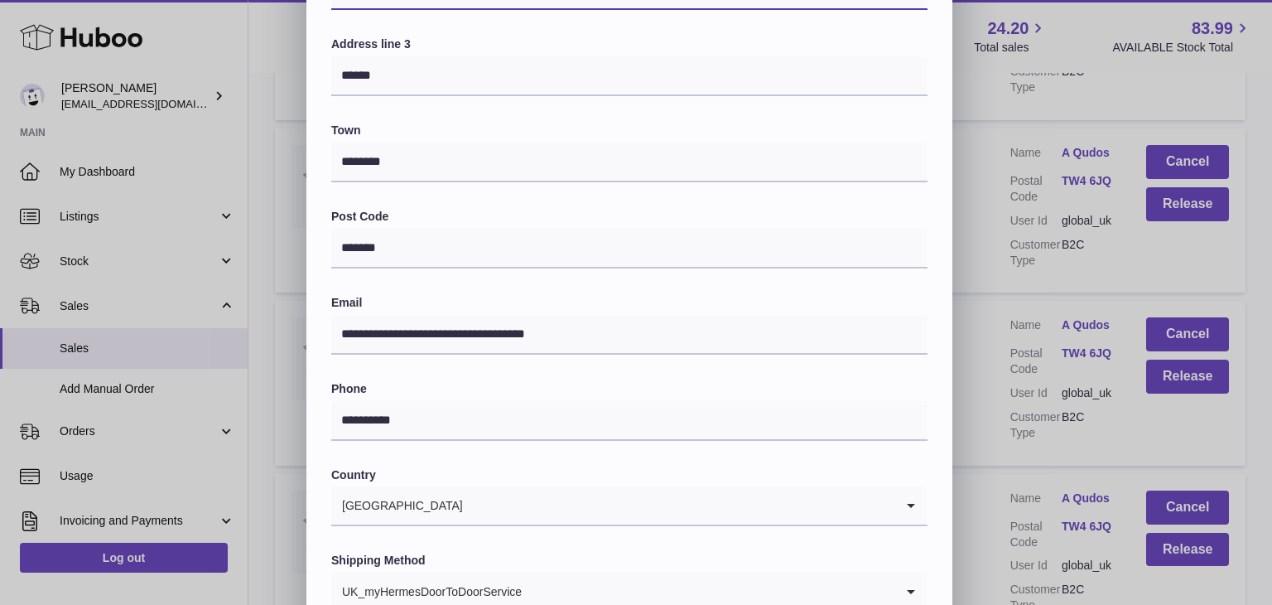
scroll to position [439, 0]
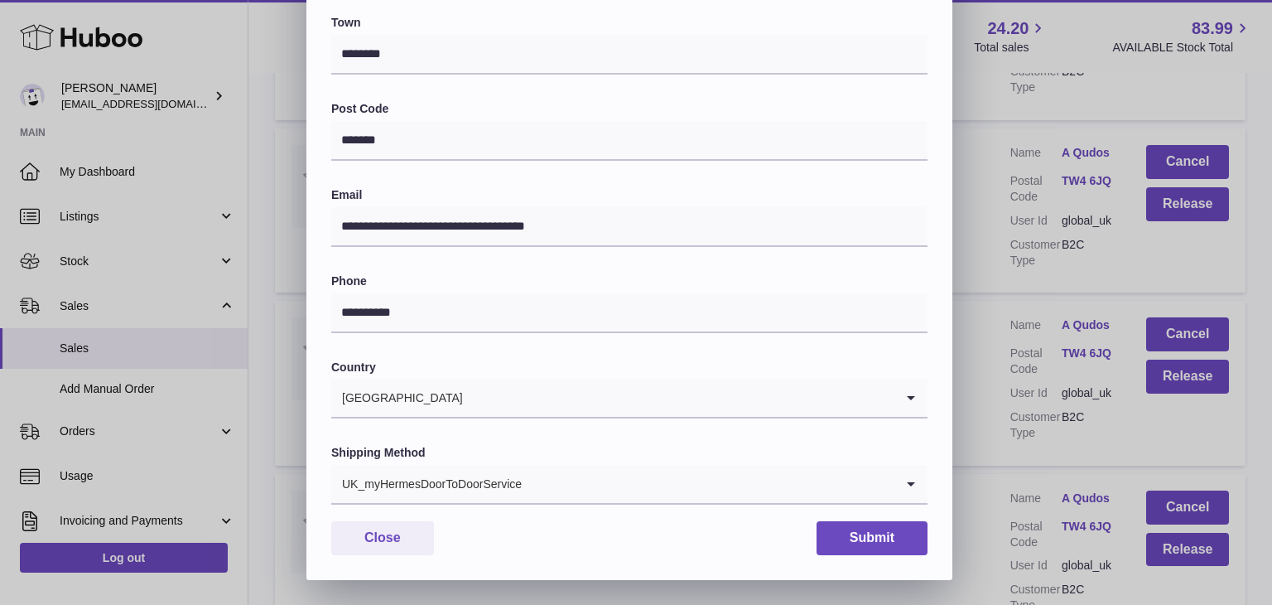
type input "**********"
click at [615, 475] on input "Search for option" at bounding box center [709, 484] width 372 height 38
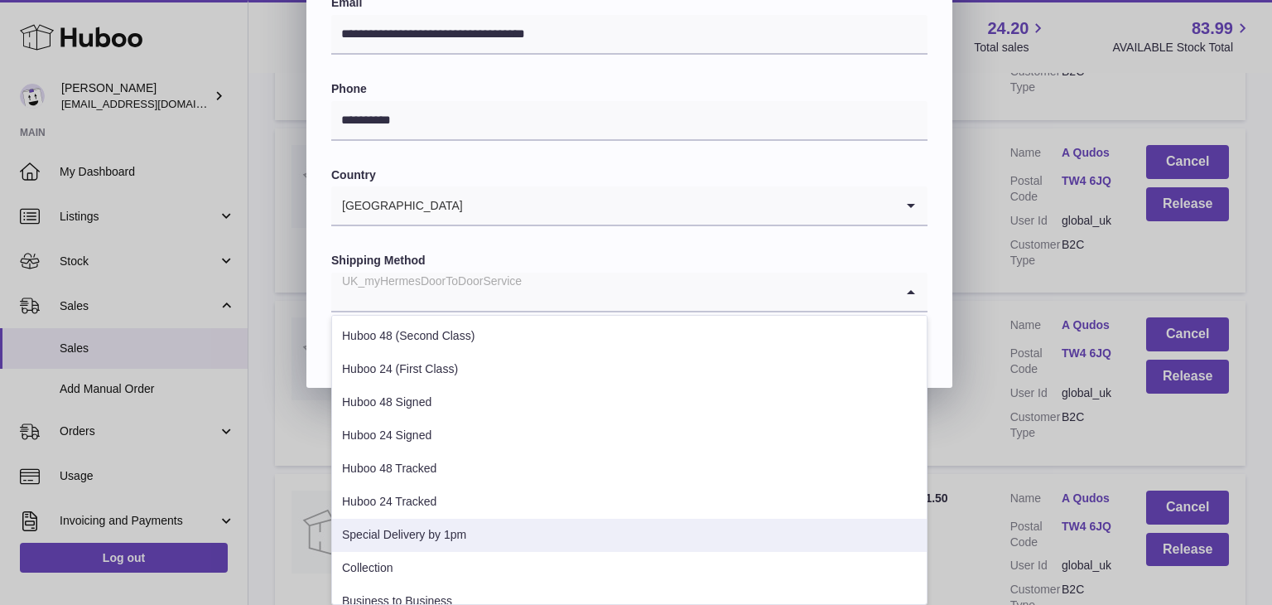
click at [416, 526] on li "Special Delivery by 1pm" at bounding box center [629, 535] width 595 height 33
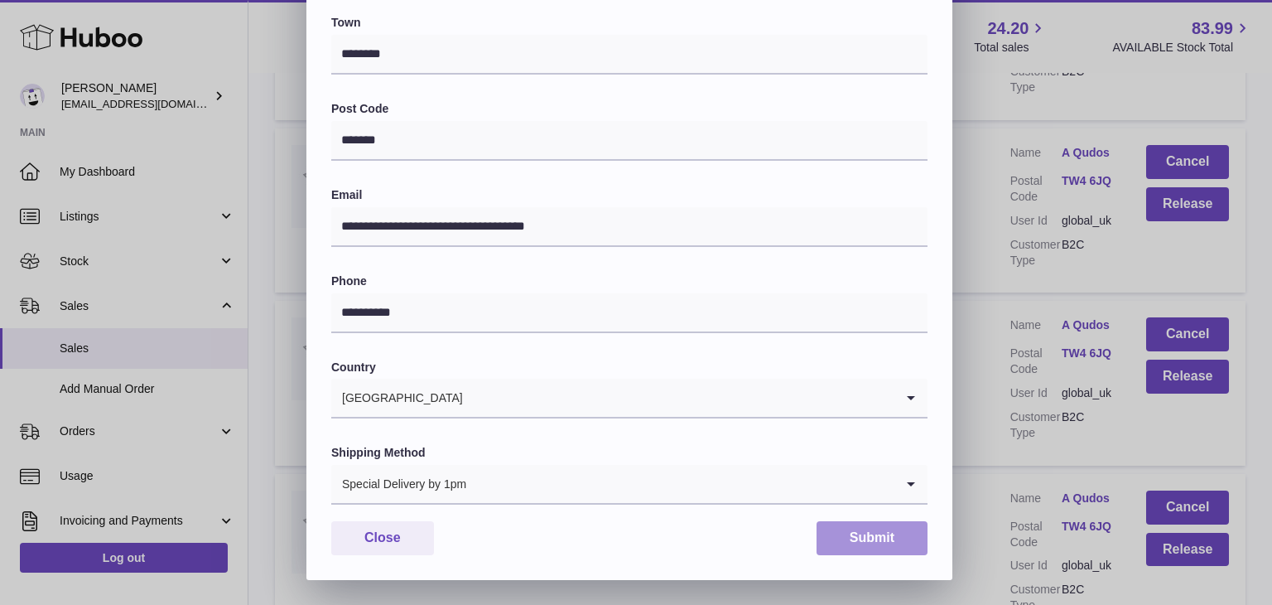
click at [858, 541] on button "Submit" at bounding box center [872, 538] width 111 height 34
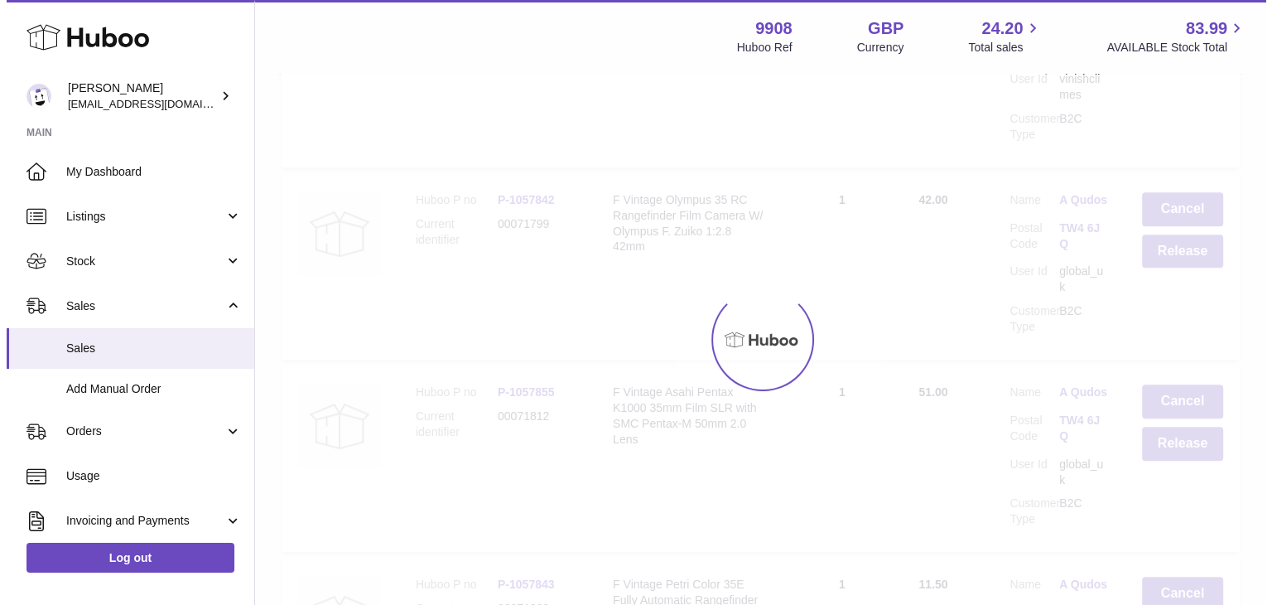
scroll to position [0, 0]
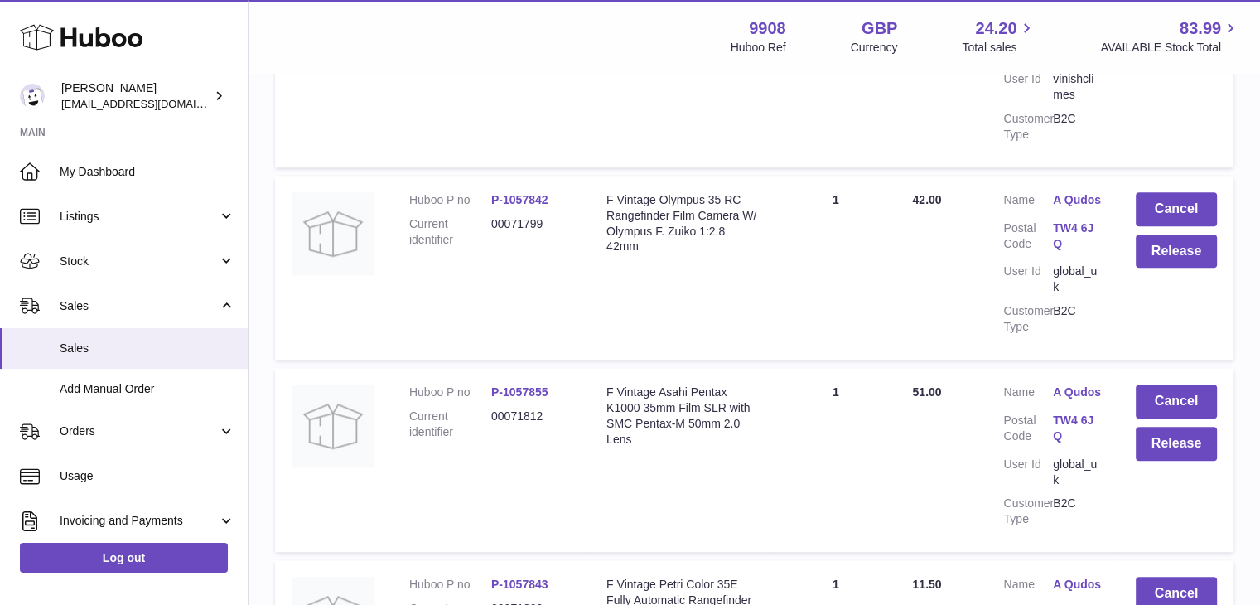
click at [1087, 576] on link "A Qudos" at bounding box center [1078, 584] width 50 height 16
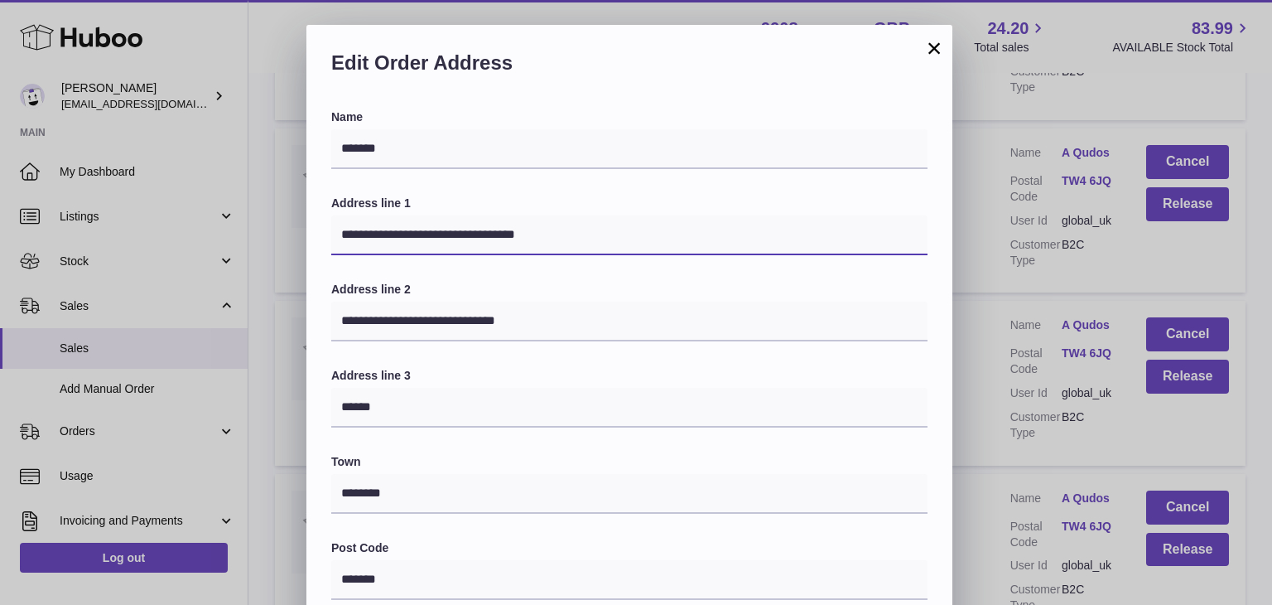
drag, startPoint x: 543, startPoint y: 229, endPoint x: 434, endPoint y: 236, distance: 109.6
click at [434, 236] on input "**********" at bounding box center [629, 235] width 596 height 40
type input "**********"
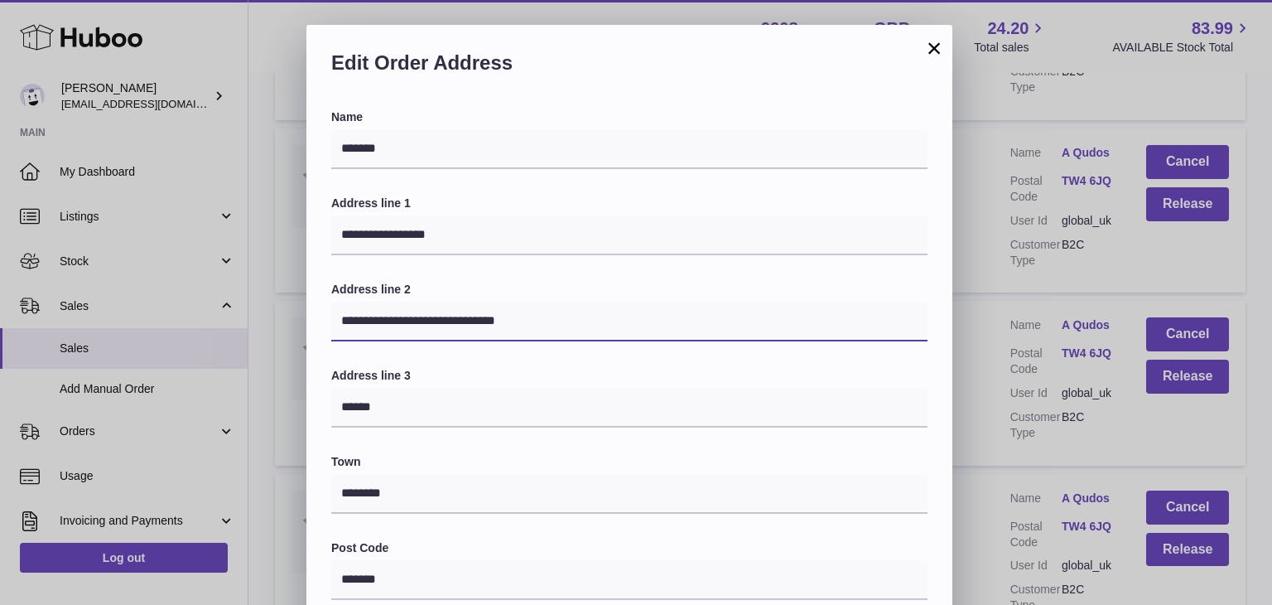
click at [511, 322] on input "**********" at bounding box center [629, 321] width 596 height 40
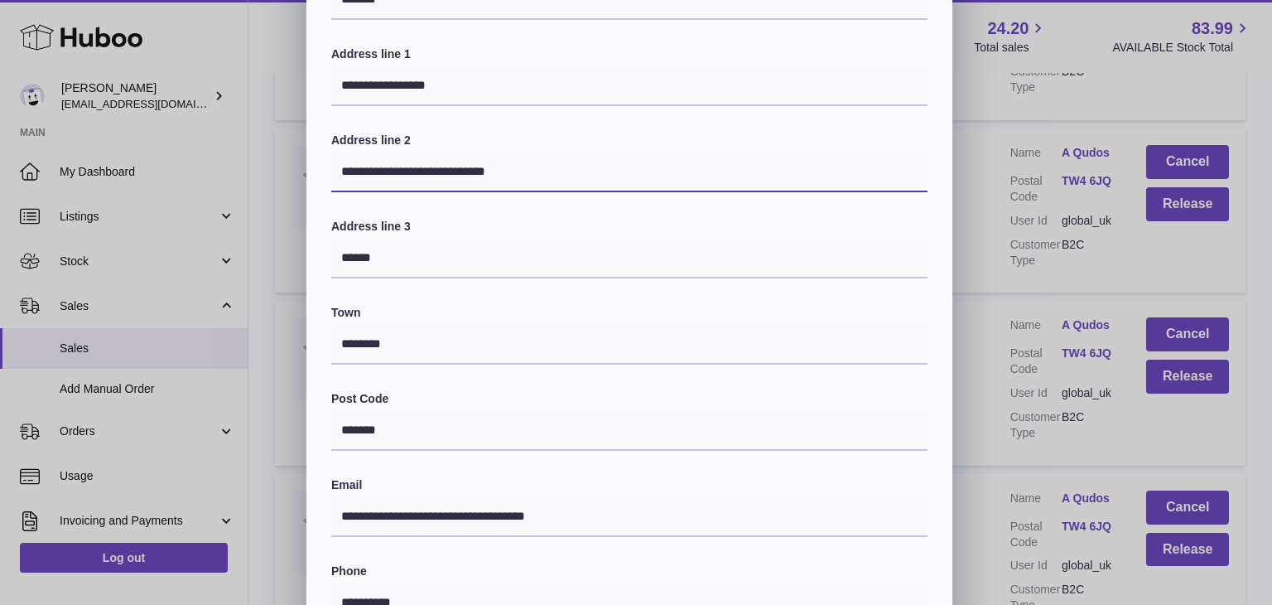
scroll to position [439, 0]
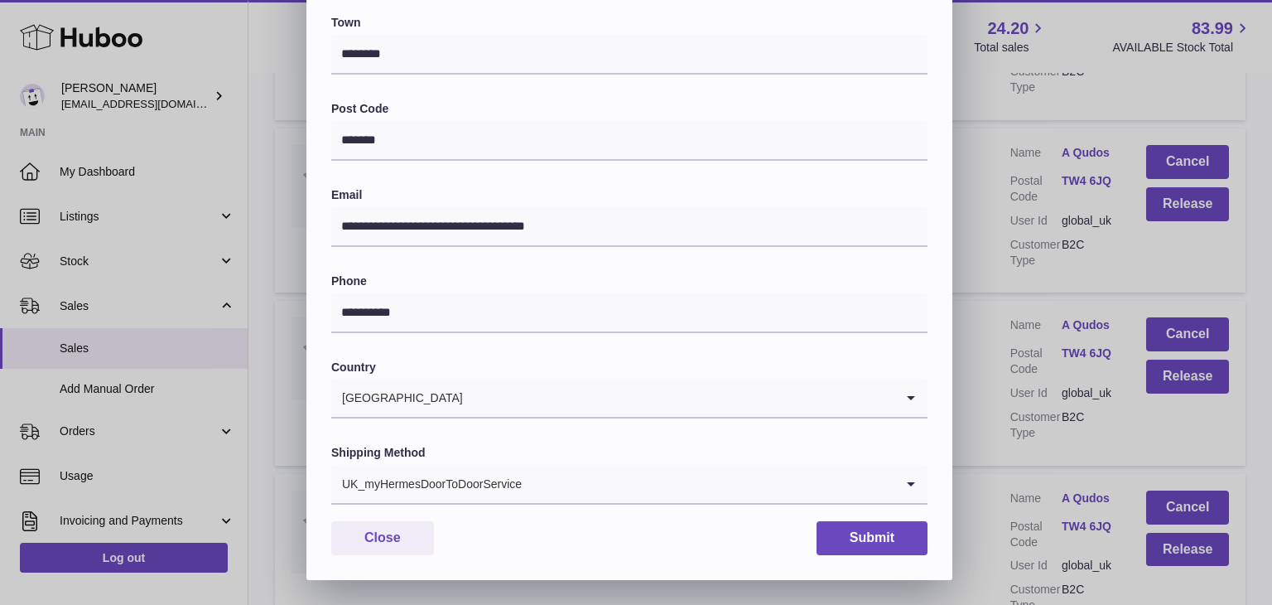
type input "**********"
click at [468, 488] on div "UK_myHermesDoorToDoorService" at bounding box center [612, 484] width 563 height 38
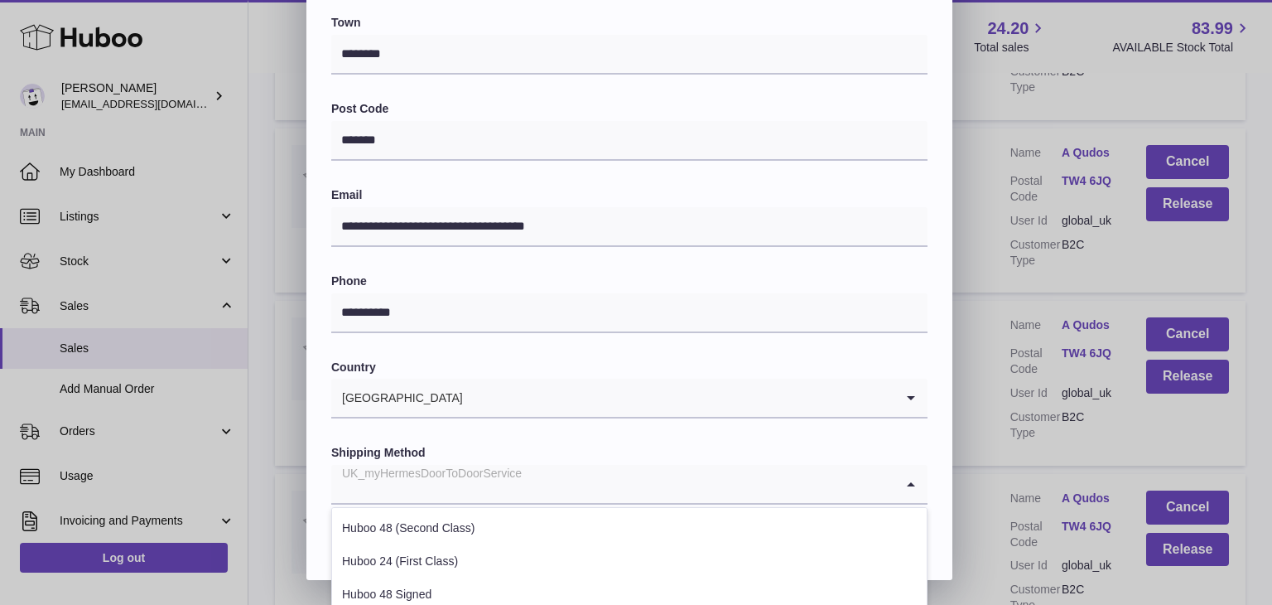
scroll to position [632, 0]
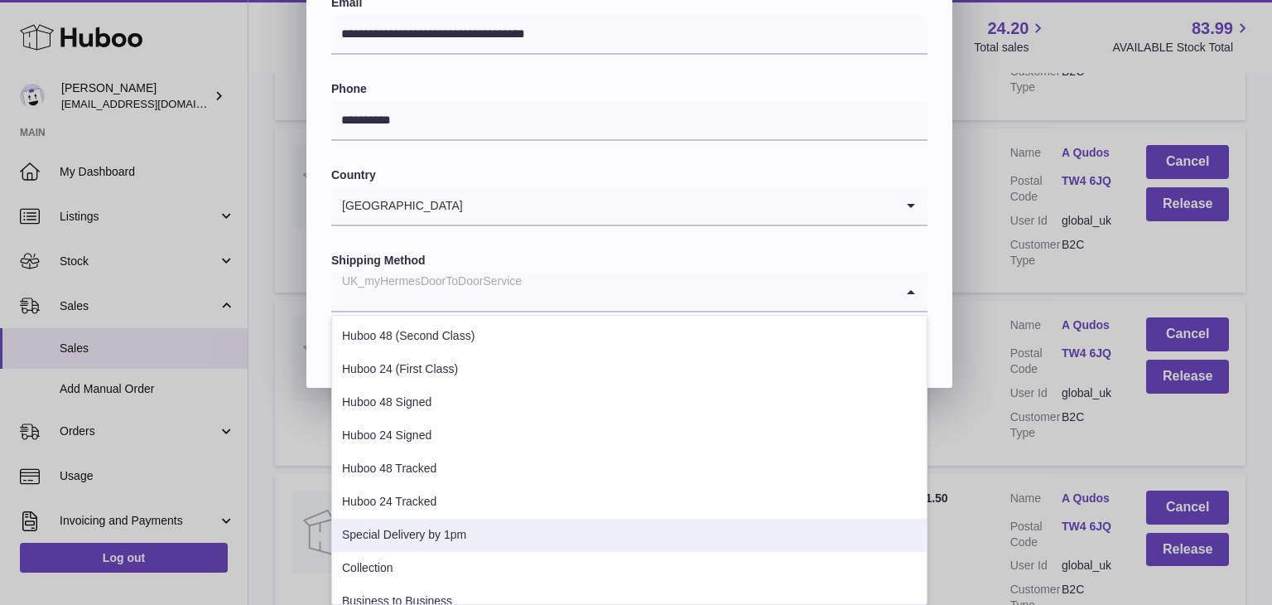
click at [420, 530] on li "Special Delivery by 1pm" at bounding box center [629, 535] width 595 height 33
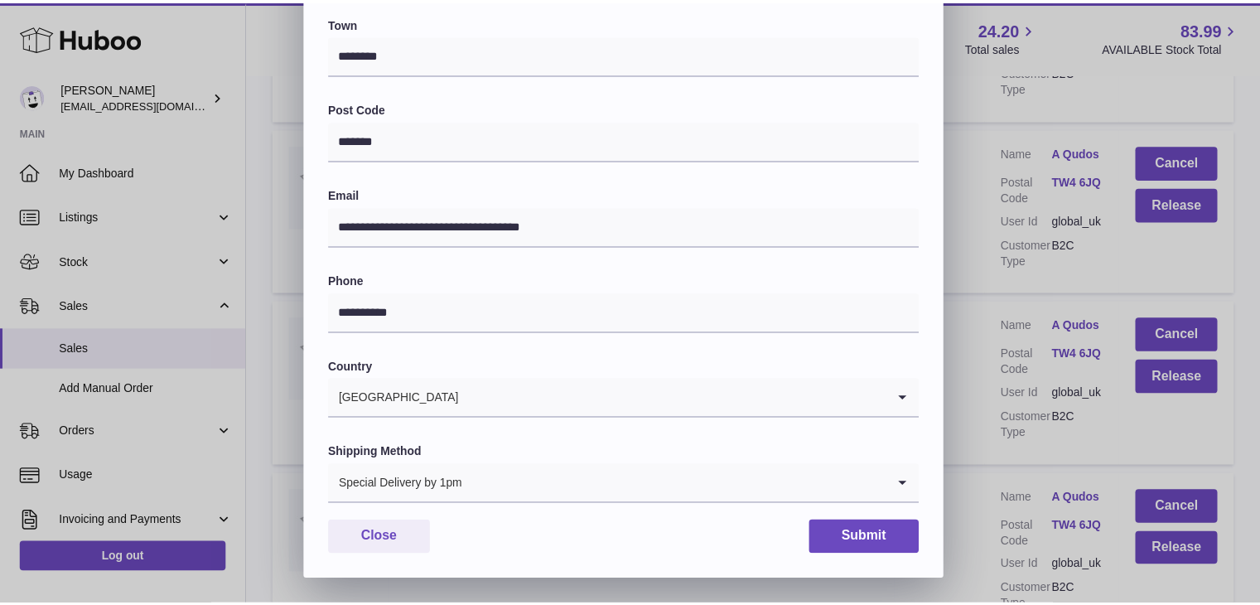
scroll to position [439, 0]
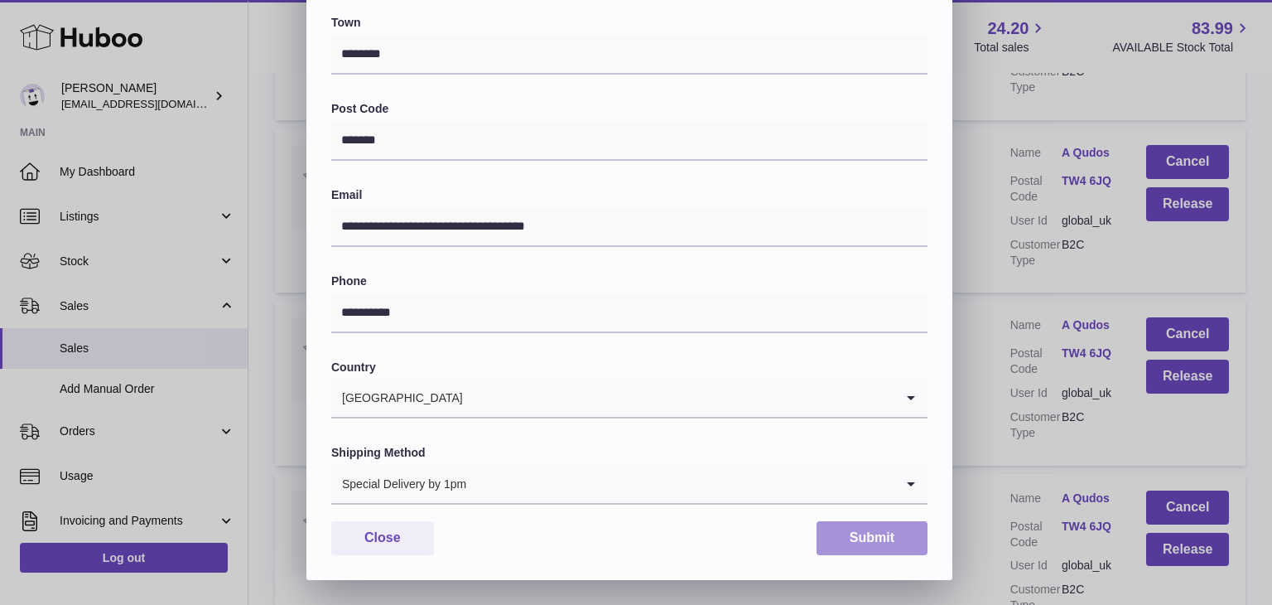
click at [865, 536] on button "Submit" at bounding box center [872, 538] width 111 height 34
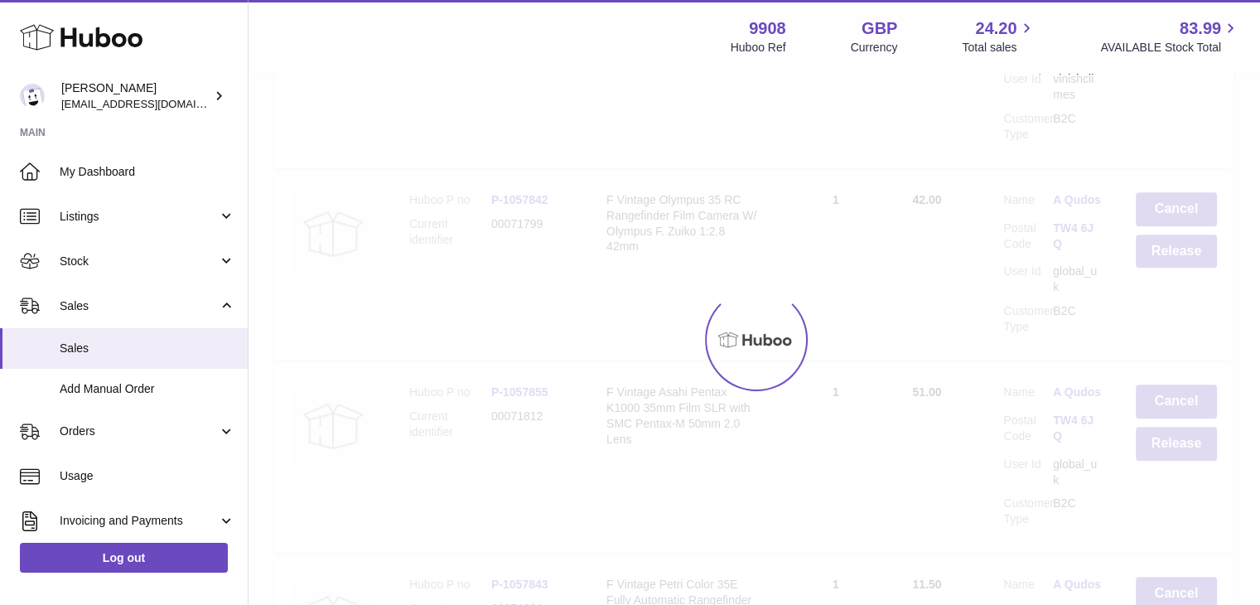
scroll to position [0, 0]
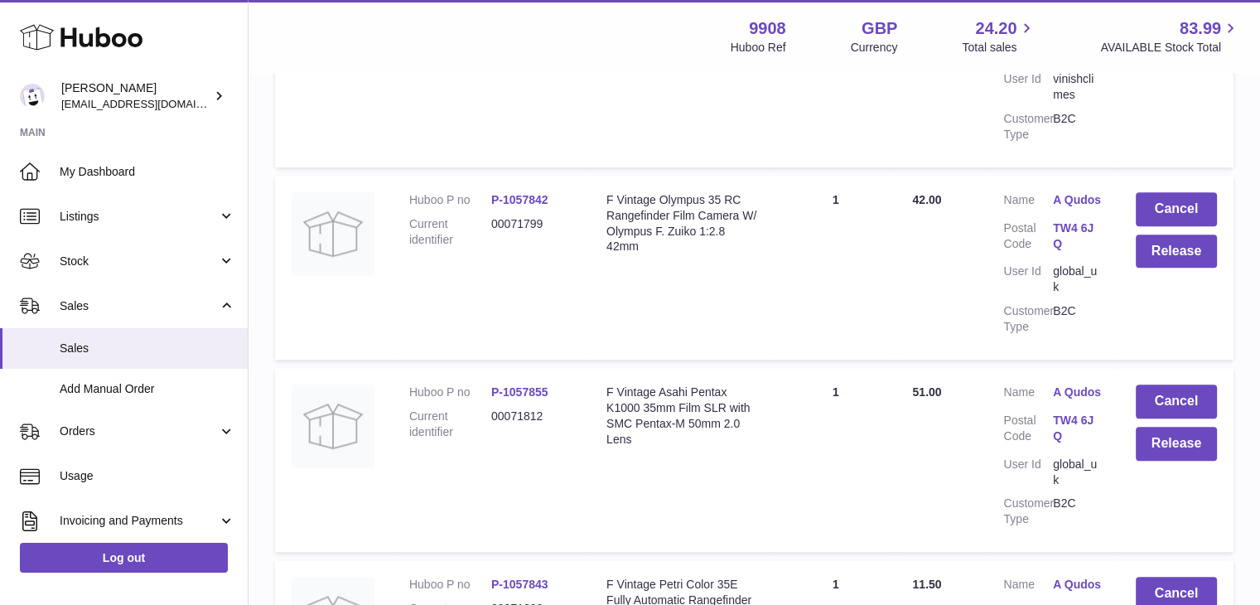
click at [1073, 576] on link "A Qudos" at bounding box center [1078, 584] width 50 height 16
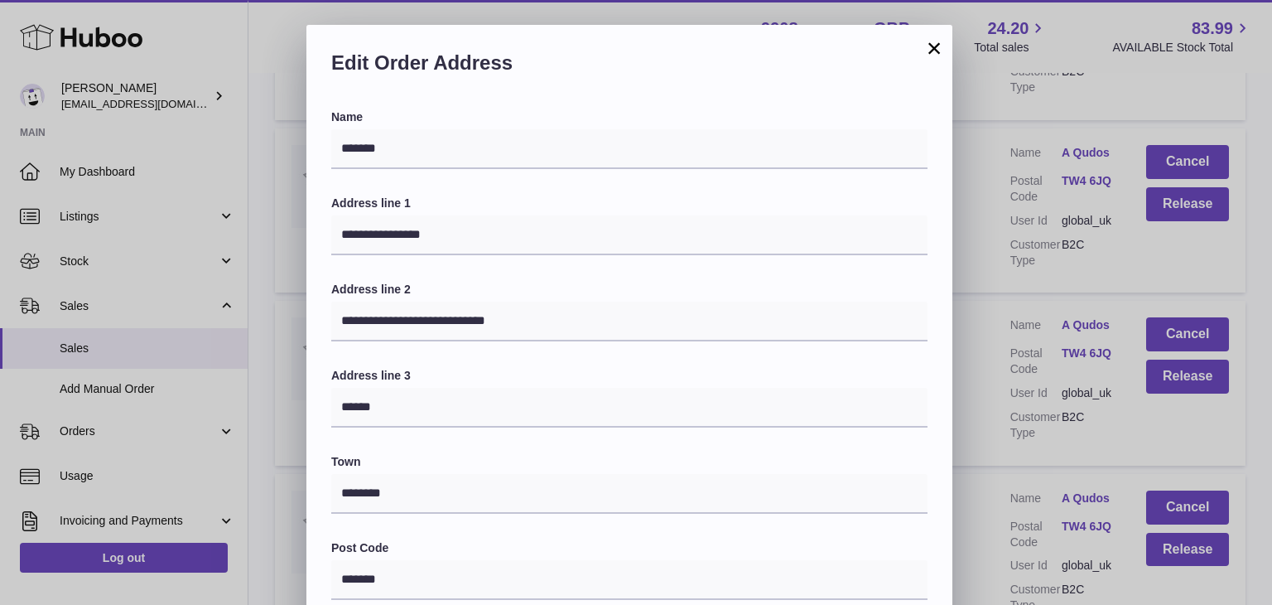
click at [991, 475] on div "**********" at bounding box center [636, 522] width 1272 height 994
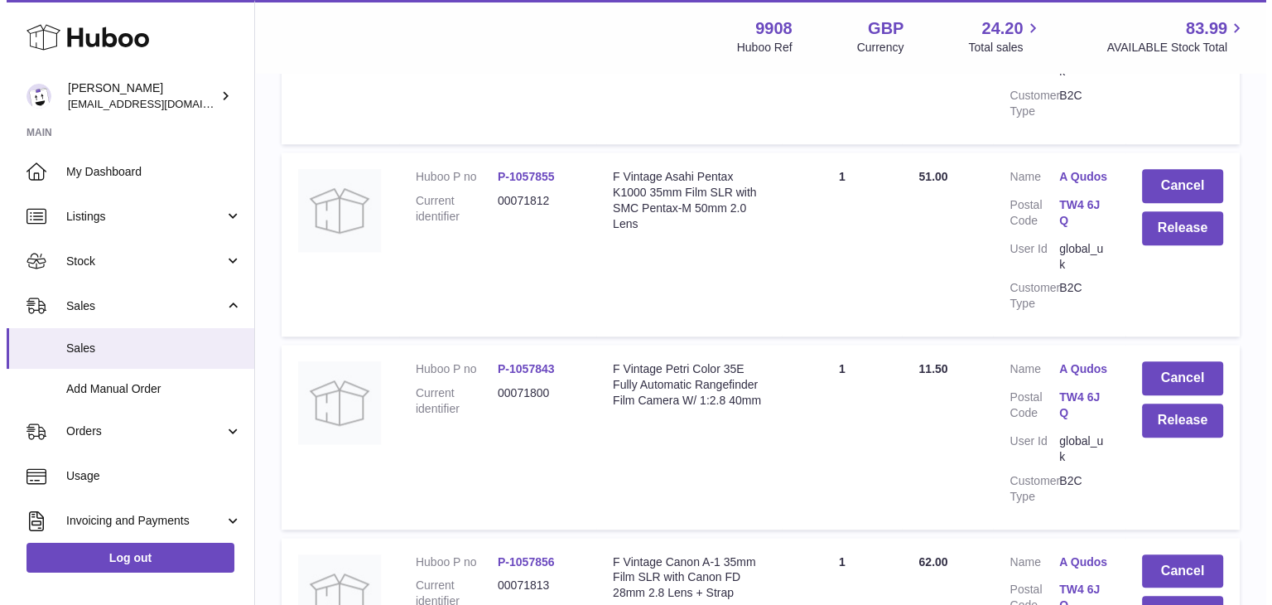
scroll to position [1731, 0]
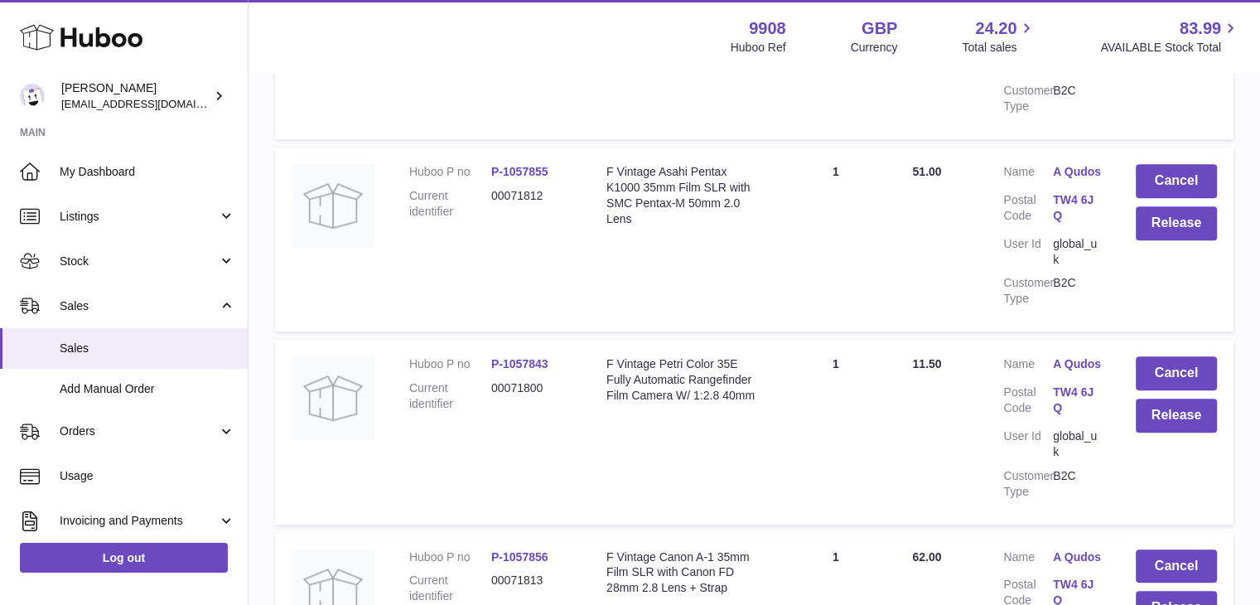
click at [1069, 549] on link "A Qudos" at bounding box center [1078, 557] width 50 height 16
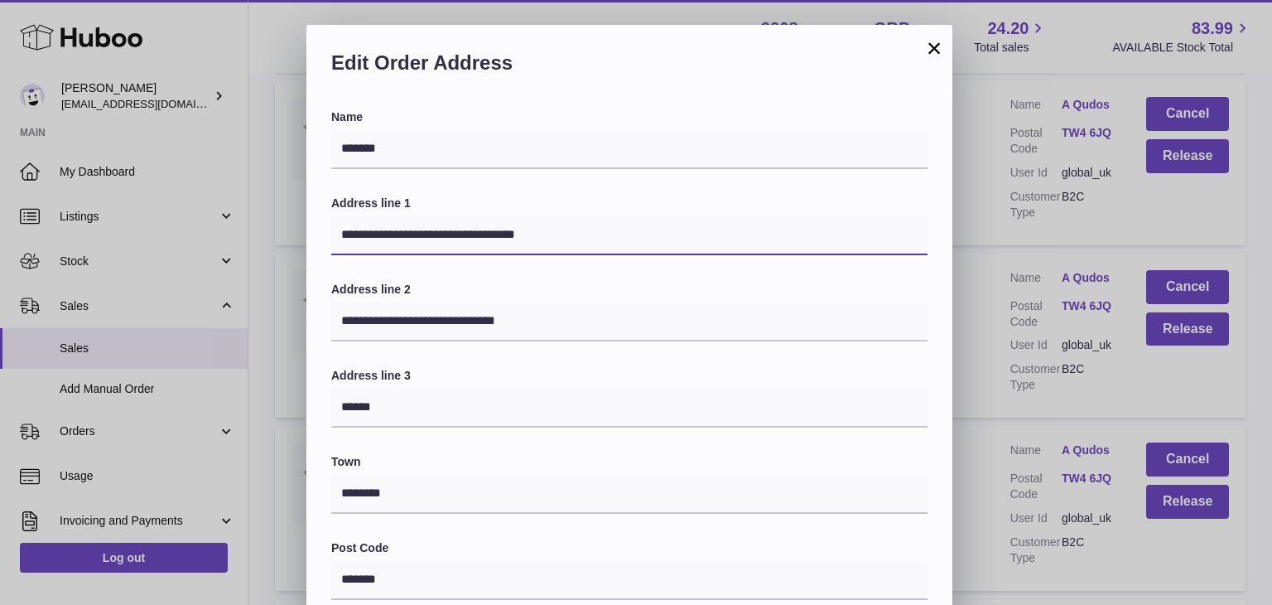
drag, startPoint x: 556, startPoint y: 229, endPoint x: 431, endPoint y: 233, distance: 125.1
click at [431, 233] on input "**********" at bounding box center [629, 235] width 596 height 40
type input "**********"
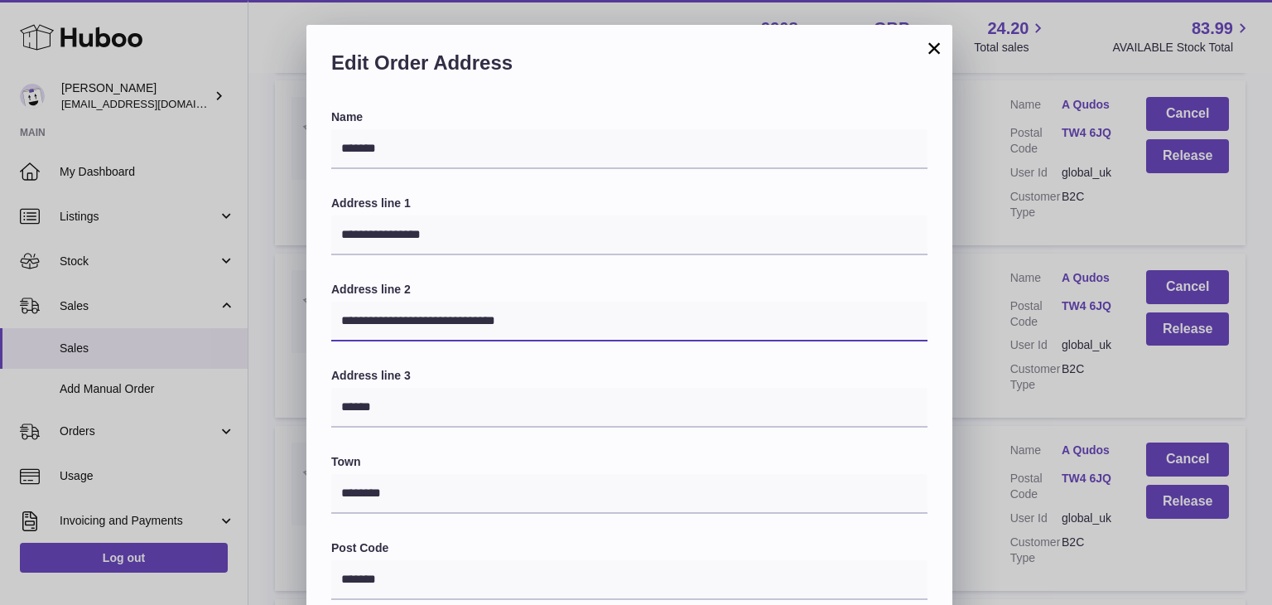
drag, startPoint x: 624, startPoint y: 320, endPoint x: 591, endPoint y: 321, distance: 33.1
click at [624, 320] on input "**********" at bounding box center [629, 321] width 596 height 40
click at [512, 319] on input "**********" at bounding box center [629, 321] width 596 height 40
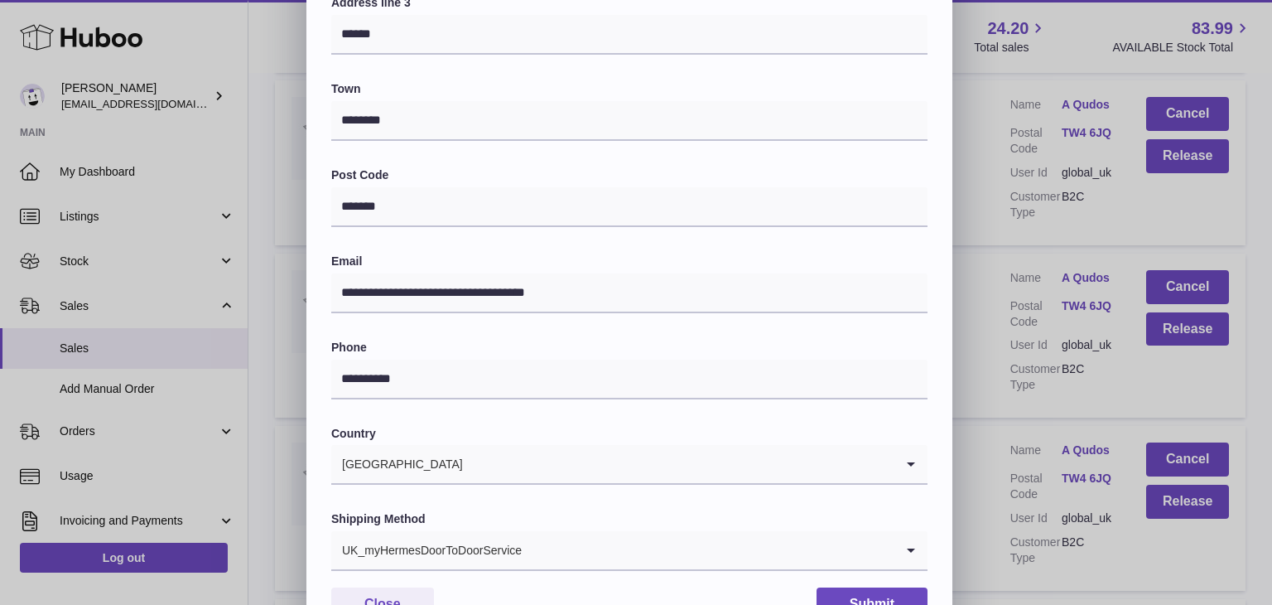
scroll to position [439, 0]
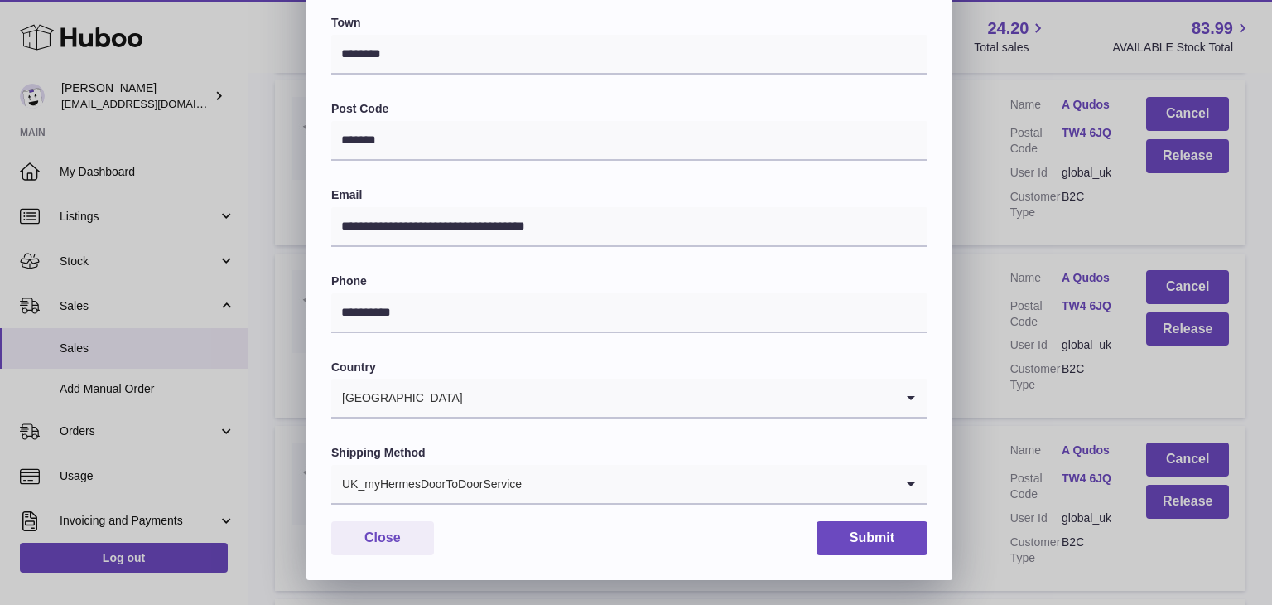
type input "**********"
click at [464, 488] on div "UK_myHermesDoorToDoorService" at bounding box center [612, 484] width 563 height 38
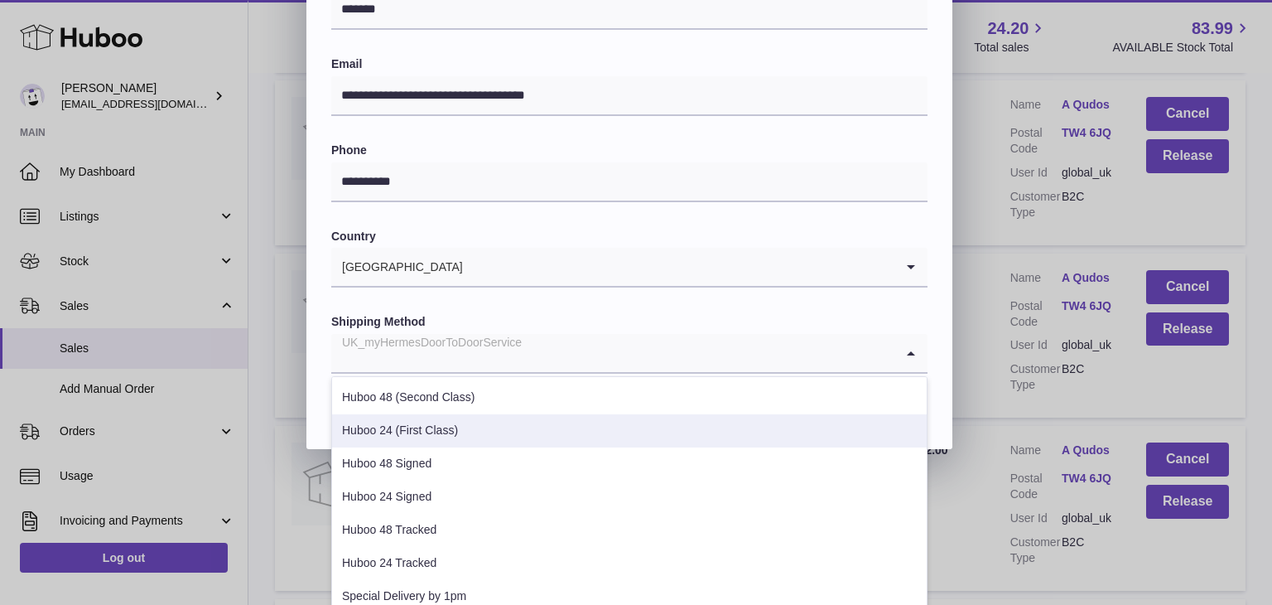
scroll to position [632, 0]
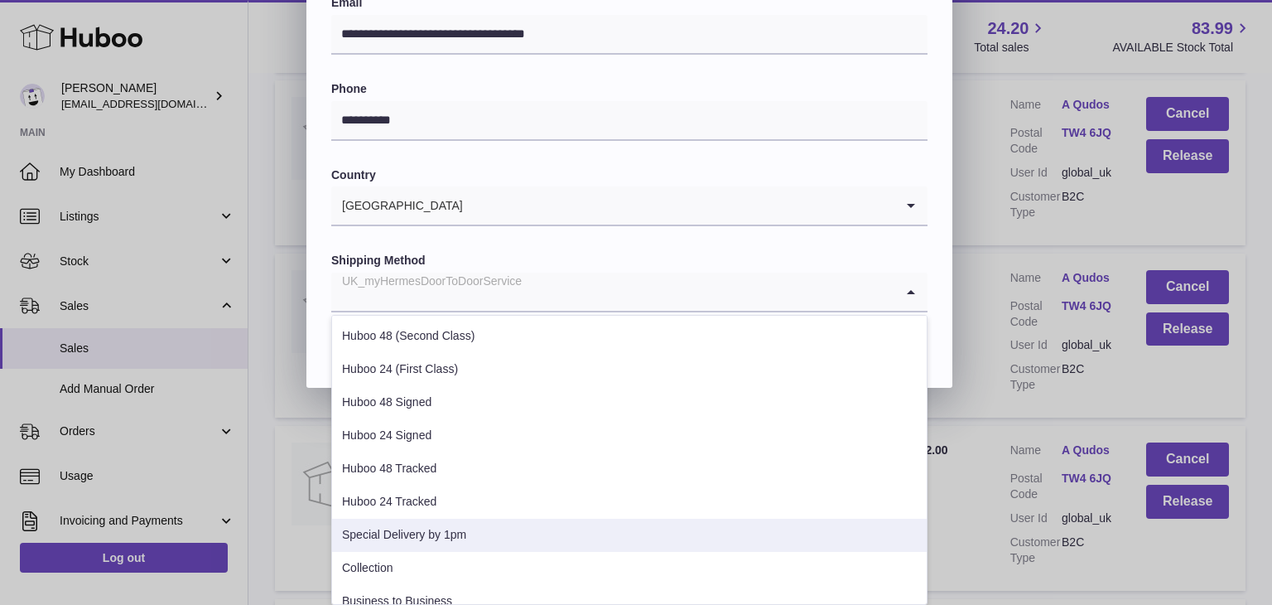
click at [422, 538] on li "Special Delivery by 1pm" at bounding box center [629, 535] width 595 height 33
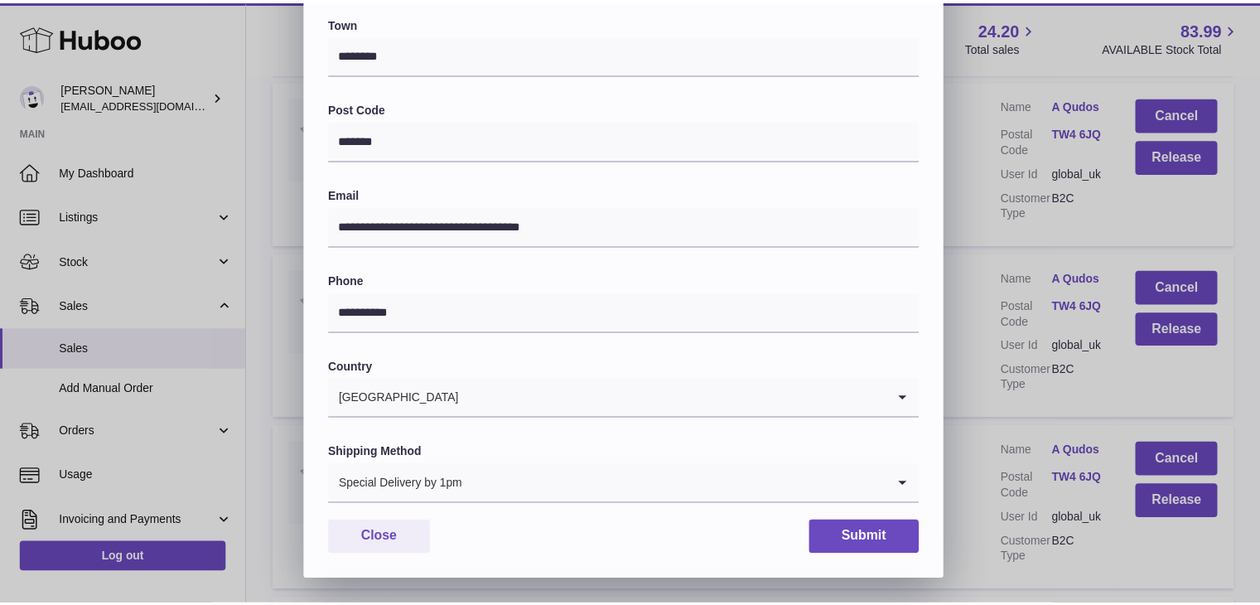
scroll to position [439, 0]
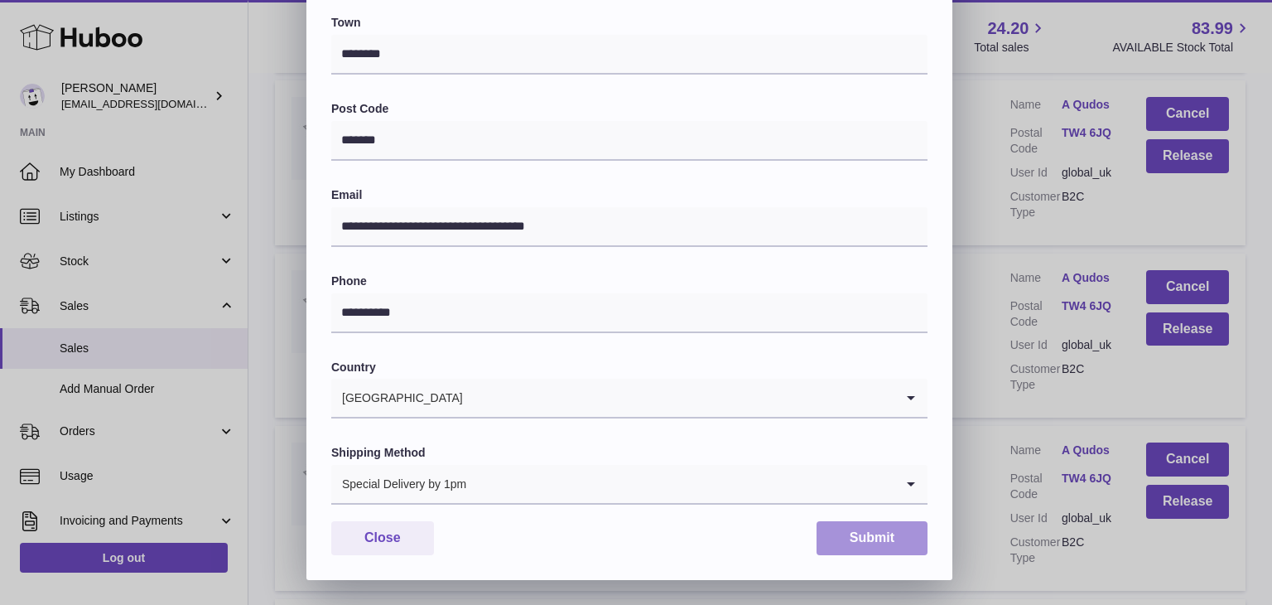
click at [861, 541] on button "Submit" at bounding box center [872, 538] width 111 height 34
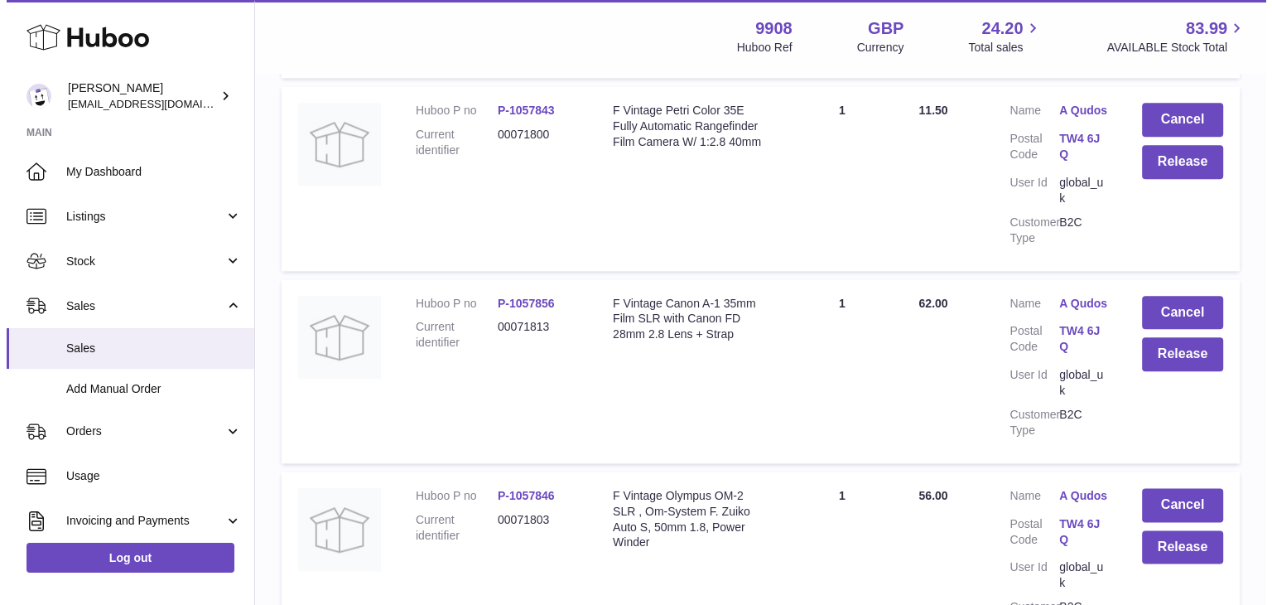
scroll to position [2062, 0]
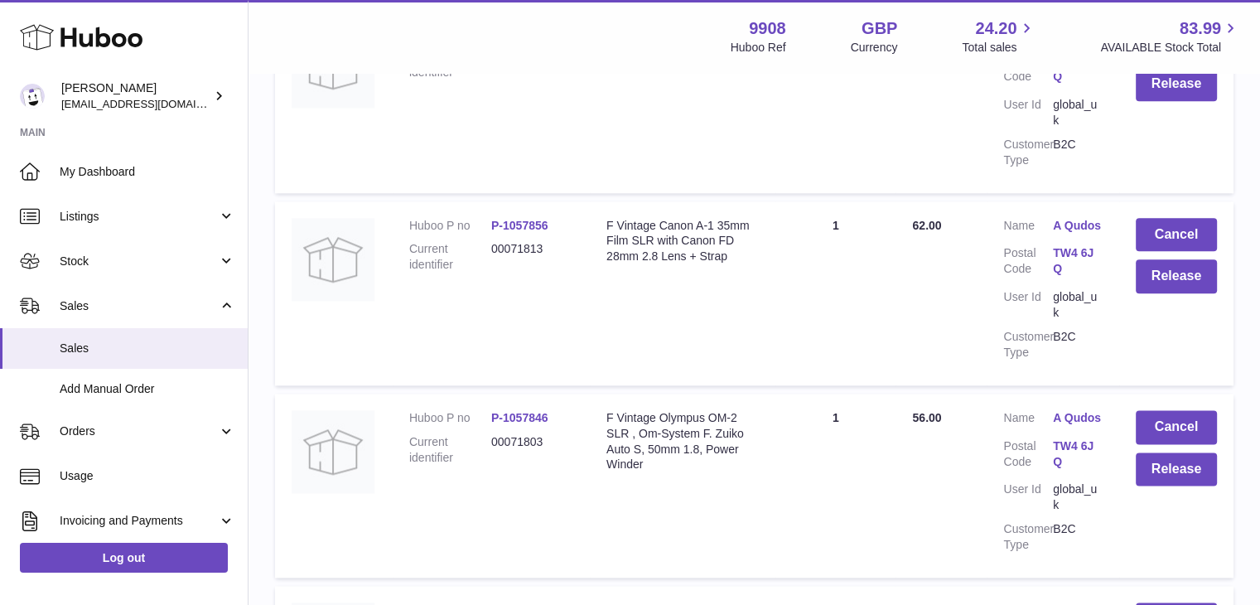
click at [1076, 410] on link "A Qudos" at bounding box center [1078, 418] width 50 height 16
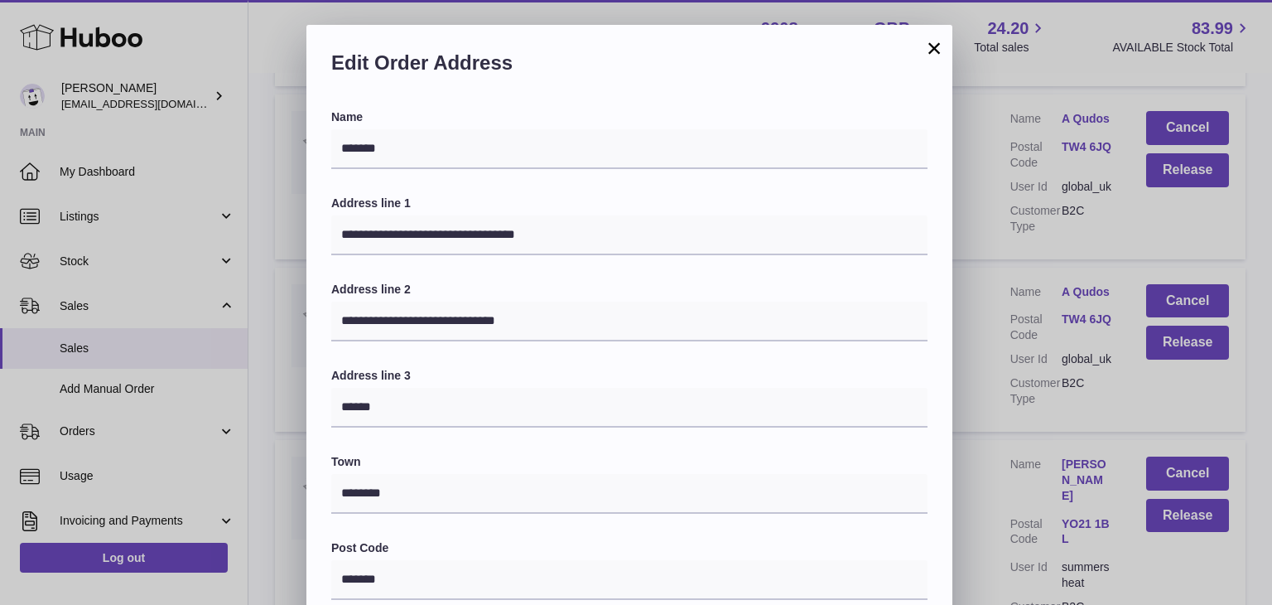
scroll to position [439, 0]
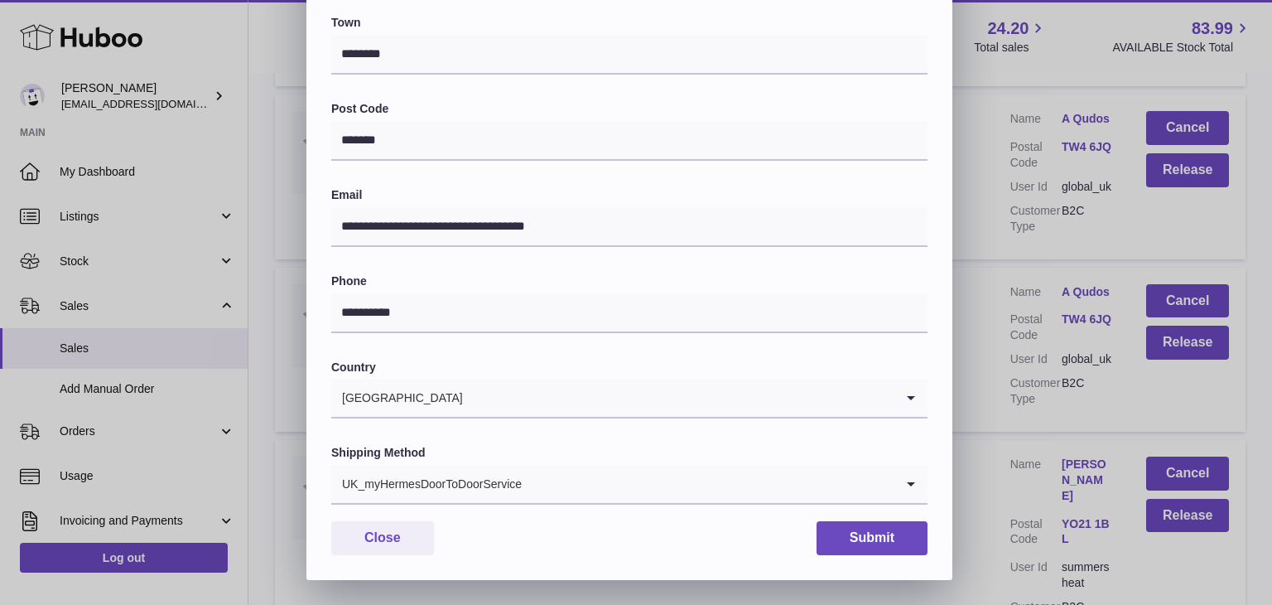
click at [560, 485] on input "Search for option" at bounding box center [709, 484] width 372 height 38
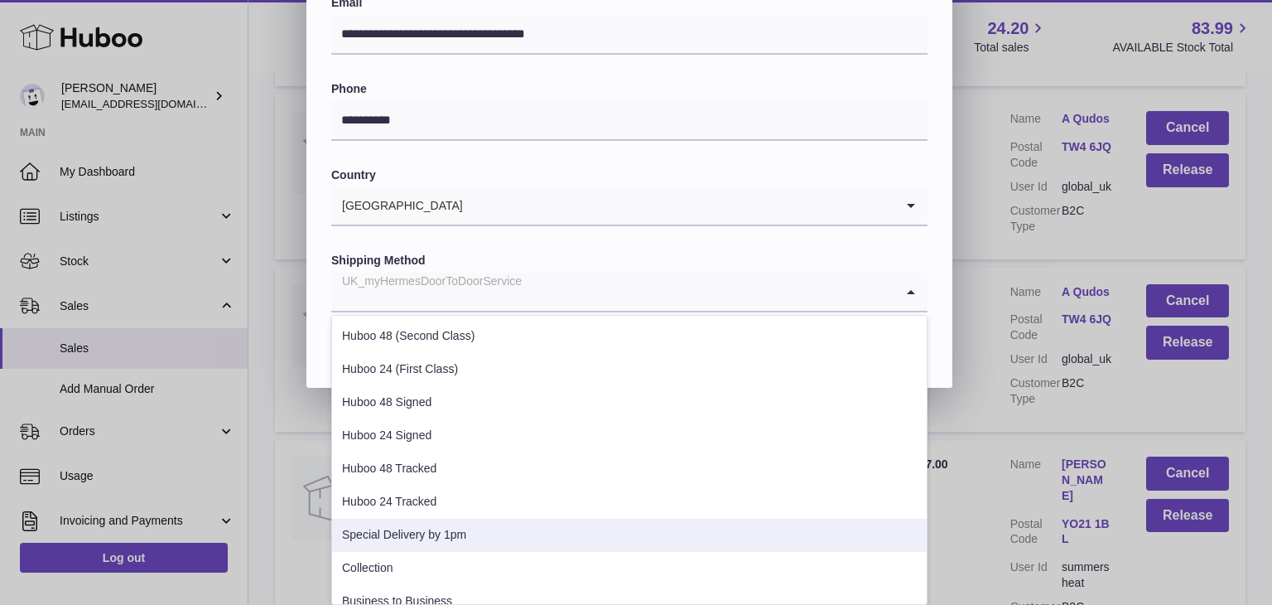
click at [465, 523] on li "Special Delivery by 1pm" at bounding box center [629, 535] width 595 height 33
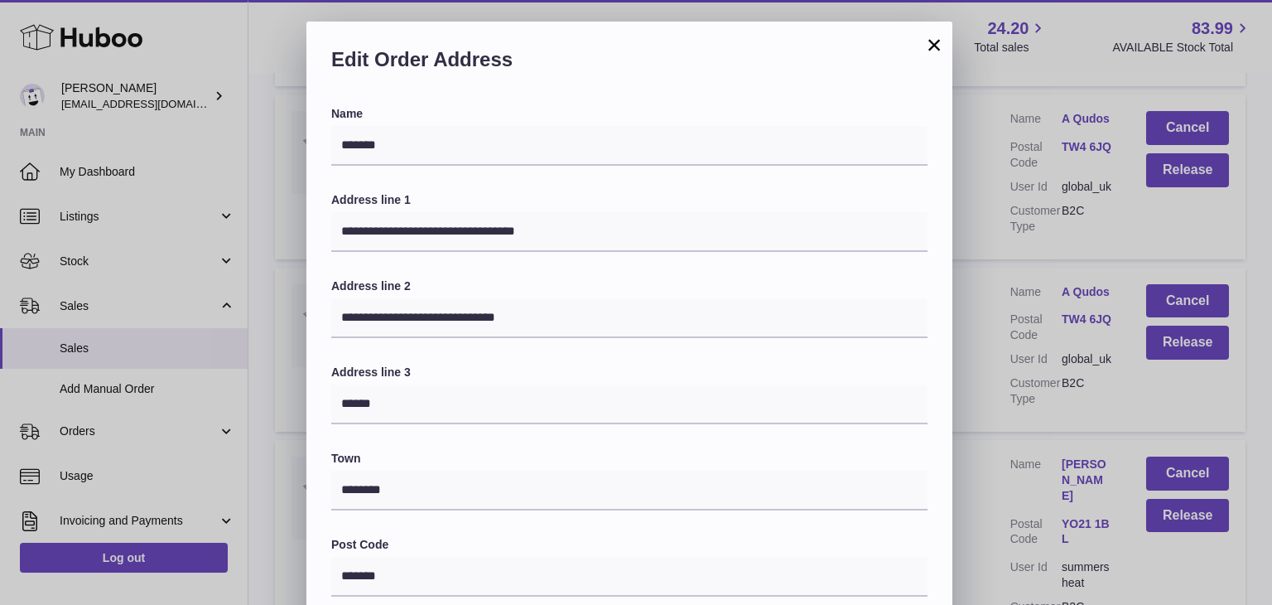
scroll to position [0, 0]
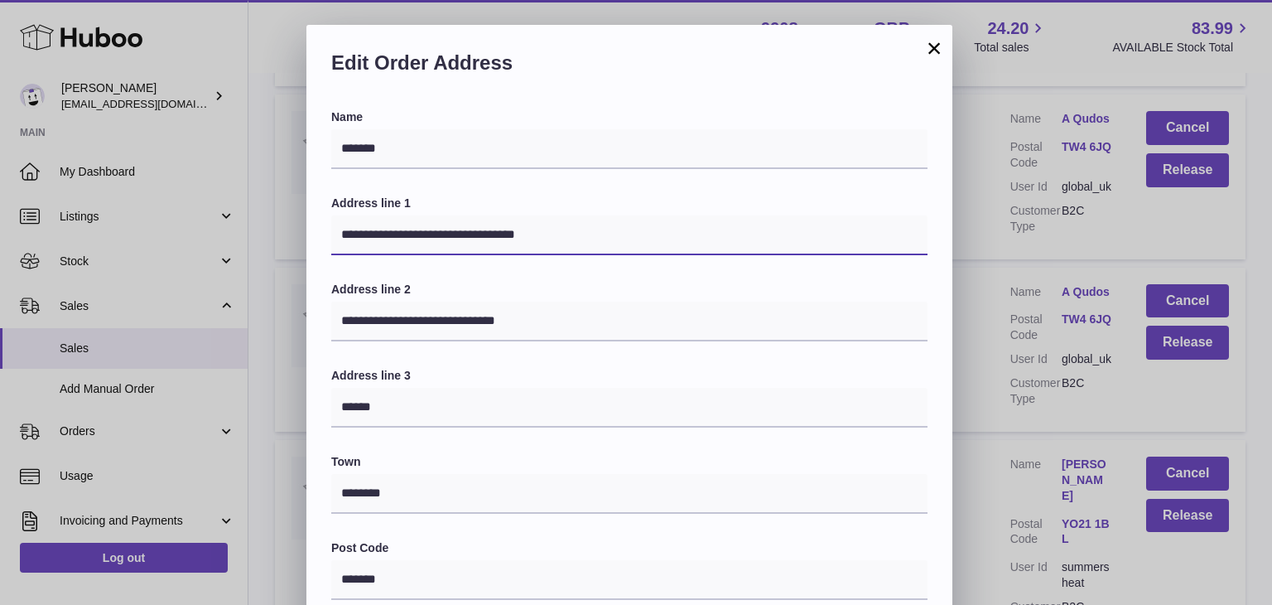
drag, startPoint x: 562, startPoint y: 222, endPoint x: 438, endPoint y: 235, distance: 124.9
click at [438, 235] on input "**********" at bounding box center [629, 235] width 596 height 40
type input "**********"
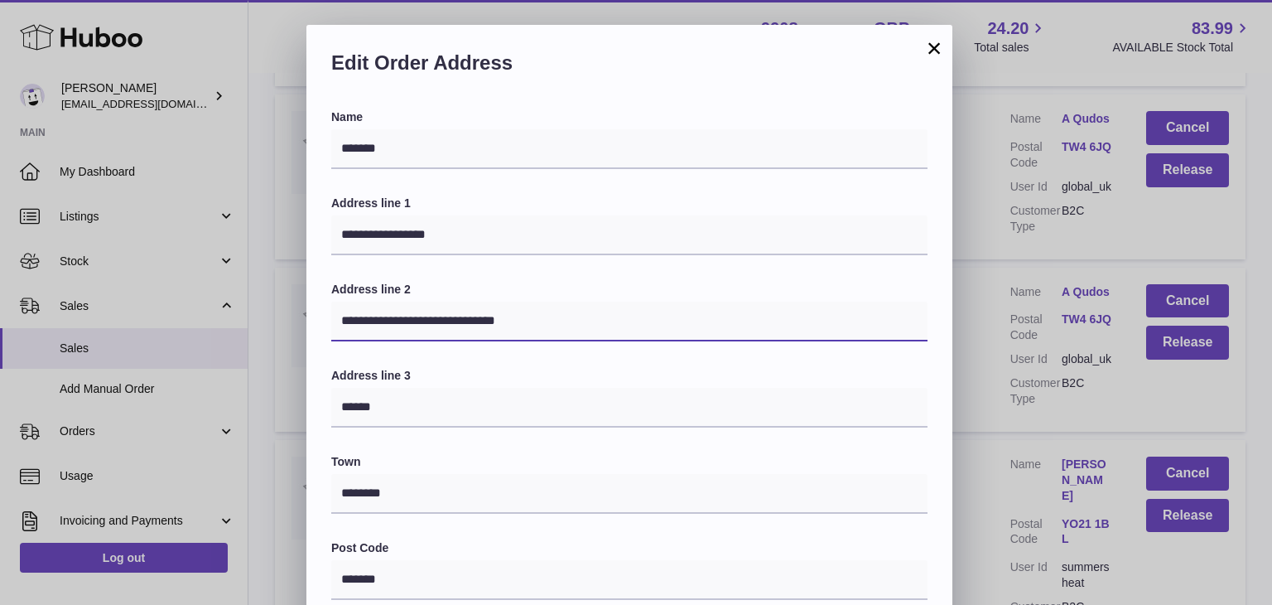
click at [507, 319] on input "**********" at bounding box center [629, 321] width 596 height 40
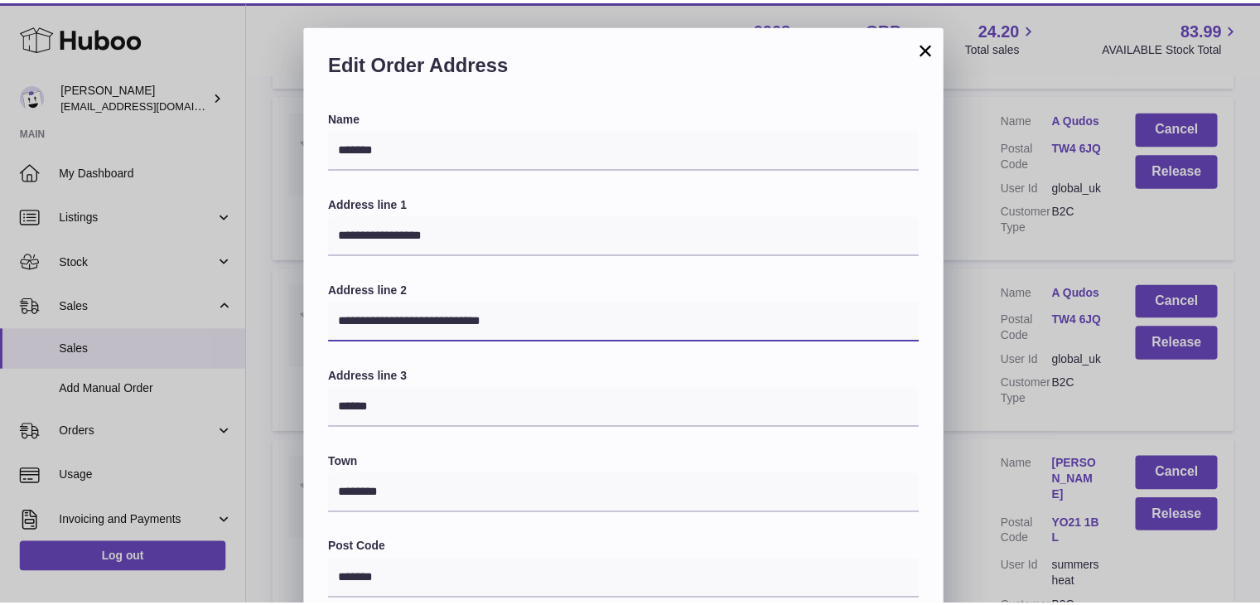
scroll to position [439, 0]
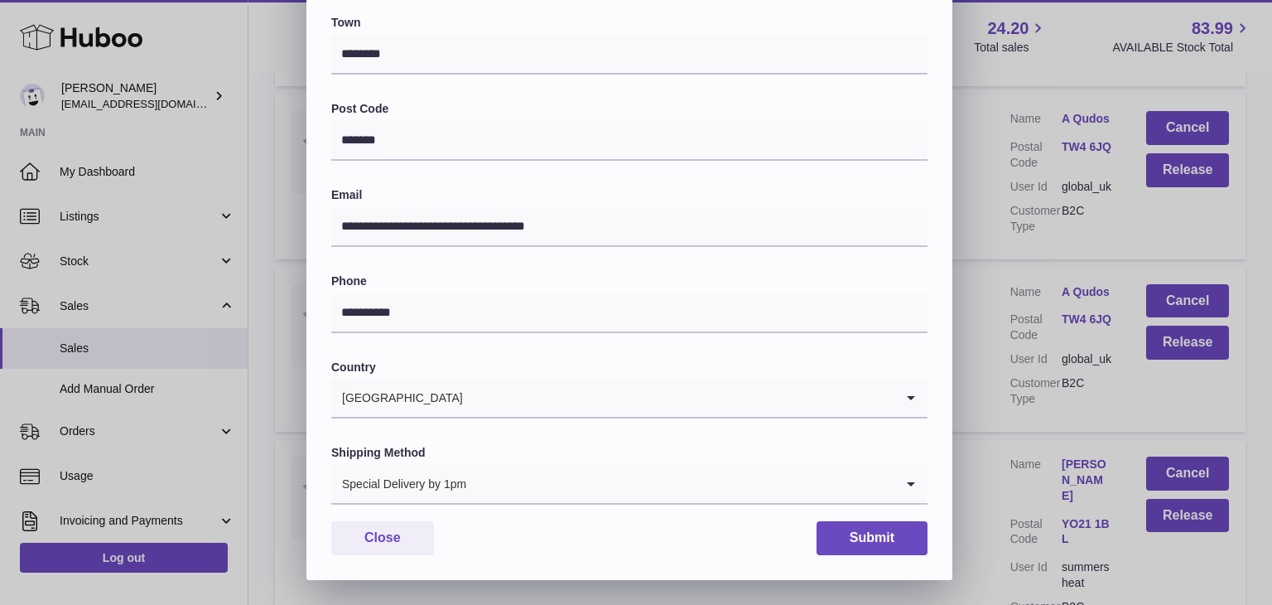
type input "**********"
click at [888, 551] on button "Submit" at bounding box center [872, 538] width 111 height 34
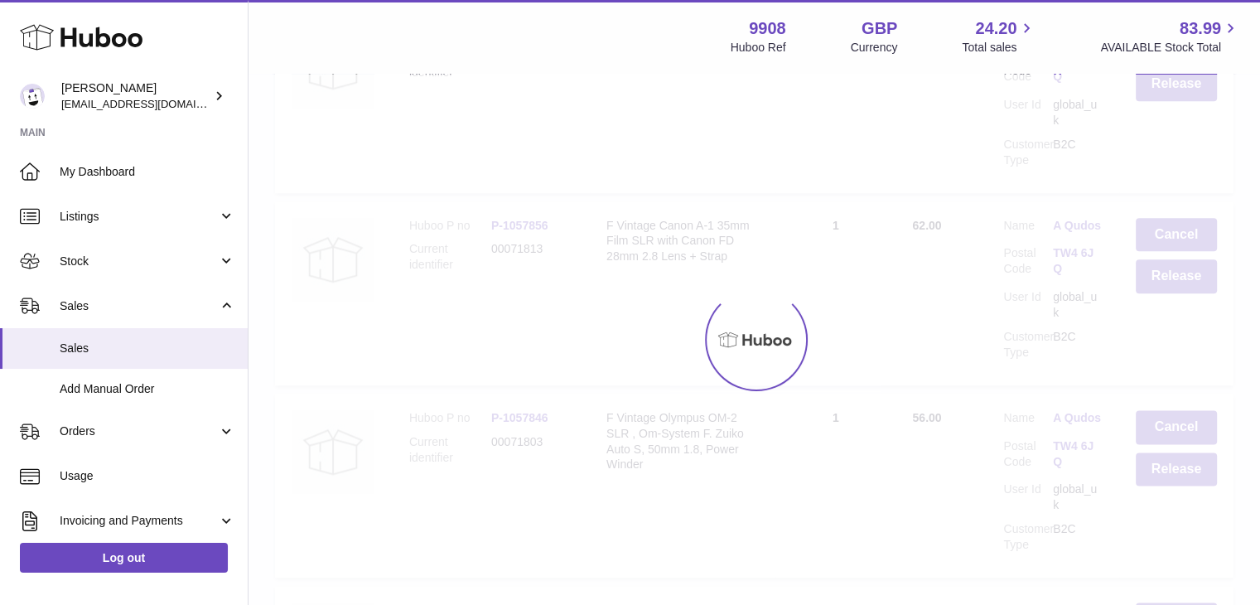
scroll to position [0, 0]
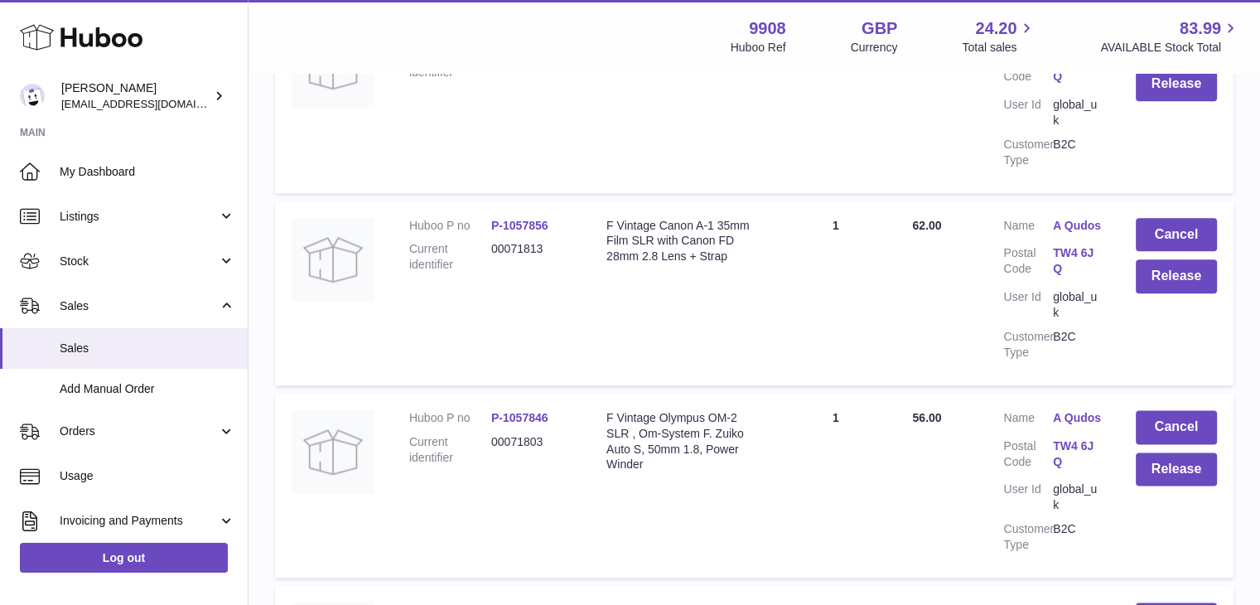
click at [1070, 410] on link "A Qudos" at bounding box center [1078, 418] width 50 height 16
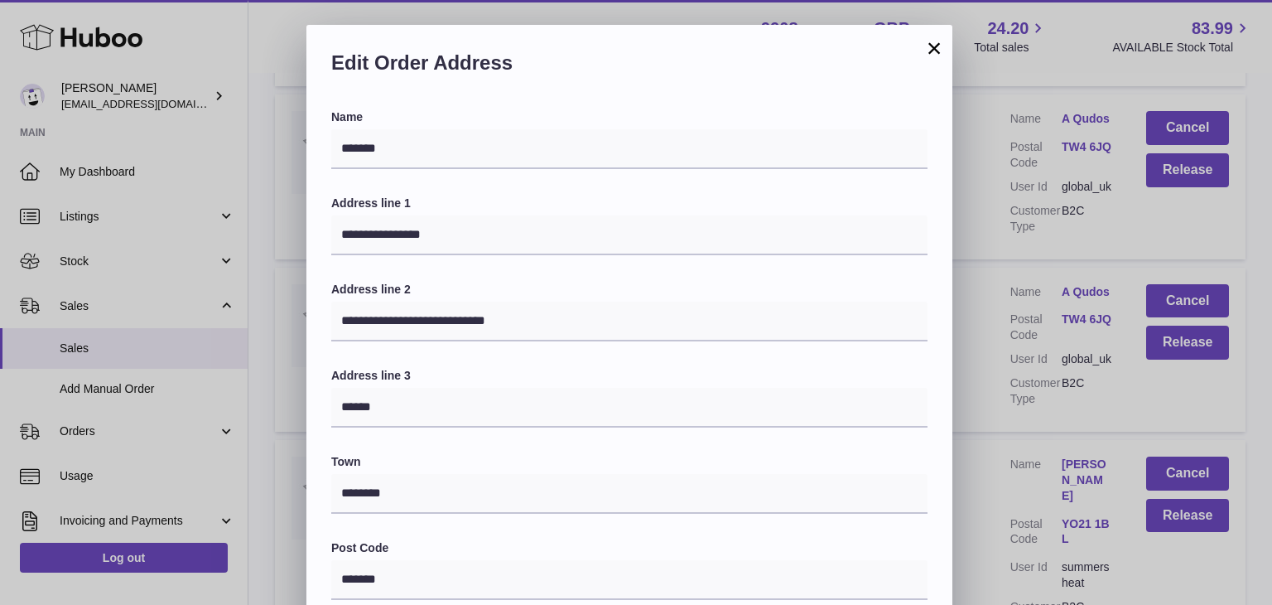
click at [974, 340] on div "**********" at bounding box center [636, 522] width 1272 height 994
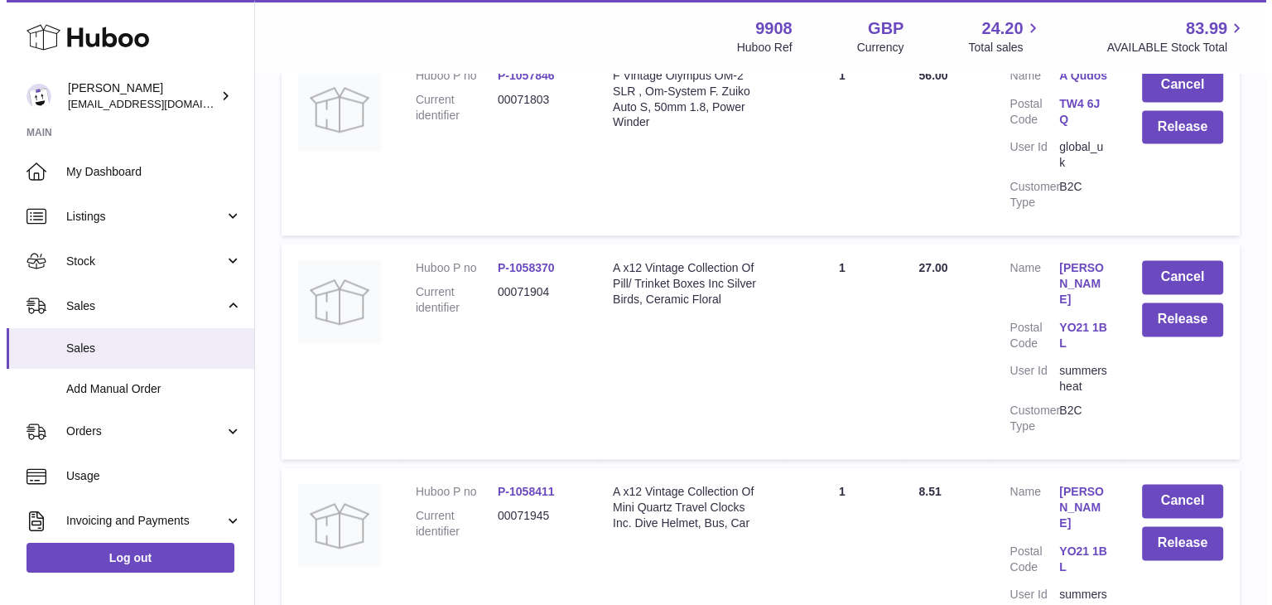
scroll to position [2505, 0]
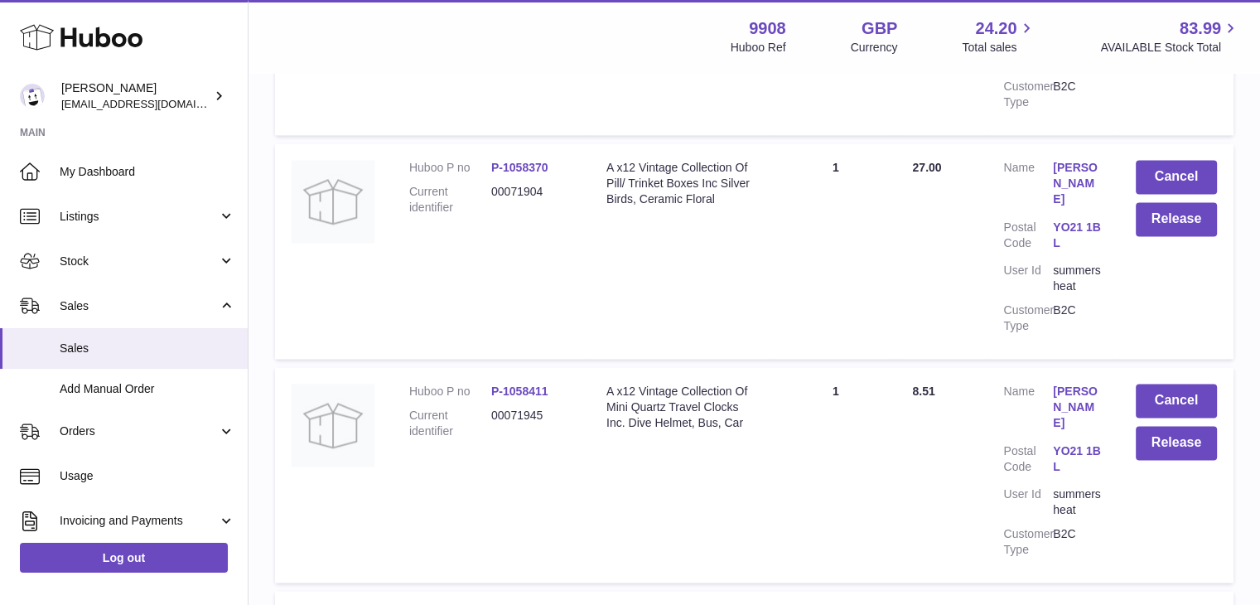
click at [1059, 160] on link "FIONA CLEWLOW" at bounding box center [1078, 183] width 50 height 47
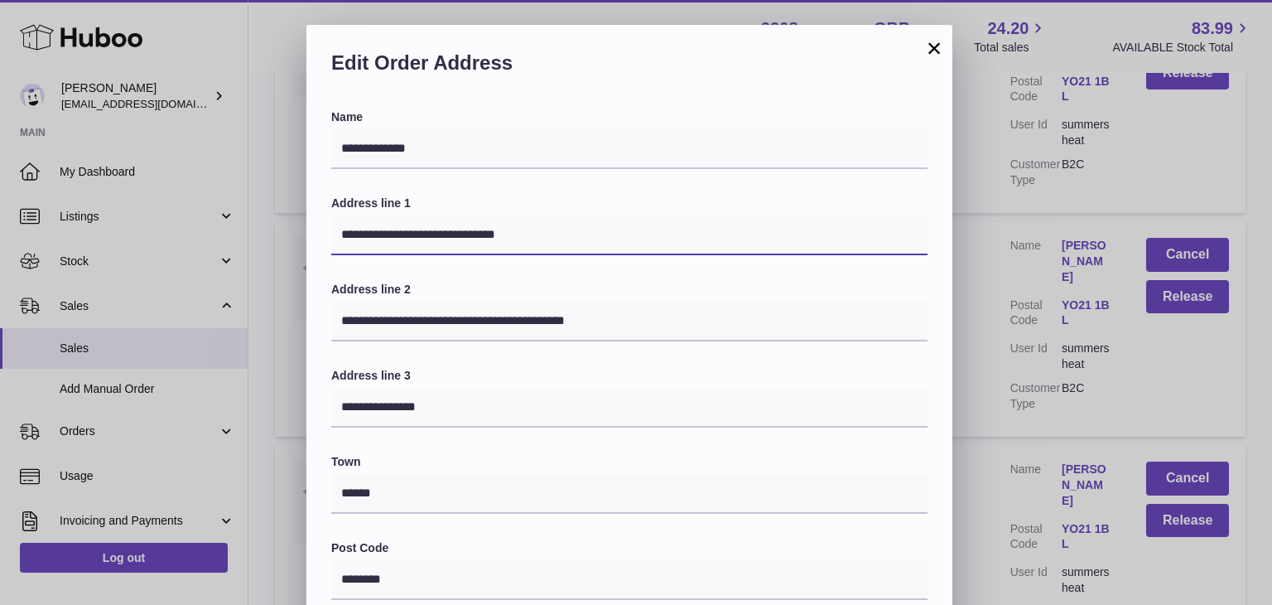
drag, startPoint x: 510, startPoint y: 234, endPoint x: 422, endPoint y: 235, distance: 88.6
click at [422, 235] on input "**********" at bounding box center [629, 235] width 596 height 40
type input "**********"
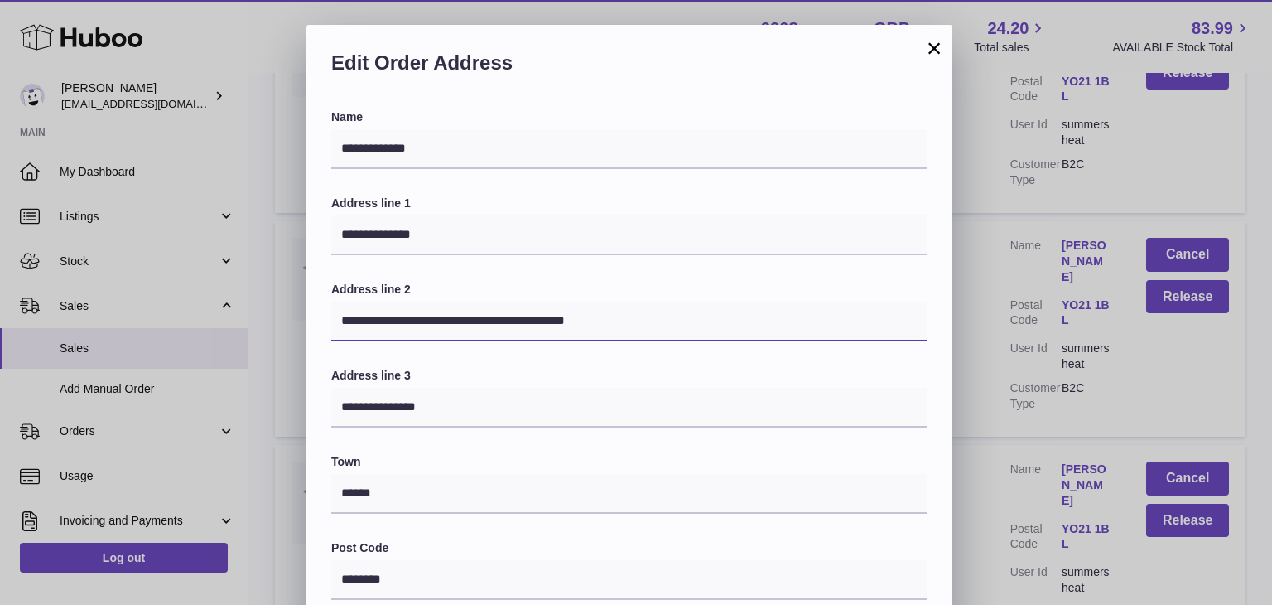
drag, startPoint x: 279, startPoint y: 323, endPoint x: 216, endPoint y: 325, distance: 63.0
click at [216, 325] on div "**********" at bounding box center [636, 522] width 1272 height 994
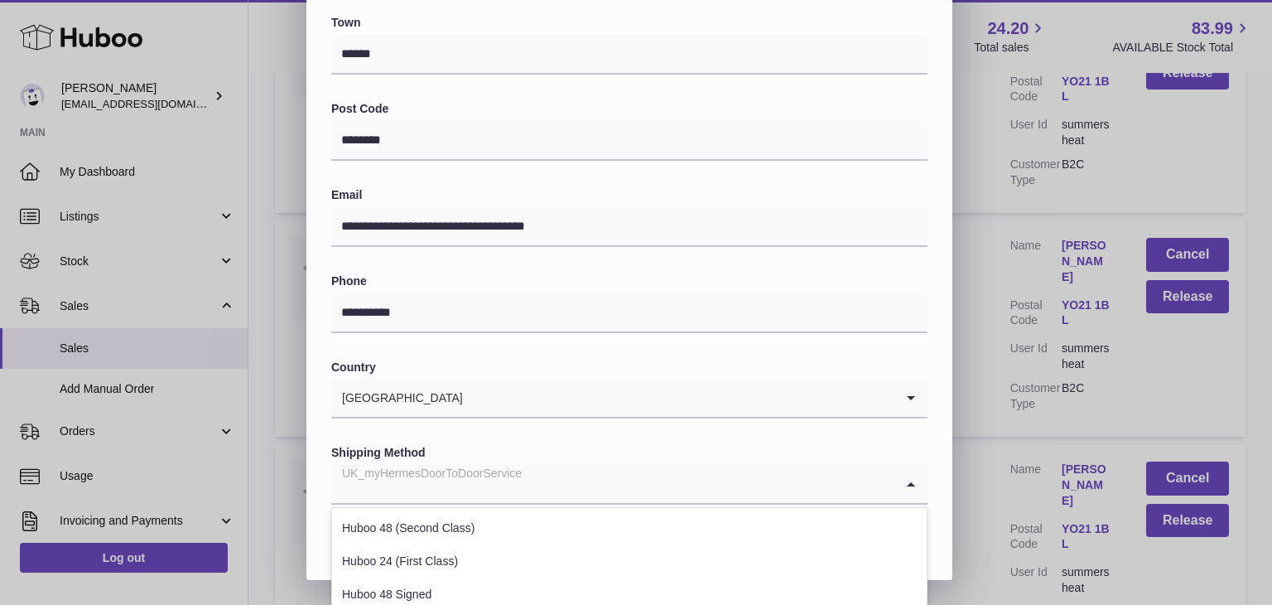
click at [506, 485] on div "UK_myHermesDoorToDoorService" at bounding box center [612, 484] width 563 height 38
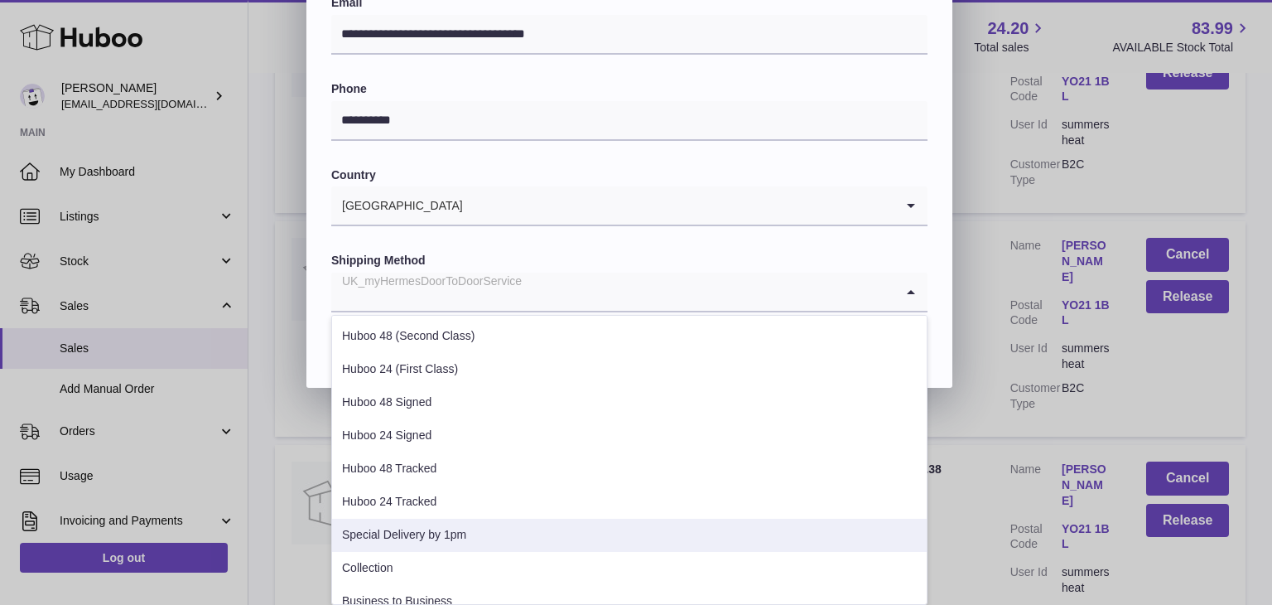
click at [417, 533] on li "Special Delivery by 1pm" at bounding box center [629, 535] width 595 height 33
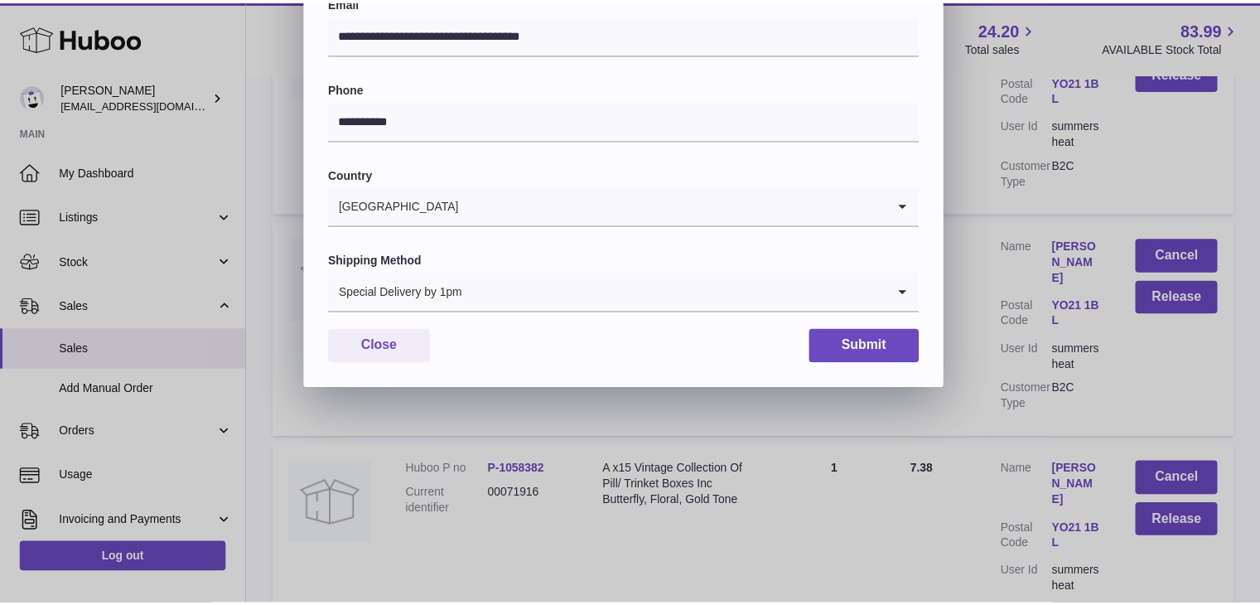
scroll to position [439, 0]
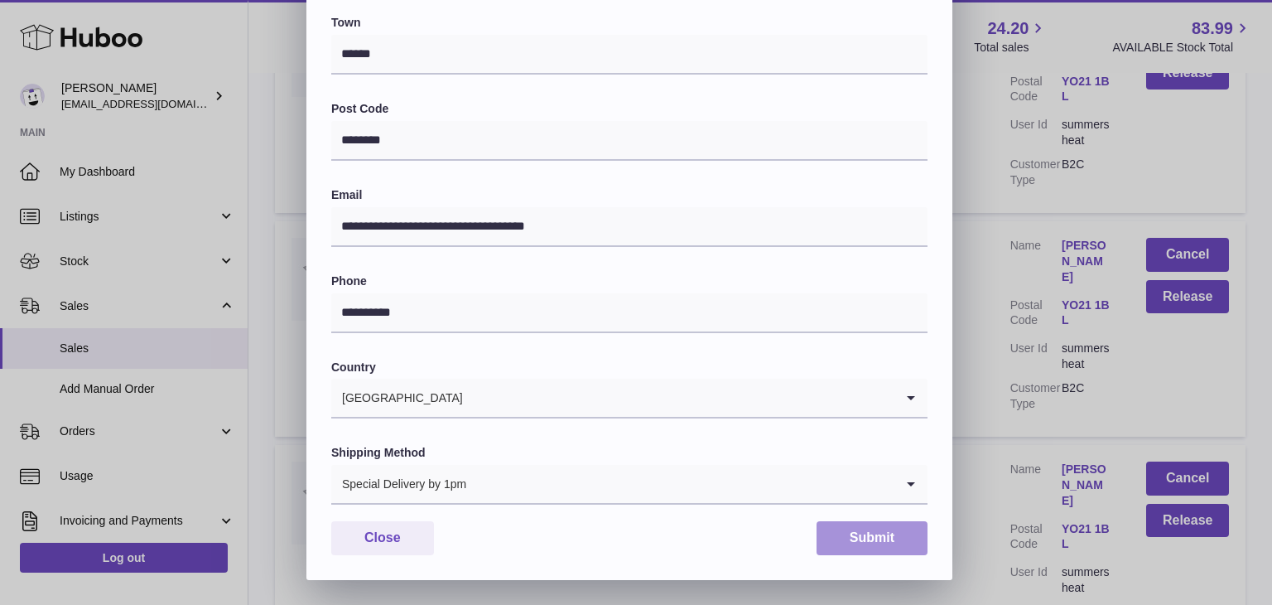
click at [851, 525] on button "Submit" at bounding box center [872, 538] width 111 height 34
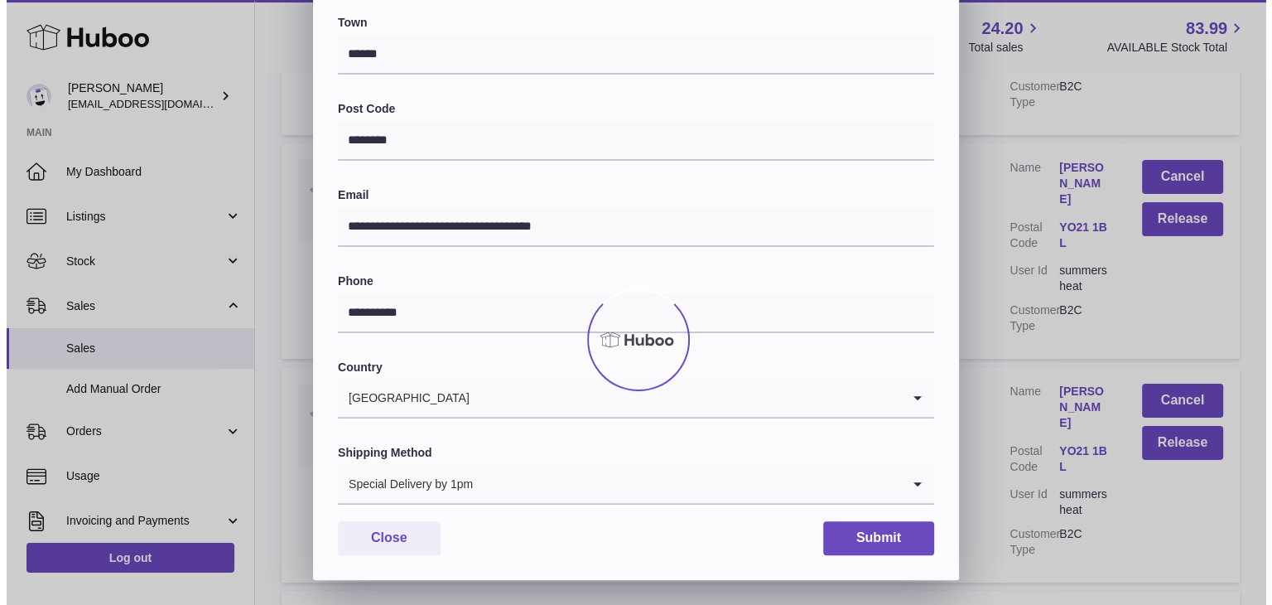
scroll to position [0, 0]
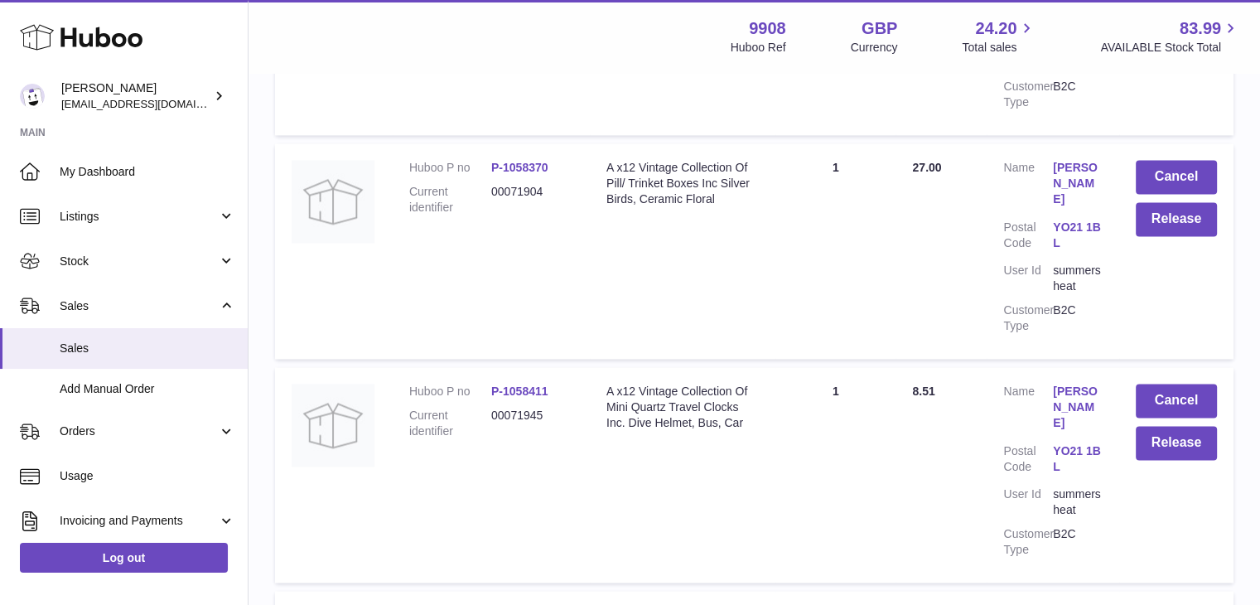
click at [1079, 383] on link "FIONA CLEWLOW" at bounding box center [1078, 406] width 50 height 47
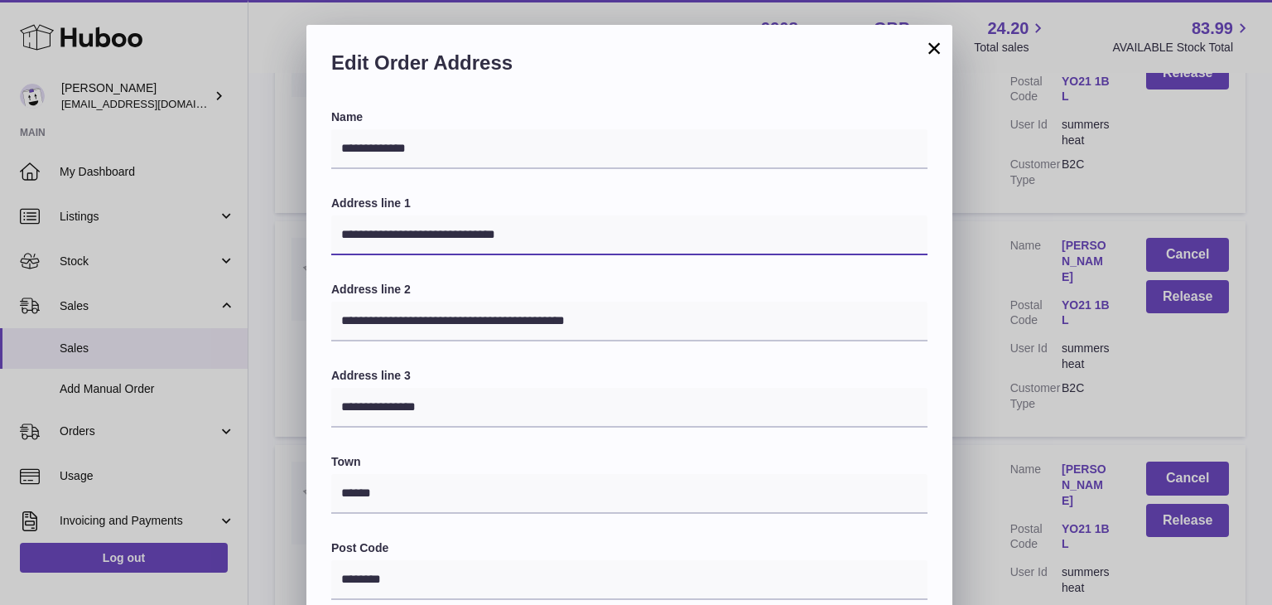
drag, startPoint x: 462, startPoint y: 236, endPoint x: 424, endPoint y: 236, distance: 38.1
click at [424, 236] on input "**********" at bounding box center [629, 235] width 596 height 40
type input "**********"
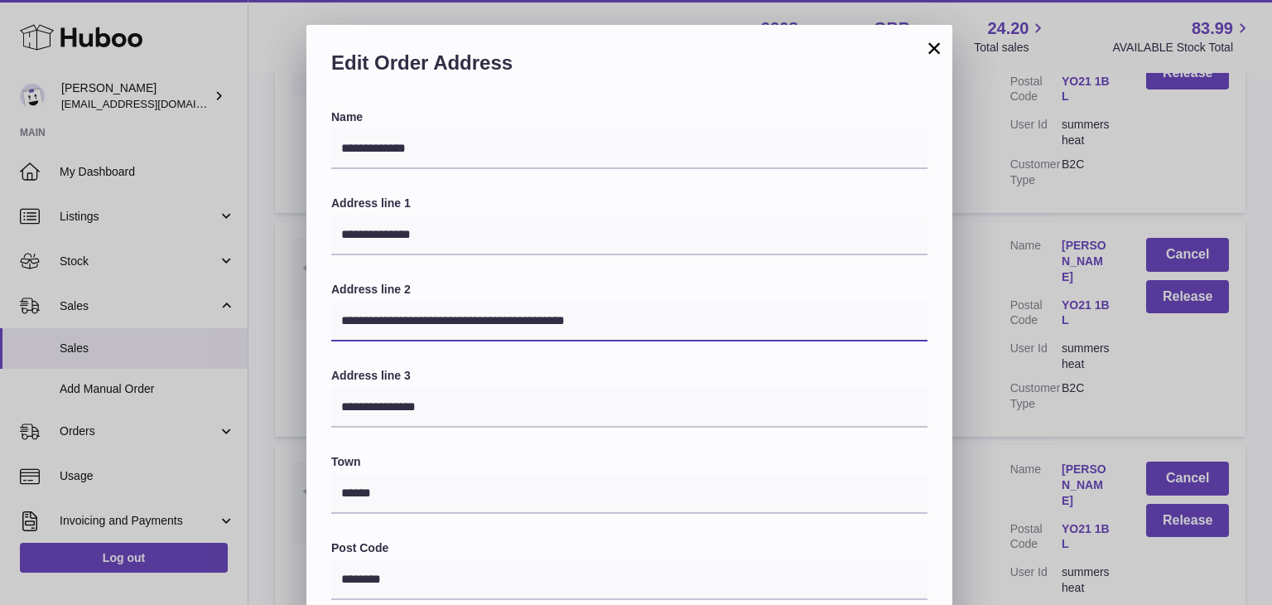
drag, startPoint x: 629, startPoint y: 329, endPoint x: 89, endPoint y: 329, distance: 540.0
click at [89, 329] on div "**********" at bounding box center [636, 522] width 1272 height 994
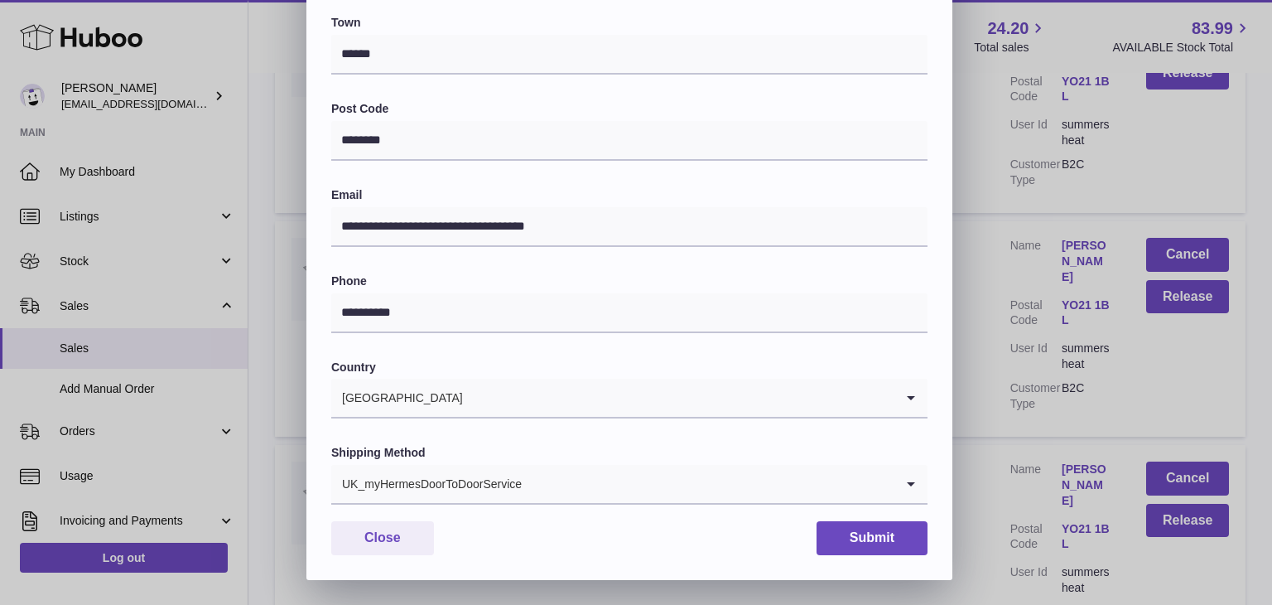
click at [457, 485] on div "UK_myHermesDoorToDoorService" at bounding box center [612, 484] width 563 height 38
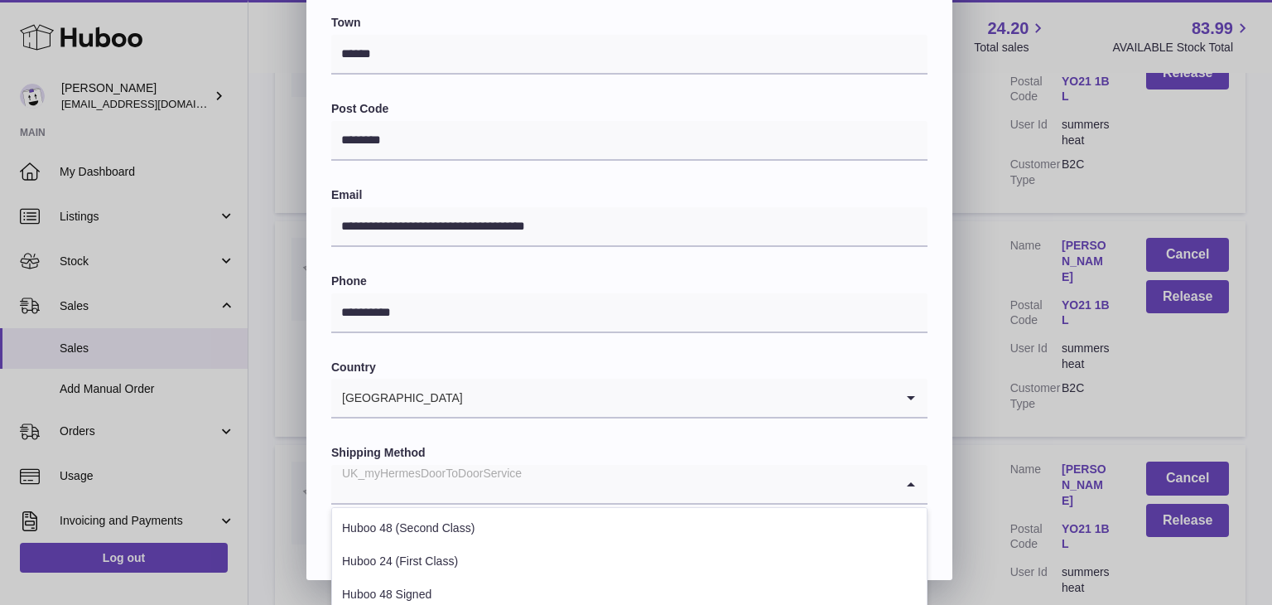
scroll to position [632, 0]
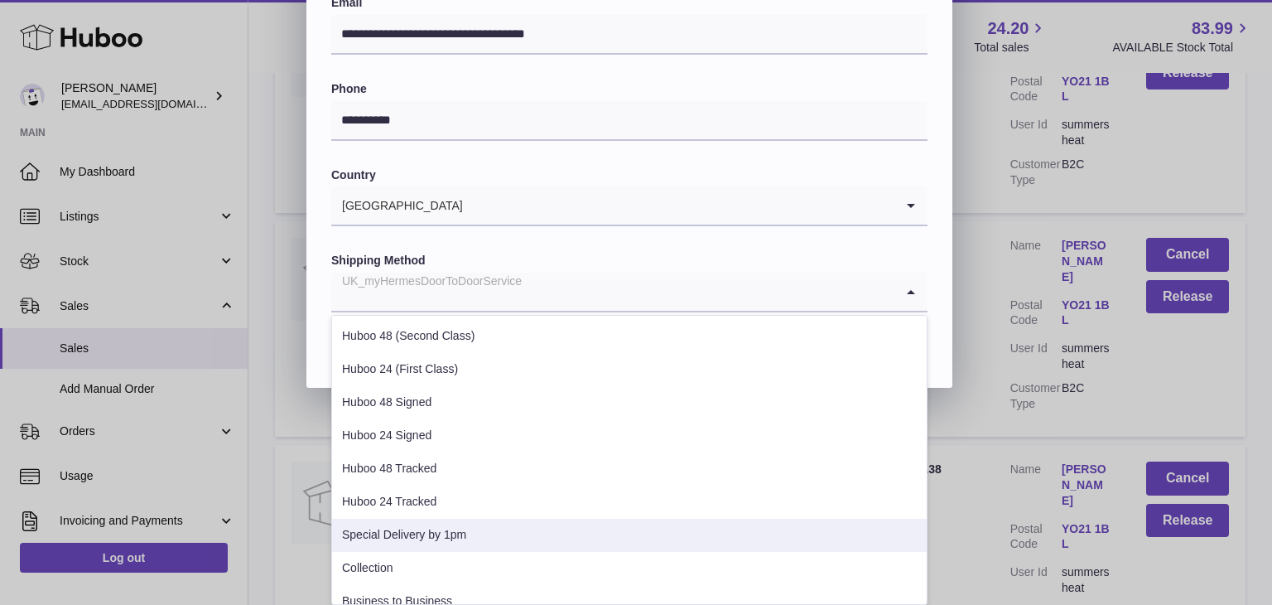
click at [452, 524] on li "Special Delivery by 1pm" at bounding box center [629, 535] width 595 height 33
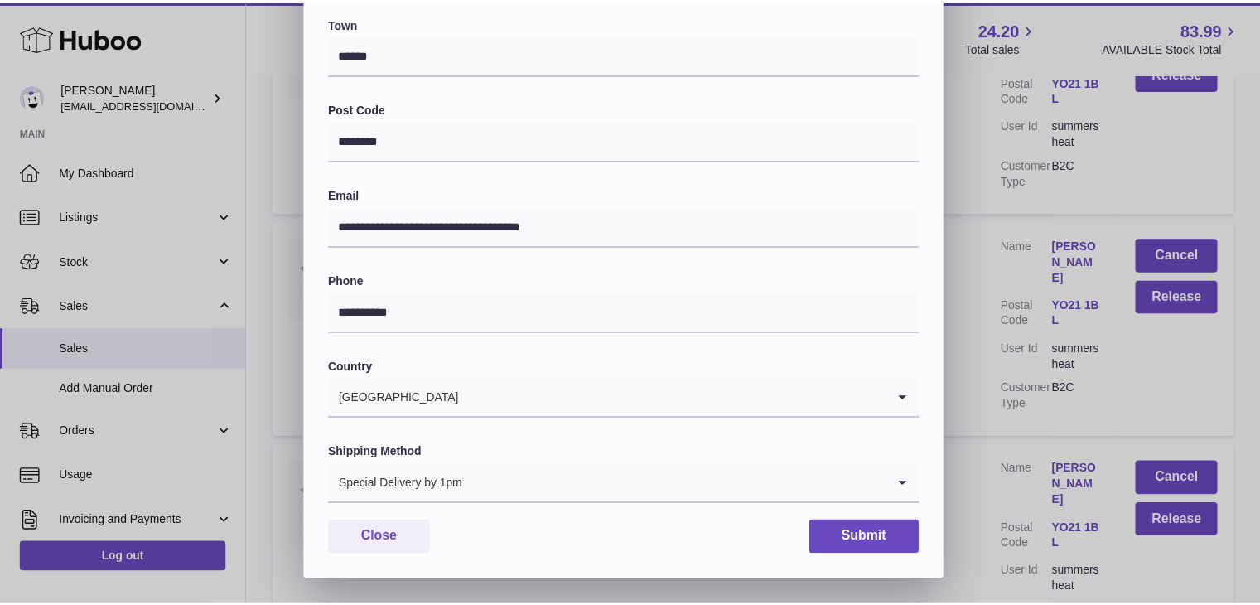
scroll to position [439, 0]
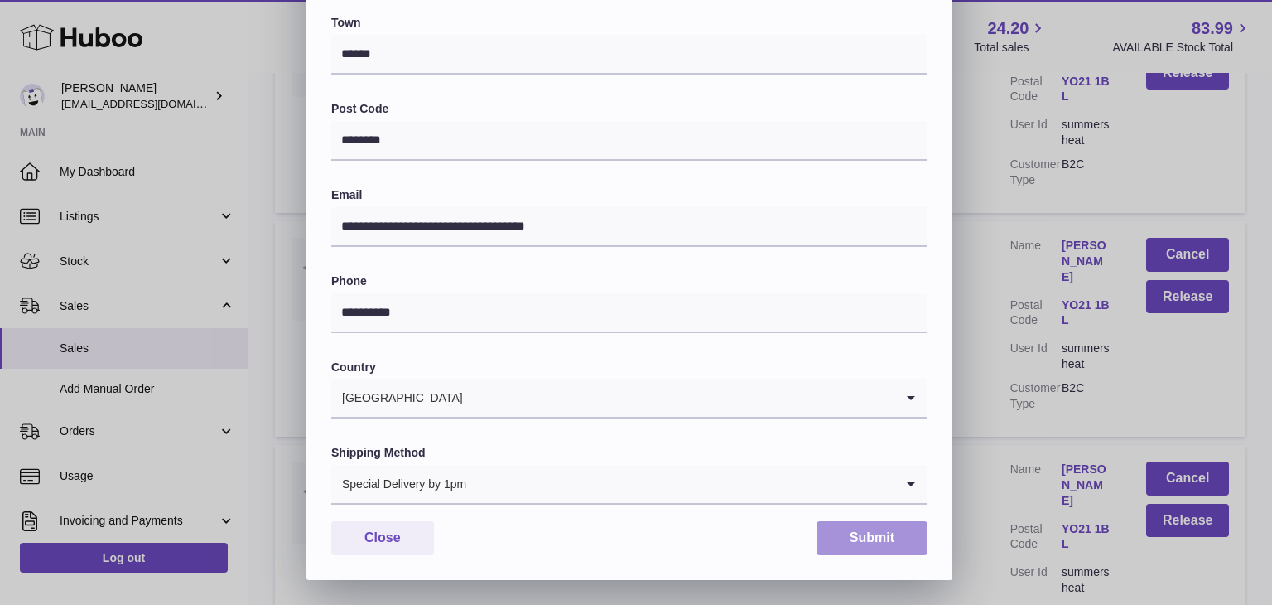
click at [881, 530] on button "Submit" at bounding box center [872, 538] width 111 height 34
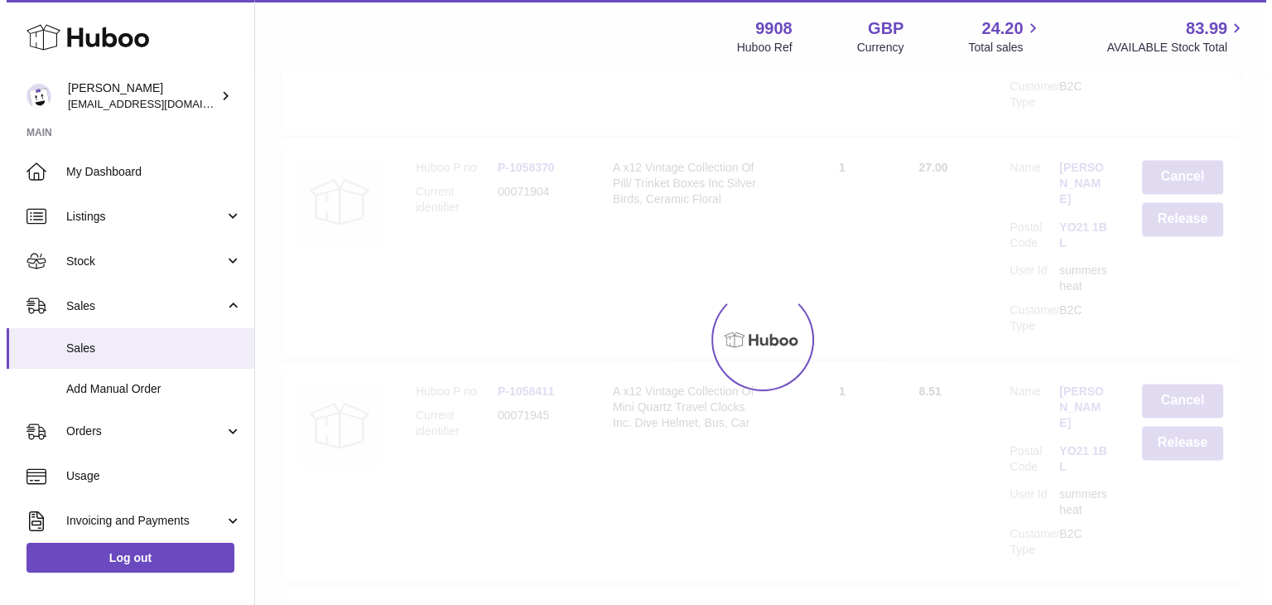
scroll to position [0, 0]
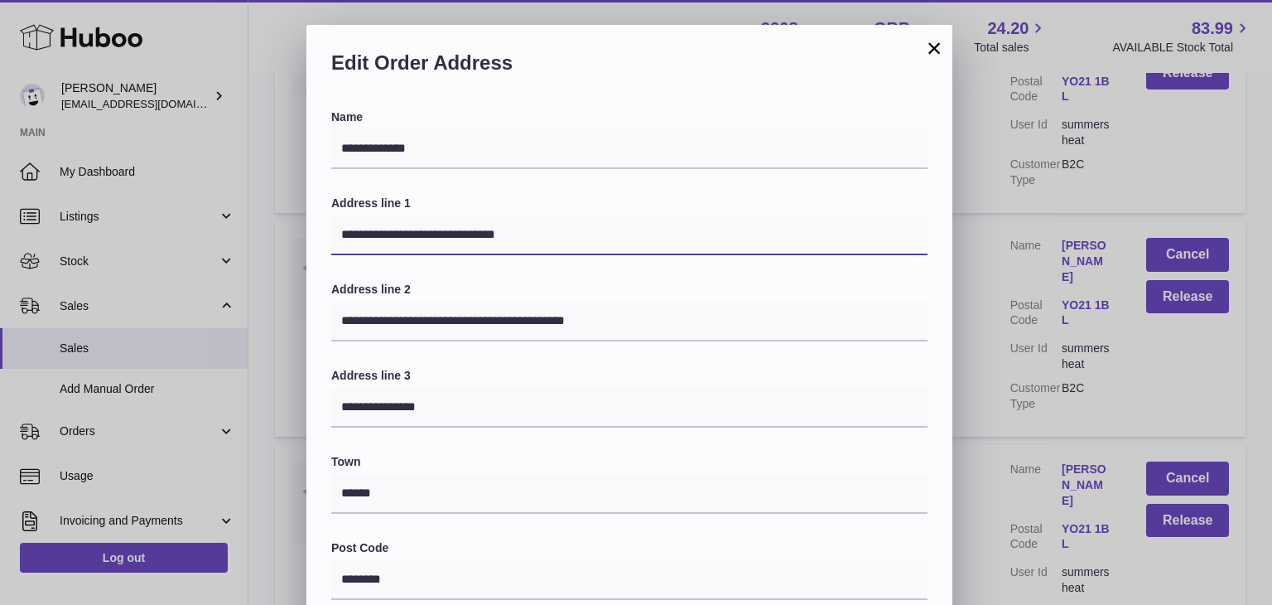
drag, startPoint x: 510, startPoint y: 233, endPoint x: 419, endPoint y: 239, distance: 91.4
click at [419, 239] on input "**********" at bounding box center [629, 235] width 596 height 40
type input "**********"
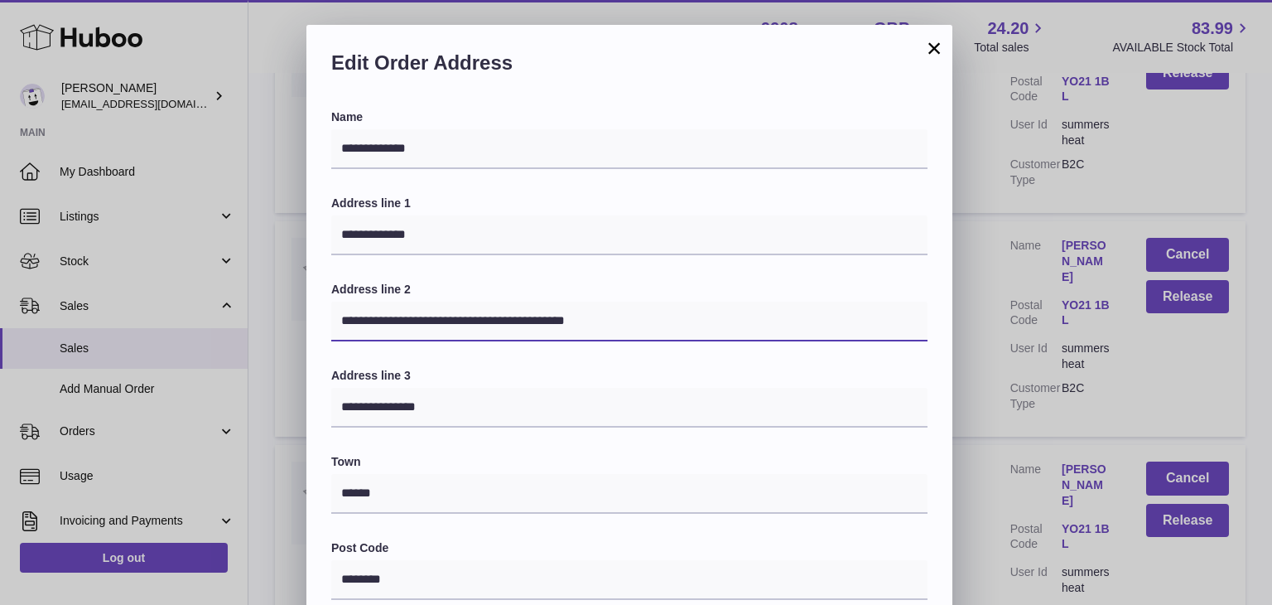
drag, startPoint x: 629, startPoint y: 322, endPoint x: 274, endPoint y: 309, distance: 355.6
click at [274, 309] on div "**********" at bounding box center [636, 522] width 1272 height 994
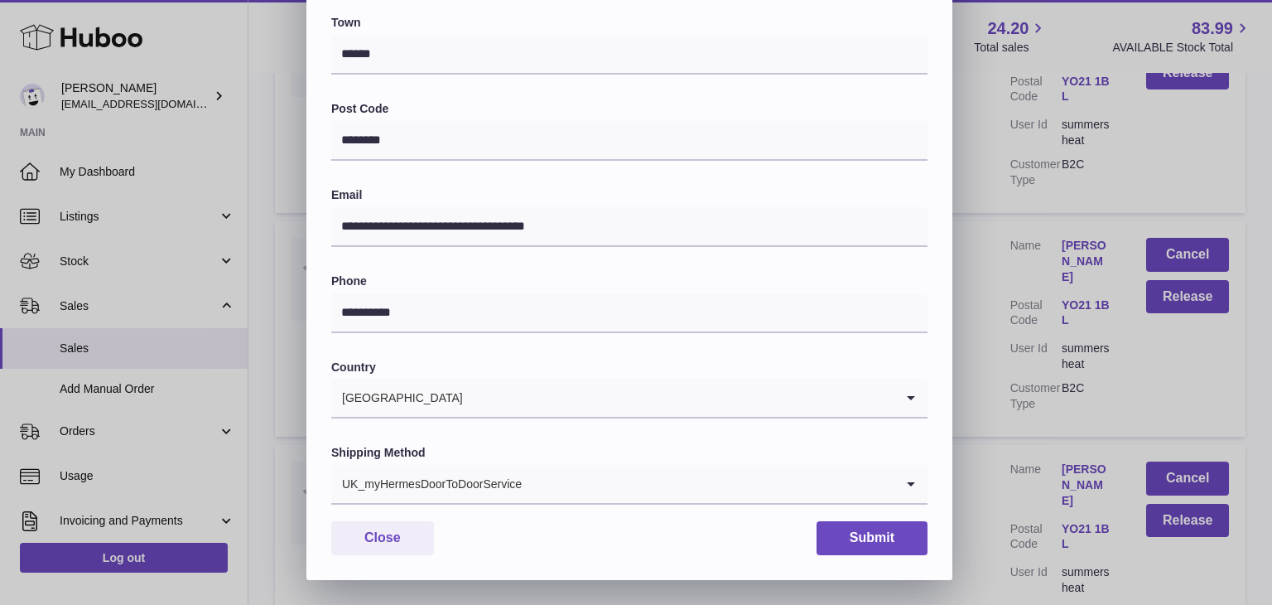
click at [552, 480] on input "Search for option" at bounding box center [709, 484] width 372 height 38
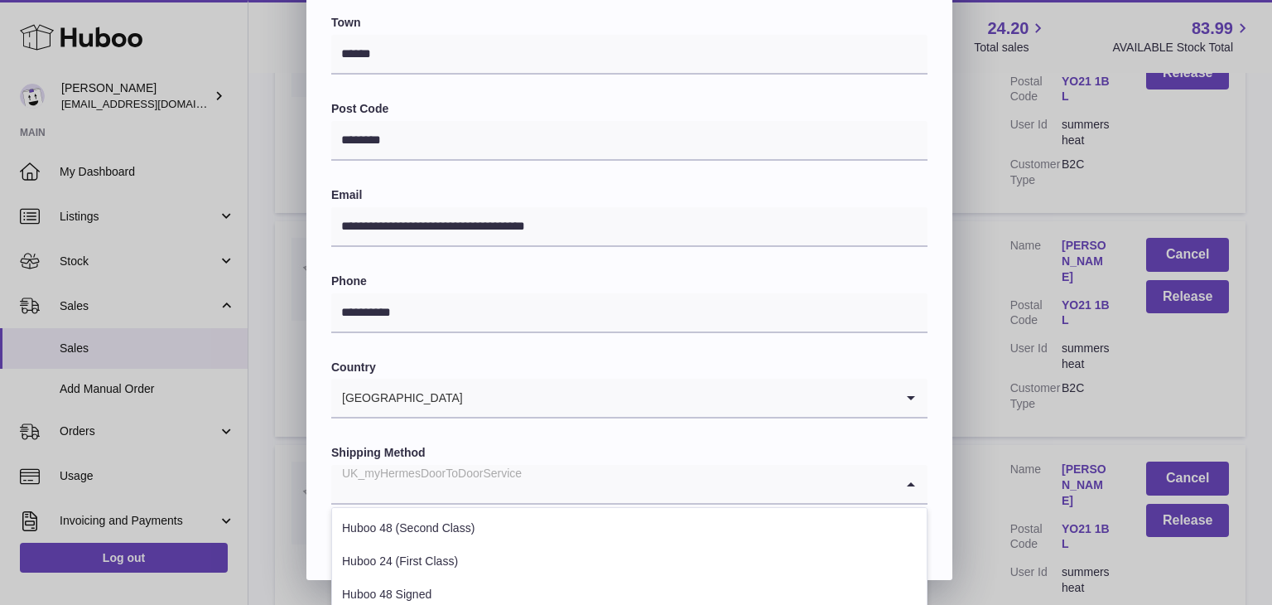
scroll to position [632, 0]
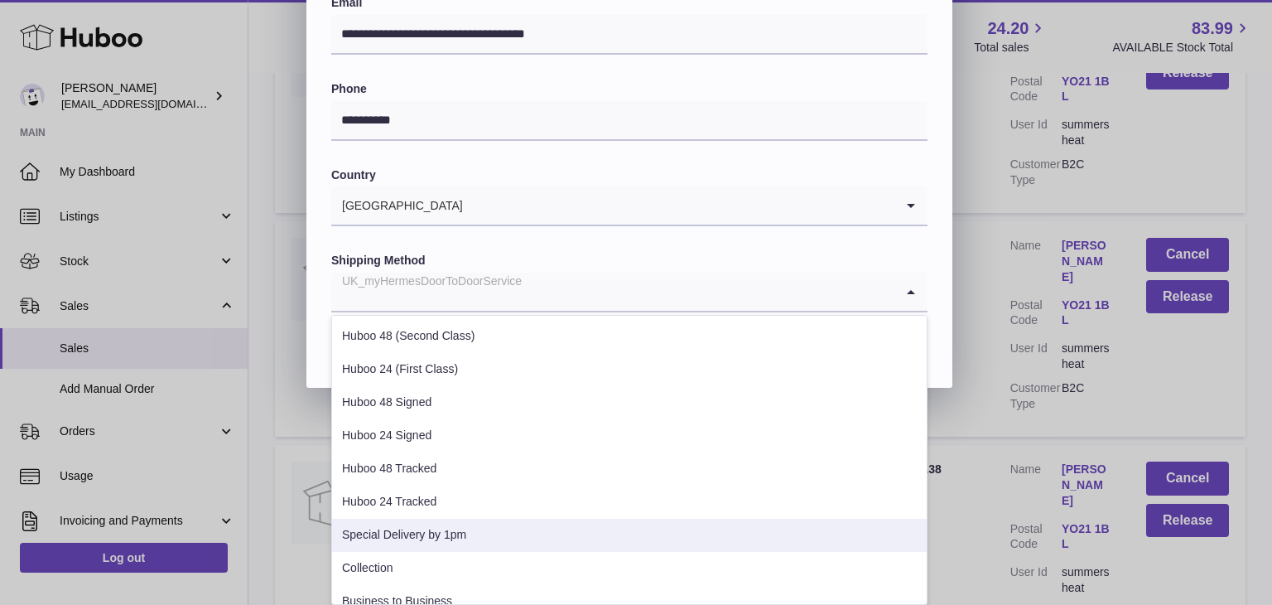
click at [469, 534] on li "Special Delivery by 1pm" at bounding box center [629, 535] width 595 height 33
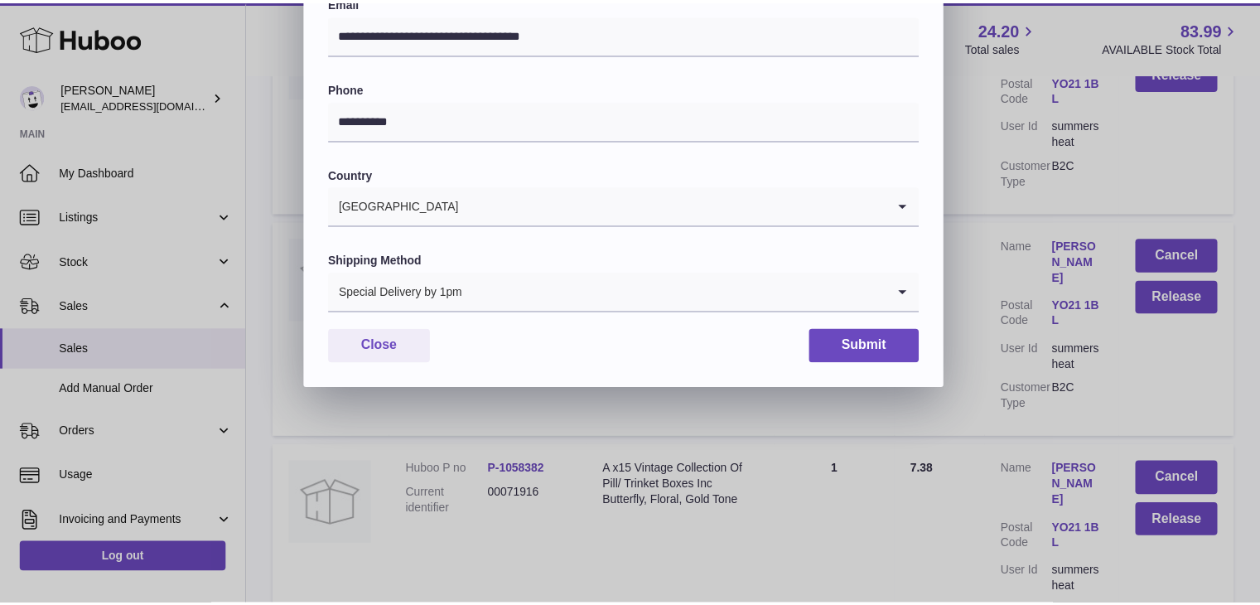
scroll to position [439, 0]
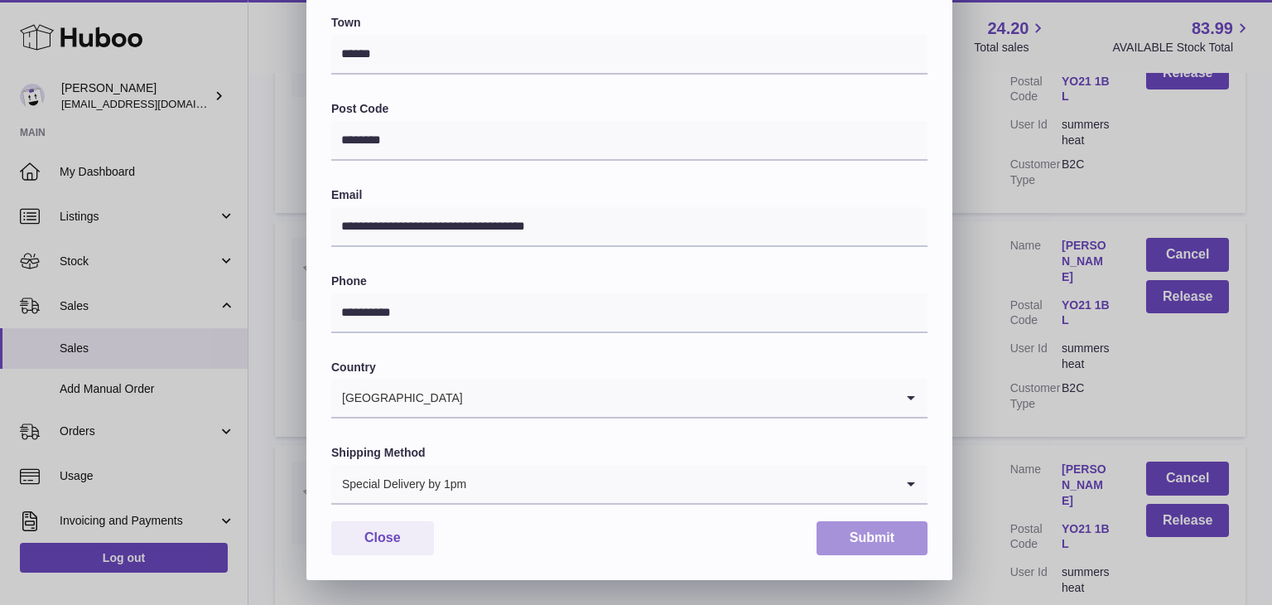
click at [881, 535] on button "Submit" at bounding box center [872, 538] width 111 height 34
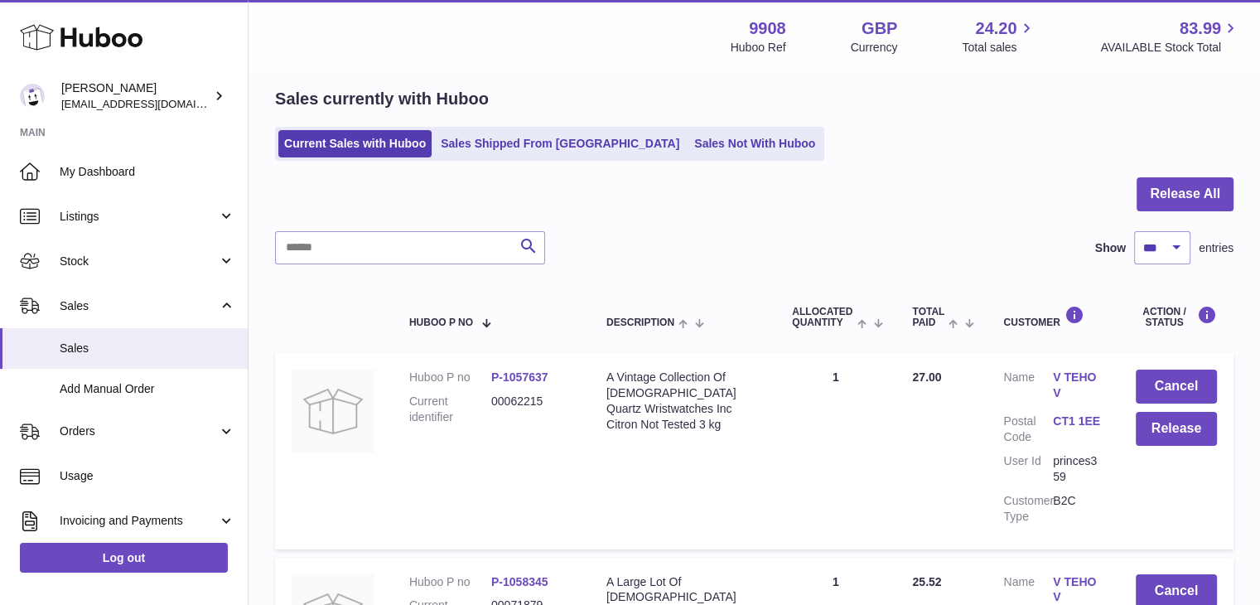
scroll to position [0, 0]
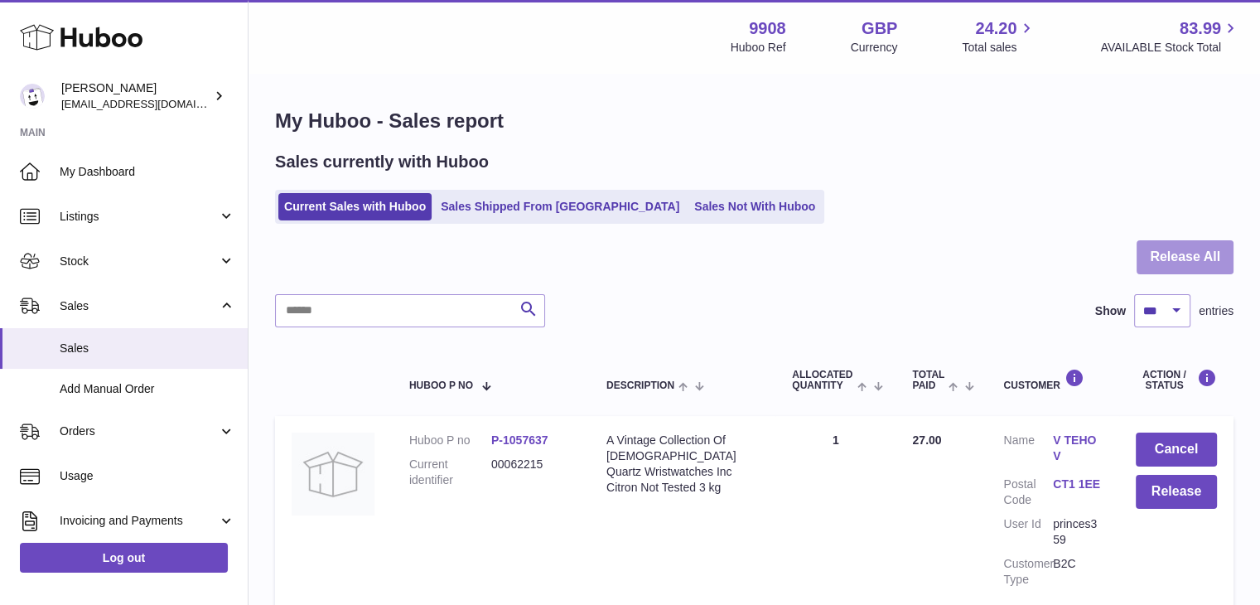
click at [1189, 265] on button "Release All" at bounding box center [1184, 257] width 97 height 34
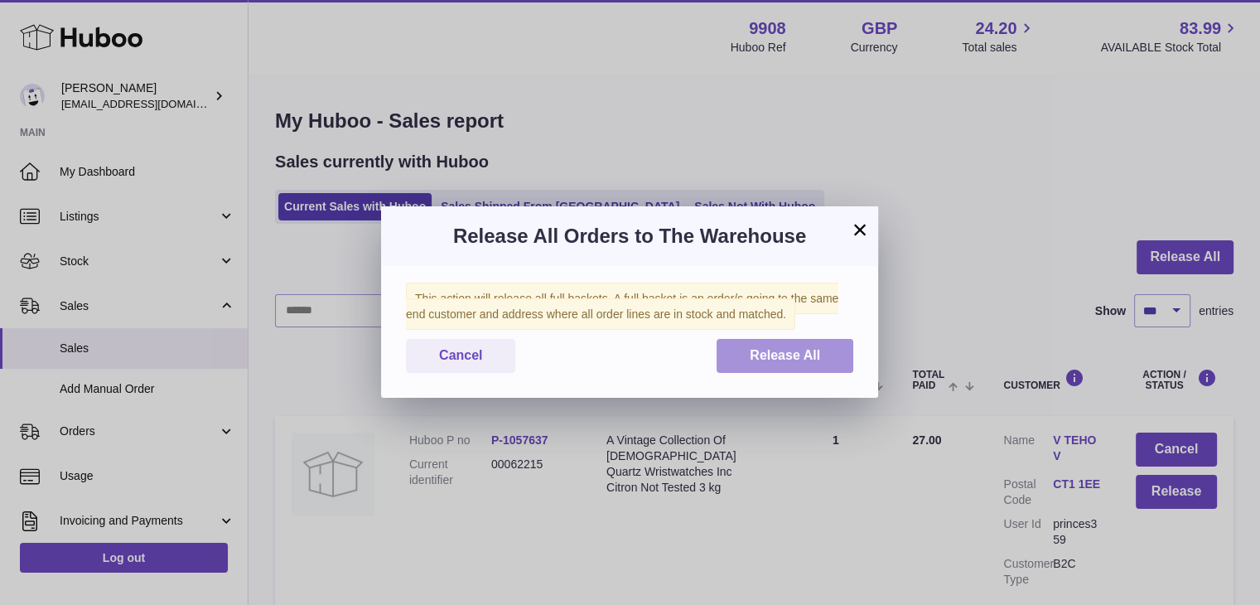
click at [786, 356] on span "Release All" at bounding box center [785, 355] width 70 height 14
